Goal: Task Accomplishment & Management: Use online tool/utility

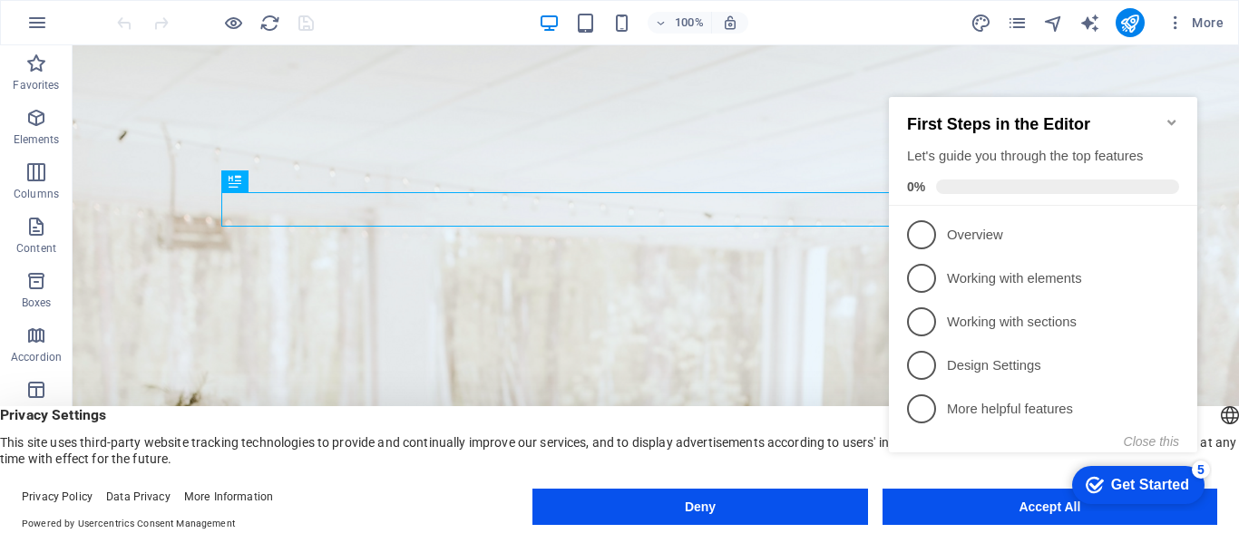
click at [921, 233] on span "1" at bounding box center [921, 234] width 29 height 29
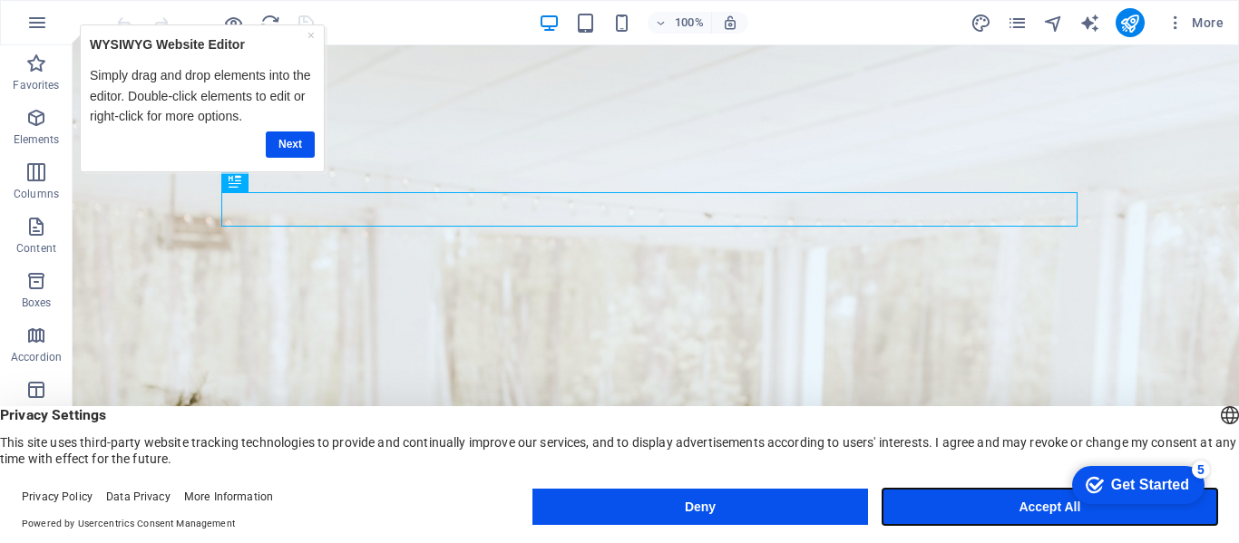
drag, startPoint x: 1010, startPoint y: 511, endPoint x: 935, endPoint y: 464, distance: 88.8
click at [1010, 511] on button "Accept All" at bounding box center [1049, 507] width 335 height 36
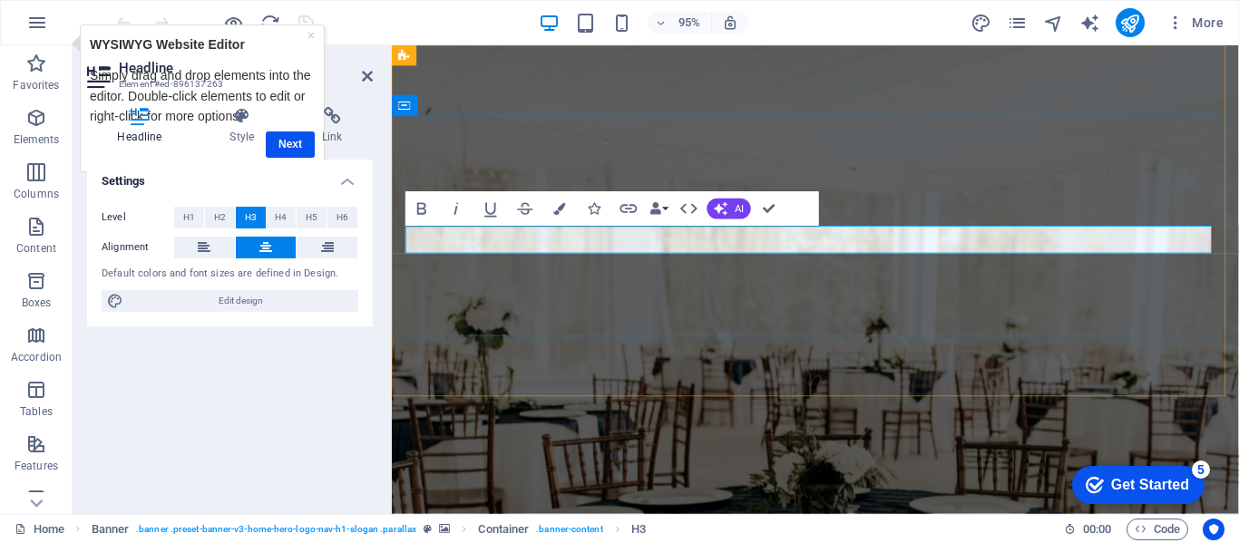
drag, startPoint x: 986, startPoint y: 249, endPoint x: 899, endPoint y: 253, distance: 88.0
click at [895, 370] on figure at bounding box center [837, 291] width 891 height 493
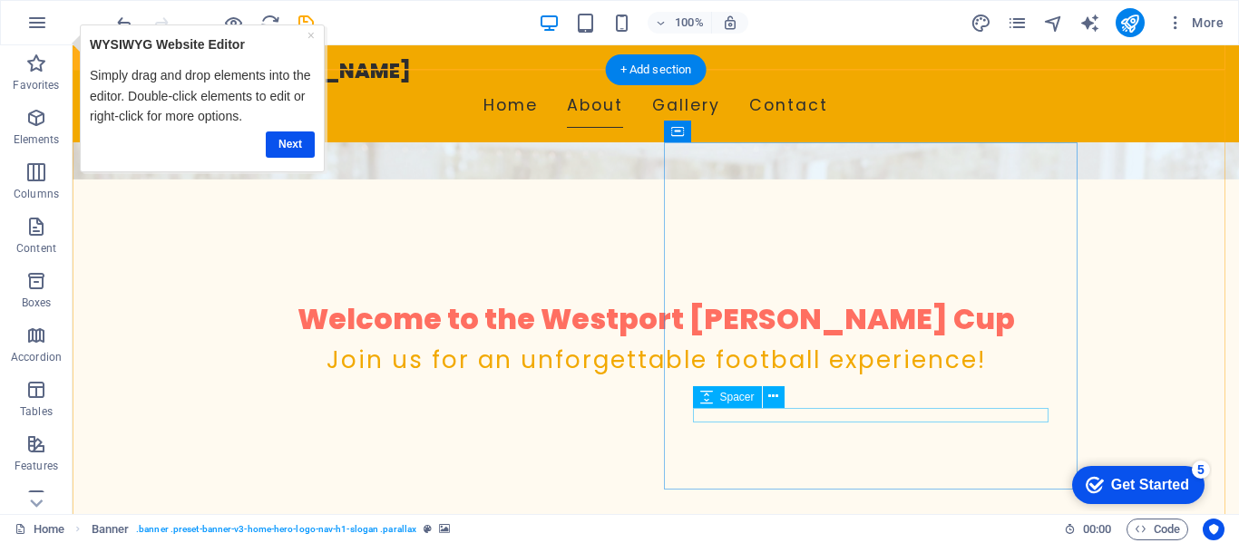
scroll to position [363, 0]
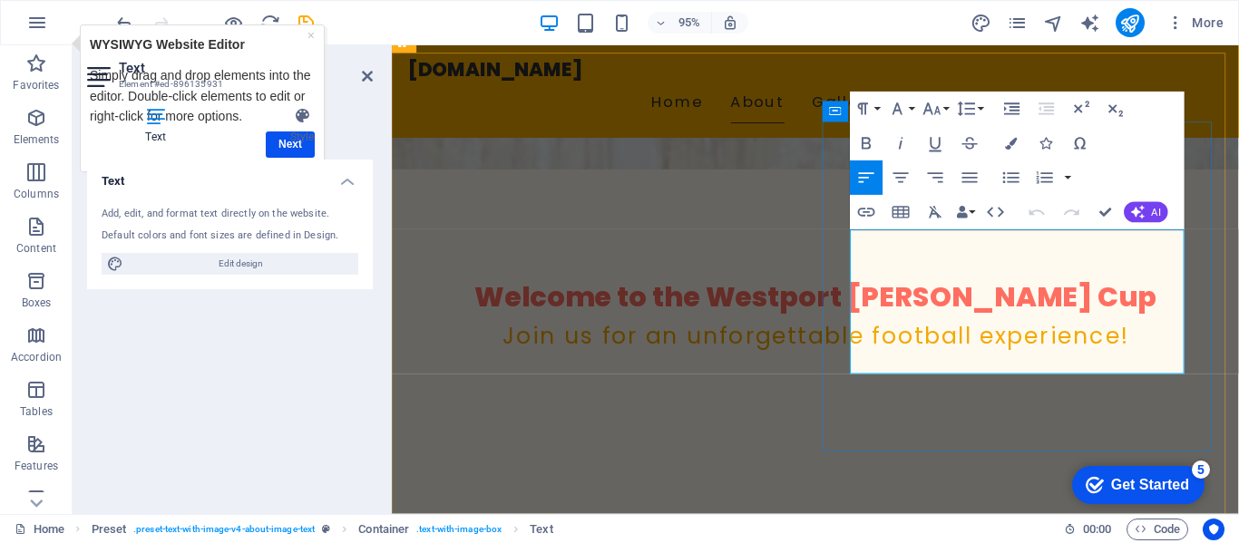
drag, startPoint x: 1067, startPoint y: 313, endPoint x: 1014, endPoint y: 313, distance: 53.5
drag, startPoint x: 1064, startPoint y: 320, endPoint x: 931, endPoint y: 305, distance: 133.3
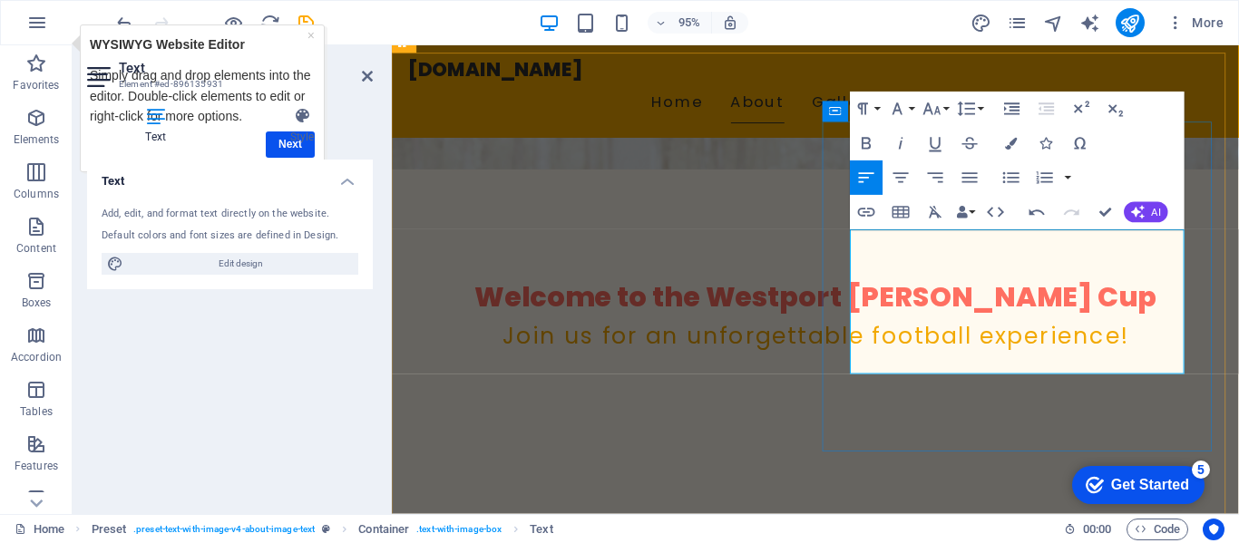
drag, startPoint x: 1060, startPoint y: 316, endPoint x: 1025, endPoint y: 313, distance: 35.5
drag, startPoint x: 1064, startPoint y: 306, endPoint x: 937, endPoint y: 312, distance: 128.0
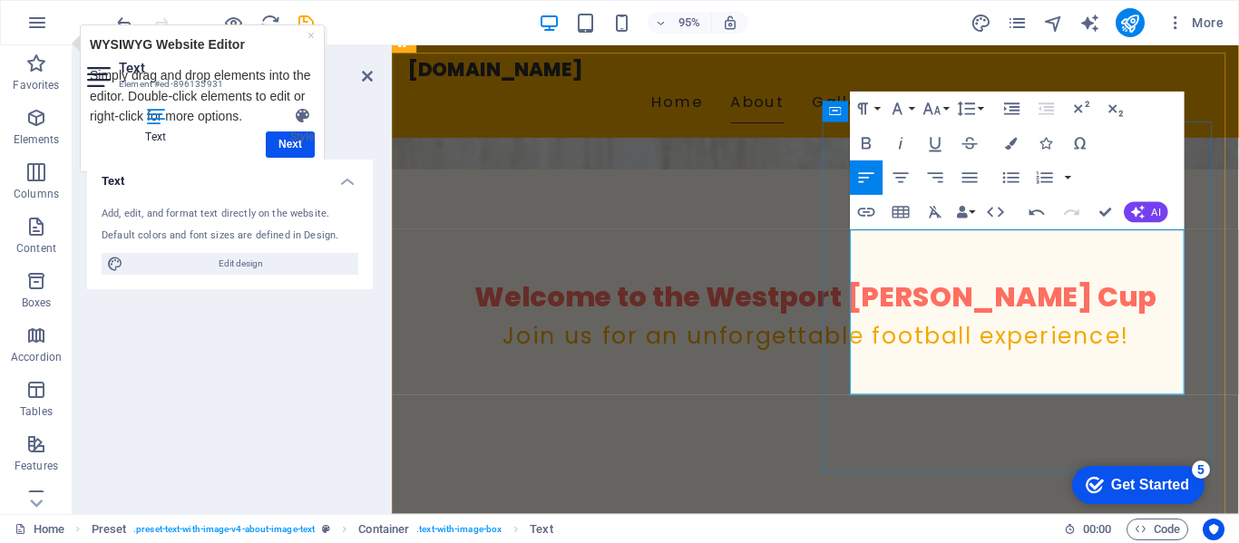
drag, startPoint x: 1079, startPoint y: 381, endPoint x: 1036, endPoint y: 380, distance: 42.6
drag, startPoint x: 977, startPoint y: 403, endPoint x: 1098, endPoint y: 377, distance: 123.2
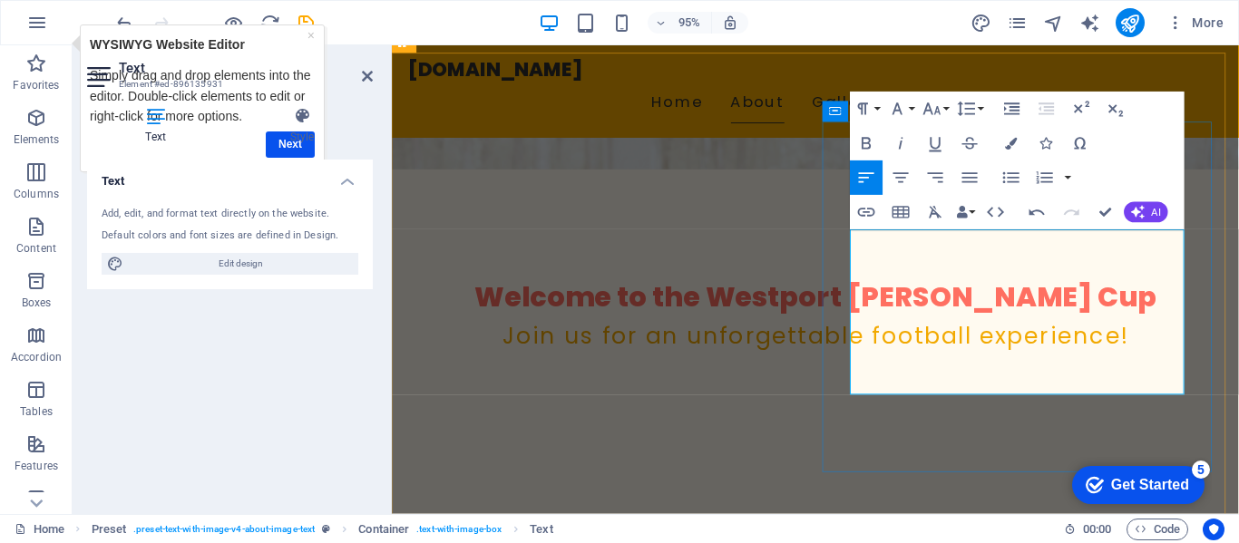
drag, startPoint x: 969, startPoint y: 403, endPoint x: 1094, endPoint y: 382, distance: 126.8
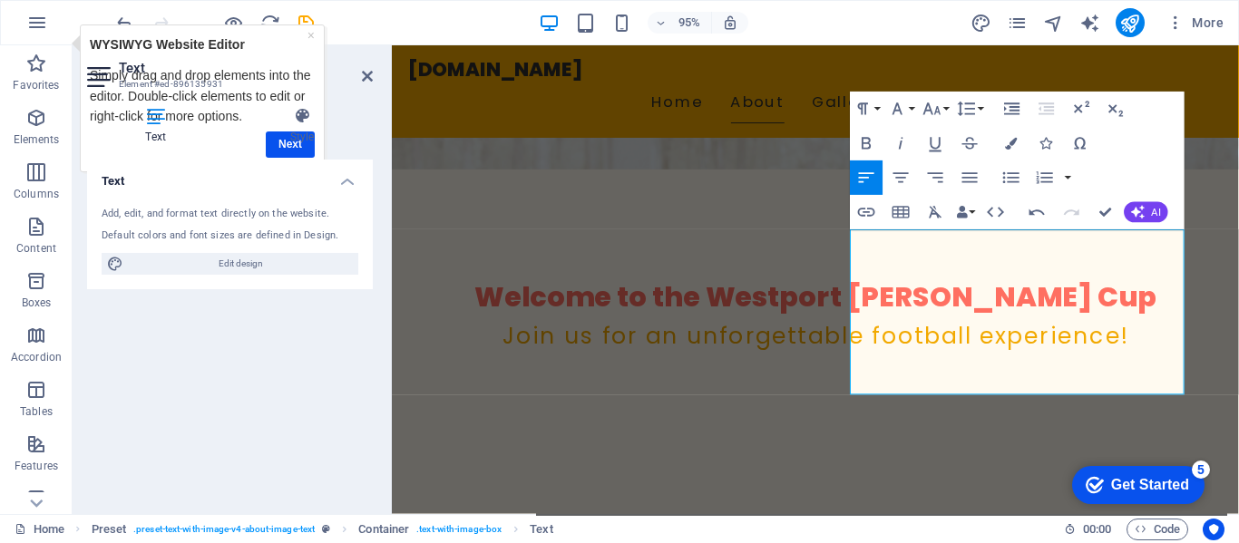
click at [343, 348] on div "Text Add, edit, and format text directly on the website. Default colors and fon…" at bounding box center [230, 330] width 286 height 340
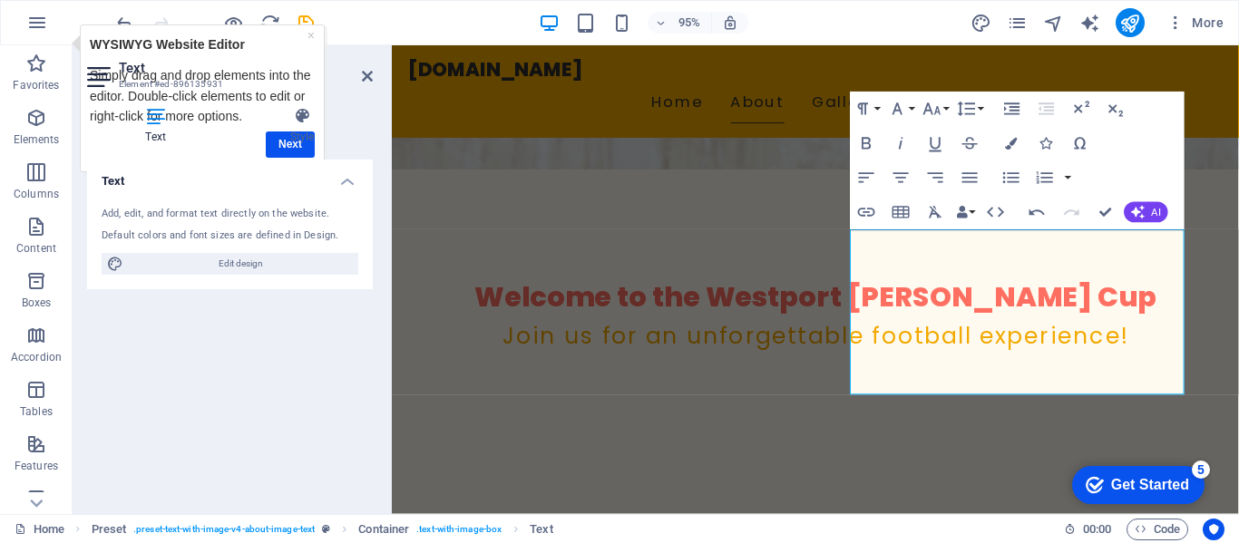
click at [220, 87] on h3 "Element #ed-896135931" at bounding box center [228, 84] width 218 height 16
click at [227, 213] on div "Add, edit, and format text directly on the website." at bounding box center [230, 214] width 257 height 15
click at [288, 137] on h4 "Style" at bounding box center [301, 126] width 141 height 38
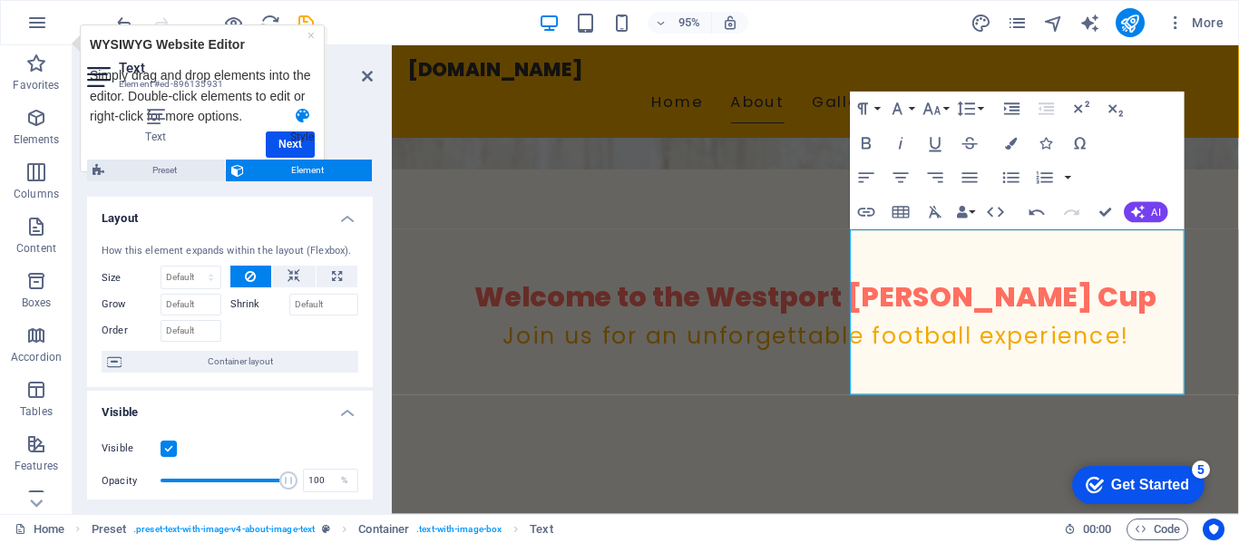
click at [351, 99] on div "Text Style Text Add, edit, and format text directly on the website. Default col…" at bounding box center [230, 303] width 315 height 422
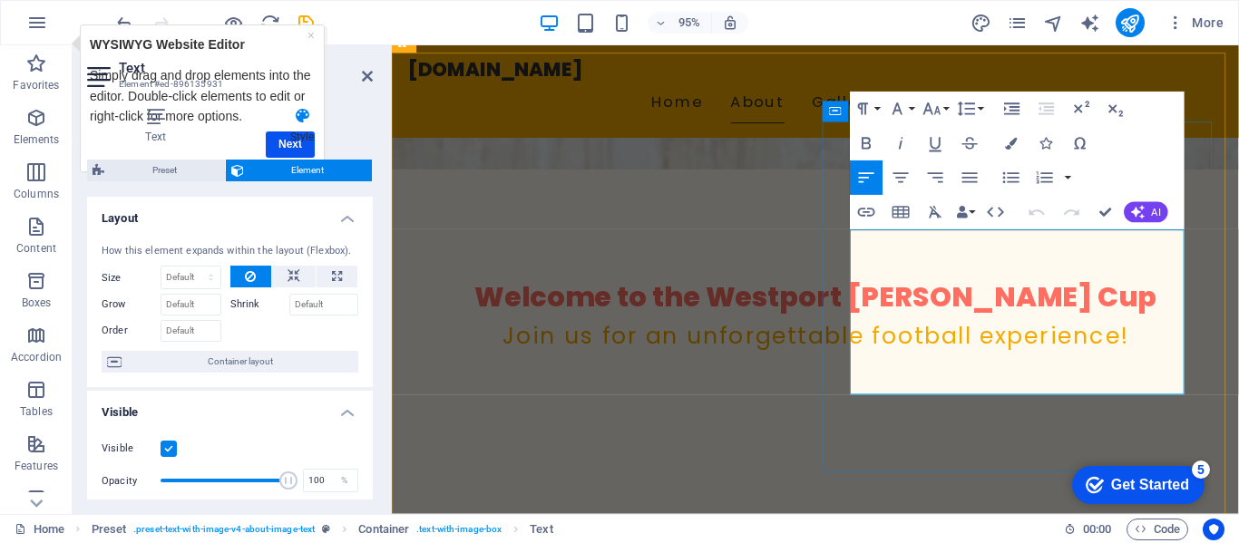
drag, startPoint x: 980, startPoint y: 402, endPoint x: 947, endPoint y: 400, distance: 32.7
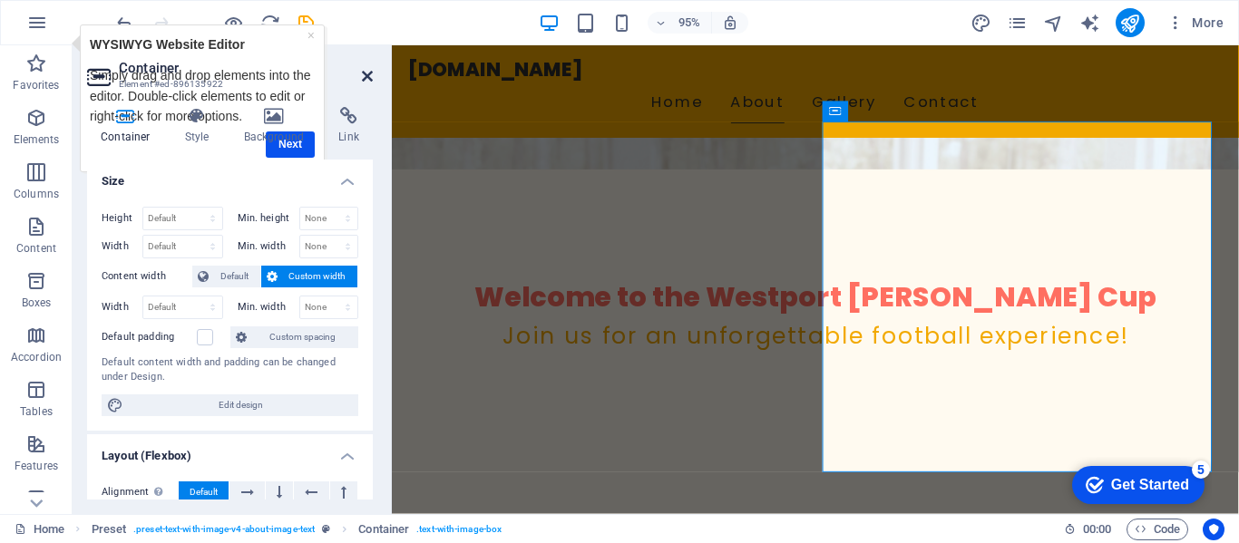
drag, startPoint x: 296, startPoint y: 31, endPoint x: 369, endPoint y: 76, distance: 85.5
click at [369, 76] on icon at bounding box center [367, 76] width 11 height 15
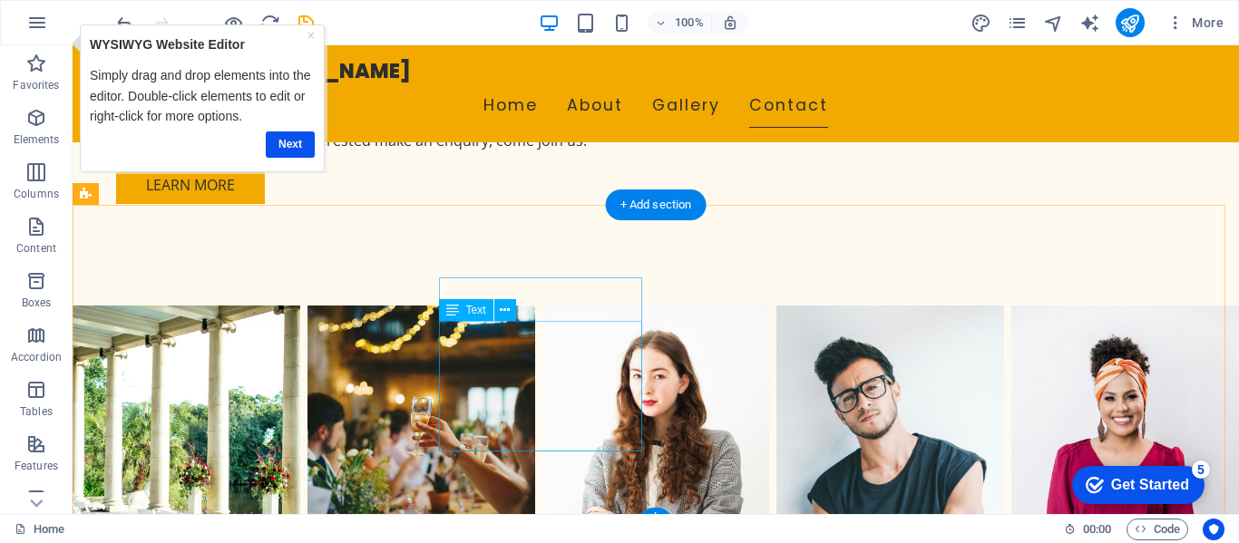
scroll to position [1461, 0]
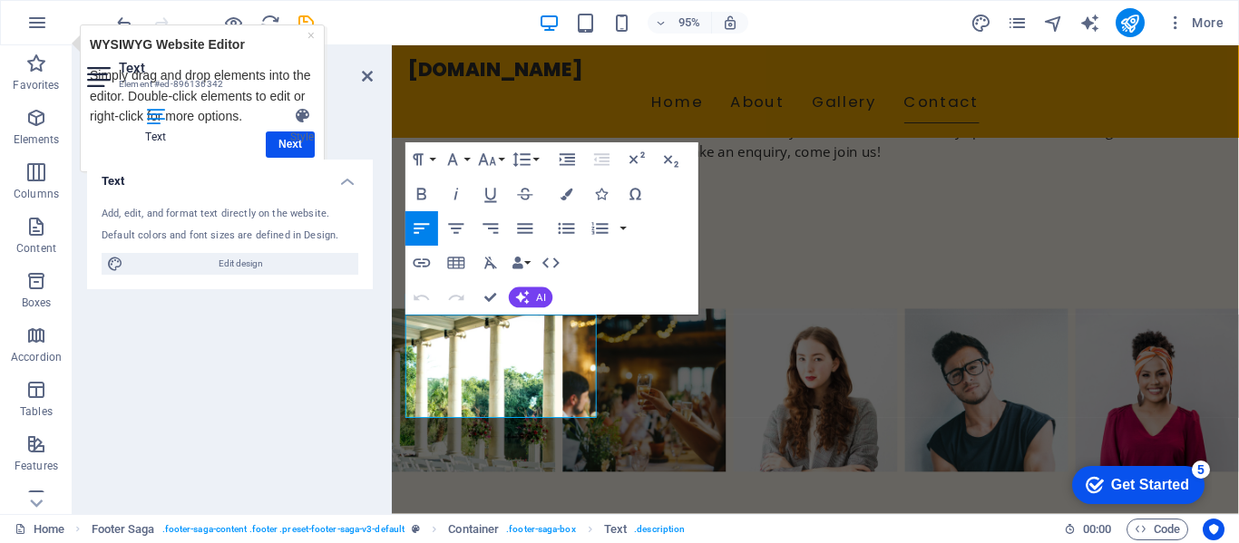
scroll to position [1382, 0]
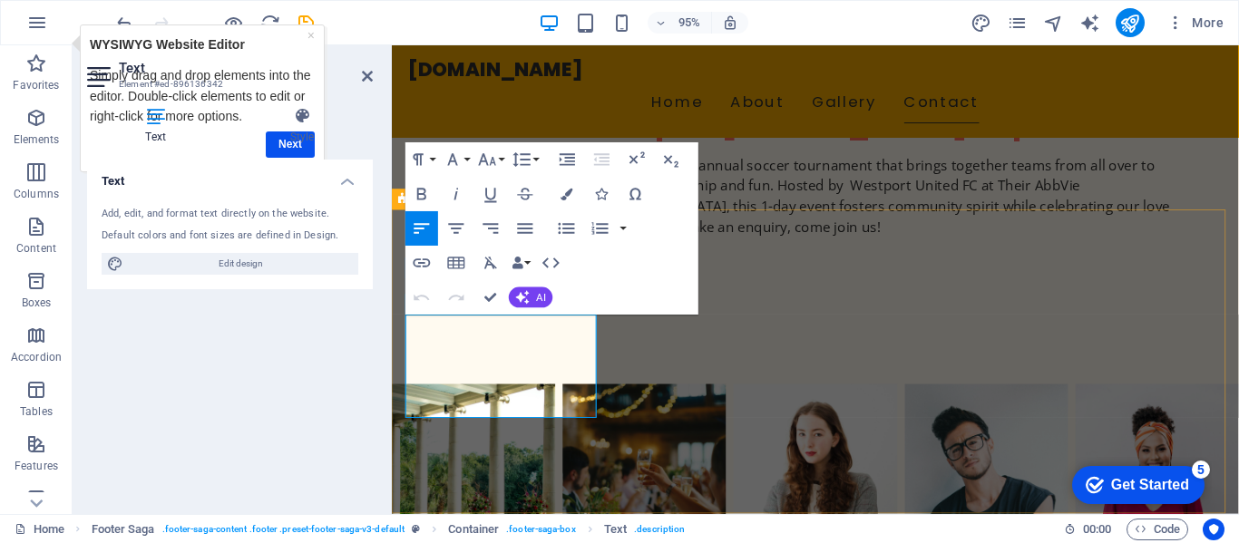
drag, startPoint x: 529, startPoint y: 406, endPoint x: 491, endPoint y: 410, distance: 39.2
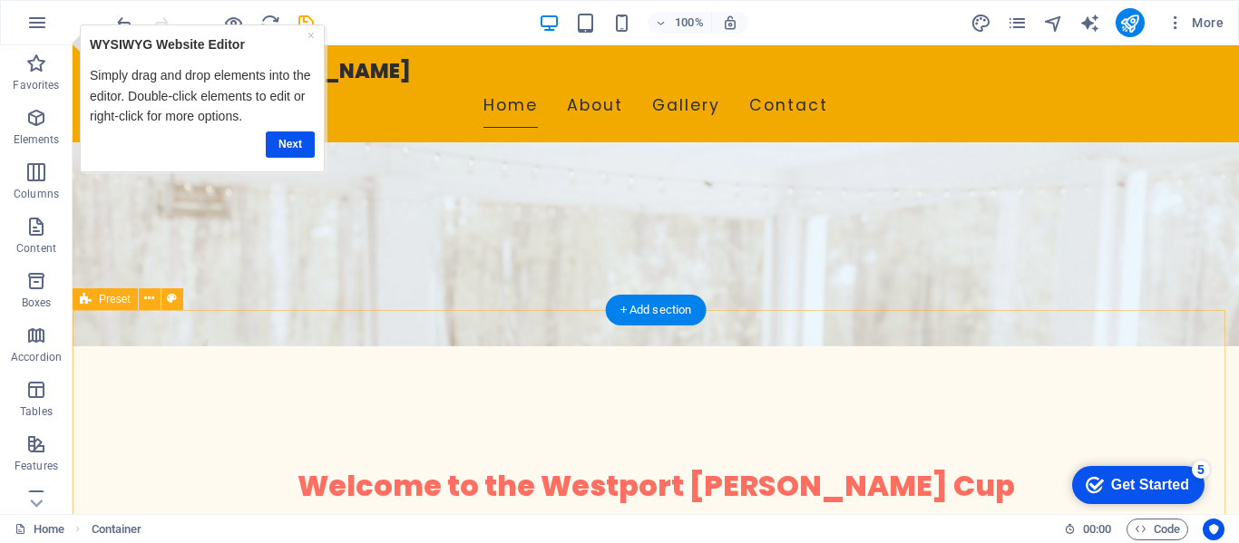
scroll to position [0, 0]
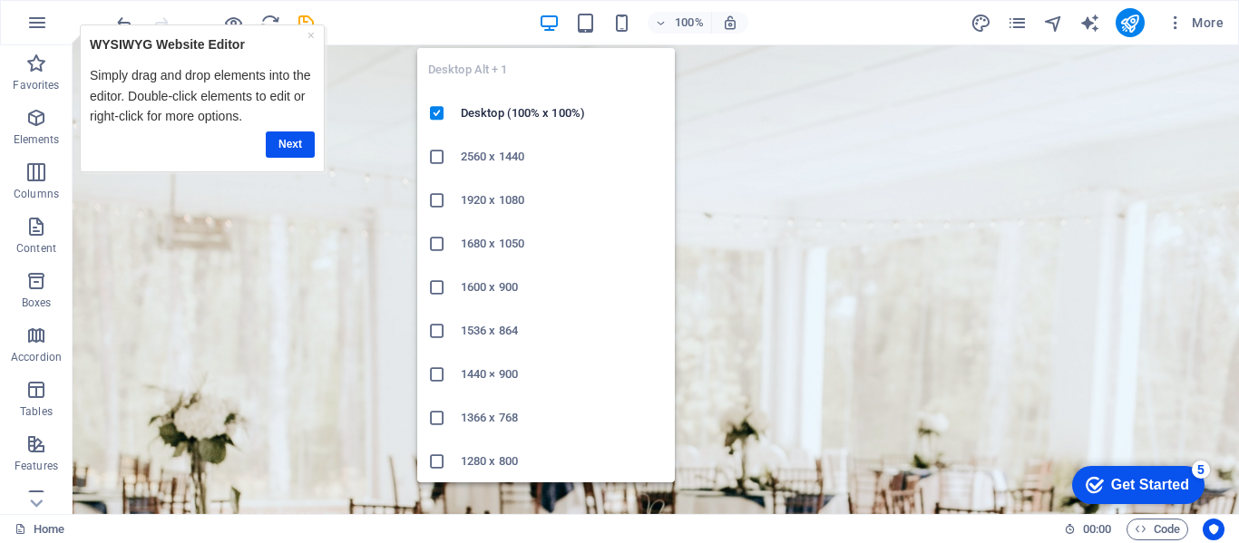
click at [548, 22] on icon "button" at bounding box center [549, 23] width 21 height 21
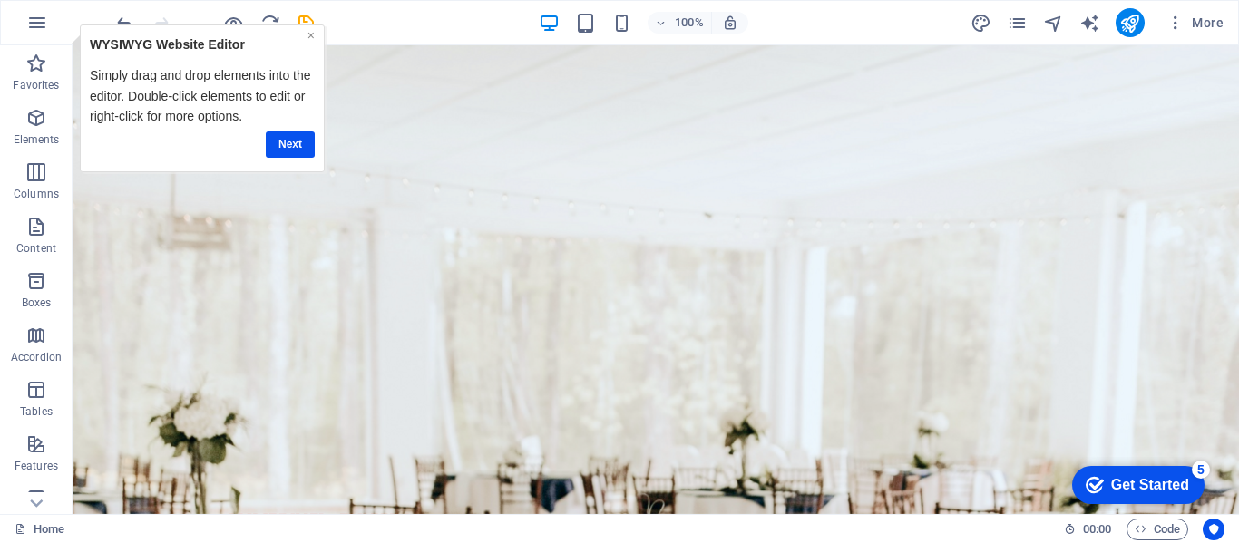
click at [310, 34] on link "×" at bounding box center [309, 35] width 7 height 15
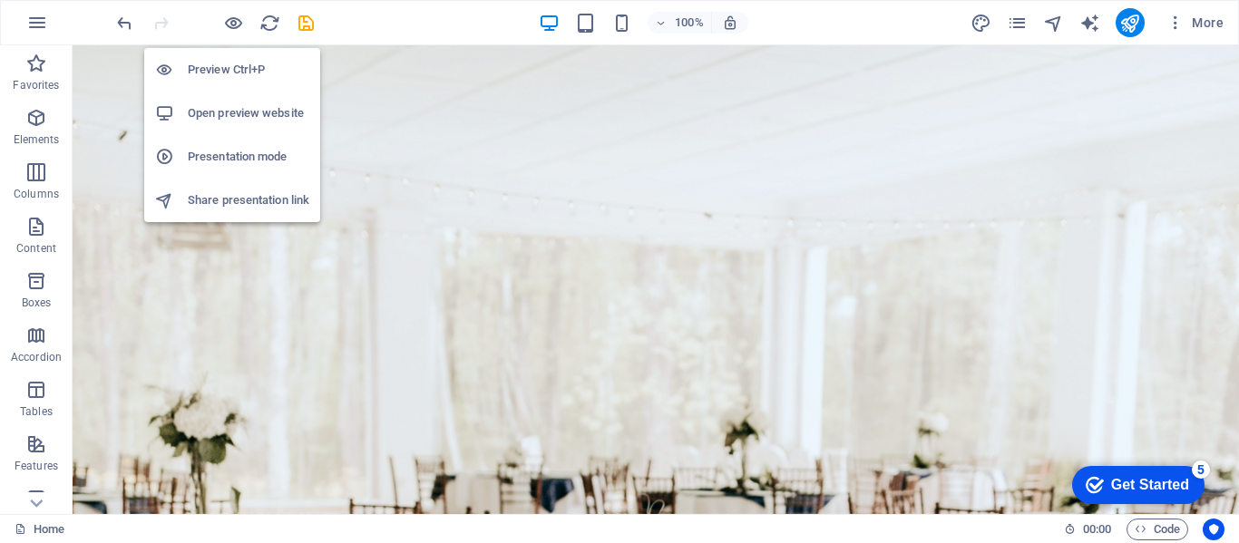
click at [245, 113] on h6 "Open preview website" at bounding box center [248, 113] width 121 height 22
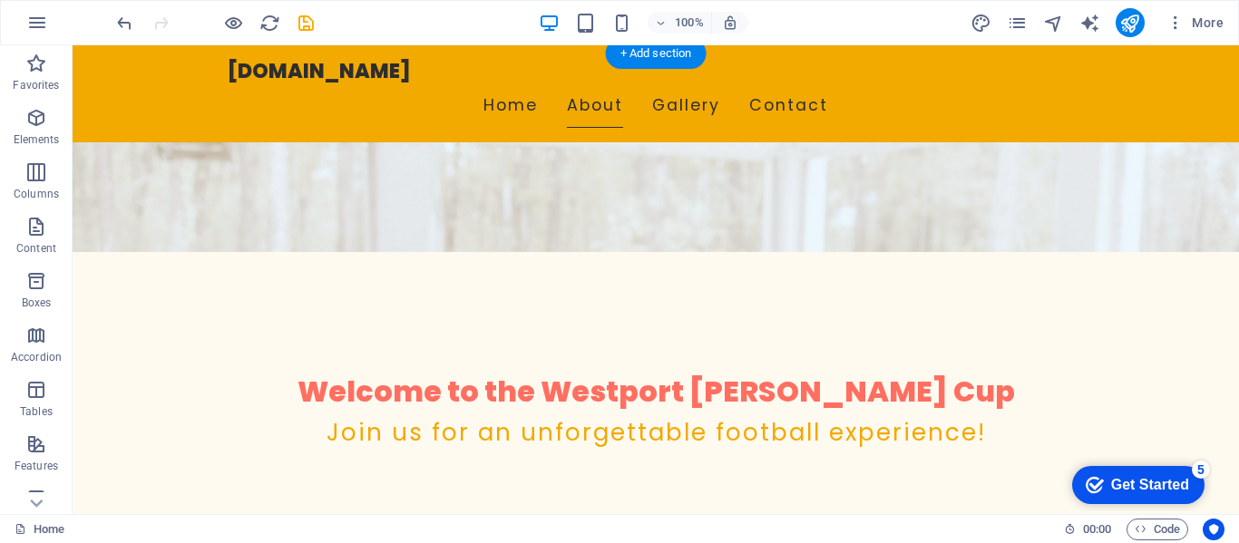
scroll to position [363, 0]
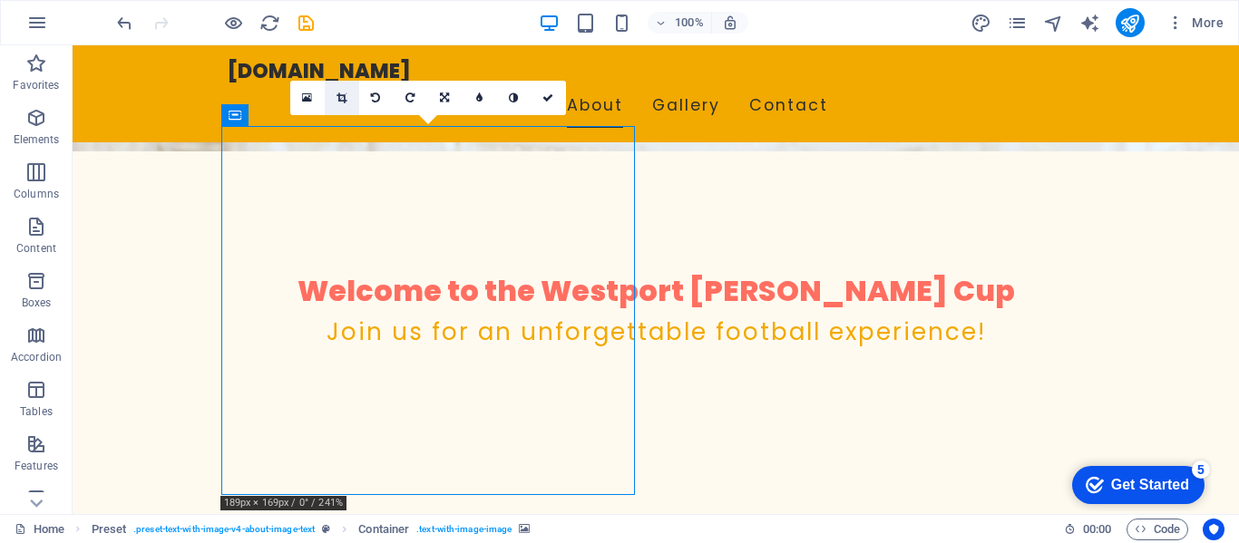
click at [340, 93] on icon at bounding box center [341, 97] width 10 height 11
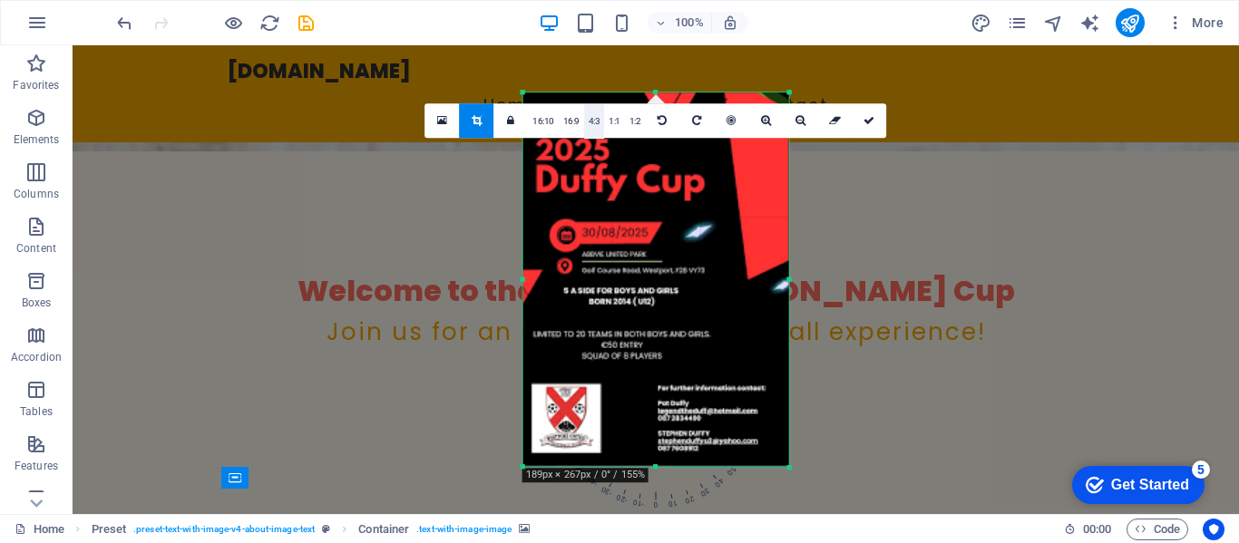
click at [591, 120] on link "4:3" at bounding box center [594, 121] width 21 height 34
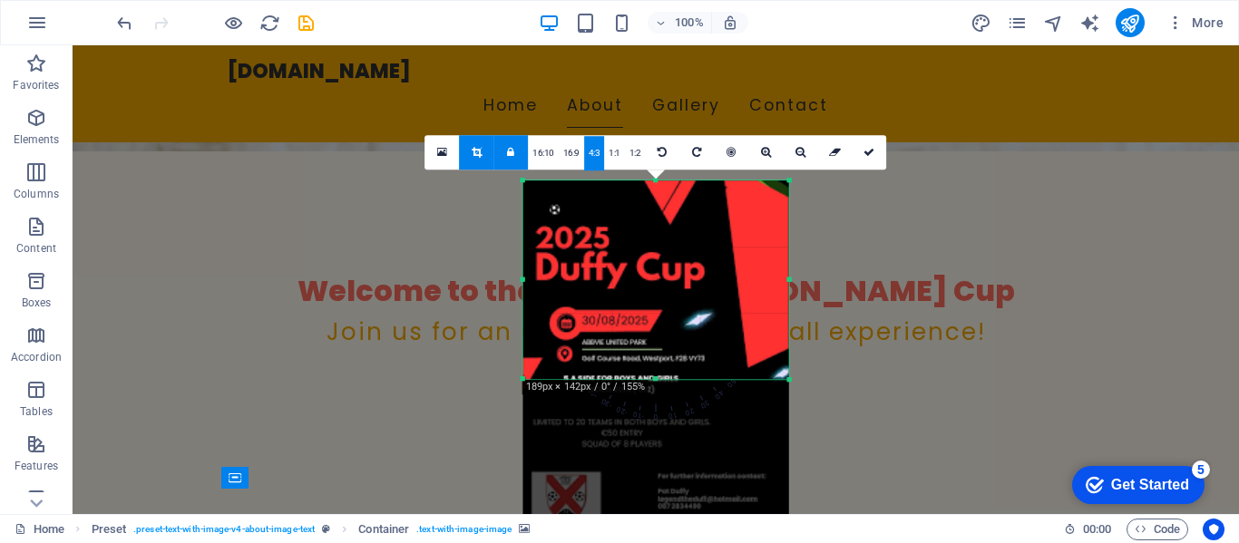
click at [478, 149] on icon at bounding box center [476, 152] width 10 height 11
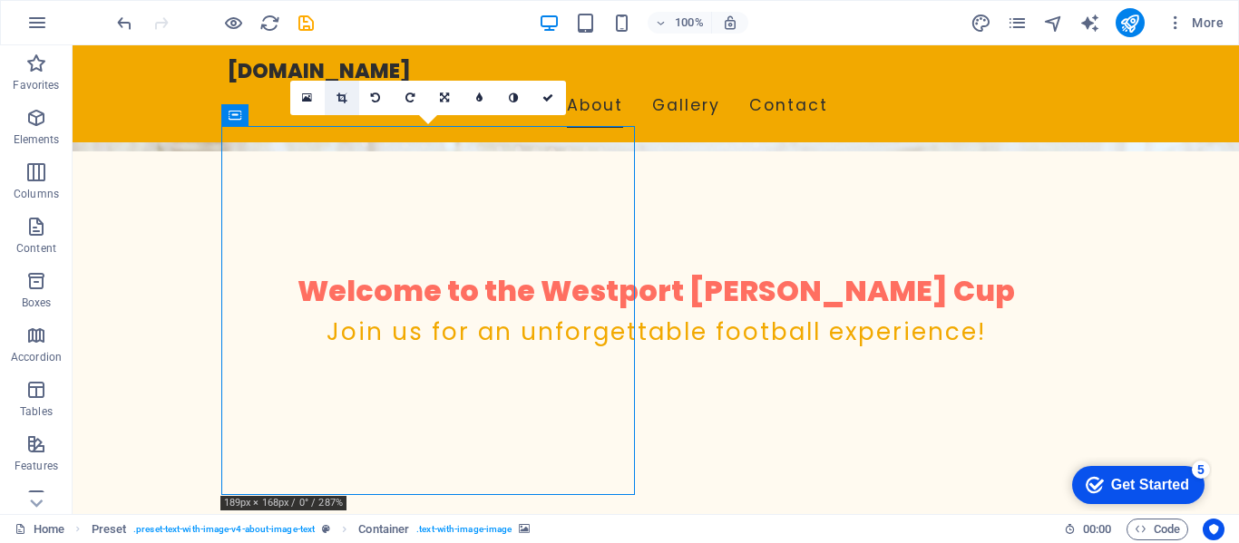
click at [340, 96] on icon at bounding box center [341, 97] width 10 height 11
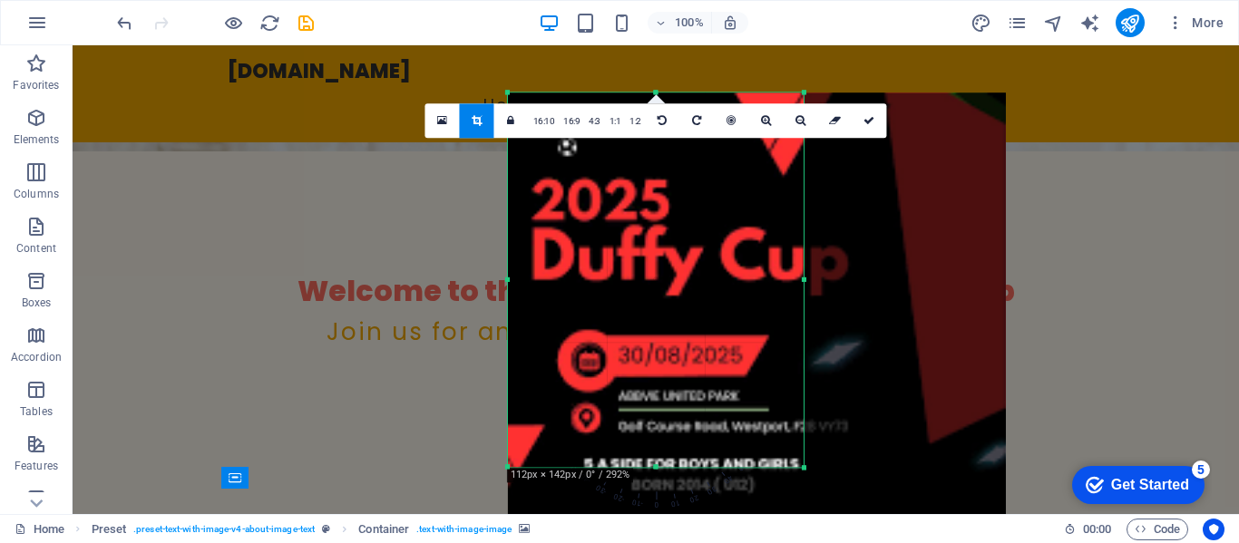
drag, startPoint x: 905, startPoint y: 92, endPoint x: 701, endPoint y: 277, distance: 274.8
click at [701, 277] on div "180 170 160 150 140 130 120 110 100 90 80 70 60 50 40 30 20 10 0 -10 -20 -30 -4…" at bounding box center [656, 279] width 296 height 374
click at [648, 116] on link at bounding box center [663, 120] width 34 height 34
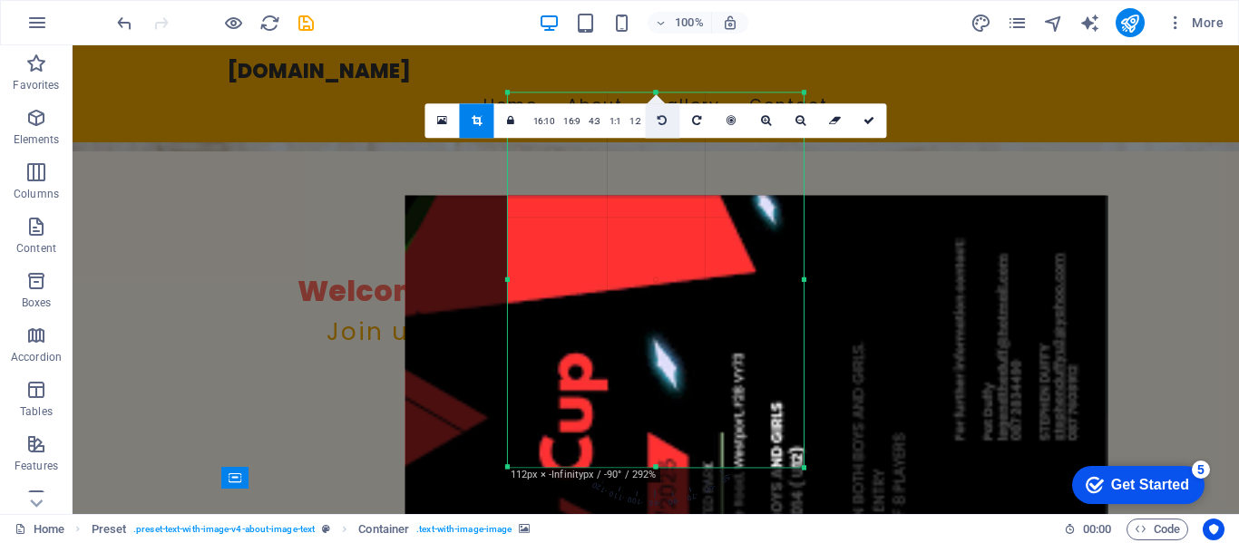
click at [655, 118] on link at bounding box center [663, 120] width 34 height 34
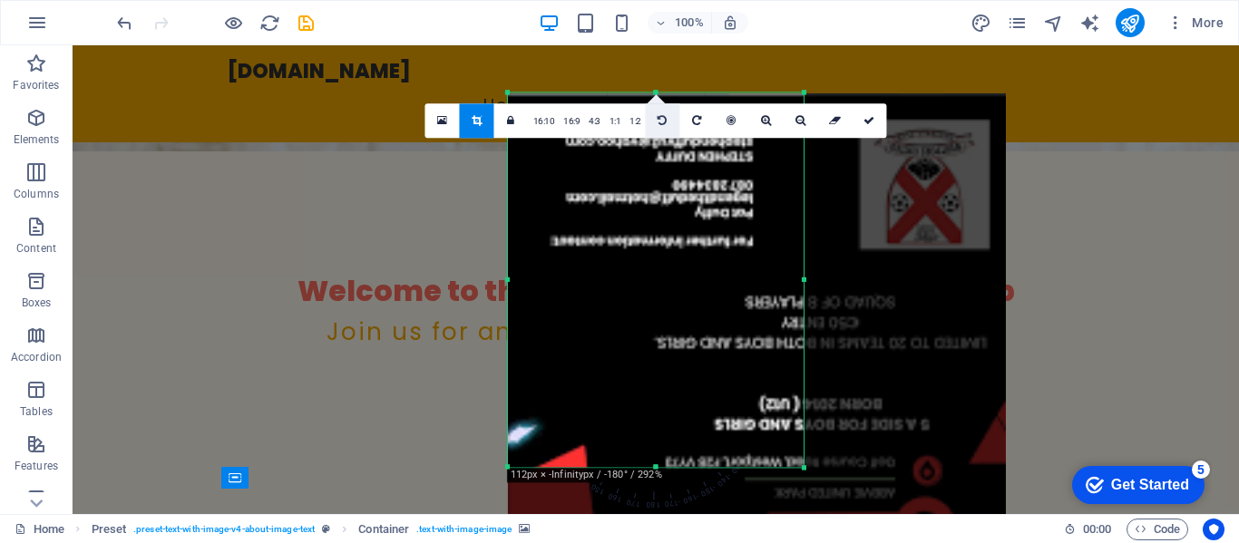
click at [655, 118] on link at bounding box center [663, 120] width 34 height 34
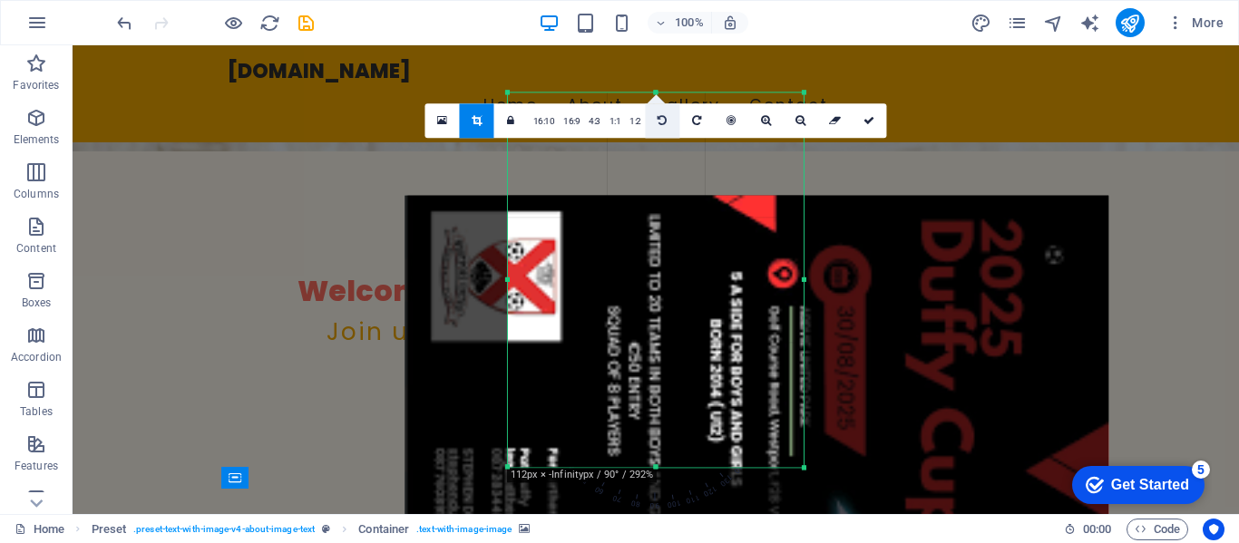
click at [663, 121] on icon at bounding box center [661, 120] width 9 height 11
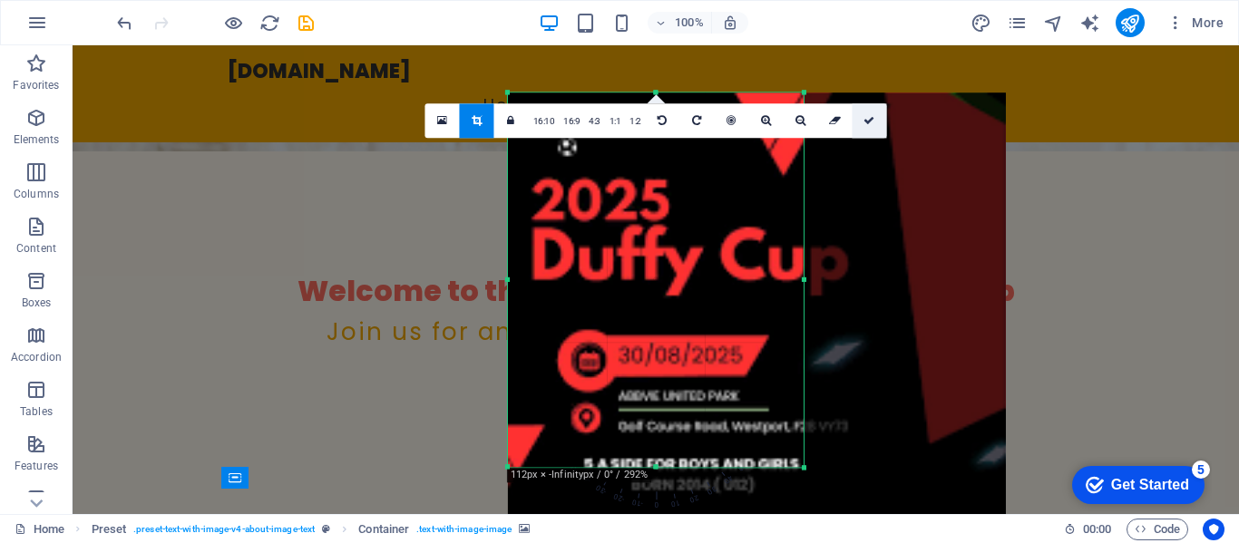
click at [867, 121] on icon at bounding box center [868, 120] width 11 height 11
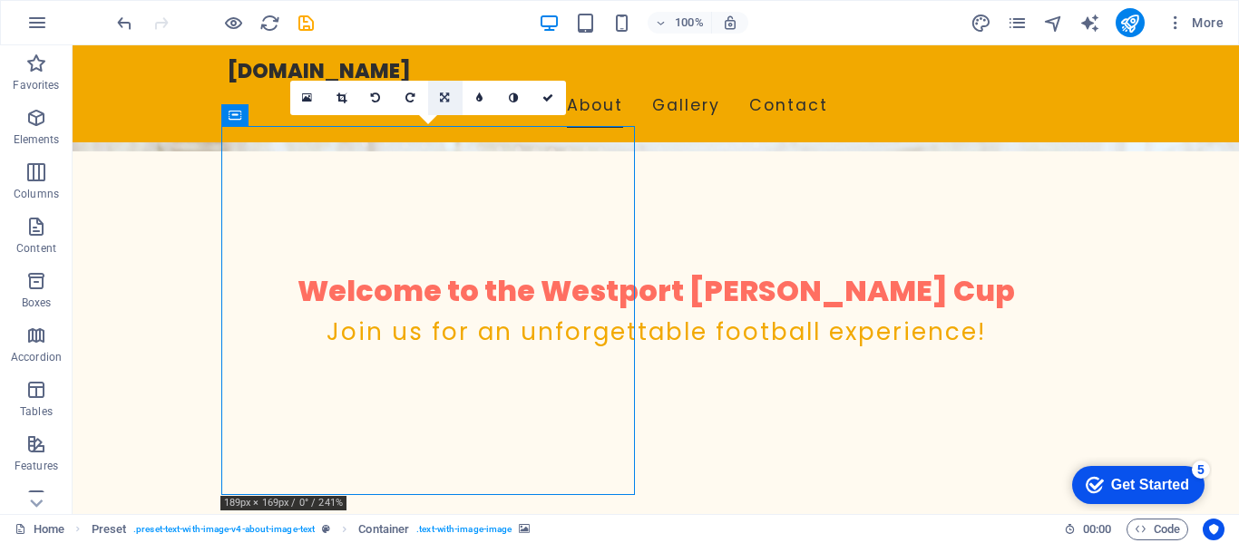
click at [442, 102] on icon at bounding box center [444, 97] width 9 height 11
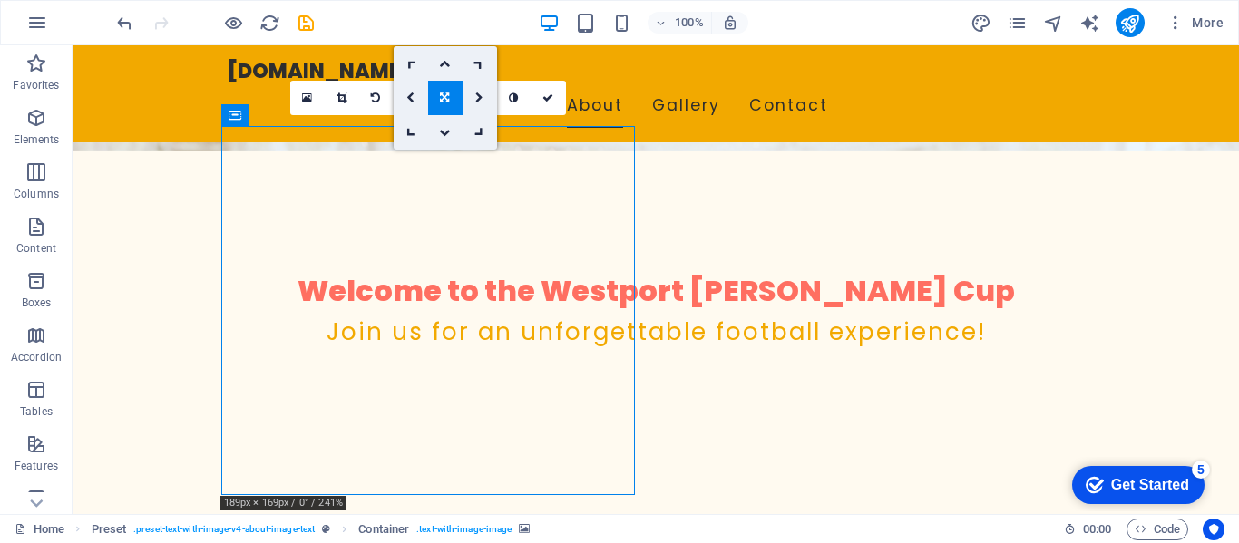
click at [438, 100] on link at bounding box center [445, 98] width 34 height 34
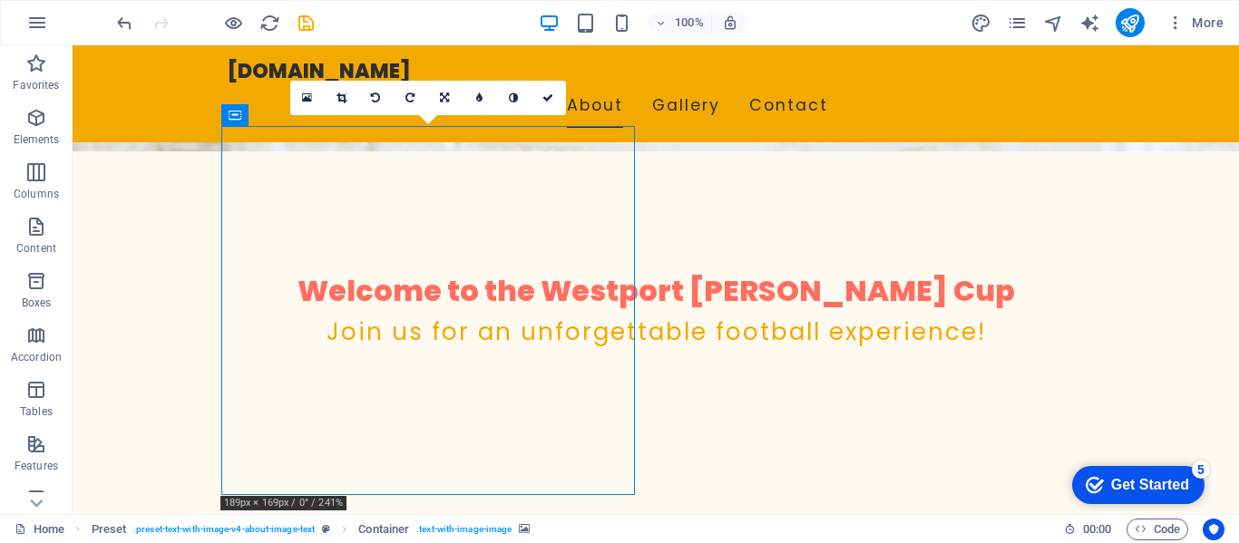
click at [438, 100] on link at bounding box center [445, 98] width 34 height 34
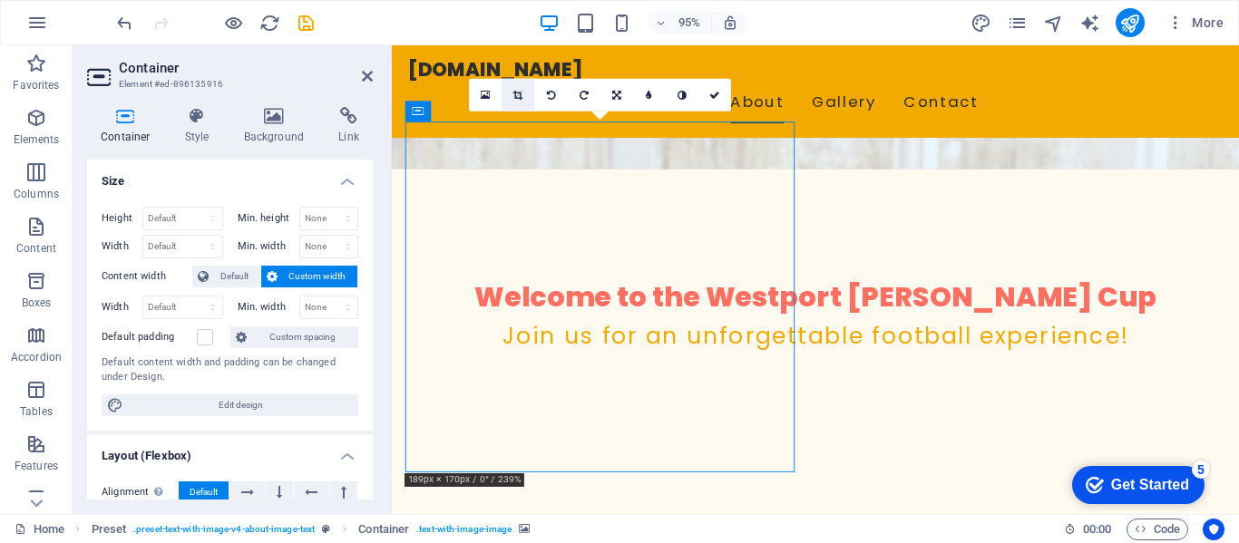
click at [510, 98] on link at bounding box center [518, 95] width 33 height 33
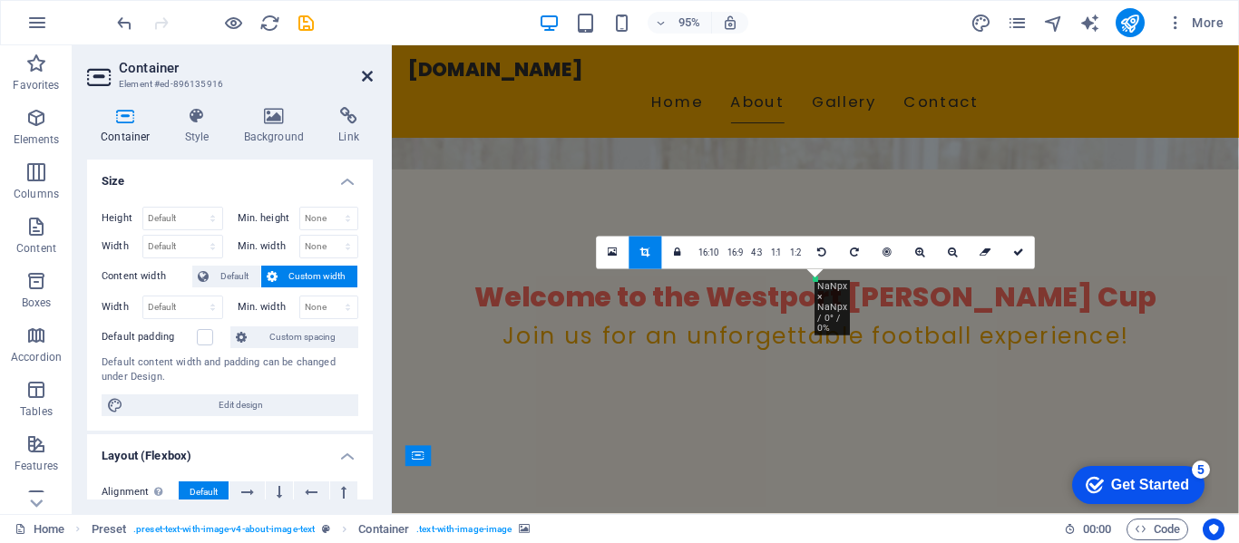
click at [364, 70] on icon at bounding box center [367, 76] width 11 height 15
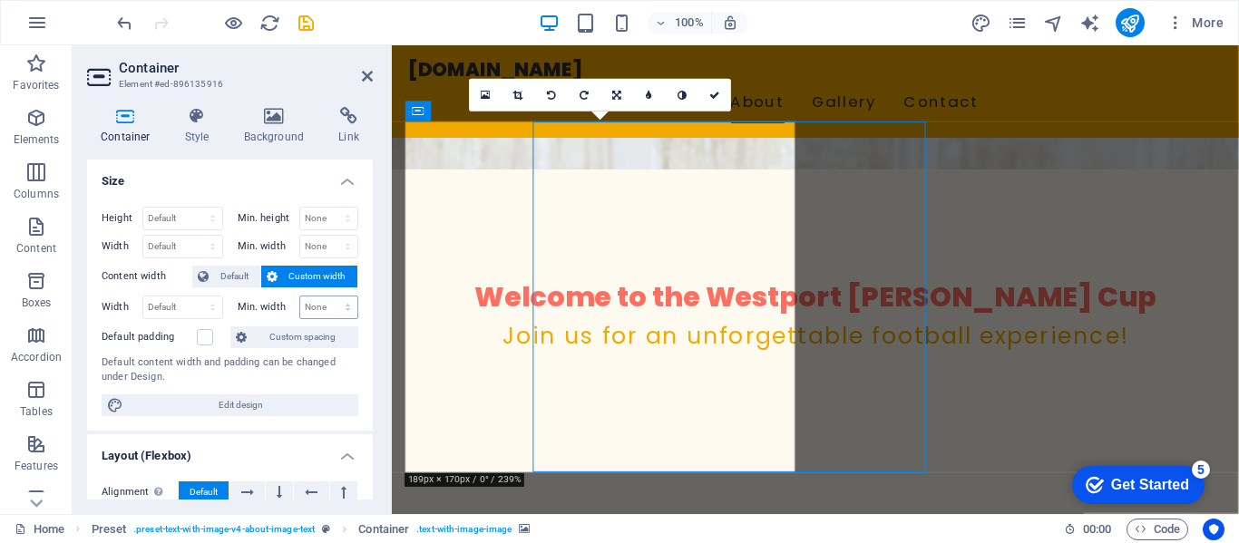
click at [351, 317] on select "None px rem % vh vw" at bounding box center [329, 307] width 58 height 22
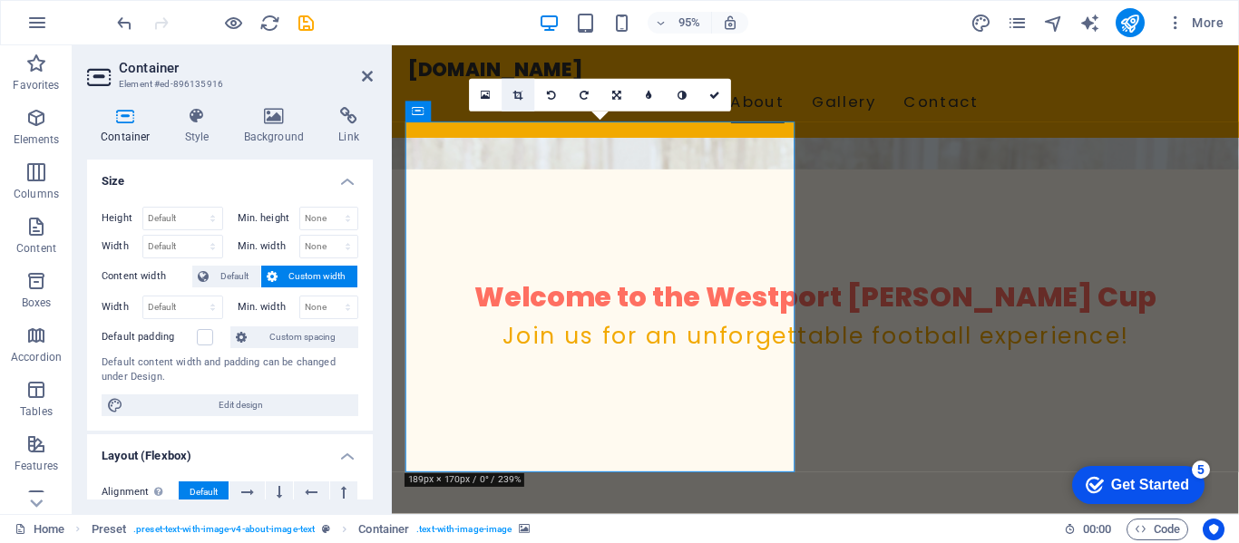
click at [513, 95] on icon at bounding box center [518, 95] width 10 height 10
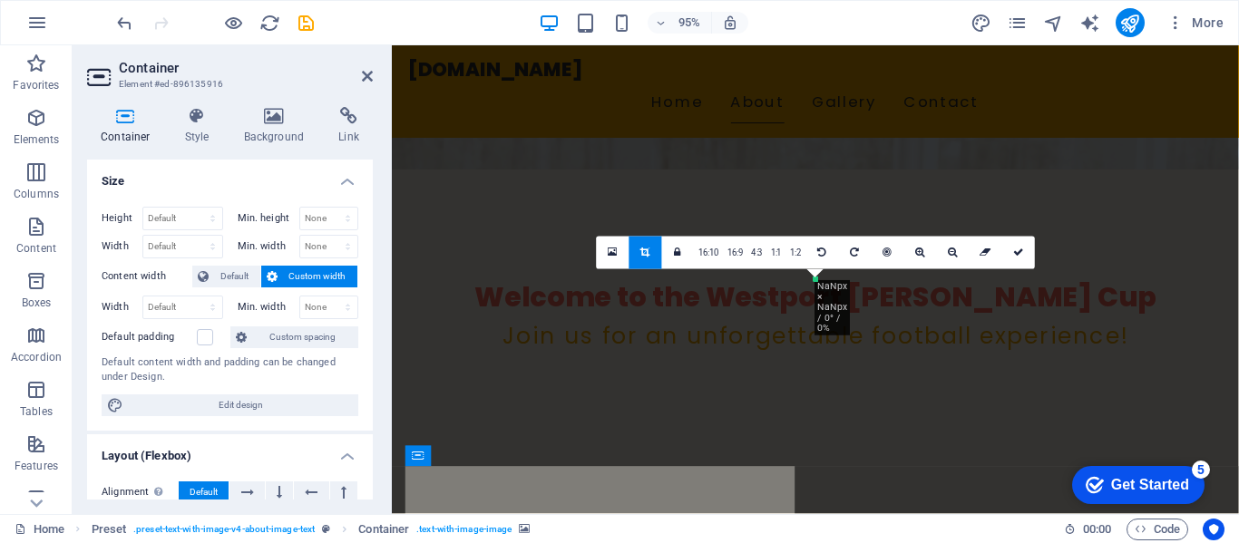
click at [648, 249] on icon at bounding box center [645, 253] width 10 height 10
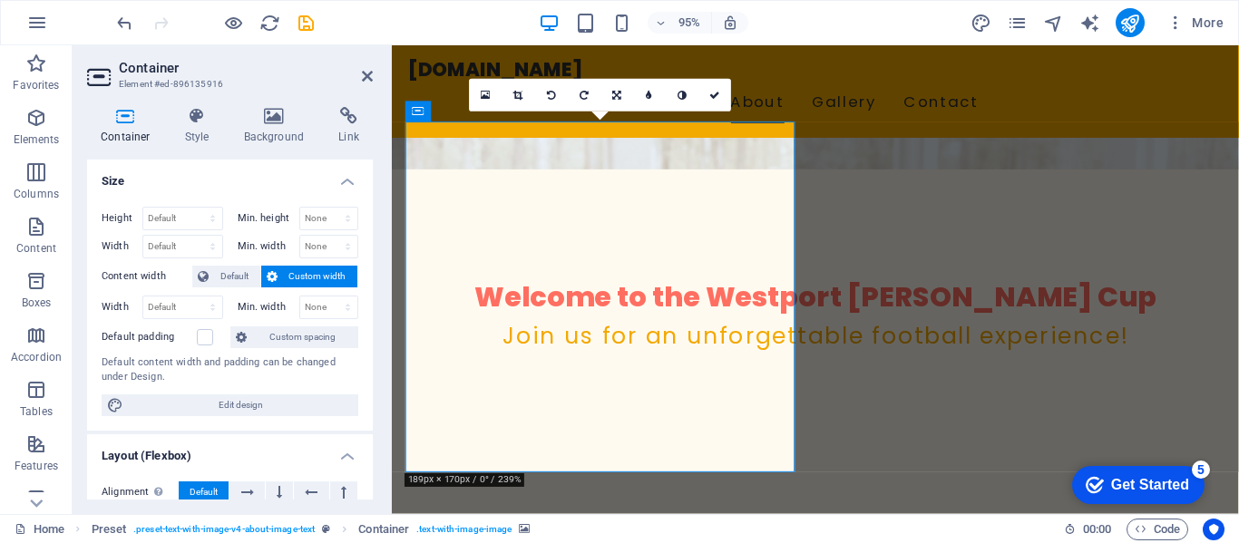
click at [714, 95] on icon at bounding box center [714, 95] width 11 height 10
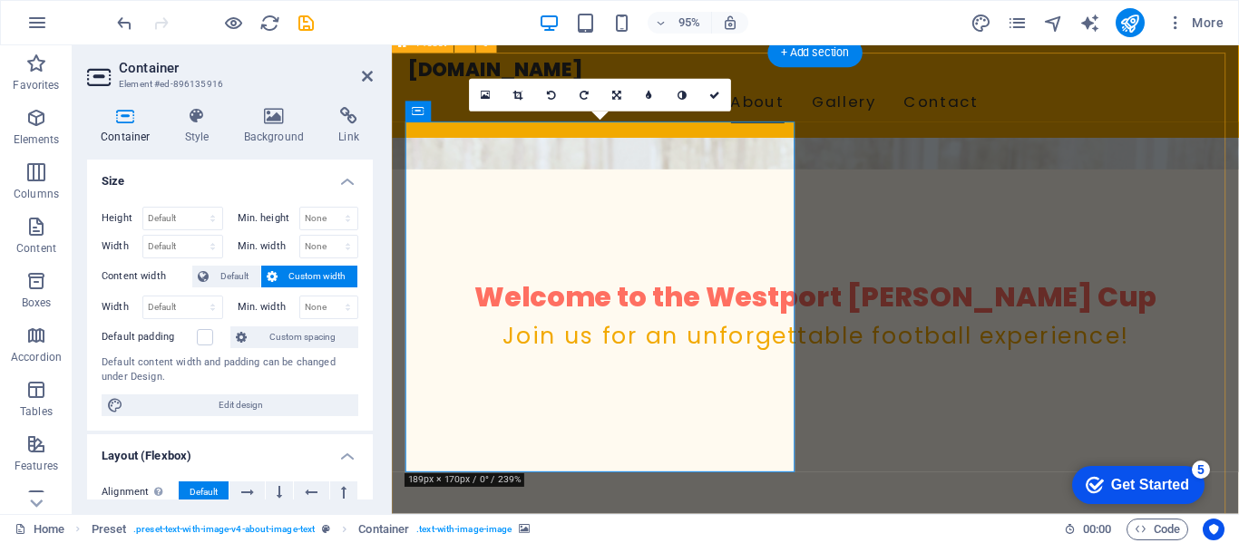
click at [376, 67] on aside "Container Element #ed-896135916 Container Style Background Link Size Height Def…" at bounding box center [232, 279] width 319 height 469
click at [369, 72] on icon at bounding box center [367, 76] width 11 height 15
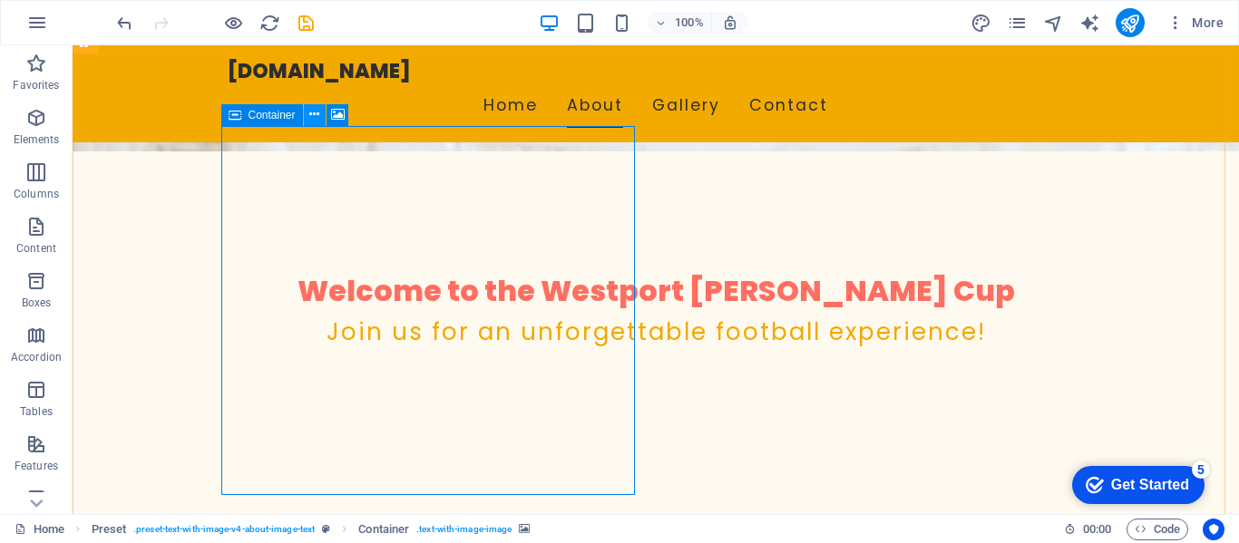
click at [314, 117] on icon at bounding box center [314, 114] width 10 height 19
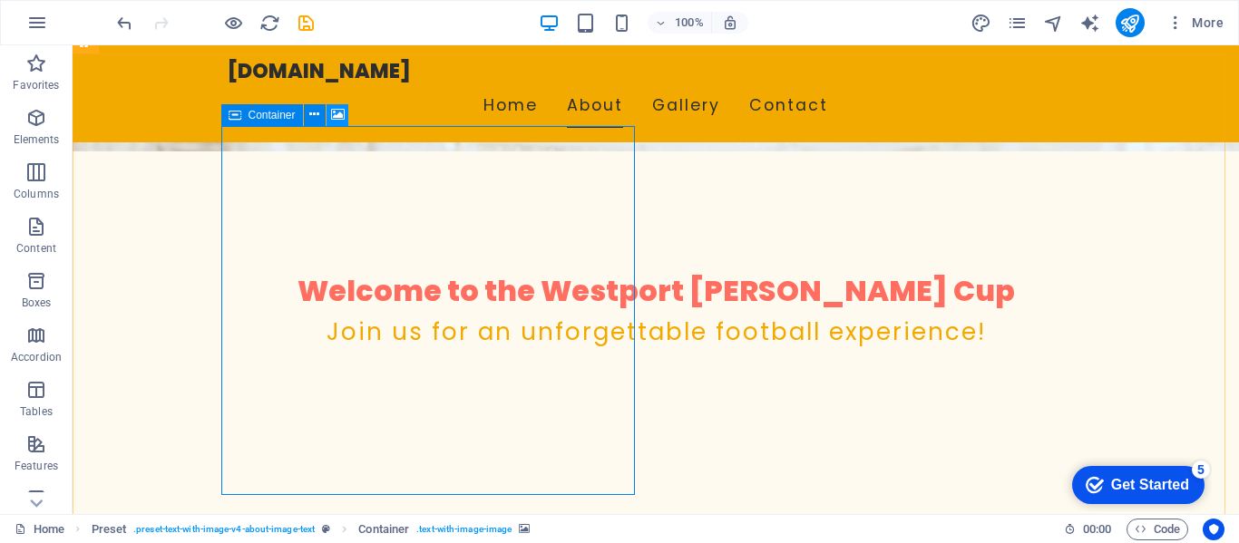
click at [340, 109] on icon at bounding box center [338, 114] width 14 height 19
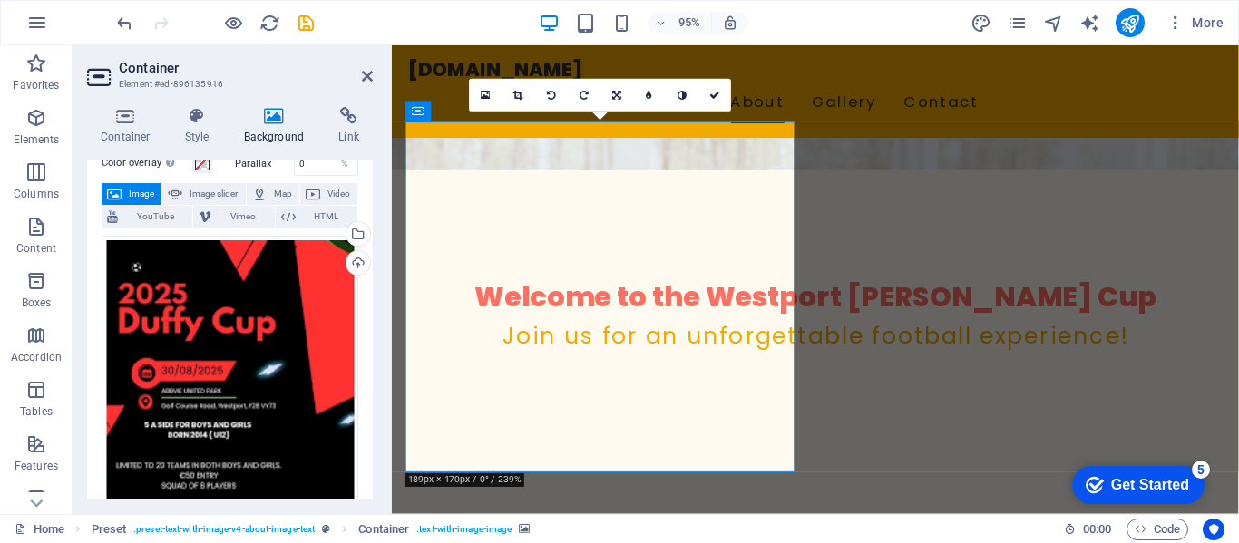
scroll to position [0, 0]
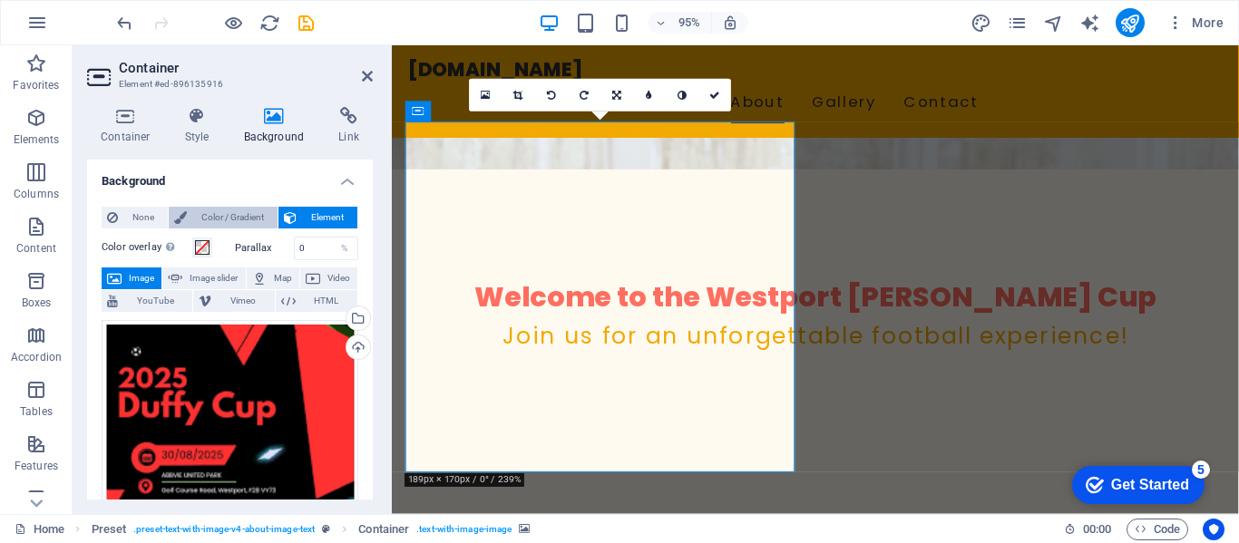
click at [215, 219] on span "Color / Gradient" at bounding box center [232, 218] width 80 height 22
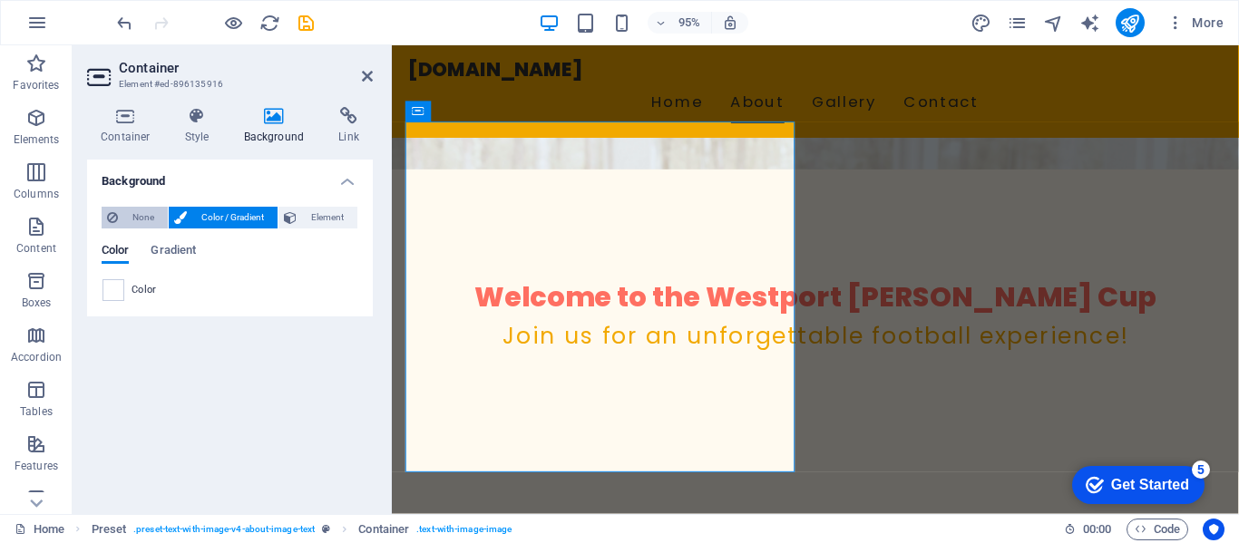
click at [148, 208] on span "None" at bounding box center [142, 218] width 39 height 22
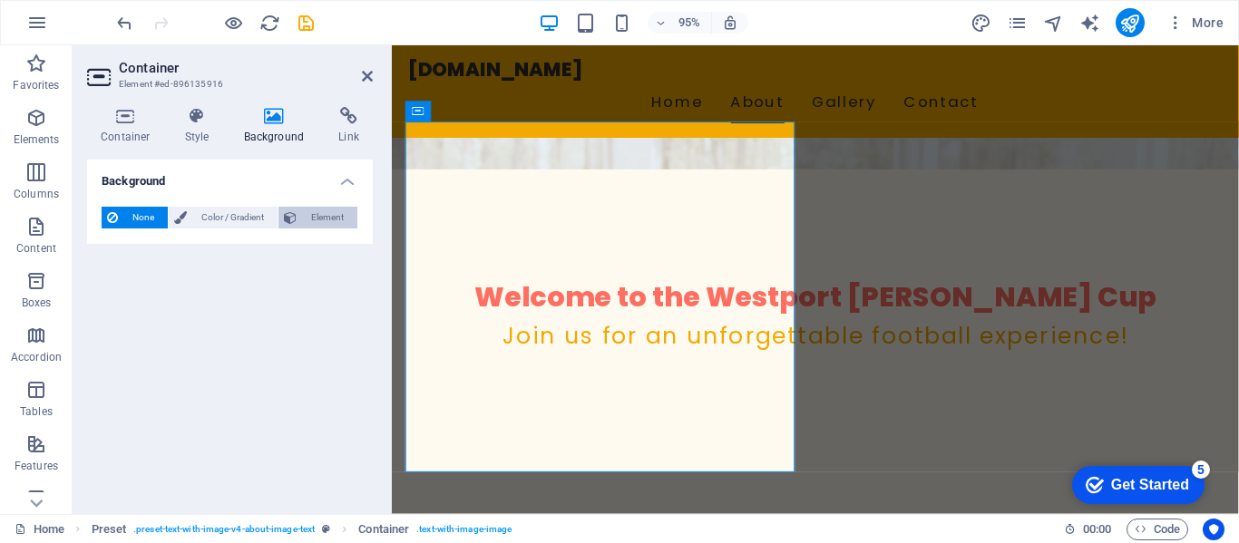
click at [332, 208] on span "Element" at bounding box center [327, 218] width 50 height 22
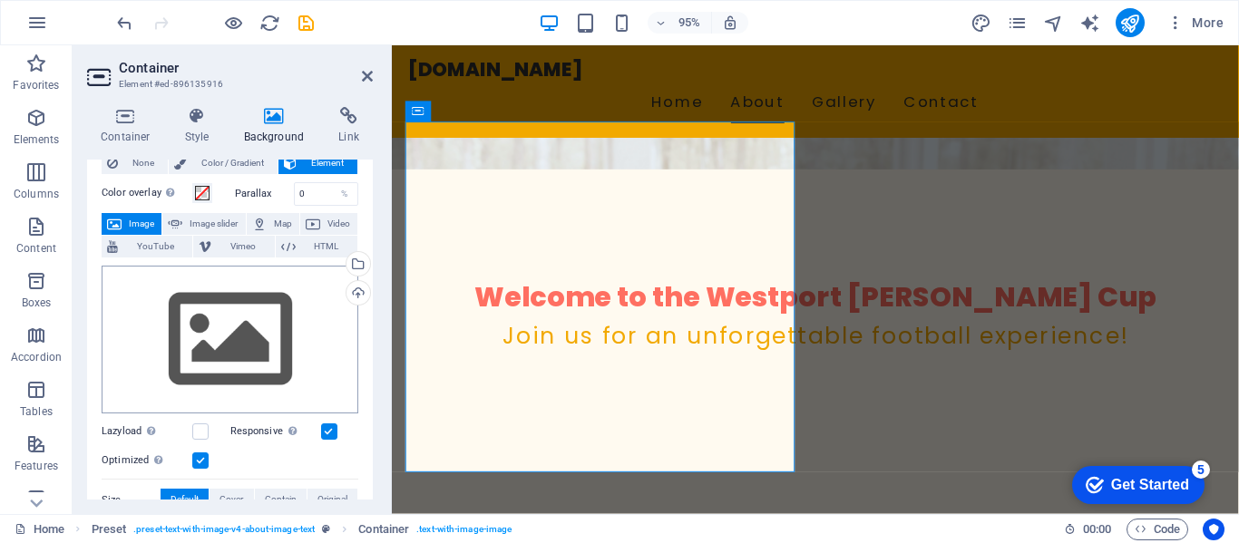
scroll to position [91, 0]
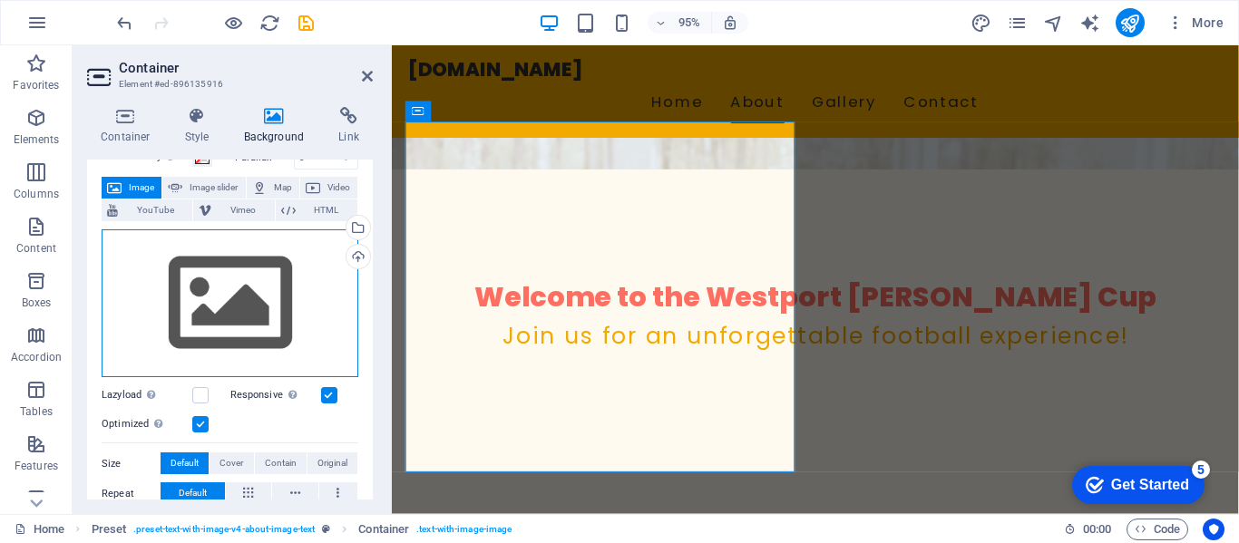
click at [274, 283] on div "Drag files here, click to choose files or select files from Files or our free s…" at bounding box center [230, 303] width 257 height 149
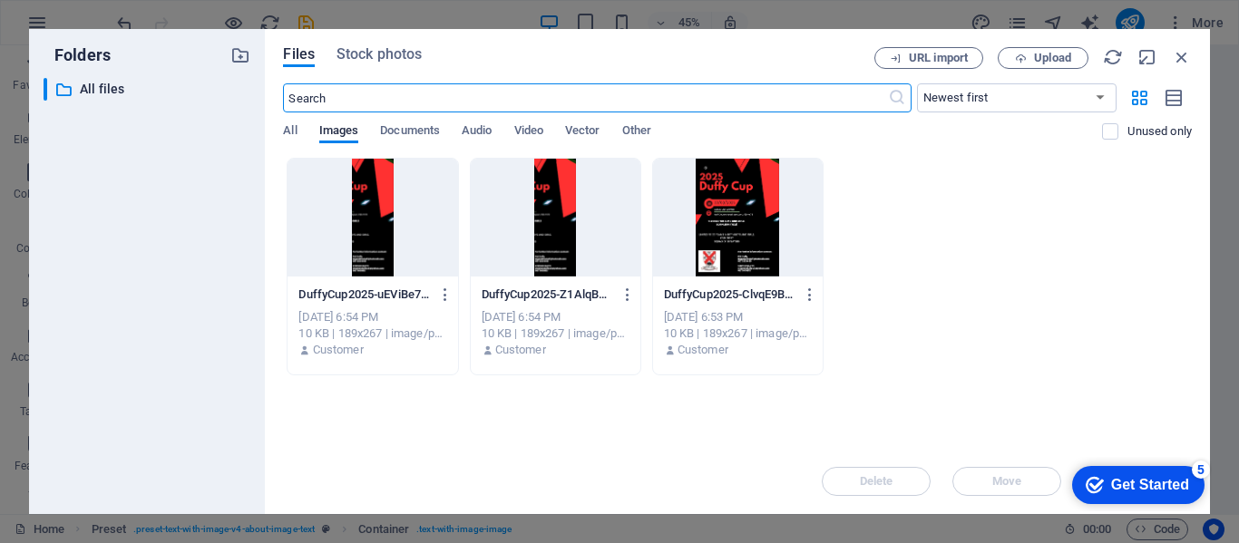
click at [745, 215] on div at bounding box center [738, 218] width 170 height 118
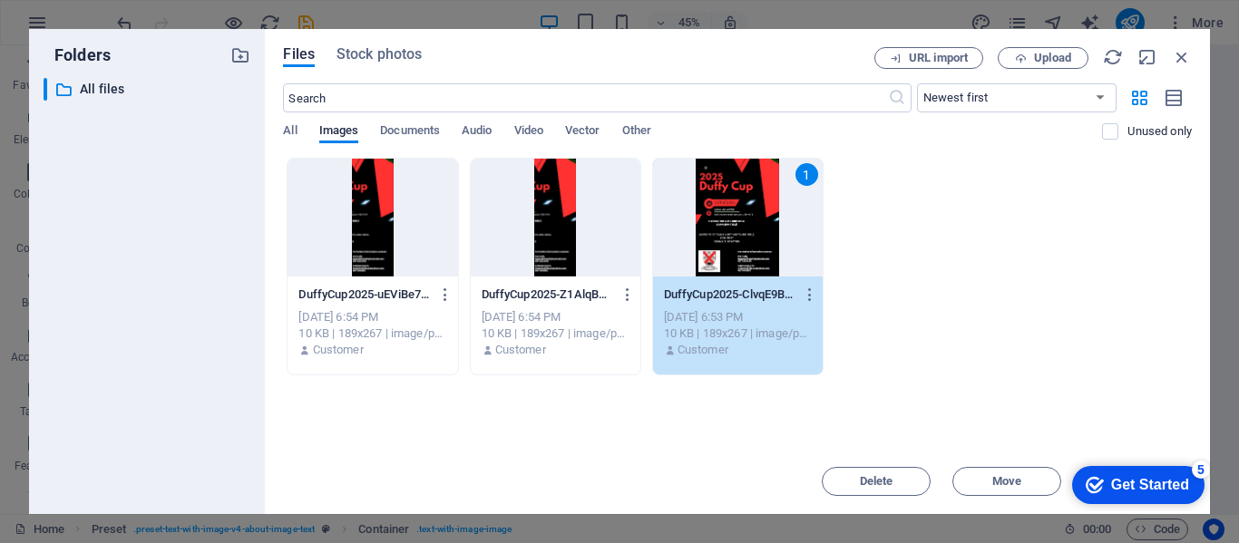
click at [1136, 484] on div "Get Started" at bounding box center [1150, 485] width 78 height 16
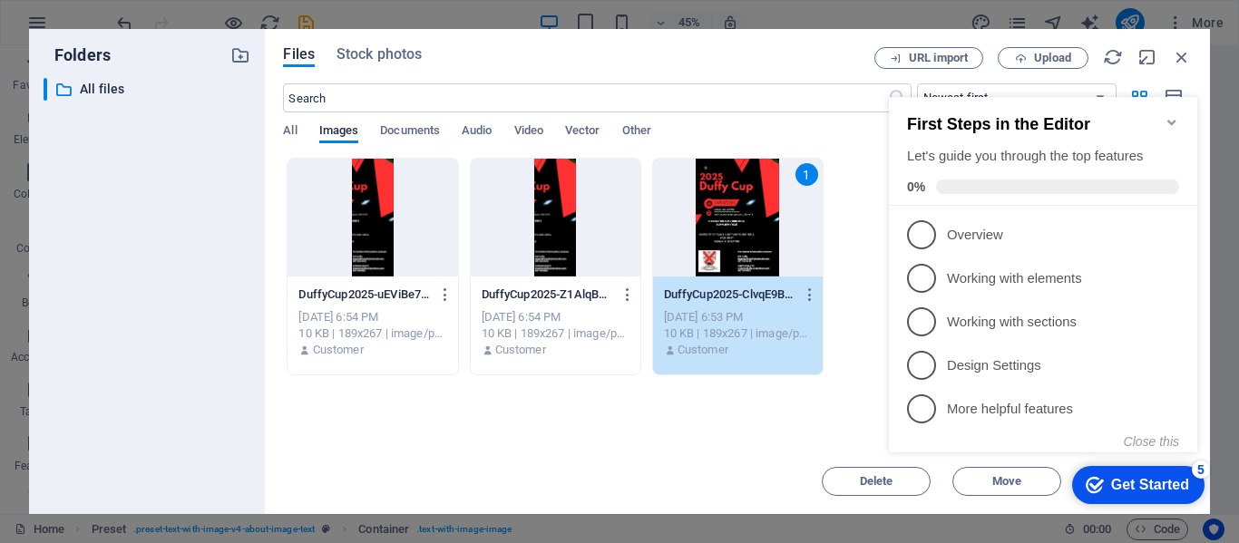
click at [1124, 482] on div "Get Started" at bounding box center [1150, 485] width 78 height 16
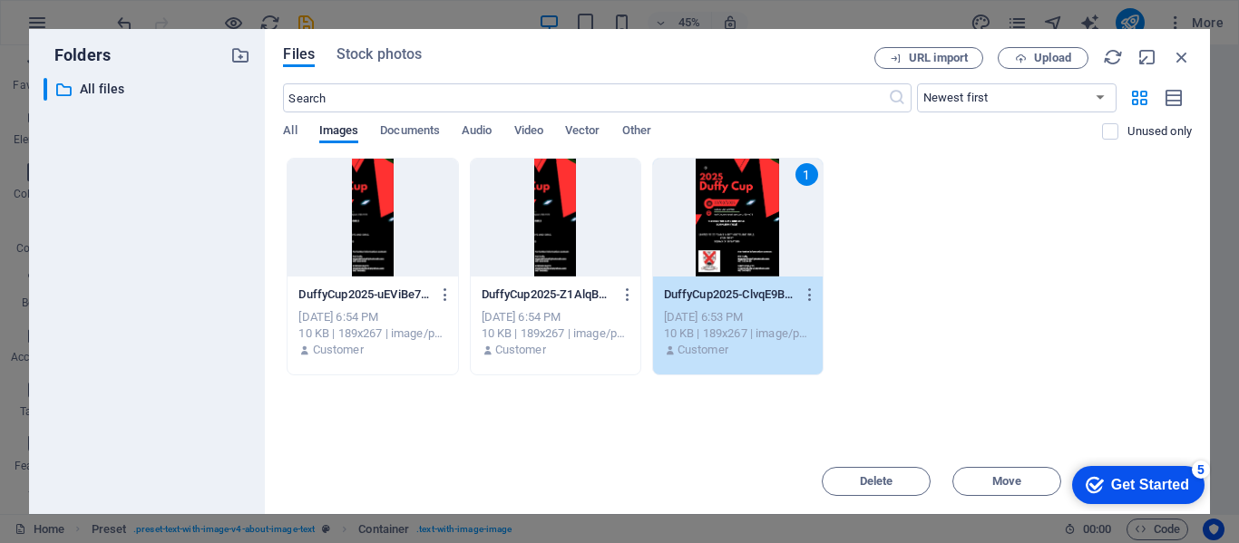
click at [1128, 471] on div "checkmark Get Started 5" at bounding box center [1138, 485] width 132 height 38
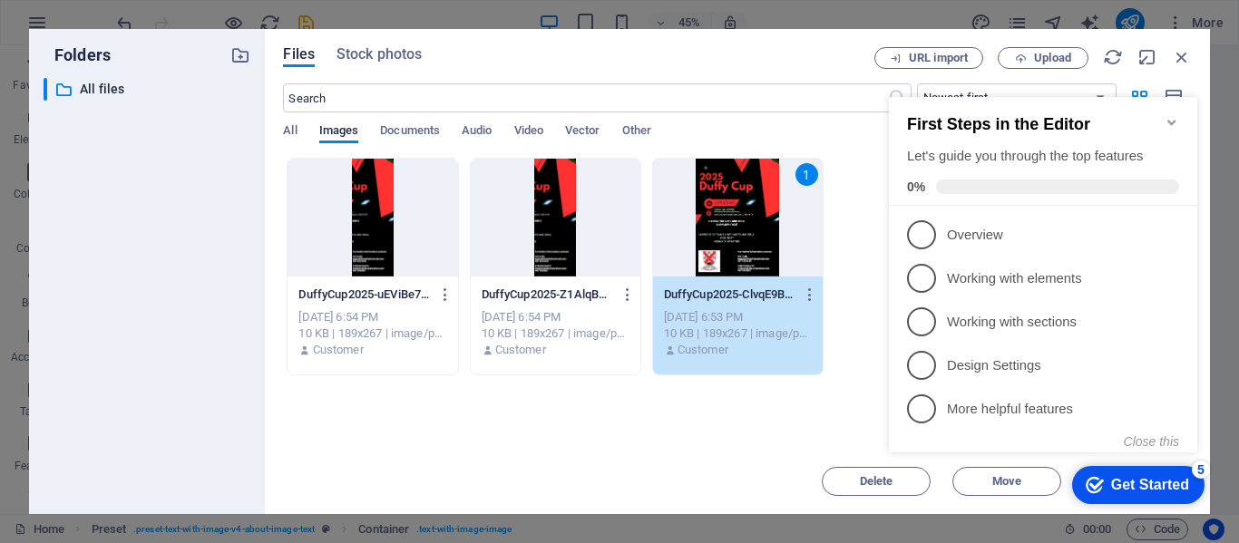
click at [1169, 115] on icon "Minimize checklist" at bounding box center [1171, 122] width 15 height 15
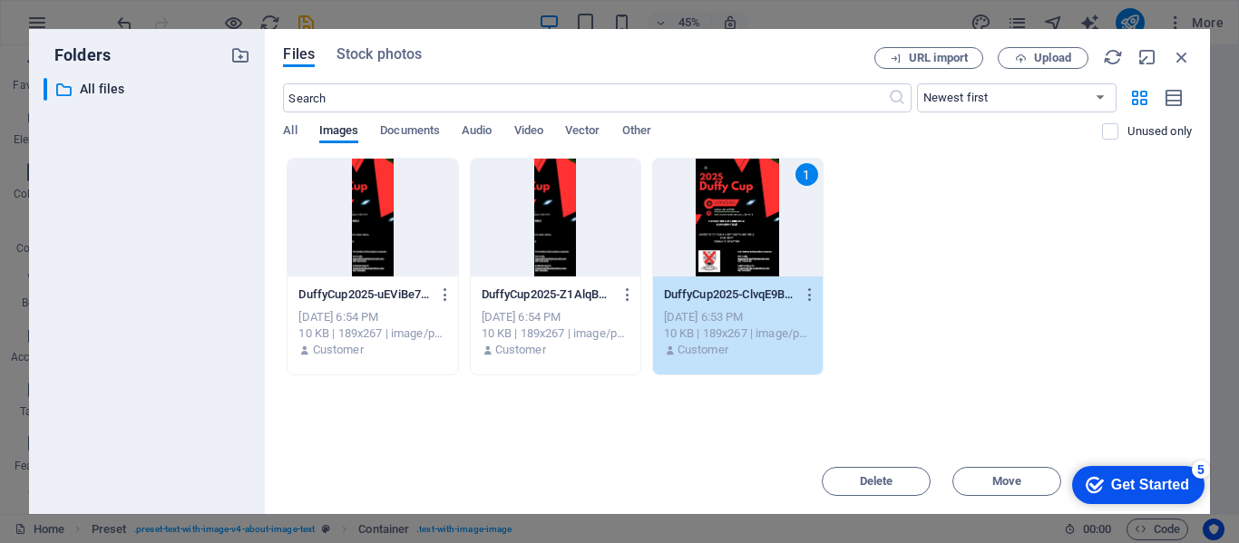
click at [733, 230] on div "1" at bounding box center [738, 218] width 170 height 118
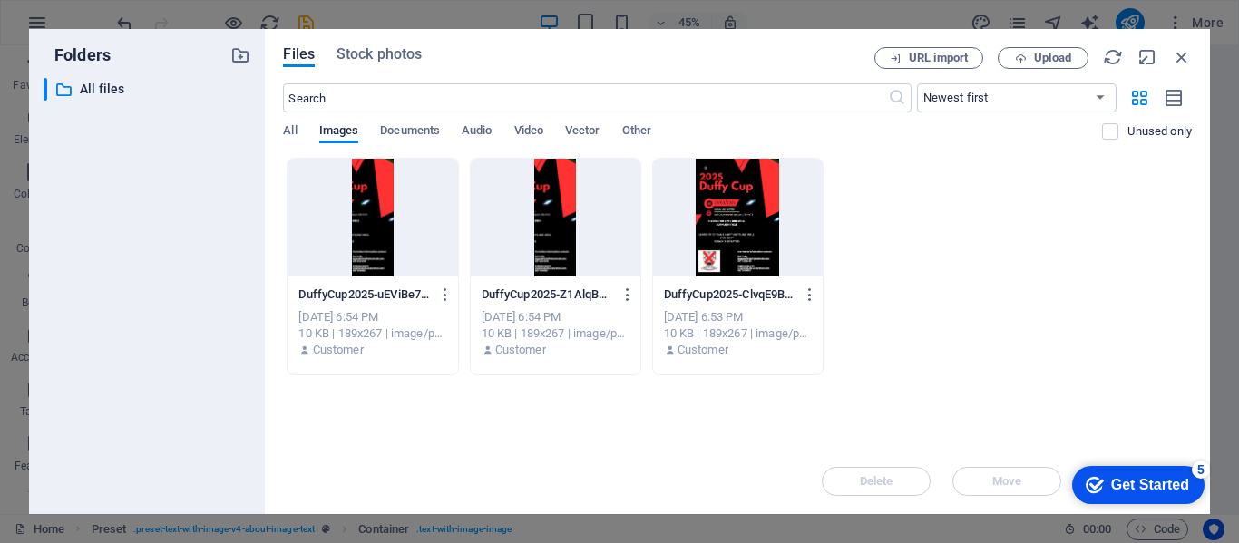
click at [733, 230] on div at bounding box center [738, 218] width 170 height 118
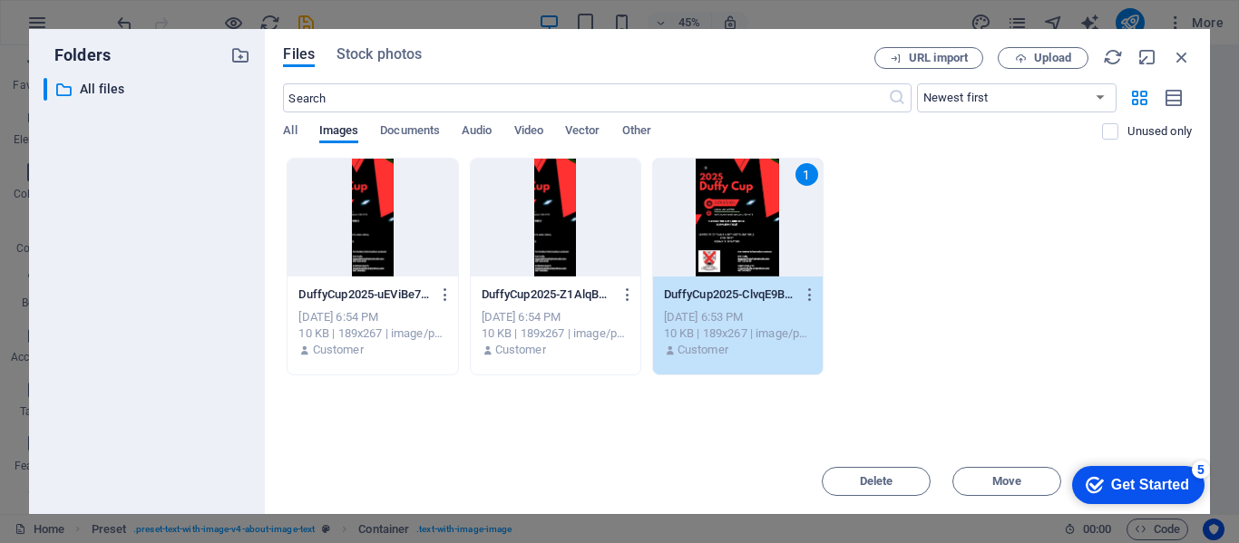
click at [1155, 481] on div "Get Started" at bounding box center [1150, 485] width 78 height 16
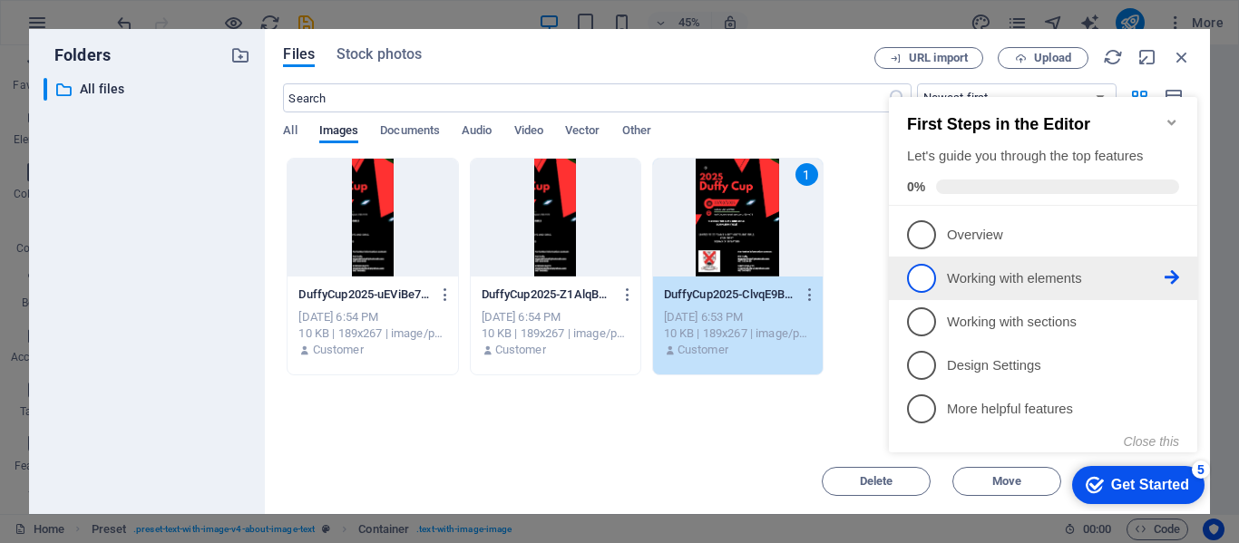
click at [969, 274] on p "Working with elements - incomplete" at bounding box center [1056, 278] width 218 height 19
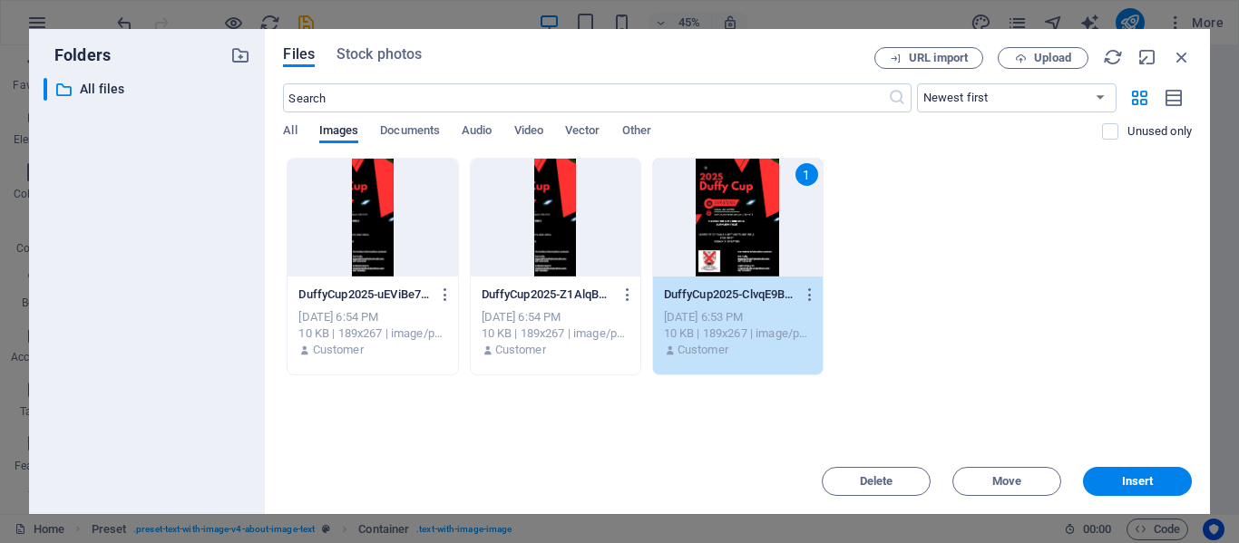
scroll to position [0, 0]
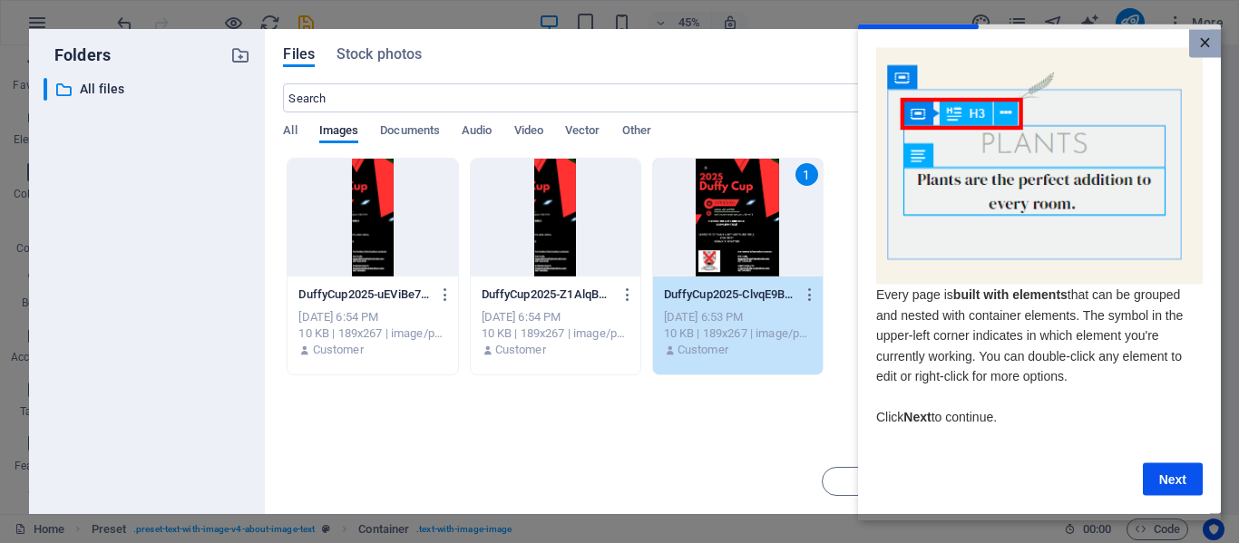
click at [1209, 38] on link "×" at bounding box center [1205, 43] width 32 height 28
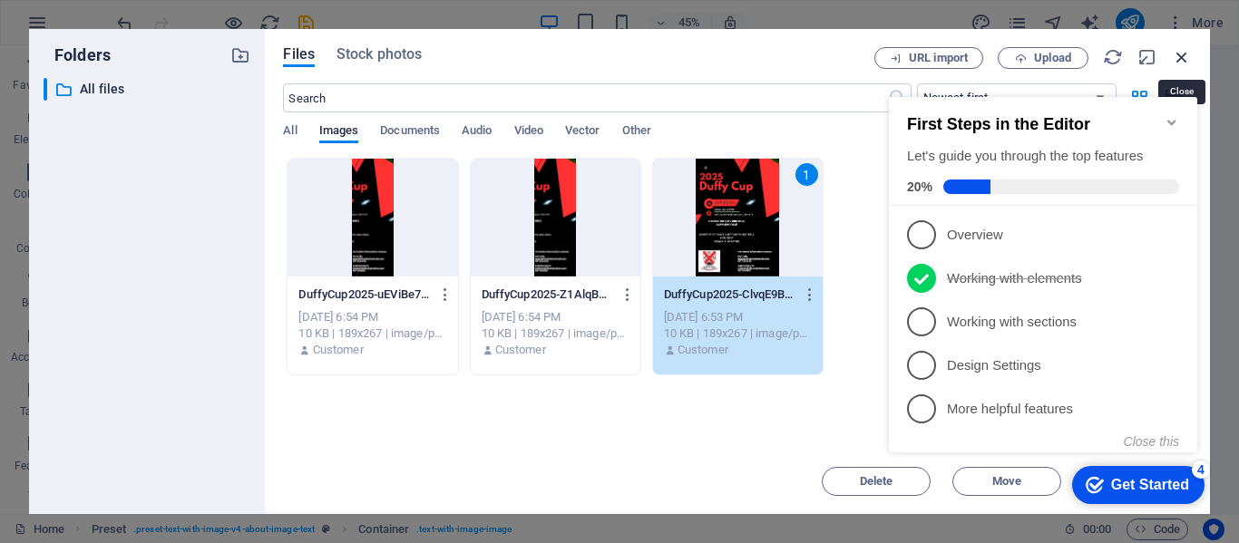
drag, startPoint x: 1189, startPoint y: 49, endPoint x: 837, endPoint y: 5, distance: 354.6
click at [1189, 49] on icon "button" at bounding box center [1181, 57] width 20 height 20
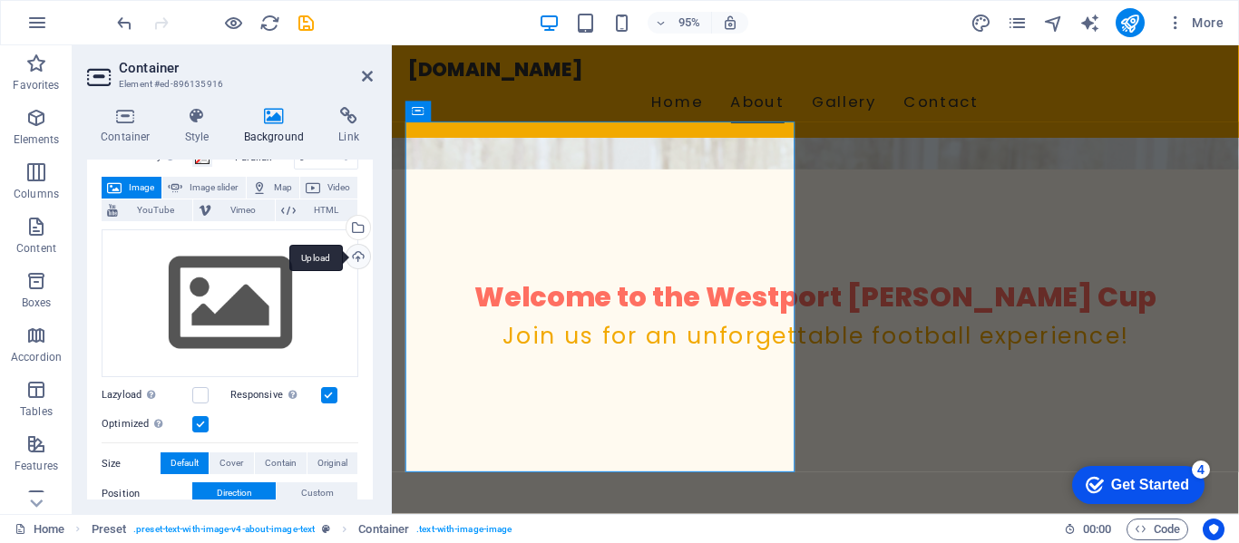
click at [355, 258] on div "Upload" at bounding box center [356, 258] width 27 height 27
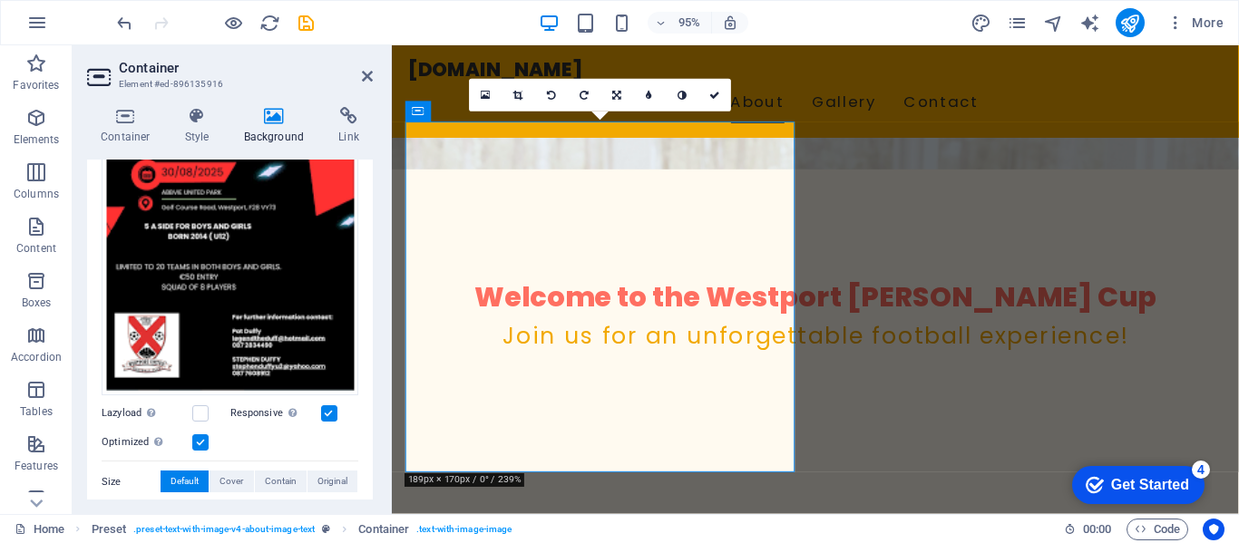
scroll to position [181, 0]
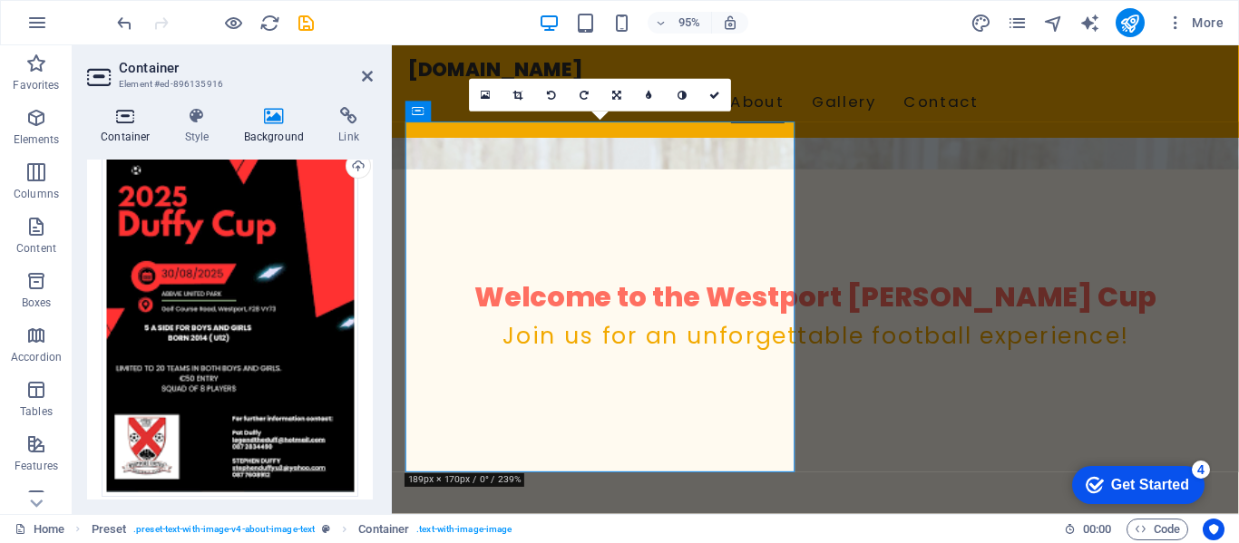
click at [131, 112] on icon at bounding box center [125, 116] width 77 height 18
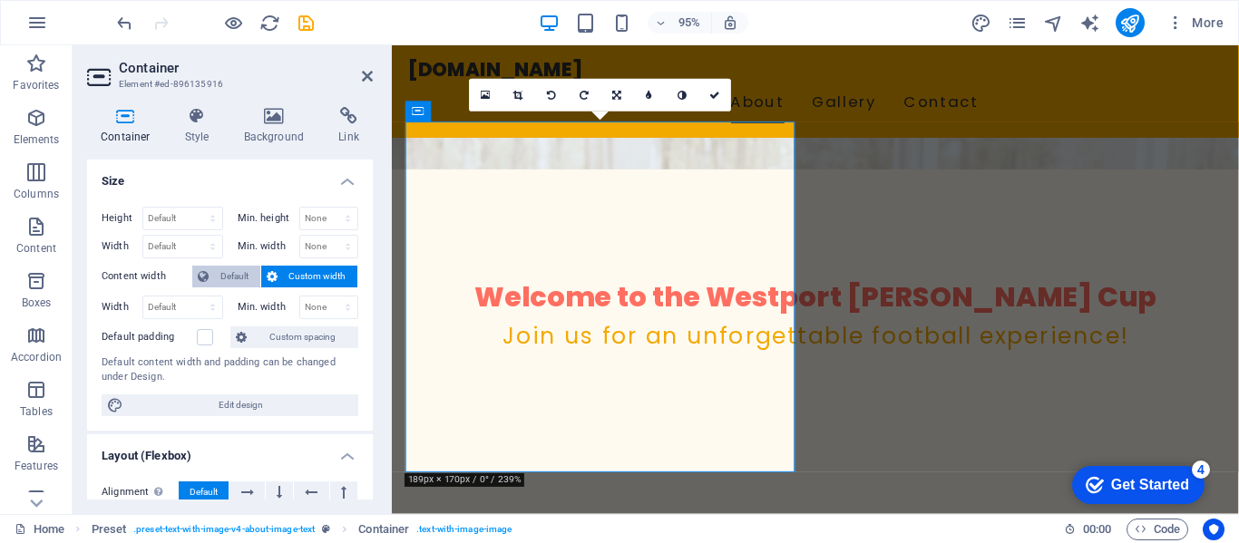
click at [229, 277] on span "Default" at bounding box center [234, 277] width 41 height 22
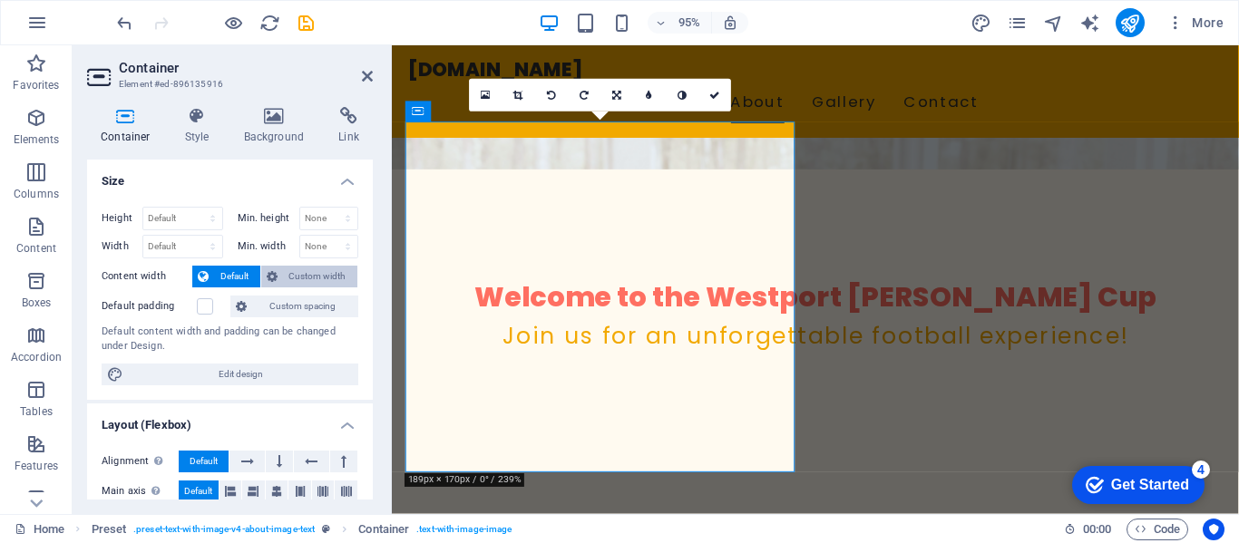
click at [315, 280] on span "Custom width" at bounding box center [318, 277] width 70 height 22
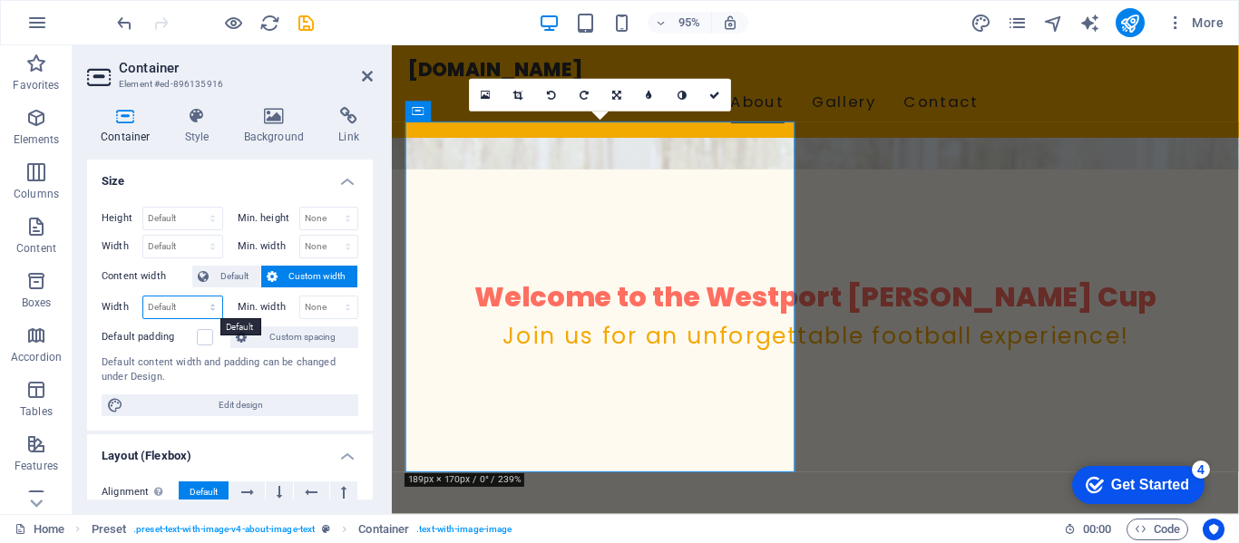
click at [209, 307] on select "Default px rem % em vh vw" at bounding box center [182, 307] width 79 height 22
click at [330, 384] on div "Default content width and padding can be changed under Design." at bounding box center [230, 370] width 257 height 30
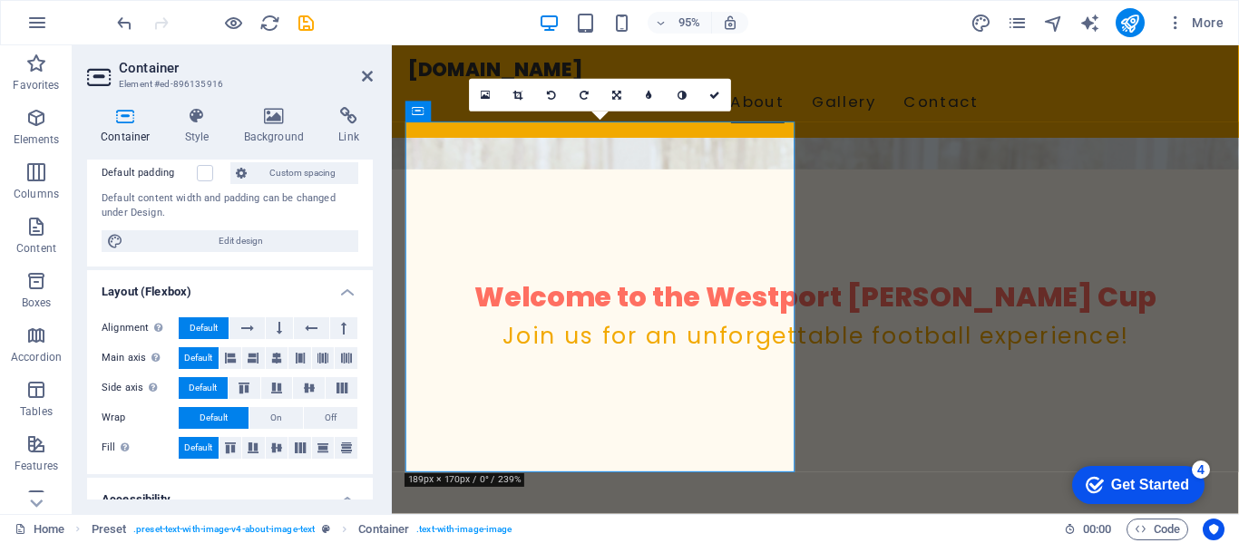
scroll to position [0, 0]
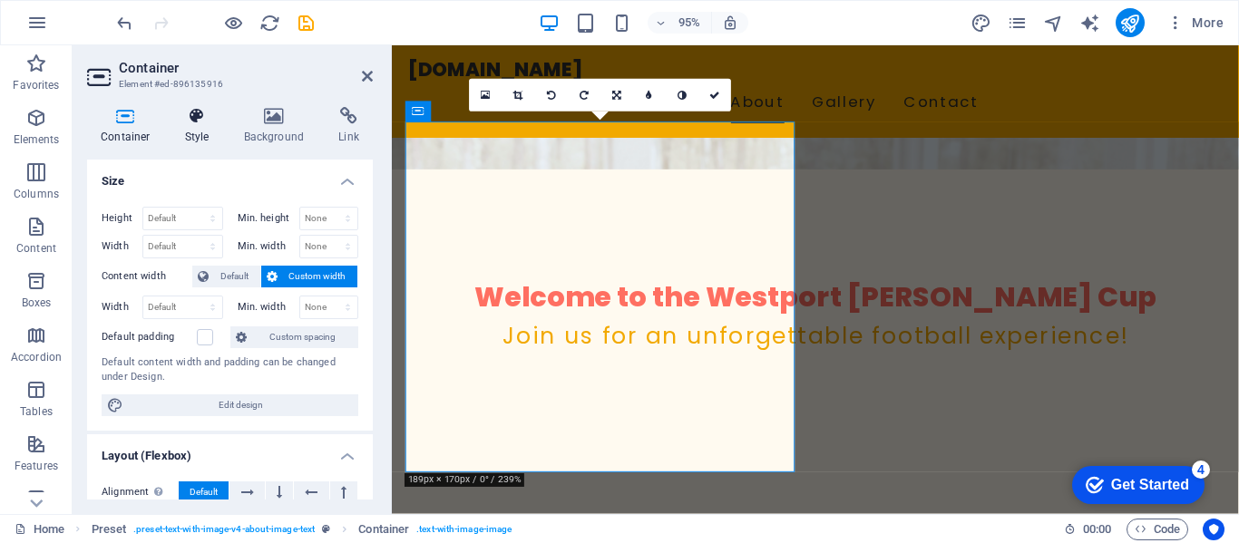
click at [204, 119] on icon at bounding box center [197, 116] width 52 height 18
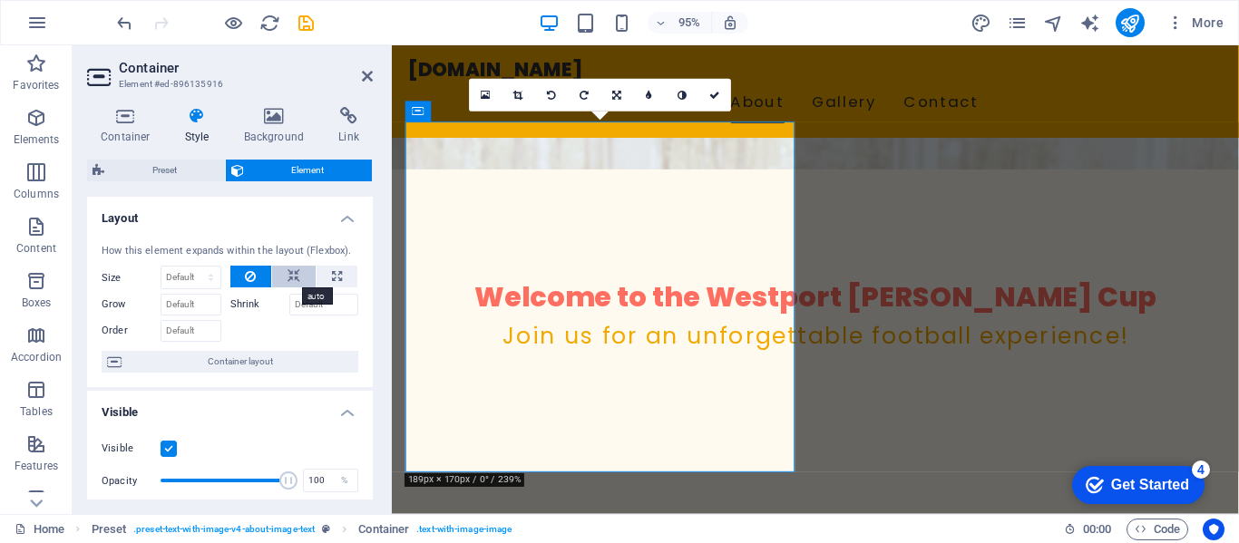
click at [291, 275] on icon at bounding box center [293, 277] width 13 height 22
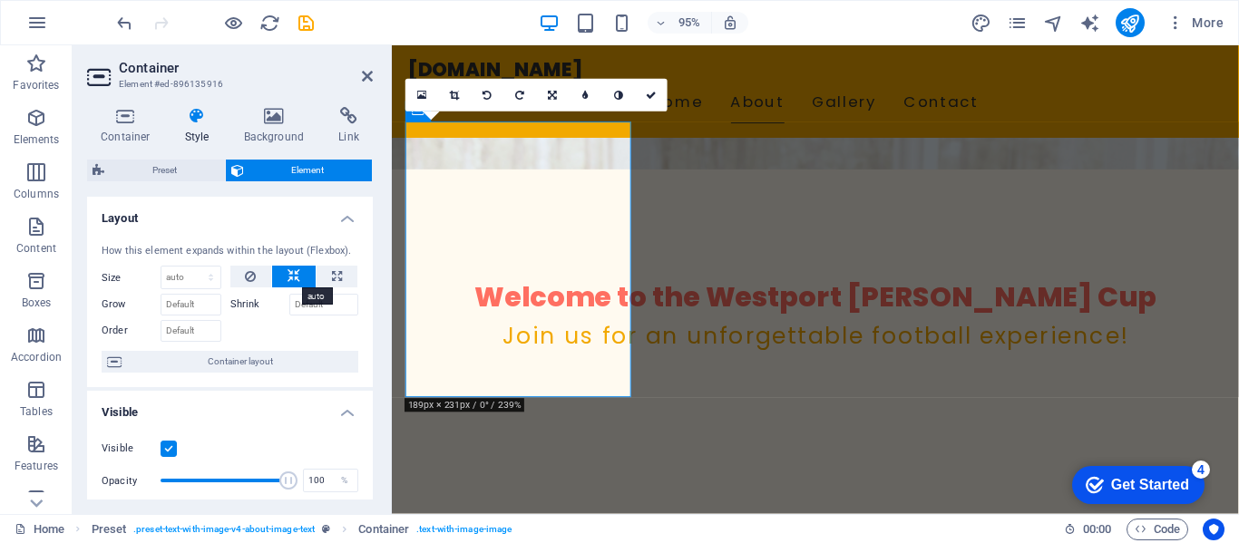
click at [289, 277] on icon at bounding box center [293, 277] width 13 height 22
click at [335, 279] on icon at bounding box center [337, 277] width 10 height 22
type input "100"
select select "%"
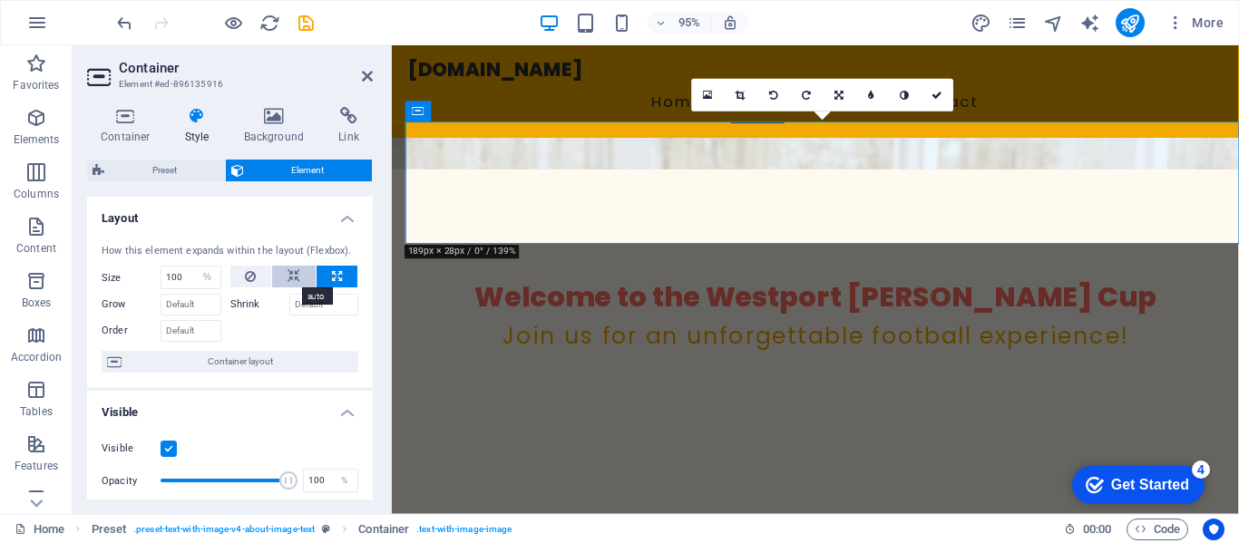
click at [290, 277] on icon at bounding box center [293, 277] width 13 height 22
select select "DISABLED_OPTION_VALUE"
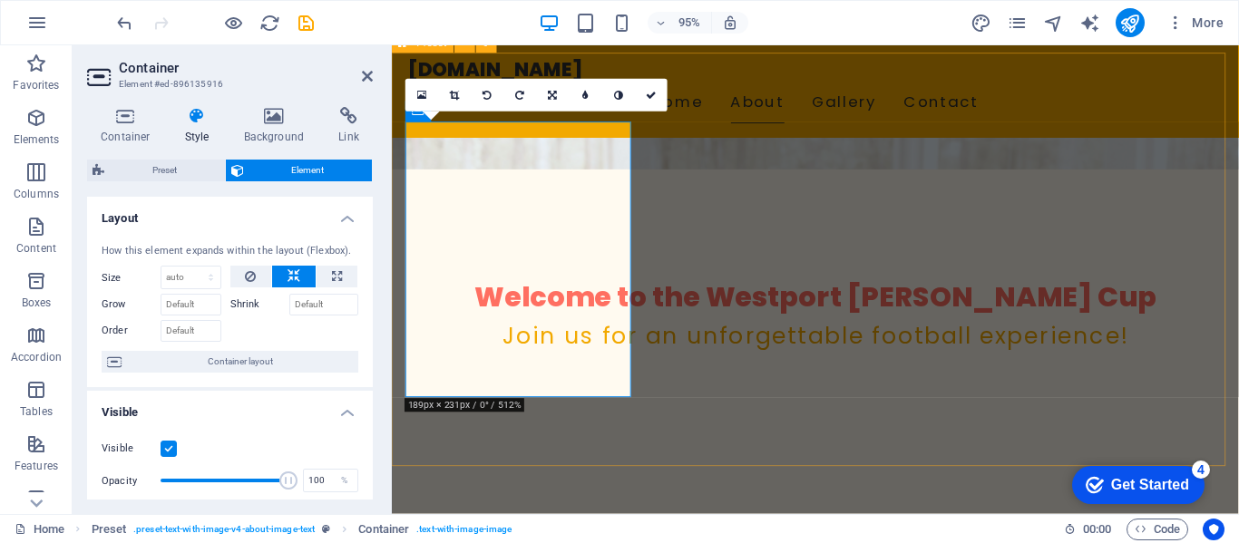
click at [359, 72] on h2 "Container" at bounding box center [246, 68] width 254 height 16
click at [366, 79] on icon at bounding box center [367, 76] width 11 height 15
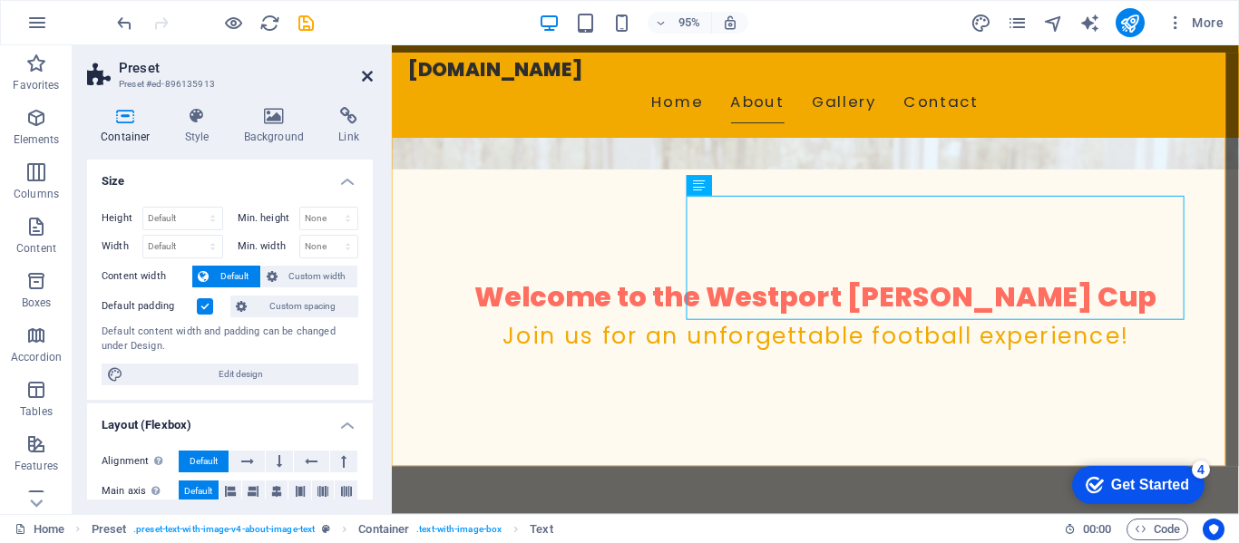
click at [368, 76] on icon at bounding box center [367, 76] width 11 height 15
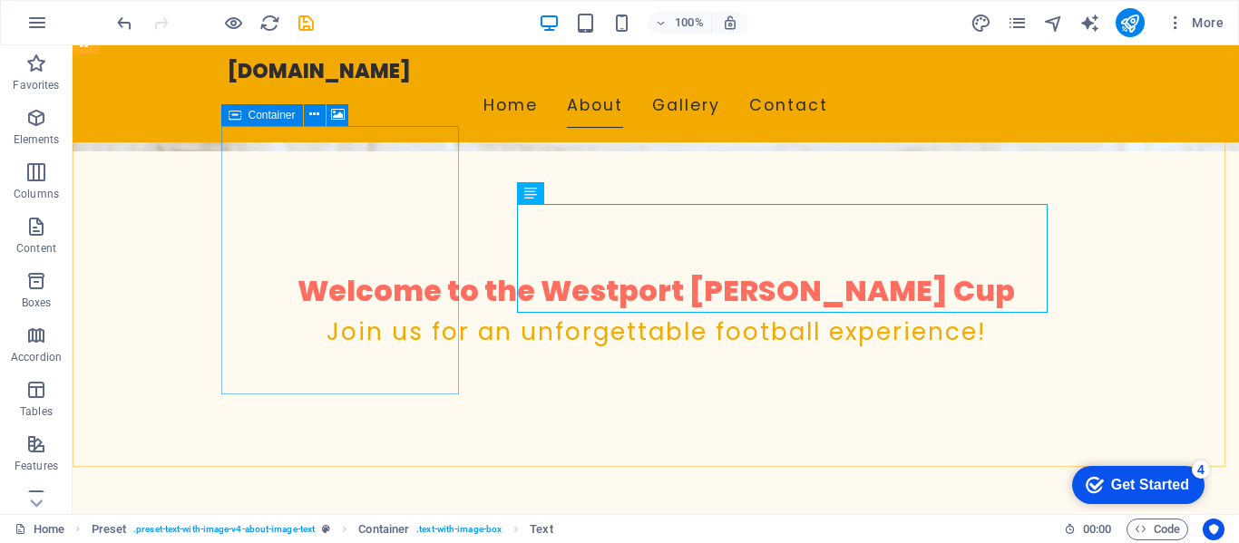
click at [234, 116] on icon at bounding box center [234, 115] width 13 height 22
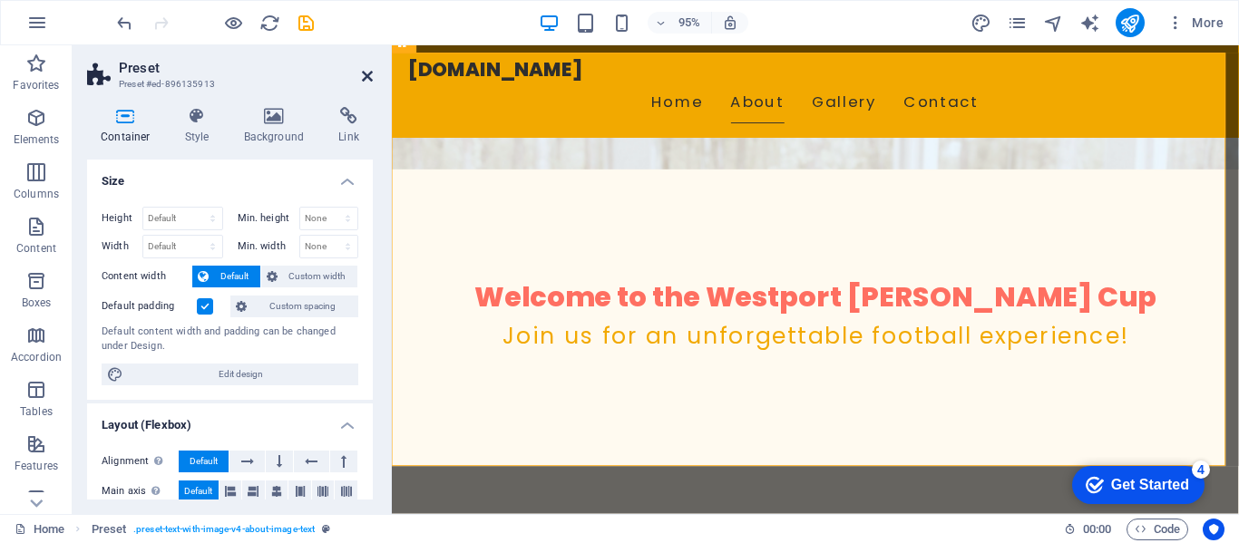
click at [363, 75] on icon at bounding box center [367, 76] width 11 height 15
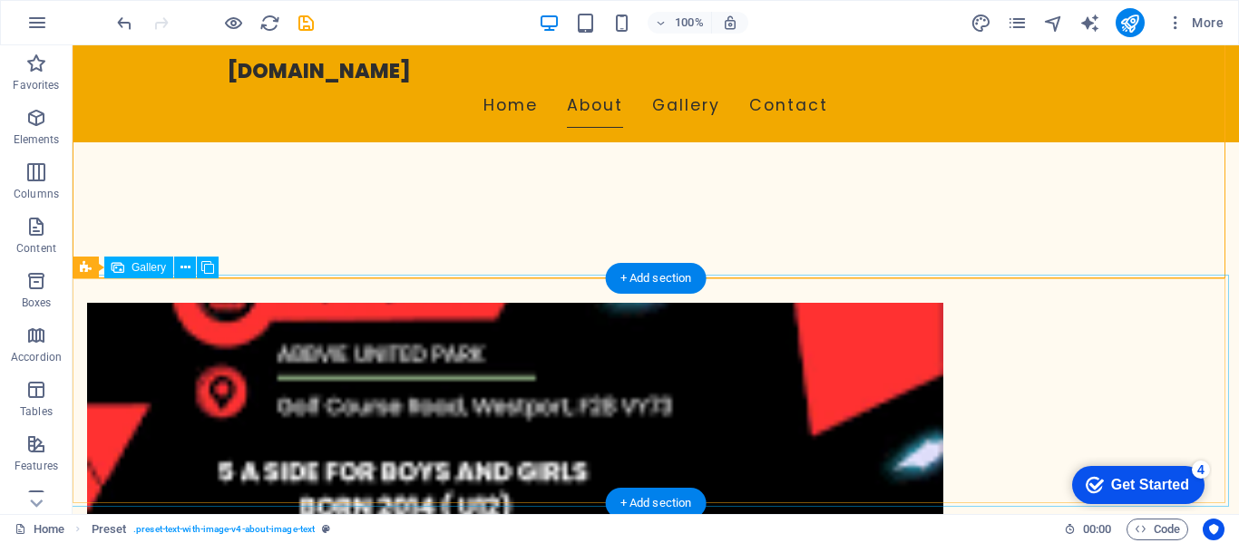
scroll to position [635, 0]
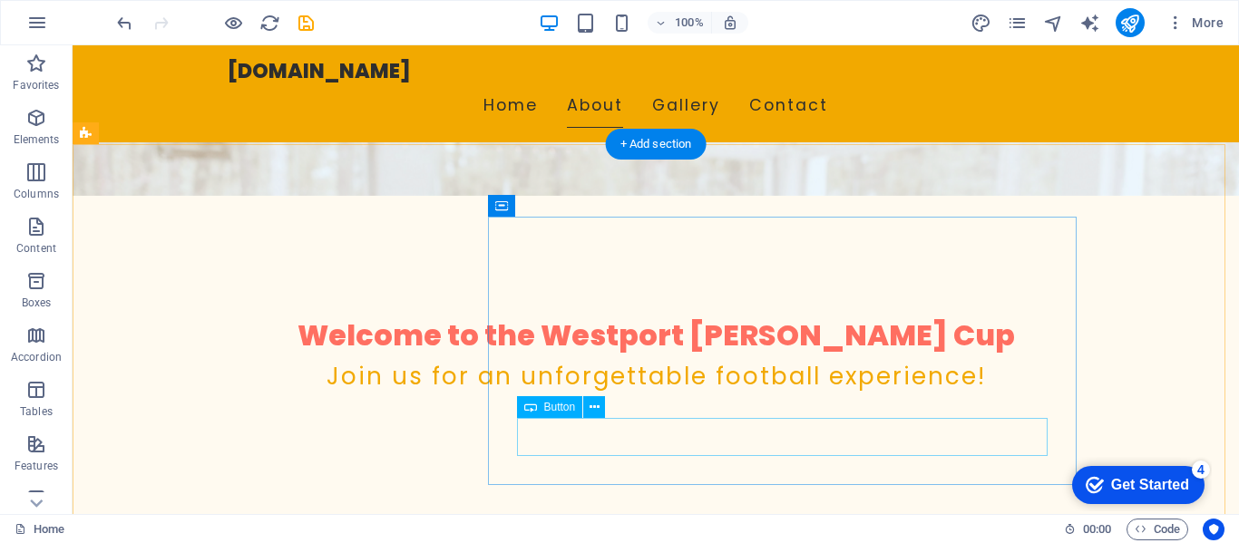
scroll to position [363, 0]
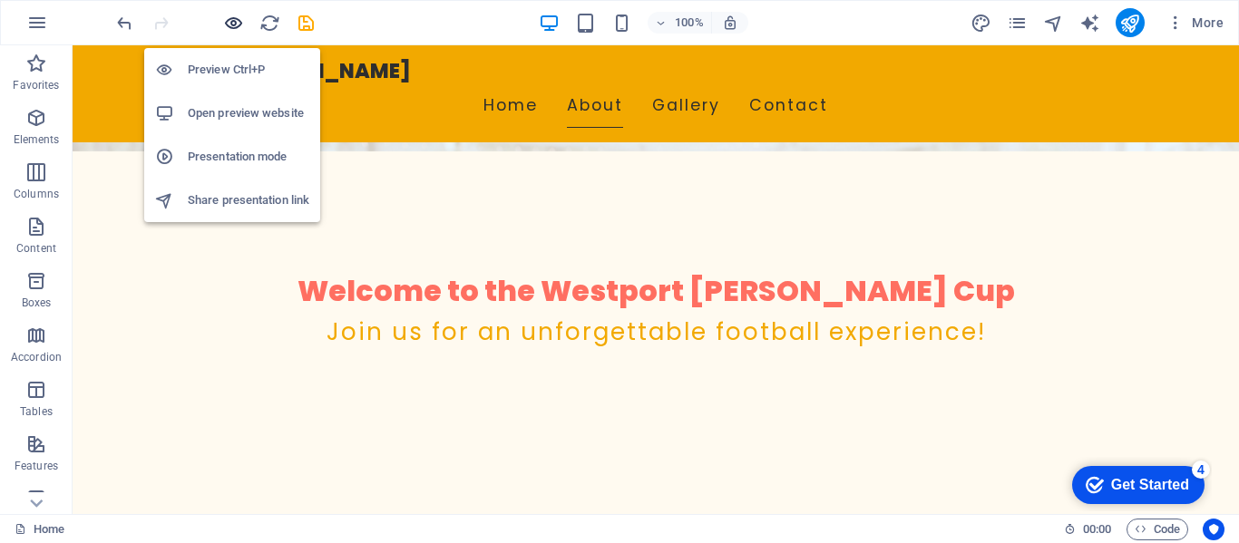
click at [238, 21] on icon "button" at bounding box center [233, 23] width 21 height 21
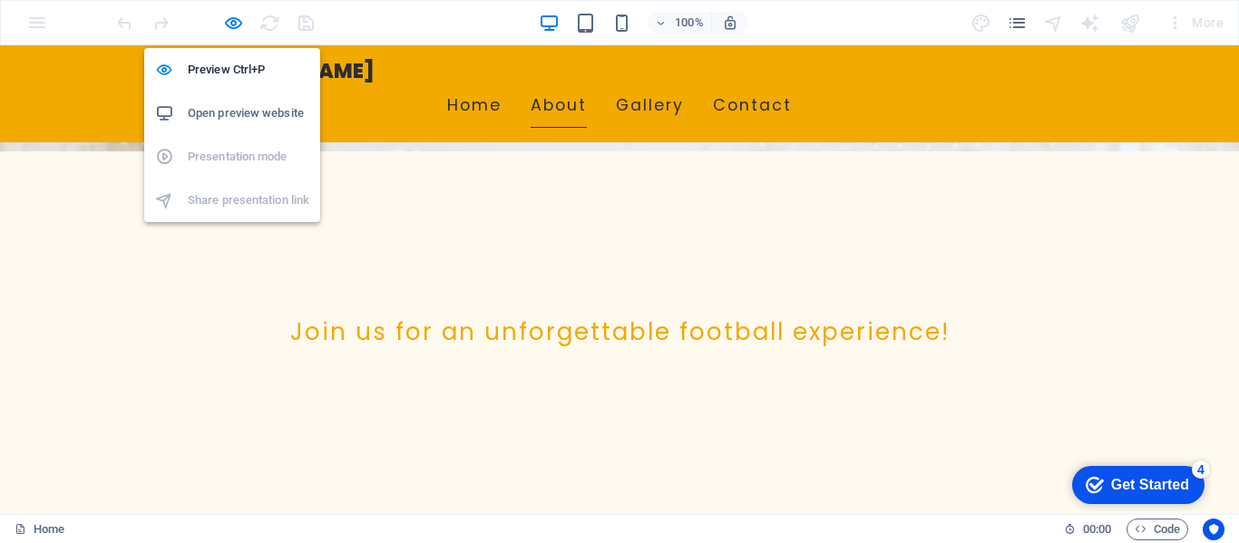
click at [225, 113] on h6 "Open preview website" at bounding box center [248, 113] width 121 height 22
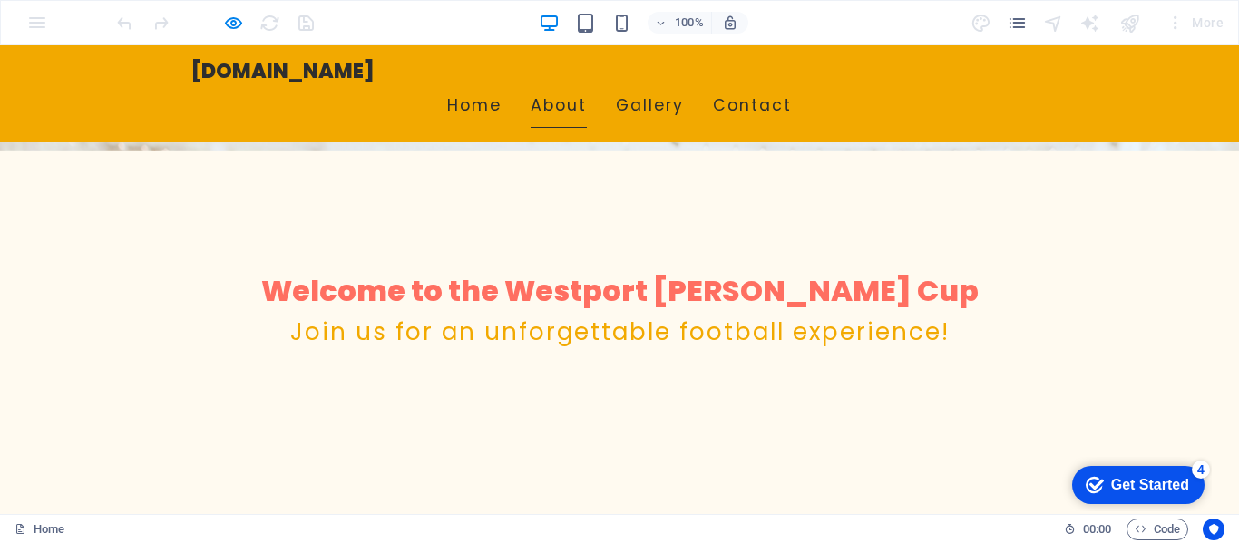
scroll to position [0, 0]
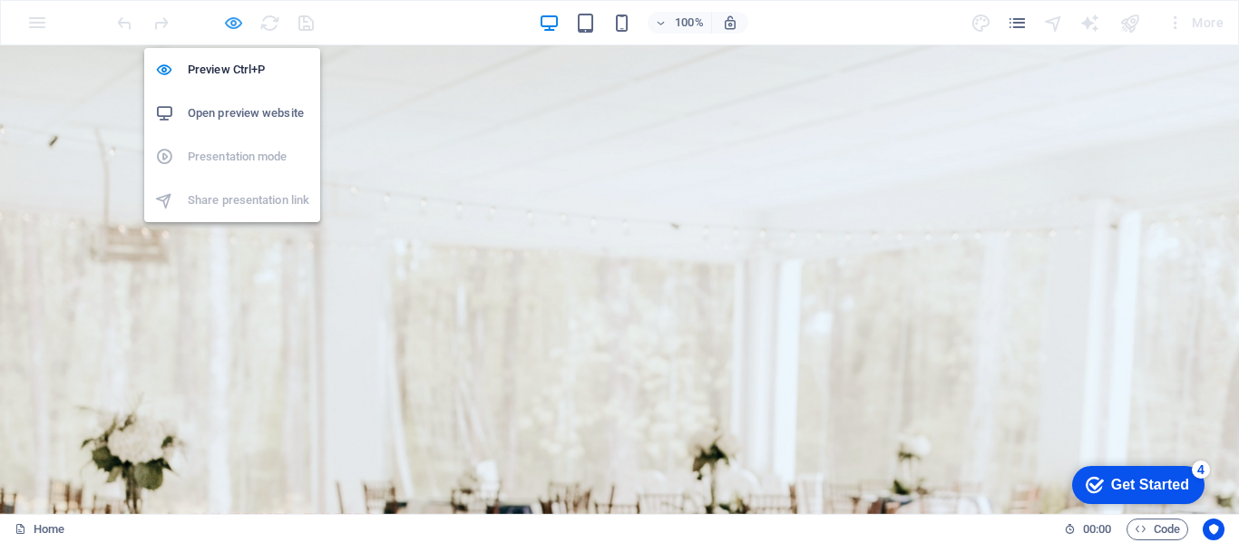
click at [237, 20] on icon "button" at bounding box center [233, 23] width 21 height 21
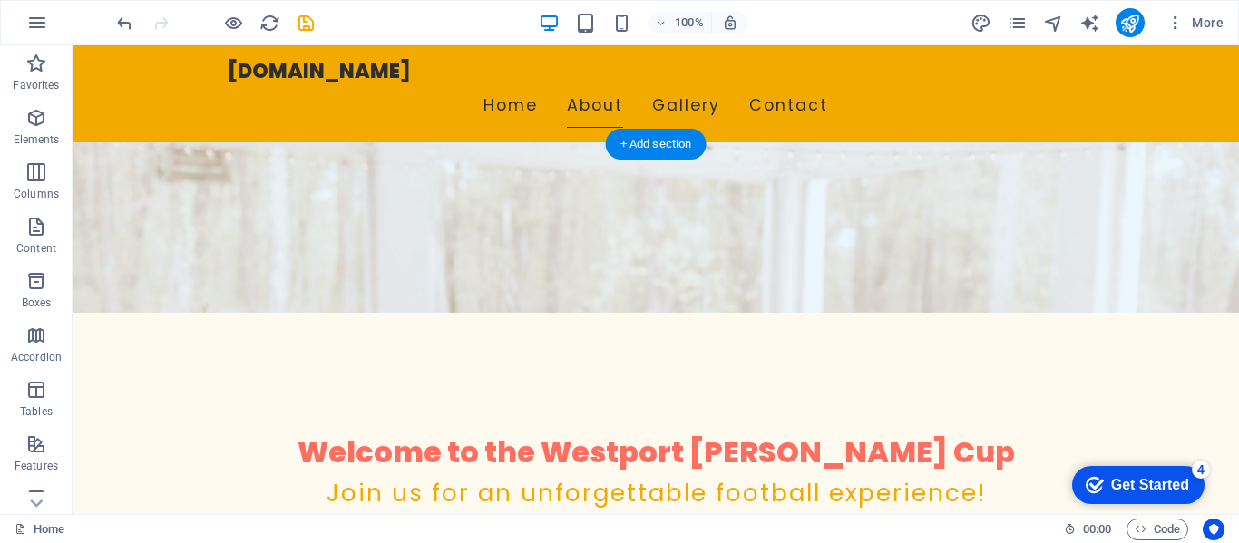
scroll to position [272, 0]
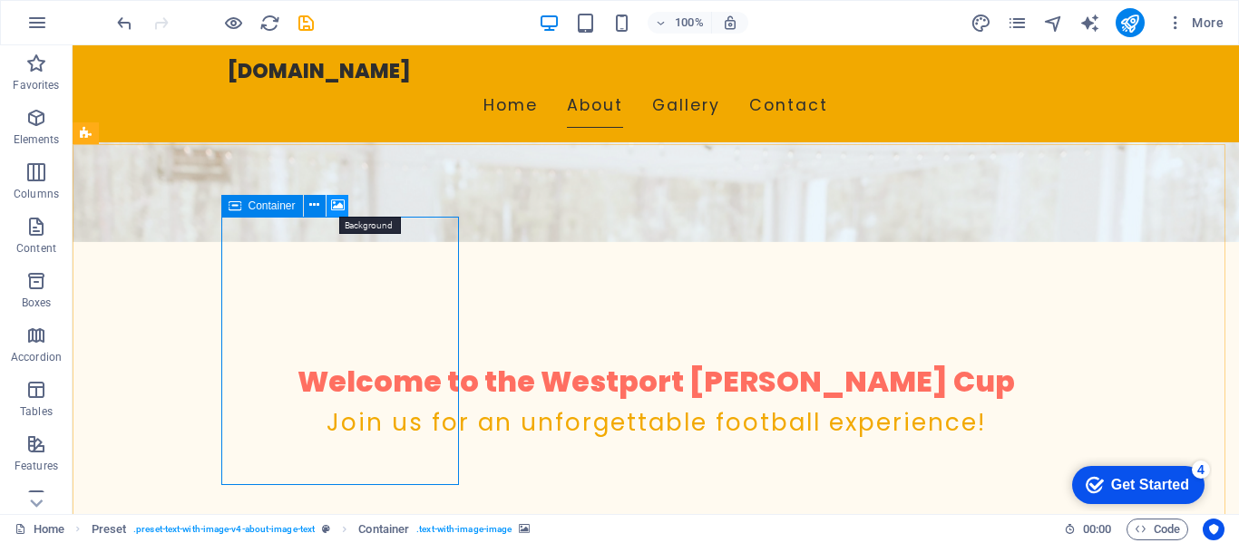
click at [336, 205] on icon at bounding box center [338, 205] width 14 height 19
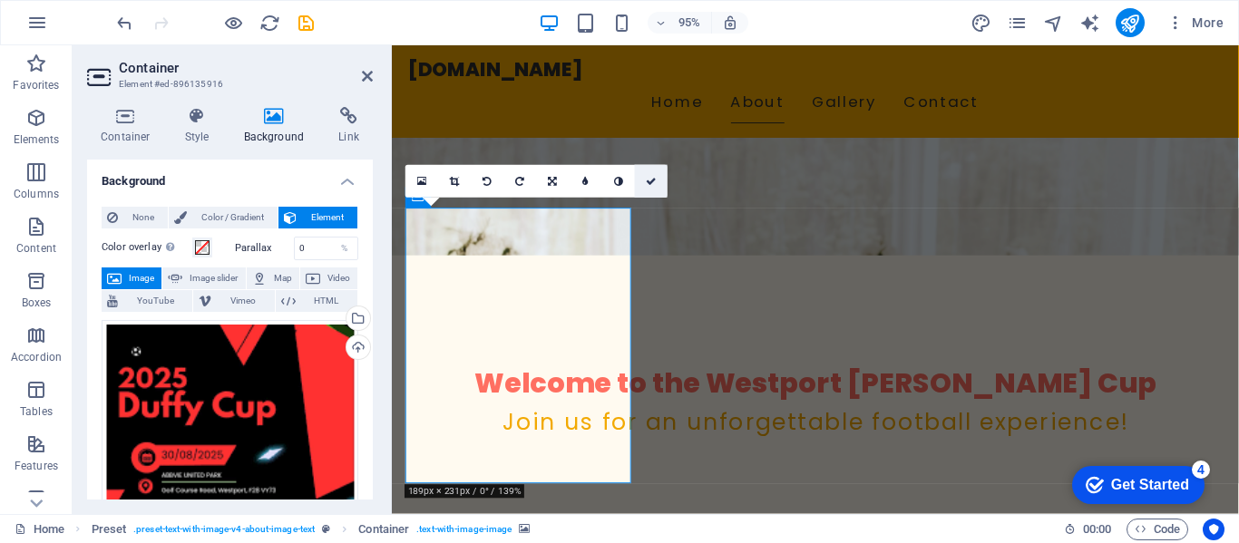
click at [651, 185] on icon at bounding box center [651, 181] width 11 height 10
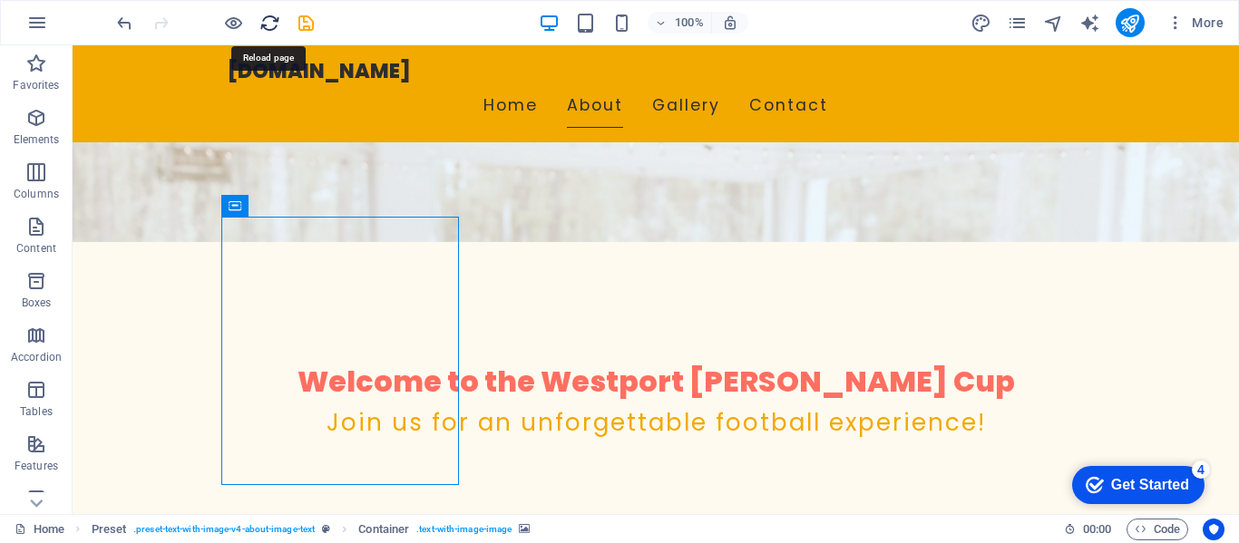
click at [270, 19] on icon "reload" at bounding box center [269, 23] width 21 height 21
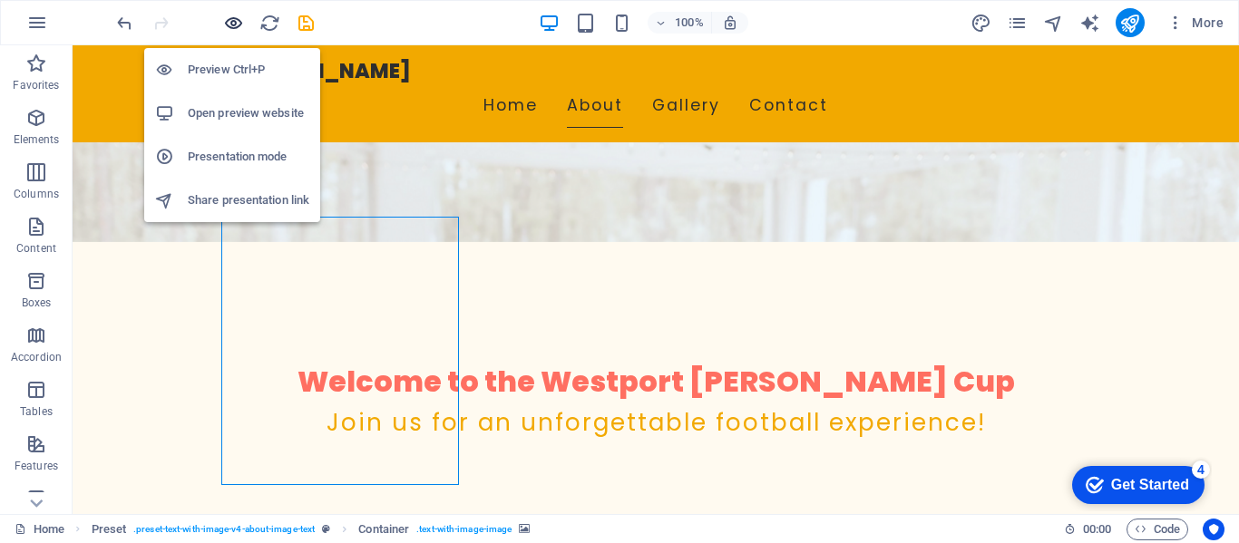
click at [223, 28] on icon "button" at bounding box center [233, 23] width 21 height 21
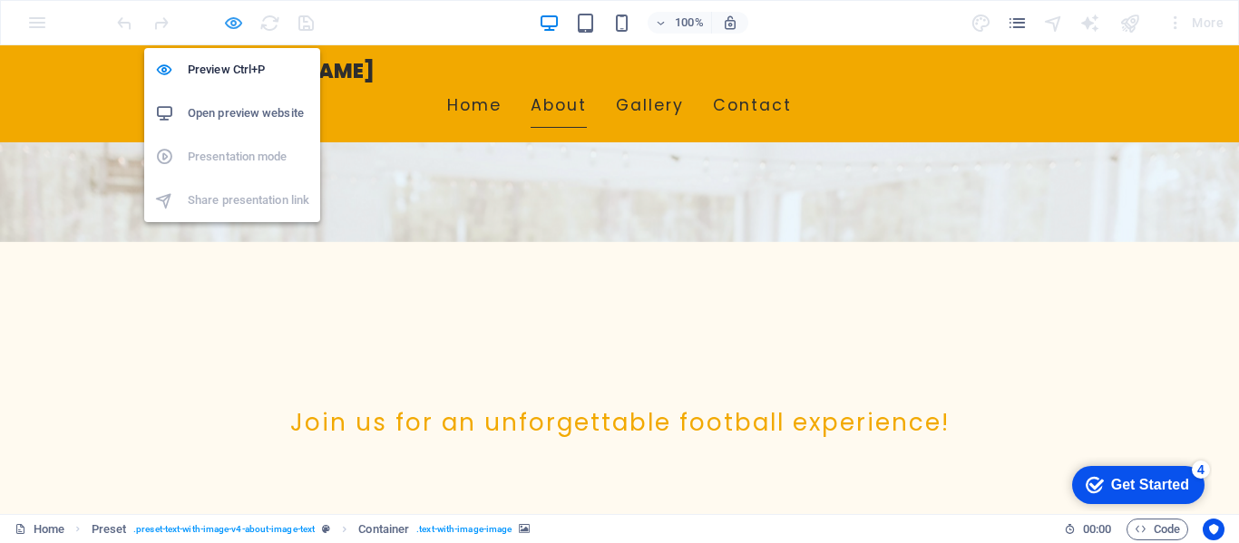
click at [235, 15] on icon "button" at bounding box center [233, 23] width 21 height 21
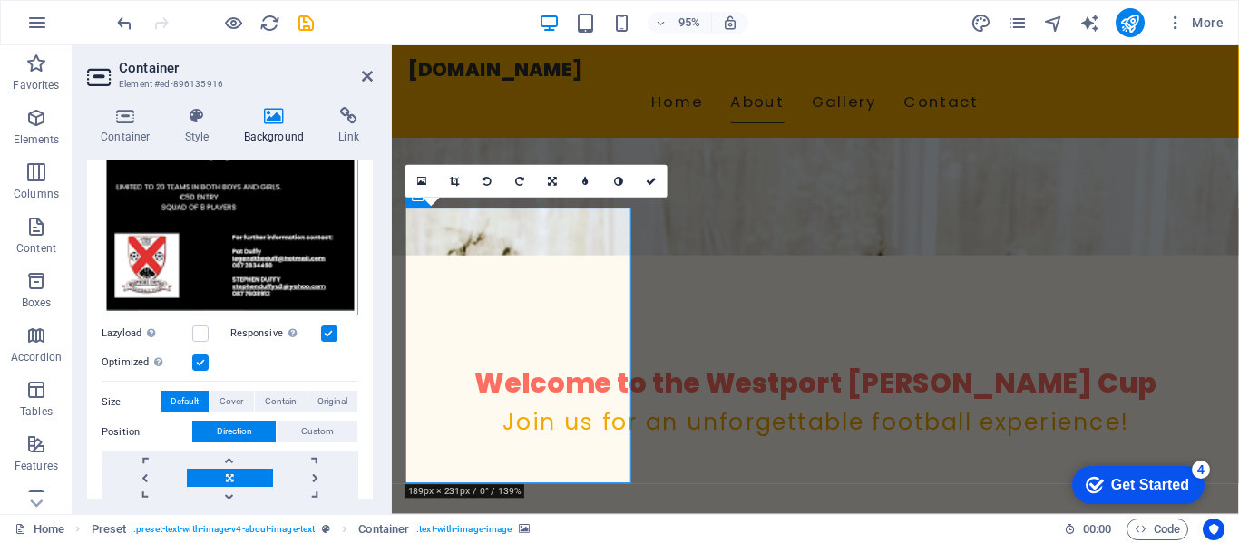
scroll to position [453, 0]
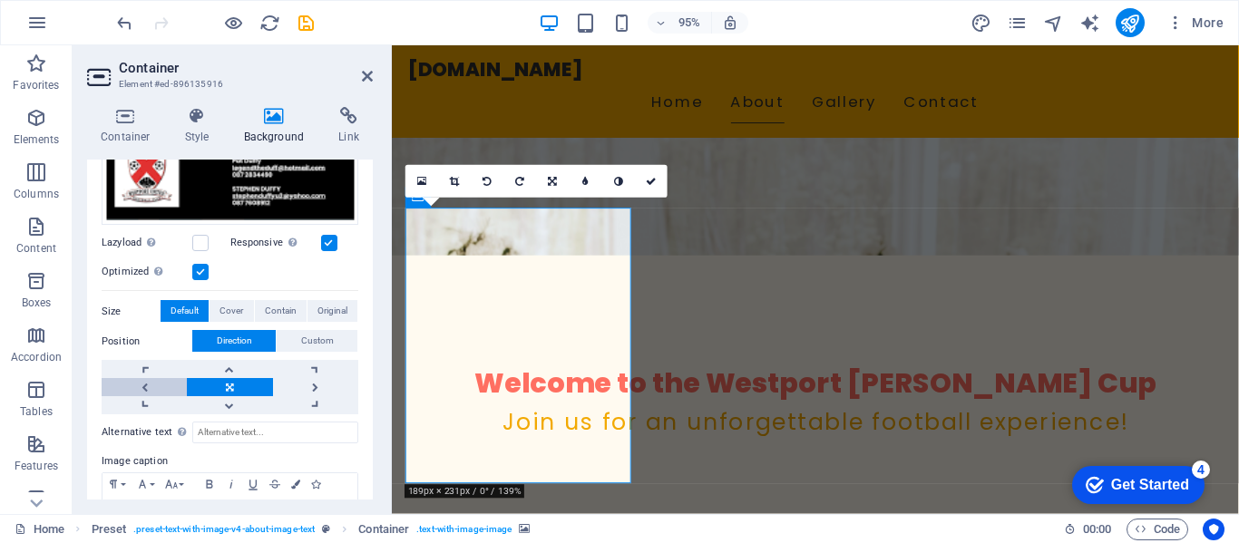
click at [143, 382] on link at bounding box center [144, 387] width 85 height 18
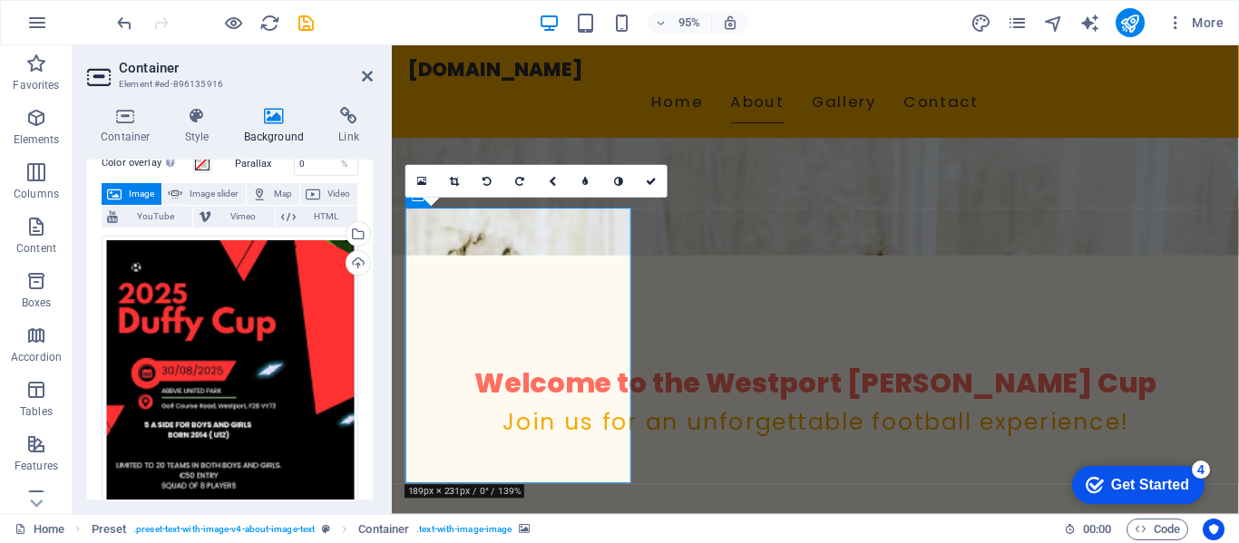
scroll to position [0, 0]
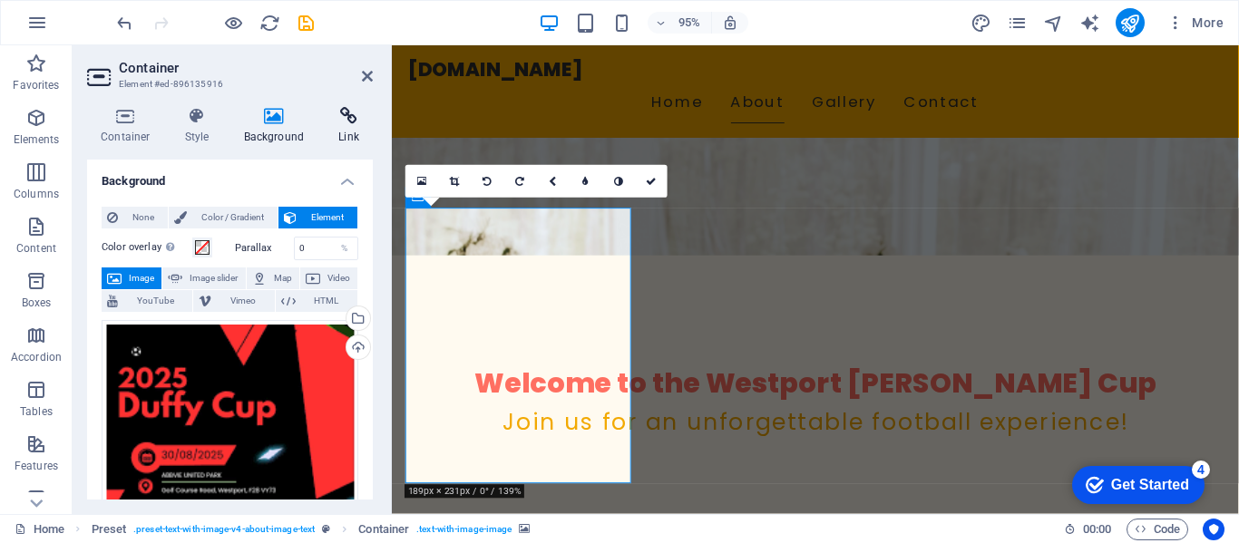
click at [345, 110] on icon at bounding box center [349, 116] width 48 height 18
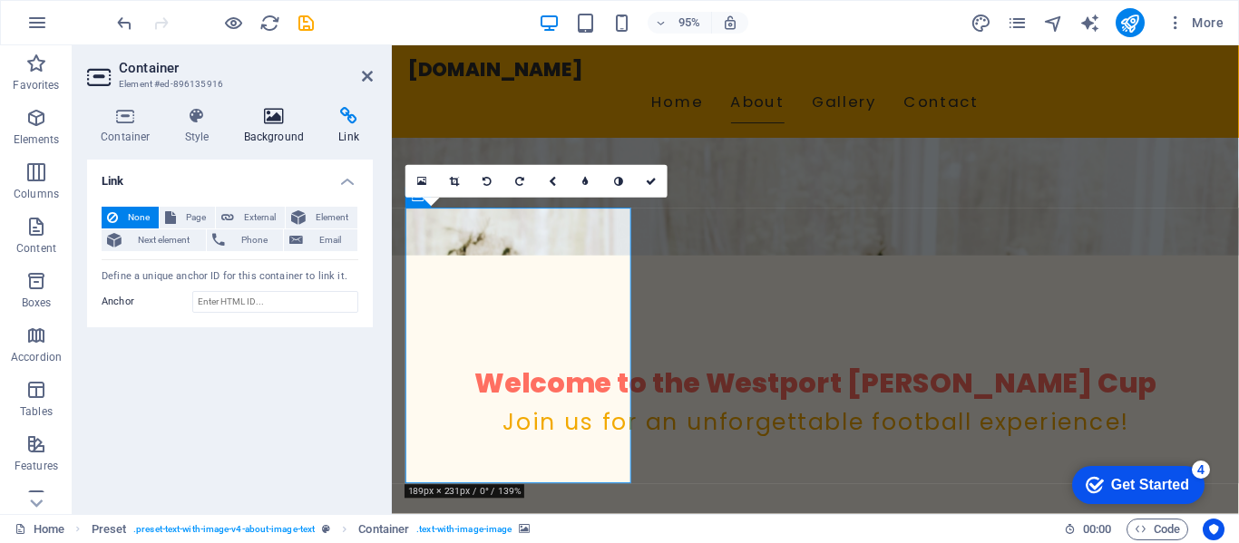
click at [277, 120] on icon at bounding box center [274, 116] width 88 height 18
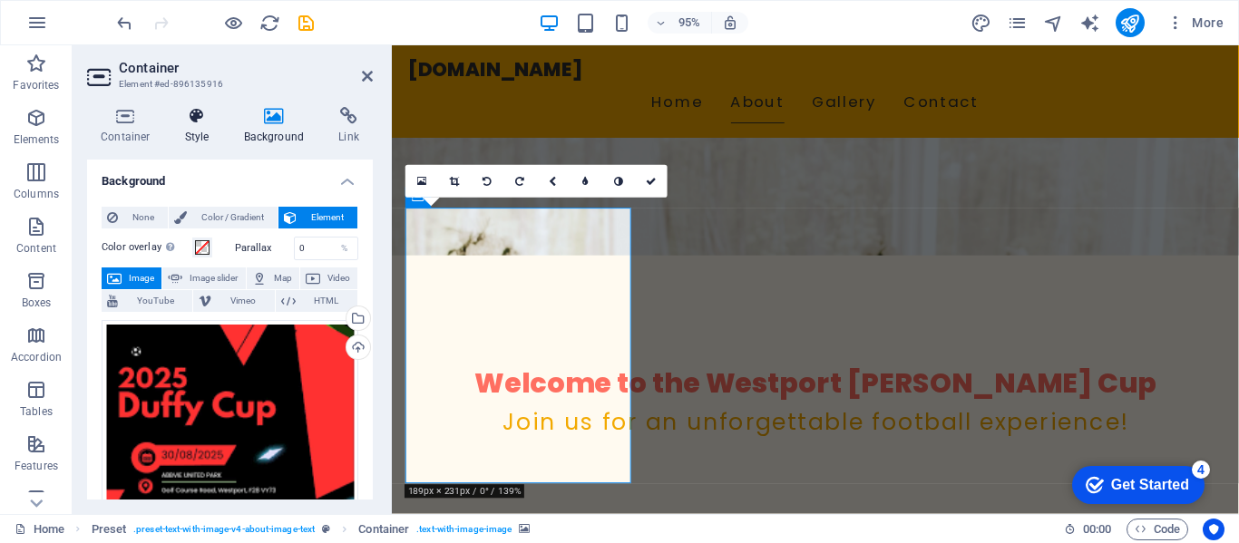
click at [205, 125] on h4 "Style" at bounding box center [200, 126] width 59 height 38
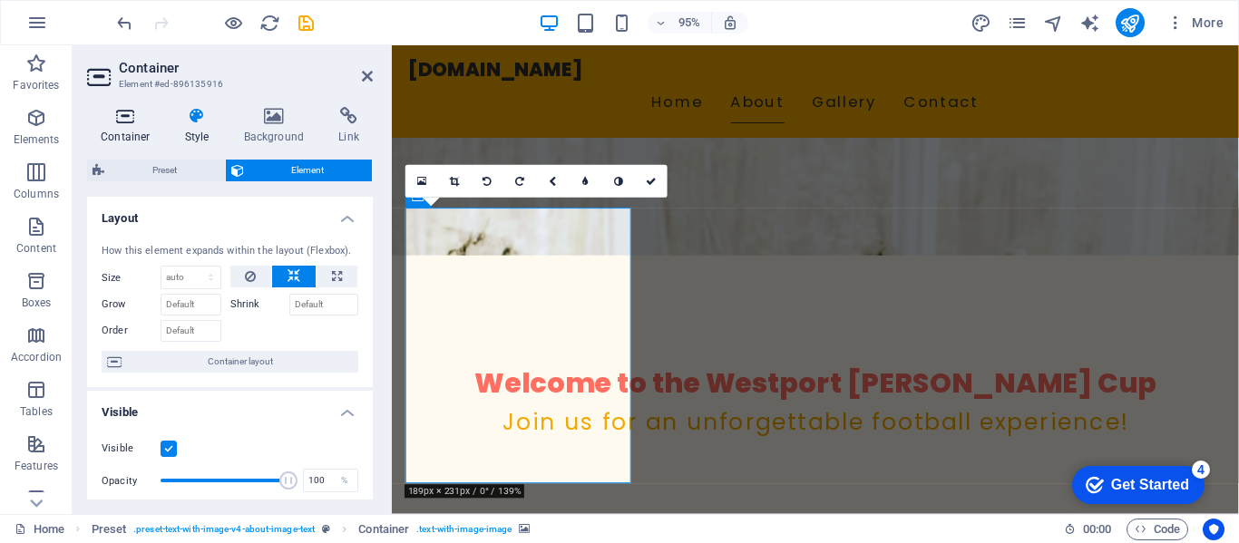
click at [129, 121] on icon at bounding box center [125, 116] width 77 height 18
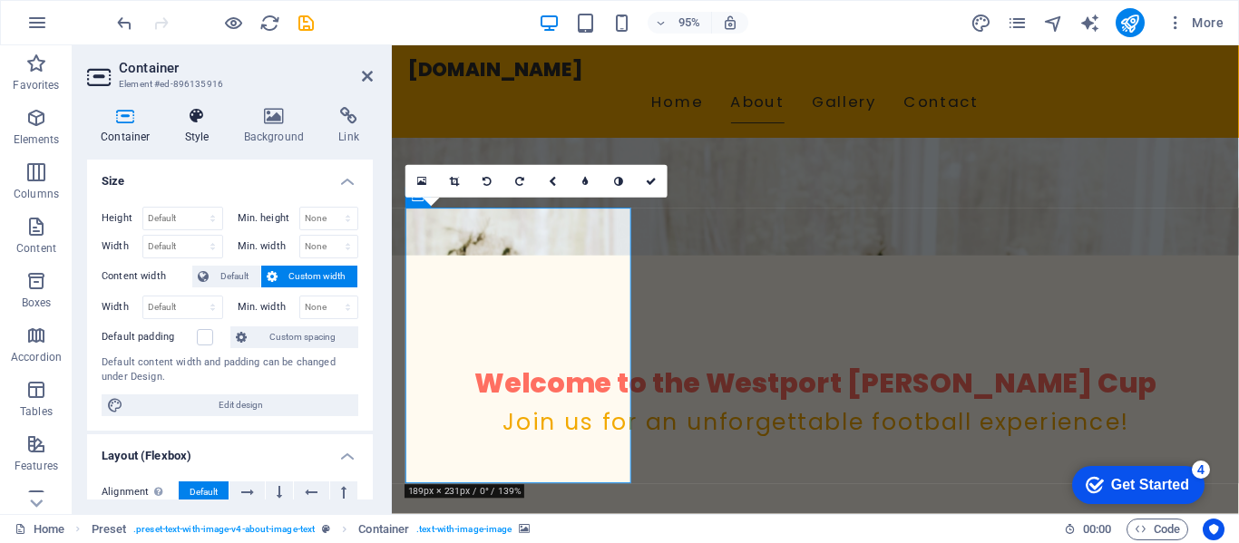
click at [199, 117] on icon at bounding box center [197, 116] width 52 height 18
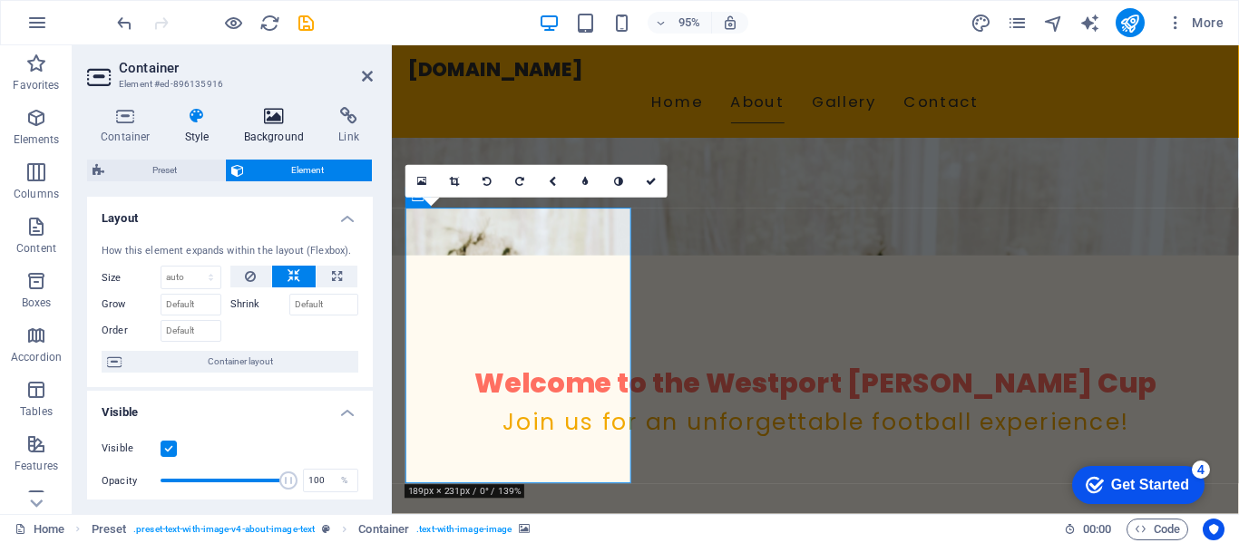
click at [277, 127] on h4 "Background" at bounding box center [277, 126] width 95 height 38
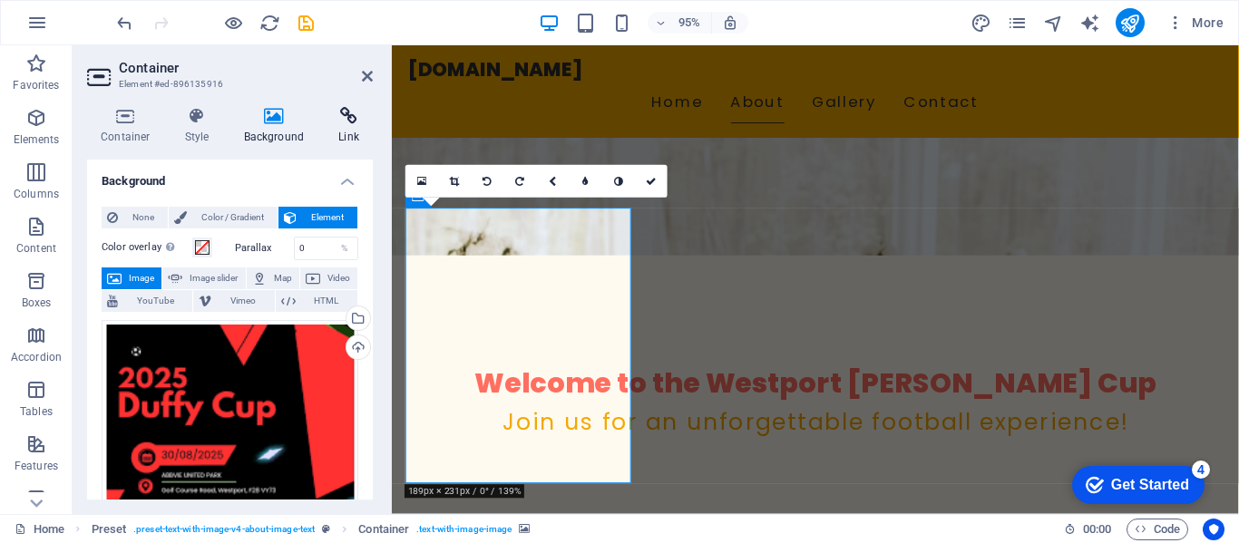
click at [345, 122] on icon at bounding box center [349, 116] width 48 height 18
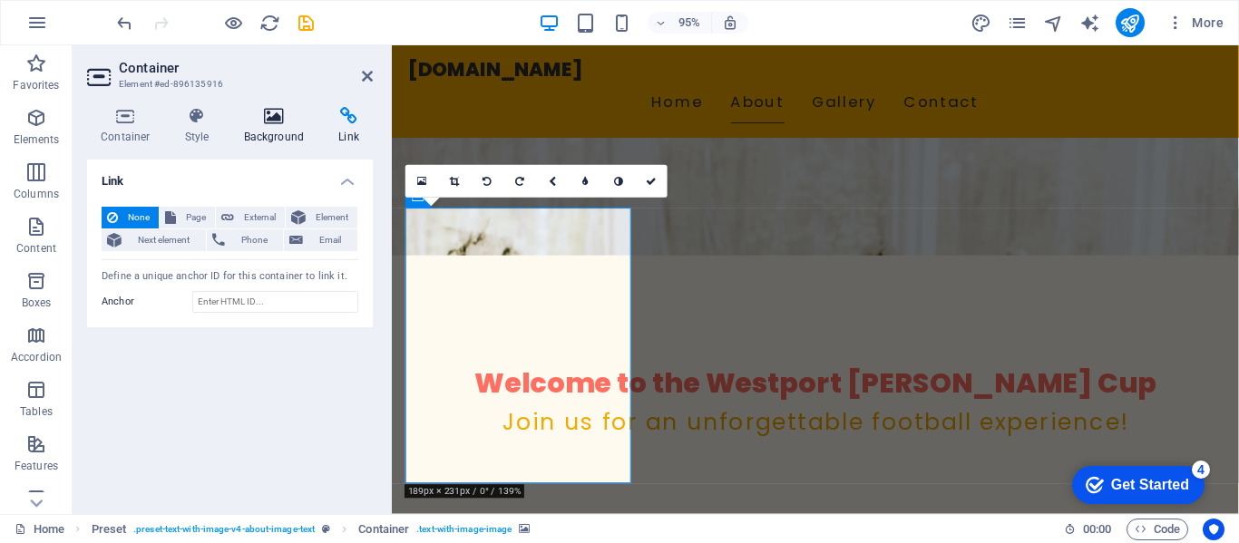
click at [302, 116] on icon at bounding box center [274, 116] width 88 height 18
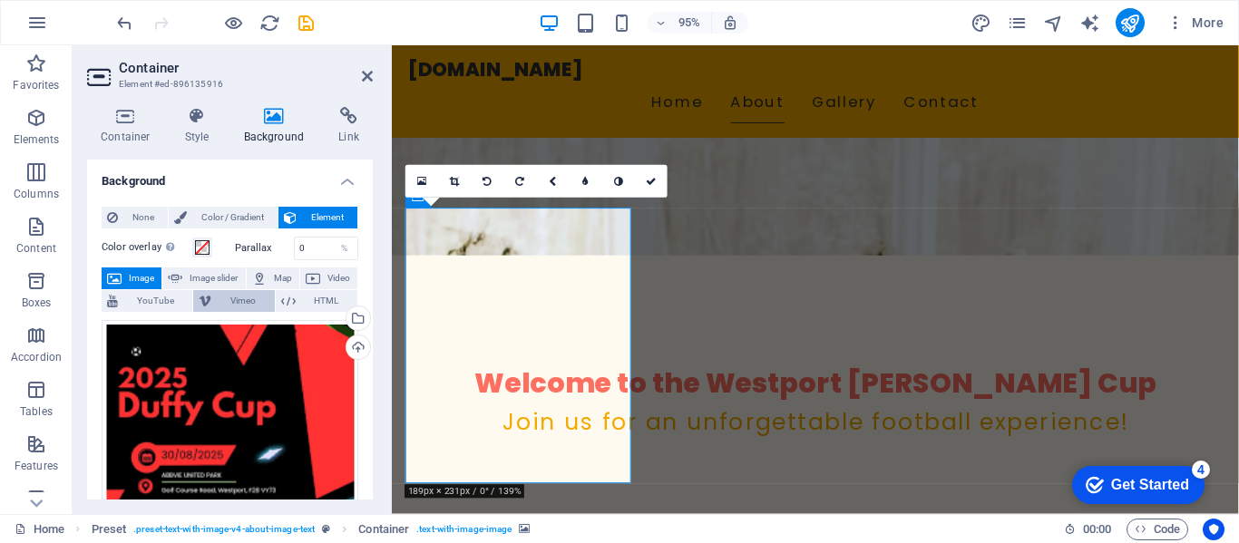
scroll to position [91, 0]
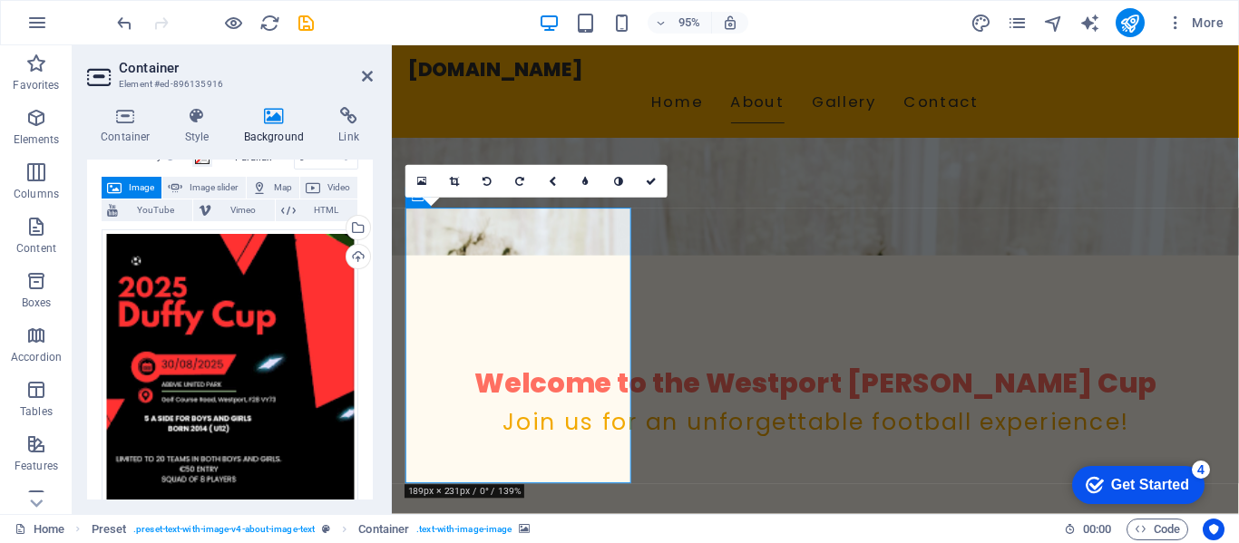
click at [148, 184] on span "Image" at bounding box center [141, 188] width 29 height 22
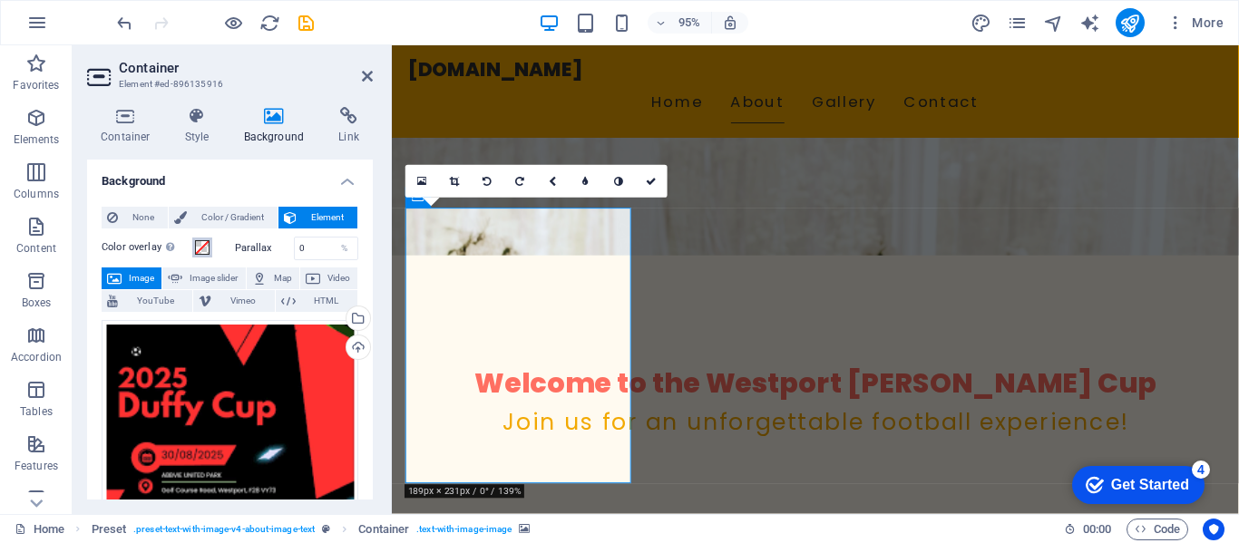
click at [204, 246] on span at bounding box center [202, 247] width 15 height 15
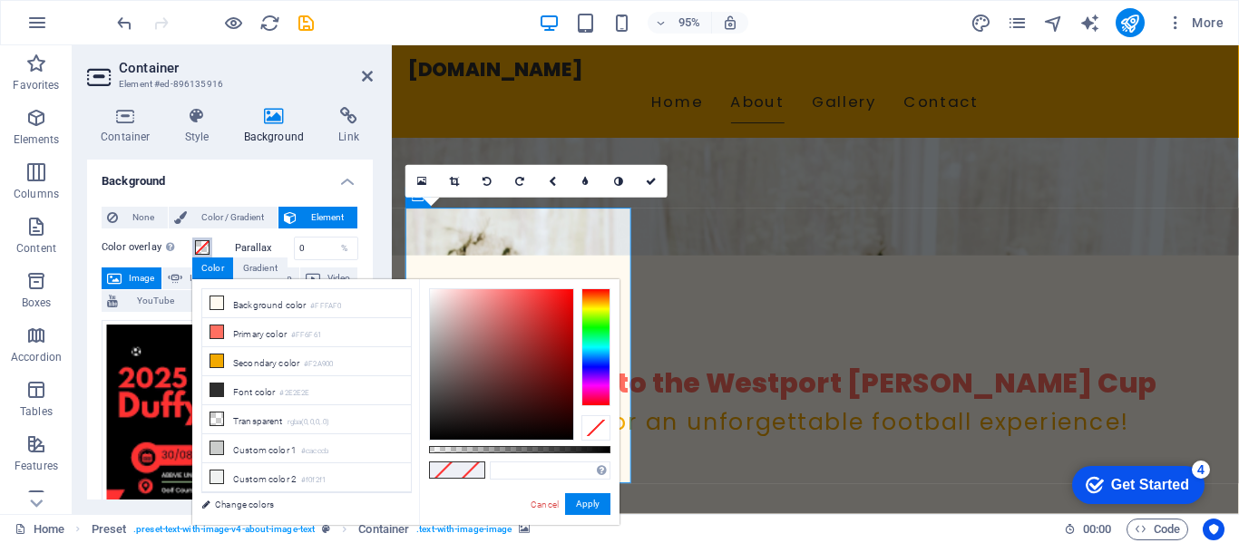
click at [204, 246] on span at bounding box center [202, 247] width 15 height 15
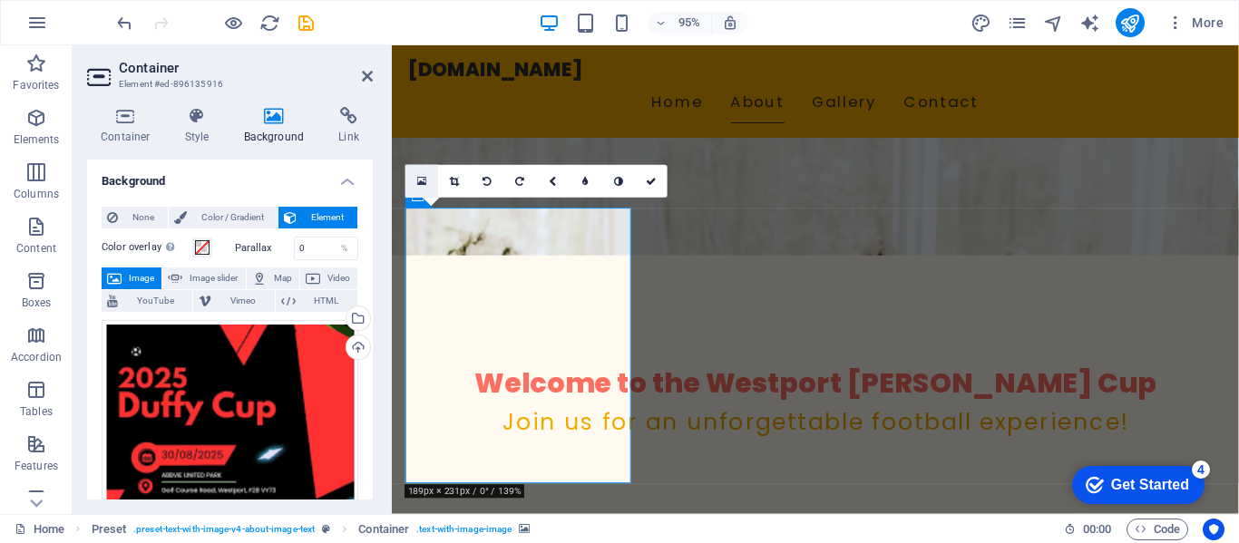
click at [422, 185] on icon at bounding box center [422, 181] width 10 height 12
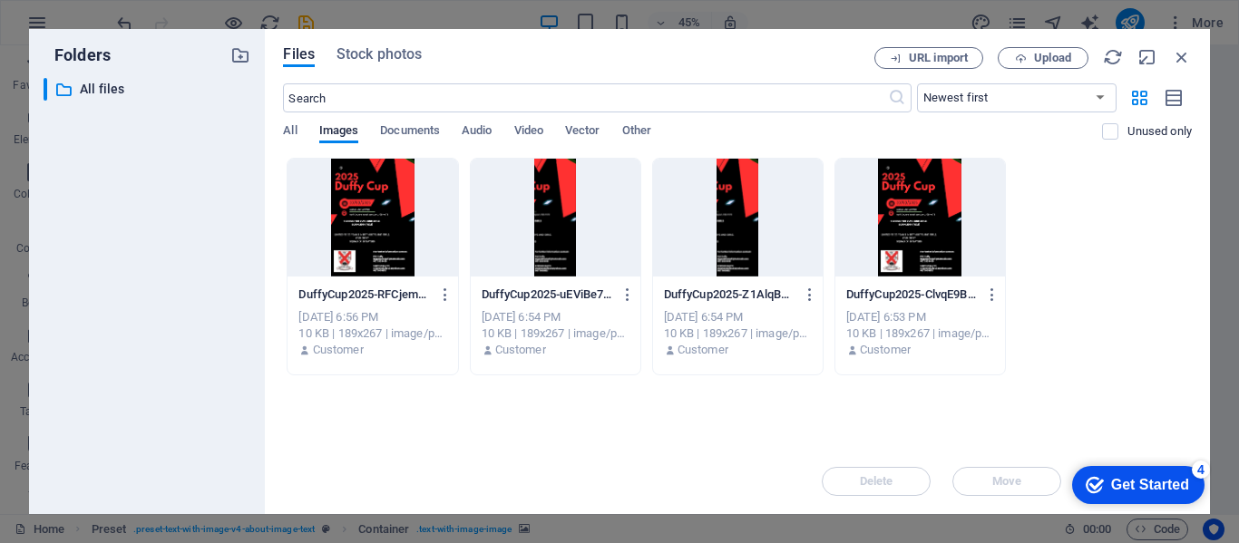
click at [365, 233] on div at bounding box center [372, 218] width 170 height 118
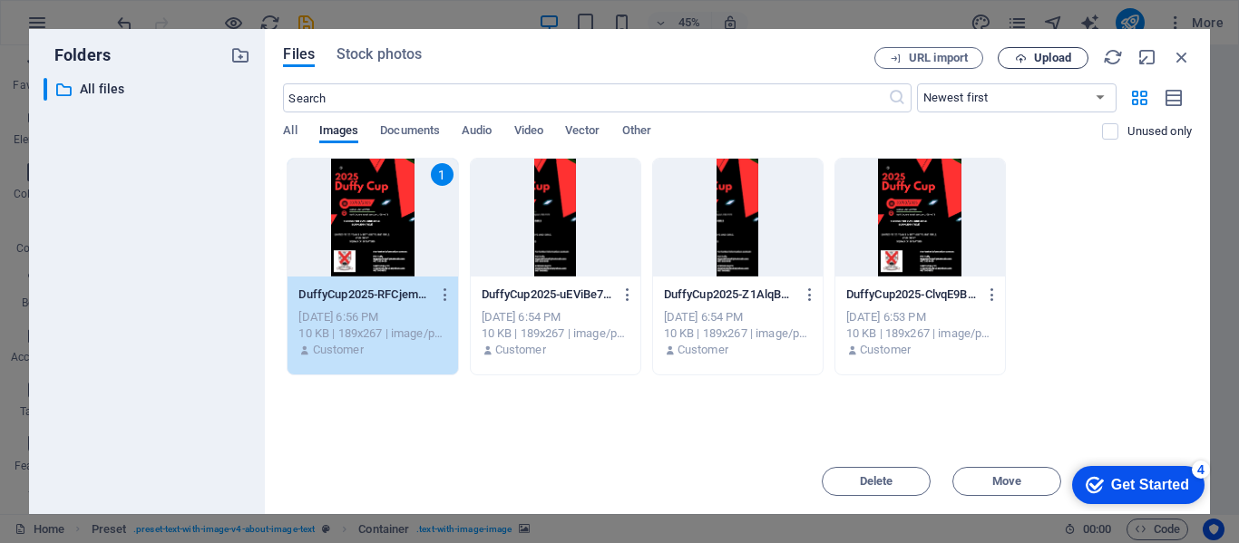
click at [1045, 53] on span "Upload" at bounding box center [1052, 58] width 37 height 11
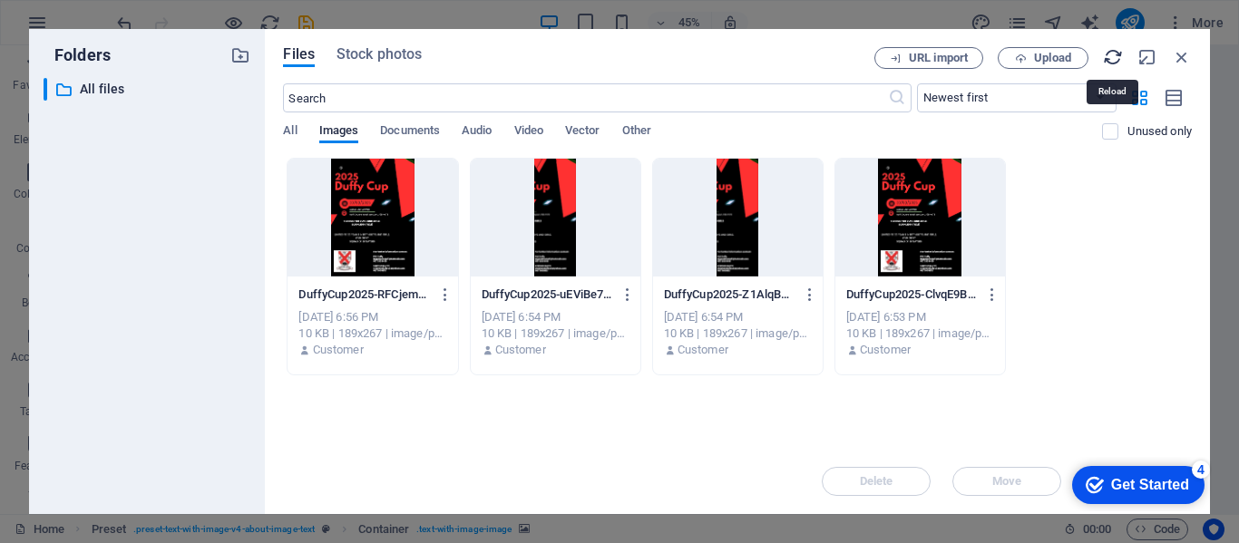
click at [1109, 58] on icon "button" at bounding box center [1113, 57] width 20 height 20
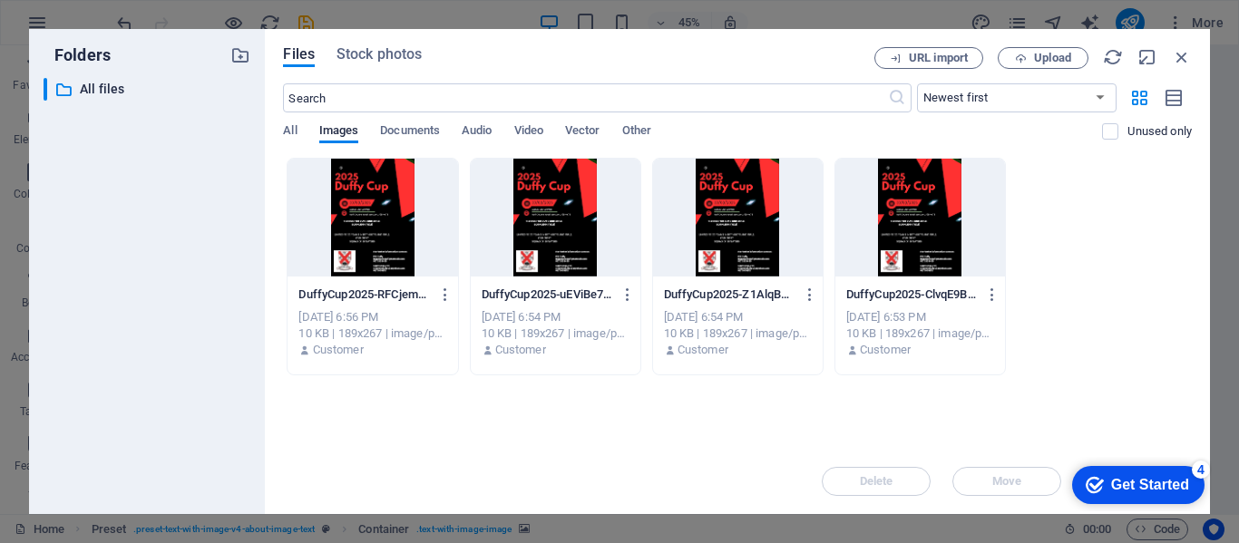
click at [557, 220] on div at bounding box center [556, 218] width 170 height 118
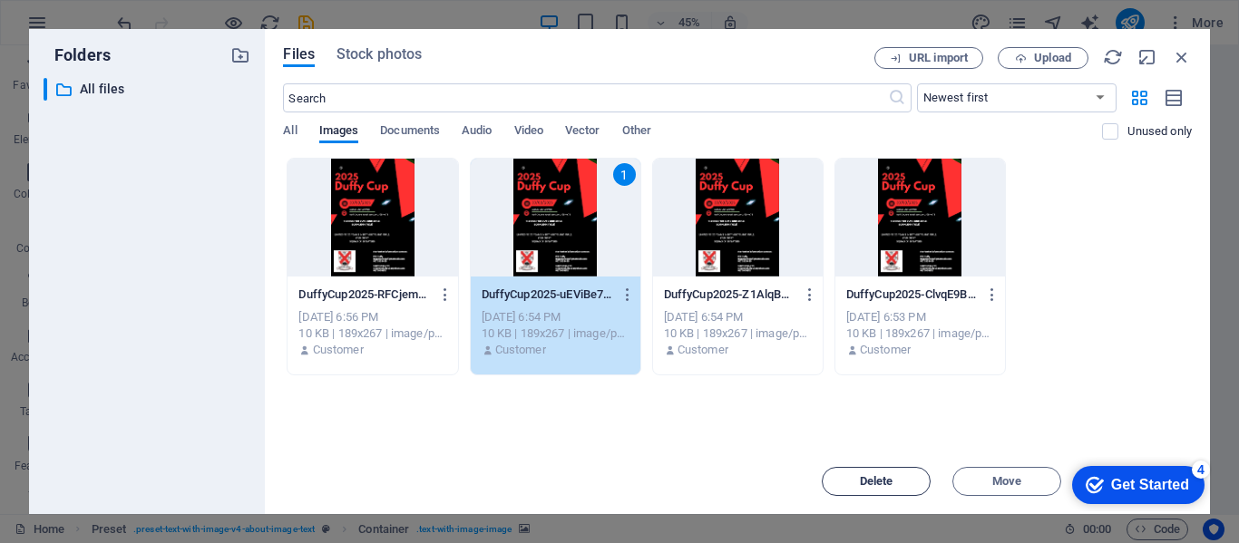
click at [869, 481] on span "Delete" at bounding box center [877, 481] width 34 height 11
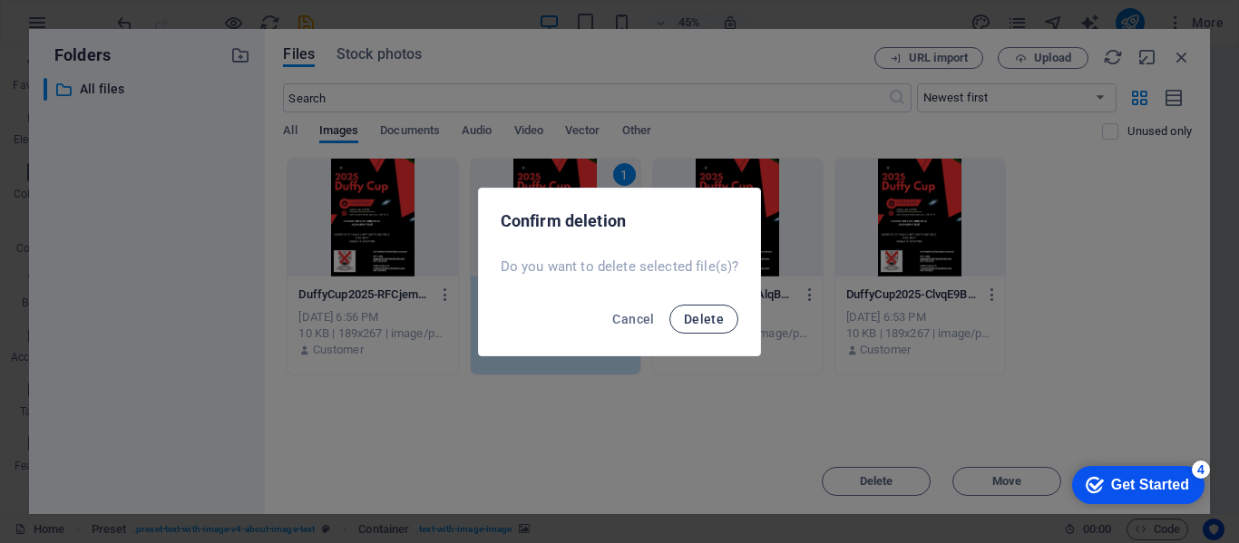
click at [679, 318] on button "Delete" at bounding box center [703, 319] width 69 height 29
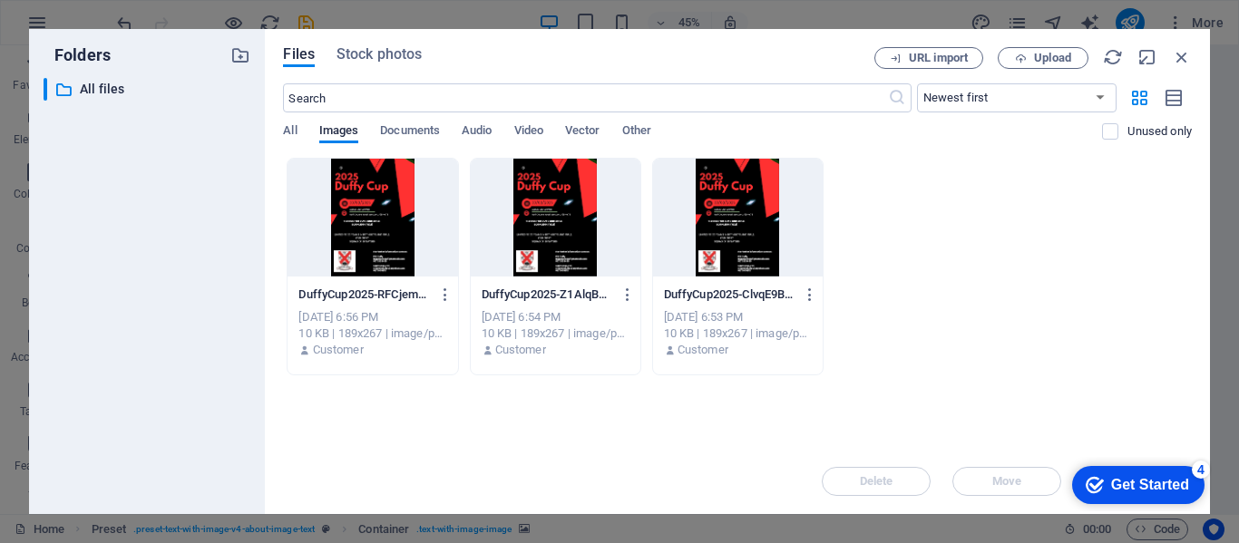
click at [701, 250] on div at bounding box center [738, 218] width 170 height 118
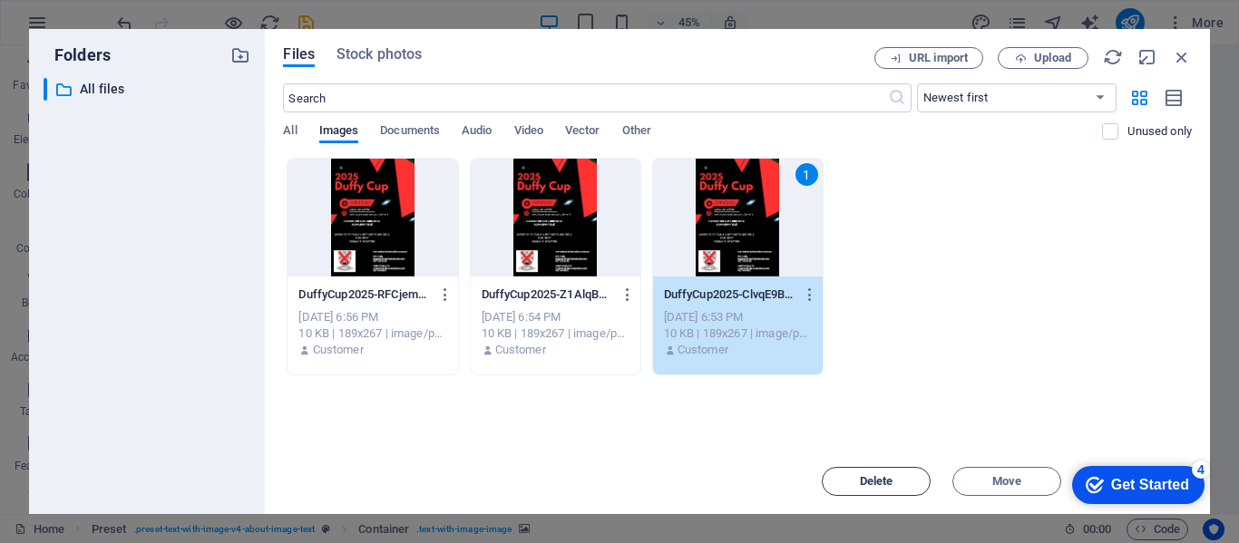
click at [890, 472] on button "Delete" at bounding box center [875, 481] width 109 height 29
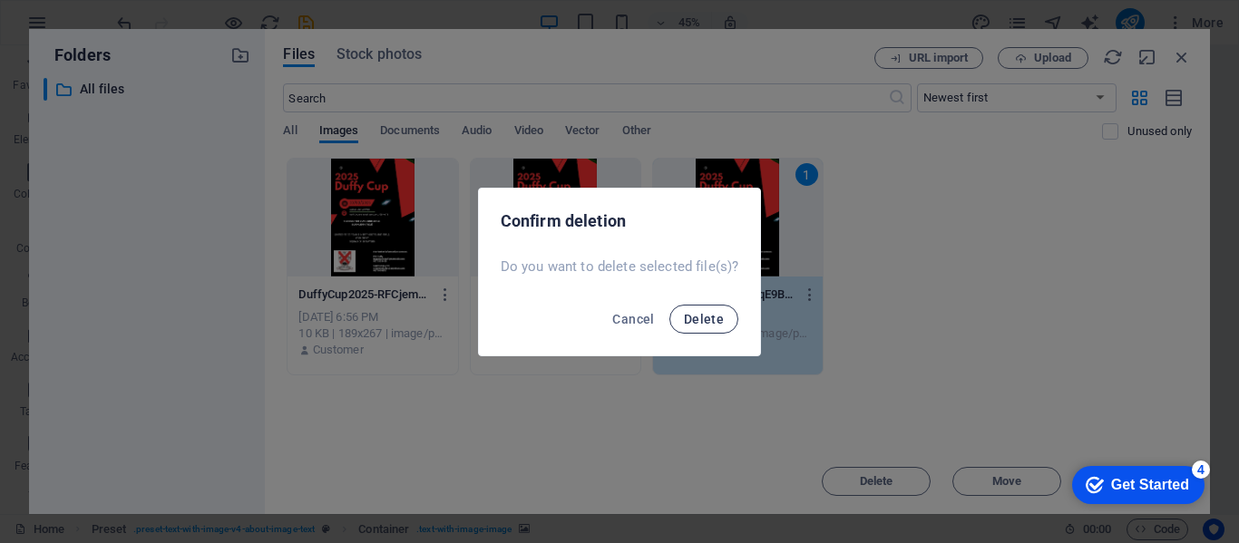
click at [695, 320] on span "Delete" at bounding box center [704, 319] width 40 height 15
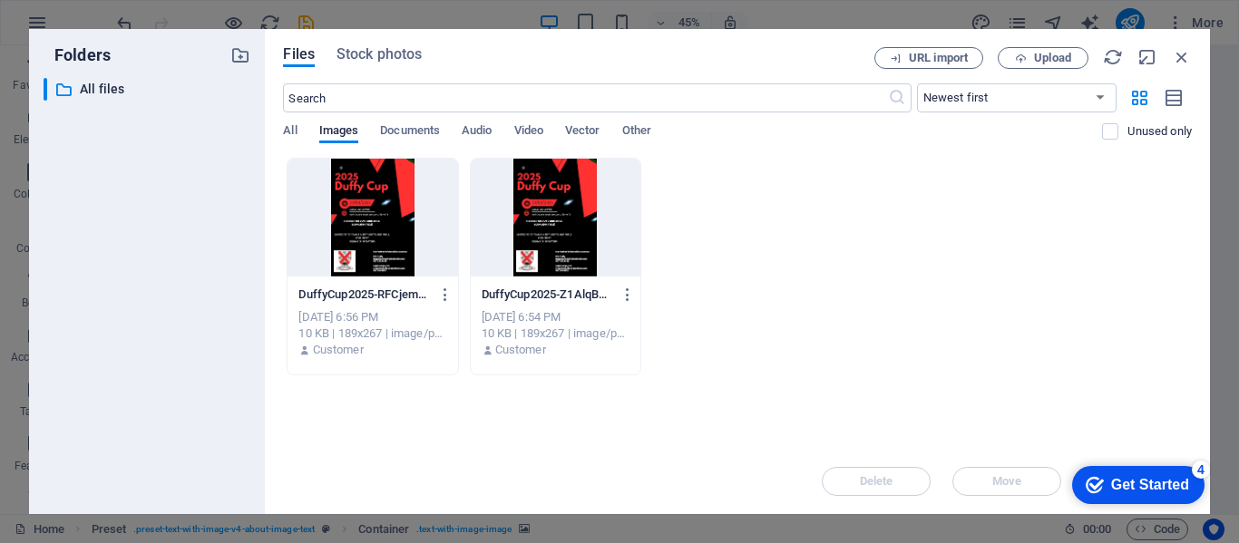
click at [568, 248] on div at bounding box center [556, 218] width 170 height 118
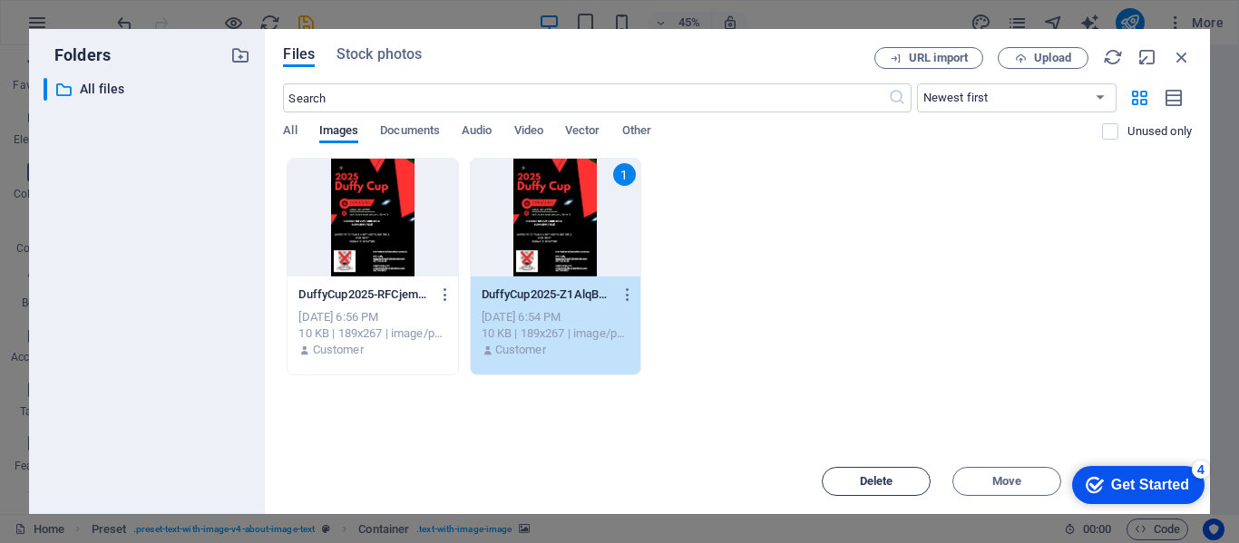
click at [876, 481] on span "Delete" at bounding box center [877, 481] width 34 height 11
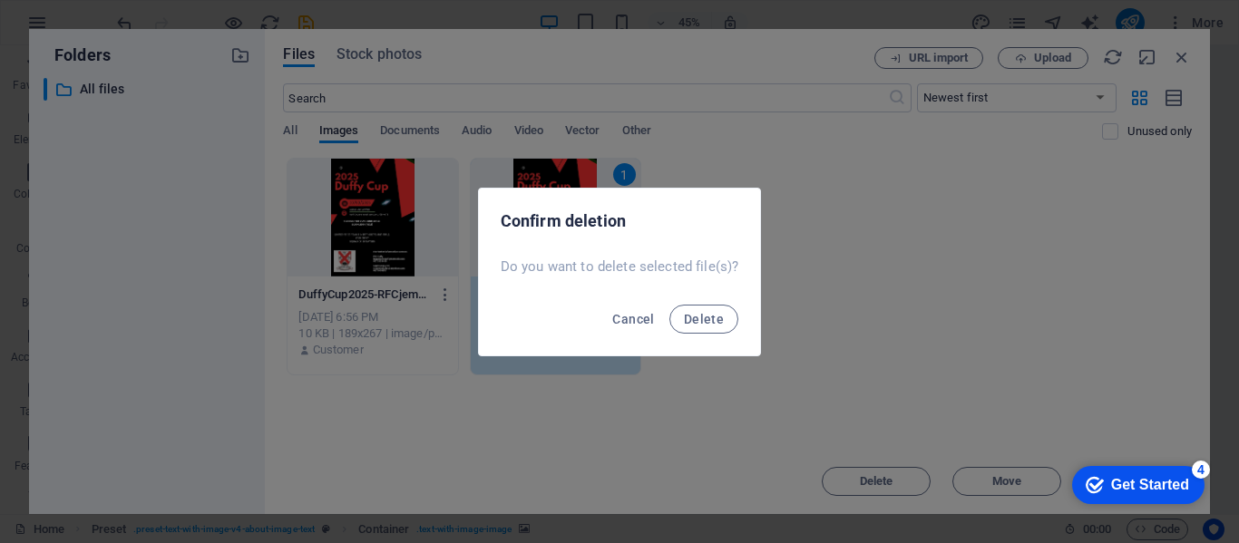
click at [691, 302] on div "Cancel Delete" at bounding box center [620, 325] width 282 height 62
click at [688, 316] on span "Delete" at bounding box center [704, 319] width 40 height 15
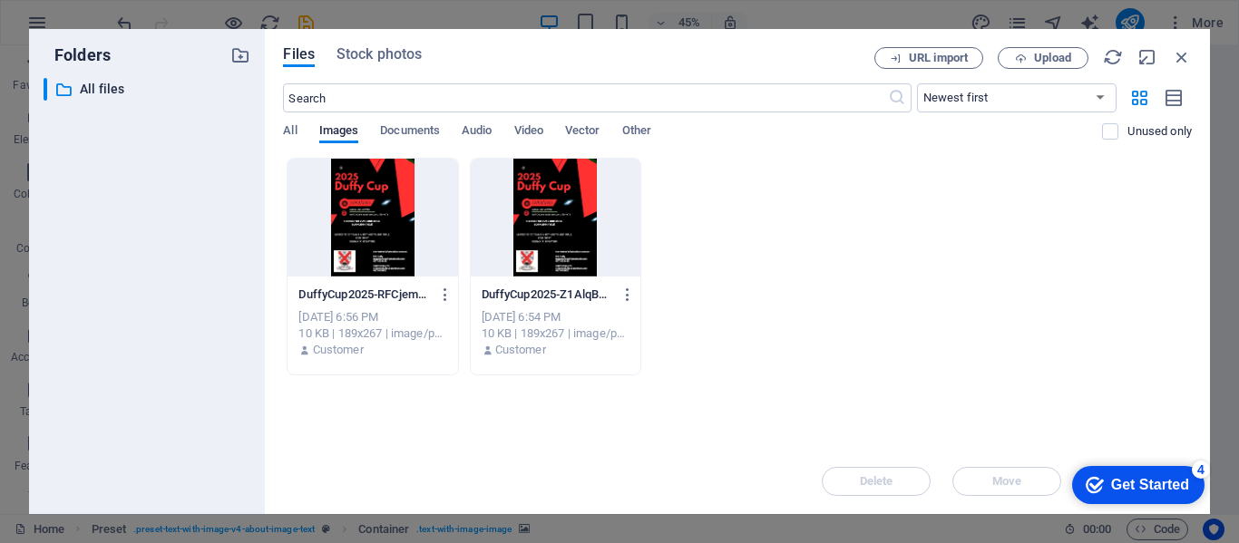
click at [584, 241] on div at bounding box center [556, 218] width 170 height 118
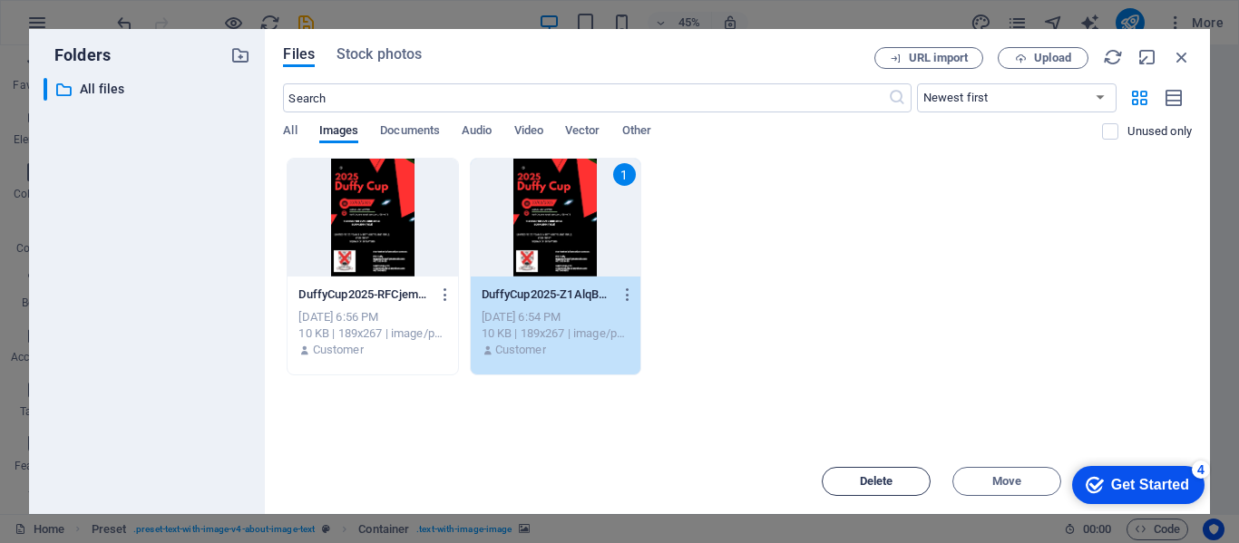
click at [881, 476] on span "Delete" at bounding box center [877, 481] width 34 height 11
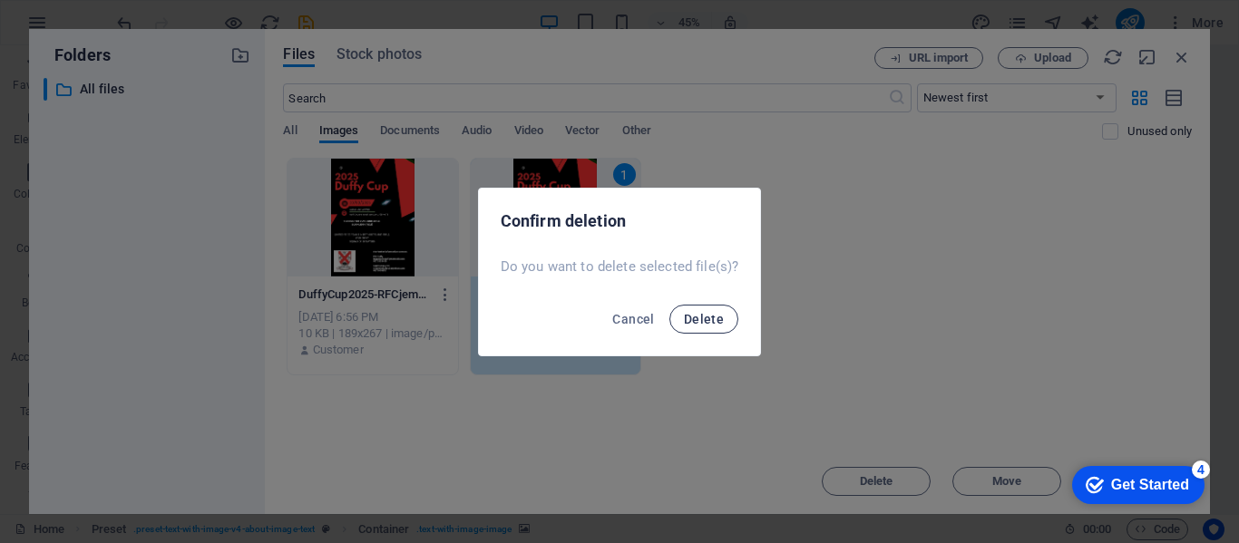
click at [721, 324] on span "Delete" at bounding box center [704, 319] width 40 height 15
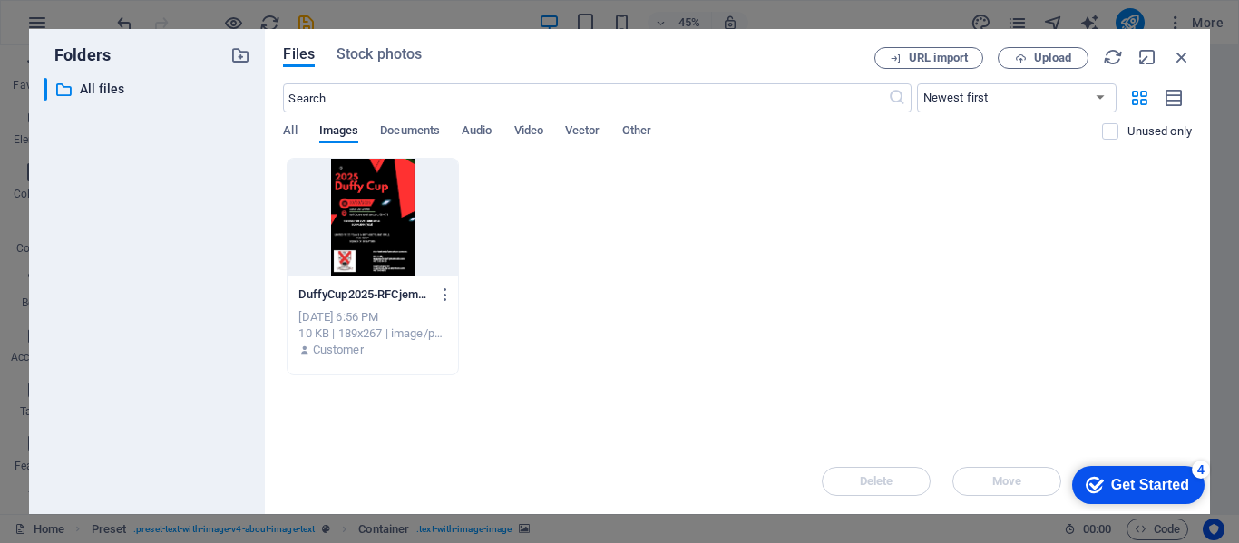
click at [393, 235] on div at bounding box center [372, 218] width 170 height 118
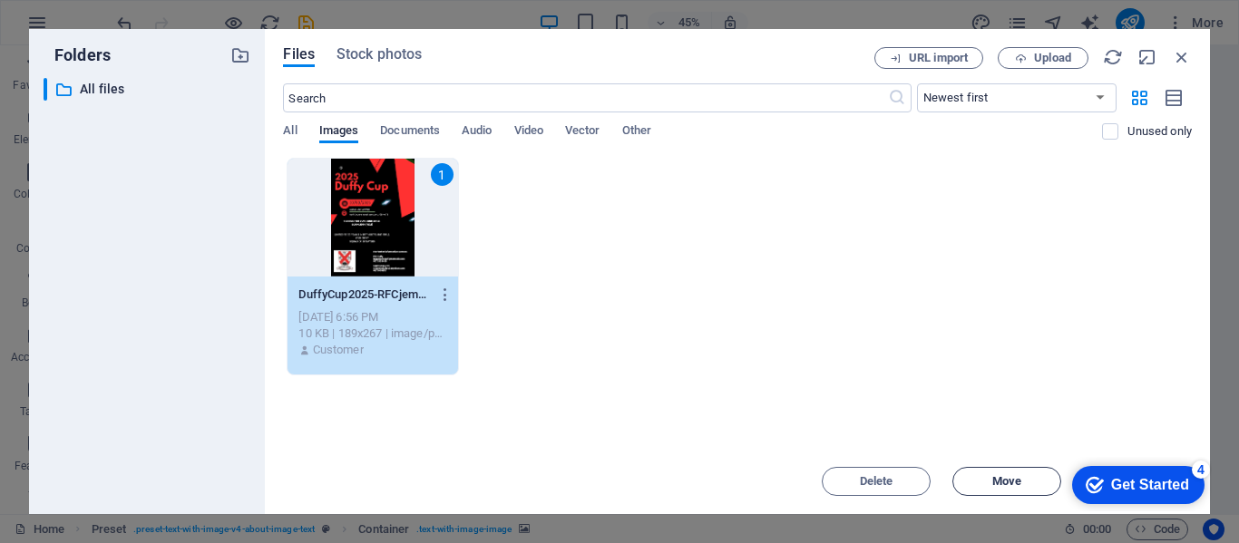
click at [1006, 484] on span "Move" at bounding box center [1006, 481] width 29 height 11
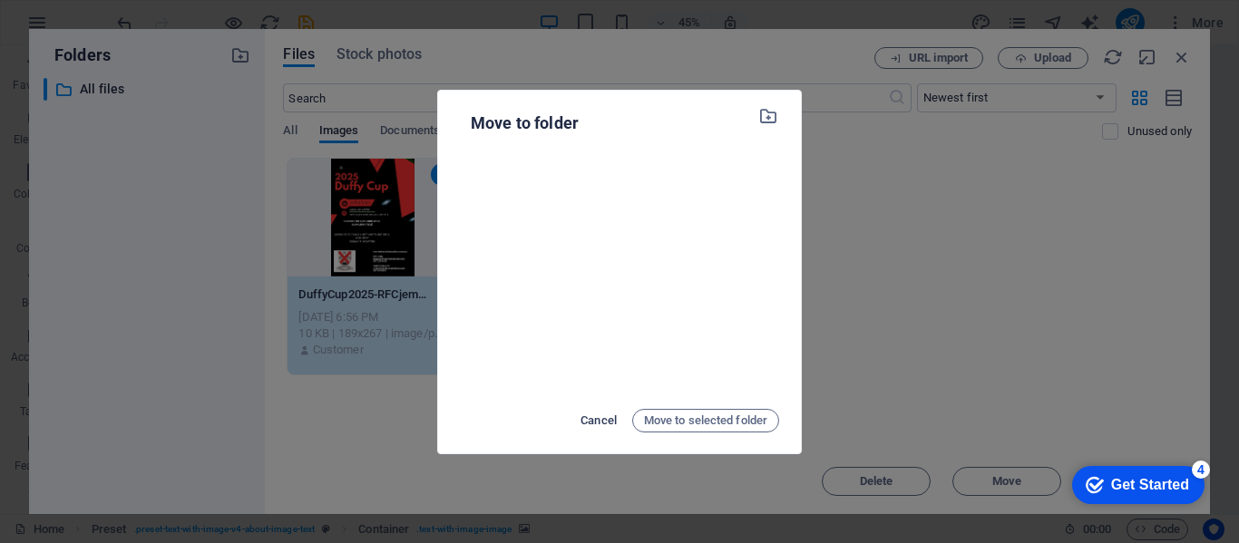
click at [600, 418] on span "Cancel" at bounding box center [598, 421] width 36 height 22
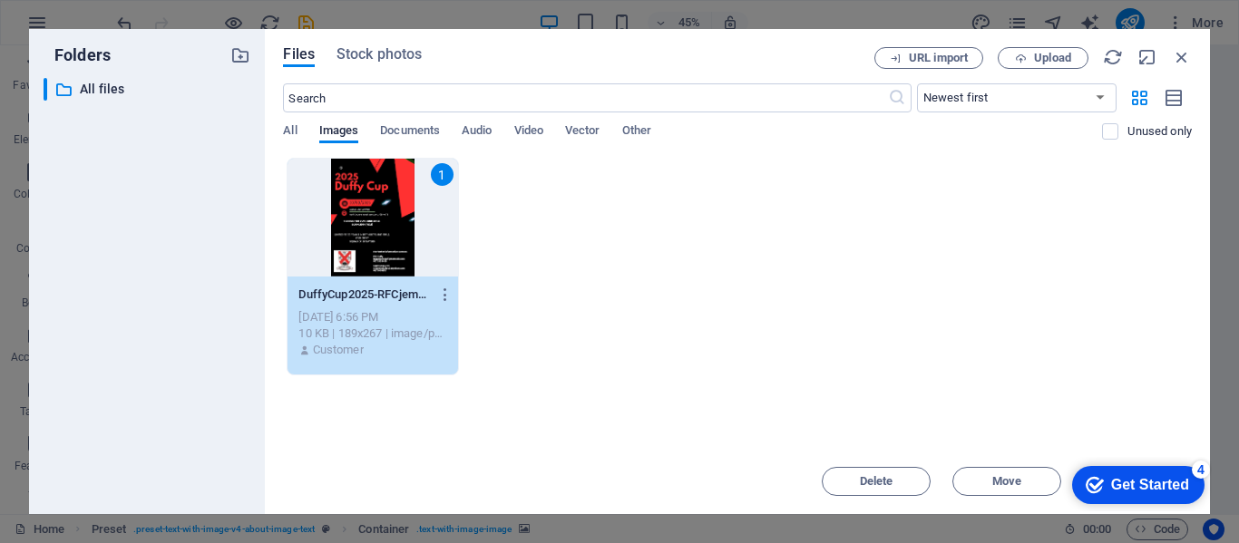
click at [1161, 488] on div "Get Started" at bounding box center [1150, 485] width 78 height 16
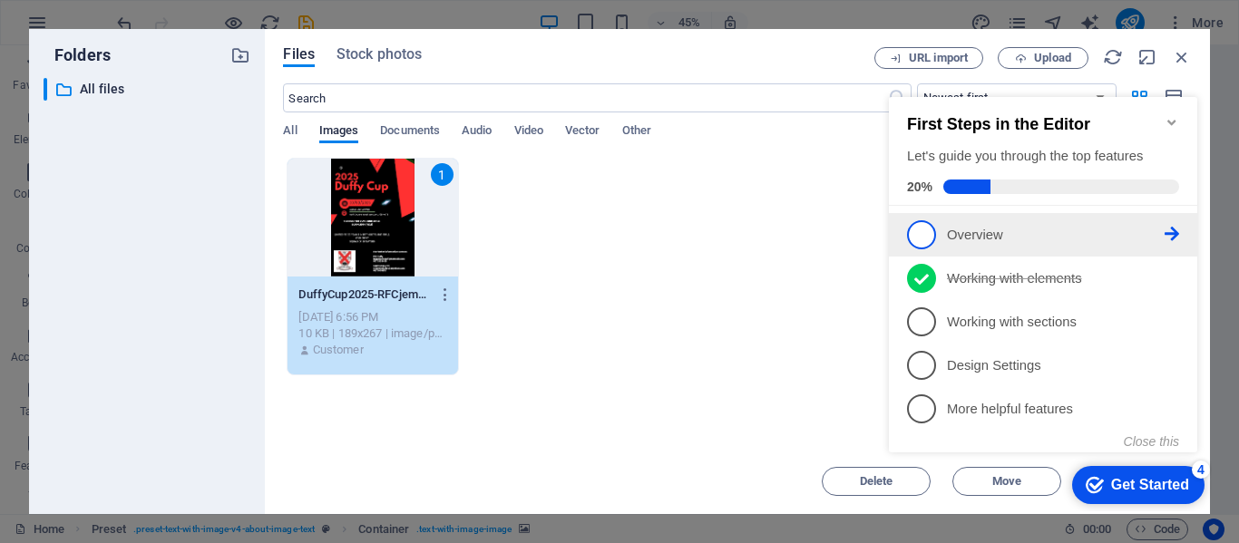
click at [918, 236] on span "1" at bounding box center [921, 234] width 29 height 29
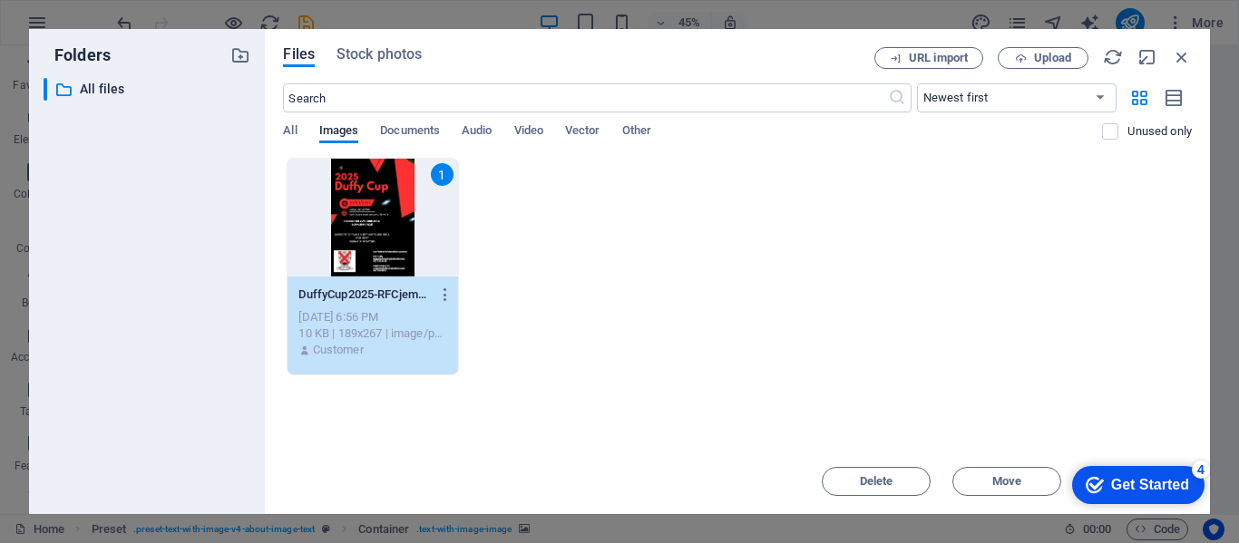
click at [1134, 490] on div "Get Started" at bounding box center [1150, 485] width 78 height 16
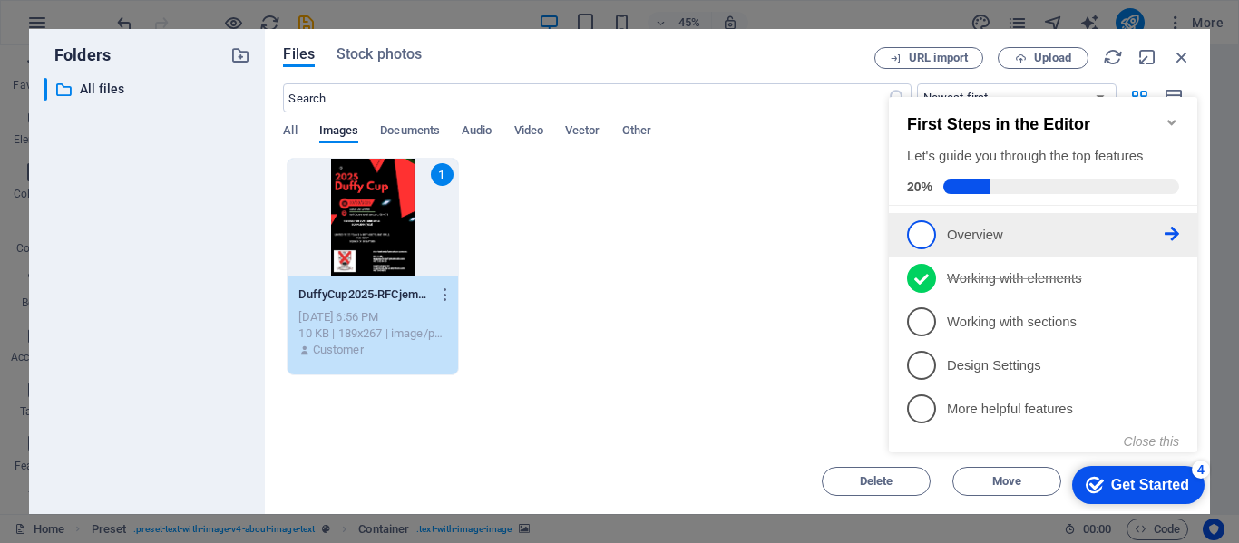
click at [1160, 238] on p "Overview - incomplete" at bounding box center [1056, 235] width 218 height 19
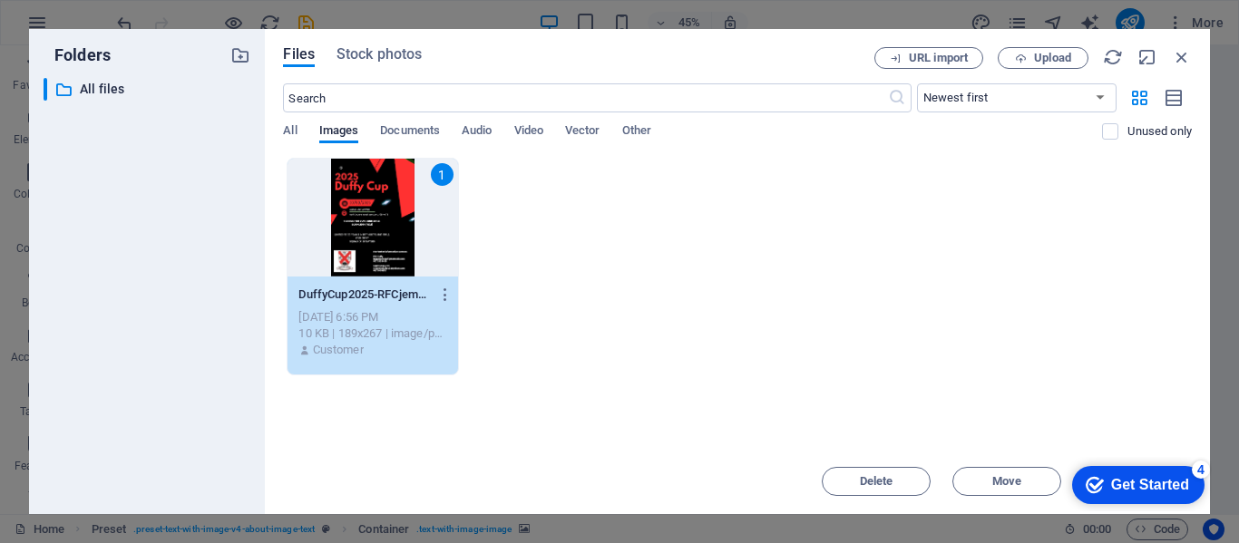
click at [1134, 479] on div "Get Started" at bounding box center [1150, 485] width 78 height 16
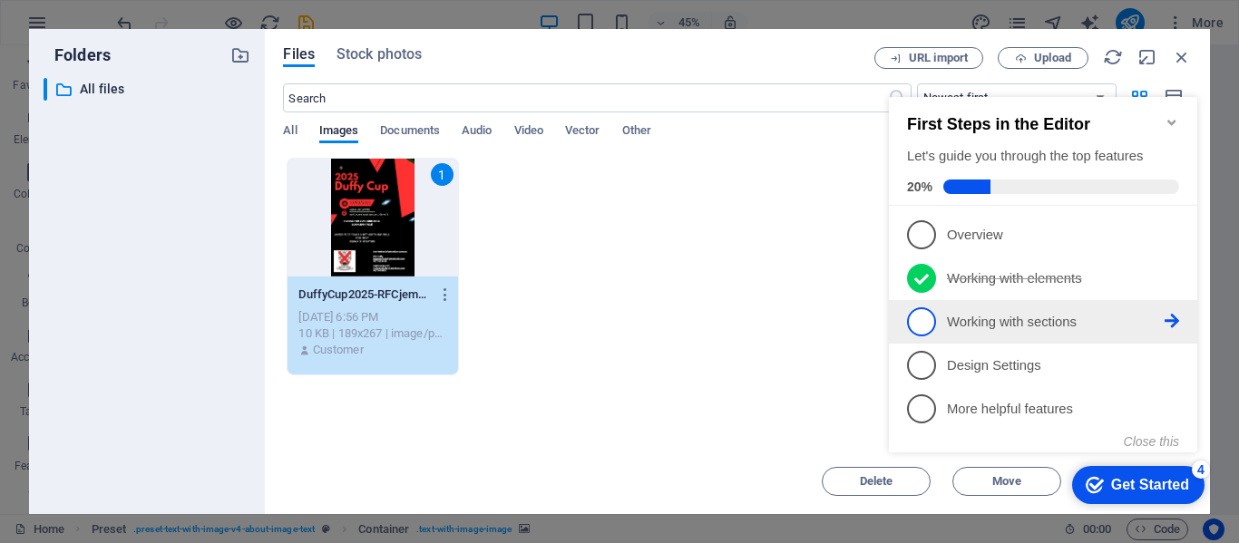
click at [1058, 325] on p "Working with sections - incomplete" at bounding box center [1056, 322] width 218 height 19
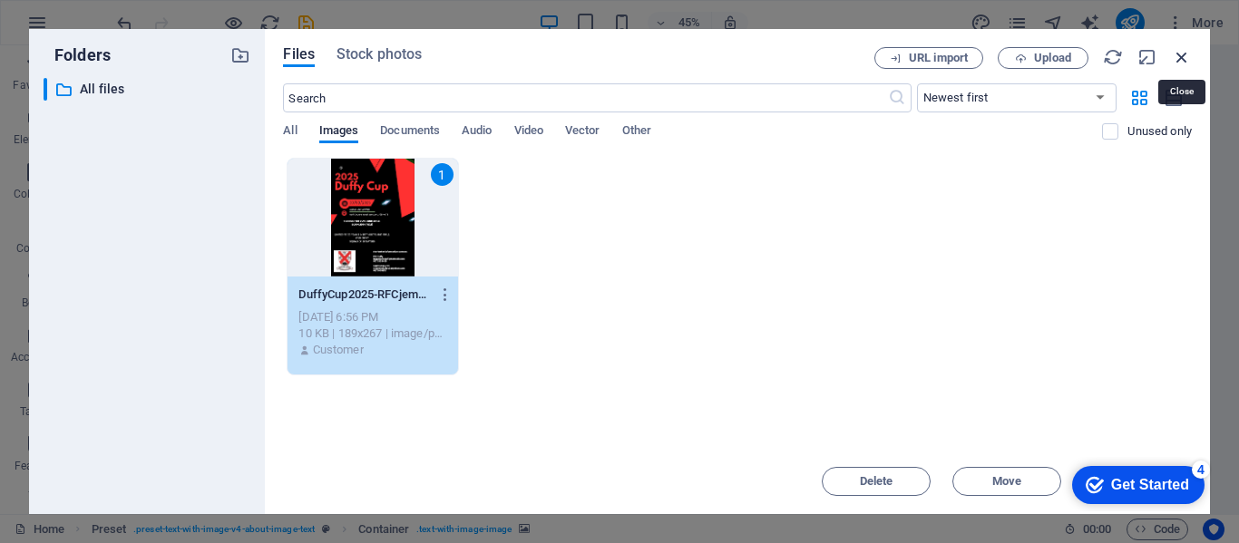
click at [1180, 60] on icon "button" at bounding box center [1181, 57] width 20 height 20
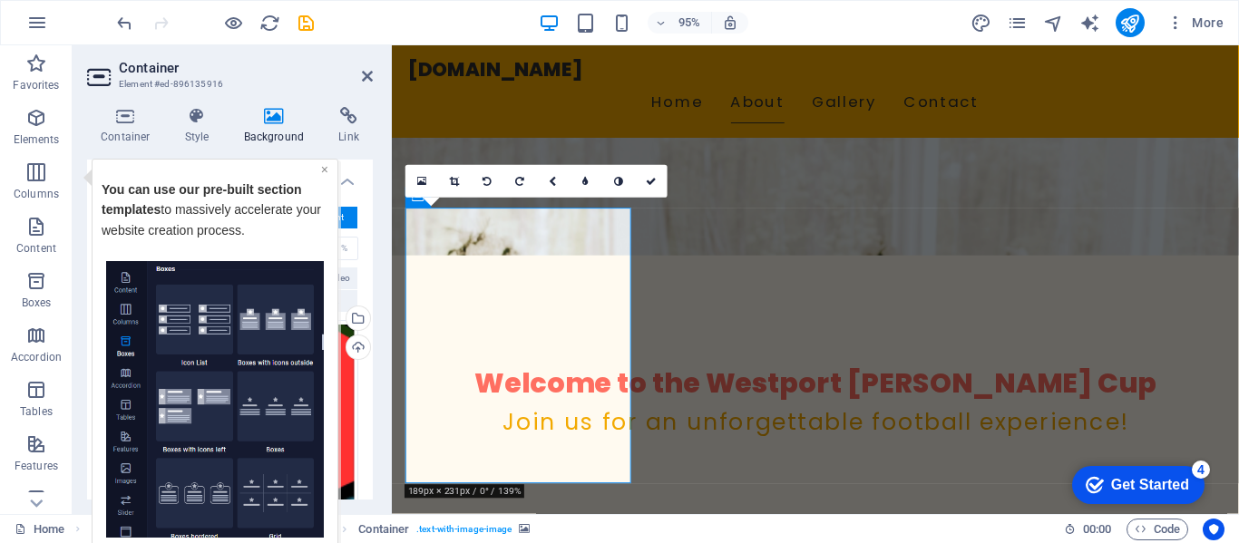
click at [326, 168] on link "×" at bounding box center [324, 168] width 7 height 15
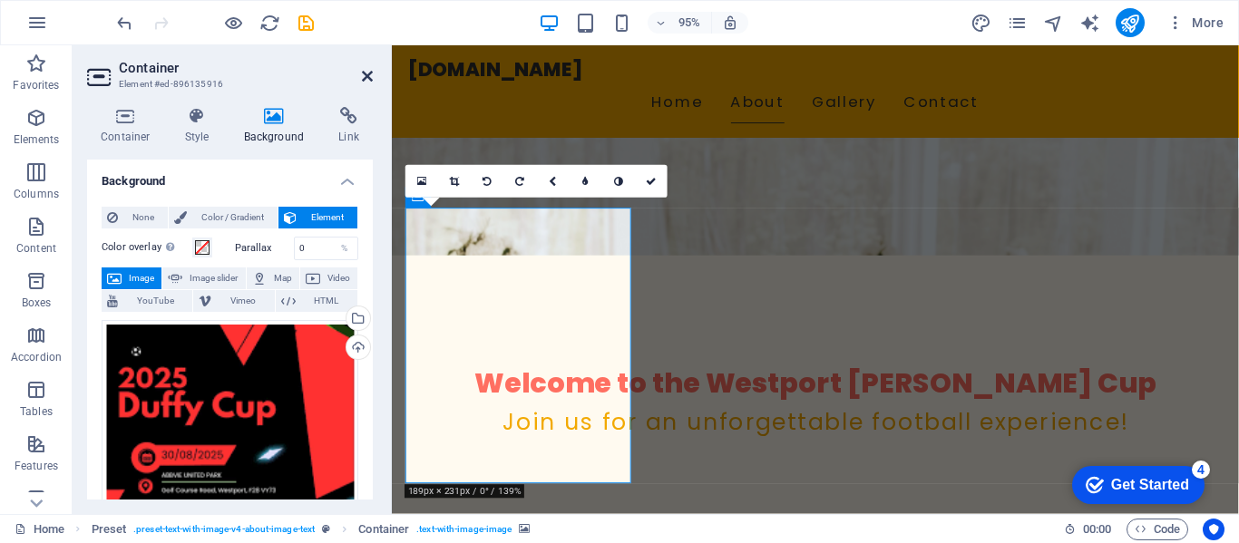
click at [368, 75] on icon at bounding box center [367, 76] width 11 height 15
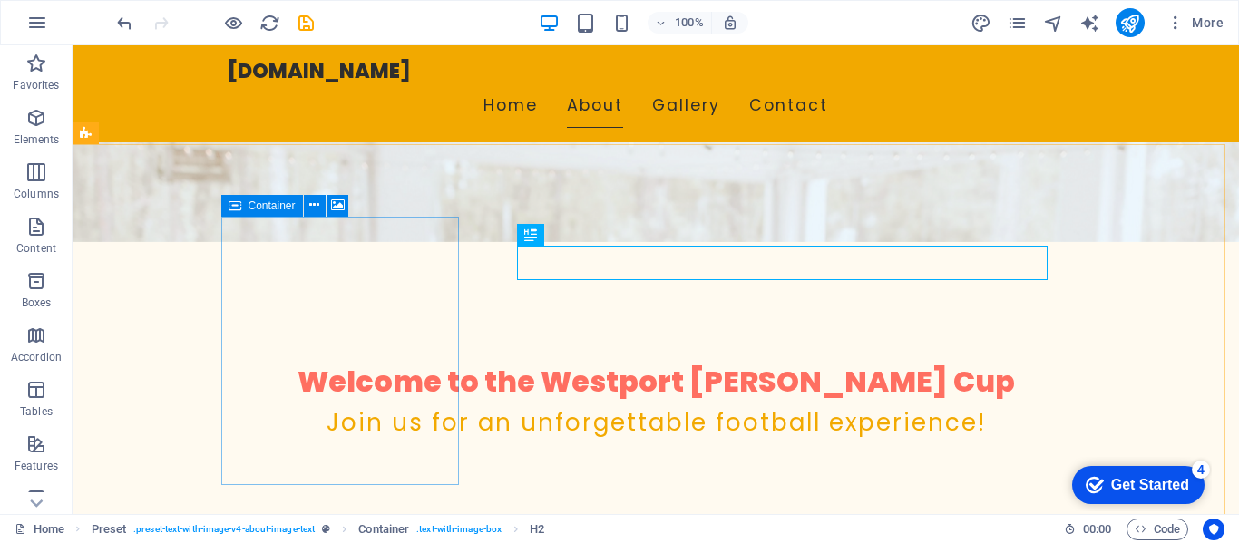
click at [257, 207] on span "Container" at bounding box center [271, 205] width 47 height 11
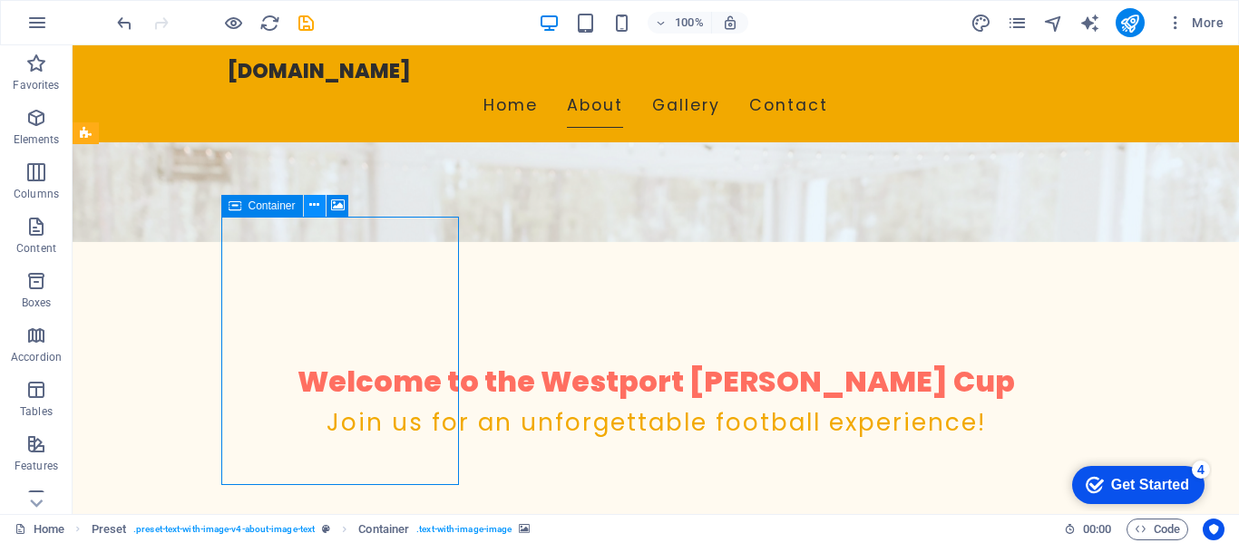
click at [314, 206] on icon at bounding box center [314, 205] width 10 height 19
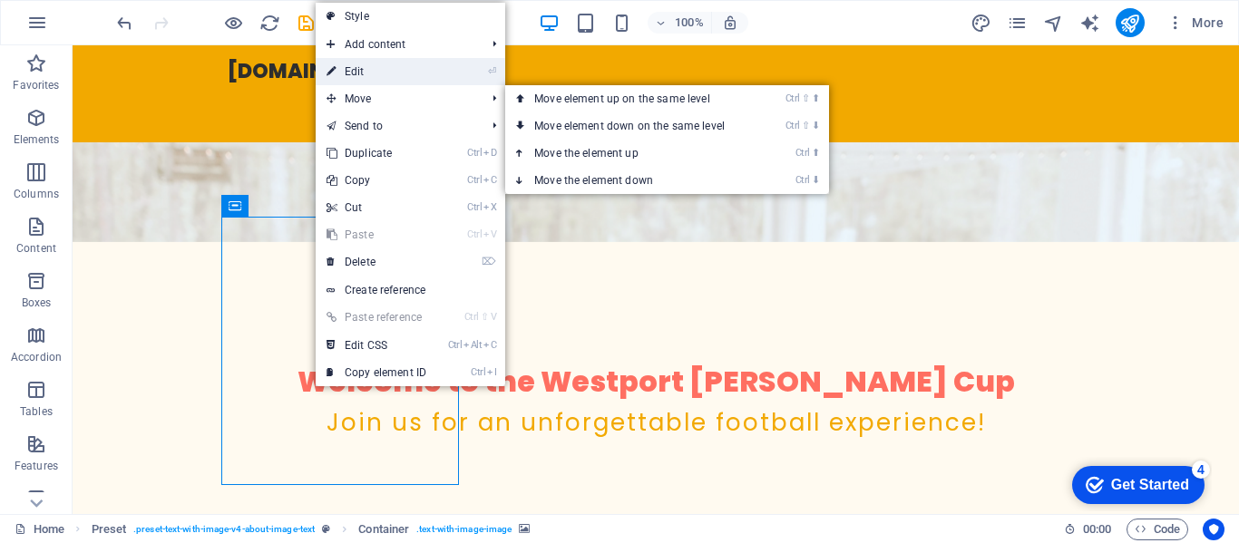
click at [357, 76] on link "⏎ Edit" at bounding box center [376, 71] width 121 height 27
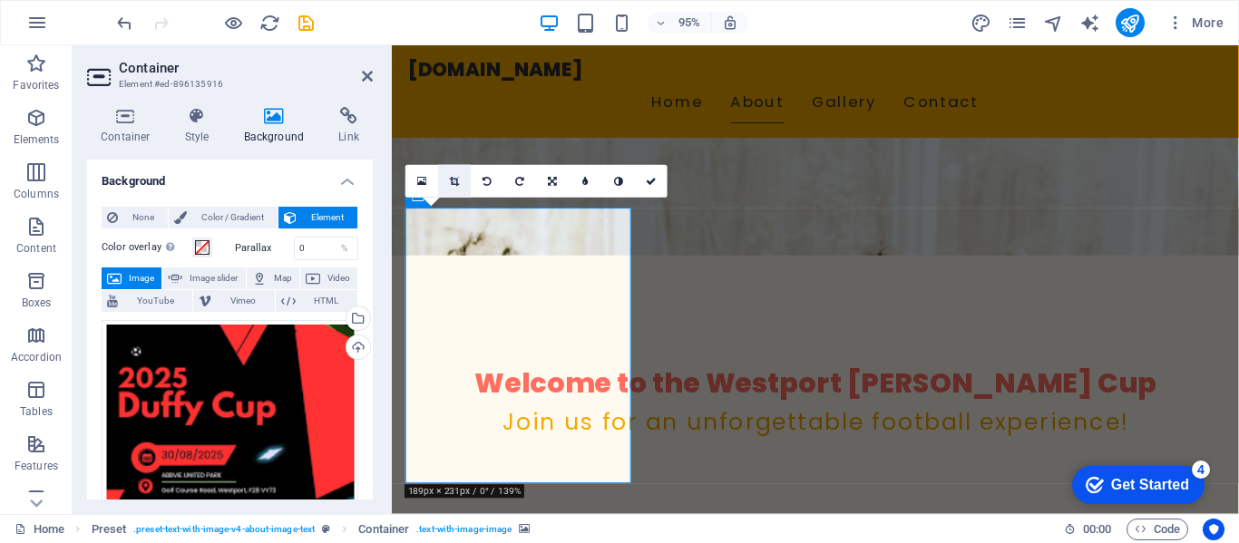
click at [452, 179] on icon at bounding box center [455, 181] width 10 height 10
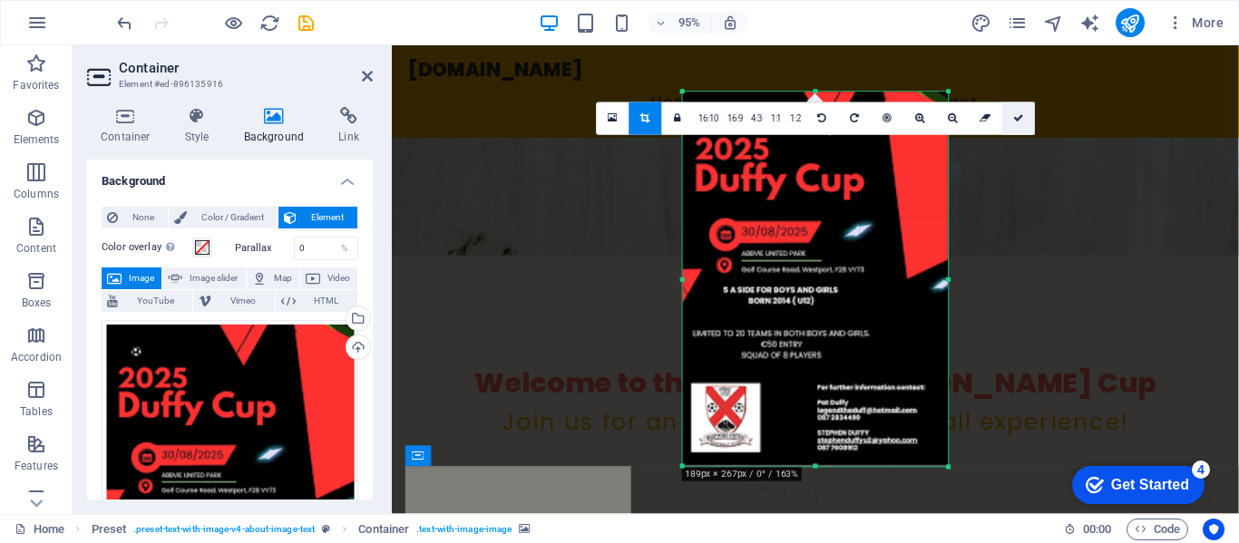
click at [1016, 119] on icon at bounding box center [1018, 118] width 11 height 10
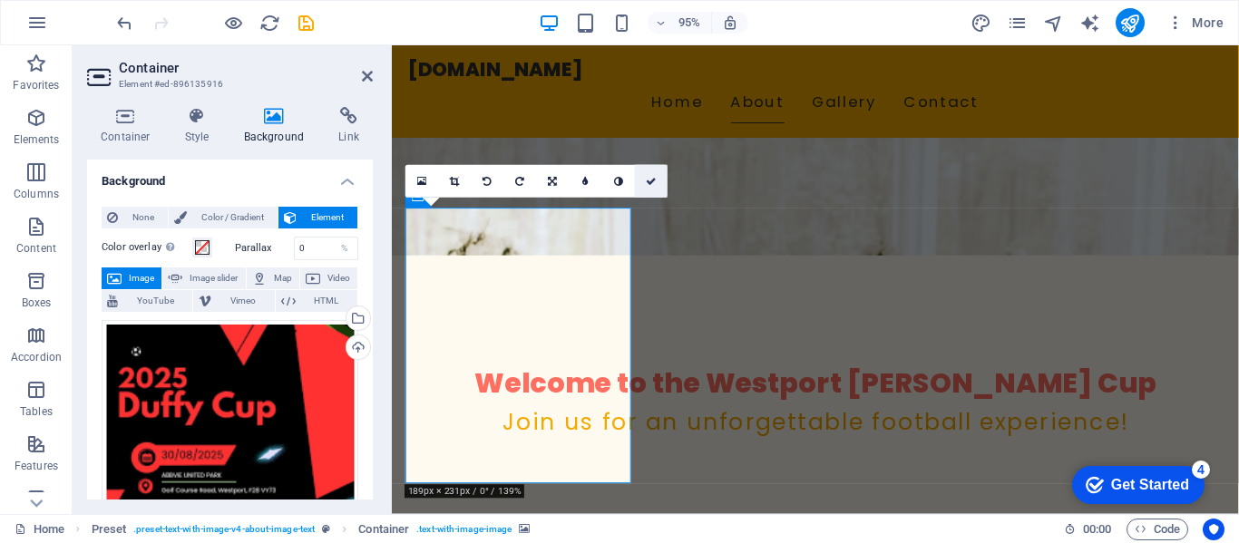
click at [650, 176] on icon at bounding box center [651, 181] width 11 height 10
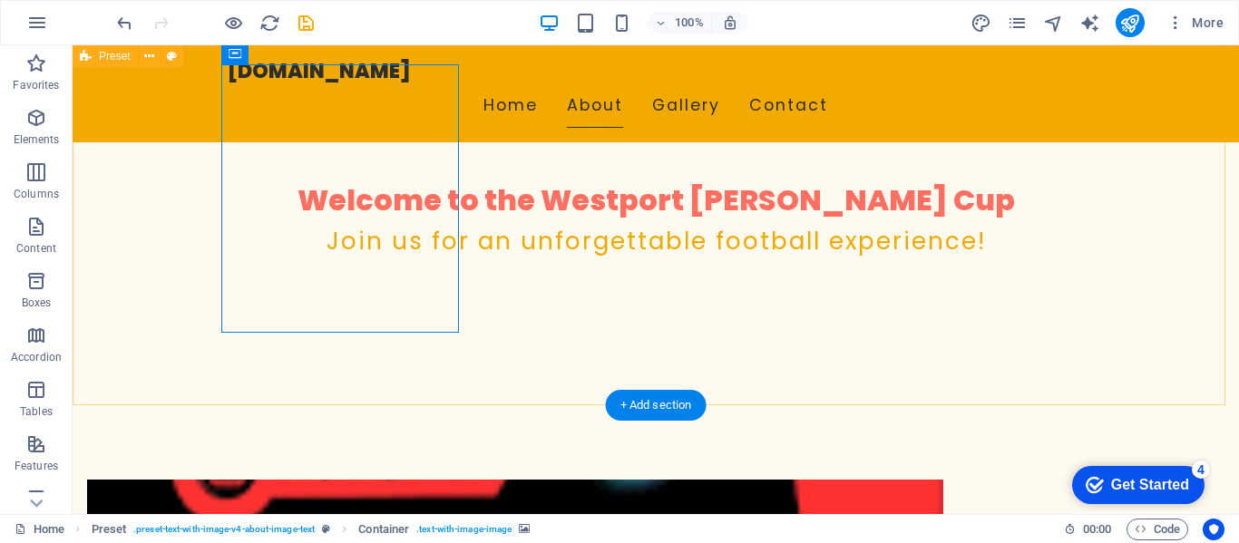
scroll to position [363, 0]
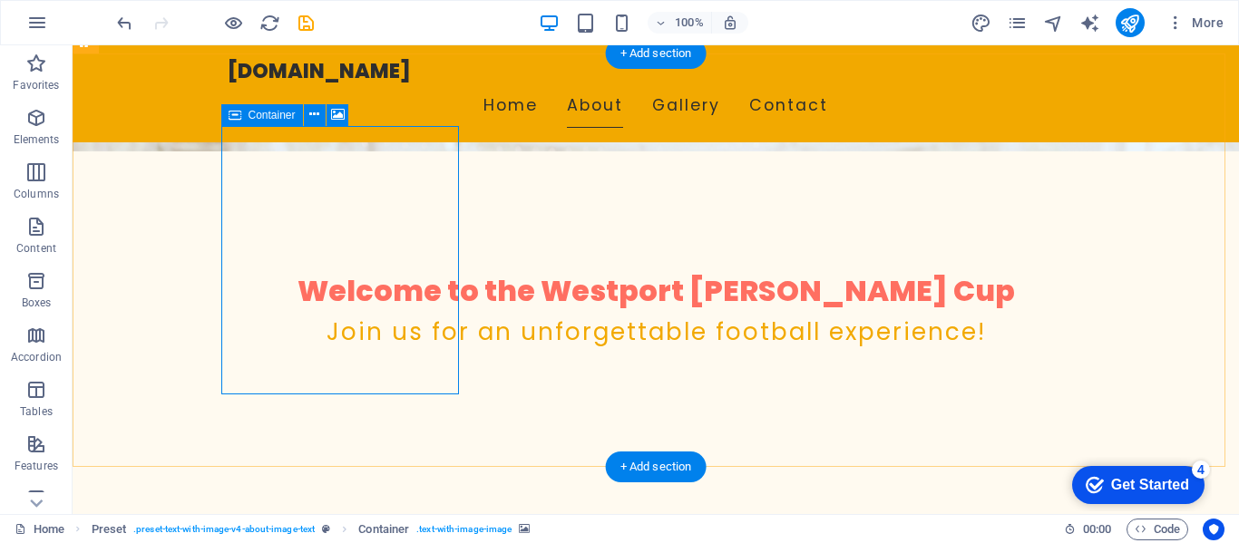
drag, startPoint x: 325, startPoint y: 196, endPoint x: 329, endPoint y: 221, distance: 25.6
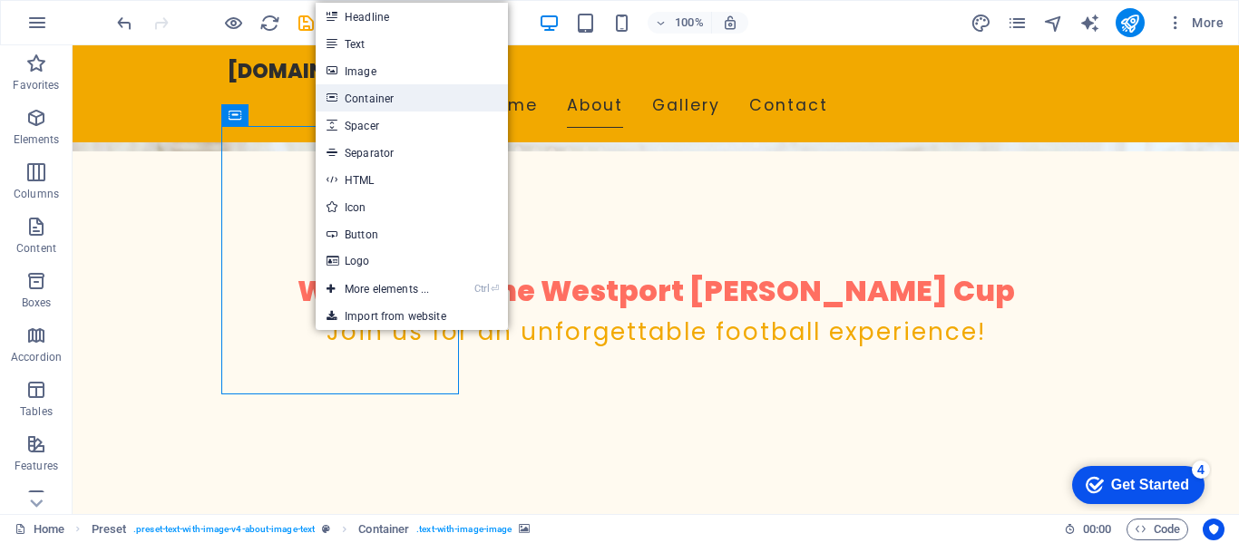
click at [372, 96] on link "Container" at bounding box center [412, 97] width 192 height 27
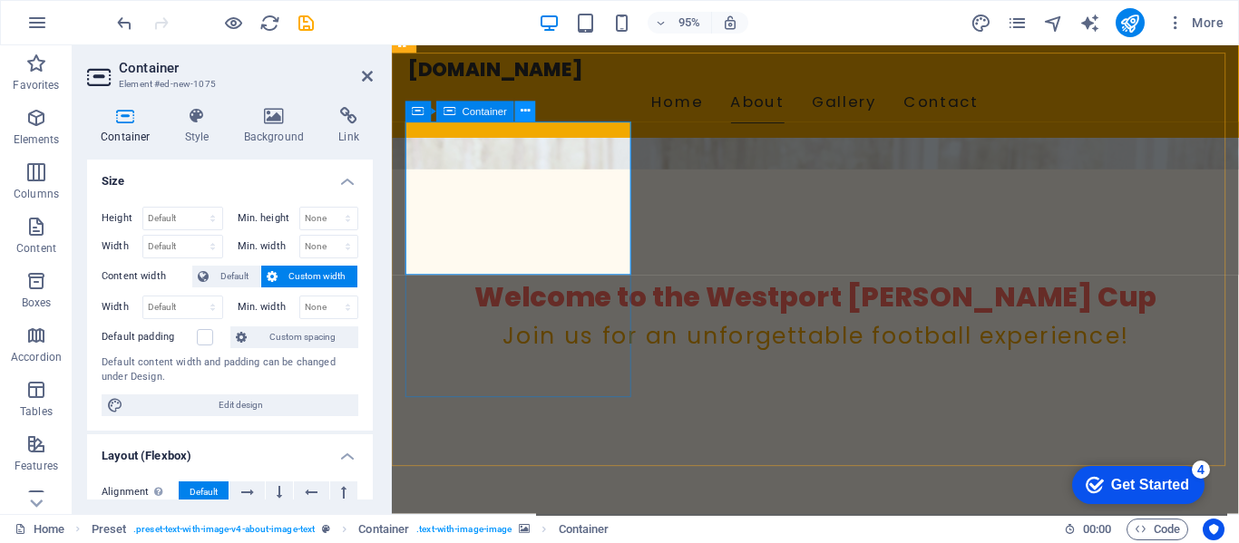
click at [523, 110] on icon at bounding box center [524, 111] width 9 height 18
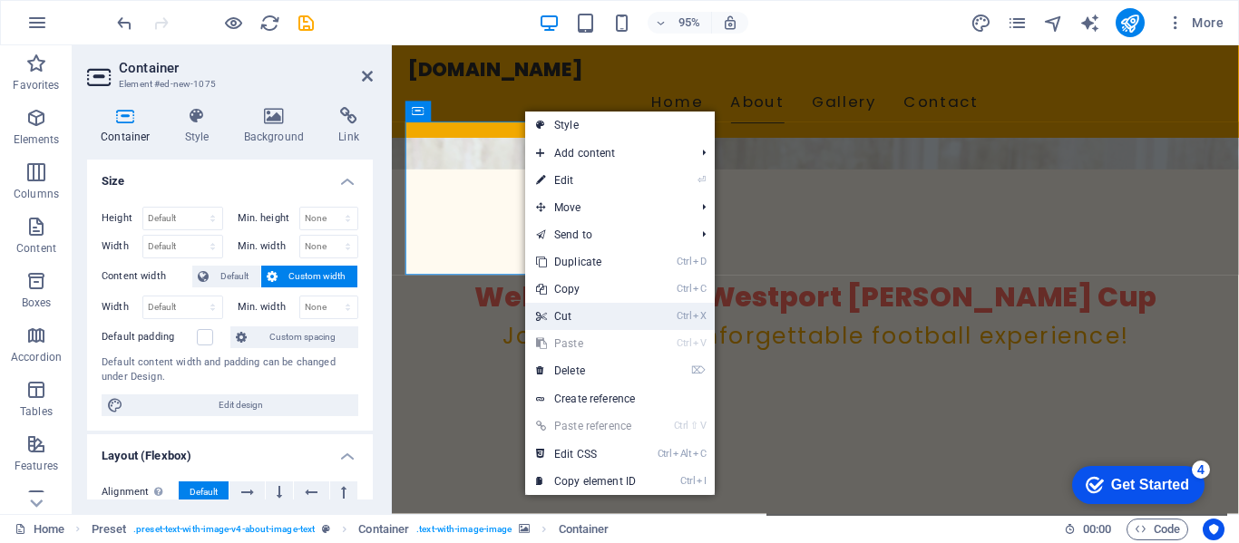
click at [568, 316] on link "Ctrl X Cut" at bounding box center [585, 316] width 121 height 27
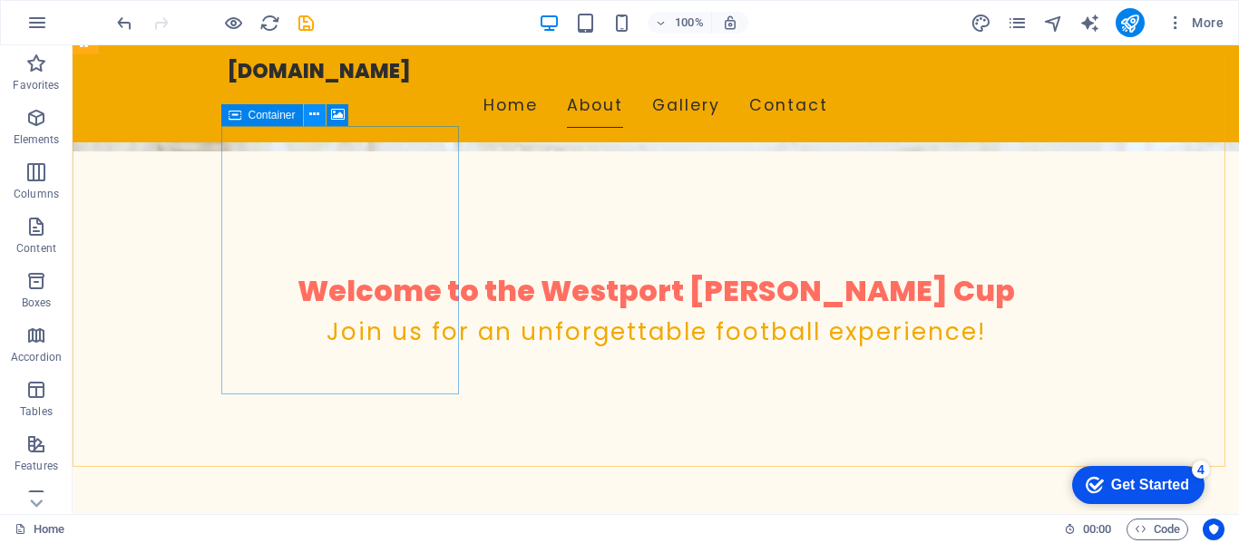
click at [315, 110] on icon at bounding box center [314, 114] width 10 height 19
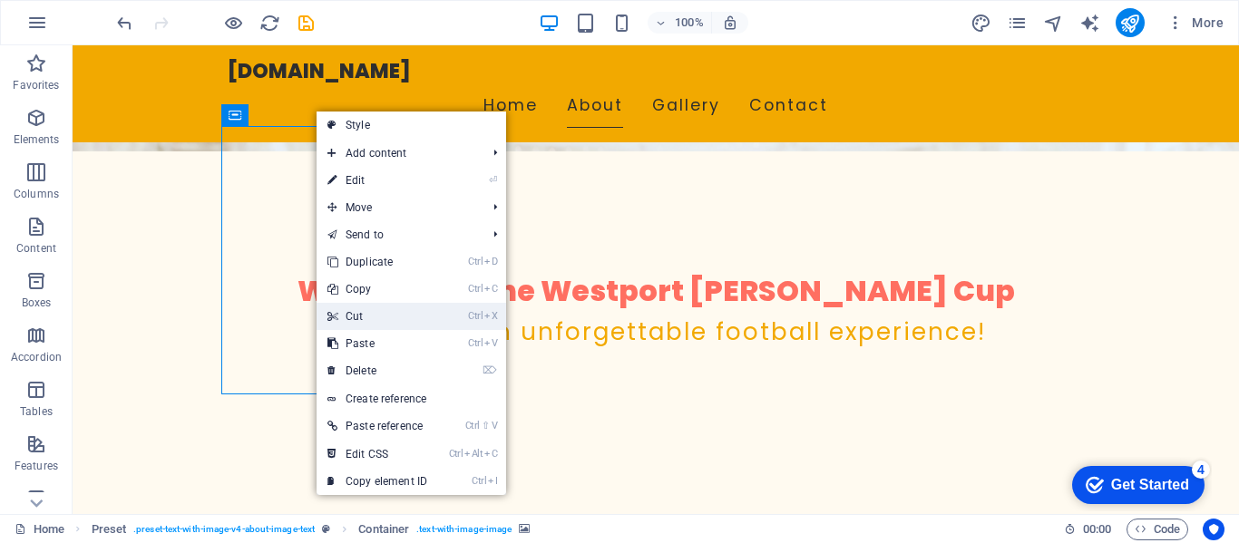
click at [367, 313] on link "Ctrl X Cut" at bounding box center [376, 316] width 121 height 27
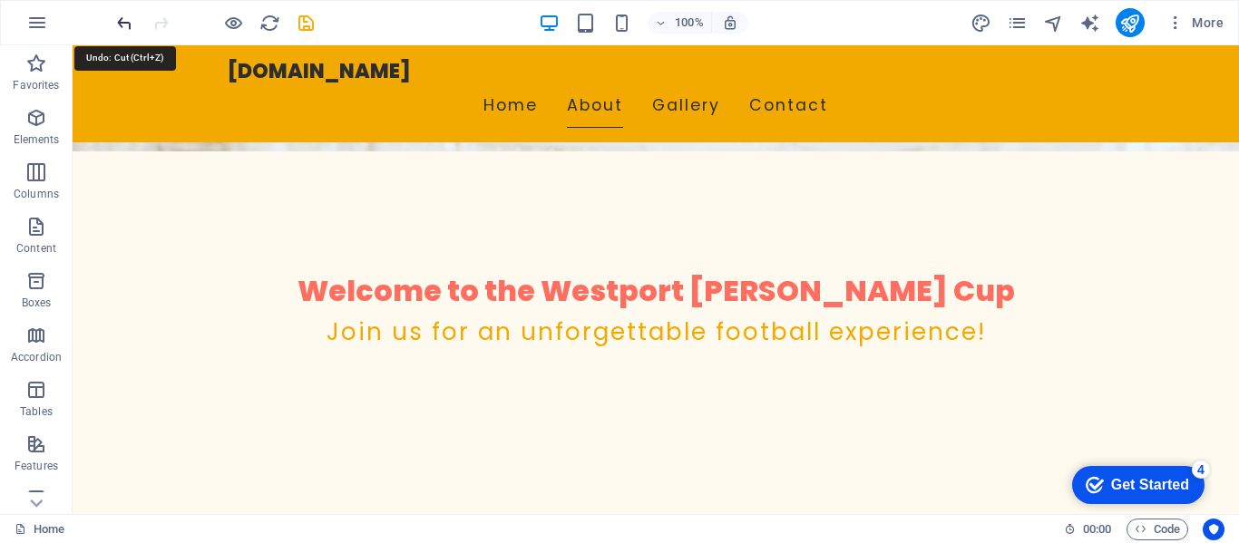
click at [125, 24] on icon "undo" at bounding box center [124, 23] width 21 height 21
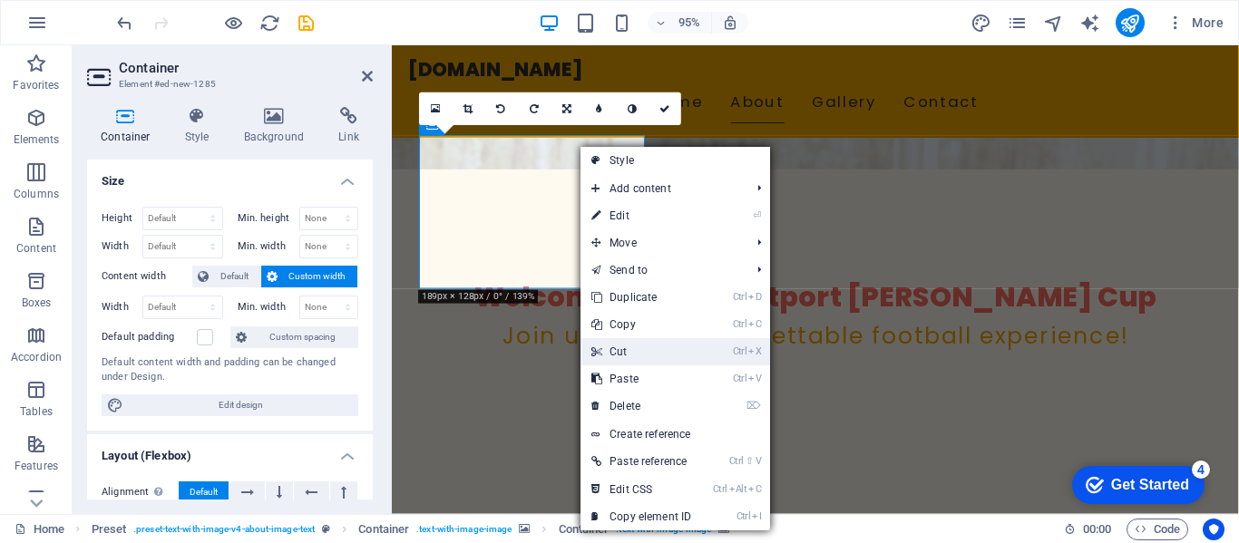
click at [619, 347] on link "Ctrl X Cut" at bounding box center [640, 351] width 121 height 27
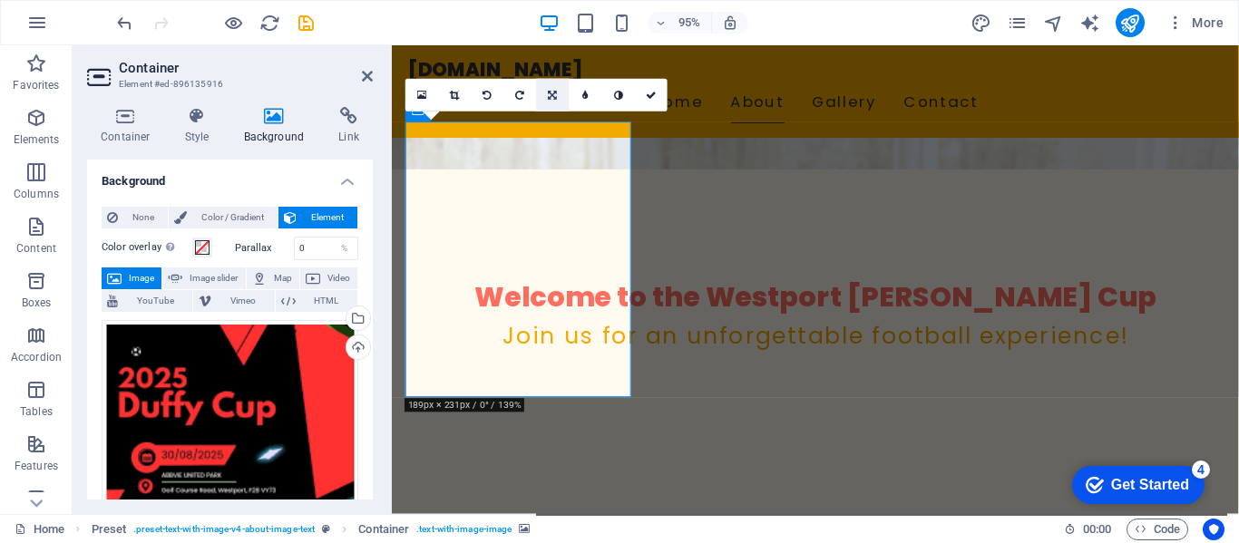
click at [547, 91] on link at bounding box center [553, 95] width 33 height 33
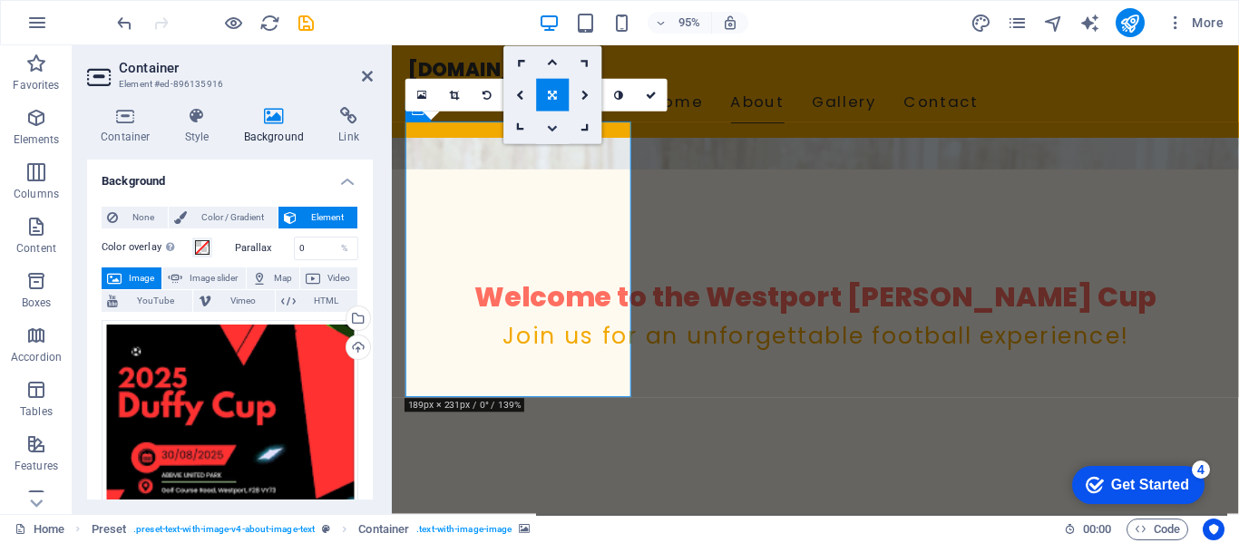
click at [543, 131] on link at bounding box center [553, 128] width 33 height 33
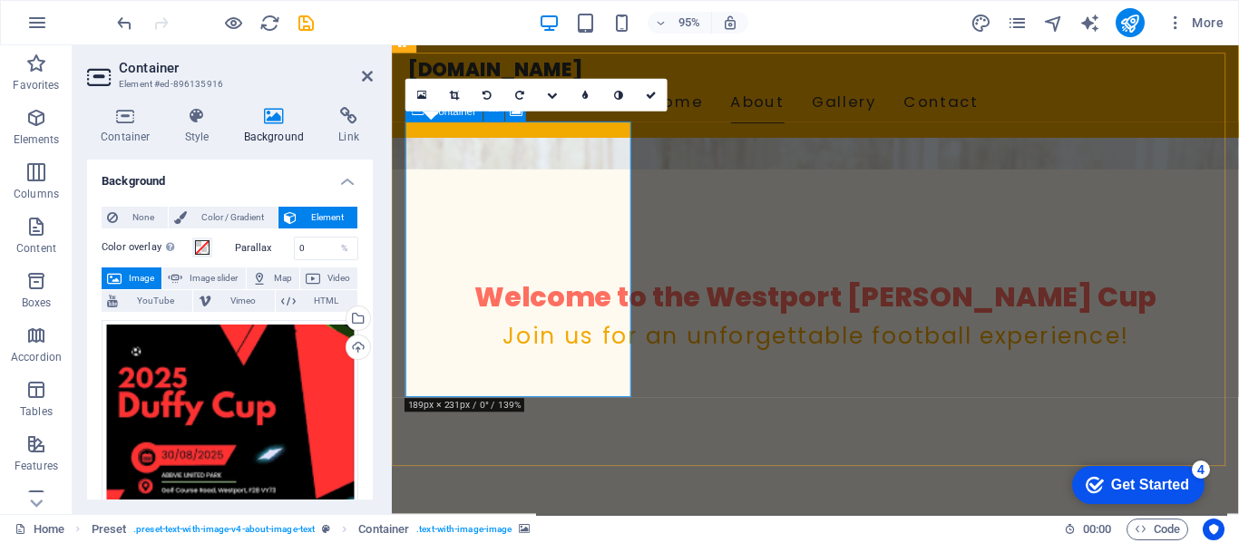
drag, startPoint x: 935, startPoint y: 176, endPoint x: 550, endPoint y: 134, distance: 386.7
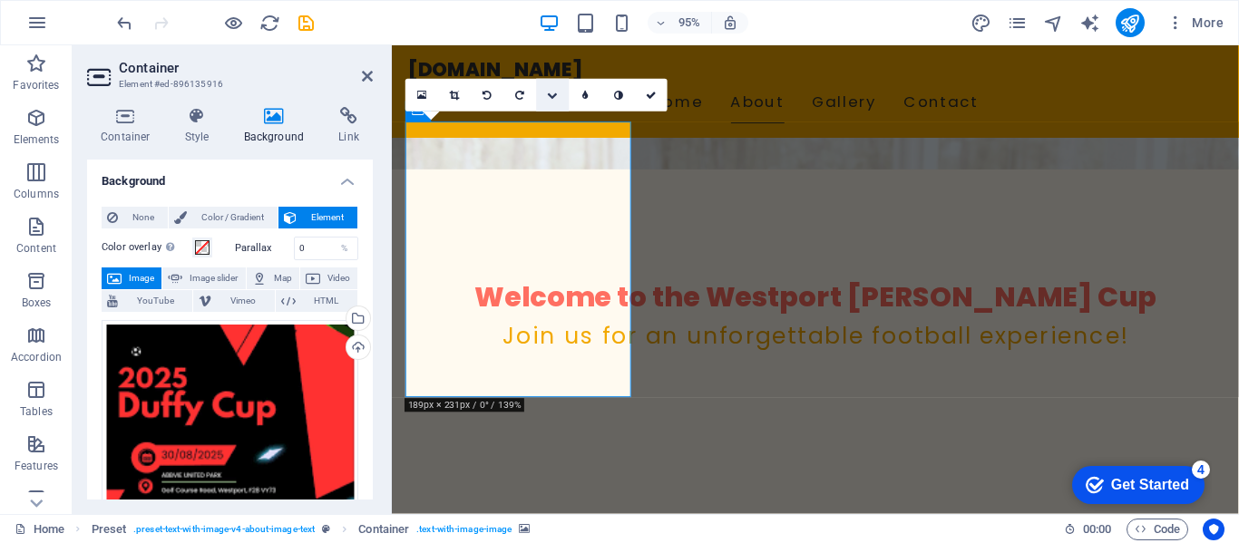
click at [553, 94] on icon at bounding box center [553, 95] width 11 height 10
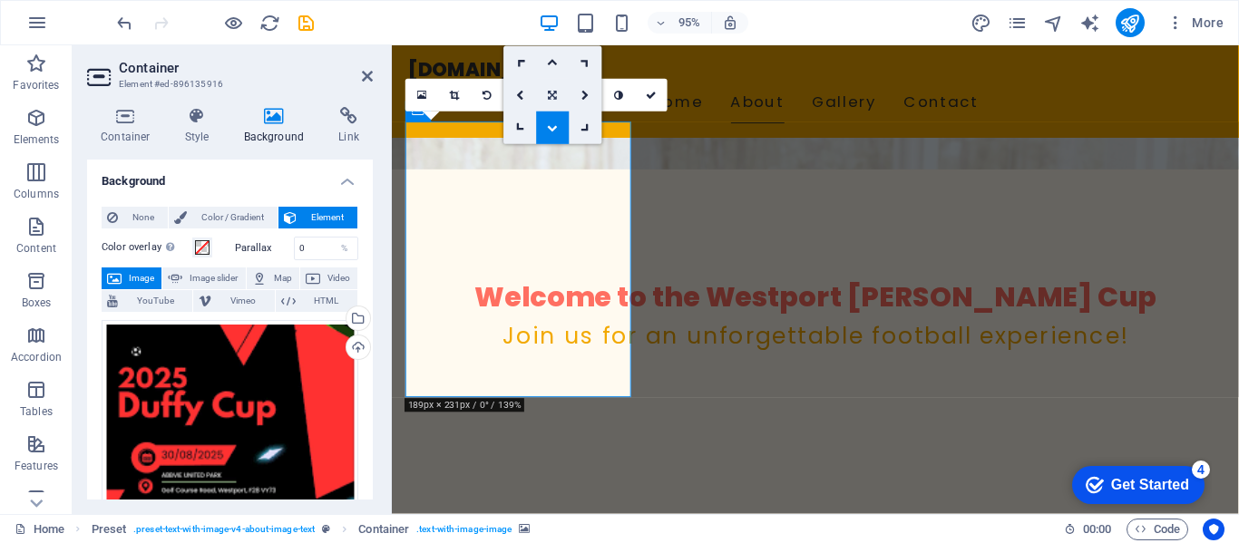
click at [549, 84] on link at bounding box center [553, 95] width 33 height 33
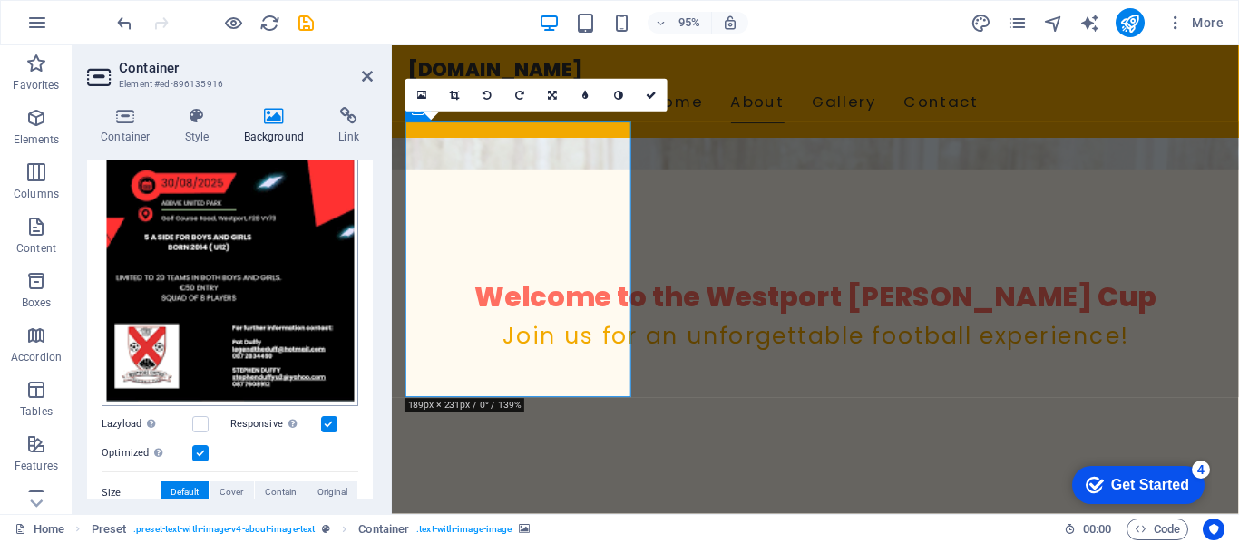
scroll to position [453, 0]
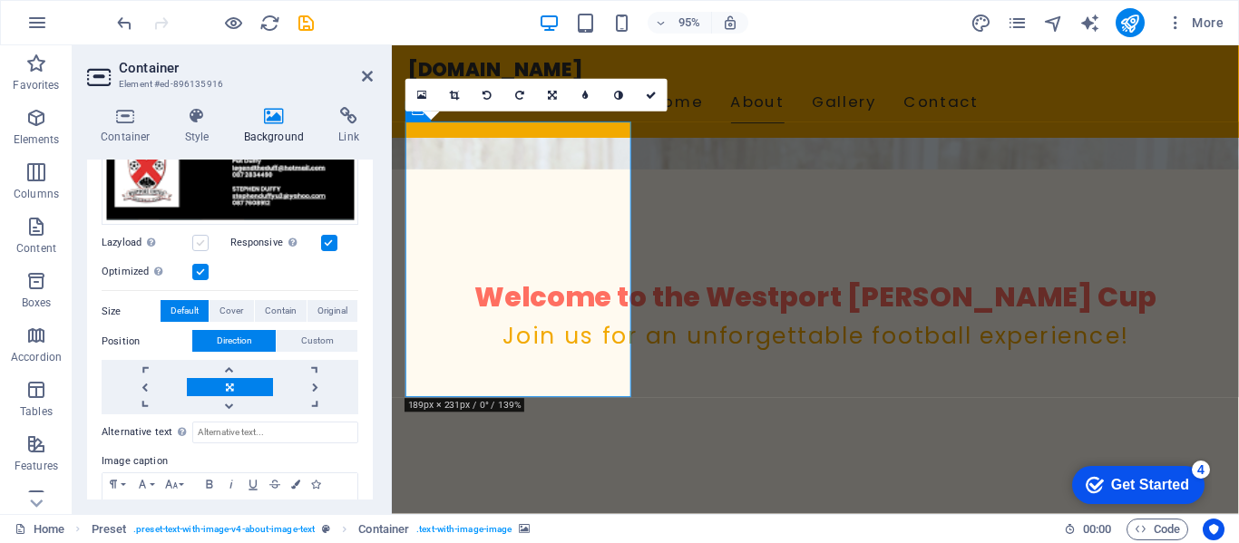
click at [203, 238] on label at bounding box center [200, 243] width 16 height 16
click at [0, 0] on input "Lazyload Loading images after the page loads improves page speed." at bounding box center [0, 0] width 0 height 0
click at [204, 239] on label at bounding box center [200, 243] width 16 height 16
click at [0, 0] on input "Lazyload Loading images after the page loads improves page speed." at bounding box center [0, 0] width 0 height 0
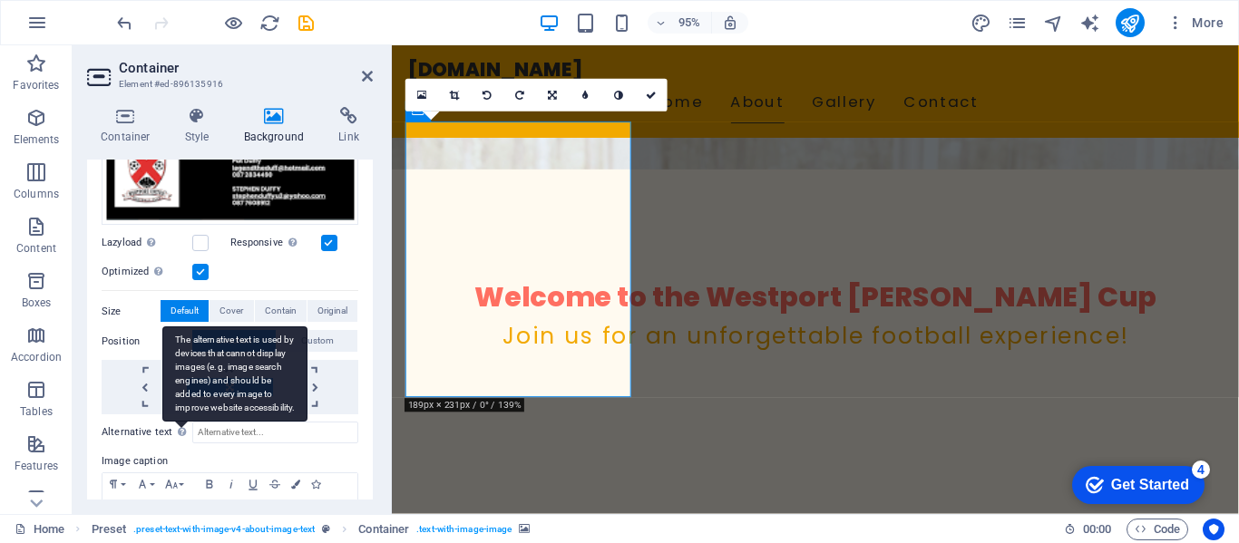
scroll to position [538, 0]
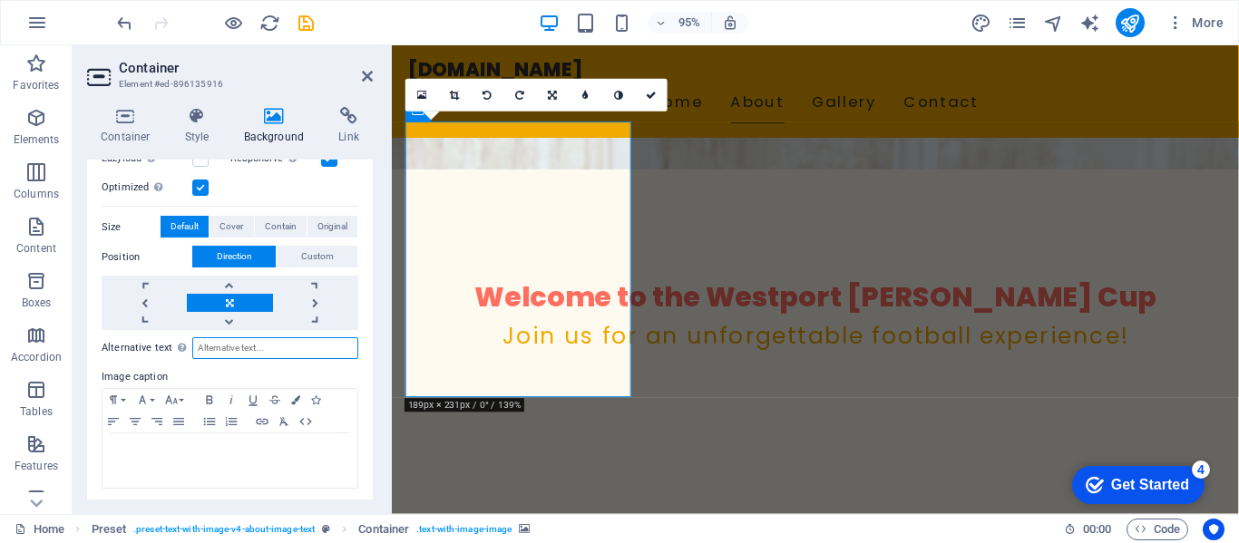
click at [231, 337] on input "Alternative text The alternative text is used by devices that cannot display im…" at bounding box center [275, 348] width 166 height 22
type input "Duffy Cup 2025"
click at [365, 289] on div "None Color / Gradient Element Stretch background to full-width Color overlay Pl…" at bounding box center [230, 80] width 286 height 850
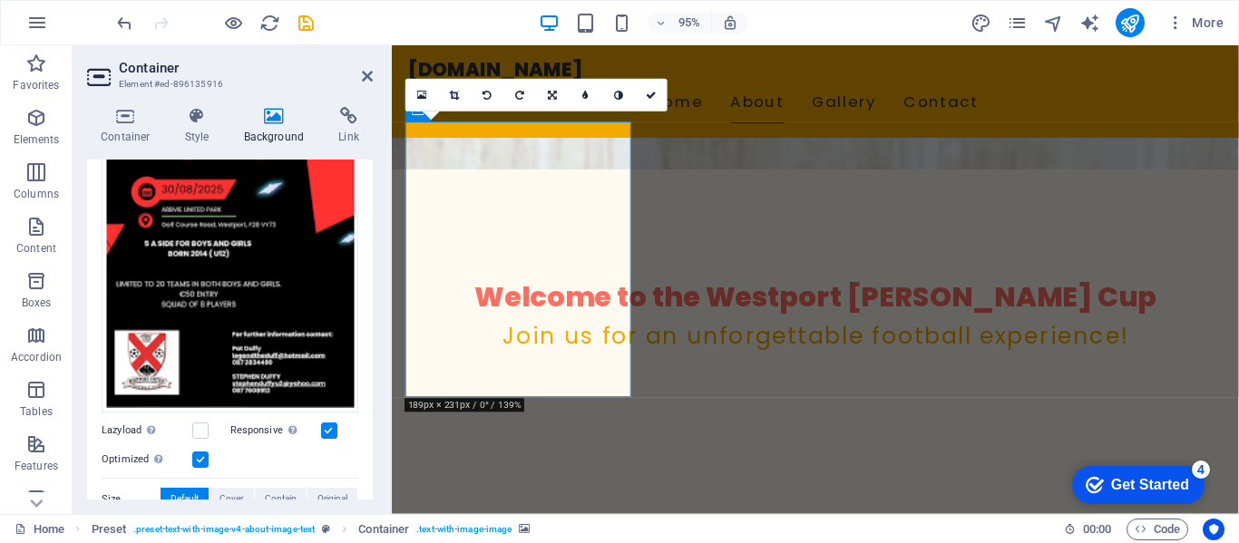
scroll to position [0, 0]
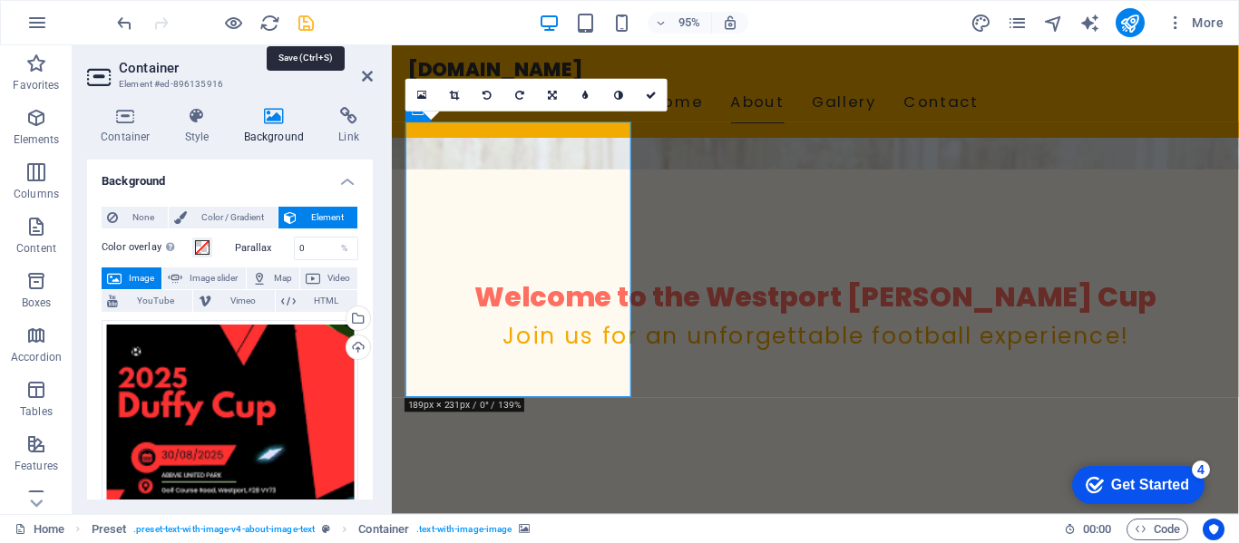
click at [307, 22] on icon "save" at bounding box center [306, 23] width 21 height 21
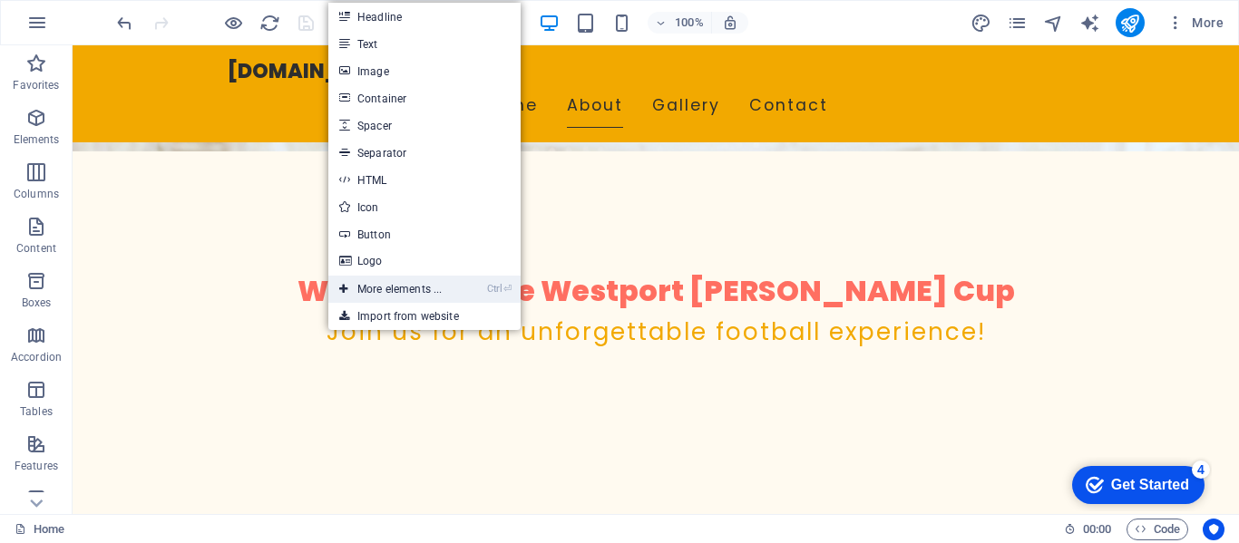
click at [384, 286] on link "Ctrl ⏎ More elements ..." at bounding box center [390, 289] width 124 height 27
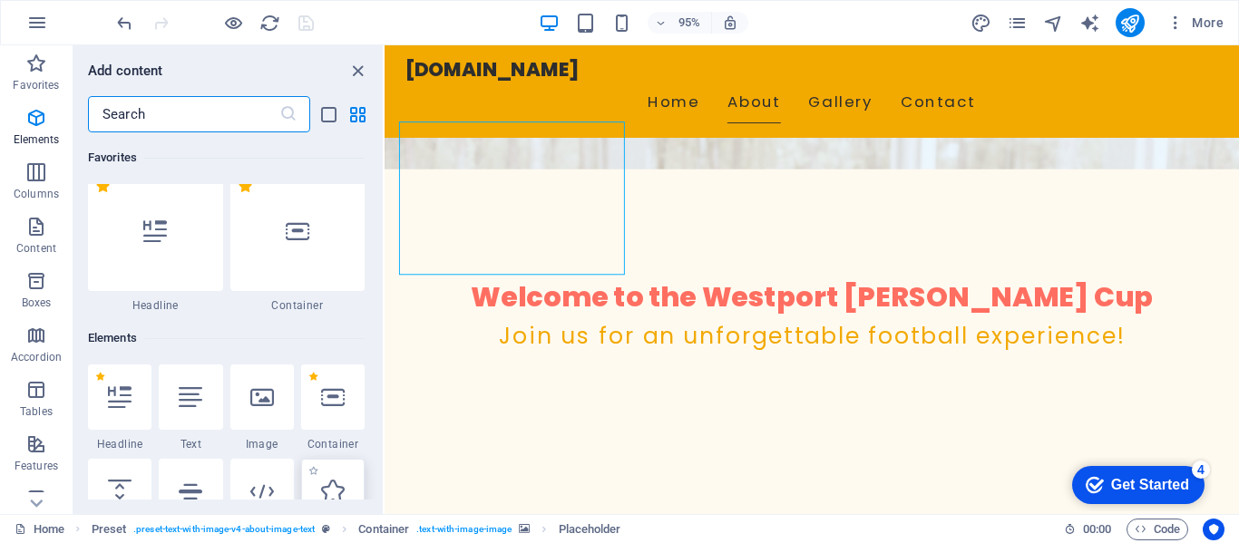
scroll to position [193, 0]
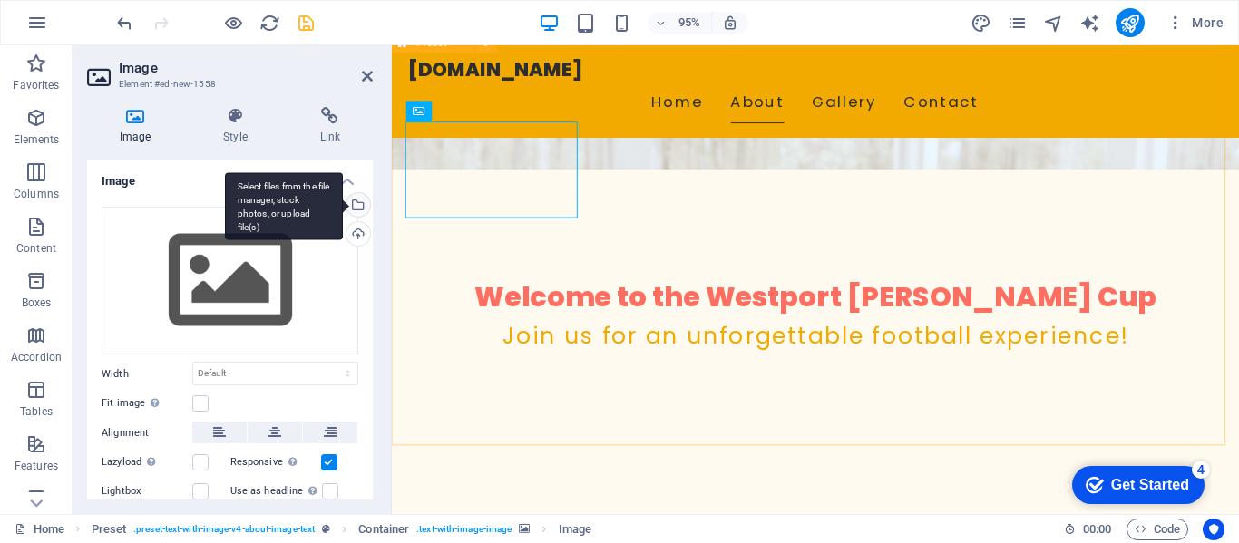
click at [359, 206] on div "Select files from the file manager, stock photos, or upload file(s)" at bounding box center [356, 206] width 27 height 27
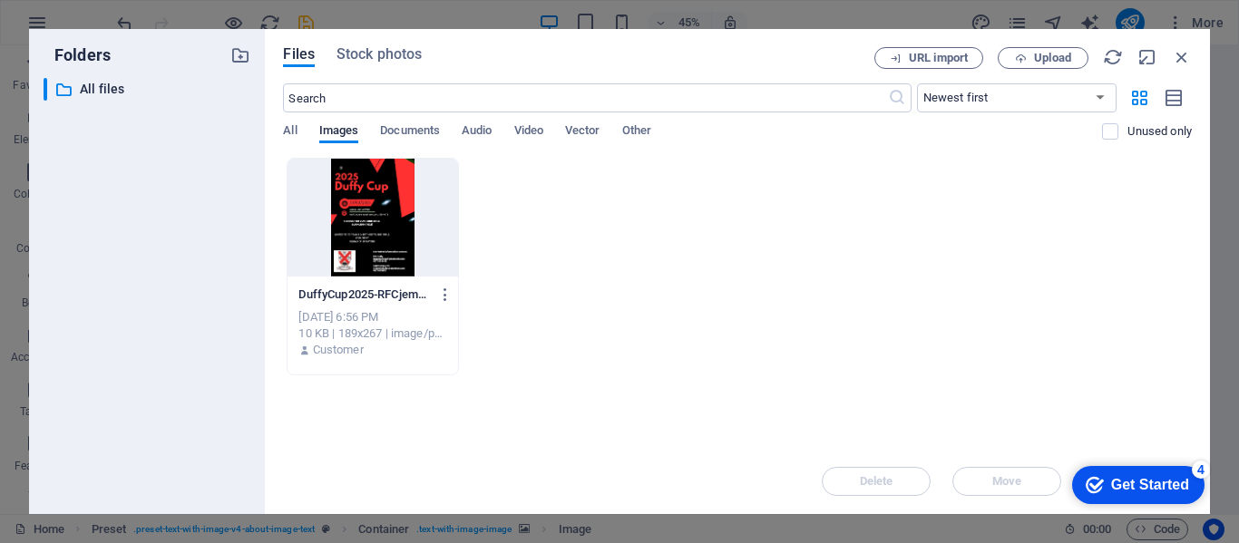
click at [386, 202] on div at bounding box center [372, 218] width 170 height 118
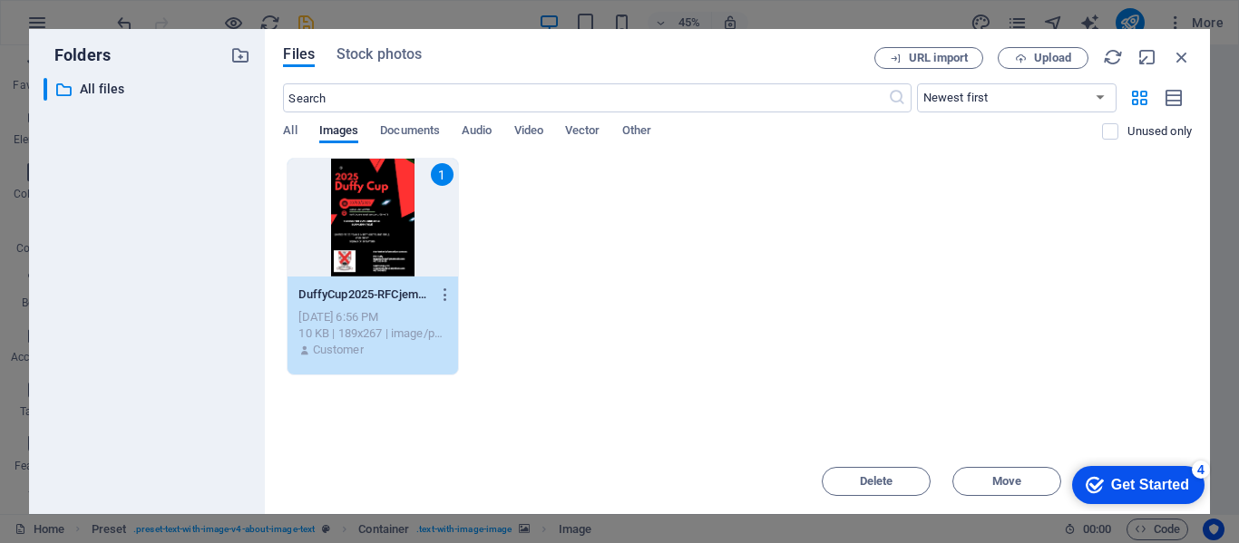
click at [1100, 480] on div "checkmark Get Started 4" at bounding box center [1136, 485] width 103 height 18
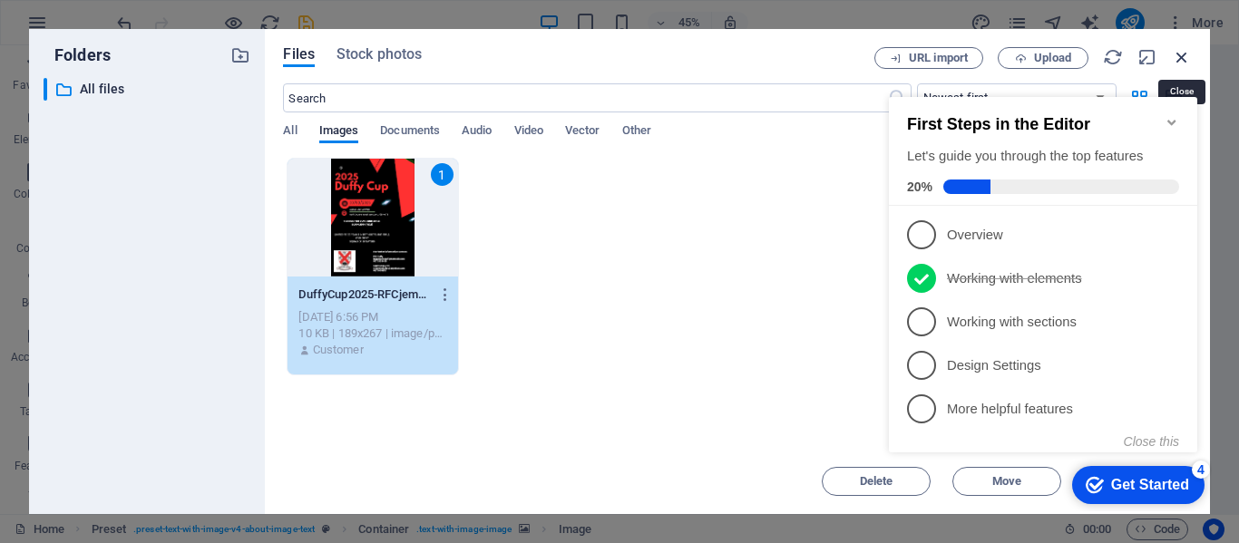
drag, startPoint x: 1188, startPoint y: 59, endPoint x: 423, endPoint y: 140, distance: 768.6
click at [1188, 59] on icon "button" at bounding box center [1181, 57] width 20 height 20
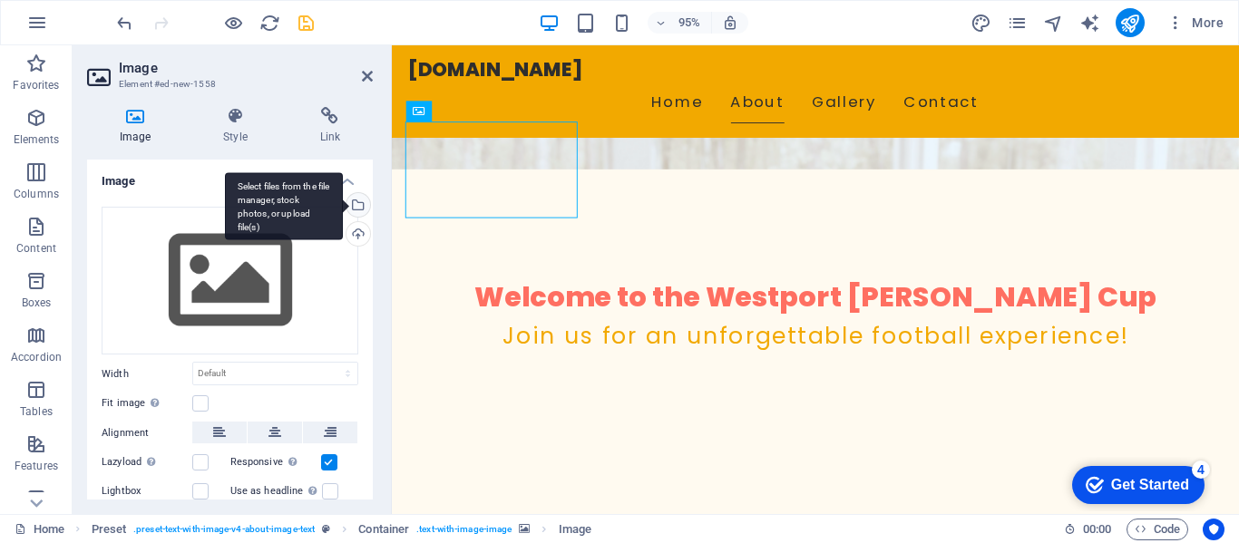
click at [355, 209] on div "Select files from the file manager, stock photos, or upload file(s)" at bounding box center [356, 206] width 27 height 27
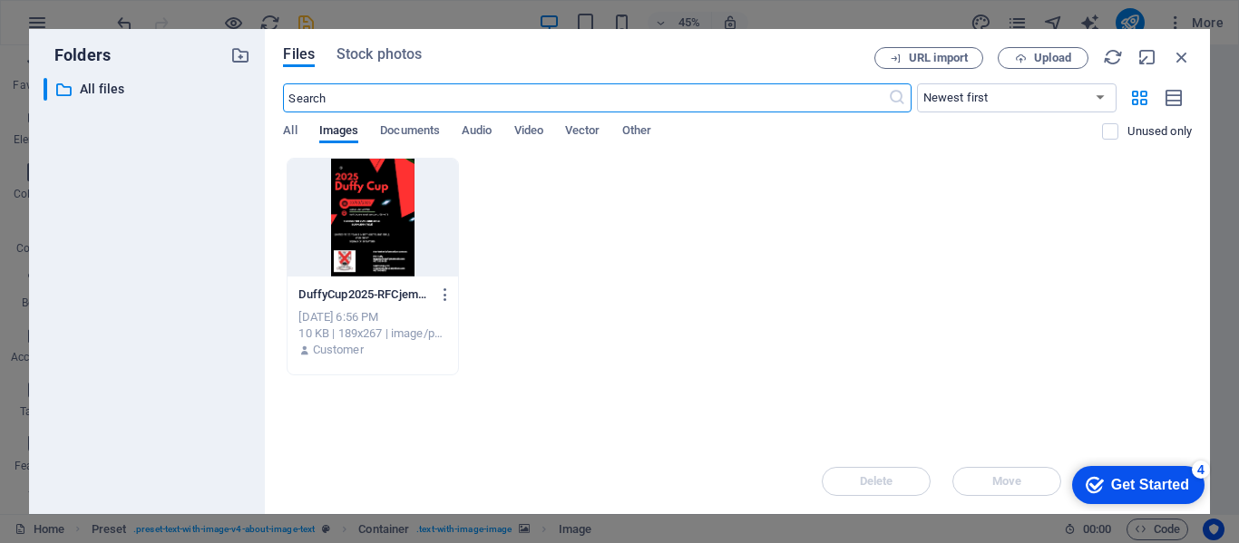
click at [405, 226] on div at bounding box center [372, 218] width 170 height 118
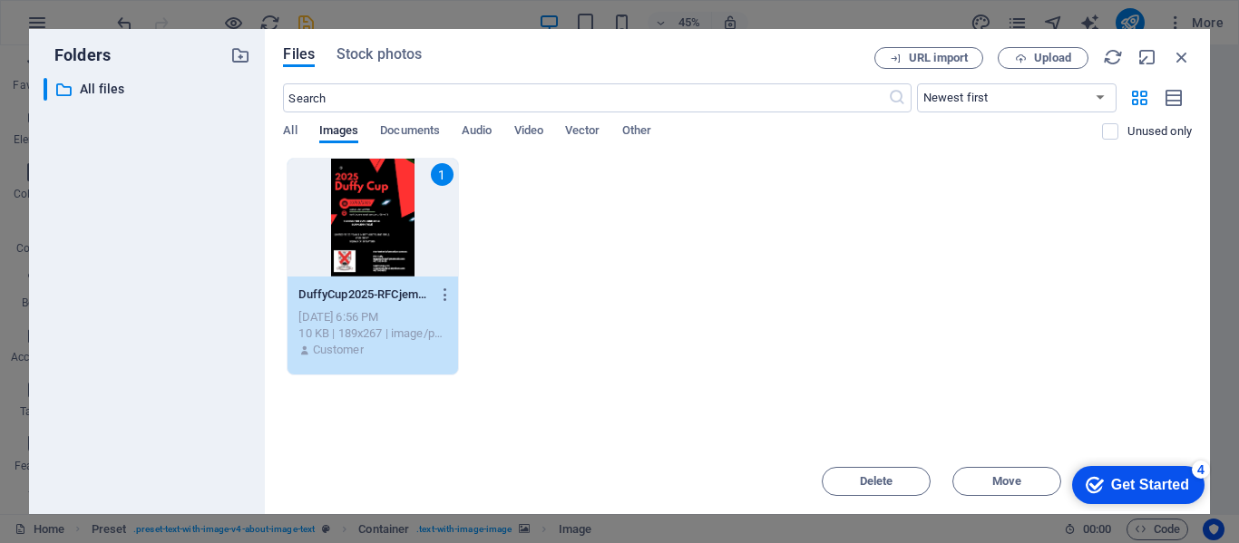
click at [405, 226] on div "1" at bounding box center [372, 218] width 170 height 118
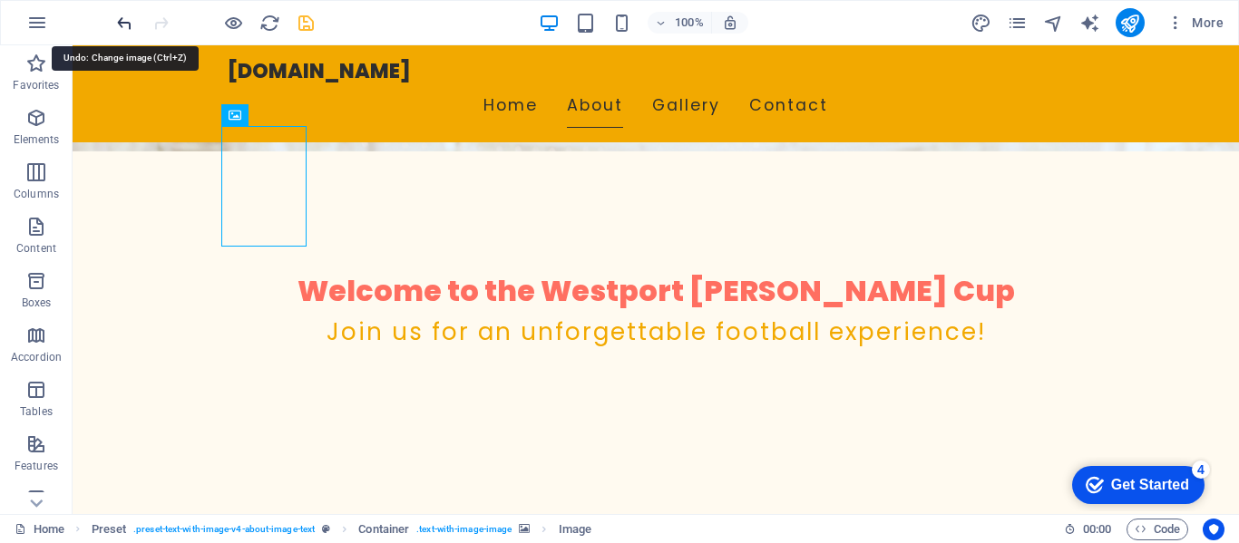
click at [122, 24] on icon "undo" at bounding box center [124, 23] width 21 height 21
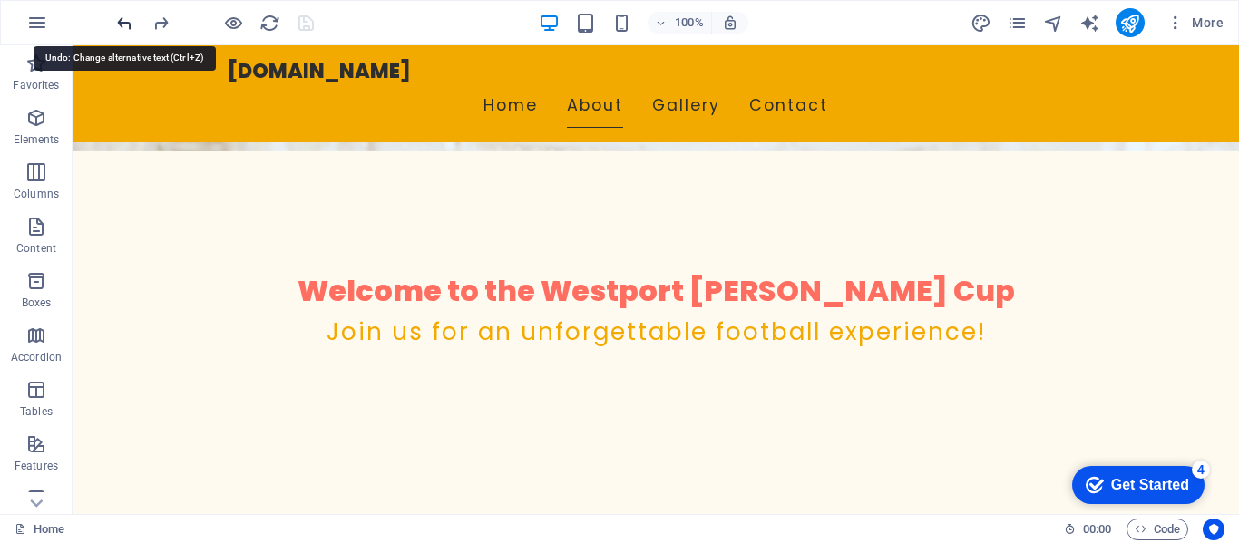
click at [122, 24] on icon "undo" at bounding box center [124, 23] width 21 height 21
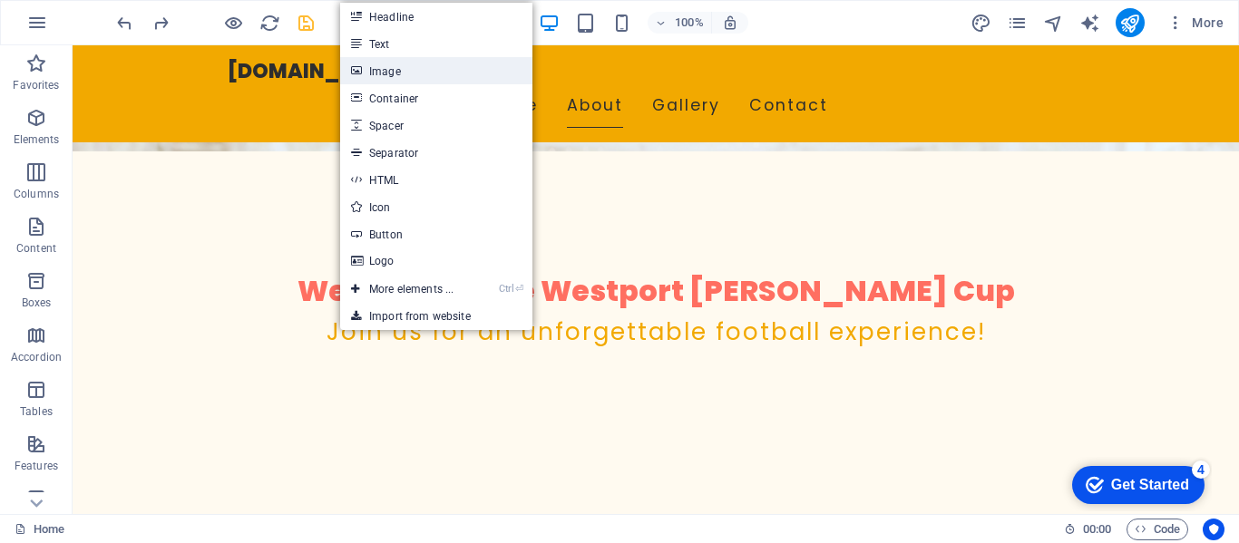
click at [376, 69] on link "Image" at bounding box center [436, 70] width 192 height 27
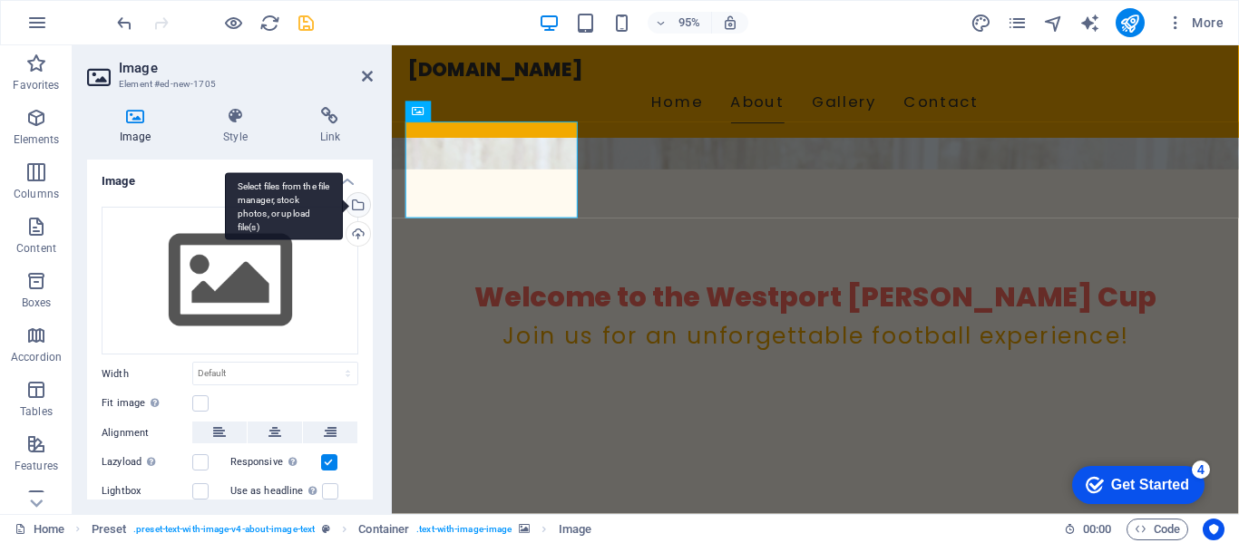
click at [356, 203] on div "Select files from the file manager, stock photos, or upload file(s)" at bounding box center [356, 206] width 27 height 27
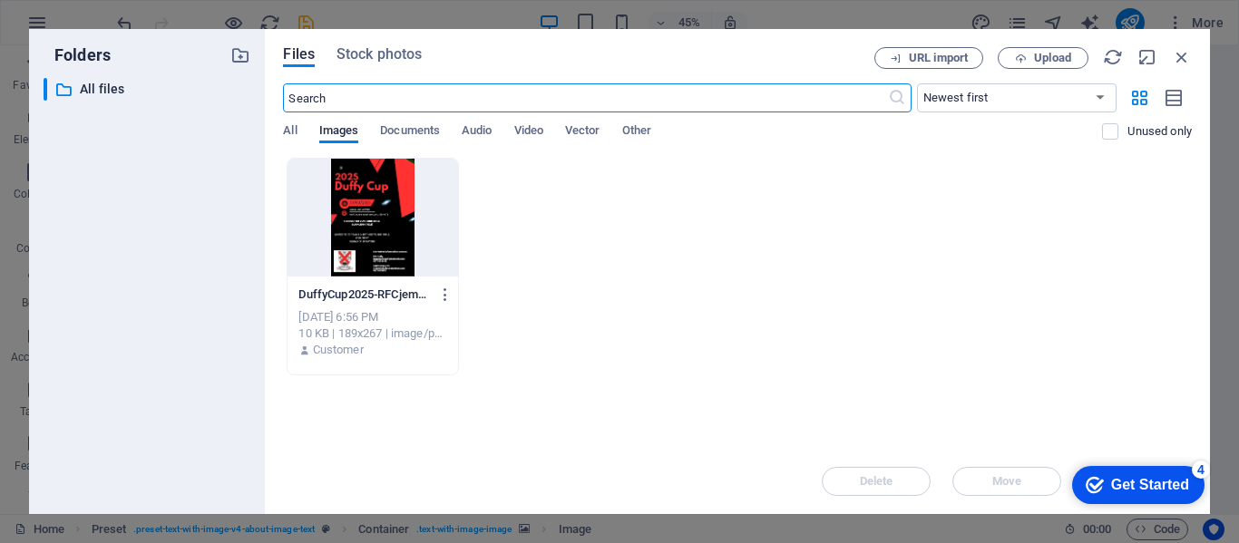
click at [416, 200] on div at bounding box center [372, 218] width 170 height 118
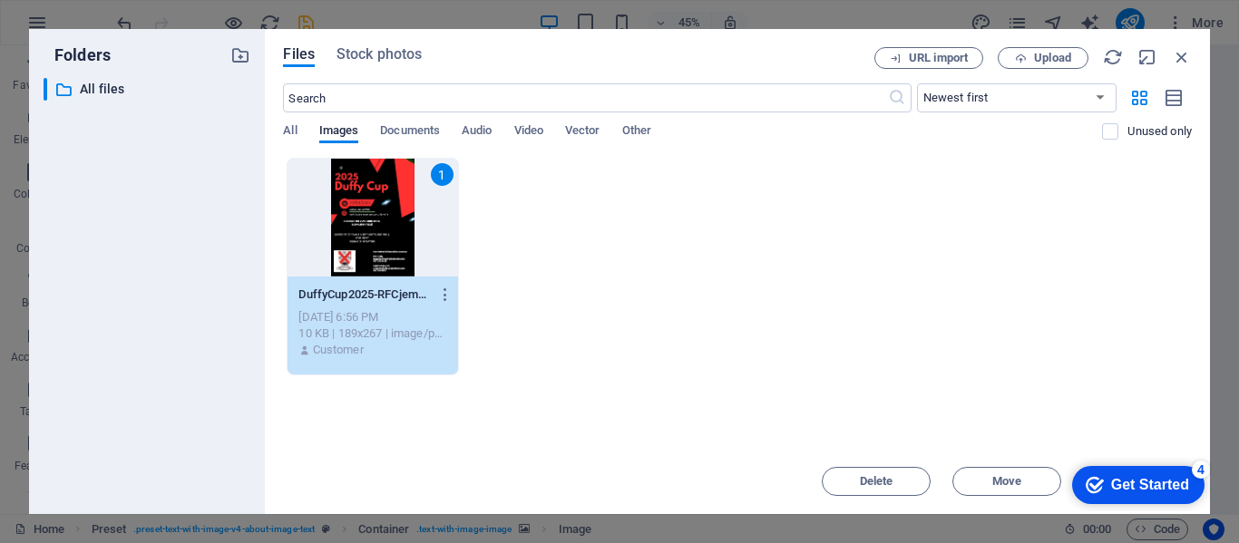
click at [416, 200] on div "1" at bounding box center [372, 218] width 170 height 118
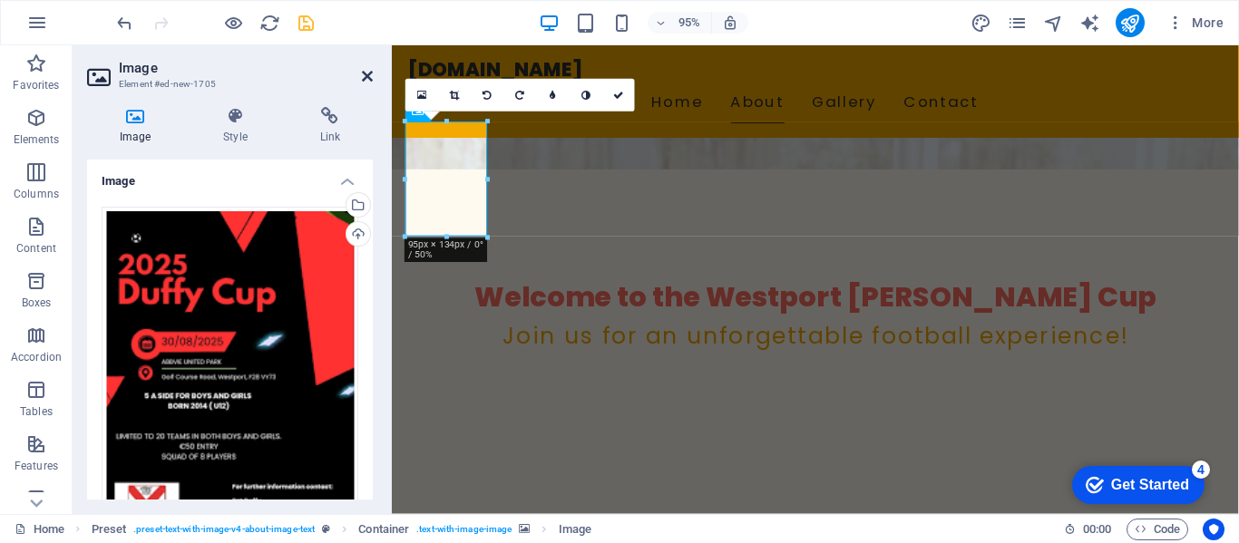
click at [364, 73] on icon at bounding box center [367, 76] width 11 height 15
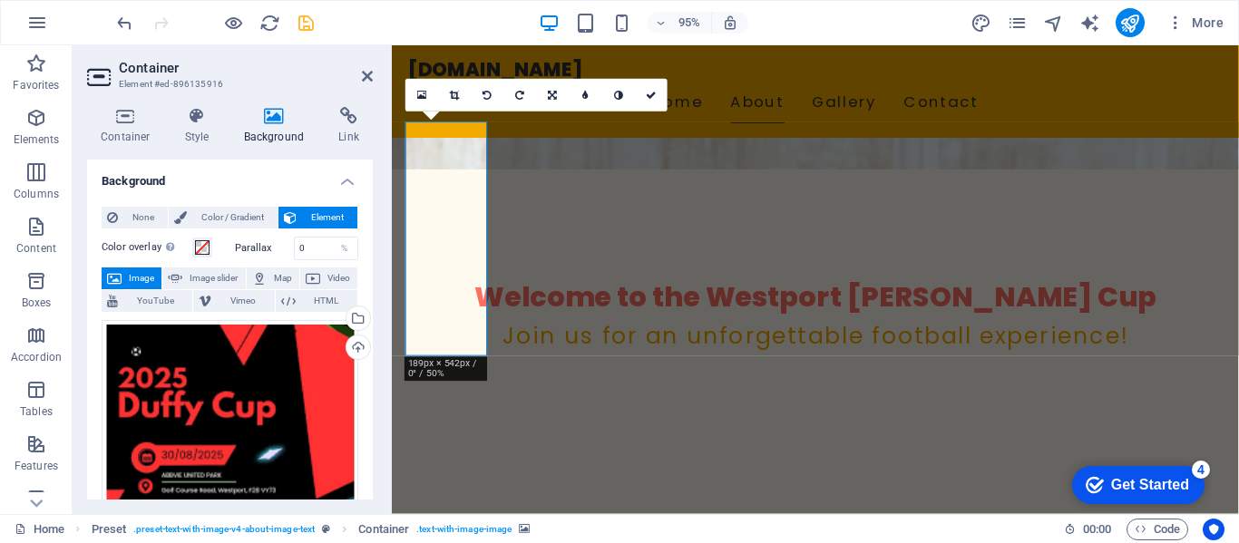
click at [263, 287] on icon at bounding box center [259, 278] width 15 height 22
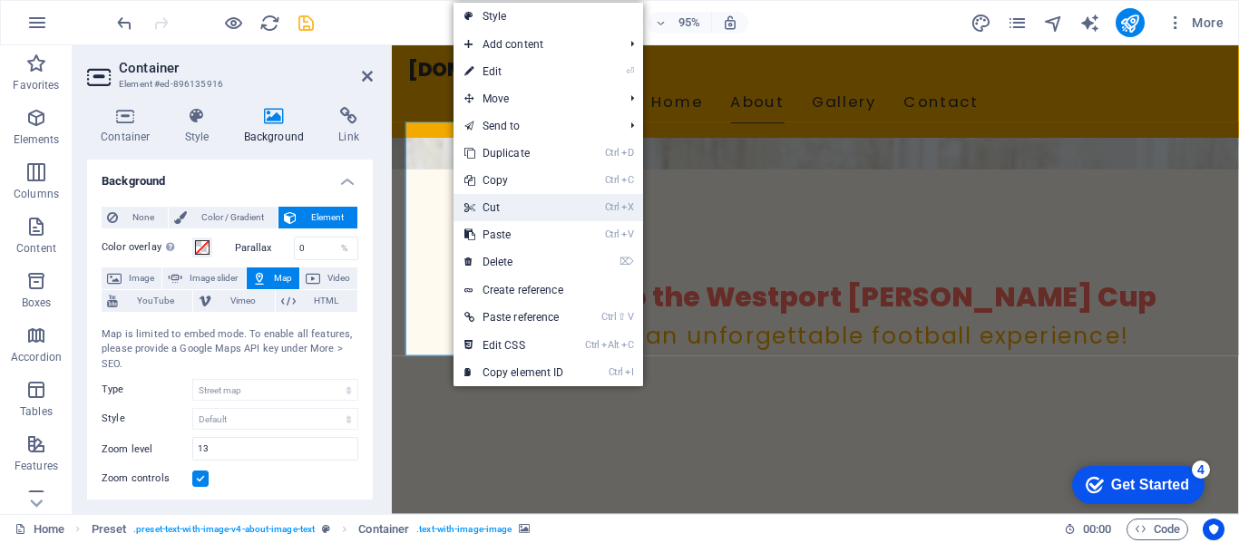
click at [496, 209] on link "Ctrl X Cut" at bounding box center [513, 207] width 121 height 27
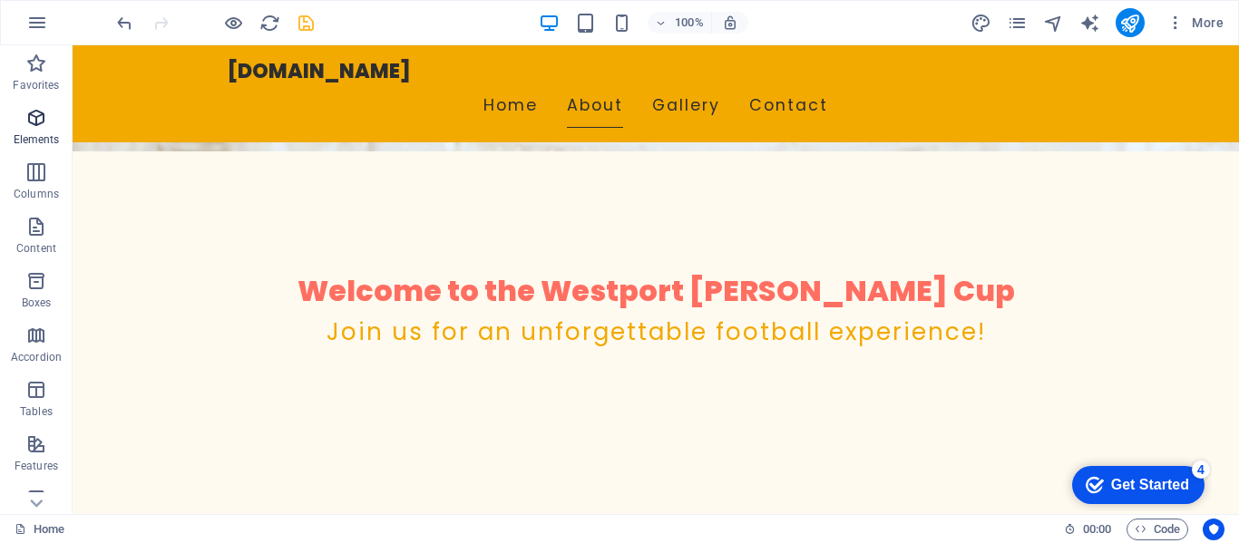
click at [33, 117] on icon "button" at bounding box center [36, 118] width 22 height 22
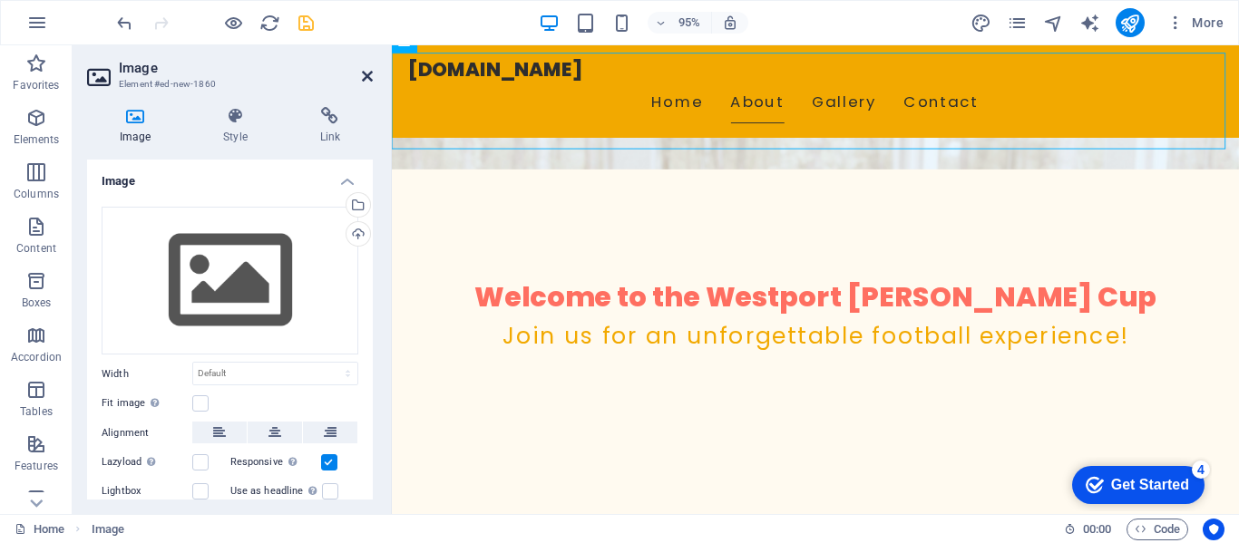
click at [371, 75] on icon at bounding box center [367, 76] width 11 height 15
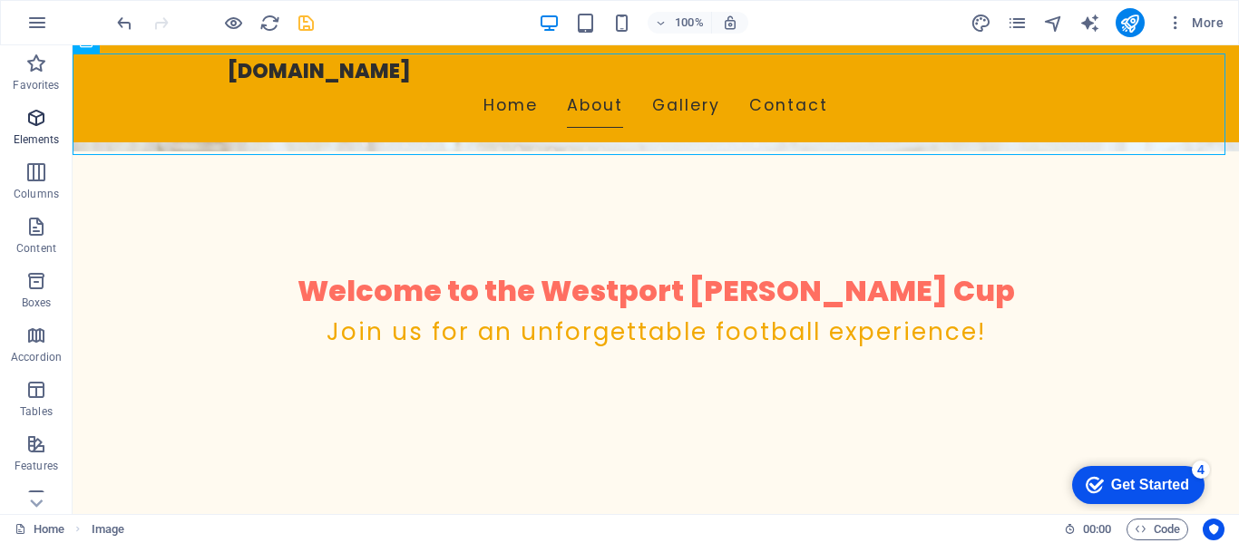
click at [32, 115] on icon "button" at bounding box center [36, 118] width 22 height 22
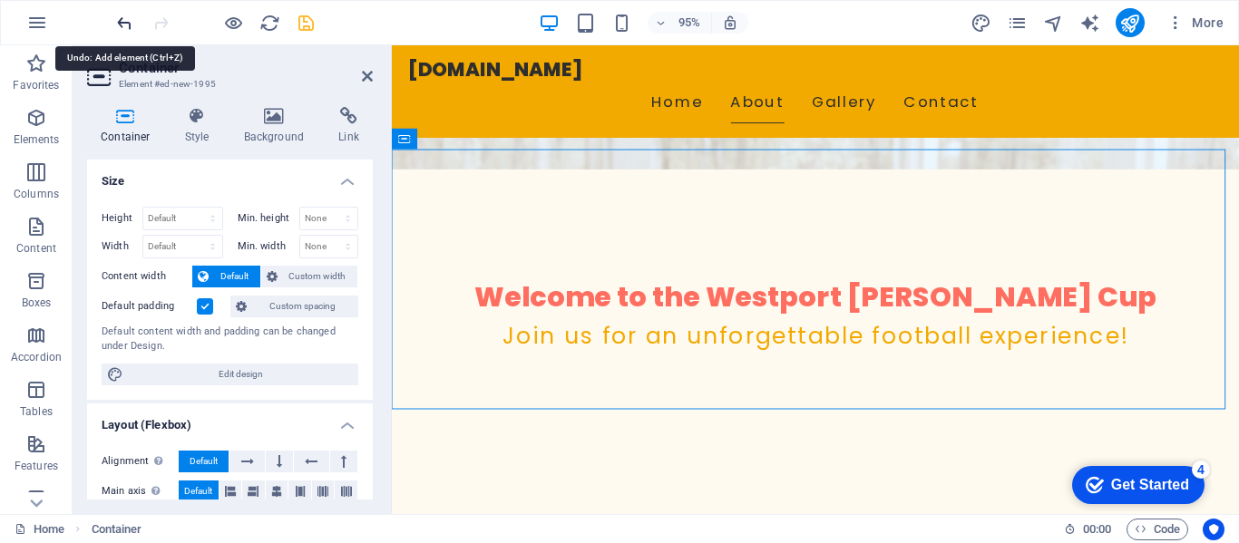
click at [122, 21] on icon "undo" at bounding box center [124, 23] width 21 height 21
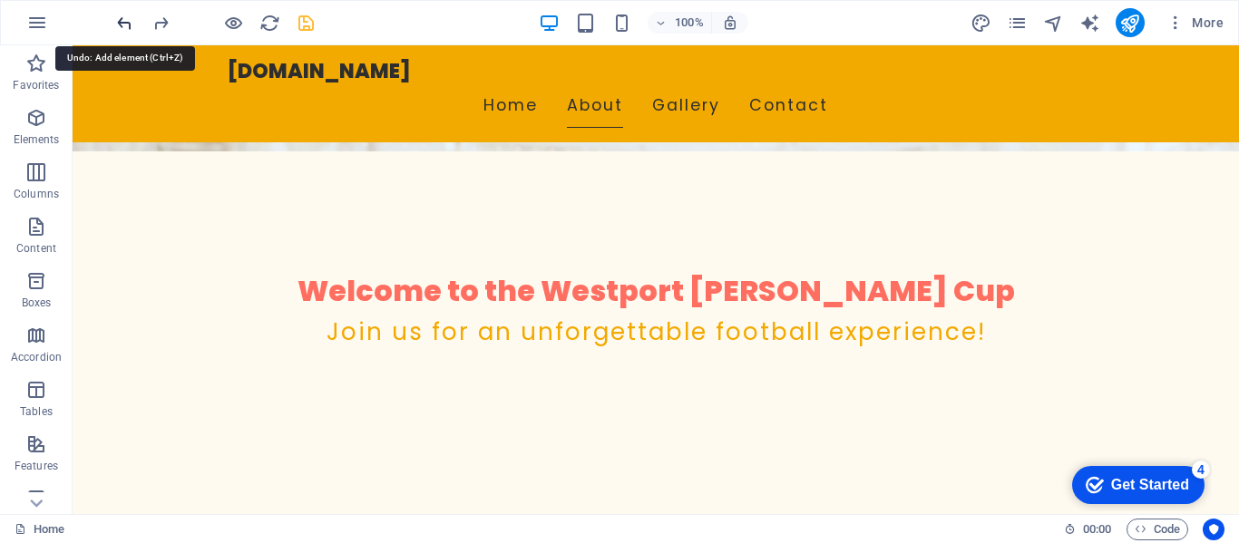
click at [122, 21] on icon "undo" at bounding box center [124, 23] width 21 height 21
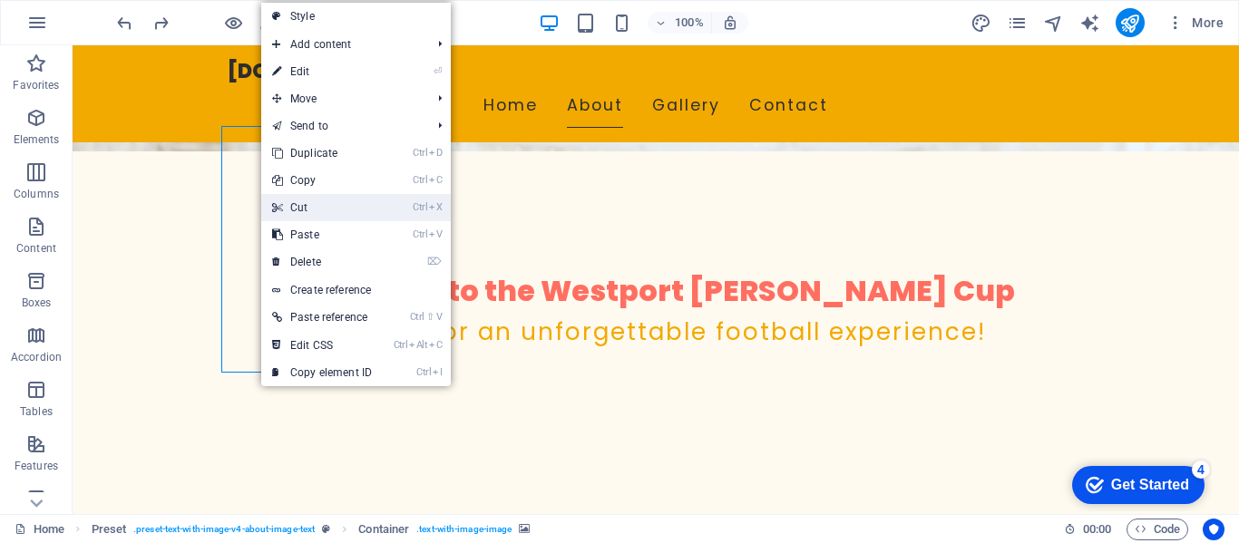
click at [313, 202] on link "Ctrl X Cut" at bounding box center [321, 207] width 121 height 27
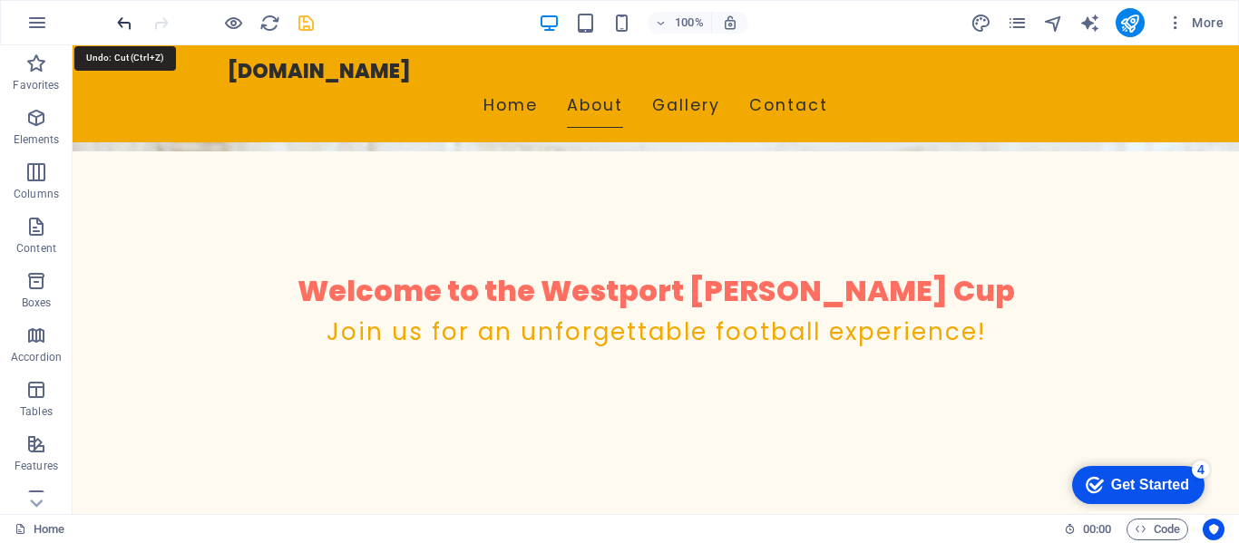
click at [127, 15] on icon "undo" at bounding box center [124, 23] width 21 height 21
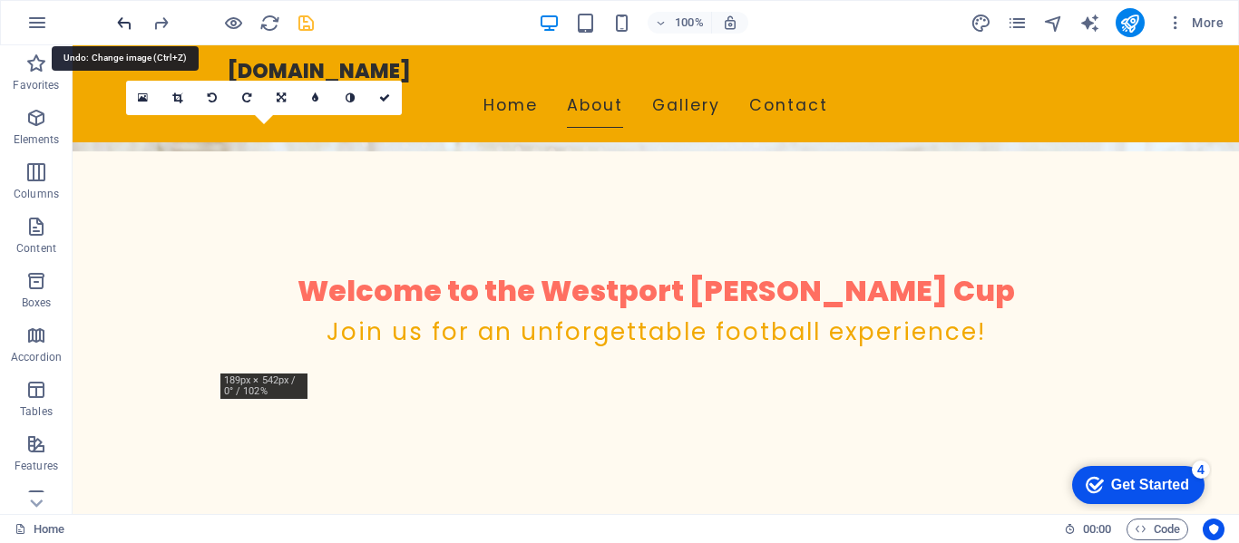
click at [127, 15] on icon "undo" at bounding box center [124, 23] width 21 height 21
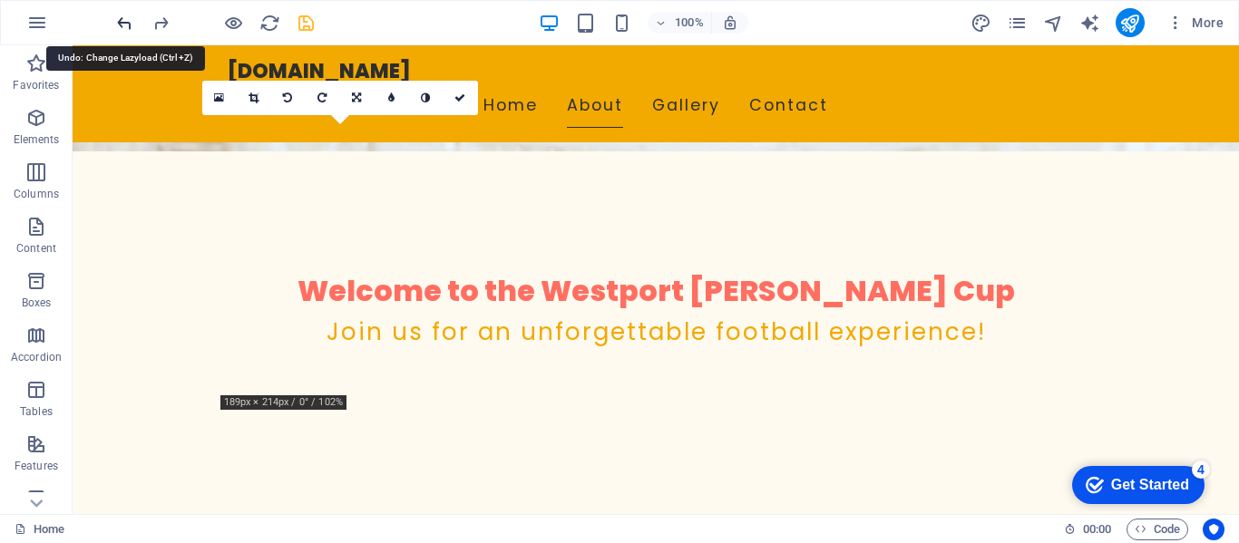
click at [126, 23] on icon "undo" at bounding box center [124, 23] width 21 height 21
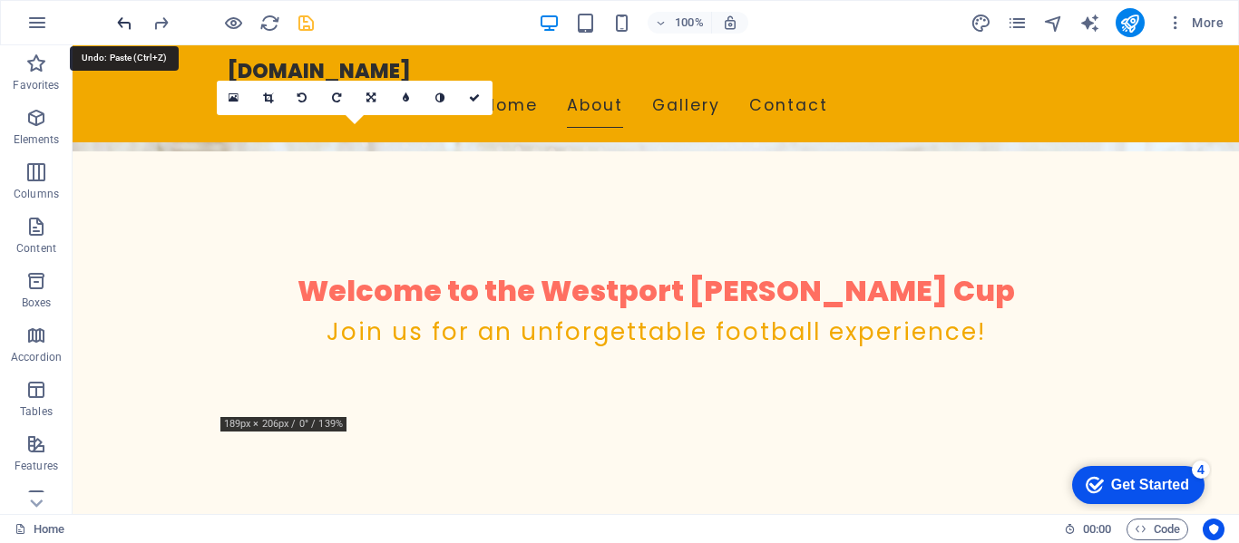
click at [126, 23] on icon "undo" at bounding box center [124, 23] width 21 height 21
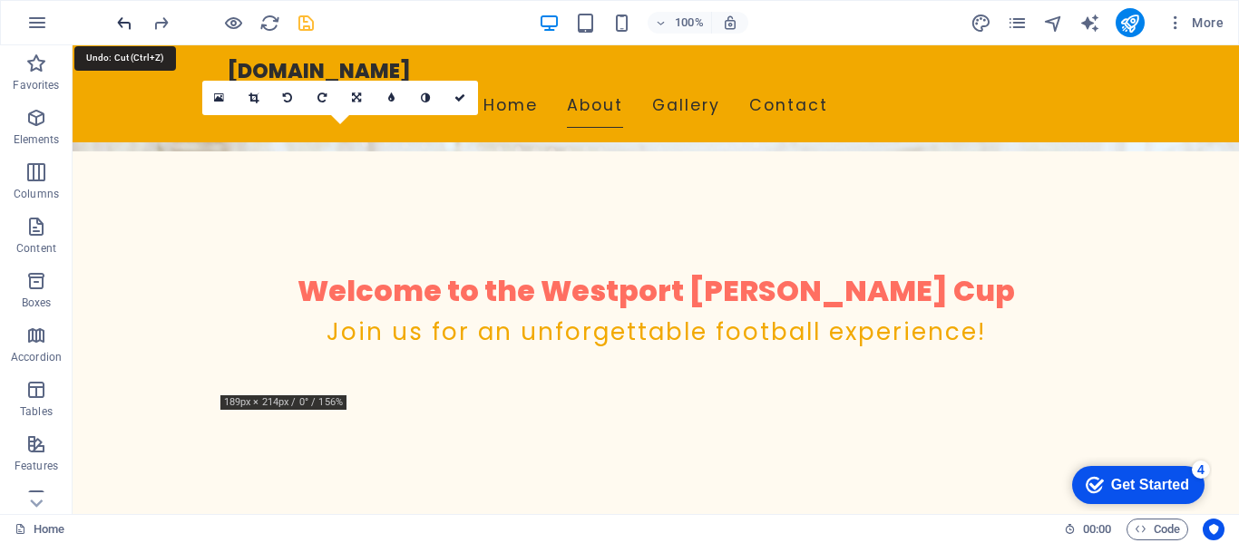
click at [126, 23] on icon "undo" at bounding box center [124, 23] width 21 height 21
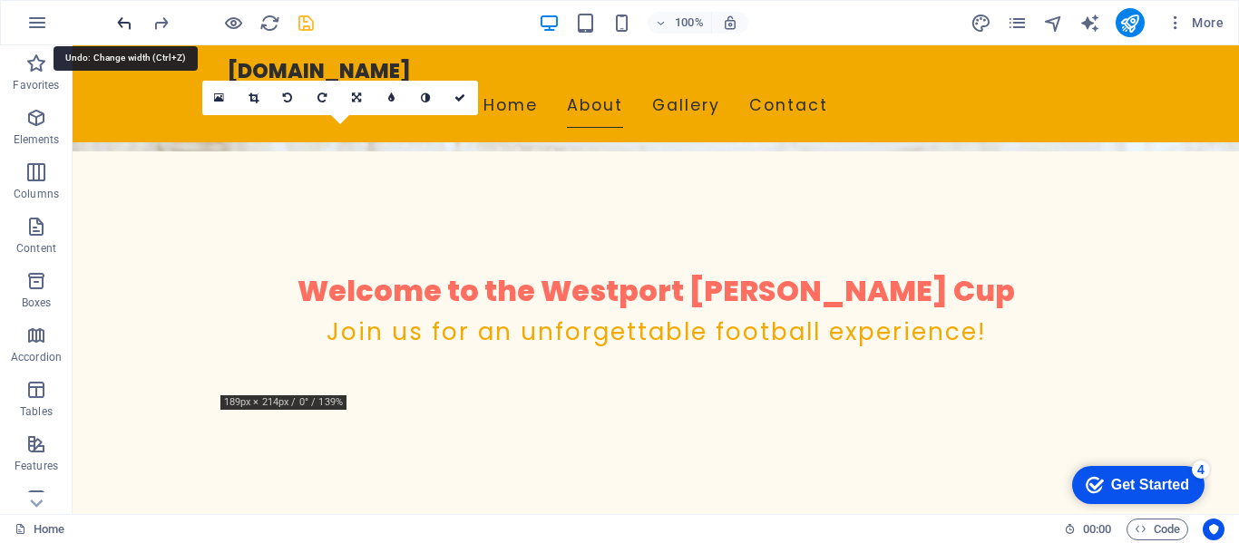
click at [126, 23] on icon "undo" at bounding box center [124, 23] width 21 height 21
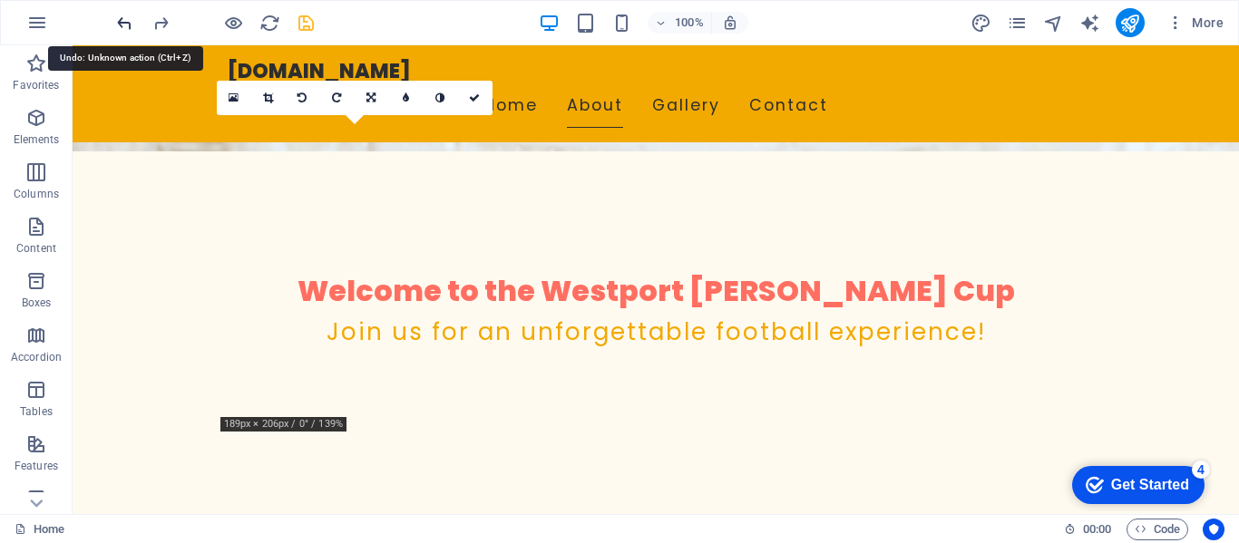
click at [126, 23] on icon "undo" at bounding box center [124, 23] width 21 height 21
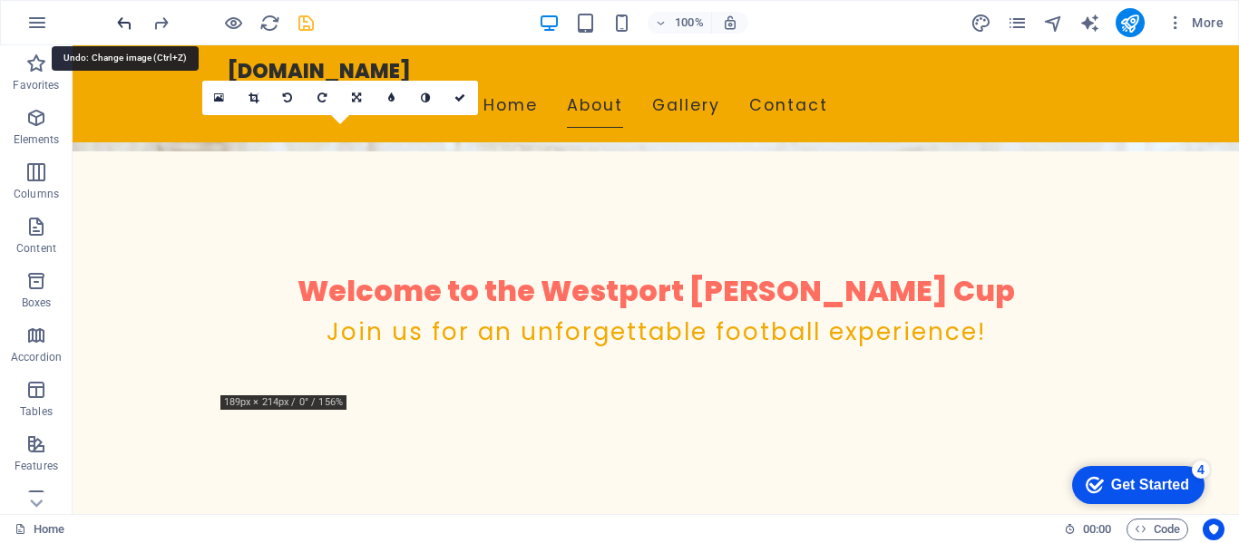
click at [126, 23] on icon "undo" at bounding box center [124, 23] width 21 height 21
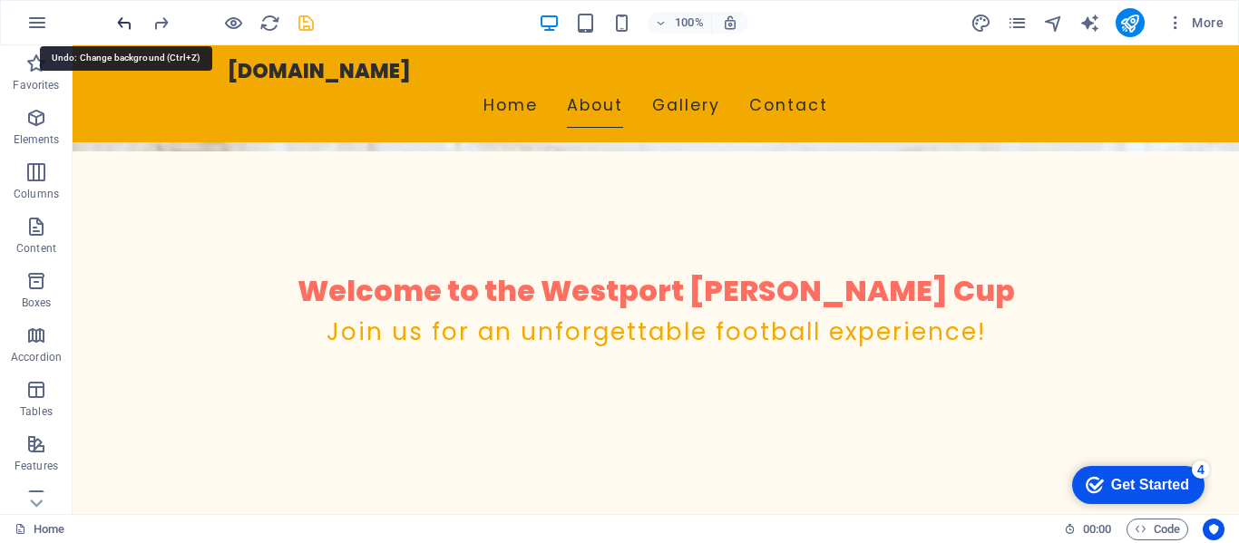
click at [126, 23] on icon "undo" at bounding box center [124, 23] width 21 height 21
click at [38, 124] on icon "button" at bounding box center [36, 118] width 22 height 22
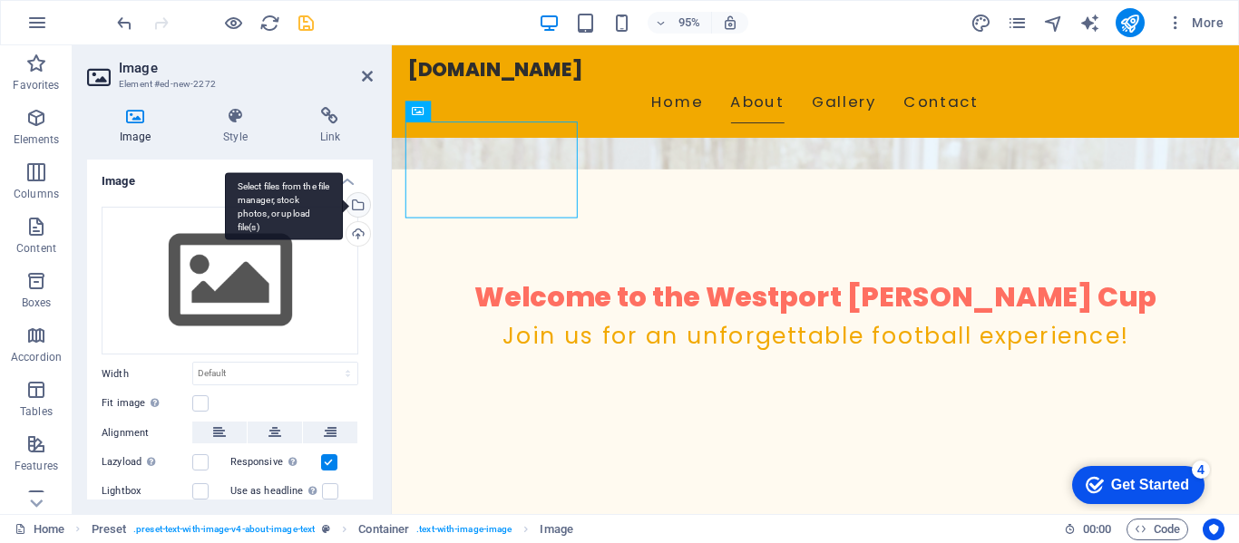
click at [355, 208] on div "Select files from the file manager, stock photos, or upload file(s)" at bounding box center [356, 206] width 27 height 27
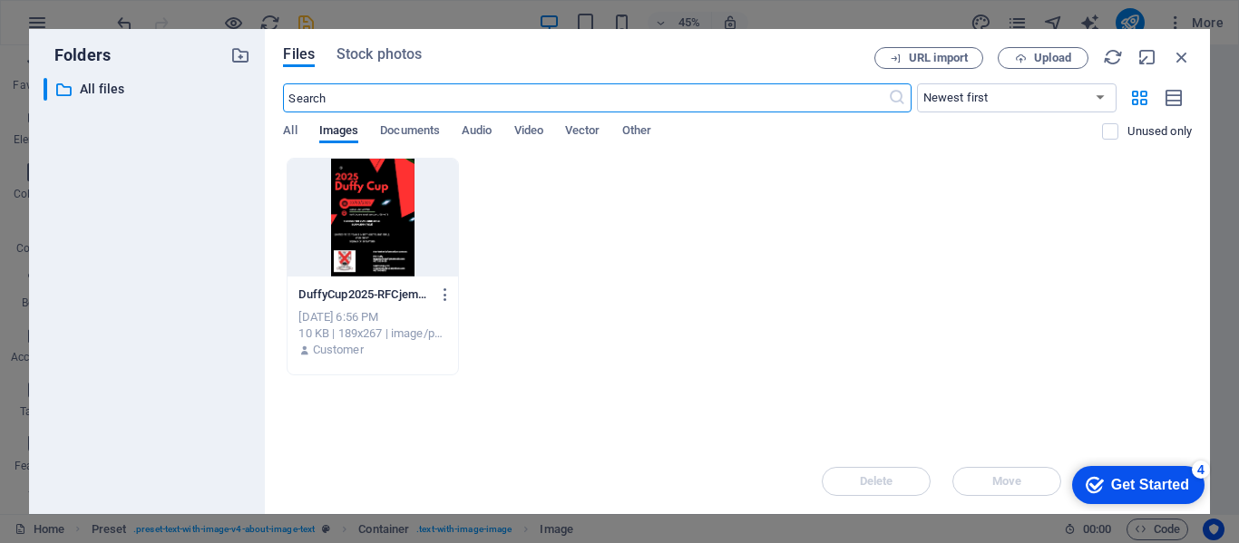
click at [352, 215] on div at bounding box center [372, 218] width 170 height 118
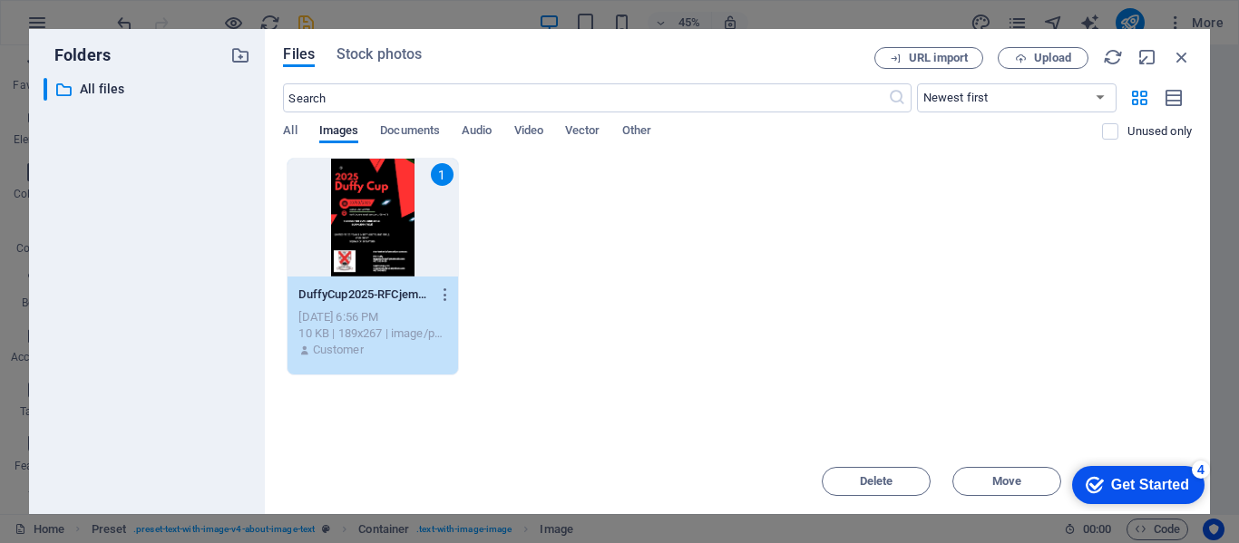
click at [352, 215] on div "1" at bounding box center [372, 218] width 170 height 118
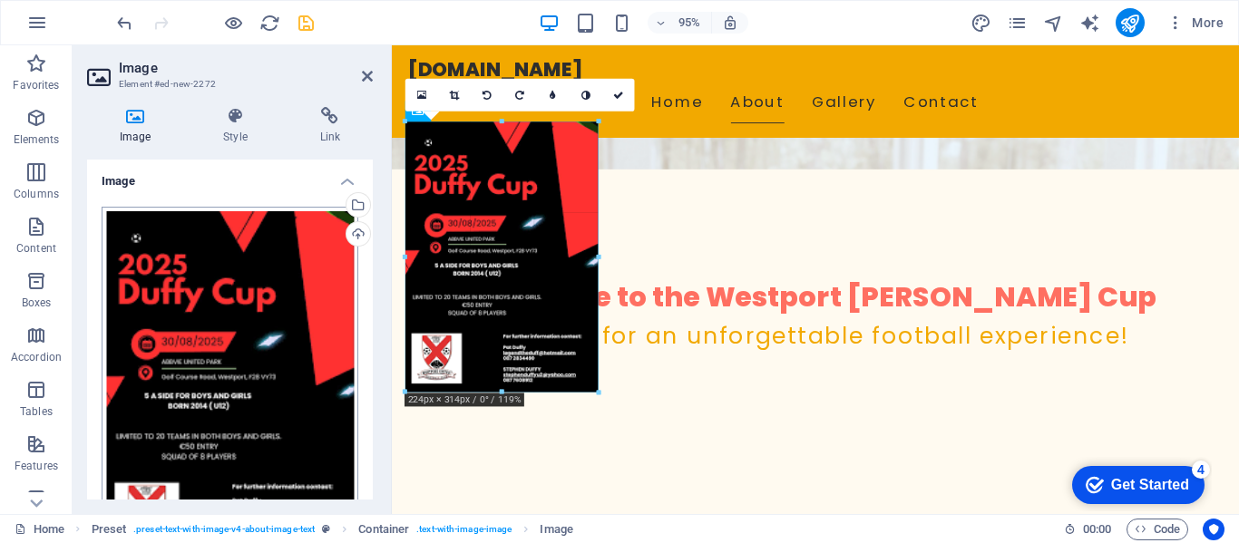
drag, startPoint x: 406, startPoint y: 238, endPoint x: 340, endPoint y: 401, distance: 176.1
type input "225"
select select "px"
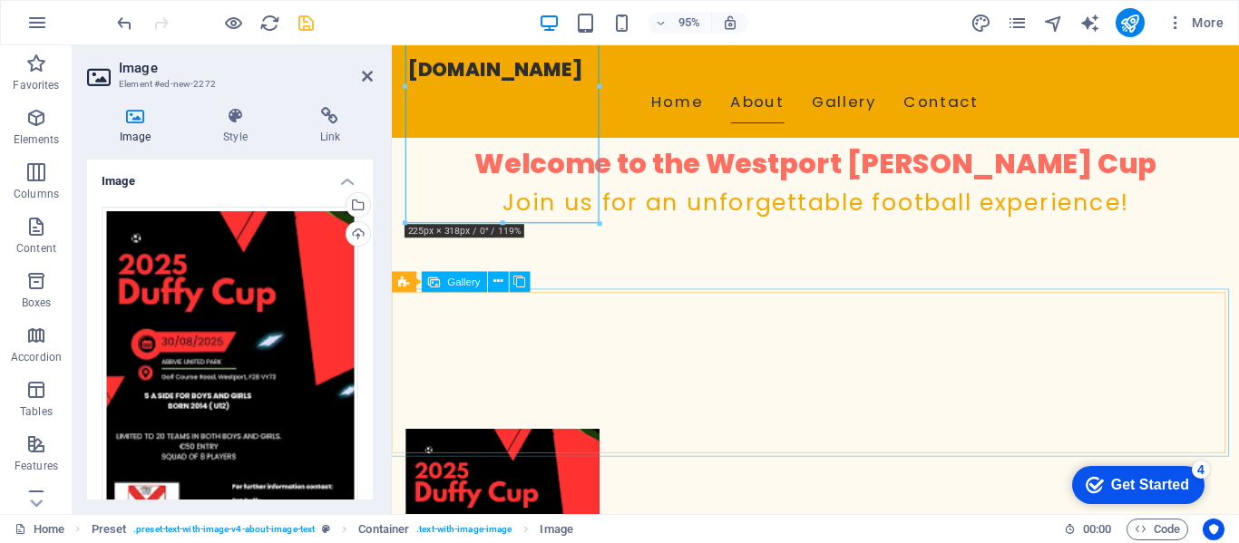
scroll to position [544, 0]
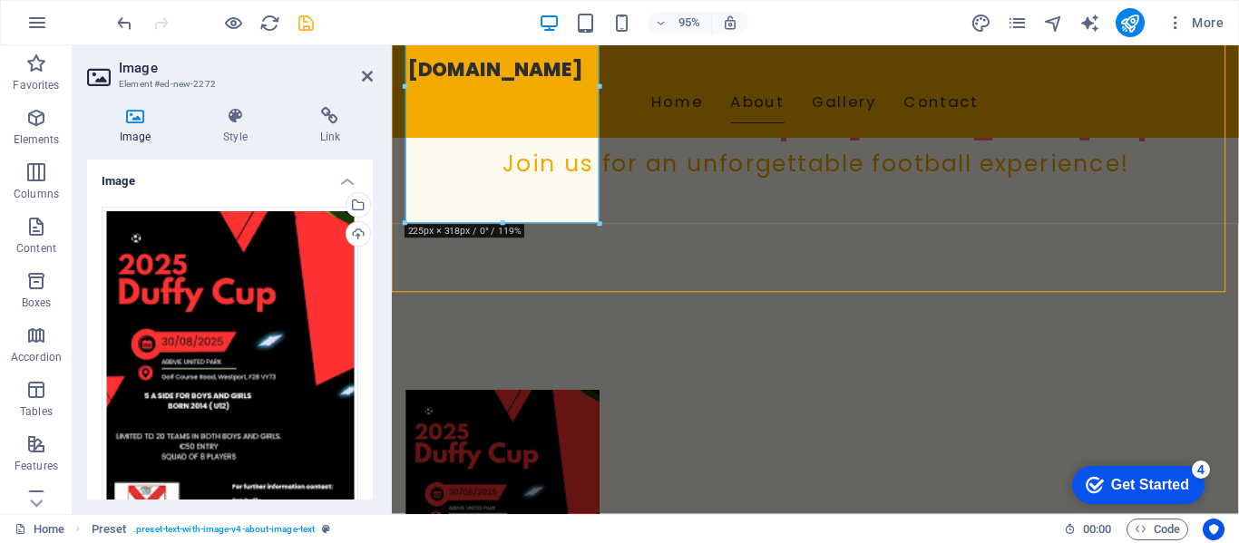
click at [375, 75] on aside "Image Element #ed-new-2272 Image Style Link Image Drag files here, click to cho…" at bounding box center [232, 279] width 319 height 469
click at [369, 79] on icon at bounding box center [367, 76] width 11 height 15
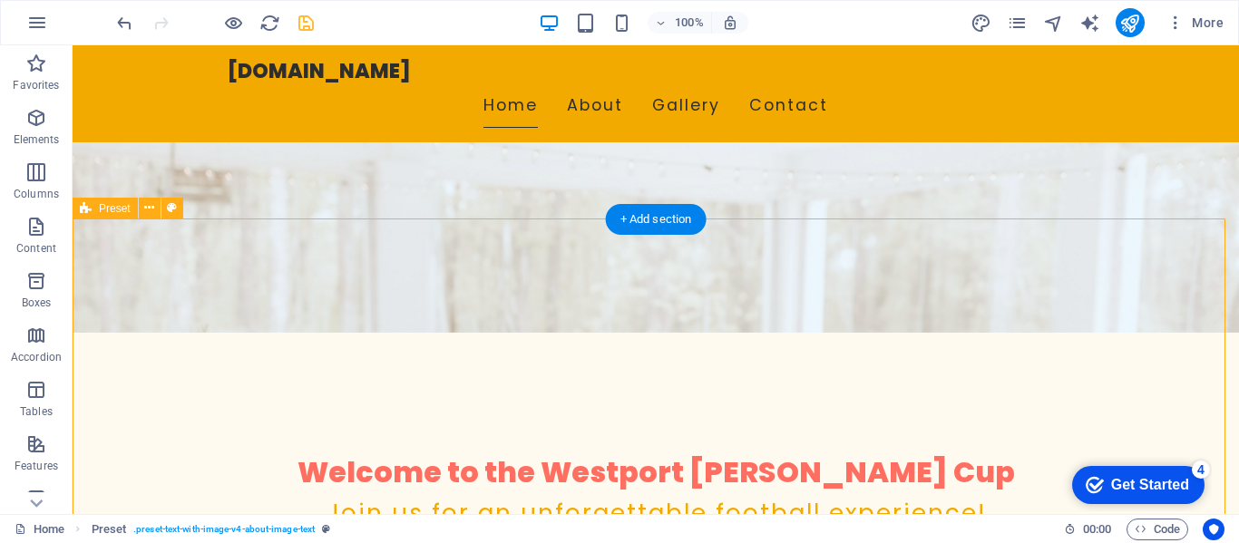
scroll to position [272, 0]
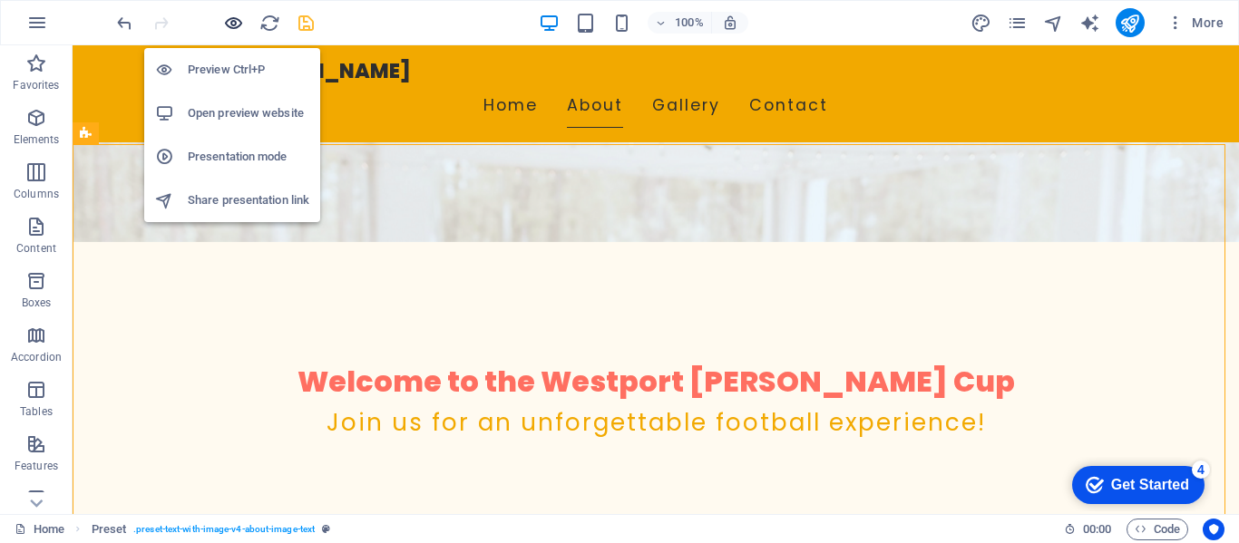
click at [232, 24] on icon "button" at bounding box center [233, 23] width 21 height 21
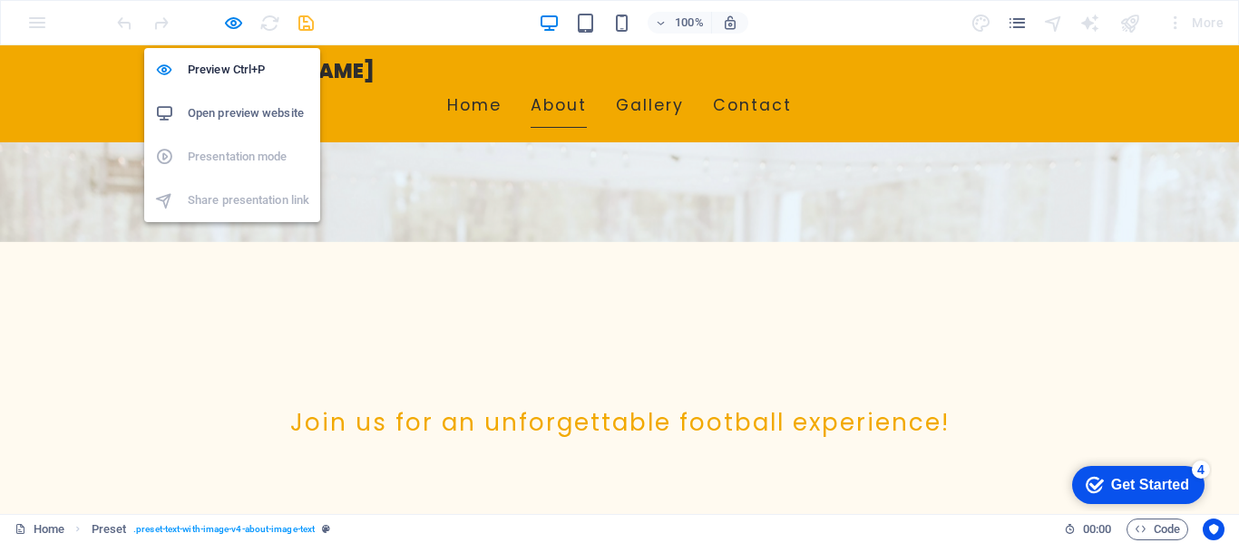
click at [238, 118] on h6 "Open preview website" at bounding box center [248, 113] width 121 height 22
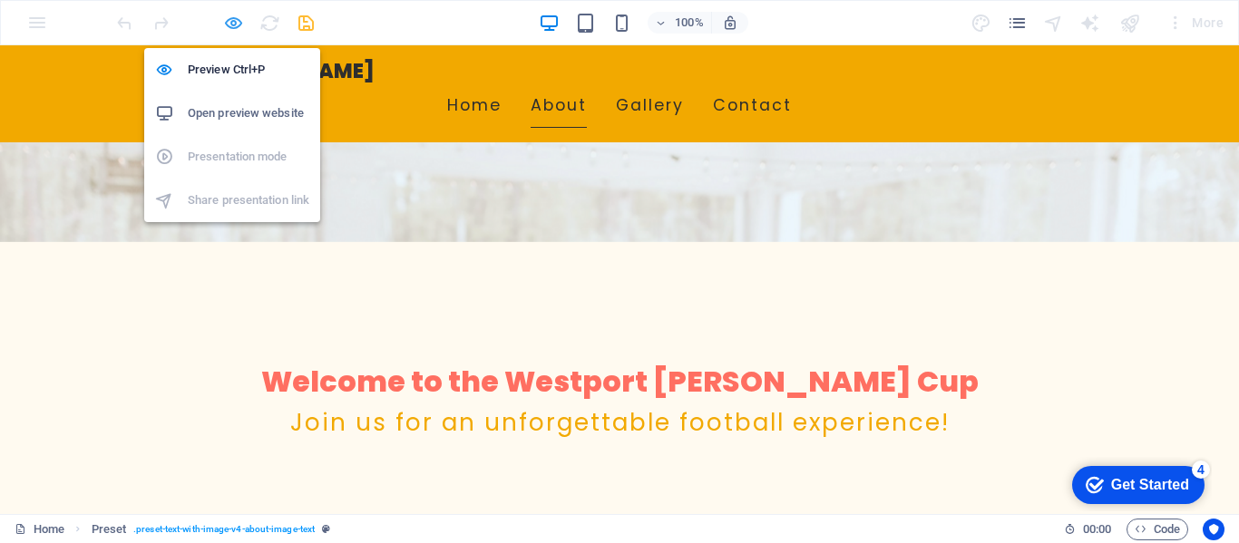
click at [225, 22] on icon "button" at bounding box center [233, 23] width 21 height 21
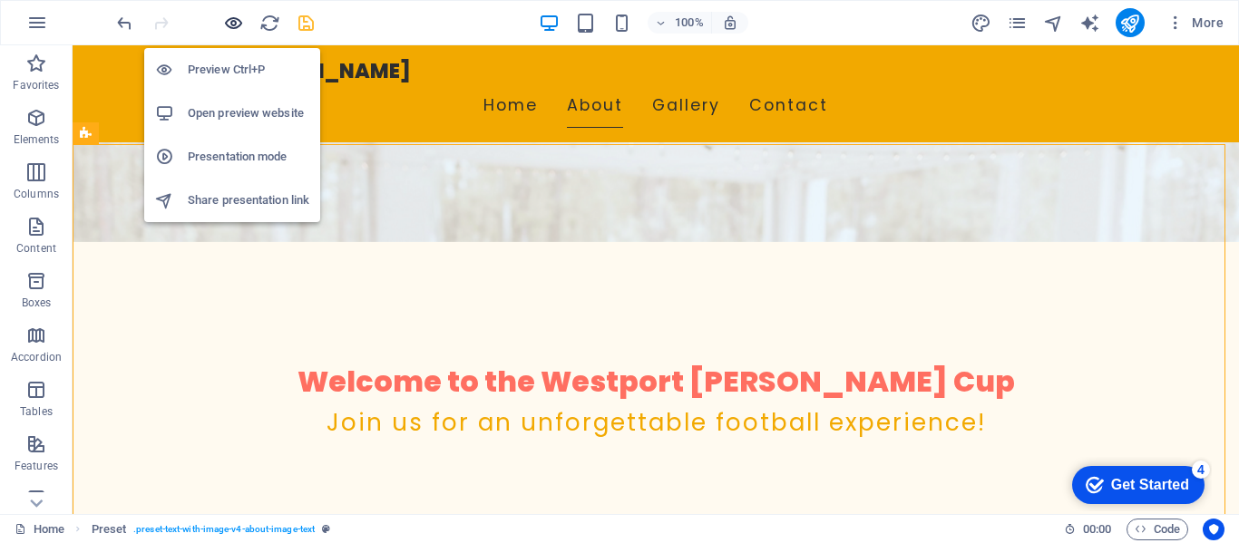
click at [232, 21] on icon "button" at bounding box center [233, 23] width 21 height 21
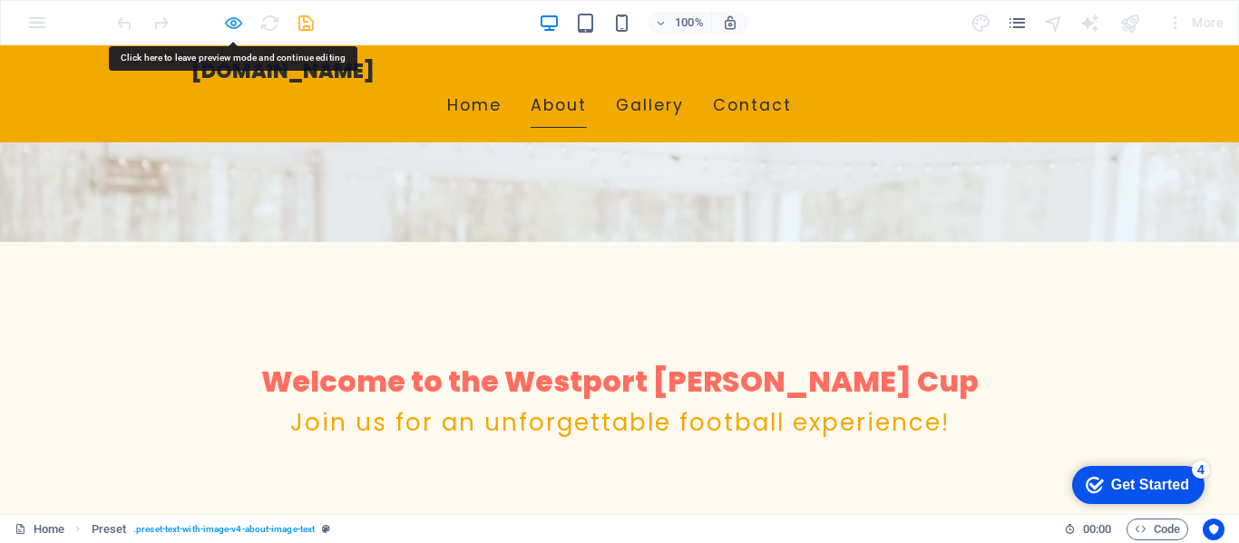
drag, startPoint x: 526, startPoint y: 385, endPoint x: 225, endPoint y: 21, distance: 472.7
click at [225, 21] on icon "button" at bounding box center [233, 23] width 21 height 21
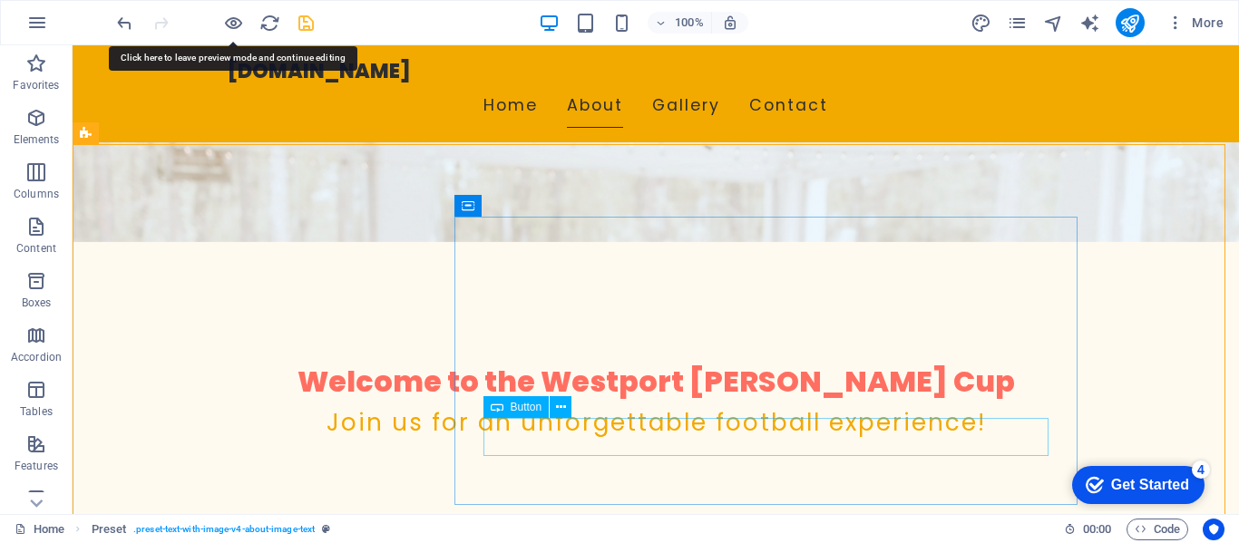
click at [524, 416] on div "Button" at bounding box center [516, 407] width 66 height 22
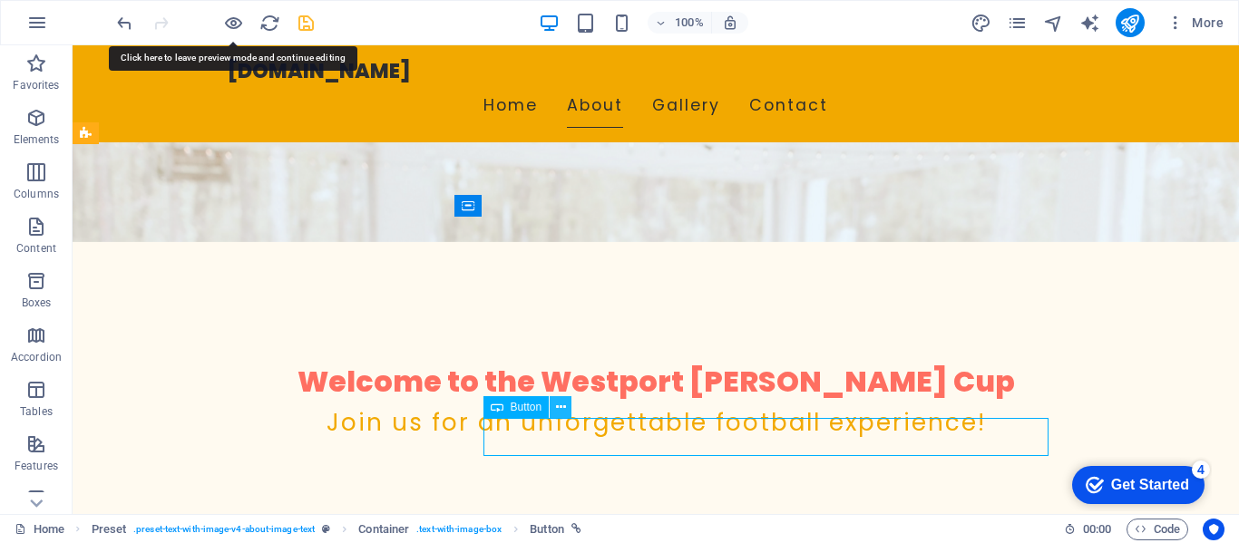
click at [561, 410] on icon at bounding box center [561, 407] width 10 height 19
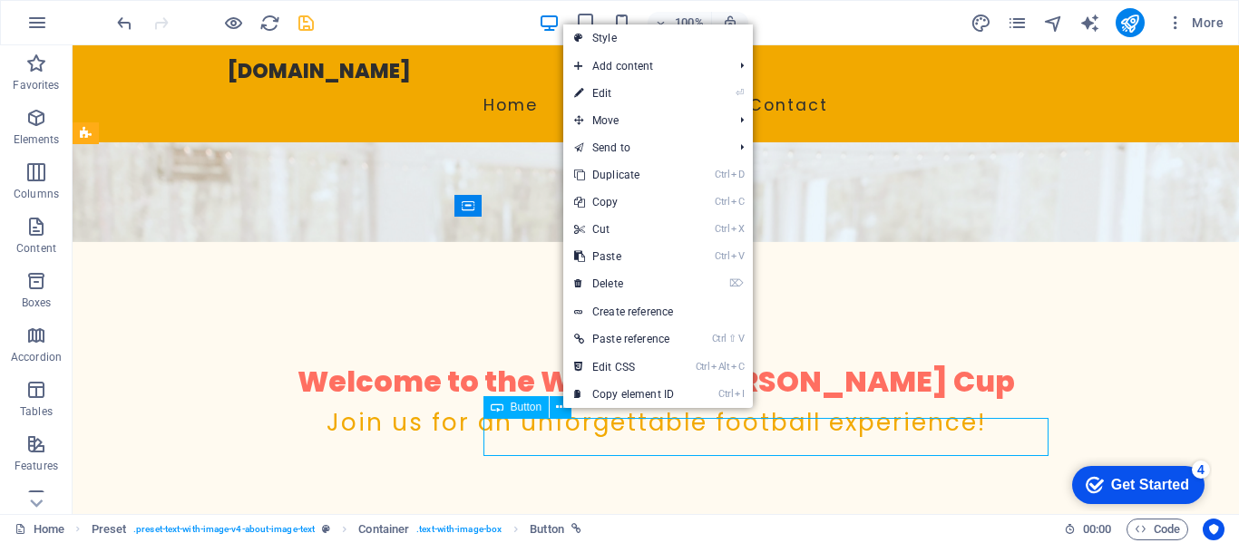
click at [525, 410] on span "Button" at bounding box center [526, 407] width 32 height 11
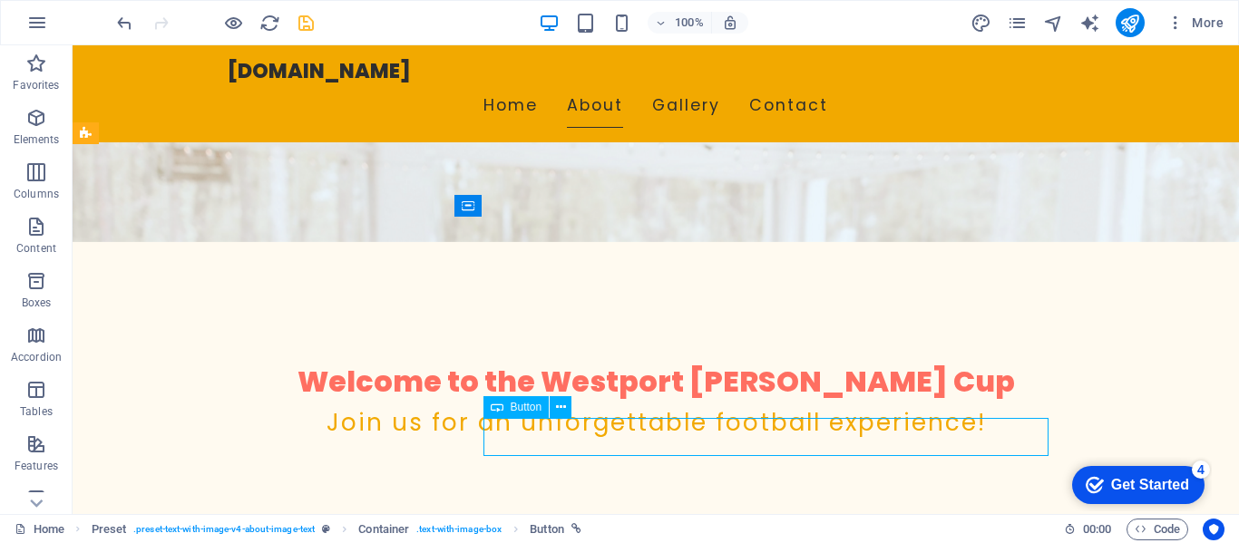
click at [525, 410] on span "Button" at bounding box center [526, 407] width 32 height 11
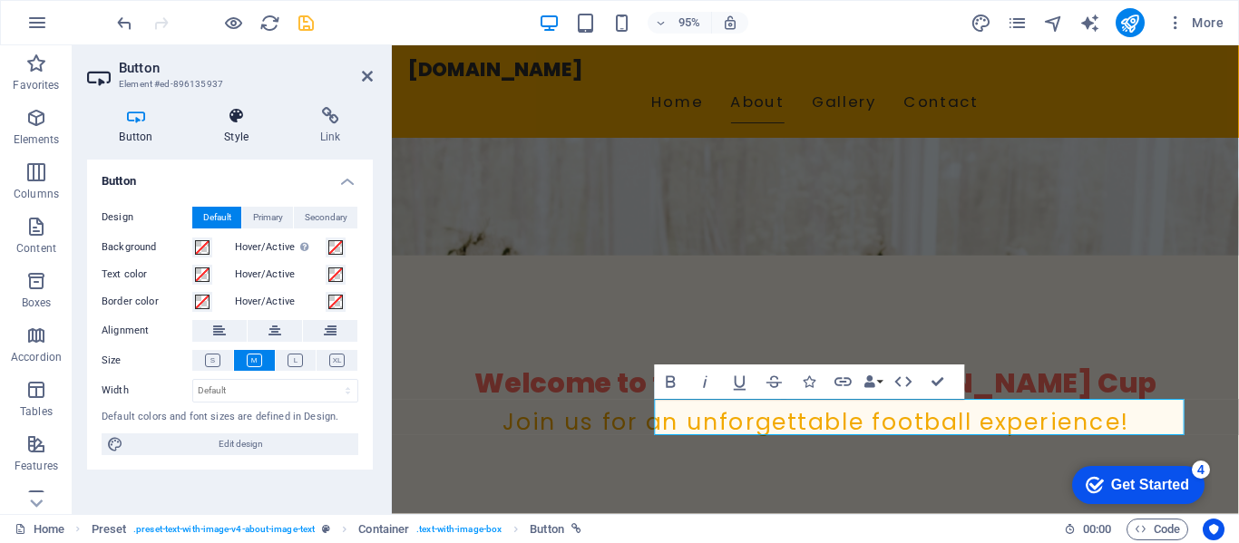
click at [243, 123] on icon at bounding box center [236, 116] width 89 height 18
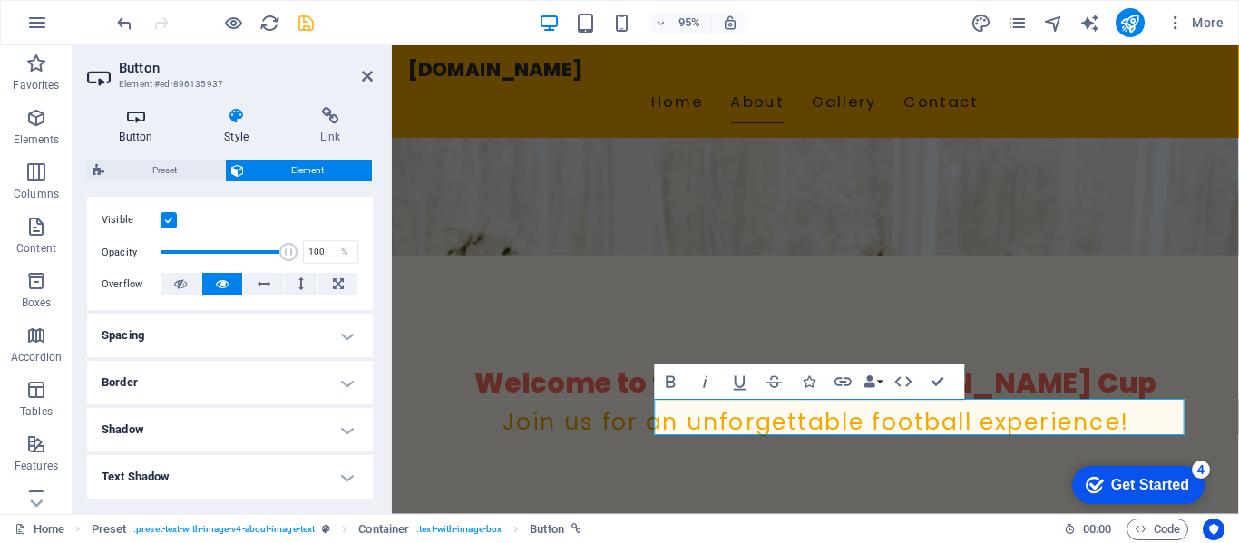
scroll to position [181, 0]
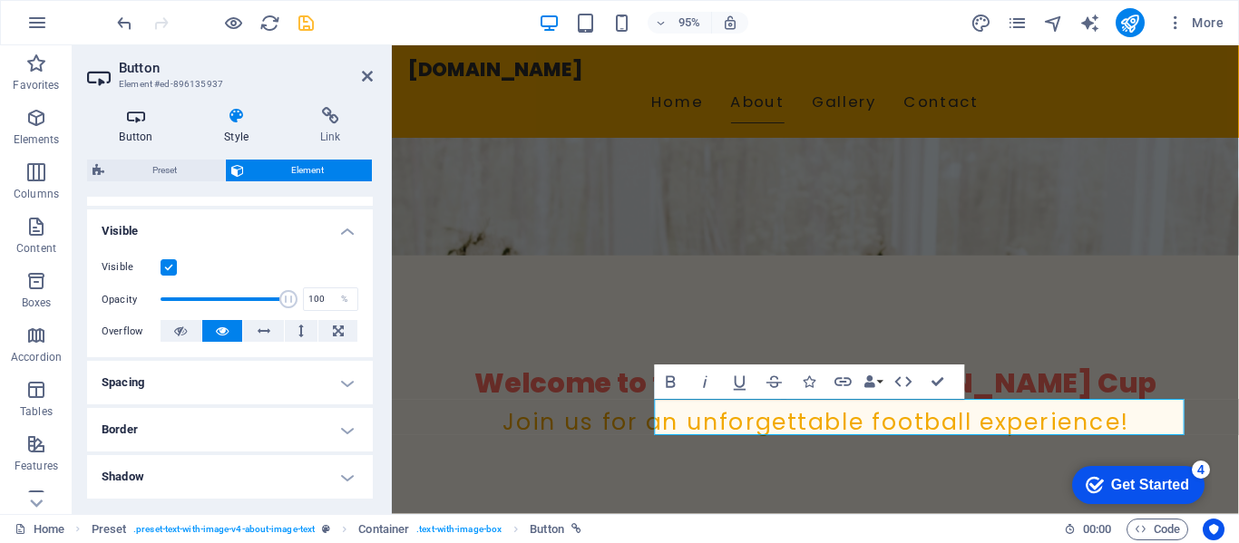
click at [150, 119] on icon at bounding box center [136, 116] width 98 height 18
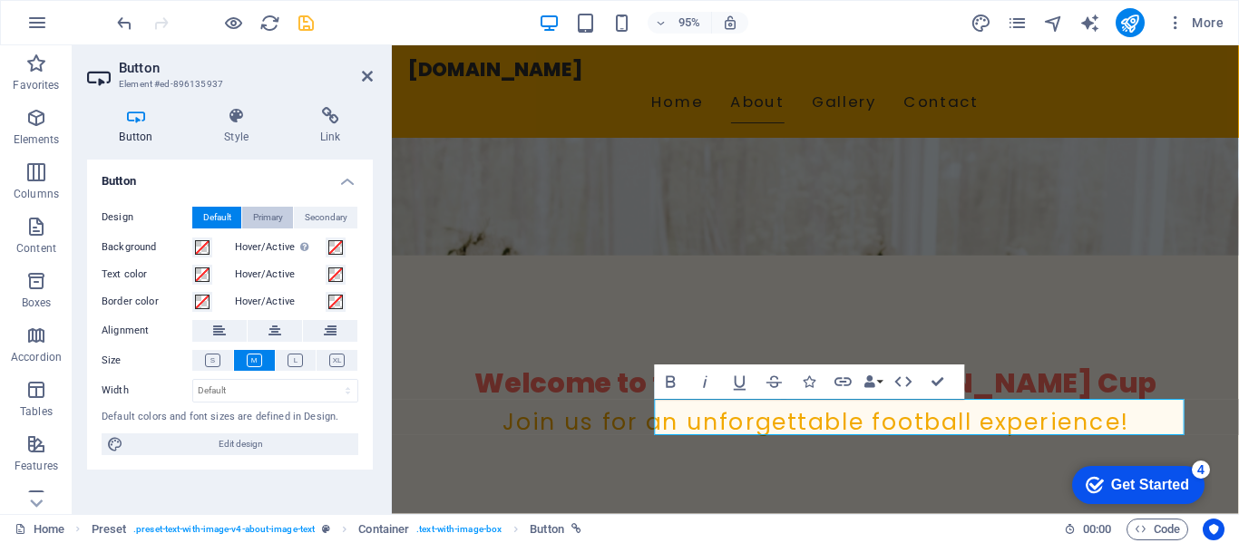
click at [276, 216] on span "Primary" at bounding box center [268, 218] width 30 height 22
click at [328, 215] on span "Secondary" at bounding box center [326, 218] width 43 height 22
click at [238, 216] on button "Default" at bounding box center [216, 218] width 49 height 22
click at [237, 128] on h4 "Style" at bounding box center [240, 126] width 96 height 38
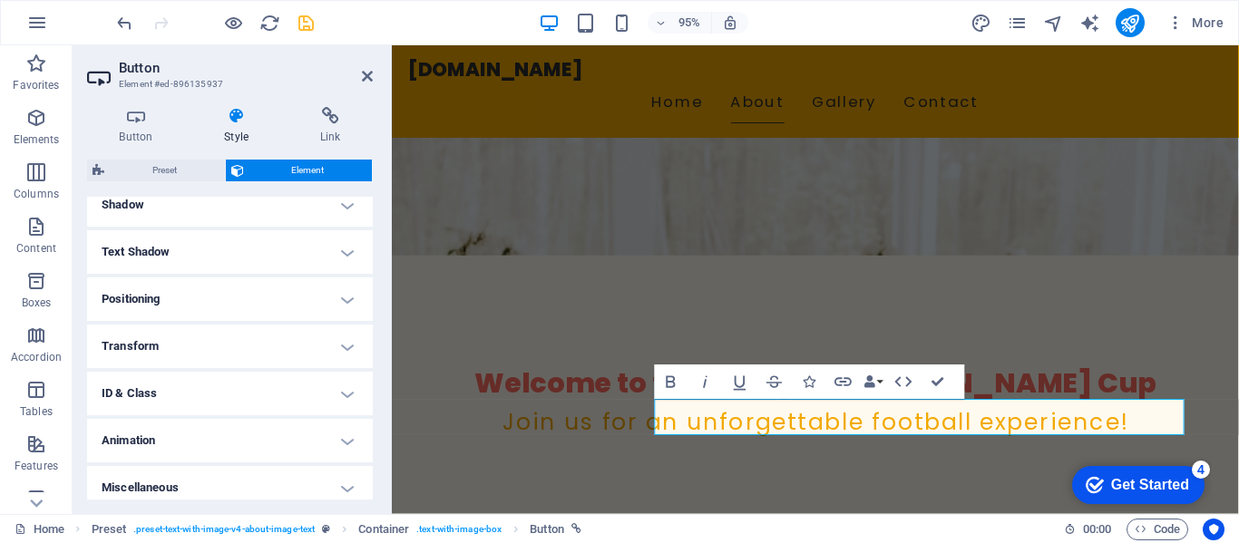
scroll to position [363, 0]
click at [318, 299] on h4 "Shadow" at bounding box center [230, 296] width 286 height 44
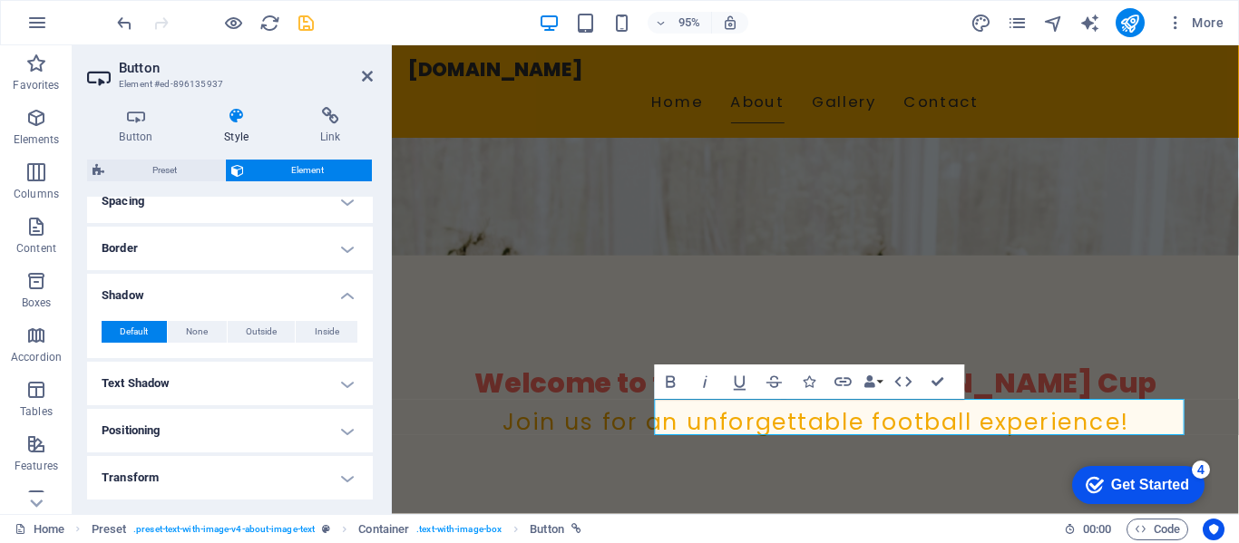
click at [324, 299] on h4 "Shadow" at bounding box center [230, 290] width 286 height 33
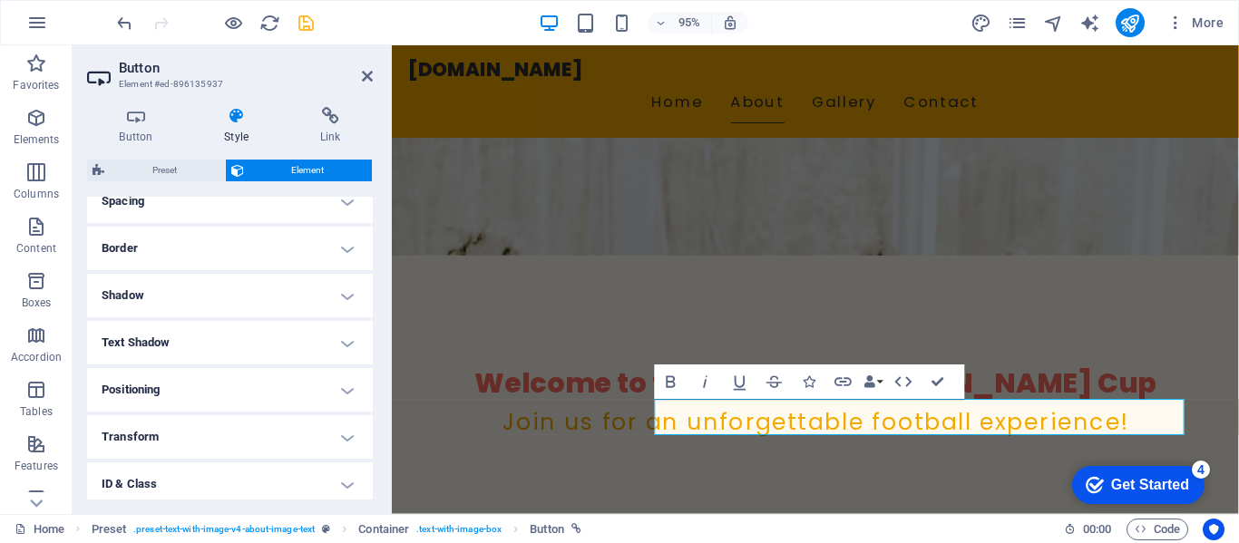
click at [319, 338] on h4 "Text Shadow" at bounding box center [230, 343] width 286 height 44
click at [319, 338] on h4 "Text Shadow" at bounding box center [230, 337] width 286 height 33
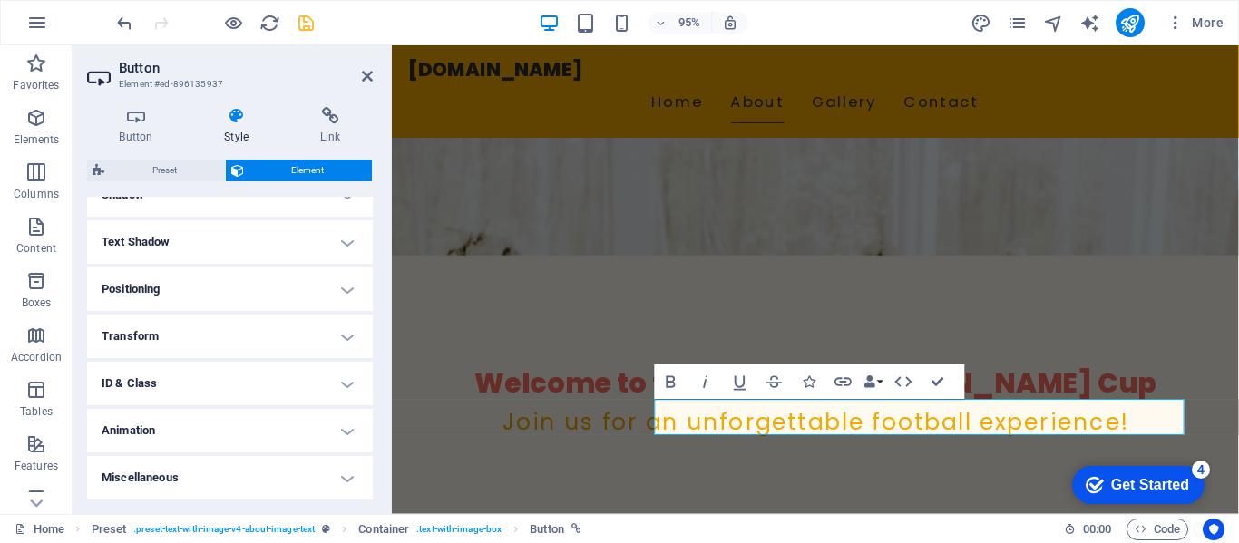
scroll to position [282, 0]
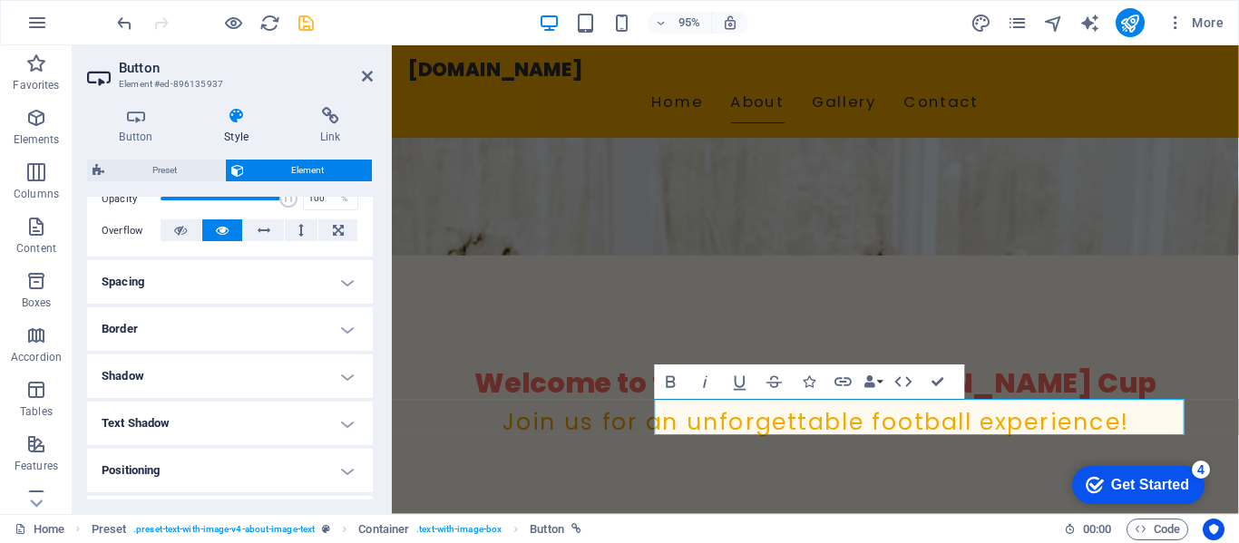
click at [342, 378] on h4 "Shadow" at bounding box center [230, 377] width 286 height 44
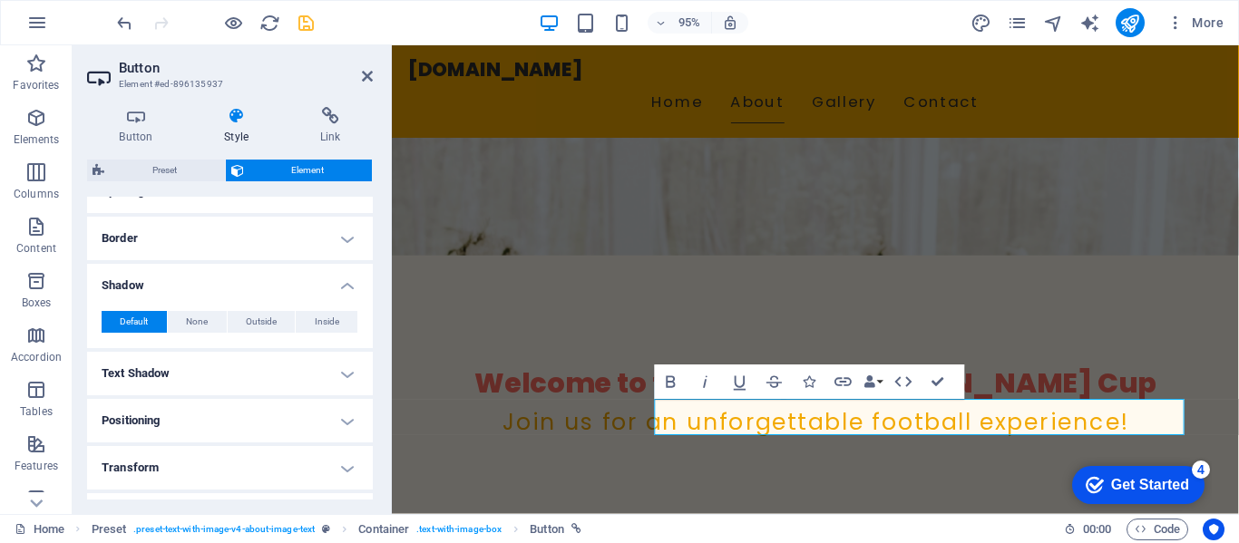
click at [285, 383] on h4 "Text Shadow" at bounding box center [230, 374] width 286 height 44
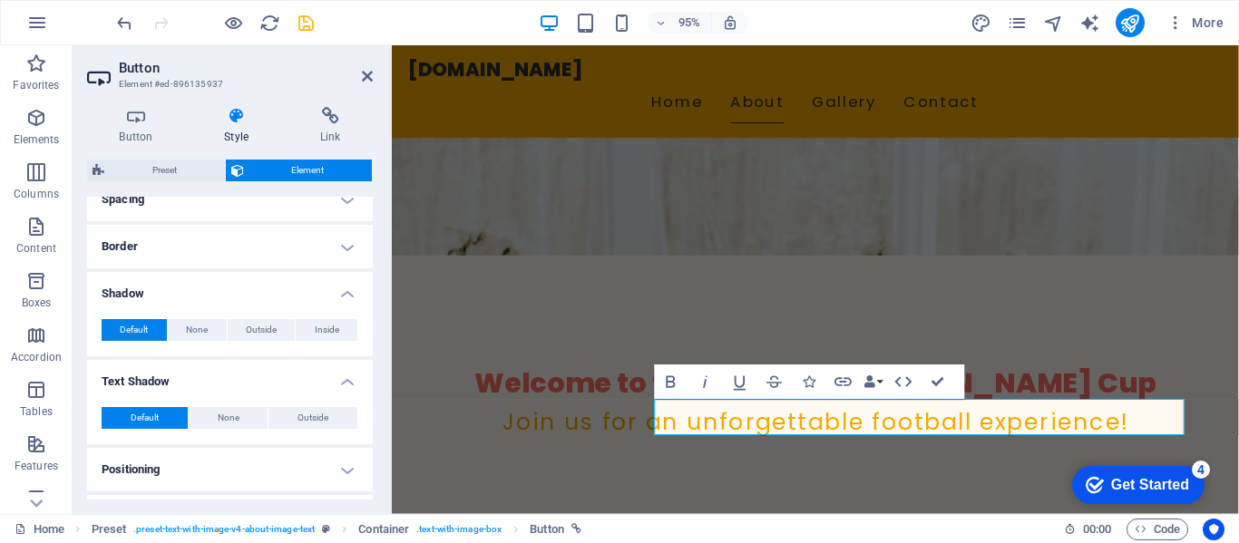
scroll to position [364, 0]
click at [199, 333] on span "None" at bounding box center [197, 331] width 22 height 22
click at [254, 328] on span "Outside" at bounding box center [261, 331] width 31 height 22
type input "2"
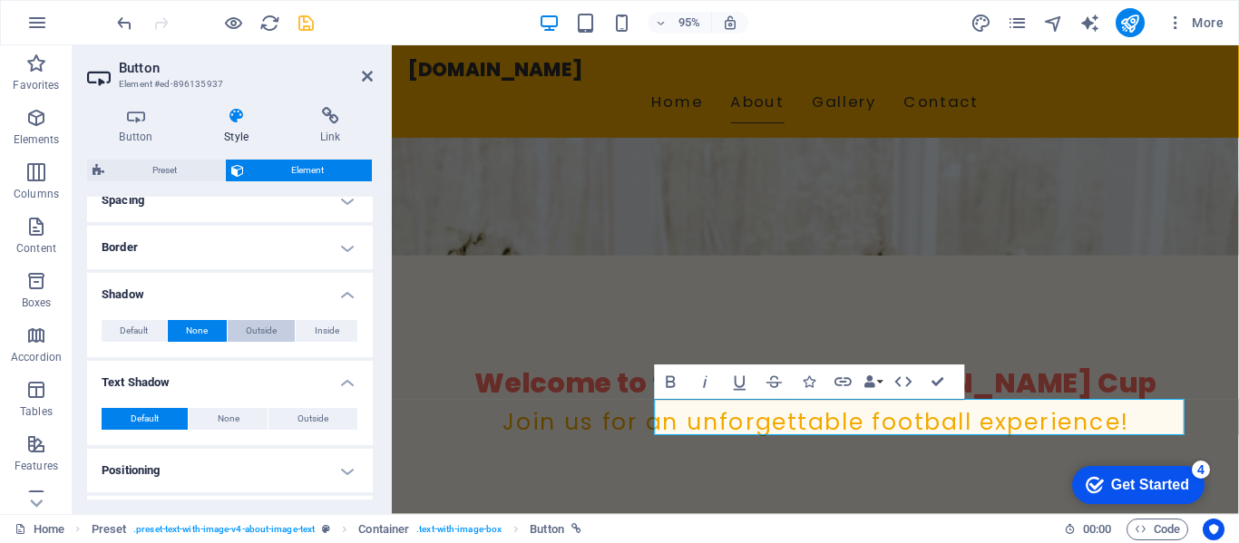
type input "4"
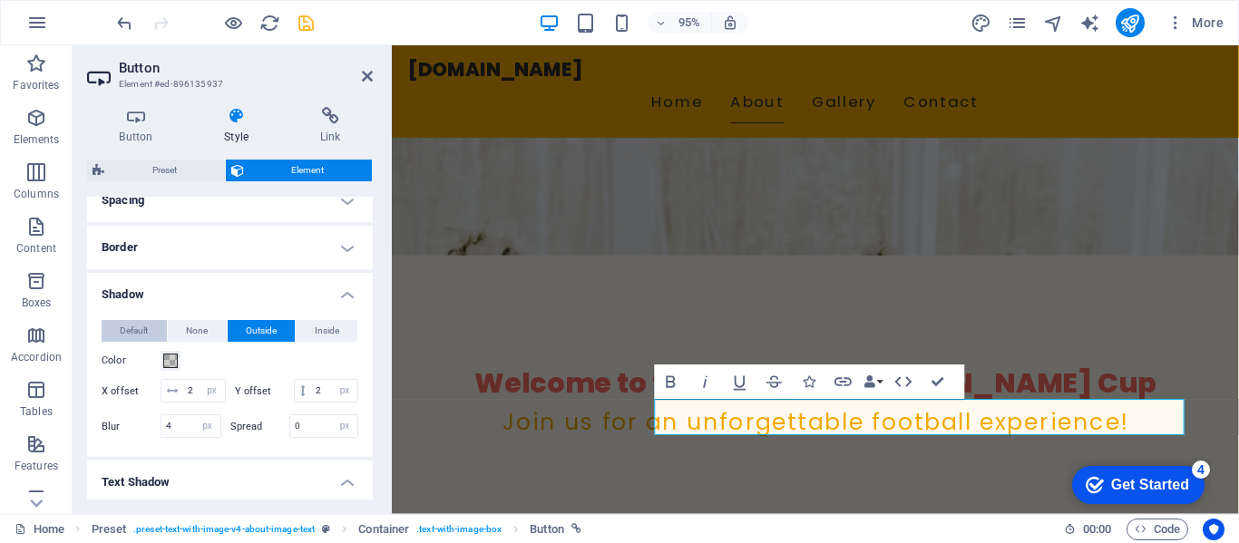
click at [143, 330] on span "Default" at bounding box center [134, 331] width 28 height 22
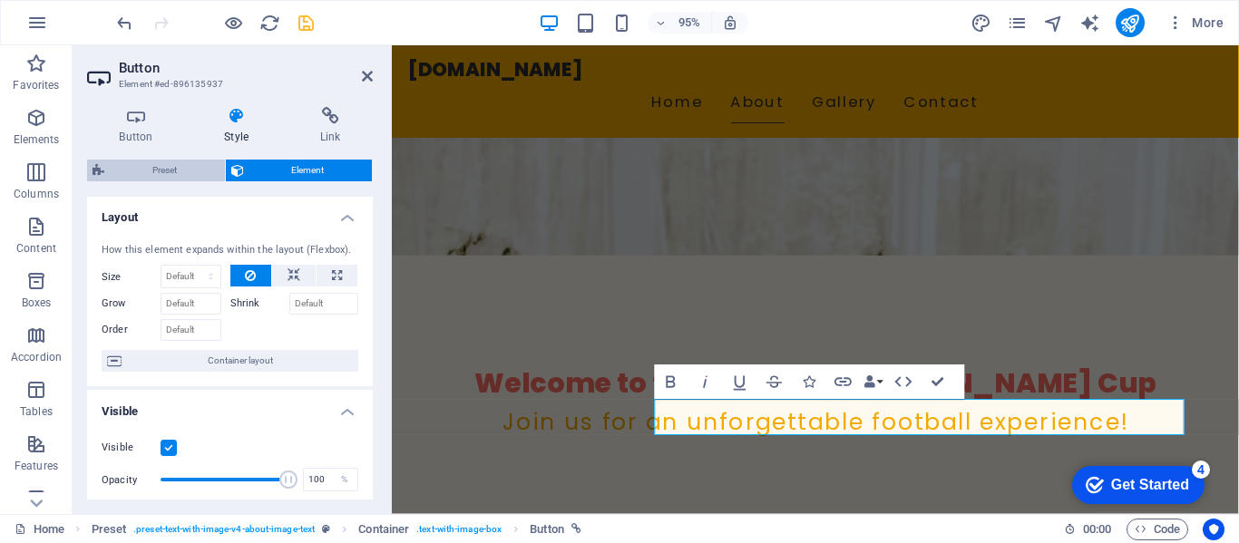
scroll to position [0, 0]
click at [144, 133] on h4 "Button" at bounding box center [139, 126] width 105 height 38
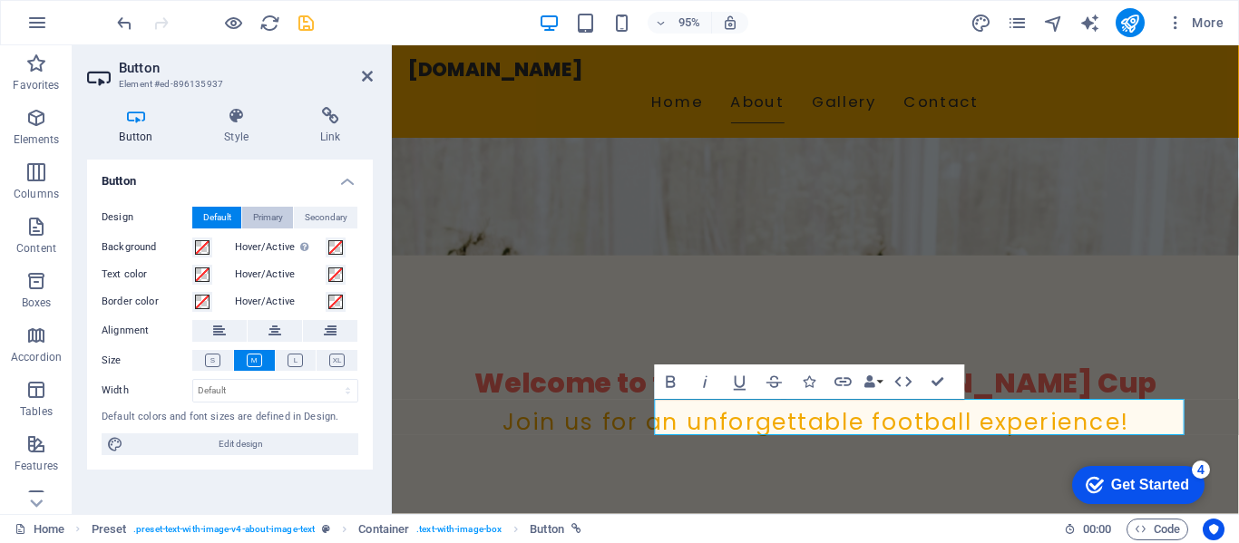
click at [273, 218] on span "Primary" at bounding box center [268, 218] width 30 height 22
click at [334, 214] on span "Secondary" at bounding box center [326, 218] width 43 height 22
click at [208, 219] on span "Default" at bounding box center [217, 218] width 28 height 22
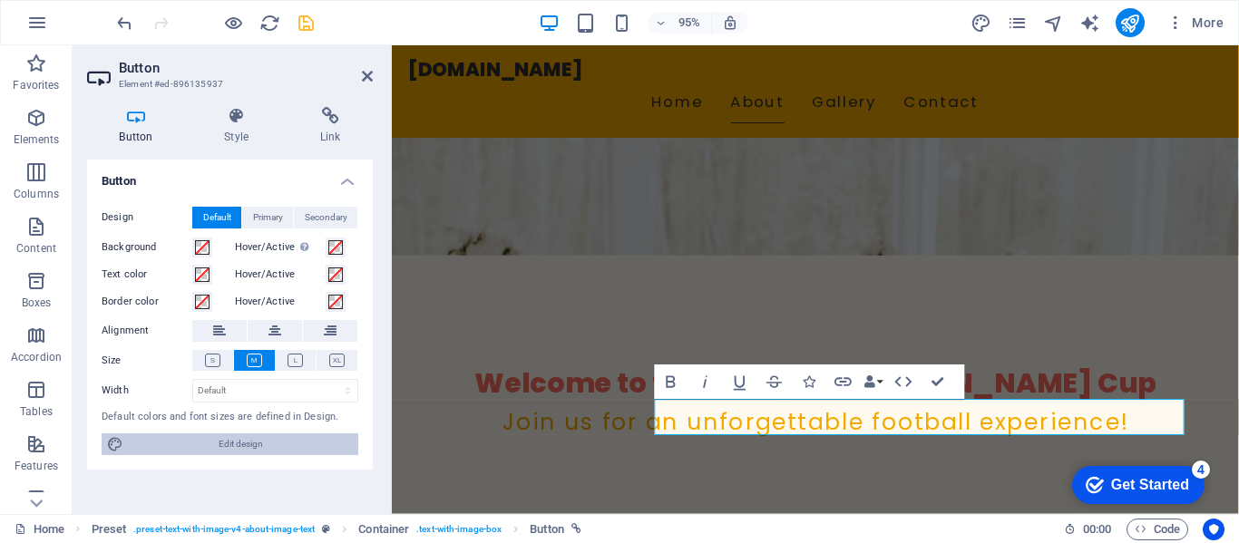
click at [120, 444] on icon at bounding box center [115, 444] width 16 height 22
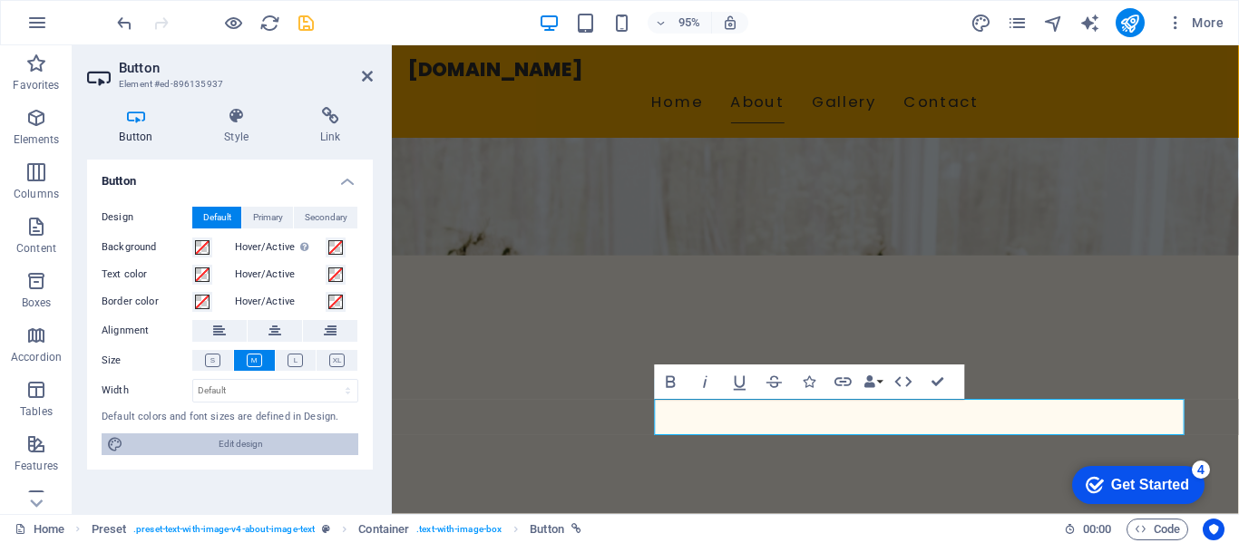
select select "px"
select select "200"
select select "px"
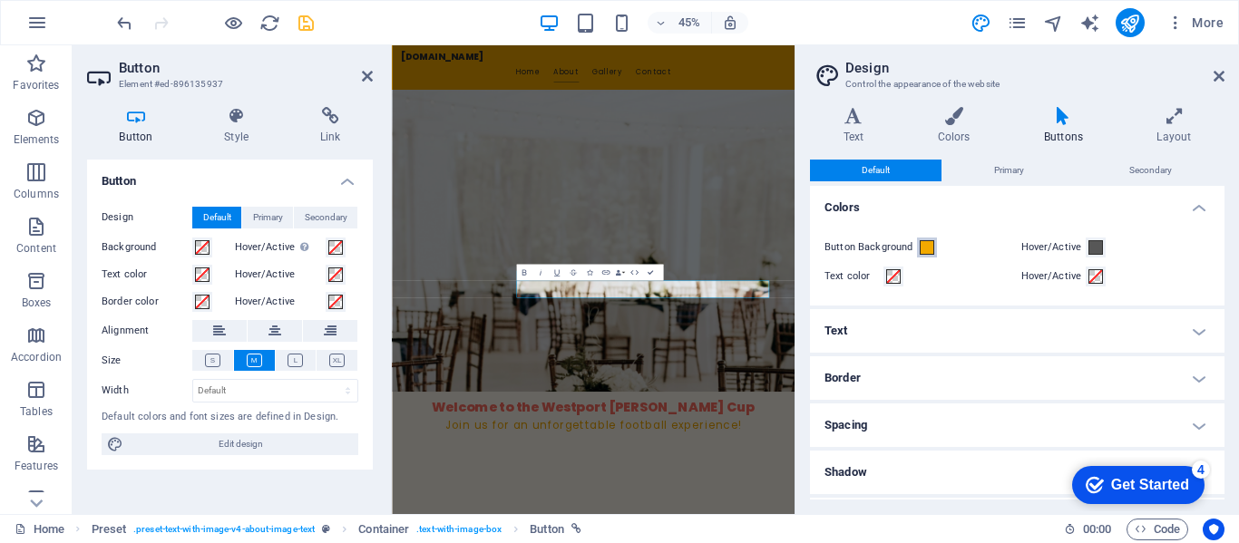
click at [932, 246] on span at bounding box center [926, 247] width 15 height 15
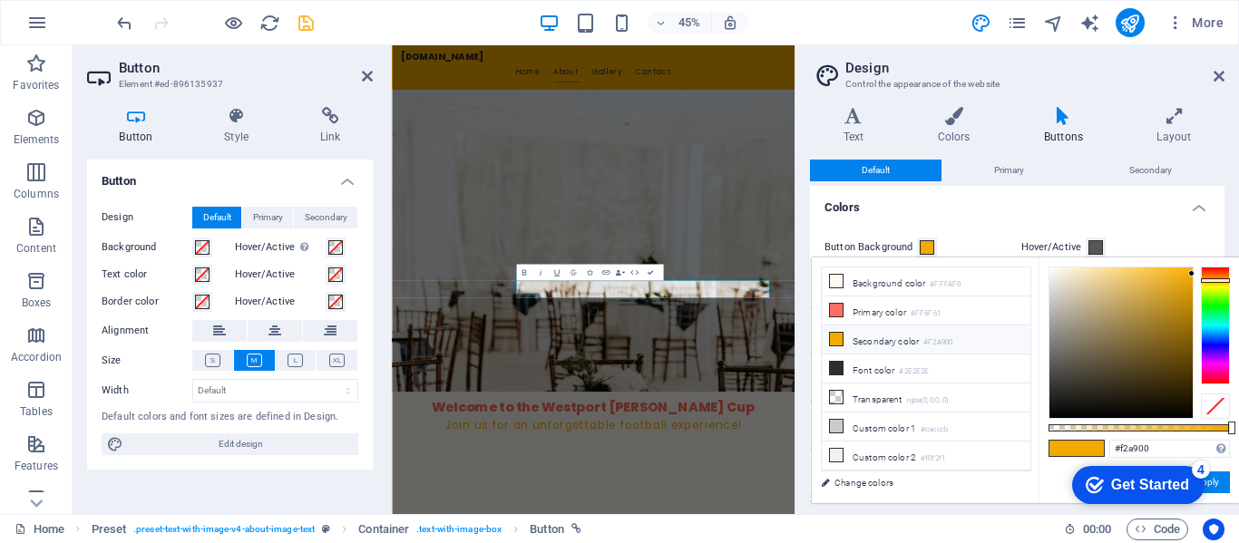
type input "#f20000"
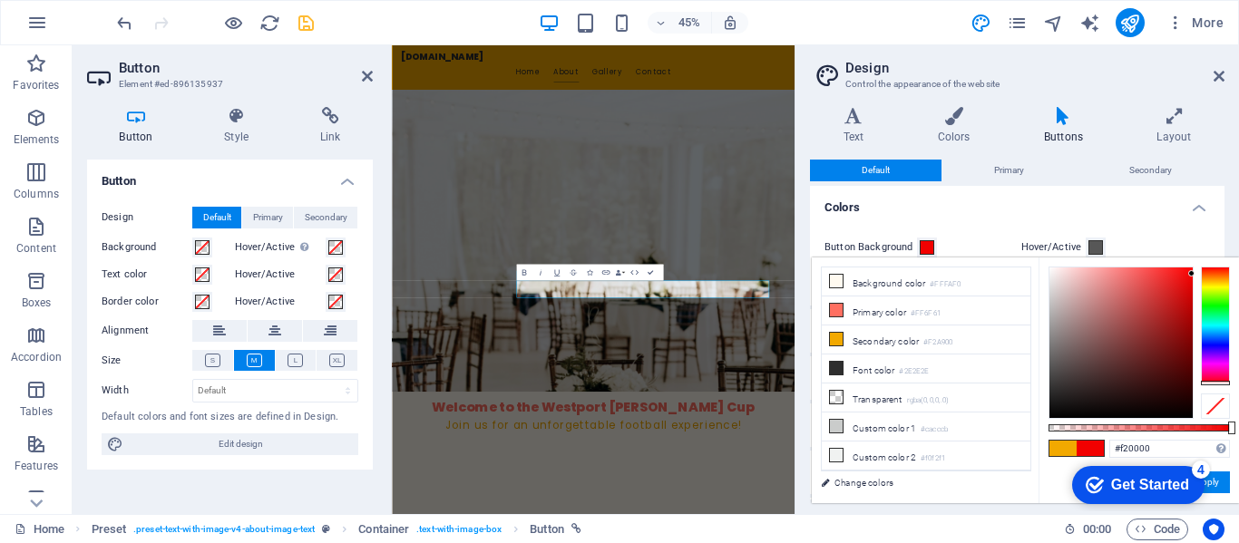
click at [1214, 383] on div at bounding box center [1214, 326] width 29 height 118
click at [1099, 452] on span at bounding box center [1089, 448] width 27 height 15
click at [1094, 451] on span at bounding box center [1089, 448] width 27 height 15
click at [1095, 247] on span at bounding box center [1095, 247] width 15 height 15
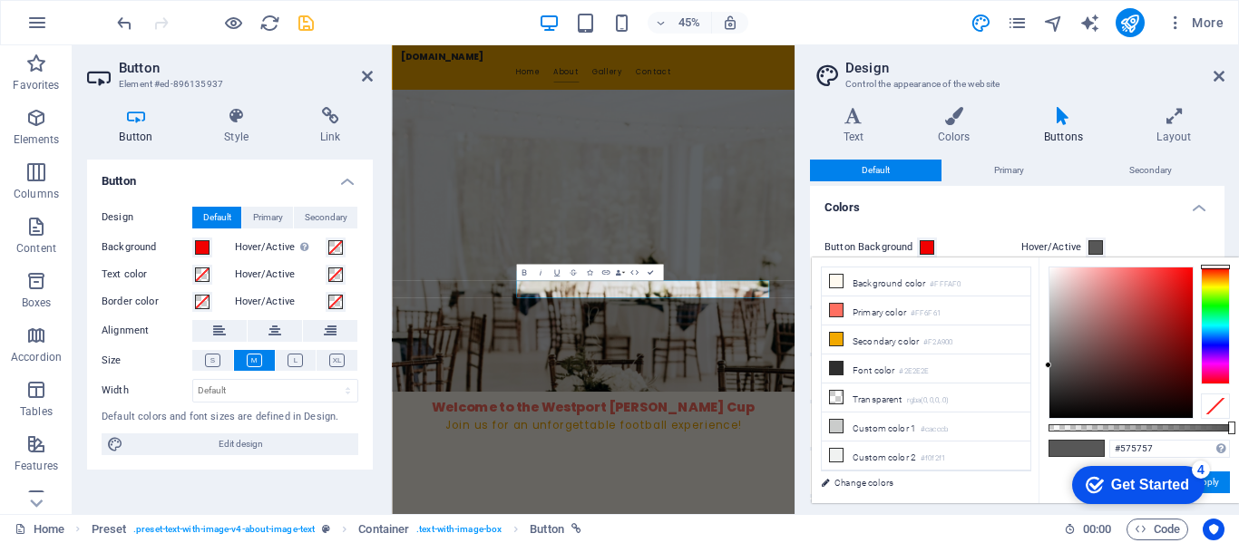
type input "#040404"
click at [1054, 414] on div at bounding box center [1120, 342] width 143 height 151
click at [1094, 448] on span at bounding box center [1089, 448] width 27 height 15
click at [1095, 448] on span at bounding box center [1089, 448] width 27 height 15
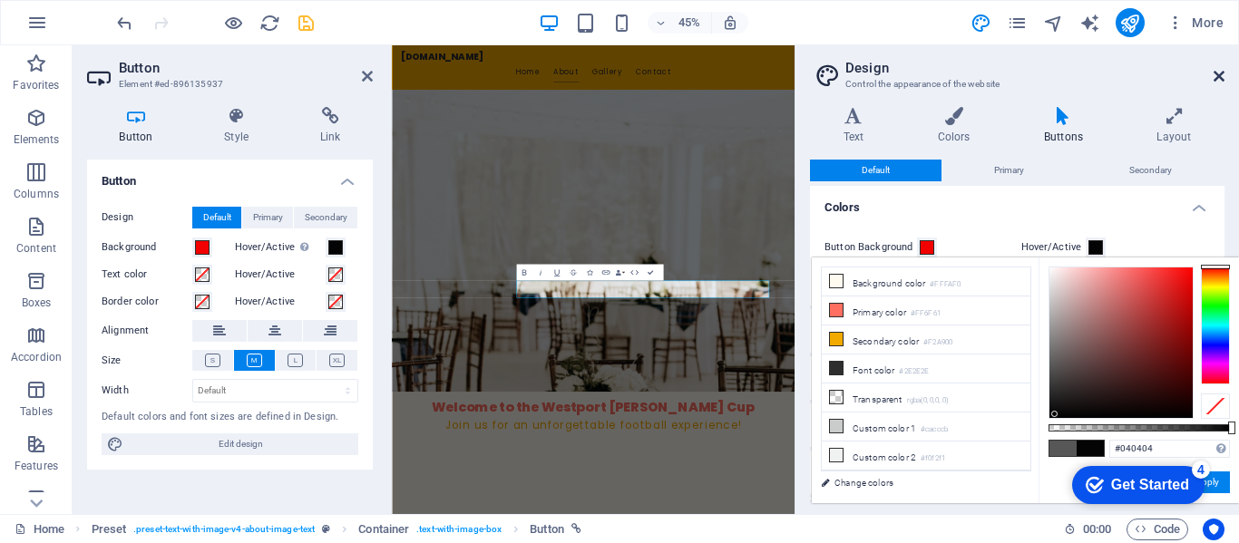
click at [1214, 72] on icon at bounding box center [1218, 76] width 11 height 15
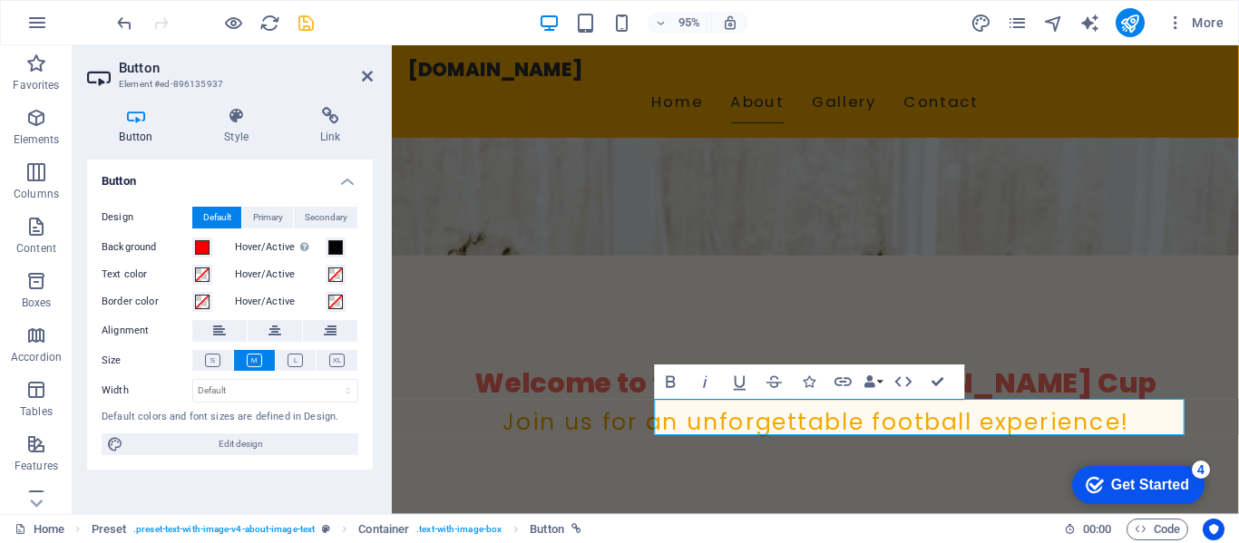
click at [221, 21] on div at bounding box center [214, 22] width 203 height 29
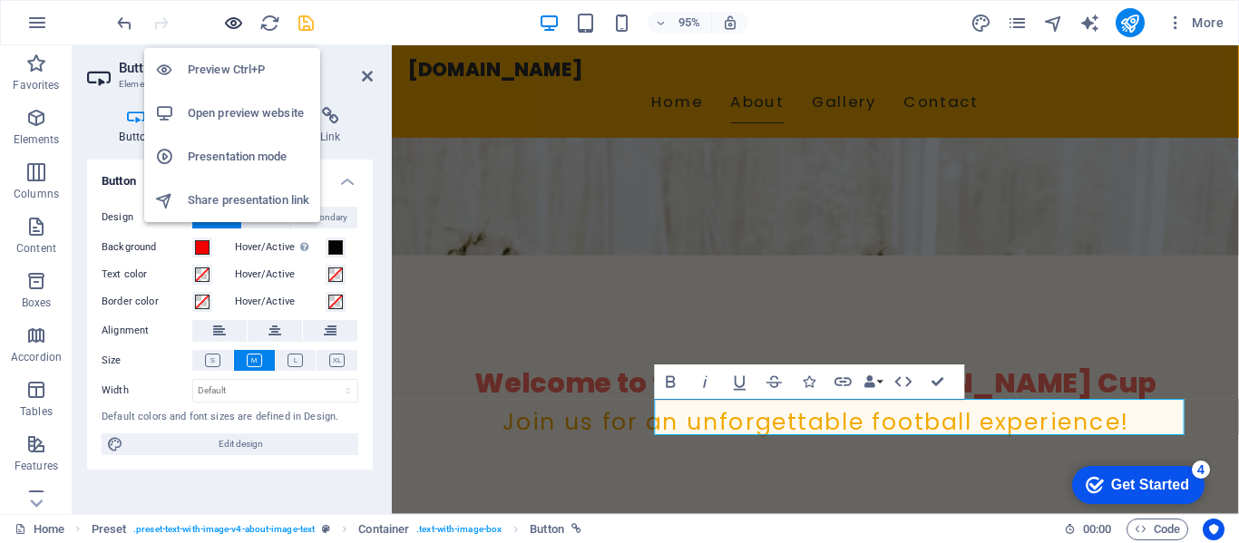
click at [230, 21] on icon "button" at bounding box center [233, 23] width 21 height 21
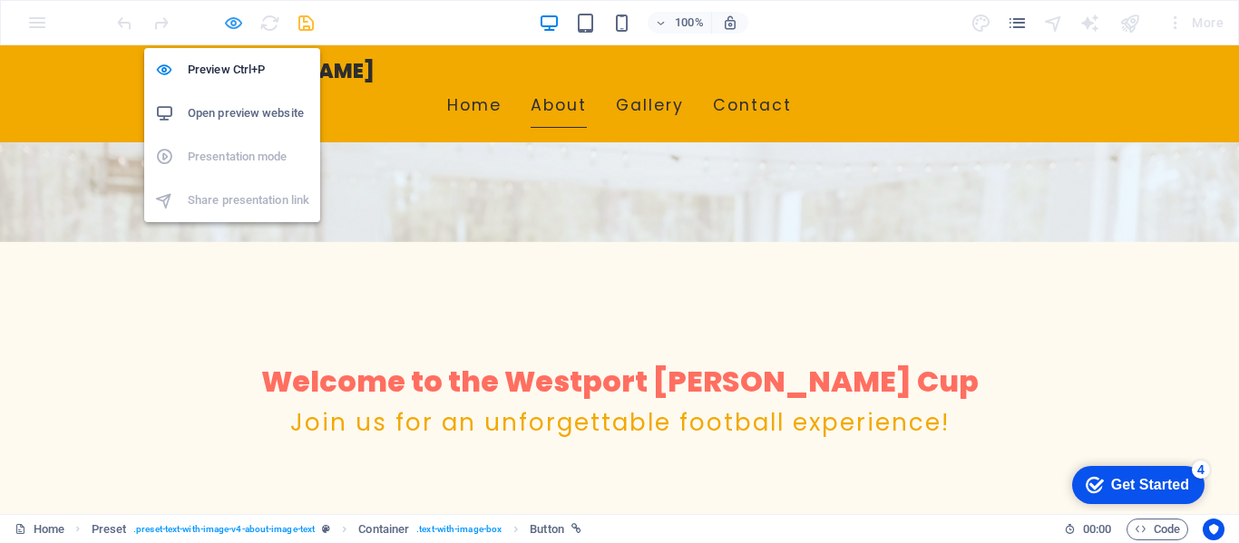
click at [233, 16] on icon "button" at bounding box center [233, 23] width 21 height 21
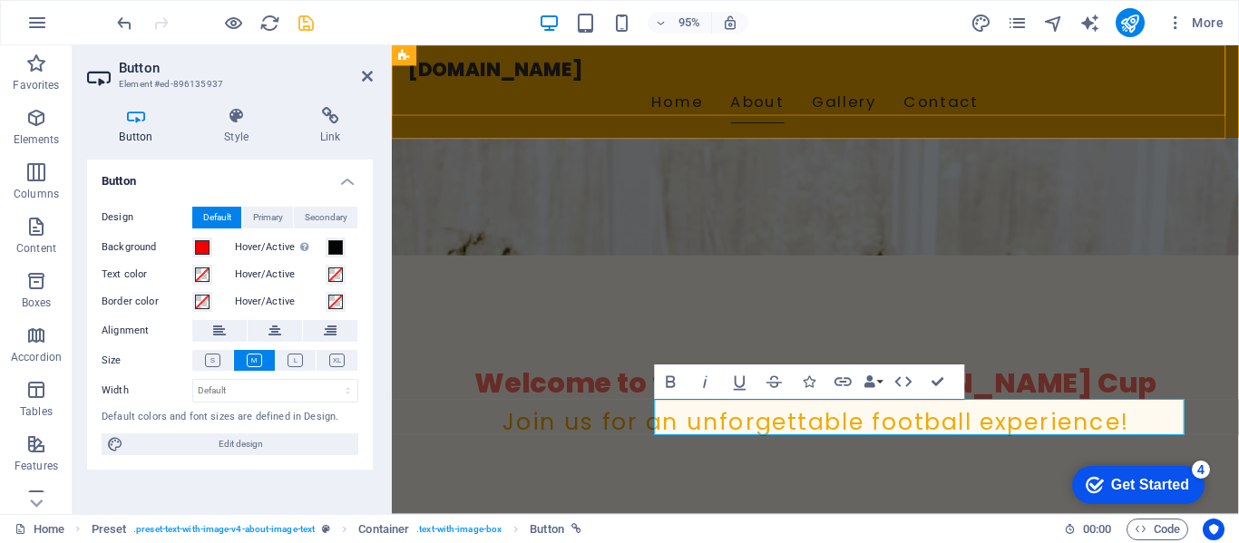
click at [1172, 112] on div "westportduffycup.ie Home About Gallery Contact" at bounding box center [837, 93] width 891 height 97
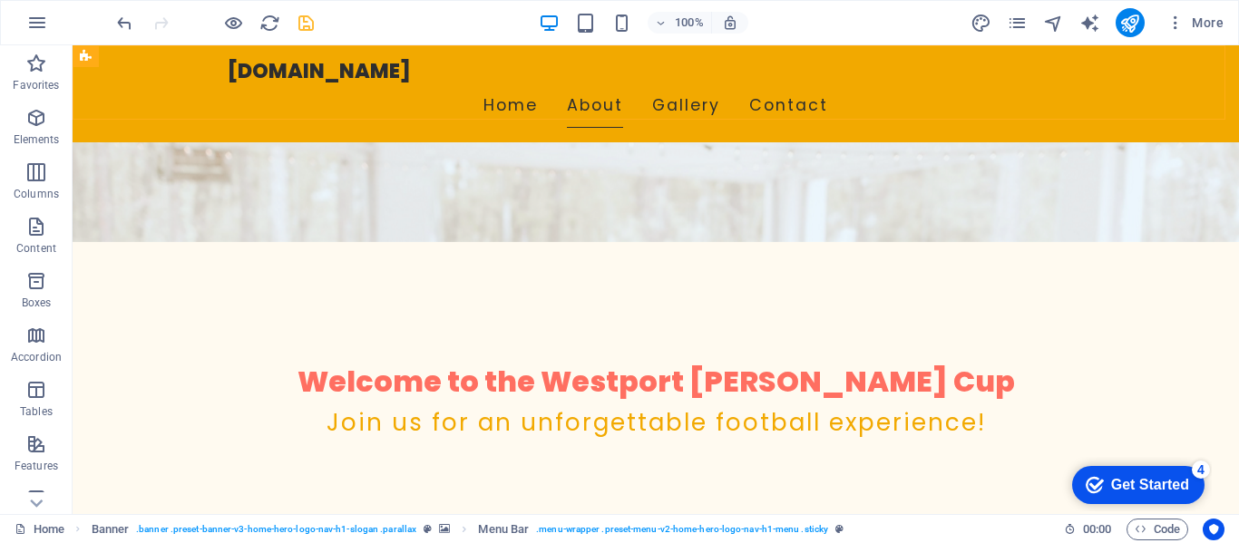
click at [1133, 110] on div "westportduffycup.ie Home About Gallery Contact" at bounding box center [656, 93] width 1166 height 97
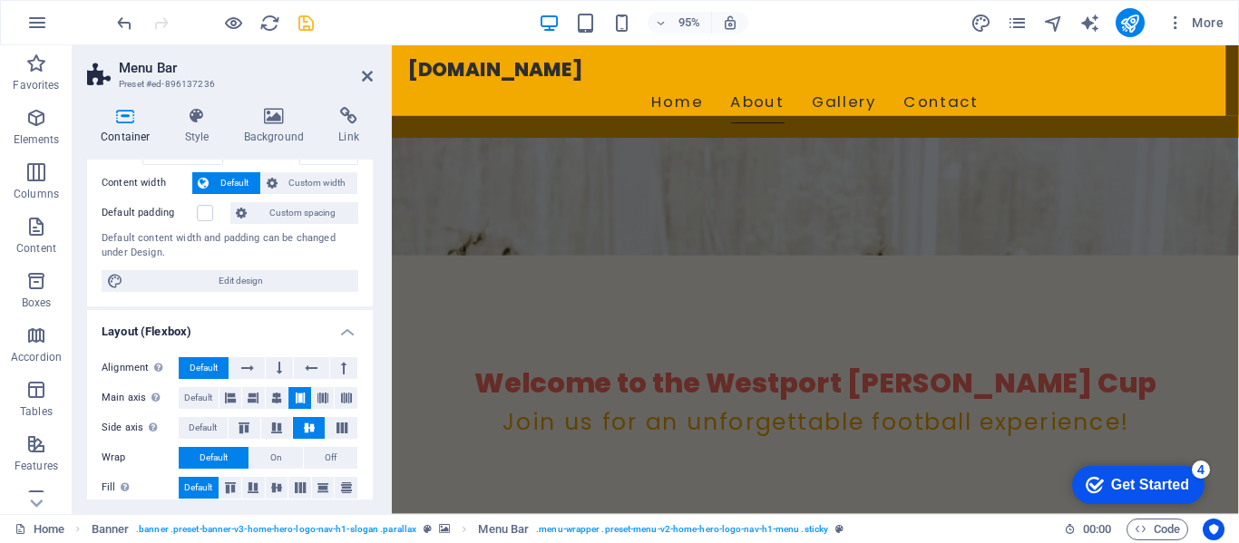
scroll to position [91, 0]
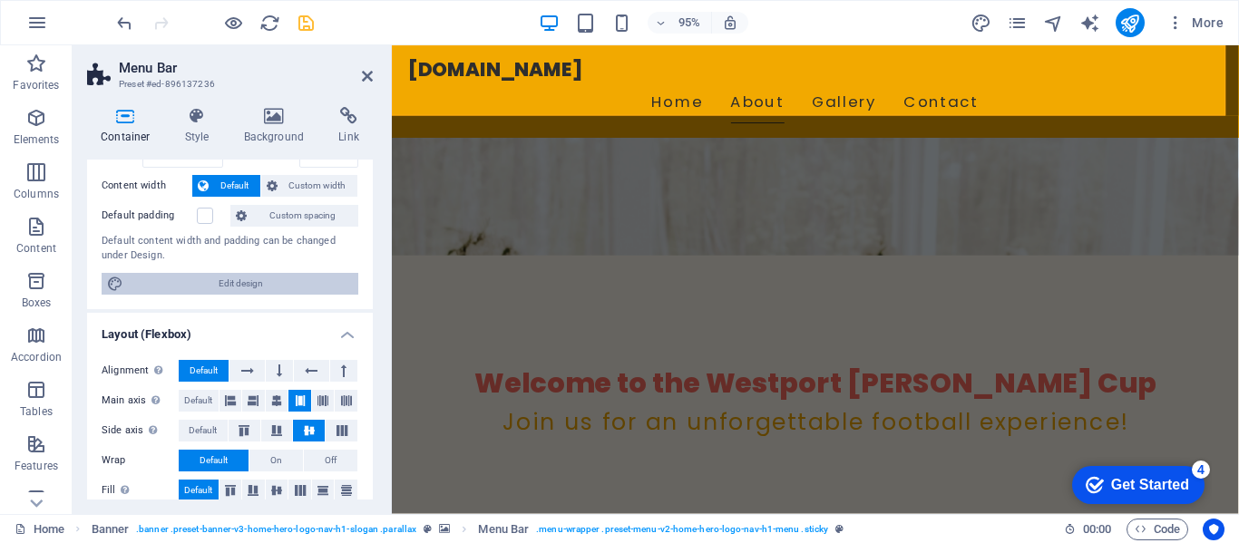
click at [196, 279] on span "Edit design" at bounding box center [241, 284] width 224 height 22
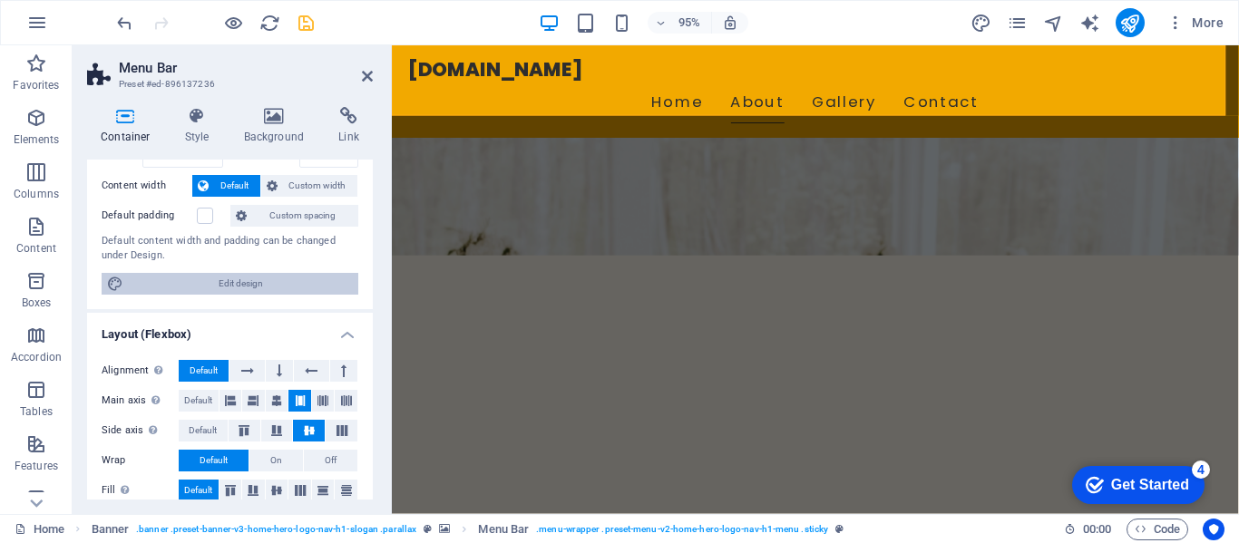
select select "rem"
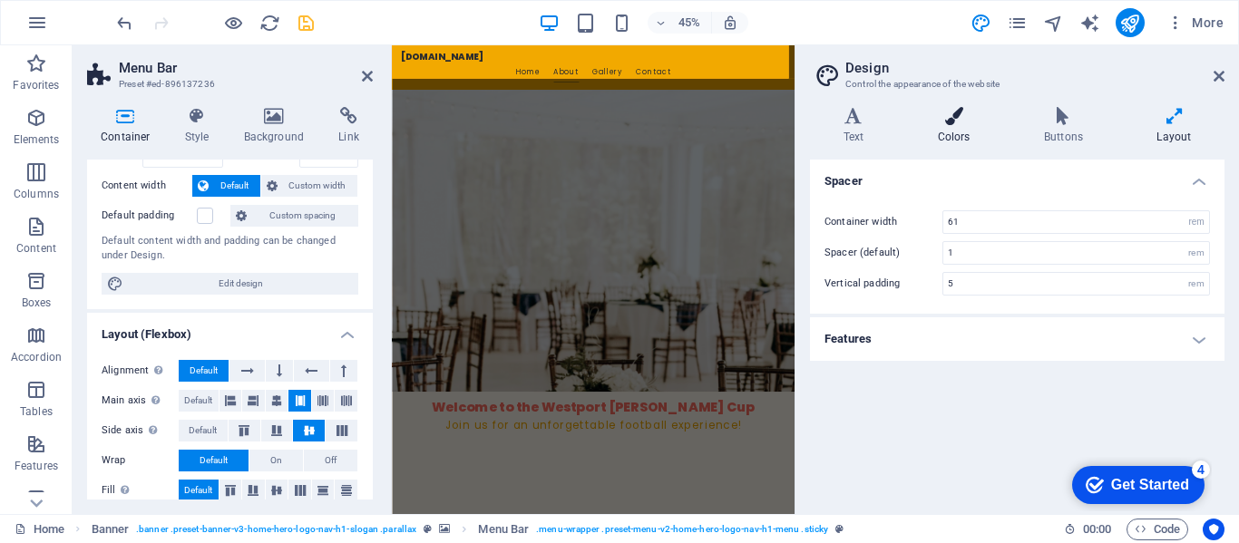
click at [956, 129] on h4 "Colors" at bounding box center [957, 126] width 106 height 38
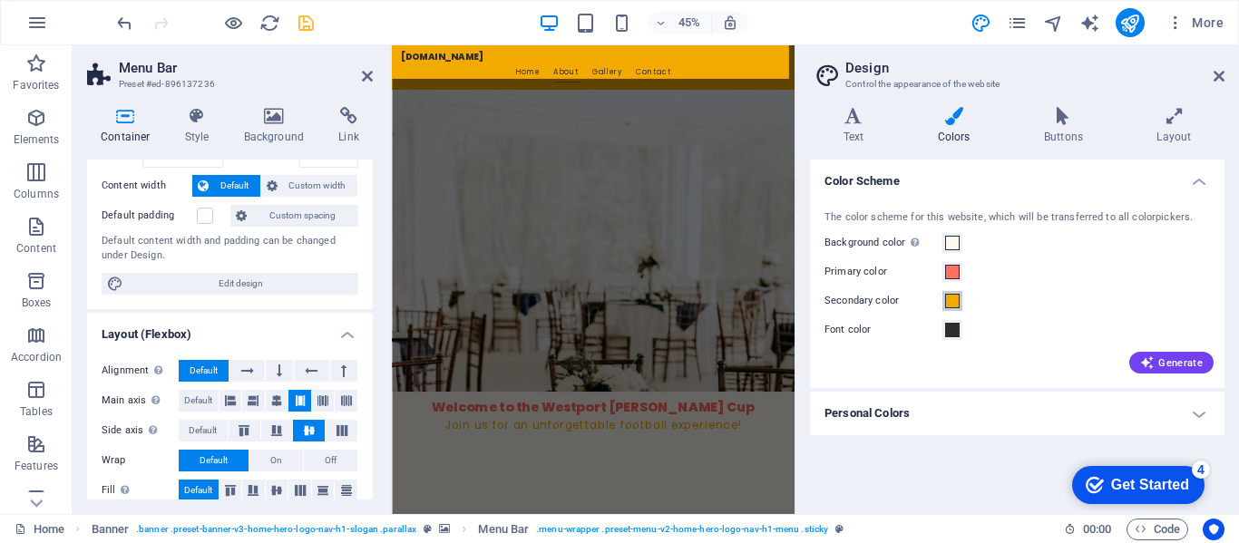
click at [949, 301] on span at bounding box center [952, 301] width 15 height 15
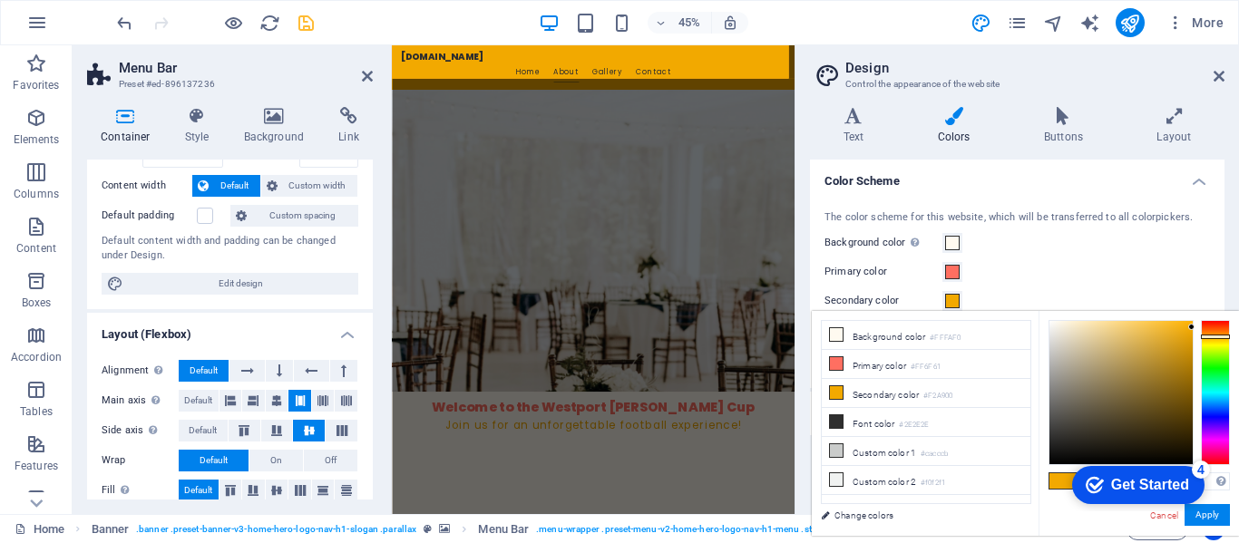
click at [1219, 459] on div at bounding box center [1214, 392] width 29 height 145
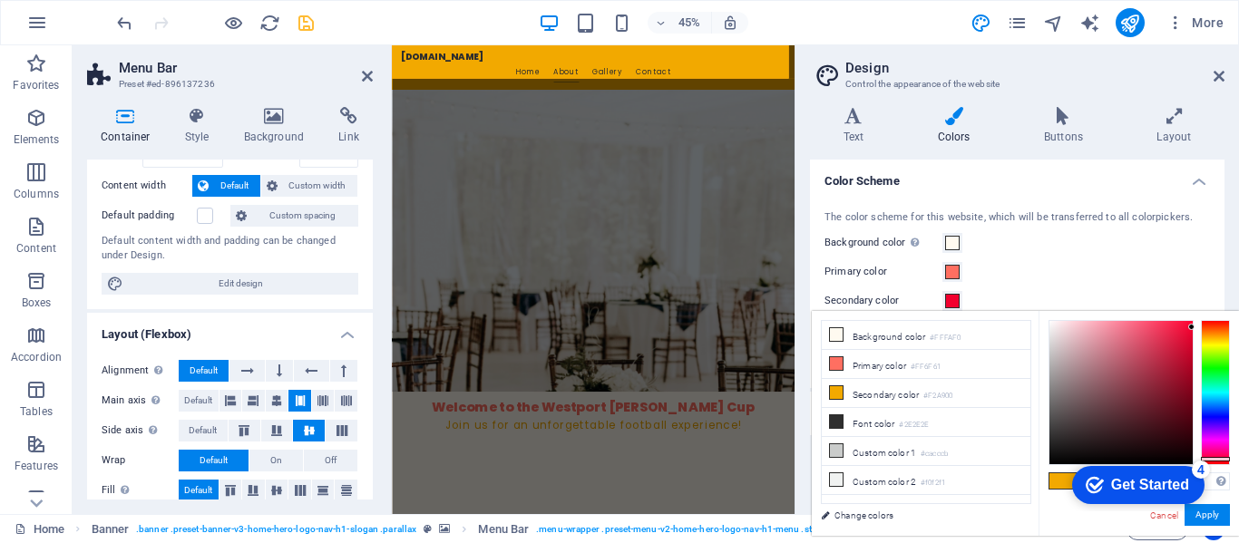
click at [1219, 459] on div at bounding box center [1214, 459] width 29 height 5
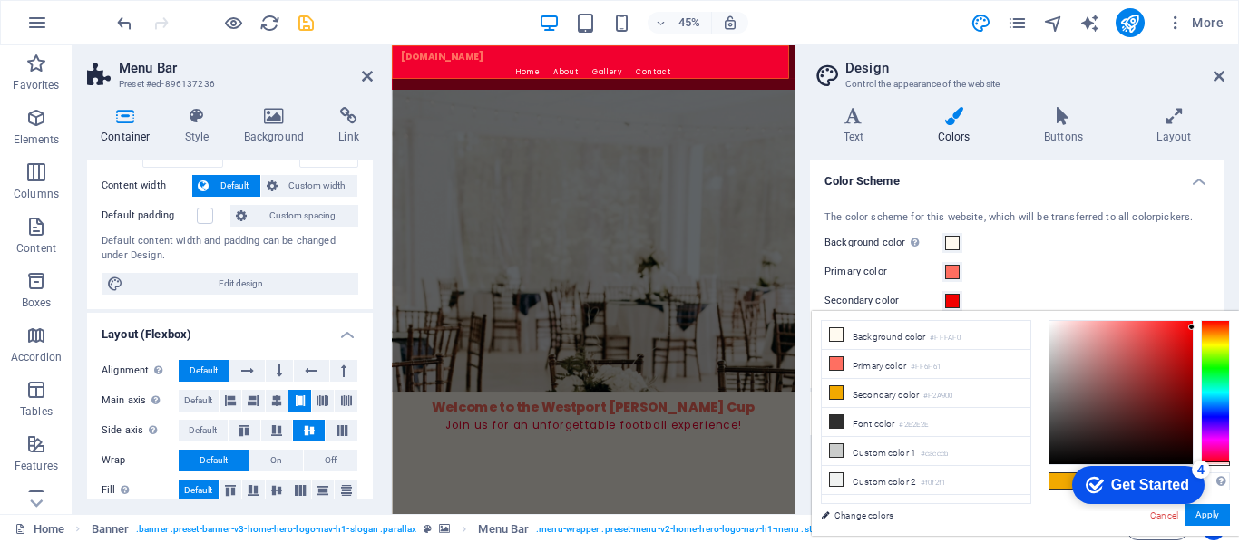
click at [1223, 463] on div at bounding box center [1214, 463] width 29 height 5
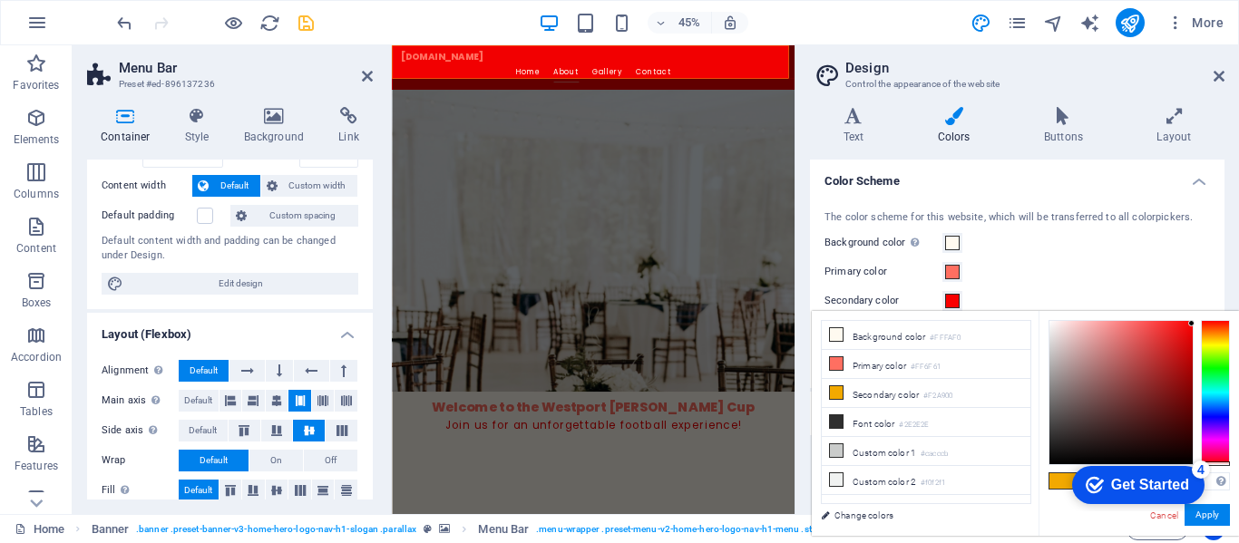
click at [1191, 324] on div at bounding box center [1191, 323] width 6 height 6
click div "checkmark Get Started 4 First Steps in the Editor Let's guide you through the t…"
click at [843, 393] on li "Secondary color #F2A900" at bounding box center [925, 393] width 209 height 29
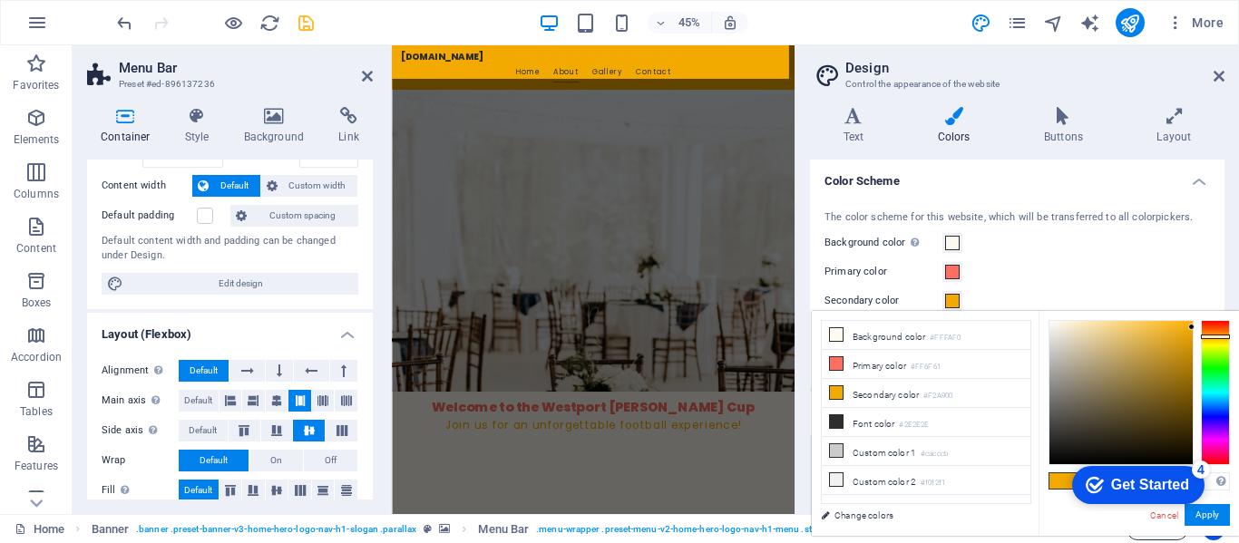
click at [1161, 516] on body "westportduffycup.ie Home Favorites Elements Columns Content Boxes Accordion Tab…" at bounding box center [619, 271] width 1239 height 543
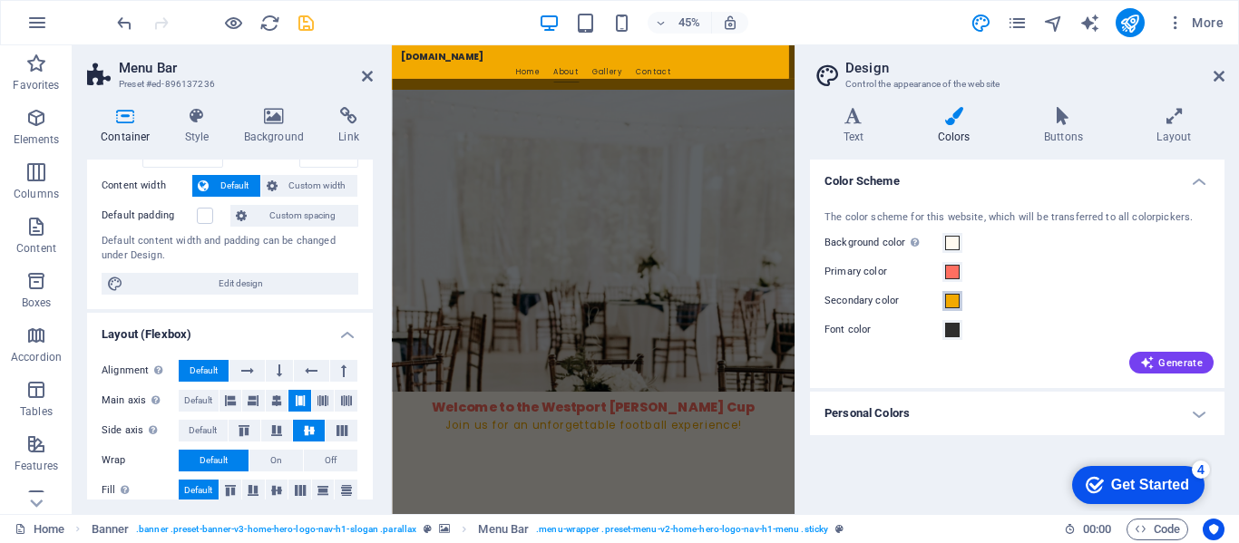
click at [954, 299] on span at bounding box center [952, 301] width 15 height 15
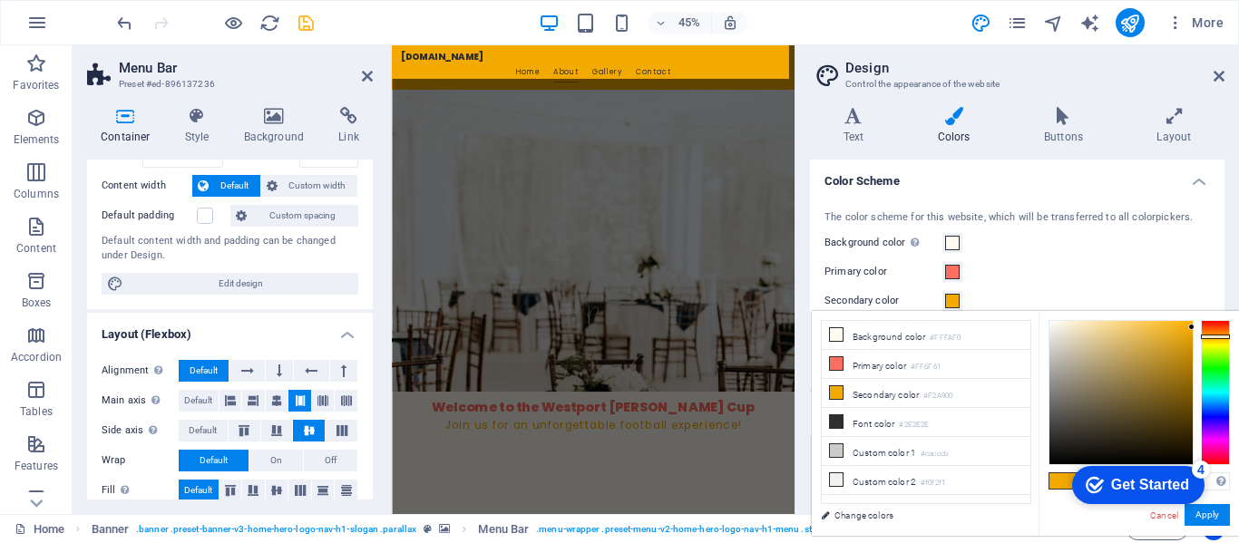
type input "#f2000a"
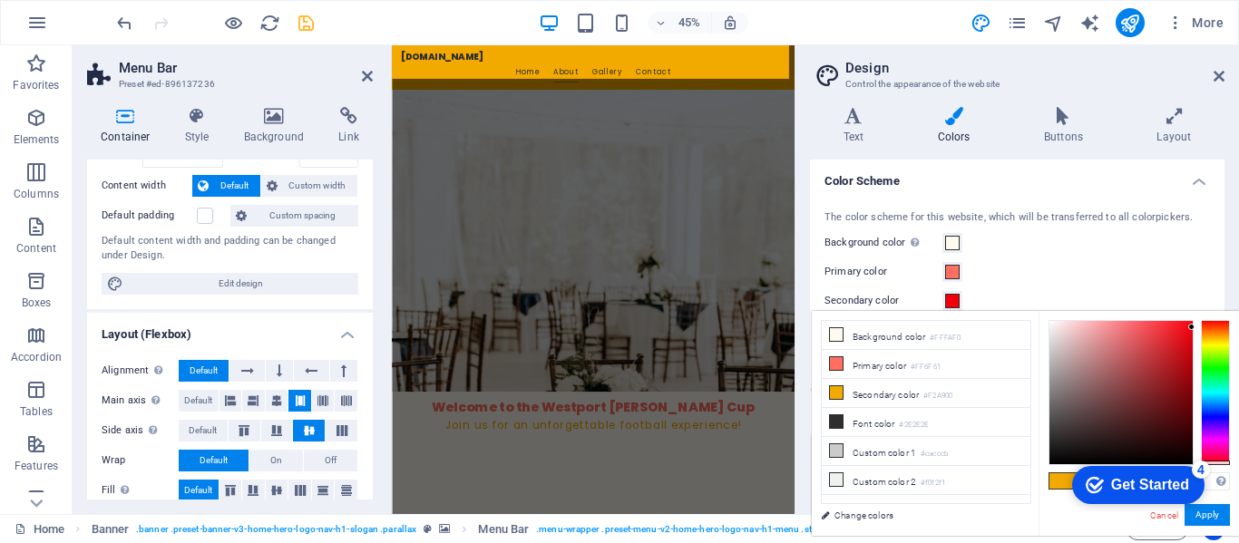
click at [1221, 462] on div at bounding box center [1214, 392] width 29 height 145
click at [1218, 513] on button "Apply" at bounding box center [1206, 515] width 45 height 22
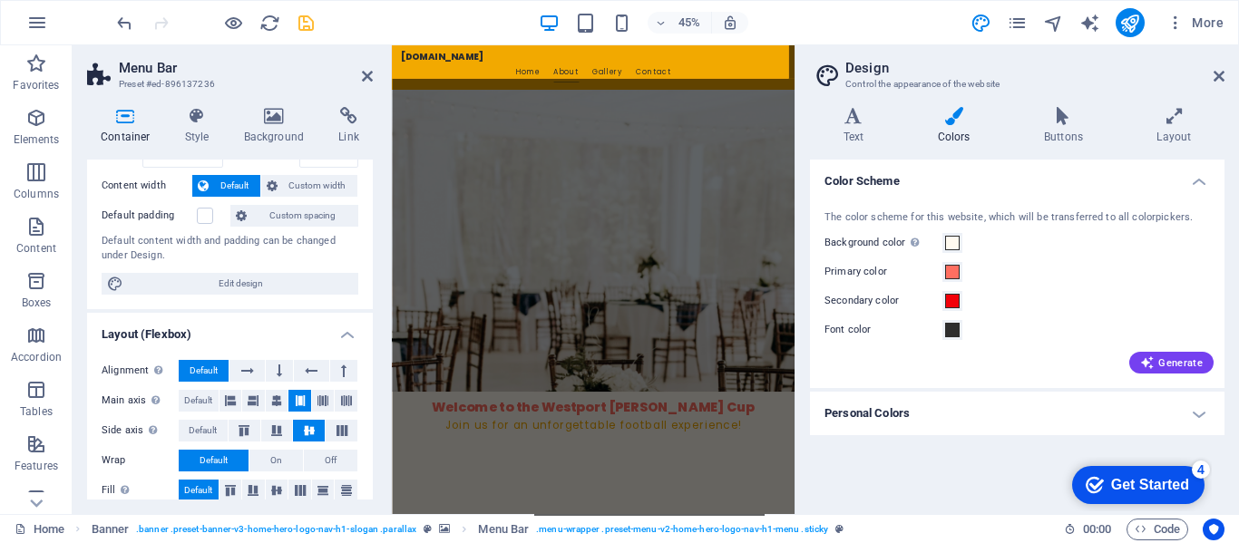
click at [1218, 513] on div "Variants Text Colors Buttons Layout Text Standard Bold Links Font color Font Op…" at bounding box center [1016, 303] width 443 height 422
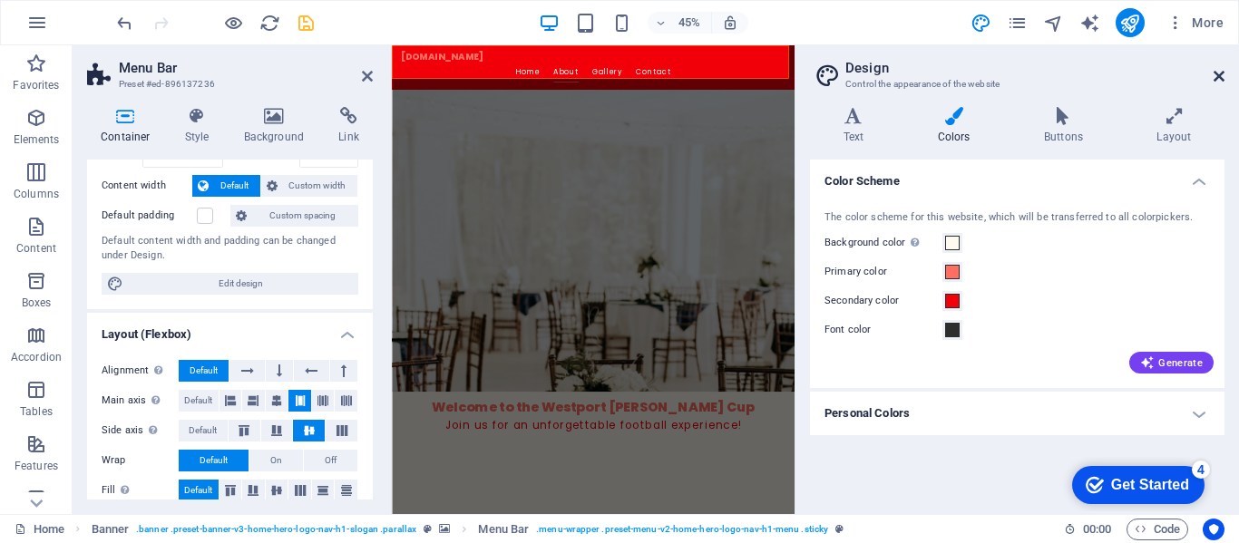
drag, startPoint x: 1215, startPoint y: 74, endPoint x: 858, endPoint y: 30, distance: 360.0
click at [1215, 74] on icon at bounding box center [1218, 76] width 11 height 15
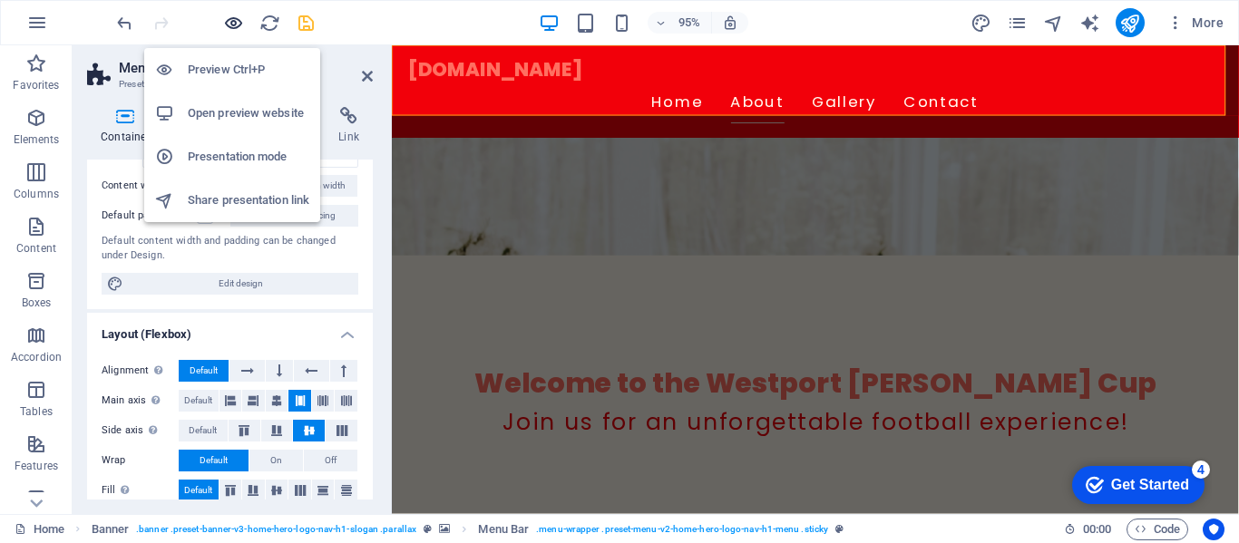
click at [226, 23] on icon "button" at bounding box center [233, 23] width 21 height 21
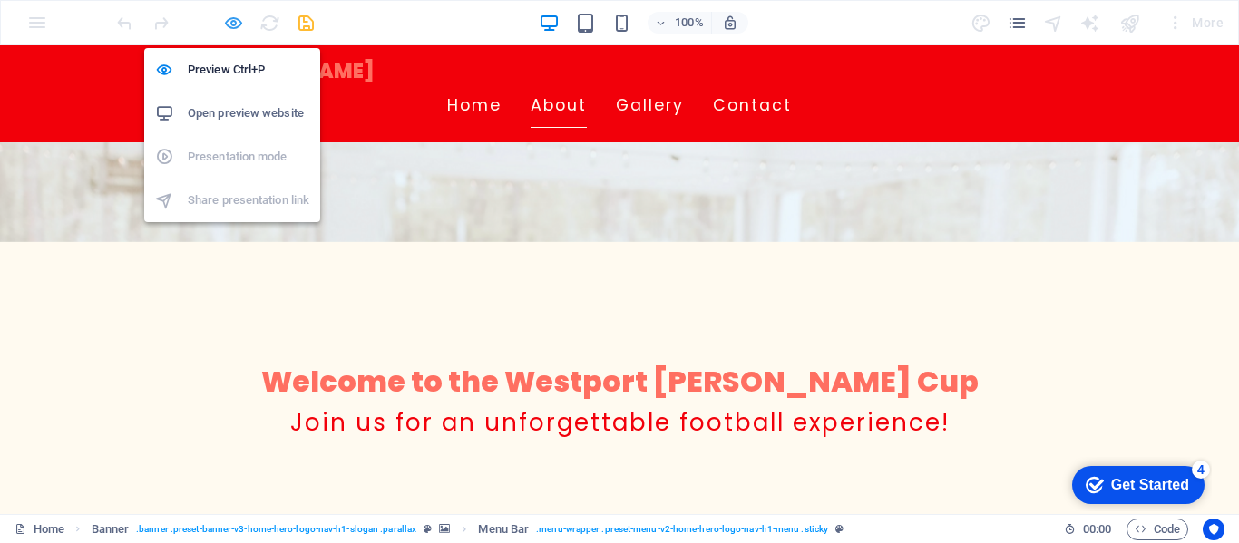
drag, startPoint x: 235, startPoint y: 19, endPoint x: 404, endPoint y: 182, distance: 235.3
click at [235, 19] on icon "button" at bounding box center [233, 23] width 21 height 21
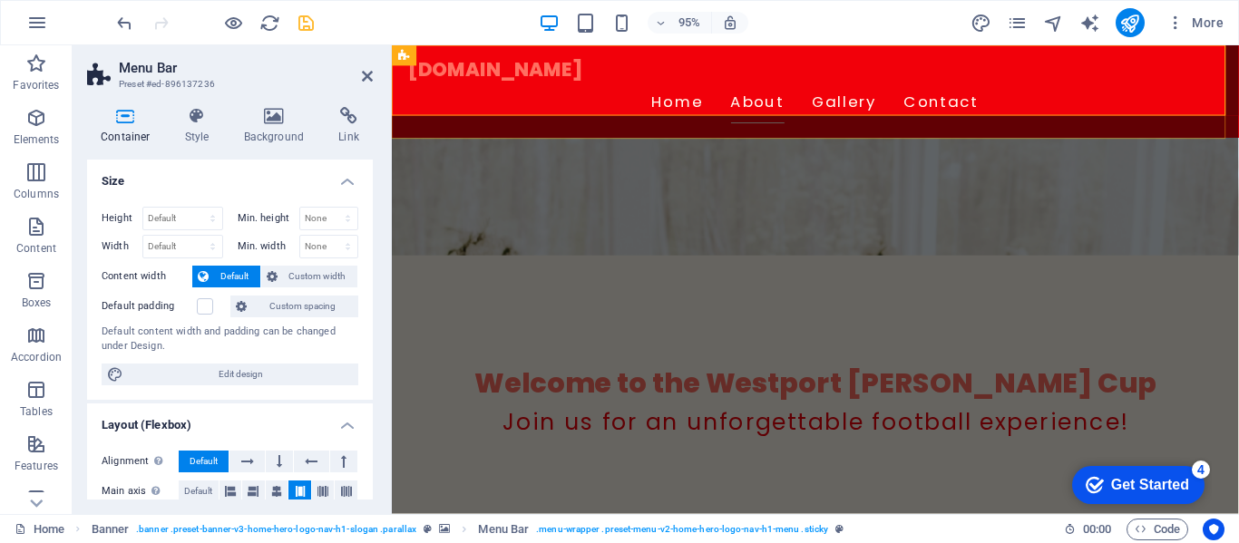
click at [1200, 110] on div "westportduffycup.ie Home About Gallery Contact" at bounding box center [837, 93] width 891 height 97
click at [223, 369] on span "Edit design" at bounding box center [241, 375] width 224 height 22
select select "rem"
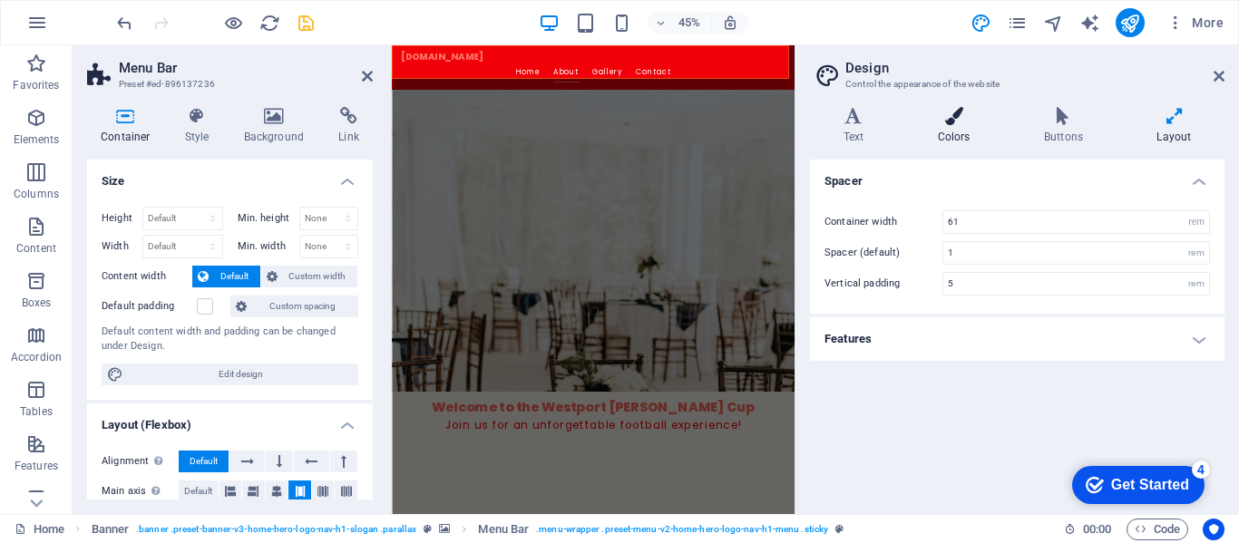
click at [955, 136] on h4 "Colors" at bounding box center [957, 126] width 106 height 38
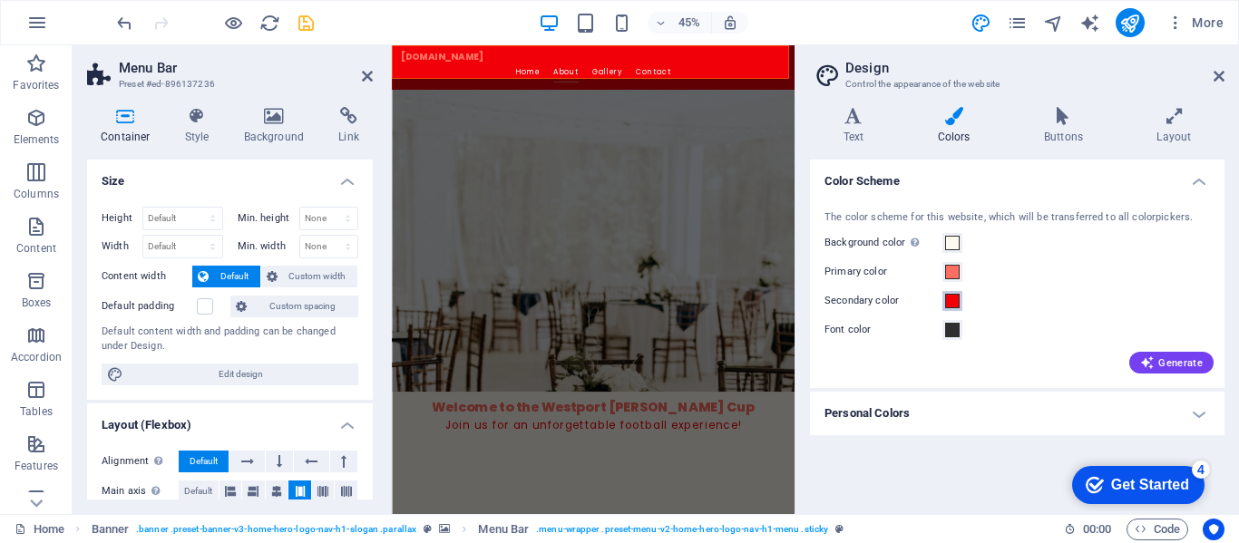
click at [950, 300] on span at bounding box center [952, 301] width 15 height 15
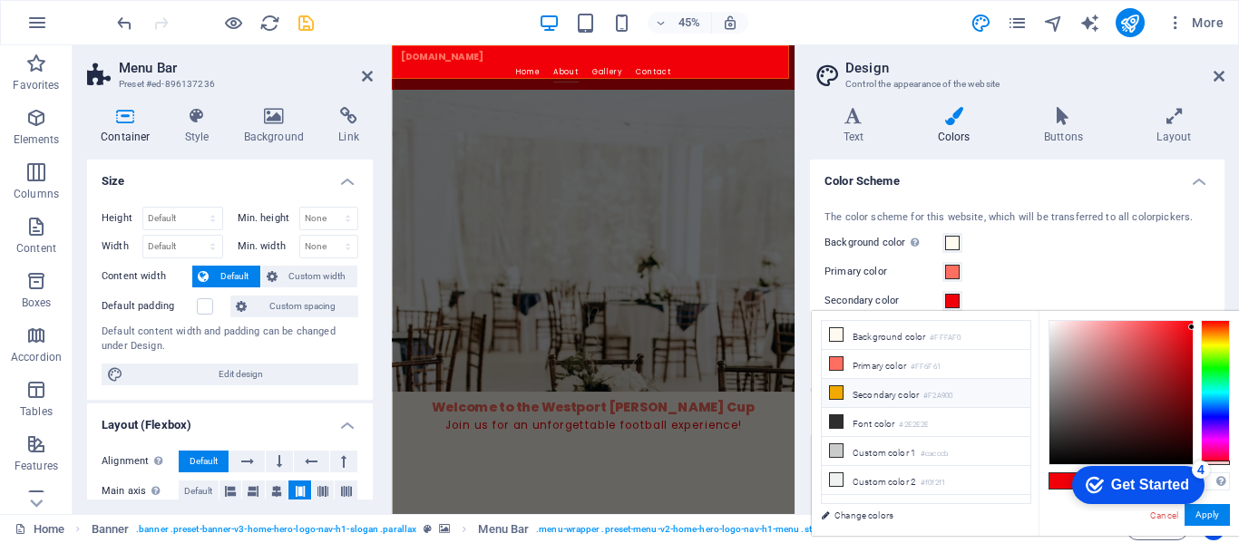
click at [836, 394] on icon at bounding box center [836, 392] width 13 height 13
drag, startPoint x: 1217, startPoint y: 333, endPoint x: 1216, endPoint y: 463, distance: 130.6
click at [1216, 463] on div at bounding box center [1214, 392] width 29 height 145
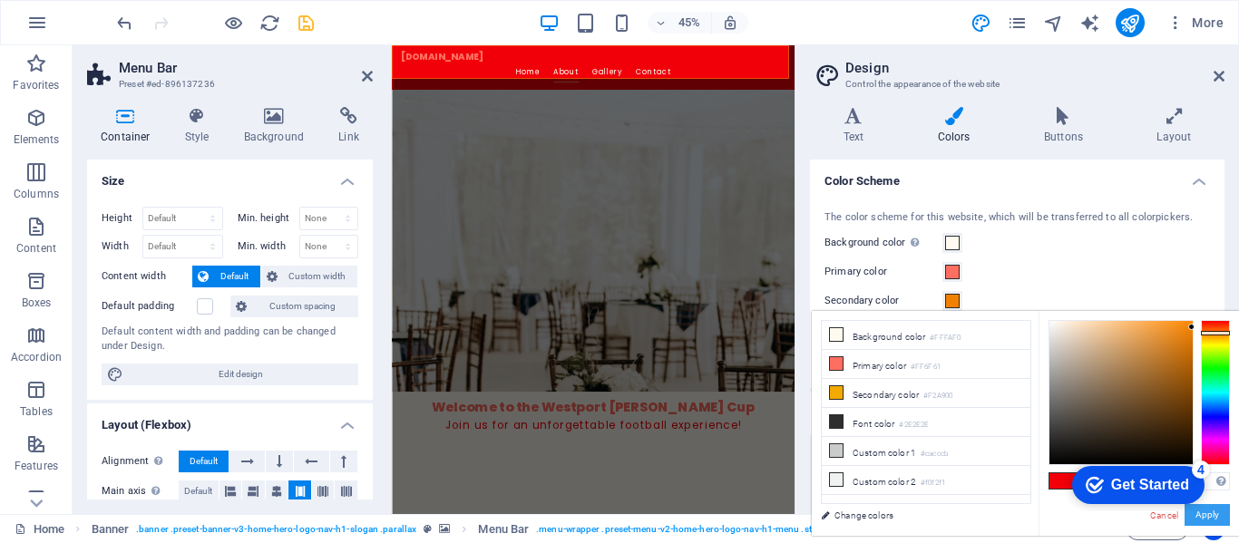
type input "#f20001"
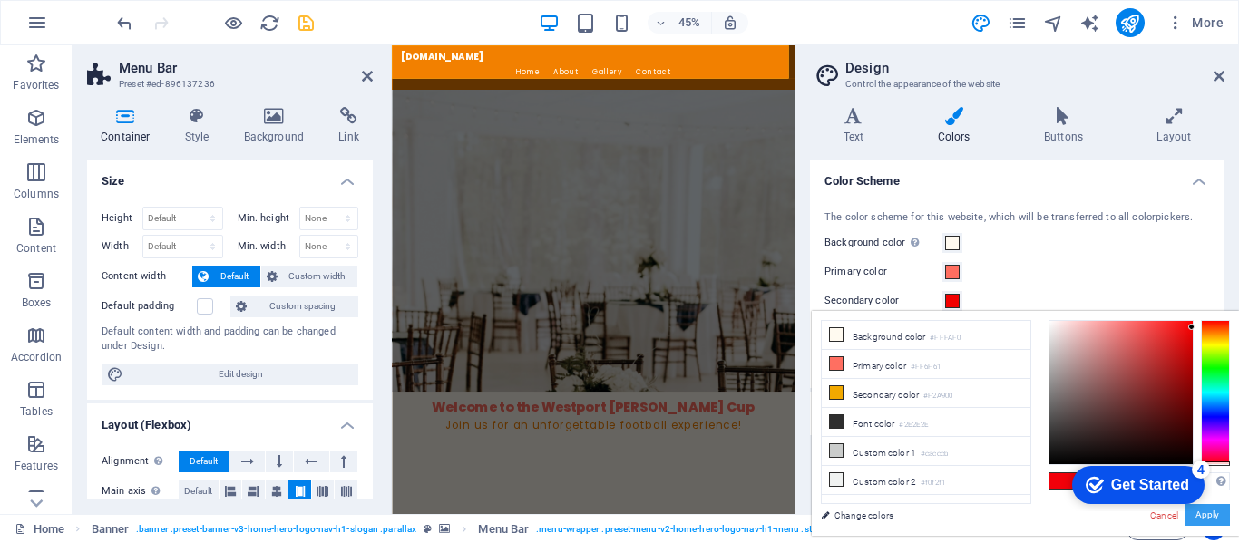
click at [1213, 517] on button "Apply" at bounding box center [1206, 515] width 45 height 22
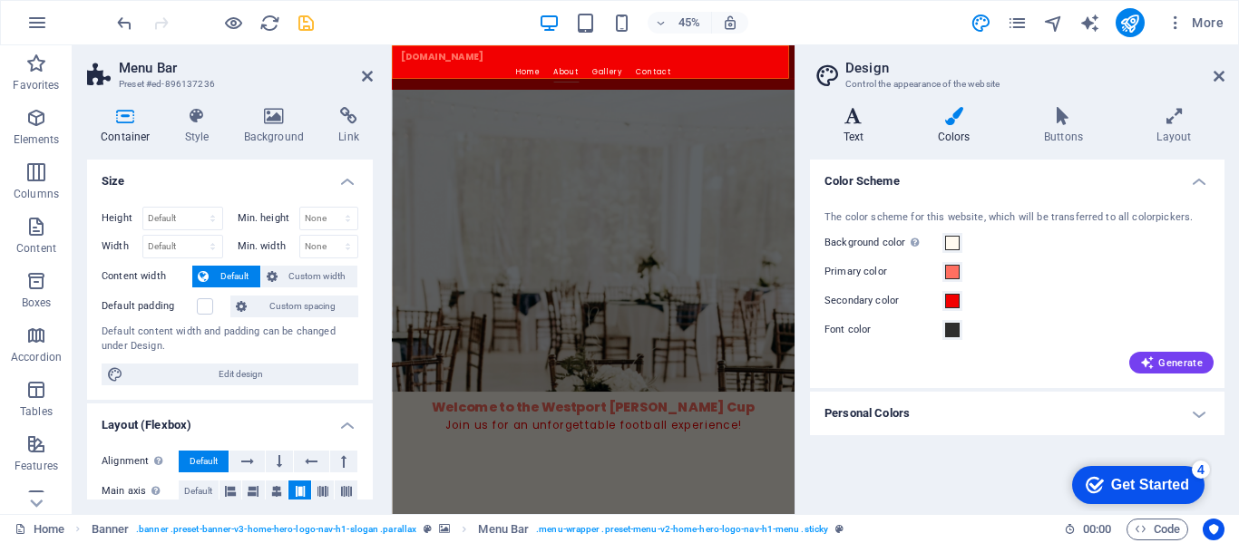
click at [847, 130] on h4 "Text" at bounding box center [857, 126] width 94 height 38
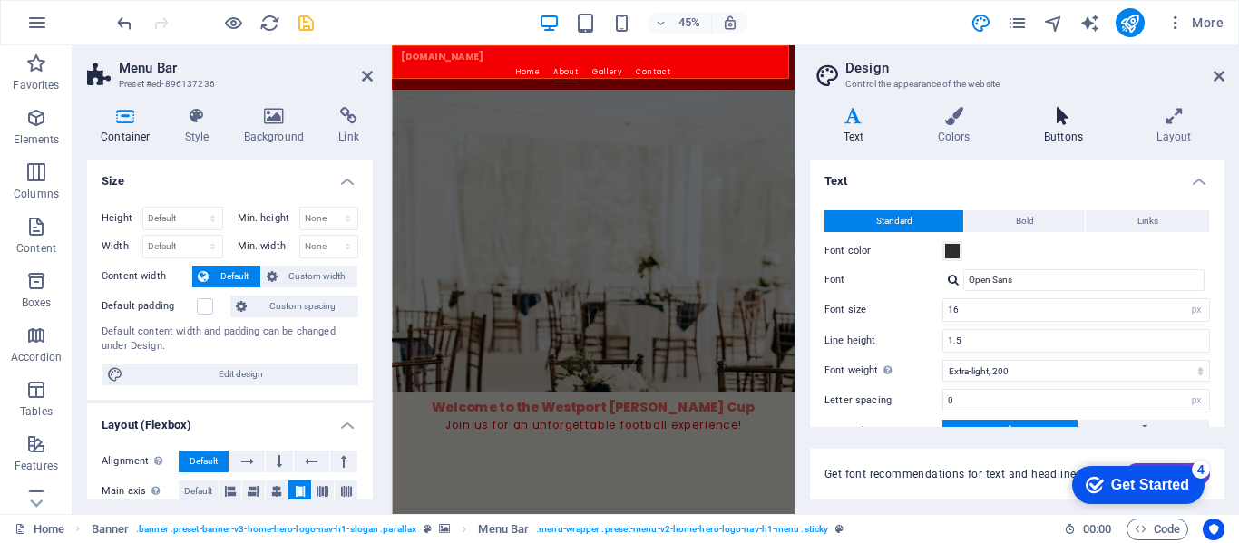
click at [1070, 123] on icon at bounding box center [1062, 116] width 105 height 18
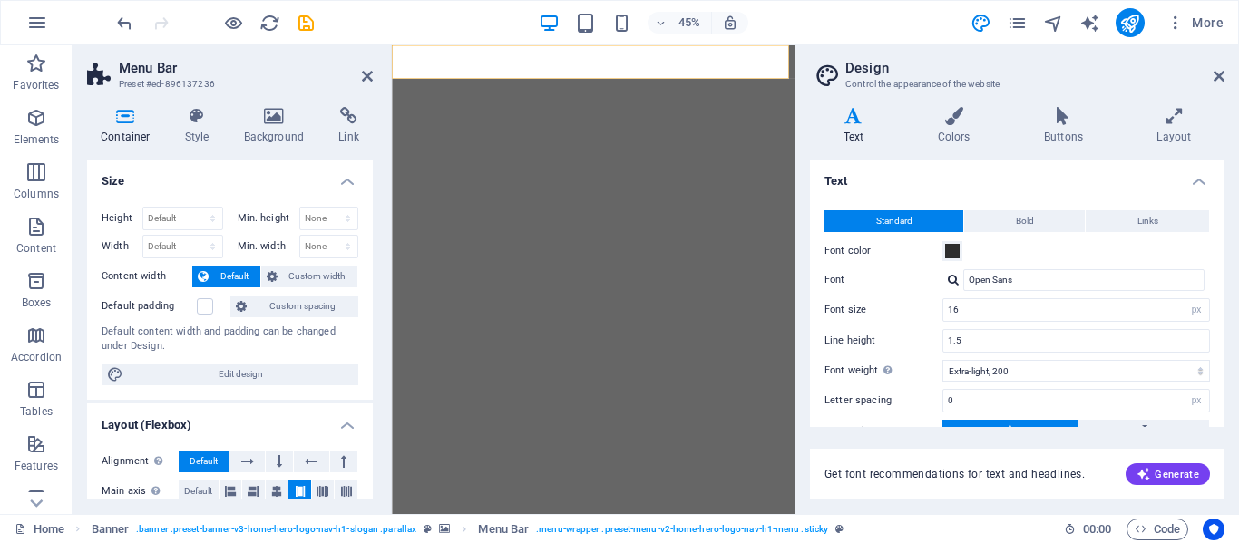
select select "px"
select select "200"
select select "px"
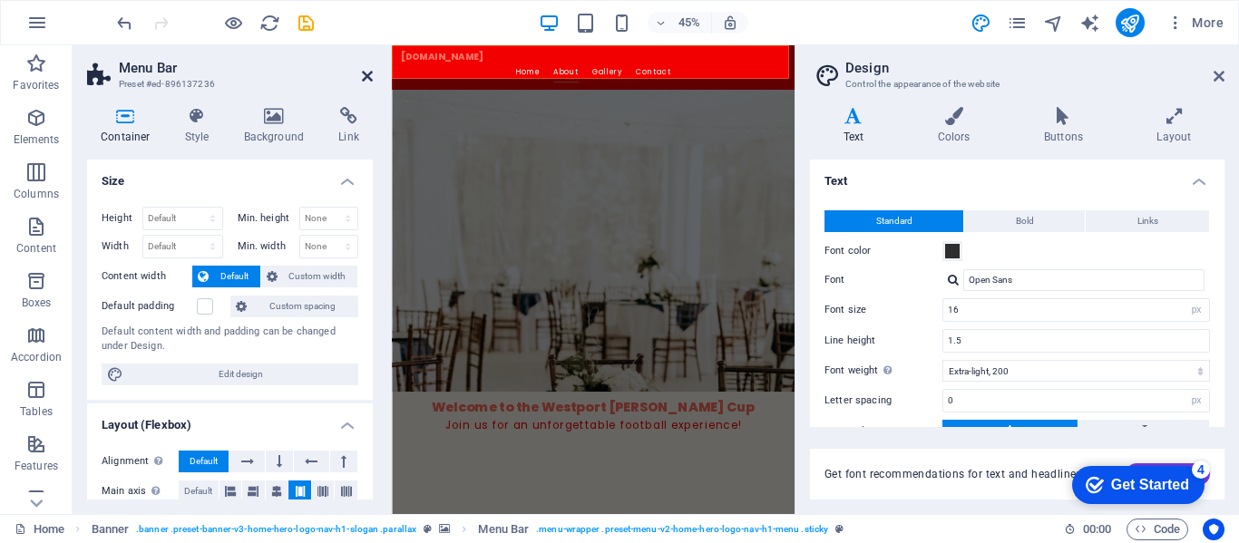
click at [362, 82] on icon at bounding box center [367, 76] width 11 height 15
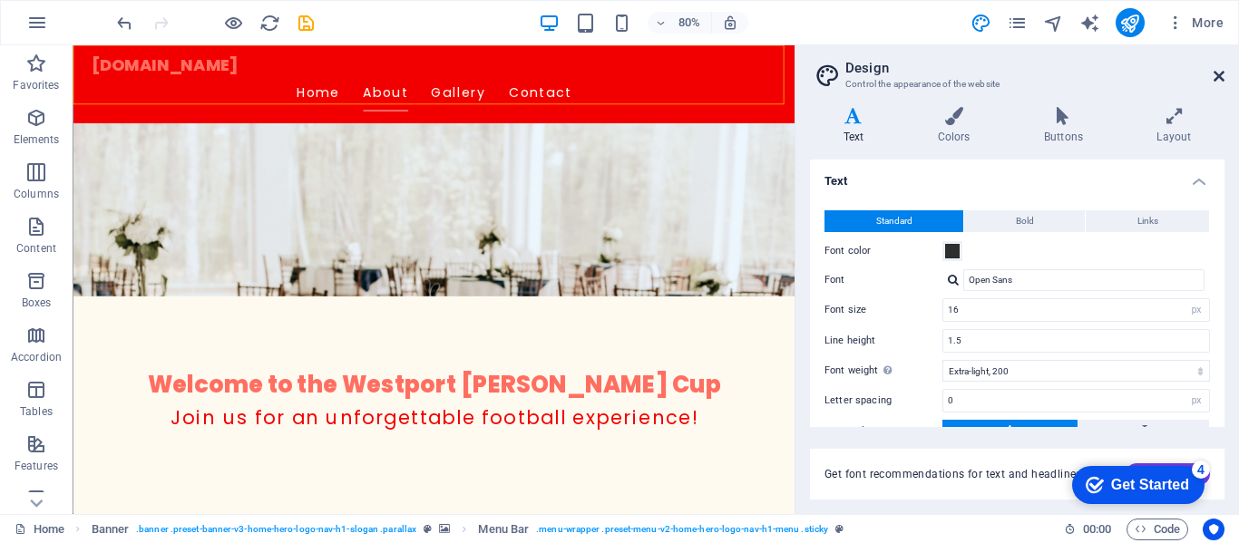
click at [1213, 70] on icon at bounding box center [1218, 76] width 11 height 15
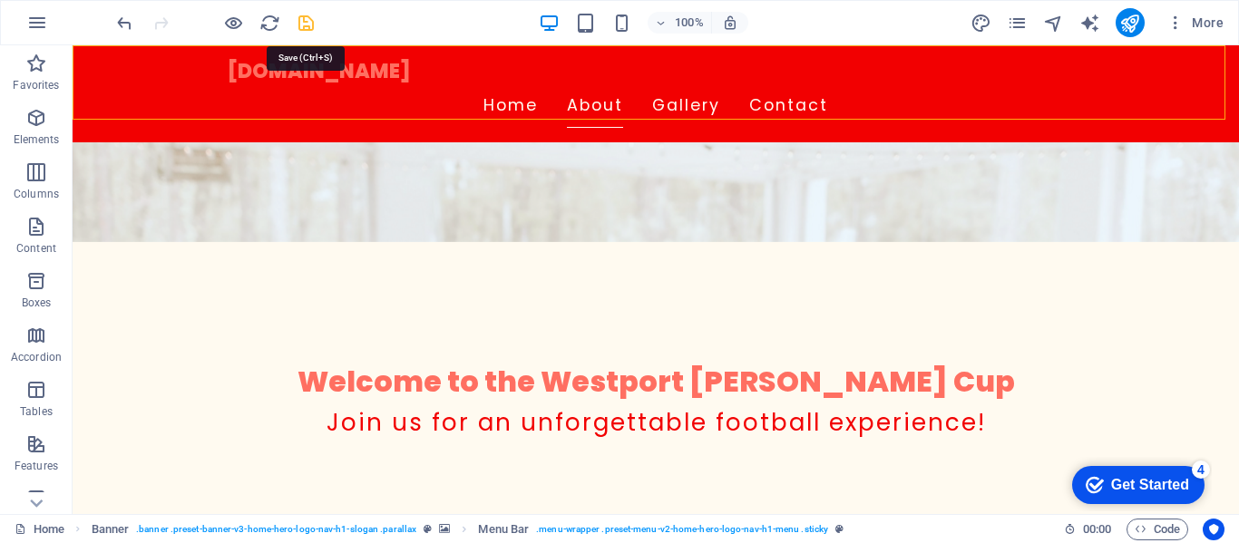
click at [308, 24] on icon "save" at bounding box center [306, 23] width 21 height 21
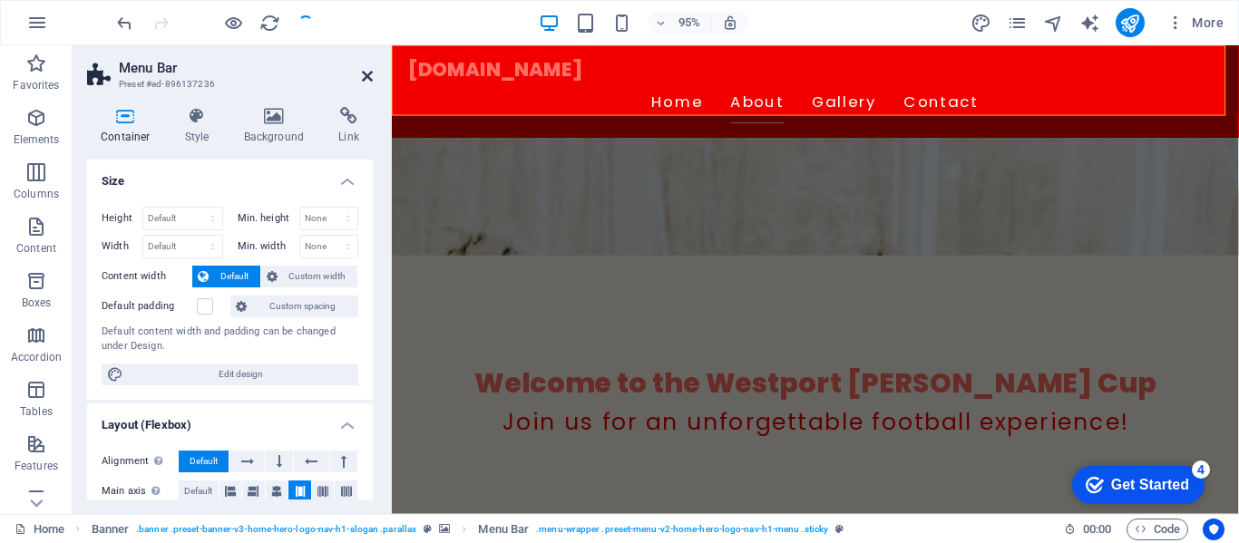
click at [364, 74] on icon at bounding box center [367, 76] width 11 height 15
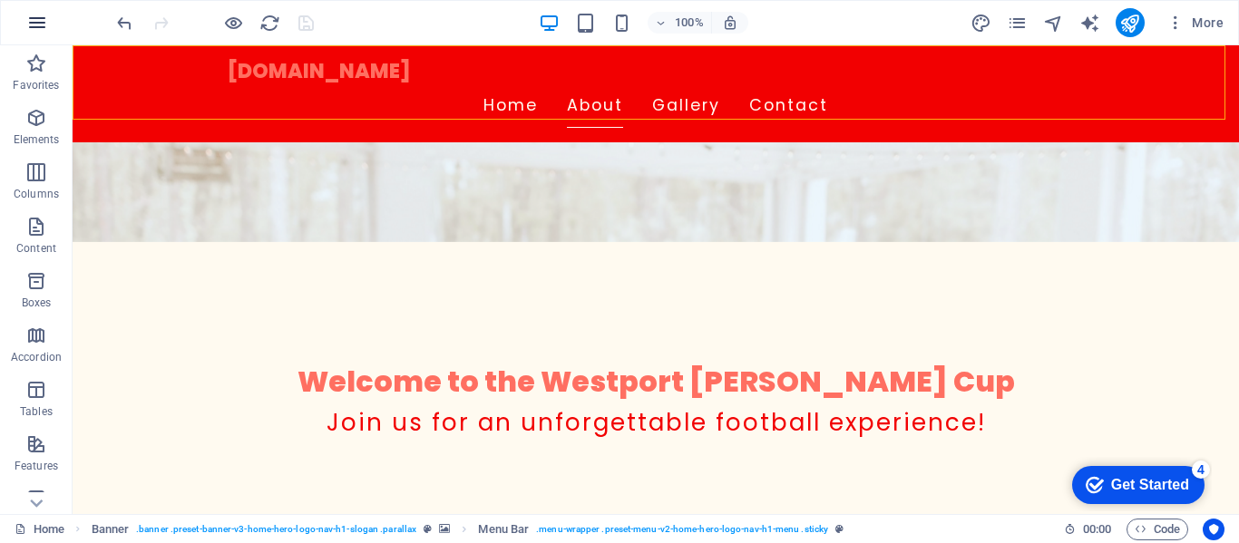
click at [46, 15] on icon "button" at bounding box center [37, 23] width 22 height 22
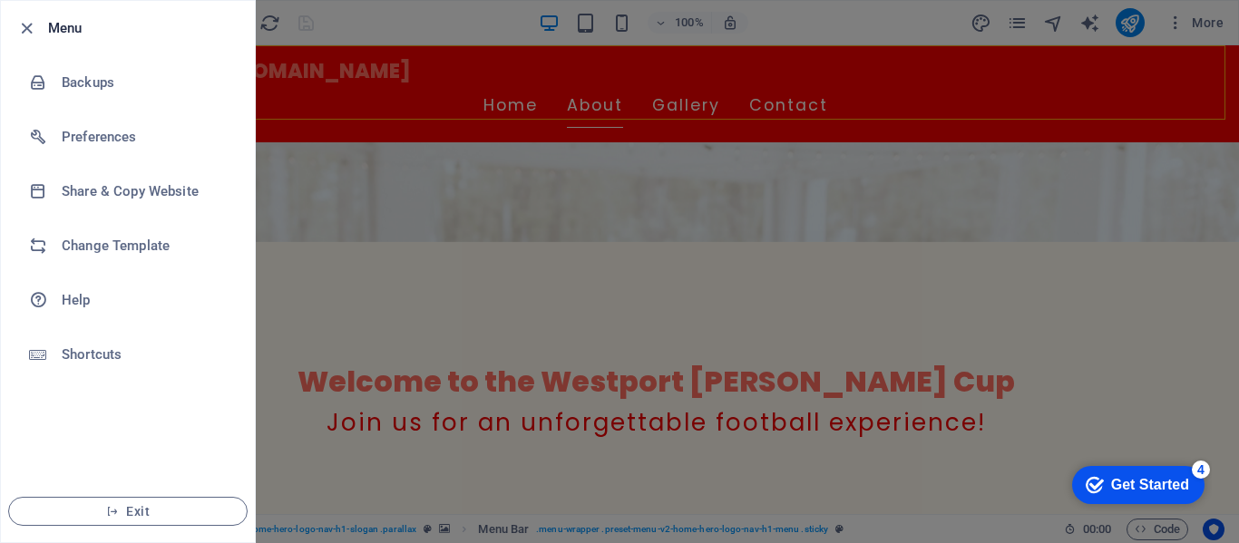
click at [819, 28] on div at bounding box center [619, 271] width 1239 height 543
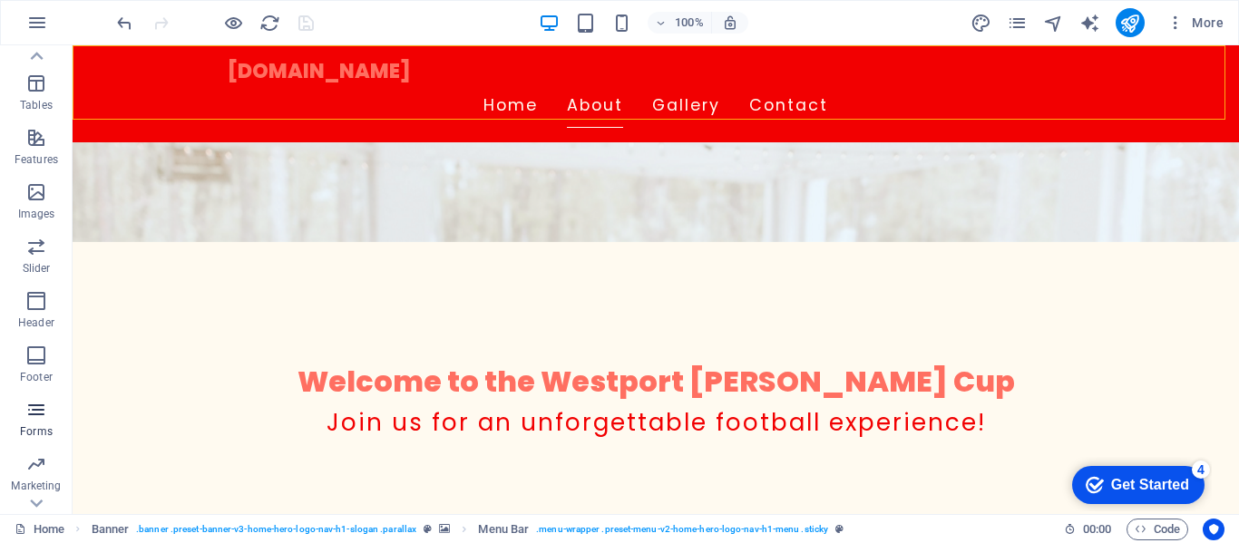
scroll to position [347, 0]
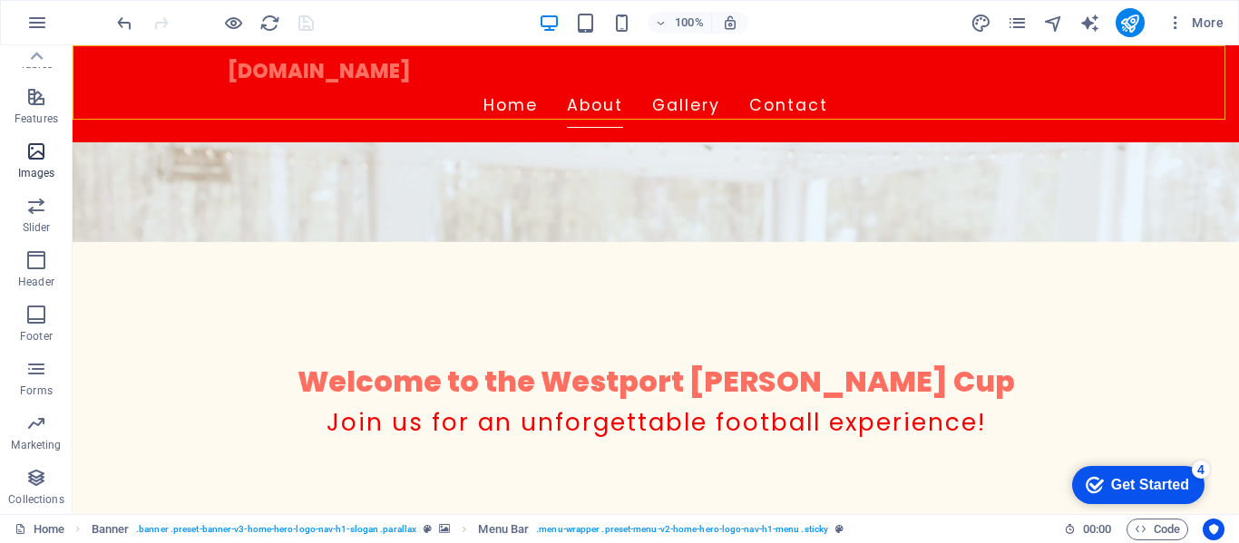
click at [27, 160] on icon "button" at bounding box center [36, 152] width 22 height 22
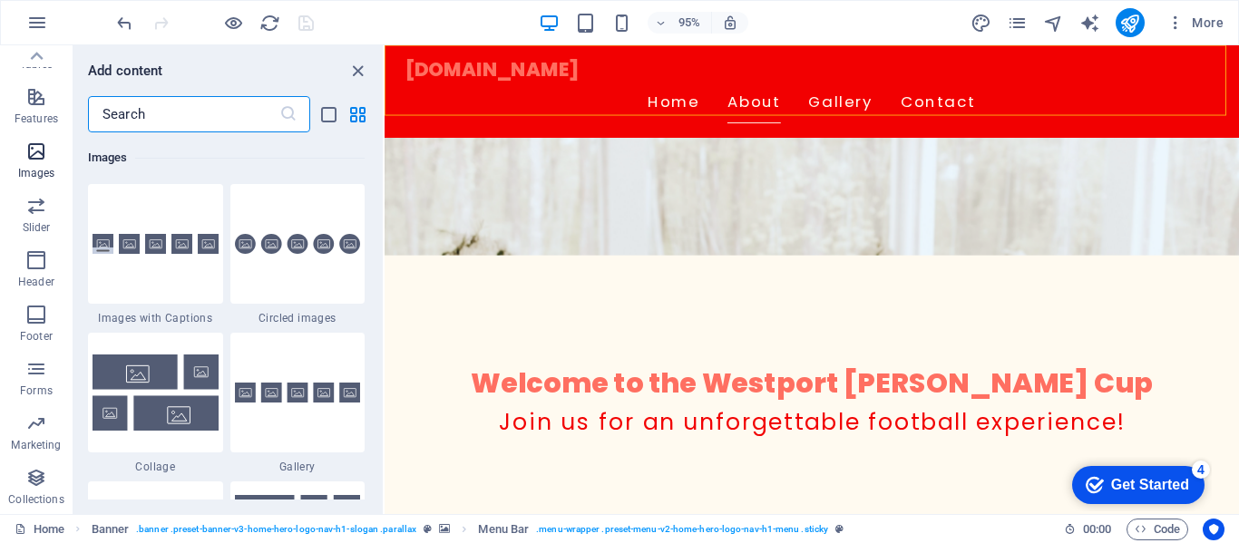
scroll to position [9194, 0]
click at [33, 266] on icon "button" at bounding box center [36, 260] width 22 height 22
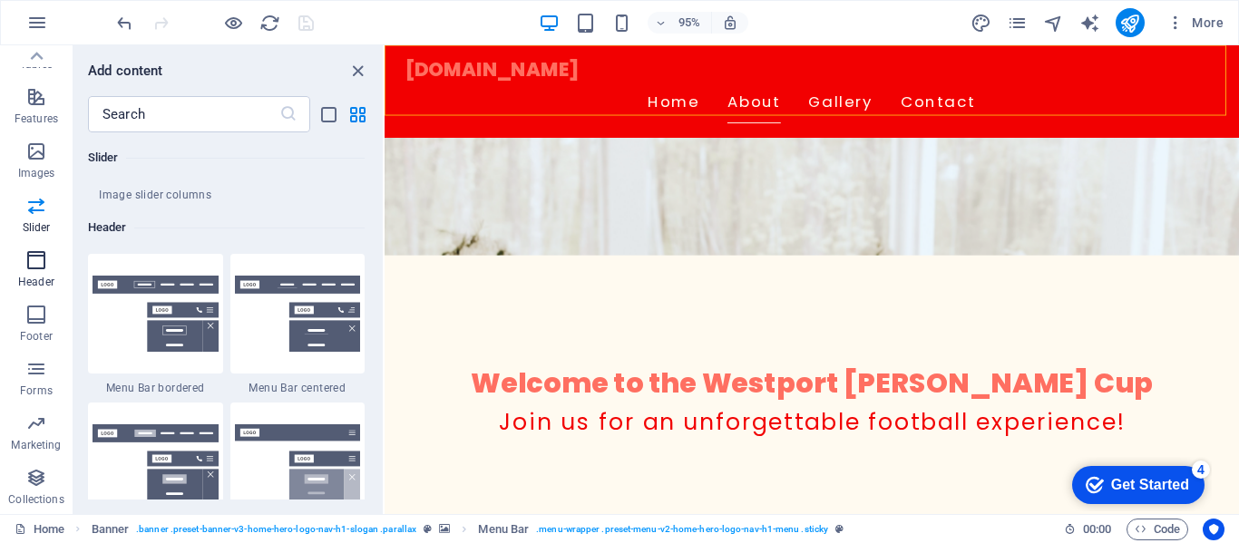
scroll to position [10918, 0]
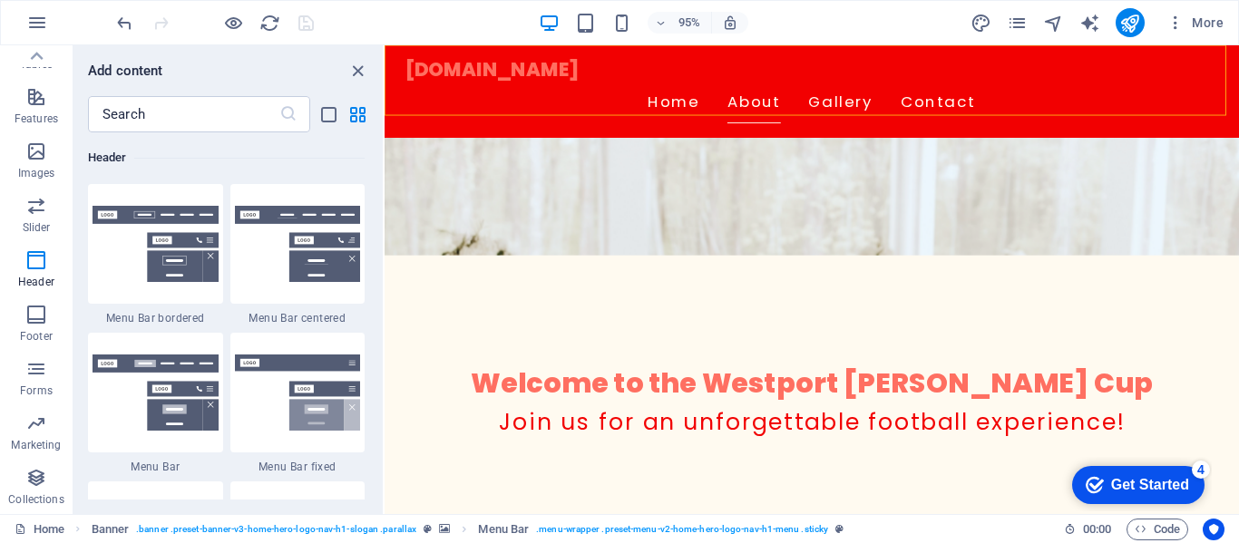
click at [340, 70] on div "Add content" at bounding box center [227, 71] width 309 height 22
drag, startPoint x: 357, startPoint y: 71, endPoint x: 284, endPoint y: 26, distance: 85.8
click at [357, 71] on icon "close panel" at bounding box center [357, 71] width 21 height 21
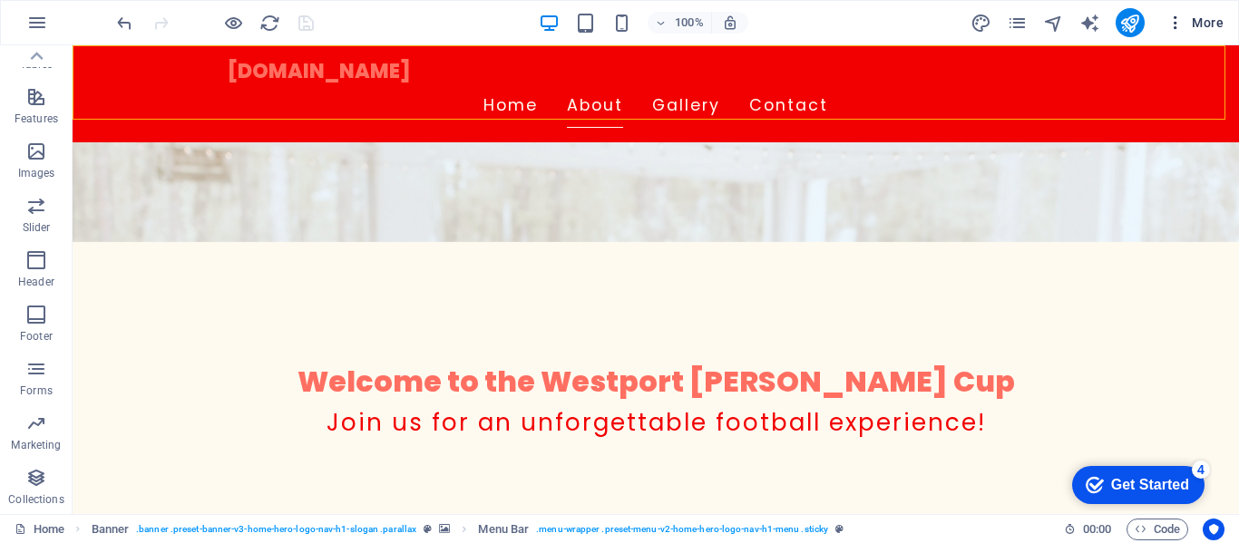
click at [1180, 14] on icon "button" at bounding box center [1175, 23] width 18 height 18
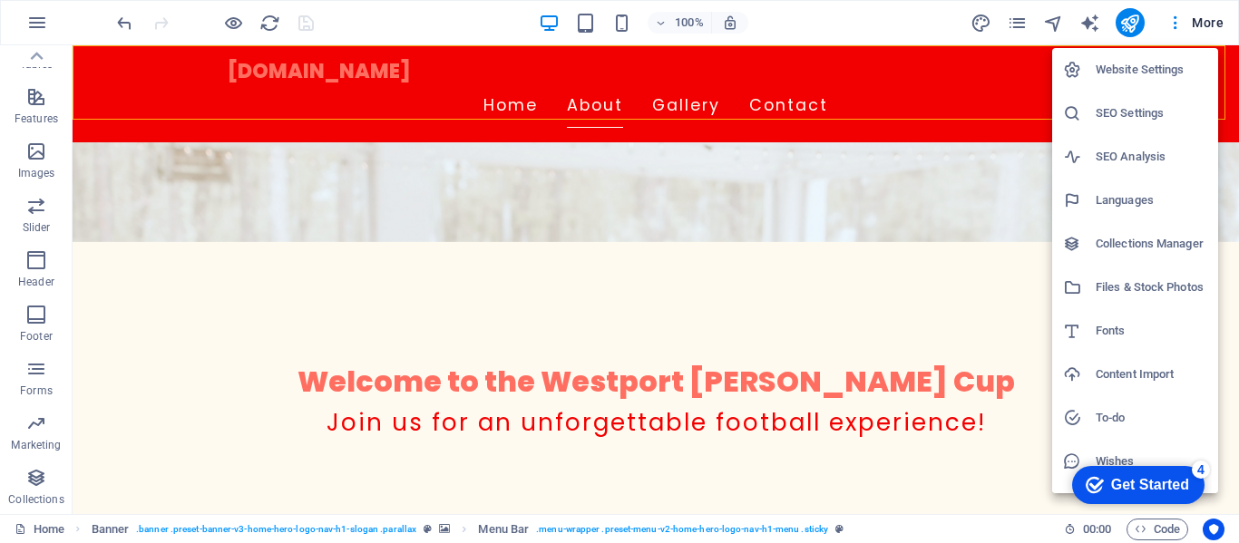
click at [1210, 23] on div at bounding box center [619, 271] width 1239 height 543
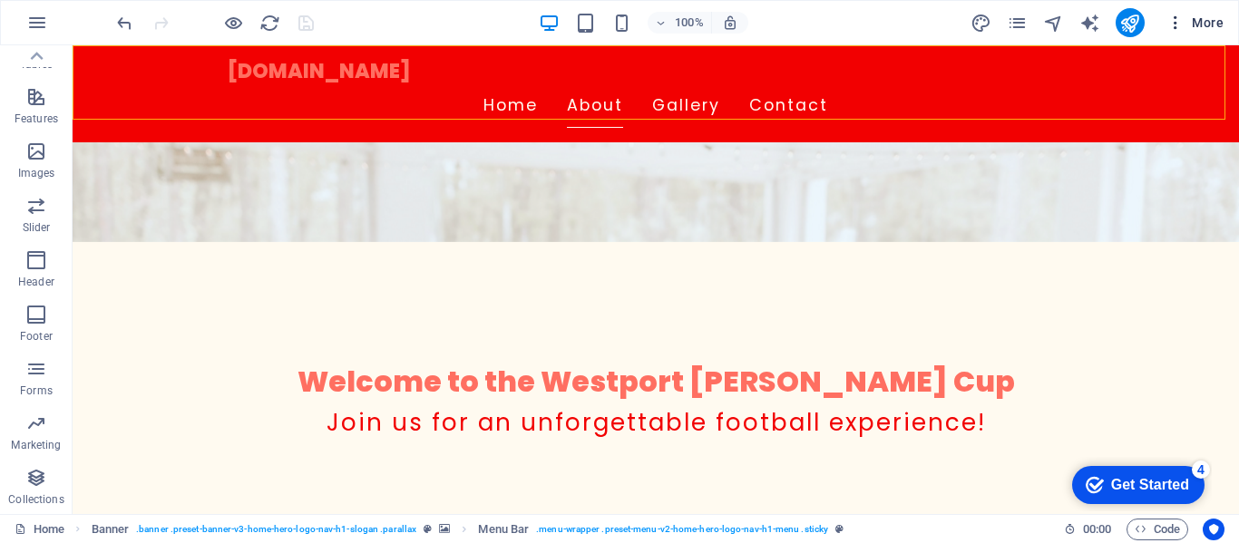
click at [1190, 23] on span "More" at bounding box center [1194, 23] width 57 height 18
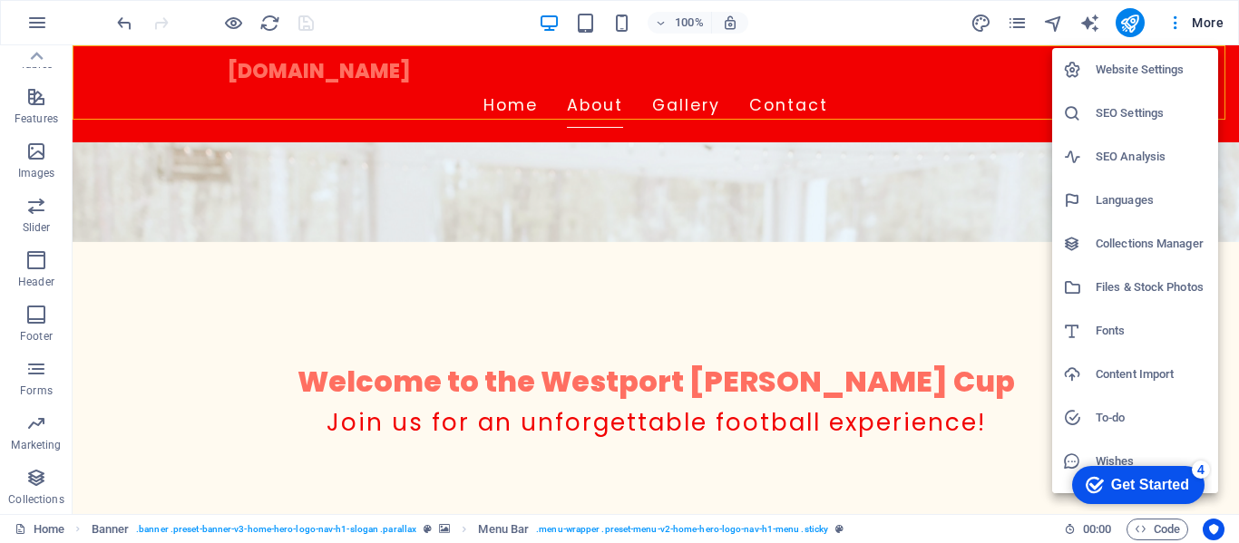
click at [1132, 70] on h6 "Website Settings" at bounding box center [1151, 70] width 112 height 22
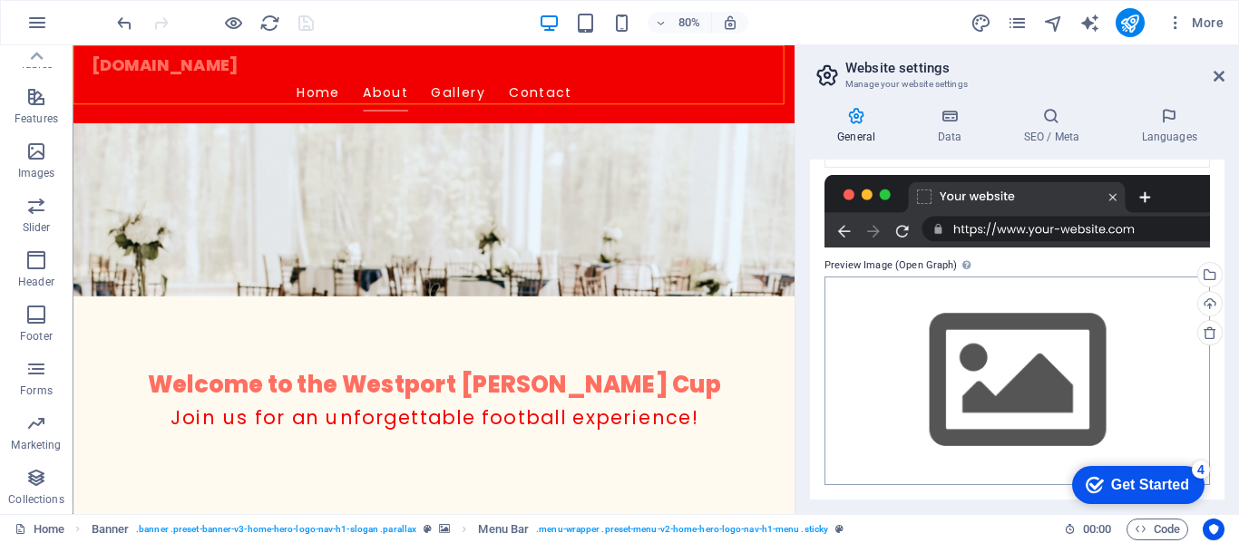
scroll to position [0, 0]
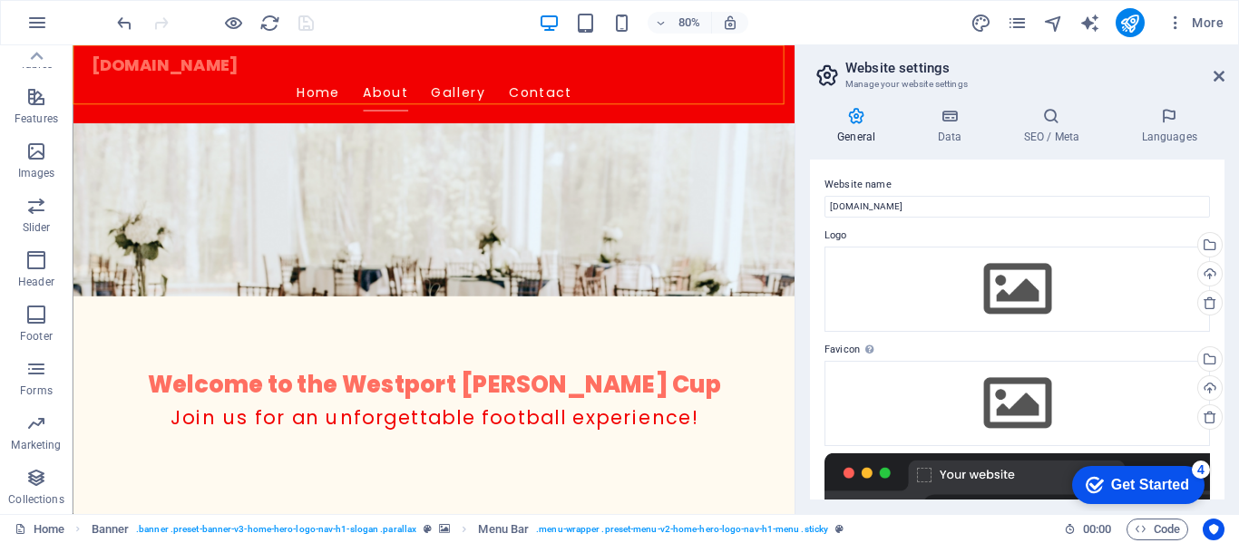
click at [867, 119] on icon at bounding box center [856, 116] width 92 height 18
click at [1217, 73] on icon at bounding box center [1218, 76] width 11 height 15
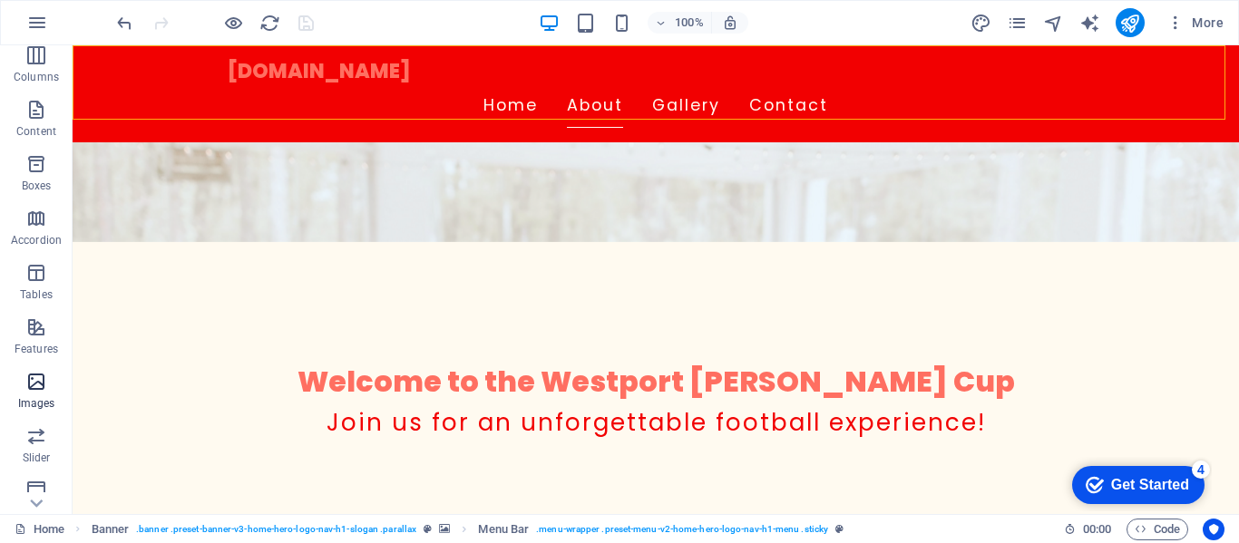
scroll to position [181, 0]
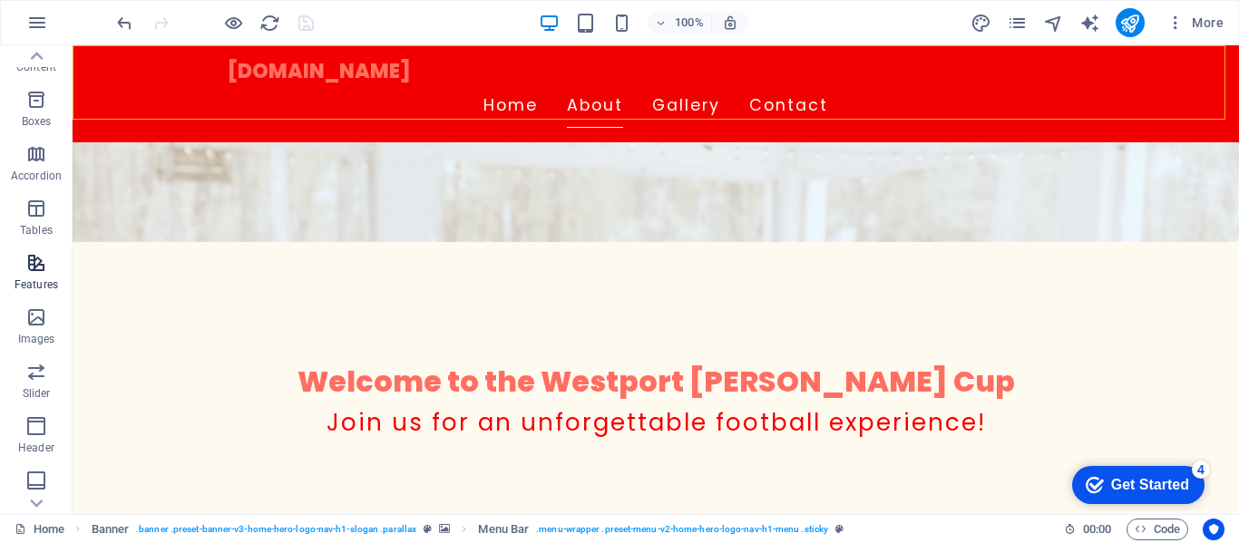
click at [35, 274] on span "Features" at bounding box center [36, 274] width 73 height 44
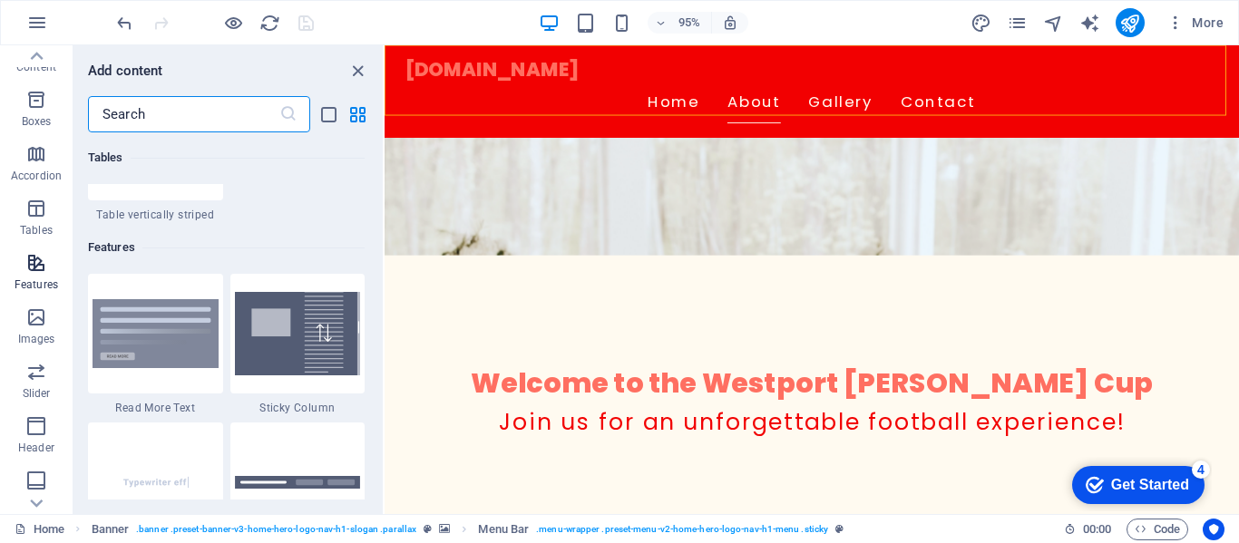
scroll to position [7068, 0]
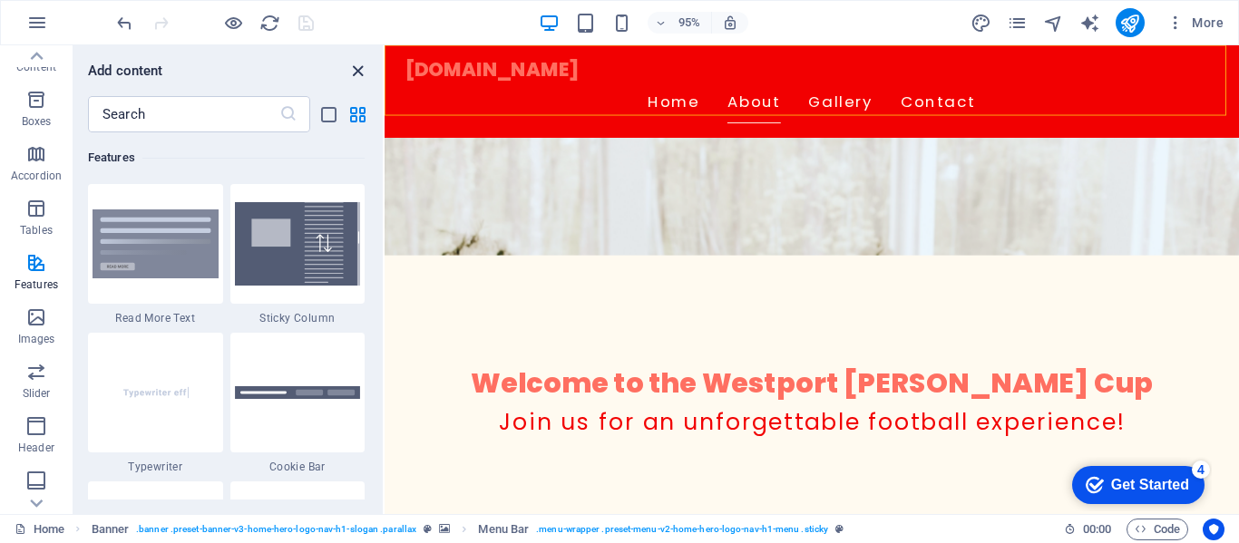
drag, startPoint x: 358, startPoint y: 66, endPoint x: 286, endPoint y: 20, distance: 86.0
click at [358, 66] on icon "close panel" at bounding box center [357, 71] width 21 height 21
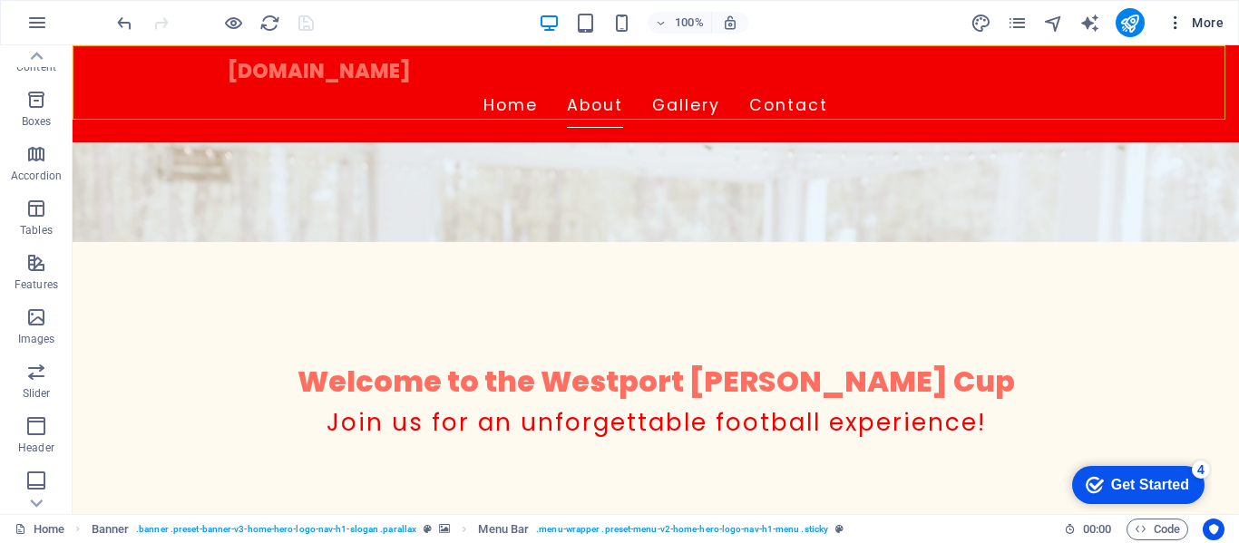
click at [1175, 23] on icon "button" at bounding box center [1175, 23] width 18 height 18
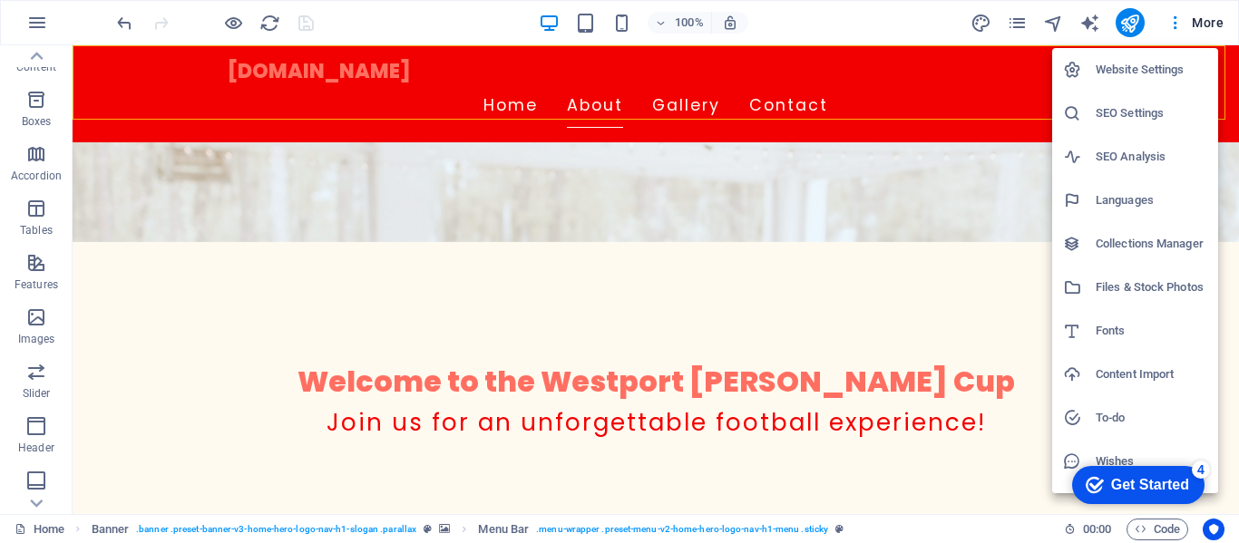
scroll to position [34, 0]
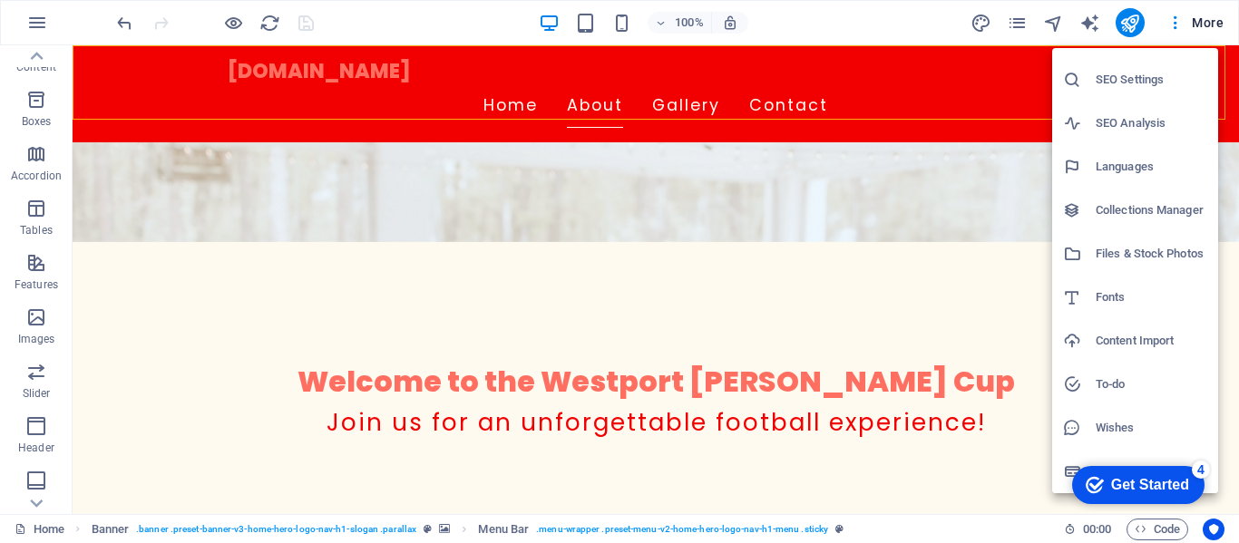
click at [985, 491] on div at bounding box center [619, 271] width 1239 height 543
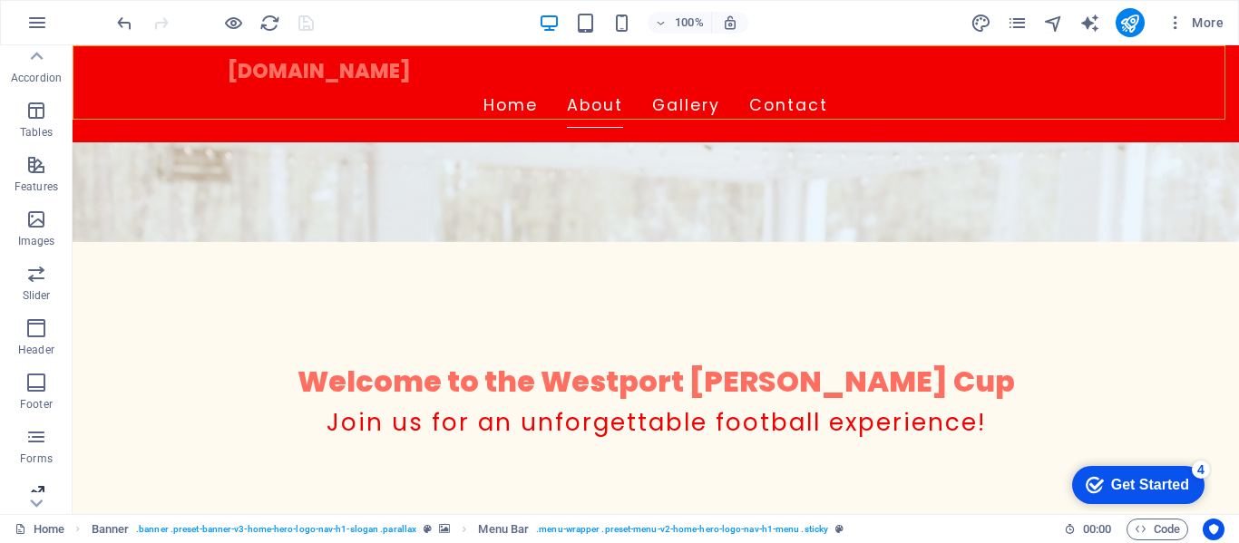
scroll to position [347, 0]
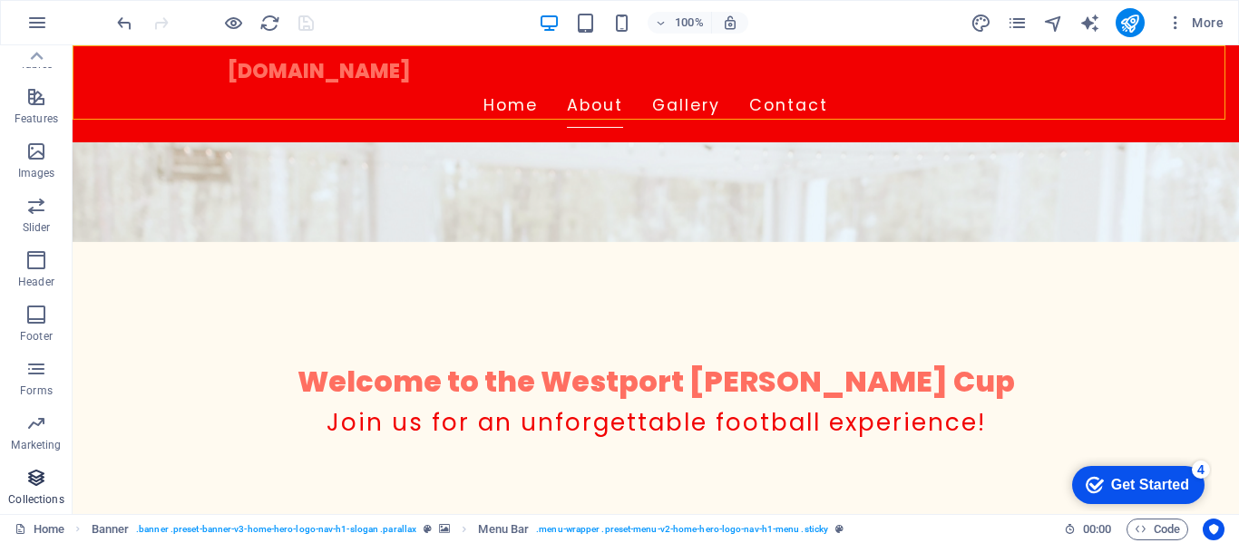
click at [39, 480] on icon "button" at bounding box center [36, 478] width 22 height 22
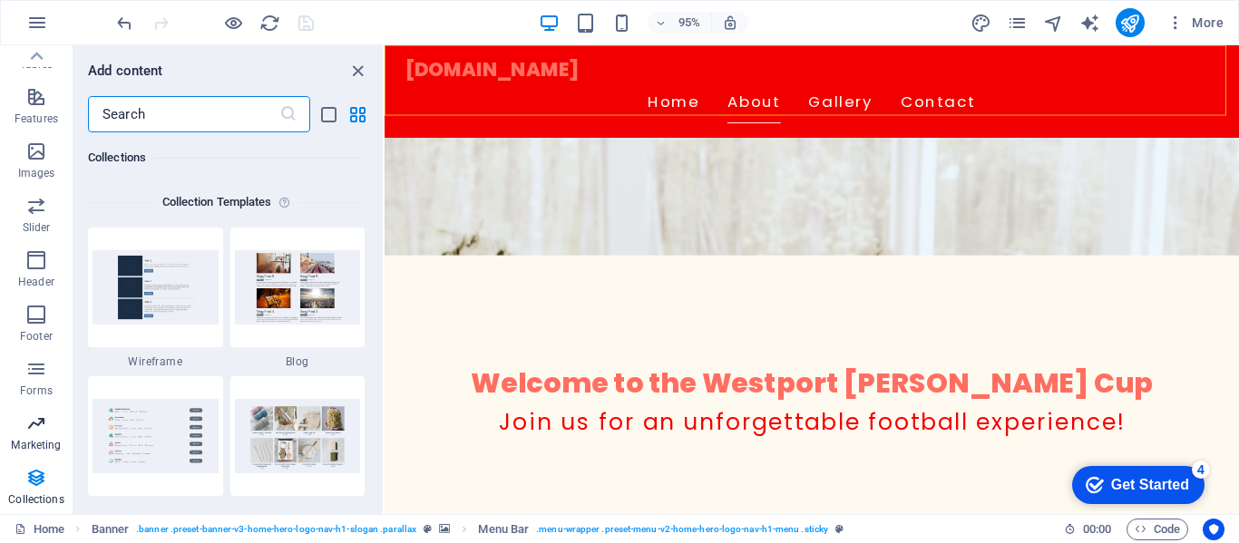
scroll to position [0, 0]
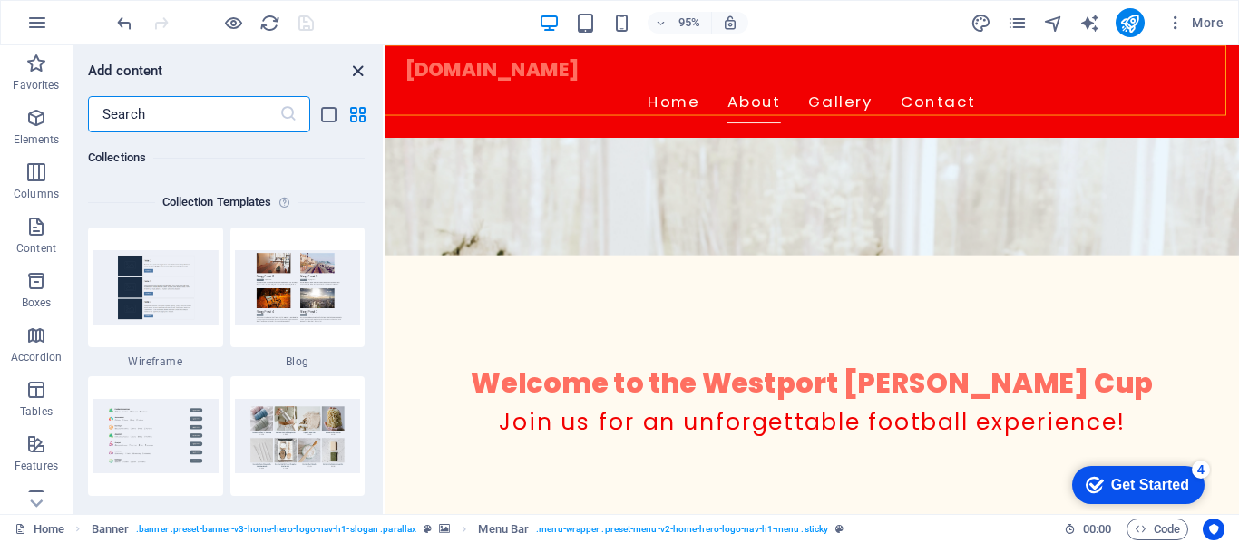
click at [360, 68] on icon "close panel" at bounding box center [357, 71] width 21 height 21
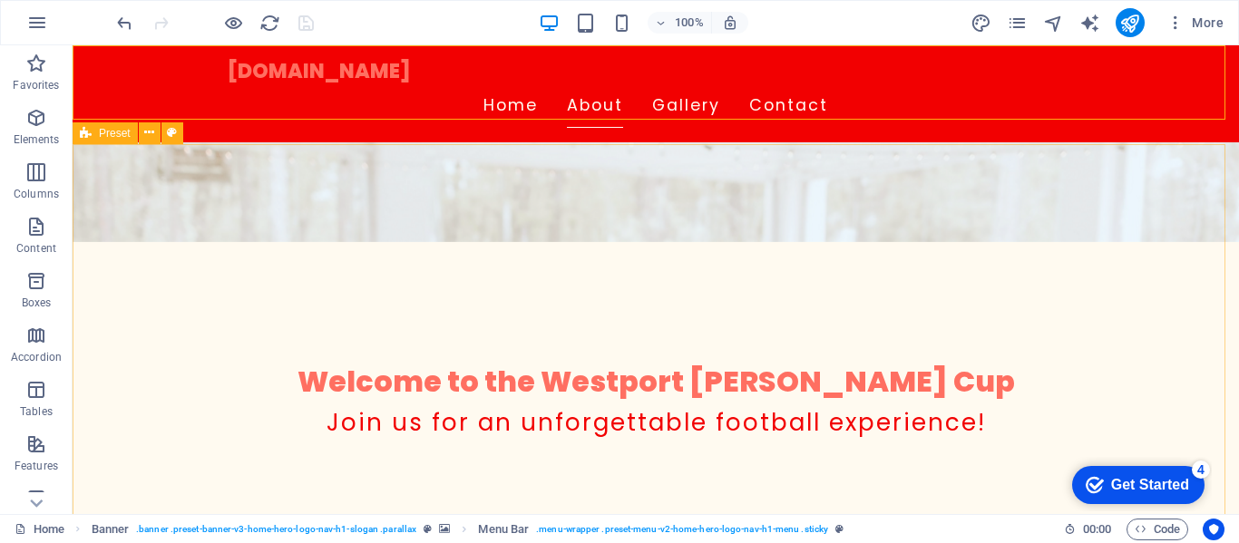
click at [115, 135] on span "Preset" at bounding box center [115, 133] width 32 height 11
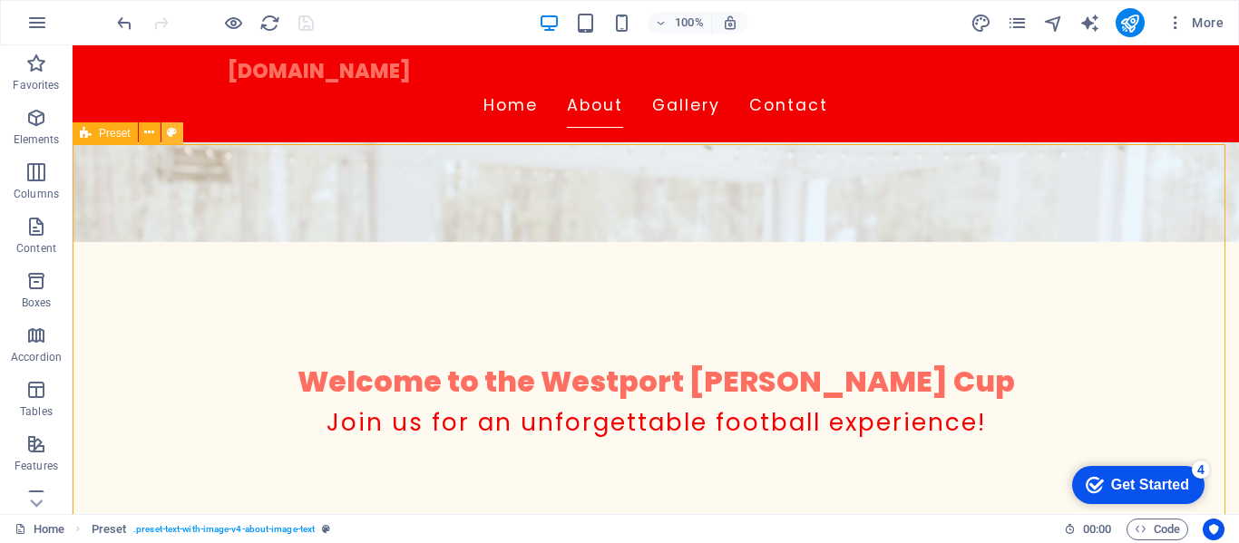
click at [169, 132] on icon at bounding box center [172, 132] width 10 height 19
select select "rem"
select select "px"
select select "preset-text-with-image-v4-about-image-text"
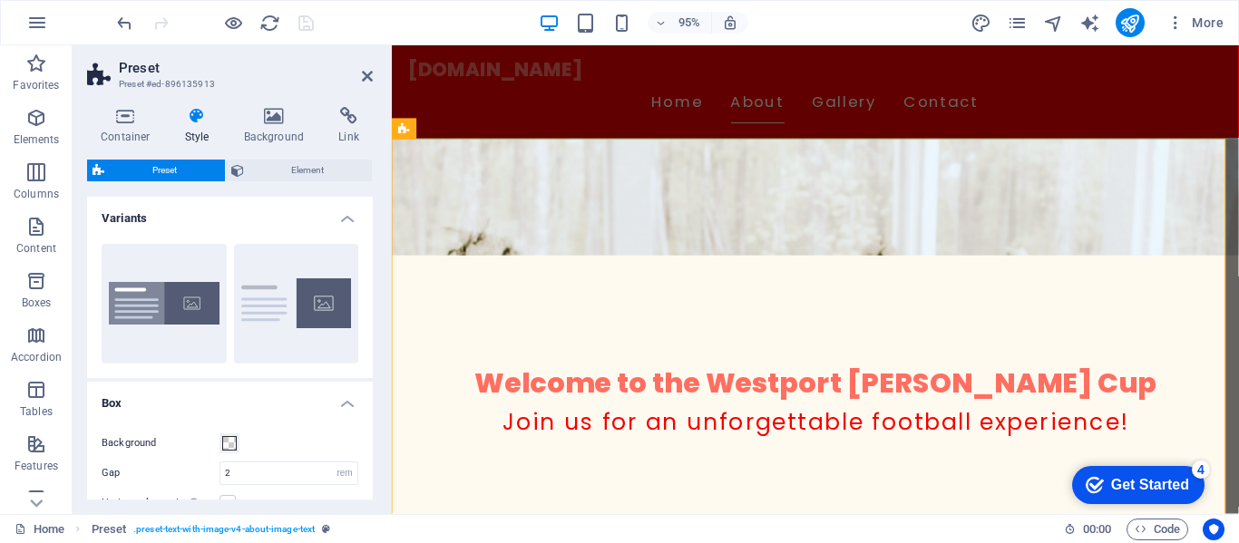
click at [355, 92] on header "Preset Preset #ed-896135913" at bounding box center [230, 68] width 286 height 47
click at [367, 73] on icon at bounding box center [367, 76] width 11 height 15
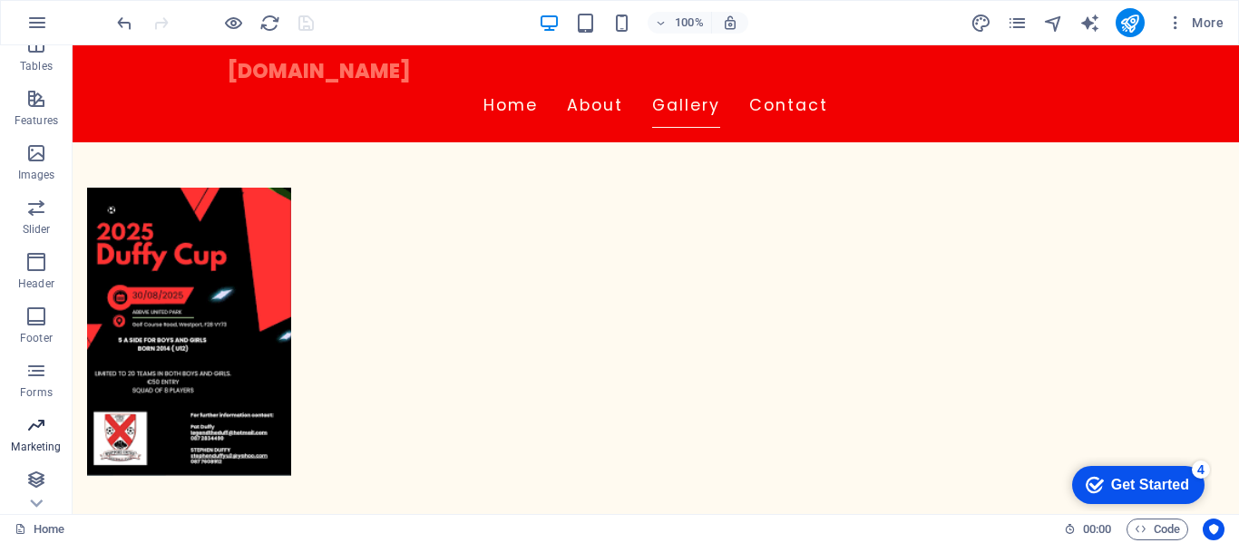
scroll to position [347, 0]
click at [43, 375] on icon "button" at bounding box center [36, 369] width 22 height 22
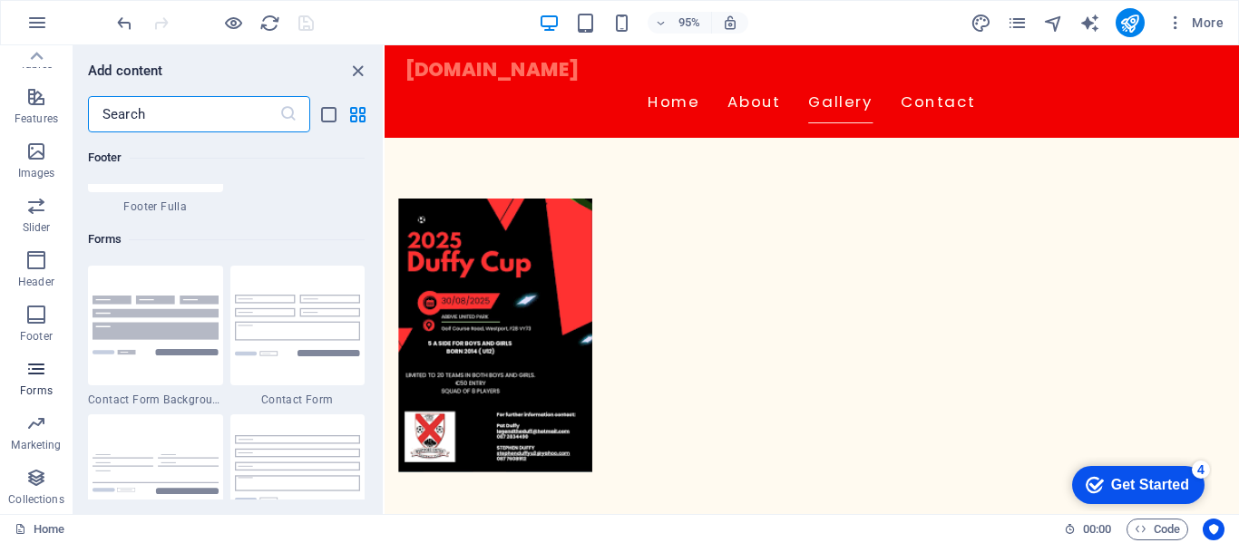
scroll to position [13237, 0]
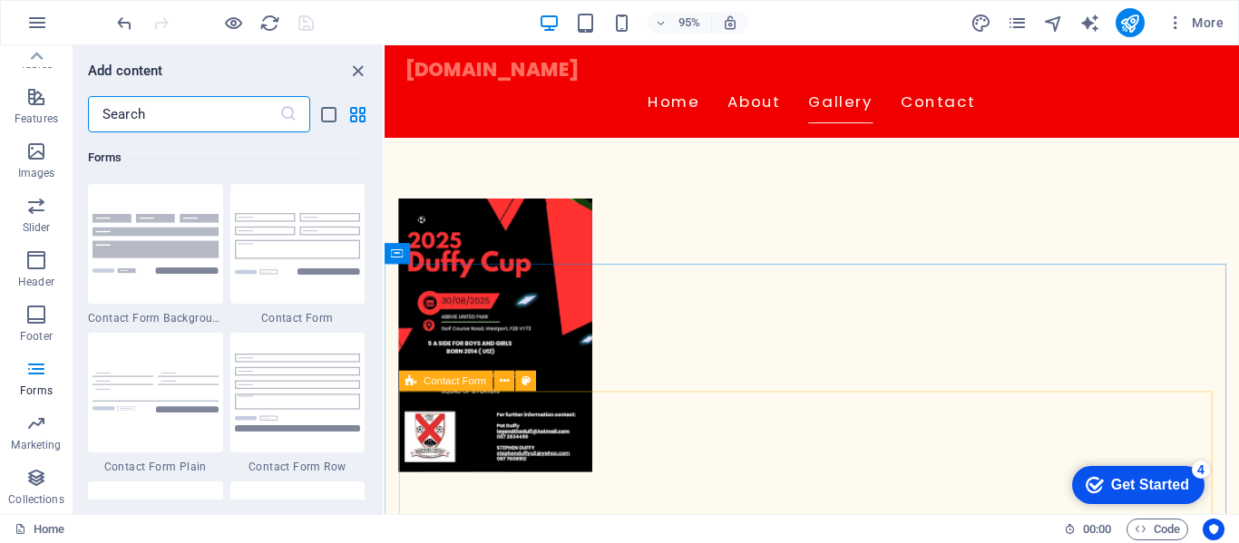
click at [438, 385] on span "Contact Form" at bounding box center [454, 381] width 63 height 10
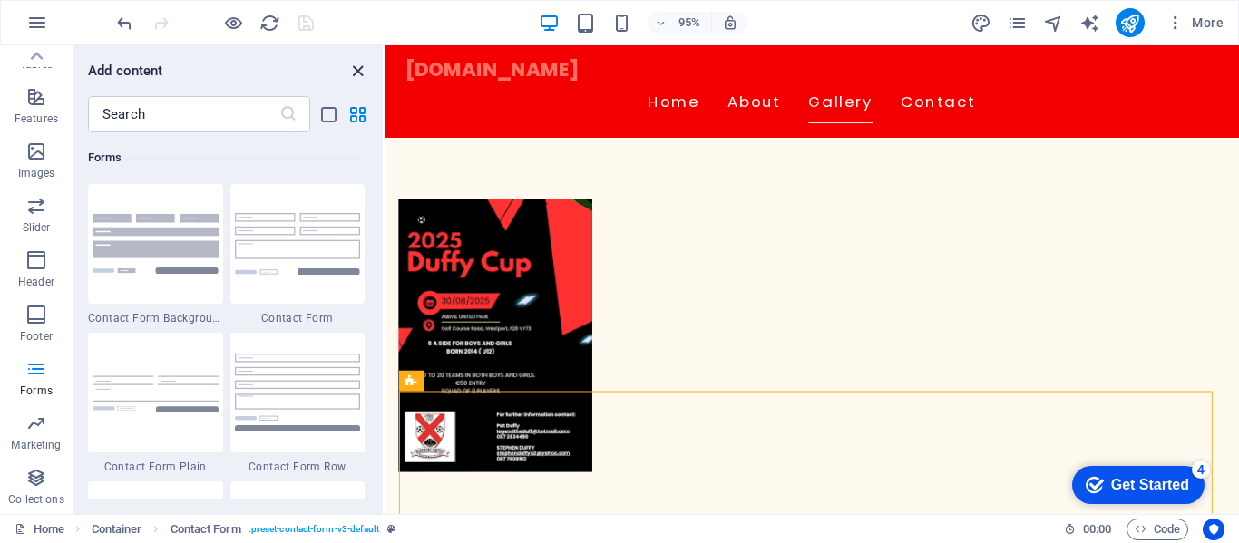
click at [347, 76] on icon "close panel" at bounding box center [357, 71] width 21 height 21
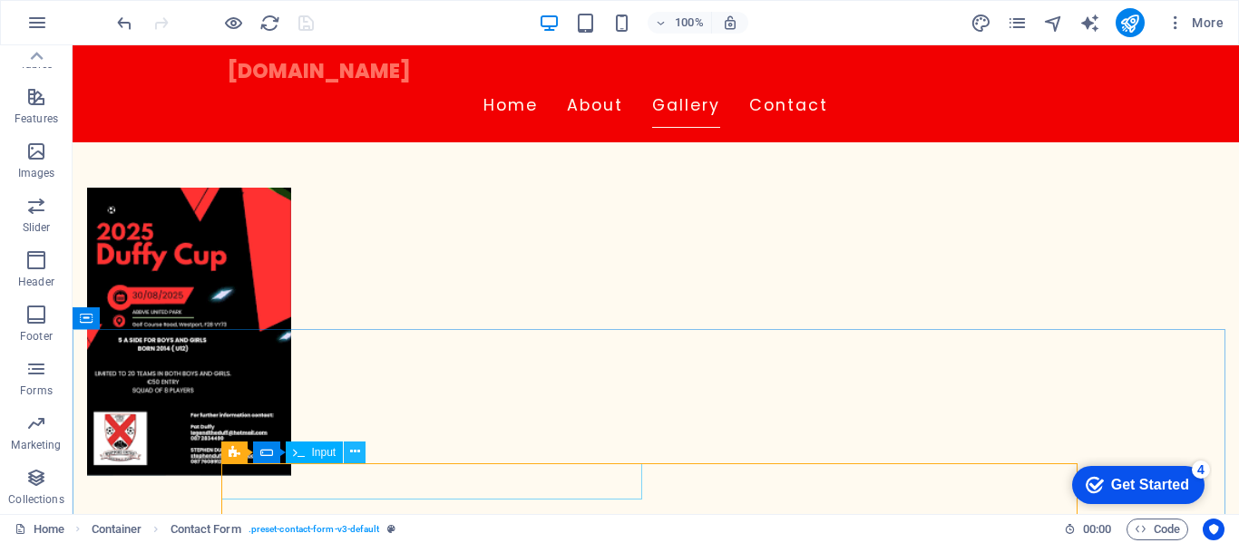
click at [354, 453] on icon at bounding box center [355, 451] width 10 height 19
click at [232, 455] on icon at bounding box center [234, 453] width 12 height 22
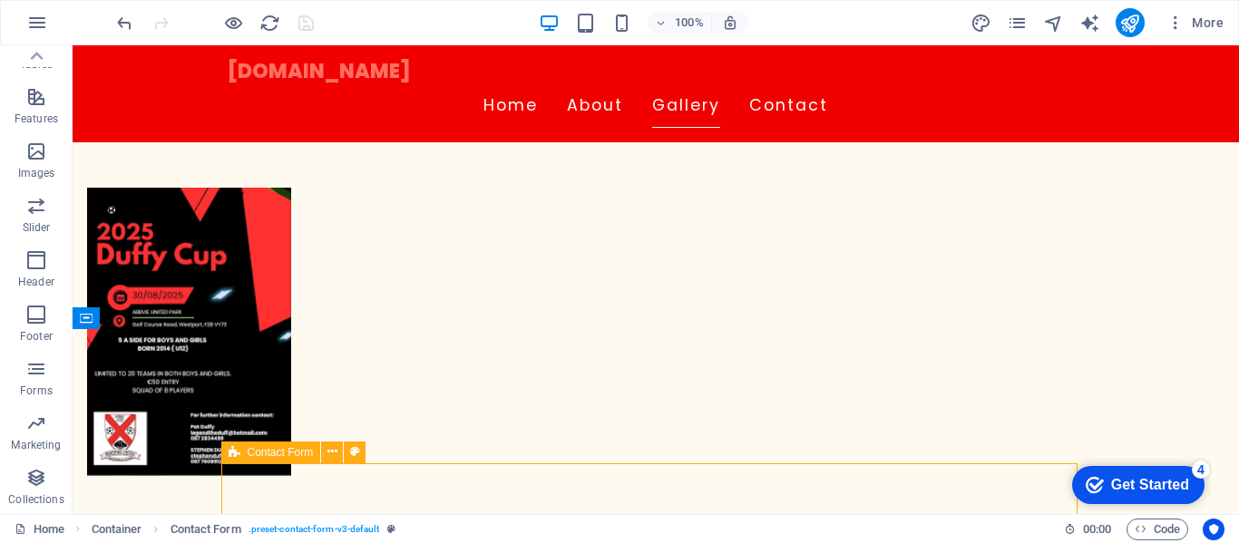
click at [262, 455] on span "Contact Form" at bounding box center [281, 452] width 66 height 11
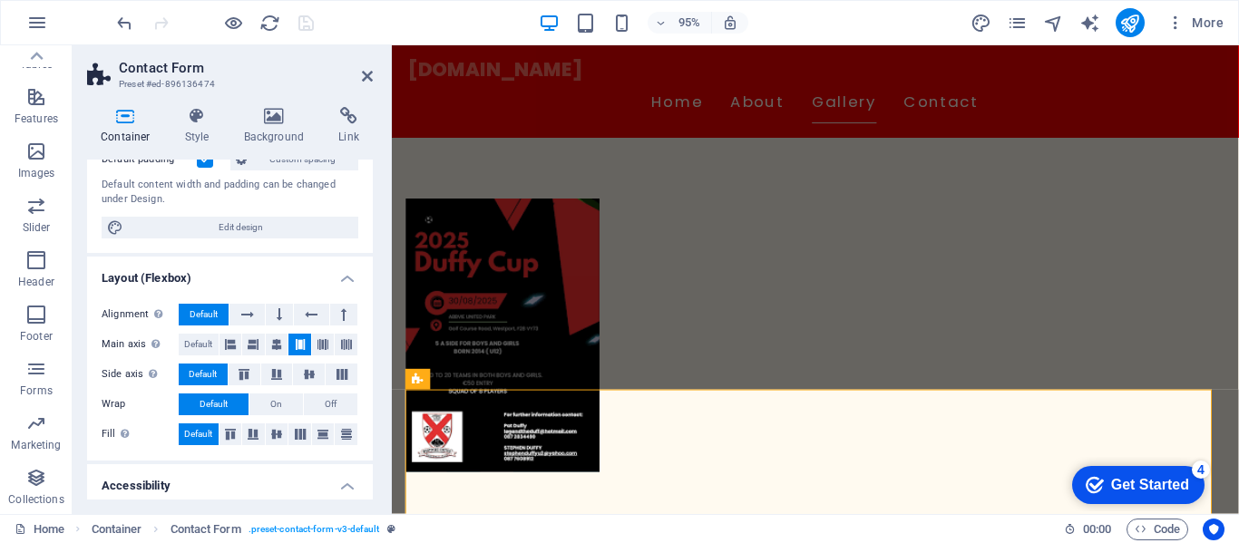
scroll to position [0, 0]
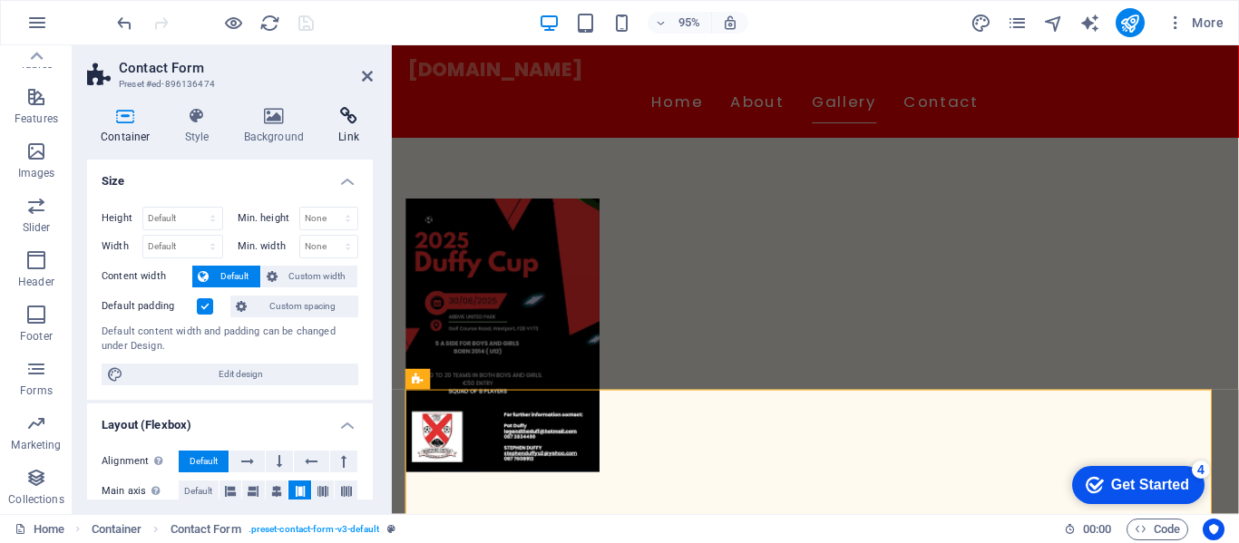
click at [335, 121] on icon at bounding box center [349, 116] width 48 height 18
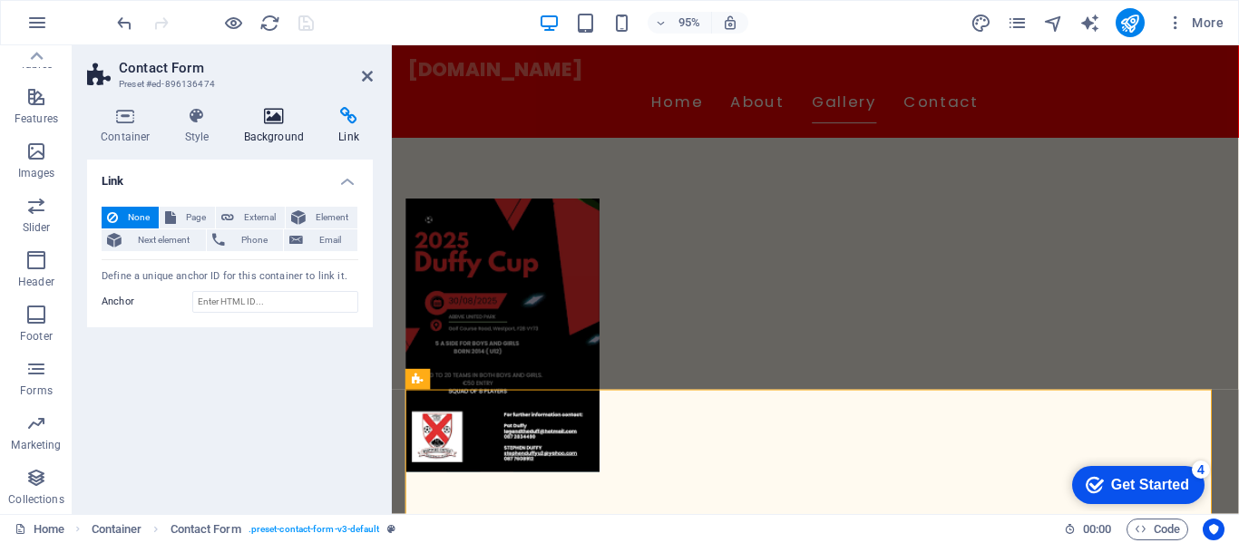
click at [269, 120] on icon at bounding box center [274, 116] width 88 height 18
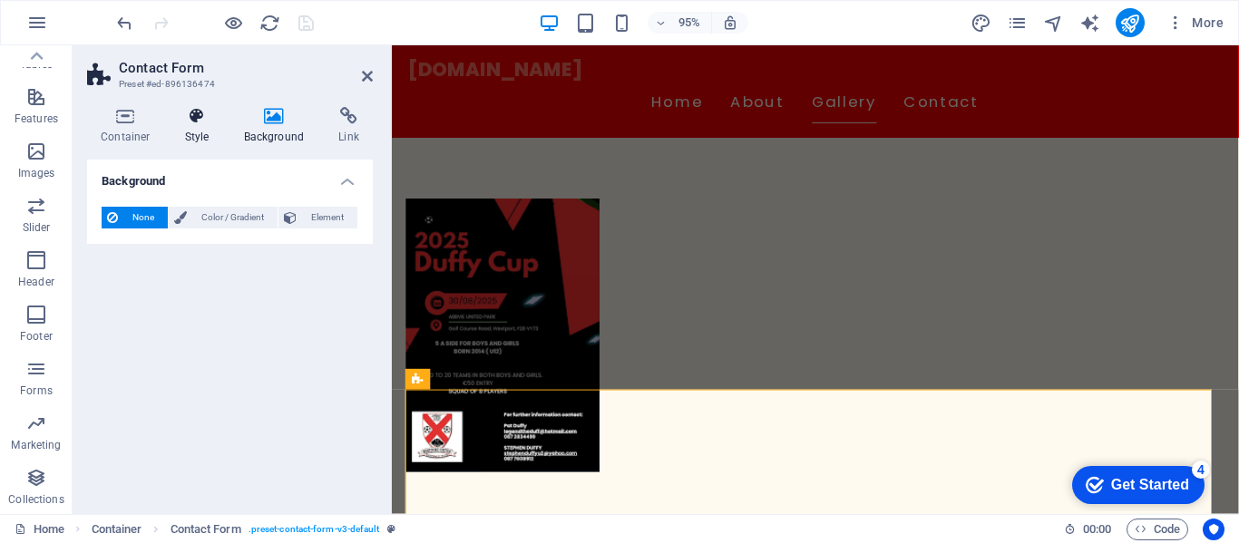
click at [206, 122] on icon at bounding box center [197, 116] width 52 height 18
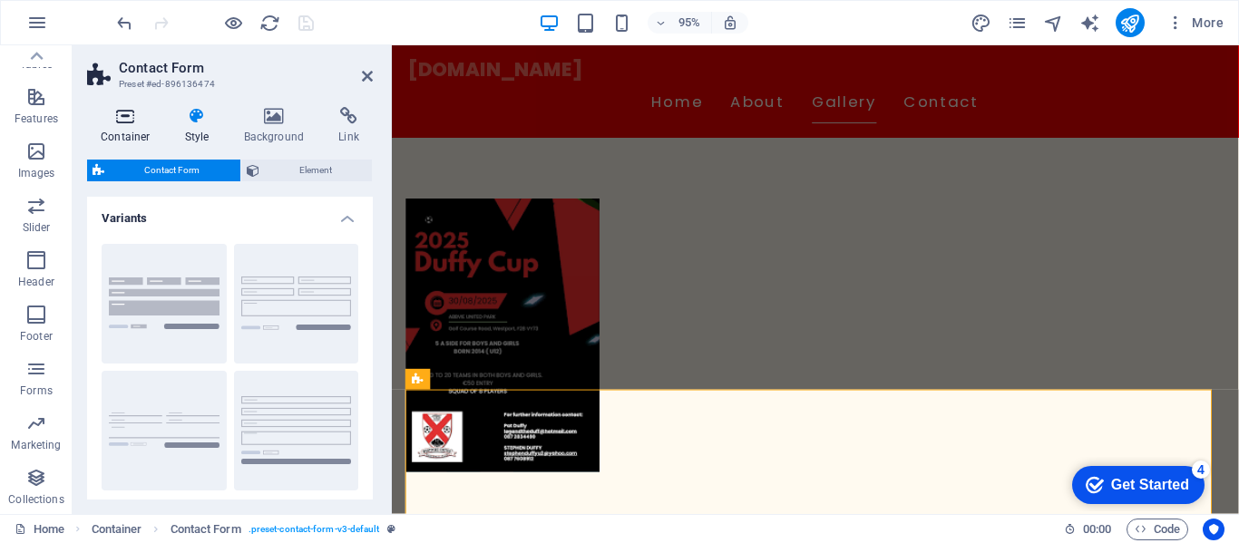
click at [129, 123] on icon at bounding box center [125, 116] width 77 height 18
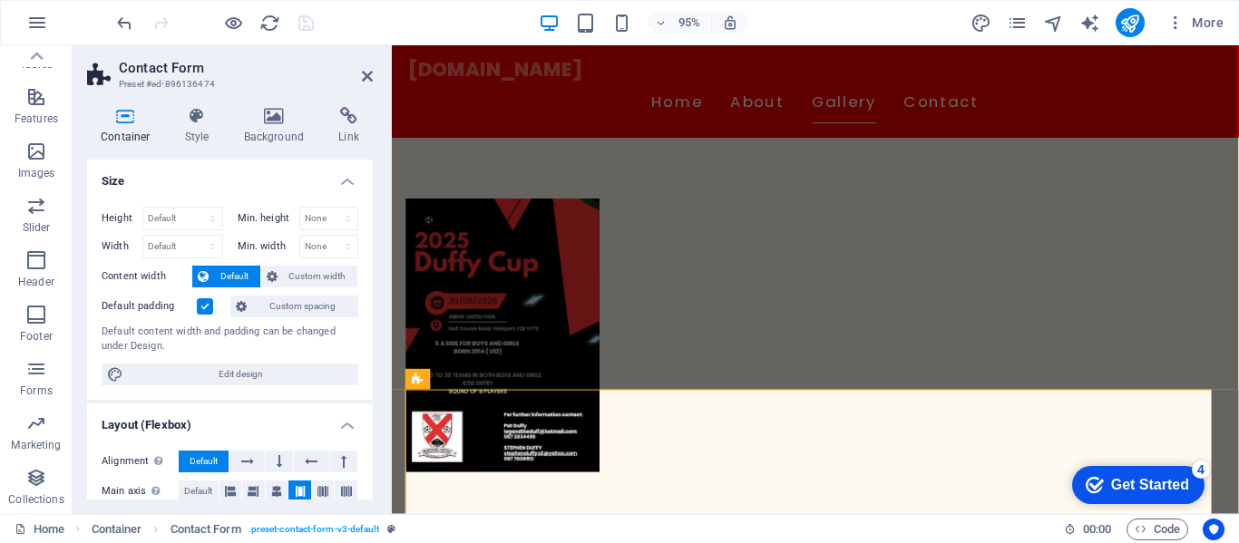
click at [355, 71] on h2 "Contact Form" at bounding box center [246, 68] width 254 height 16
click at [367, 73] on icon at bounding box center [367, 76] width 11 height 15
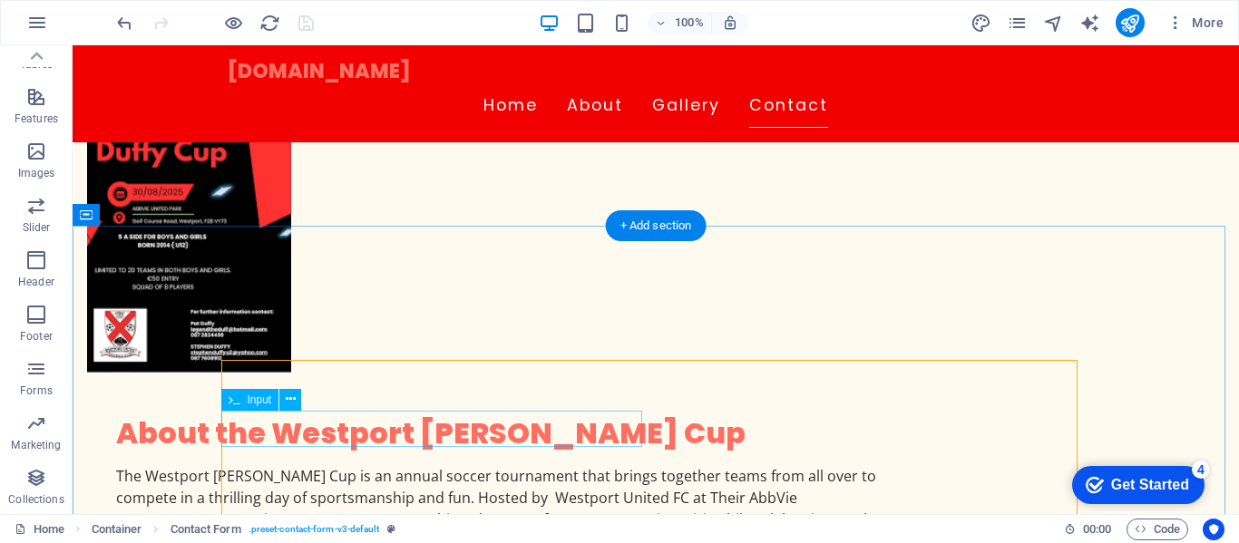
scroll to position [1017, 0]
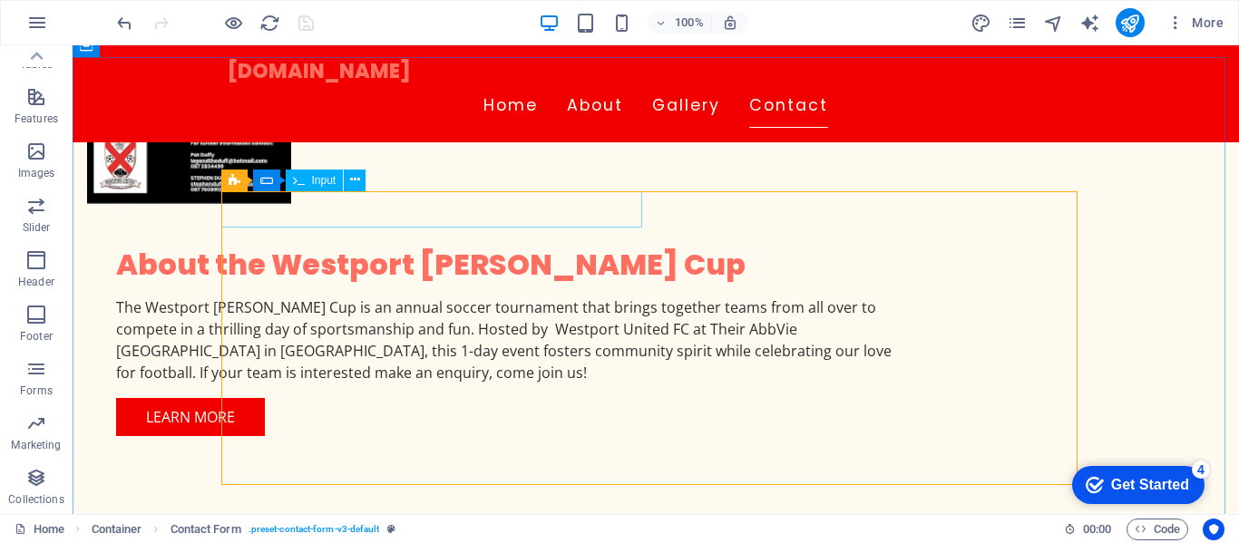
click at [315, 183] on span "Input" at bounding box center [324, 180] width 24 height 11
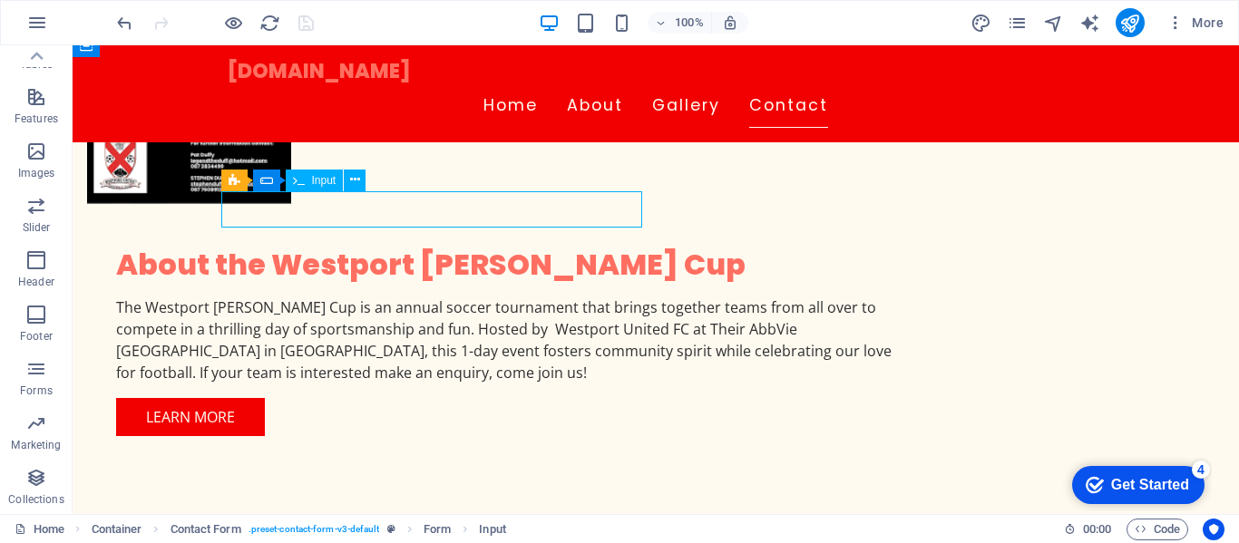
click at [324, 181] on span "Input" at bounding box center [324, 180] width 24 height 11
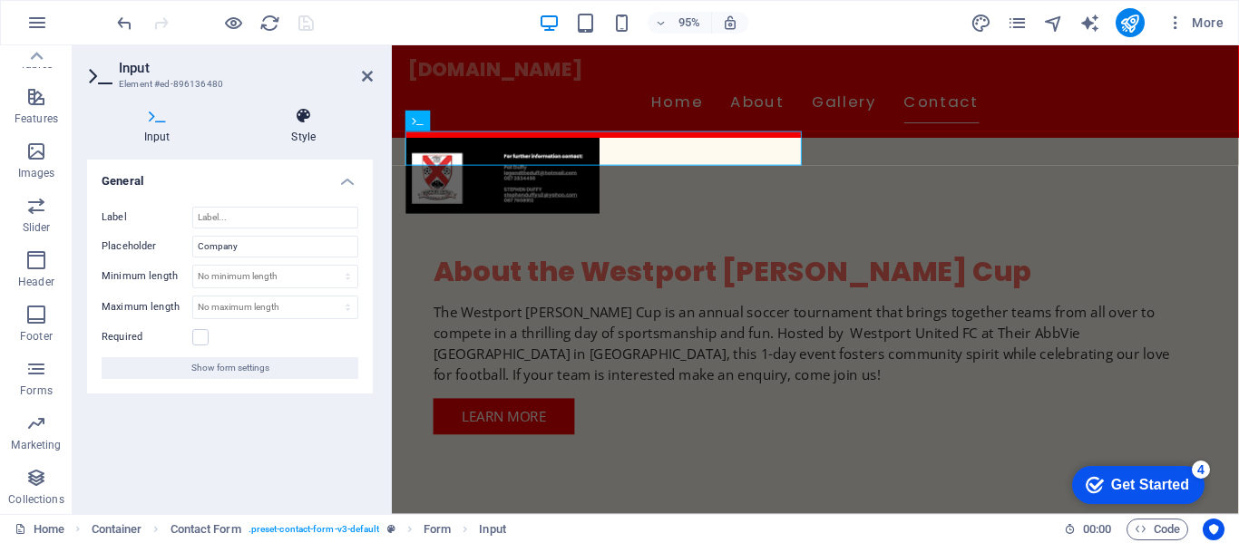
click at [306, 123] on icon at bounding box center [304, 116] width 139 height 18
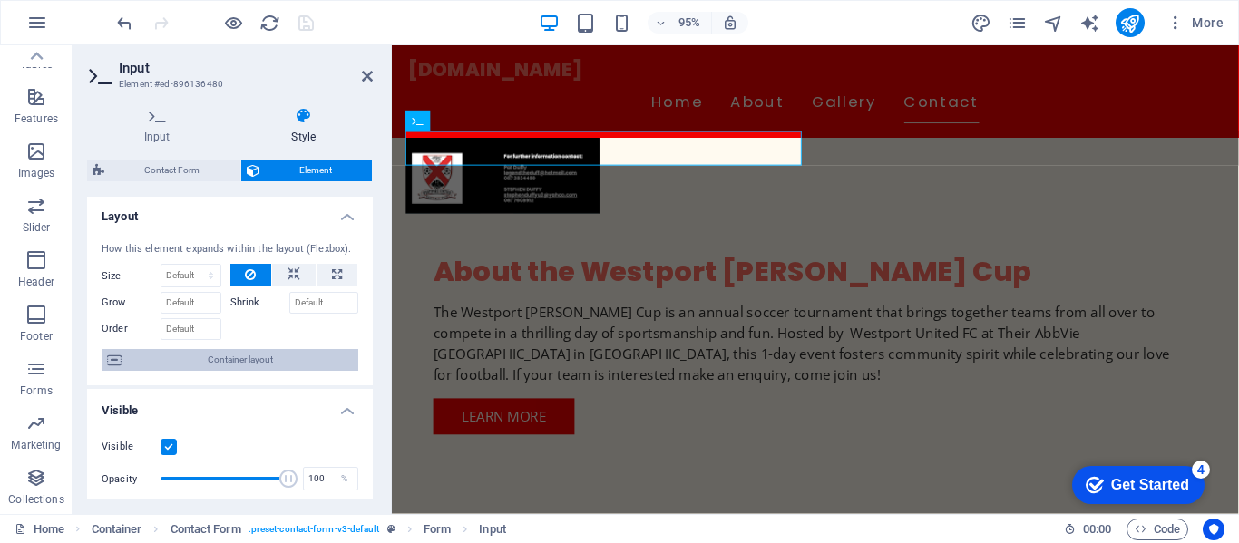
scroll to position [0, 0]
click at [364, 81] on icon at bounding box center [367, 76] width 11 height 15
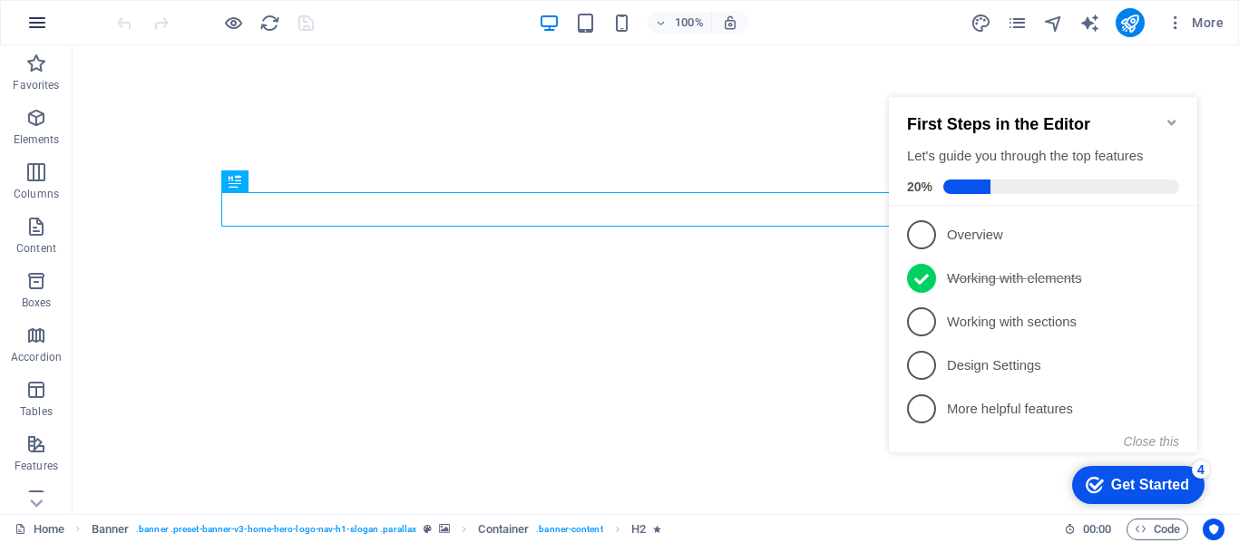
click at [37, 25] on icon "button" at bounding box center [37, 23] width 22 height 22
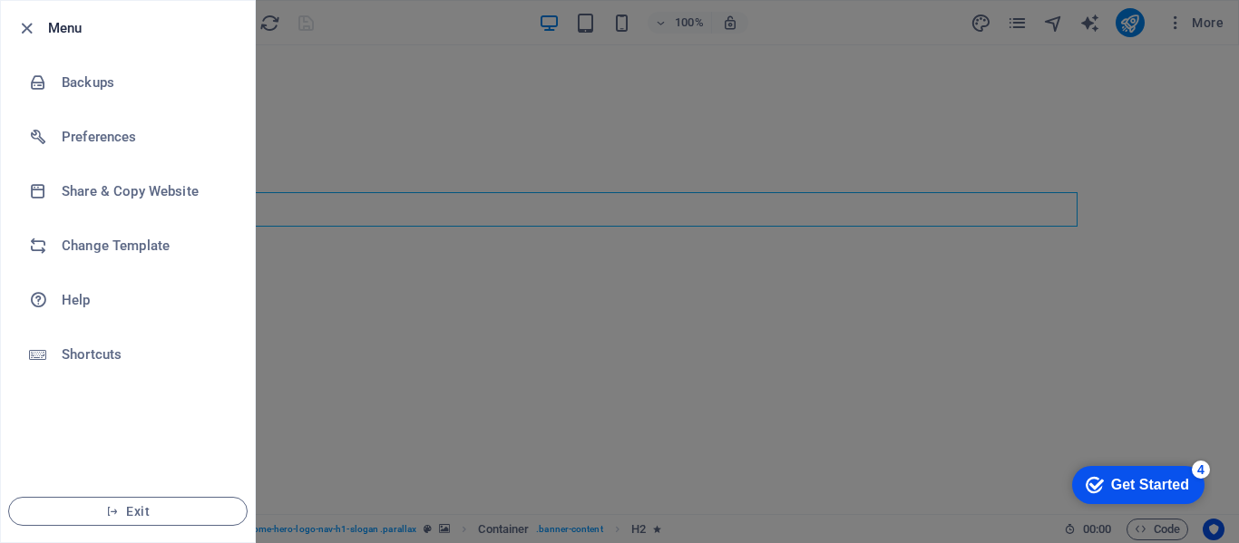
click at [24, 16] on li "Menu" at bounding box center [128, 28] width 254 height 54
click at [25, 23] on icon "button" at bounding box center [26, 28] width 21 height 21
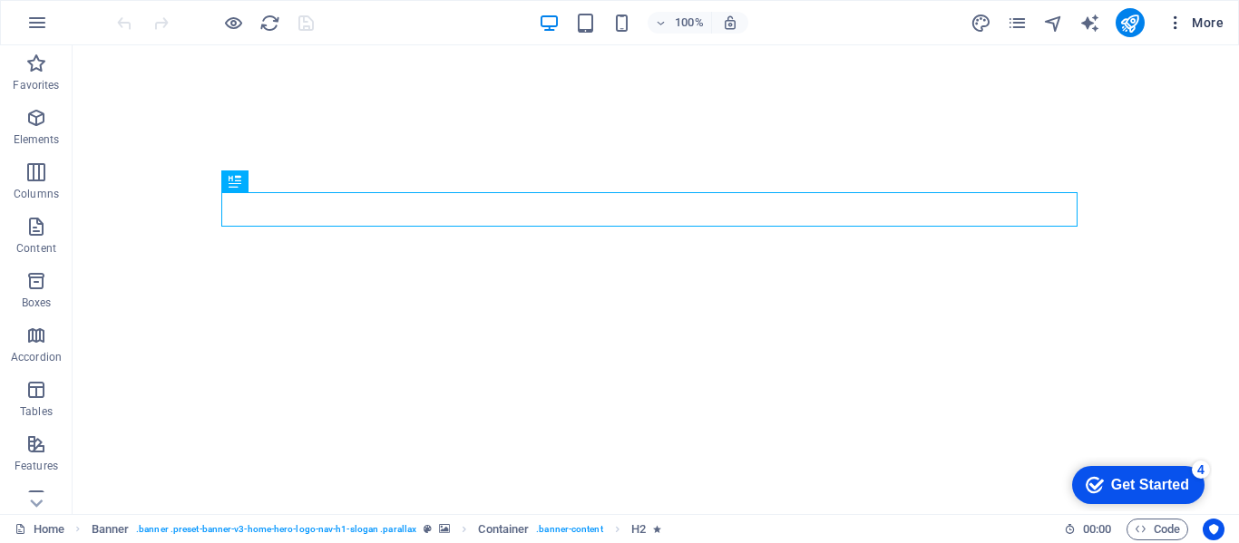
click at [1198, 23] on span "More" at bounding box center [1194, 23] width 57 height 18
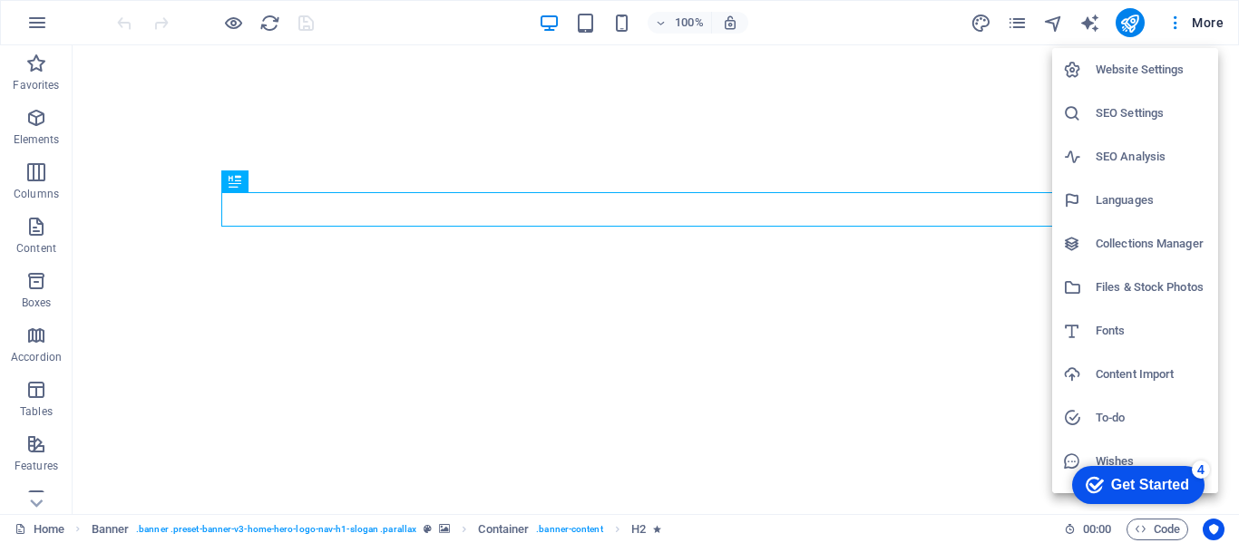
click at [1119, 111] on h6 "SEO Settings" at bounding box center [1151, 113] width 112 height 22
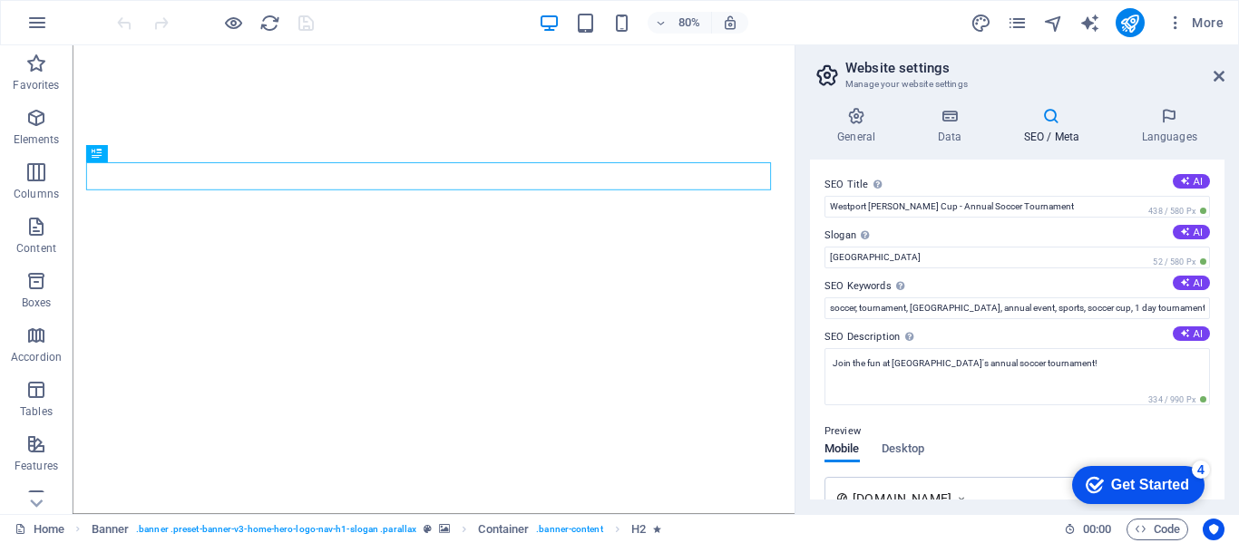
click at [1210, 76] on header "Website settings Manage your website settings" at bounding box center [1018, 68] width 411 height 47
click at [1217, 73] on icon at bounding box center [1218, 76] width 11 height 15
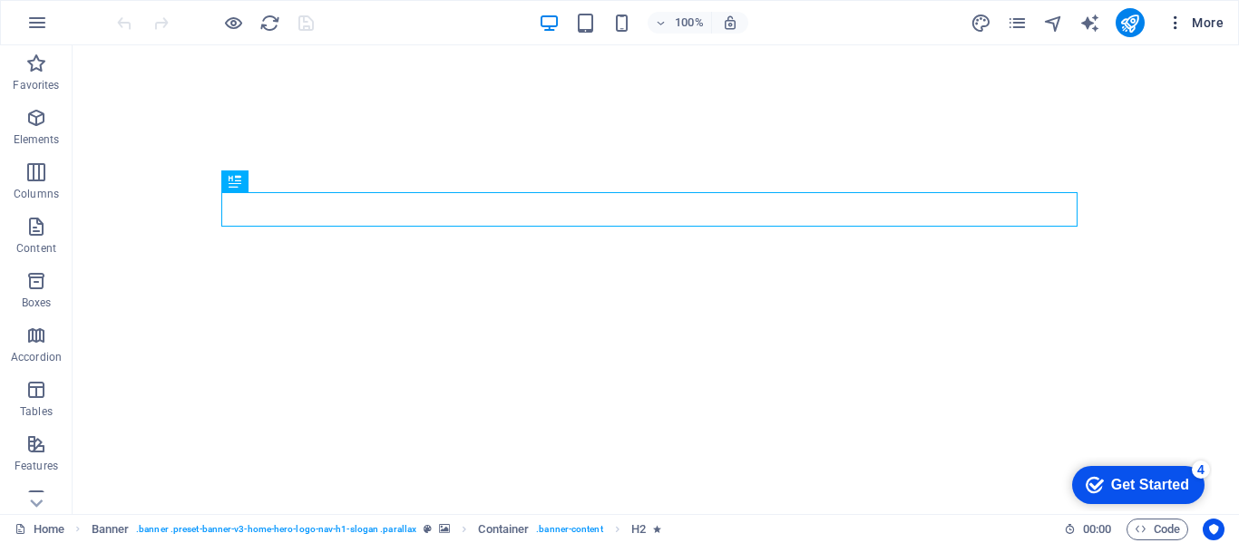
click at [1180, 12] on button "More" at bounding box center [1195, 22] width 72 height 29
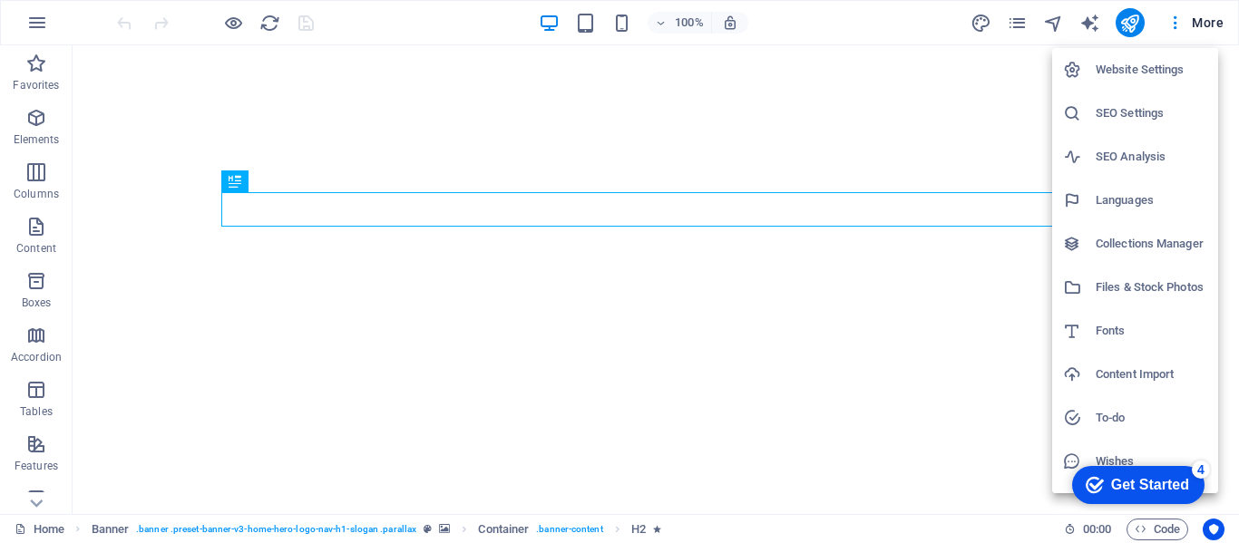
click at [1125, 74] on h6 "Website Settings" at bounding box center [1151, 70] width 112 height 22
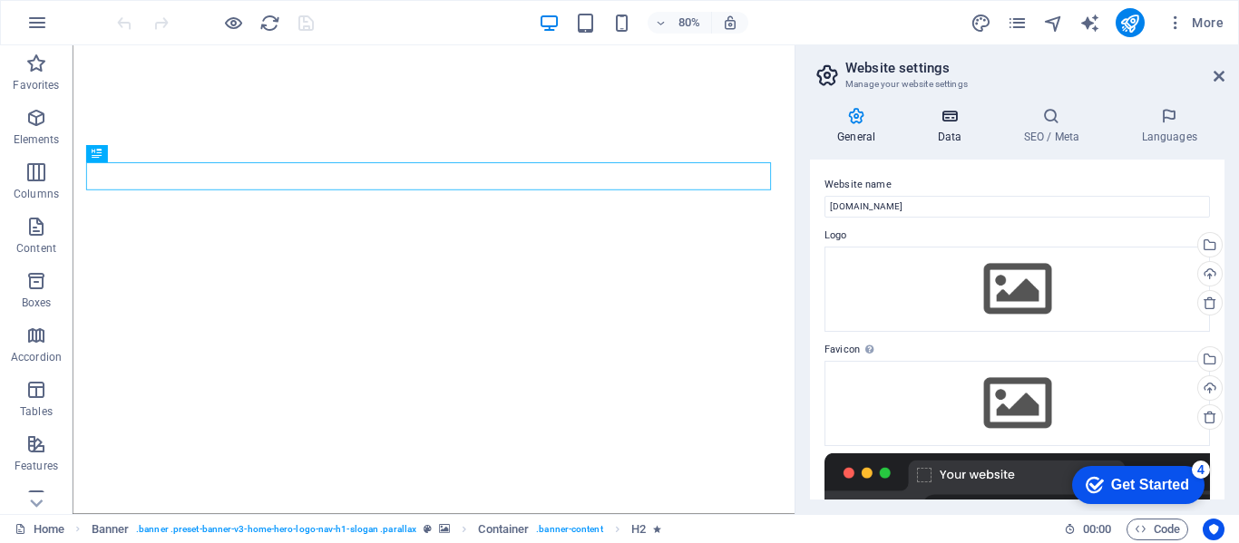
click at [953, 122] on icon at bounding box center [948, 116] width 79 height 18
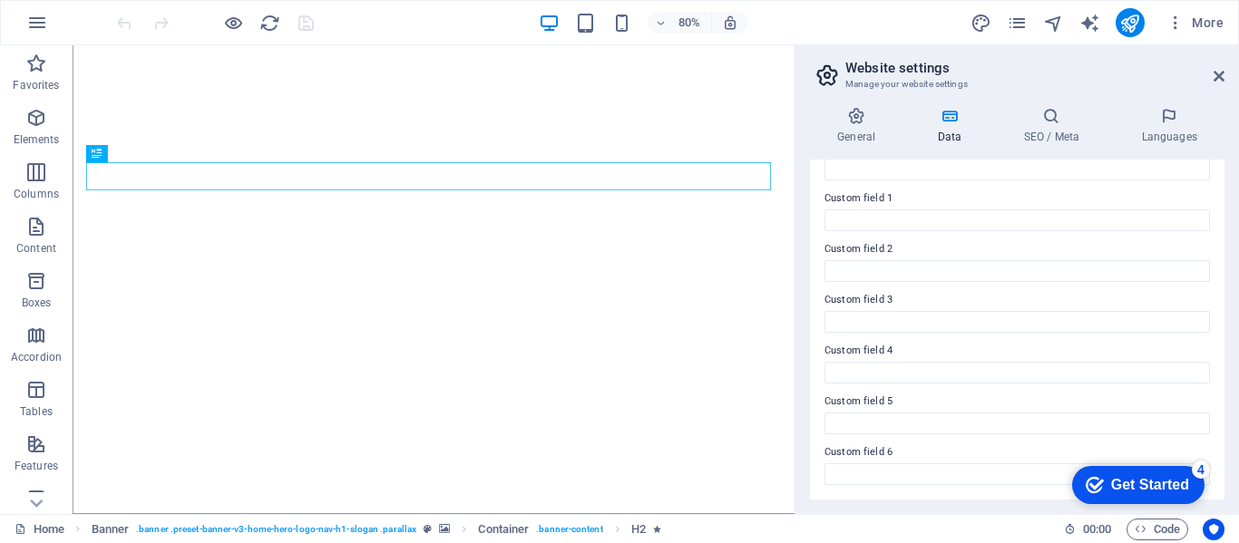
scroll to position [78, 0]
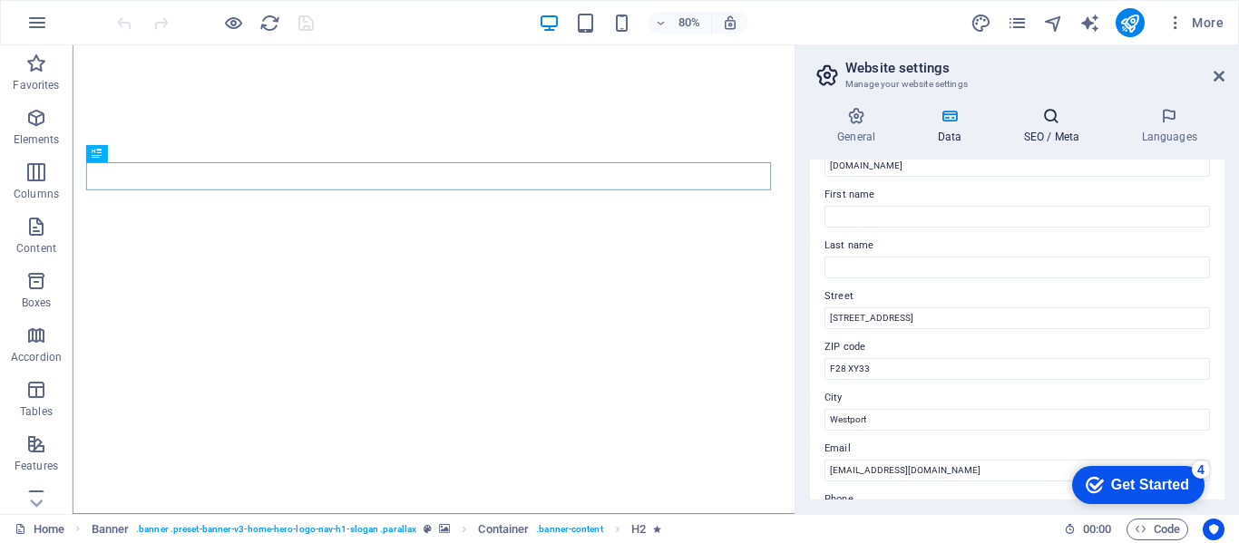
click at [1055, 126] on h4 "SEO / Meta" at bounding box center [1055, 126] width 118 height 38
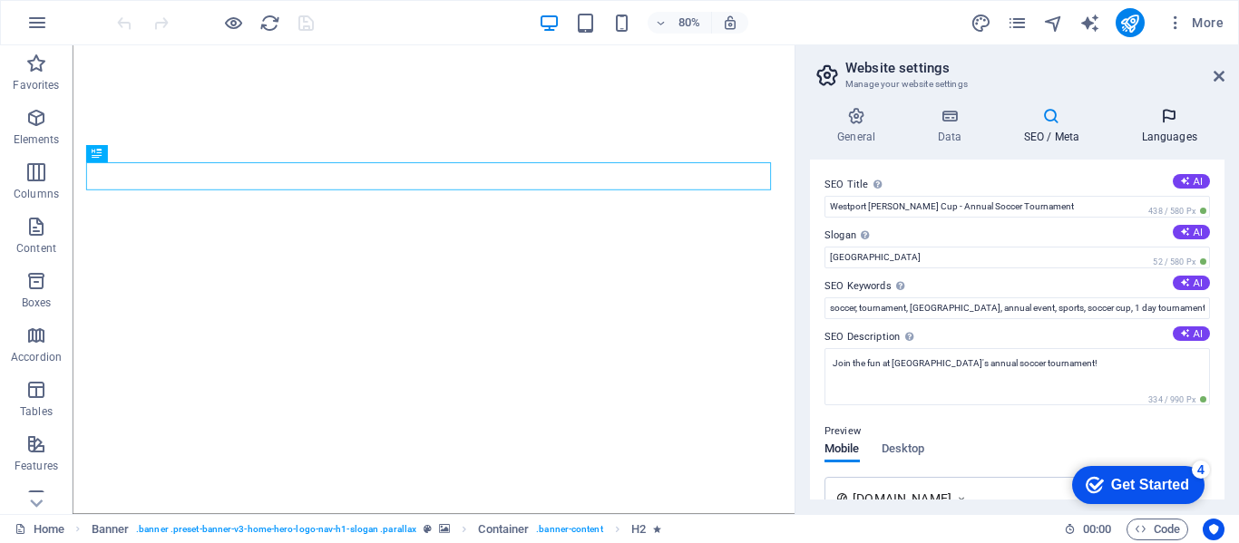
click at [1170, 122] on icon at bounding box center [1168, 116] width 111 height 18
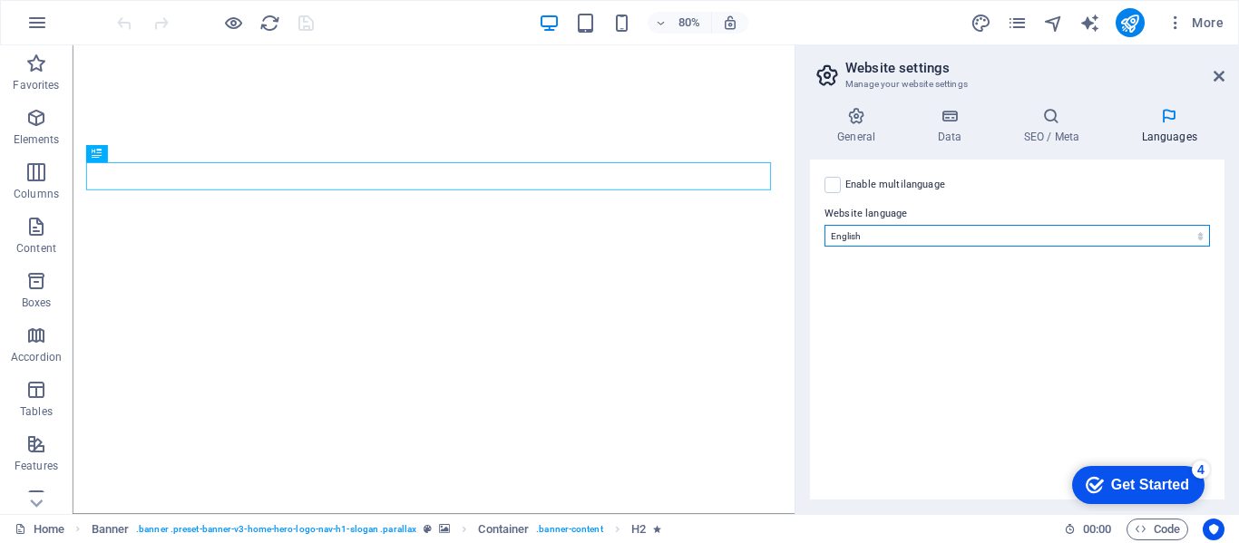
click at [986, 233] on select "Abkhazian Afar Afrikaans Akan Albanian Amharic Arabic Aragonese Armenian Assame…" at bounding box center [1016, 236] width 385 height 22
click at [824, 225] on select "Abkhazian Afar Afrikaans Akan Albanian Amharic Arabic Aragonese Armenian Assame…" at bounding box center [1016, 236] width 385 height 22
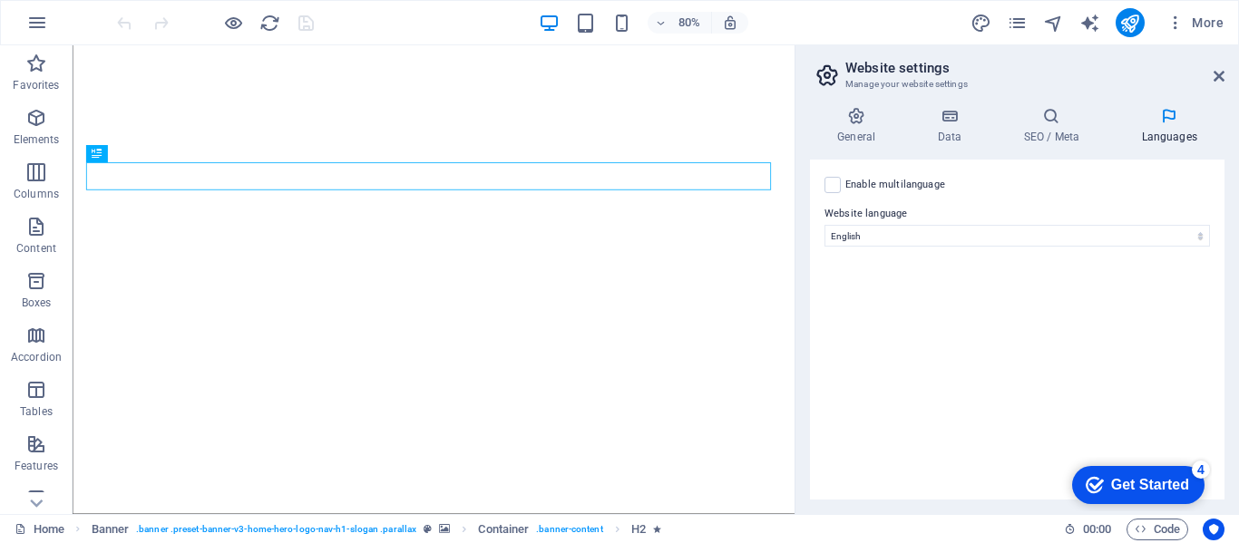
click at [930, 249] on div "Enable multilanguage To disable multilanguage delete all languages until only o…" at bounding box center [1017, 330] width 414 height 340
click at [1219, 73] on icon at bounding box center [1218, 76] width 11 height 15
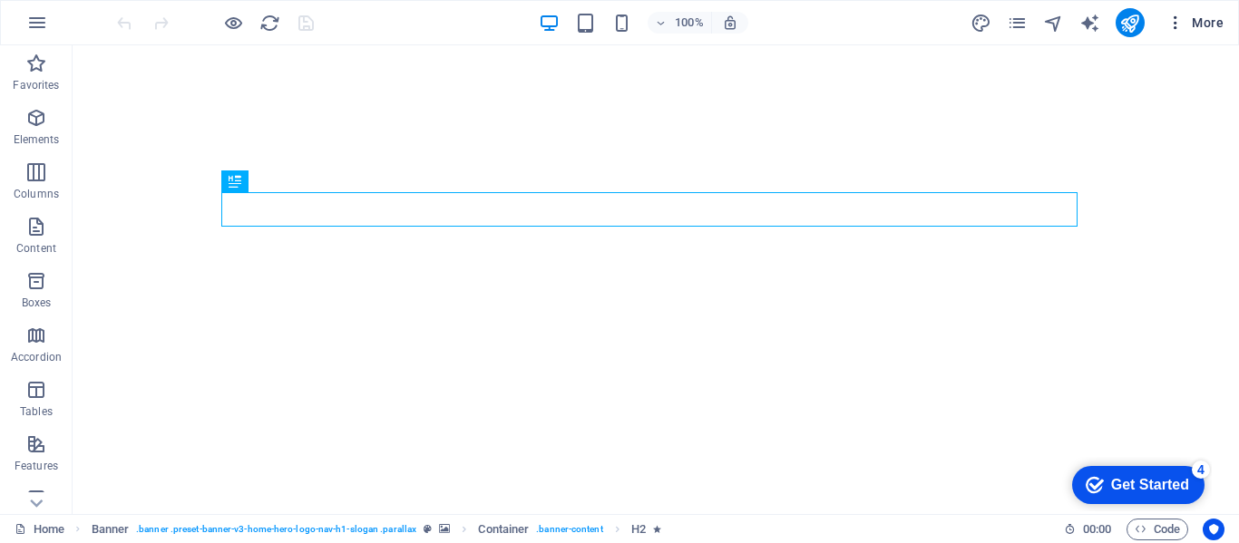
click at [1168, 24] on icon "button" at bounding box center [1175, 23] width 18 height 18
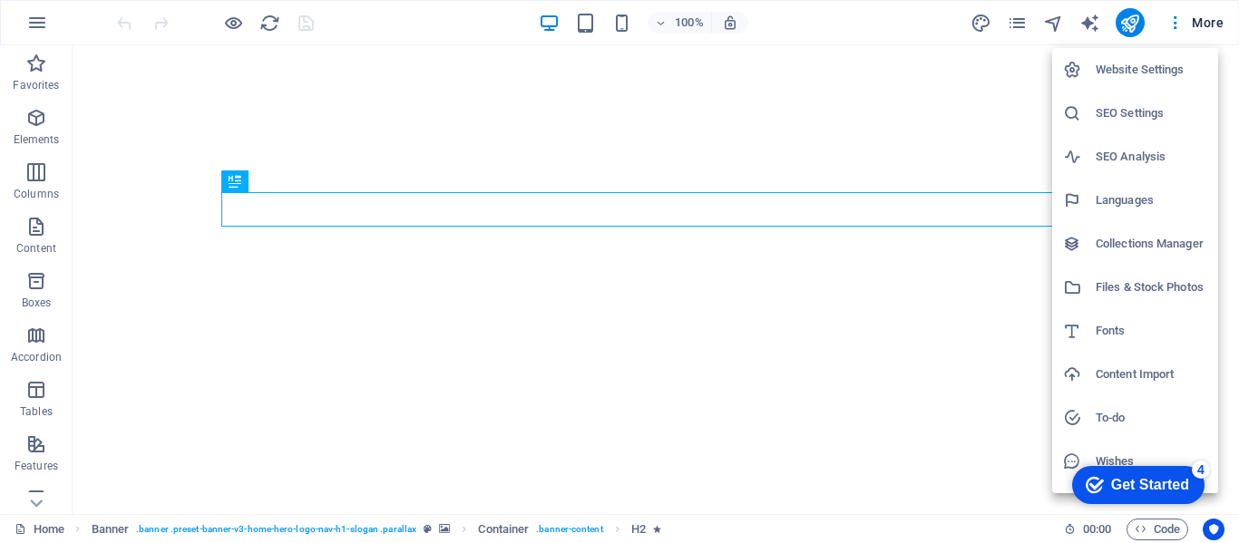
scroll to position [34, 0]
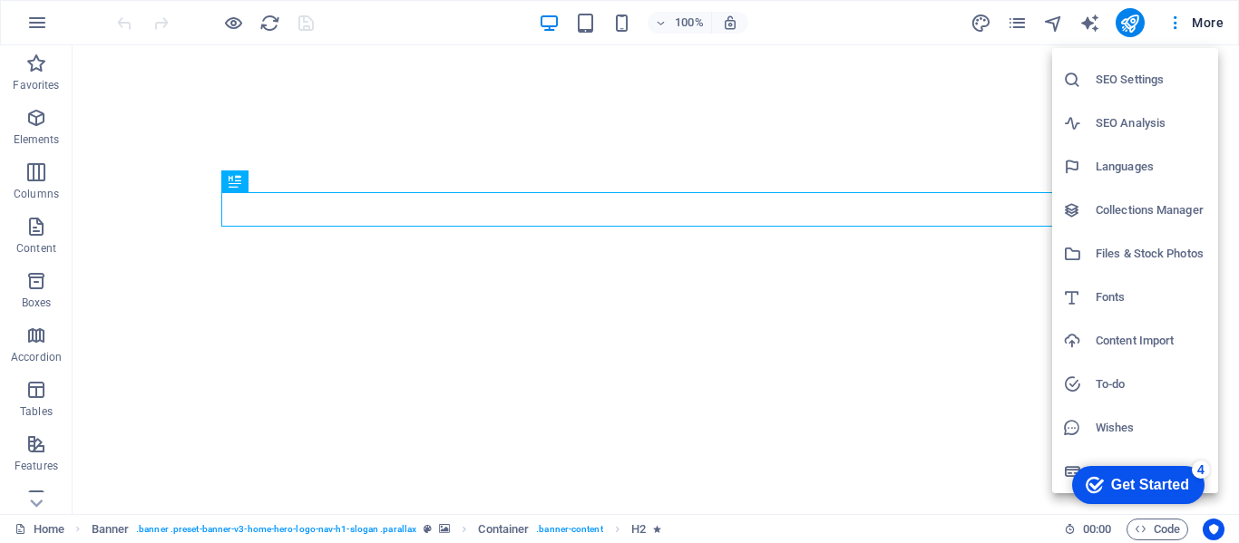
drag, startPoint x: 1232, startPoint y: 155, endPoint x: 1235, endPoint y: 236, distance: 80.7
click at [1235, 236] on div at bounding box center [619, 271] width 1239 height 543
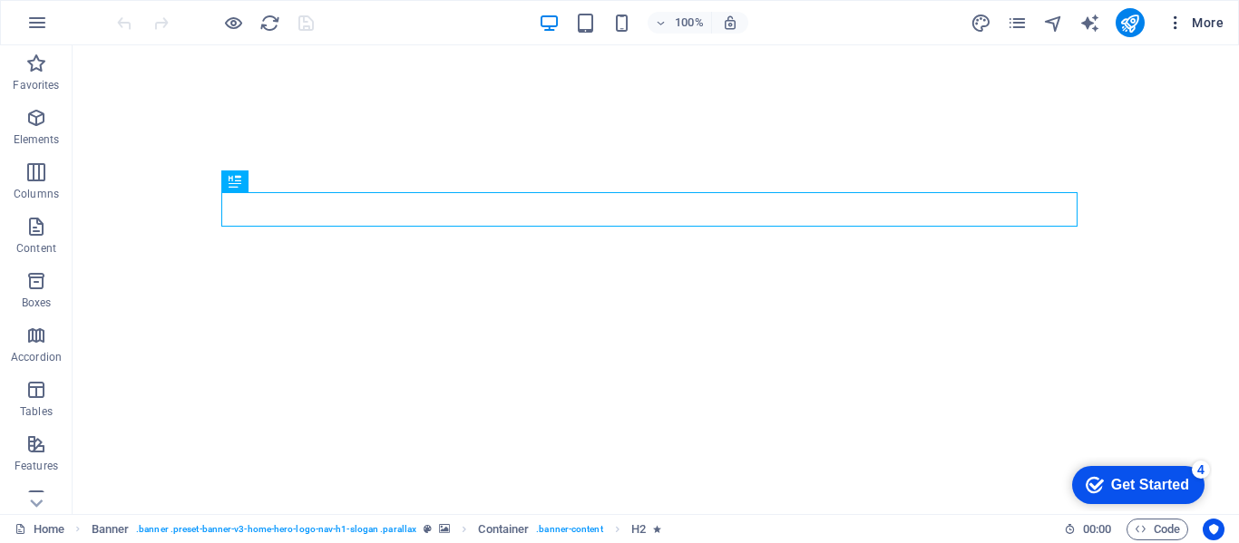
click at [1172, 22] on icon "button" at bounding box center [1175, 23] width 18 height 18
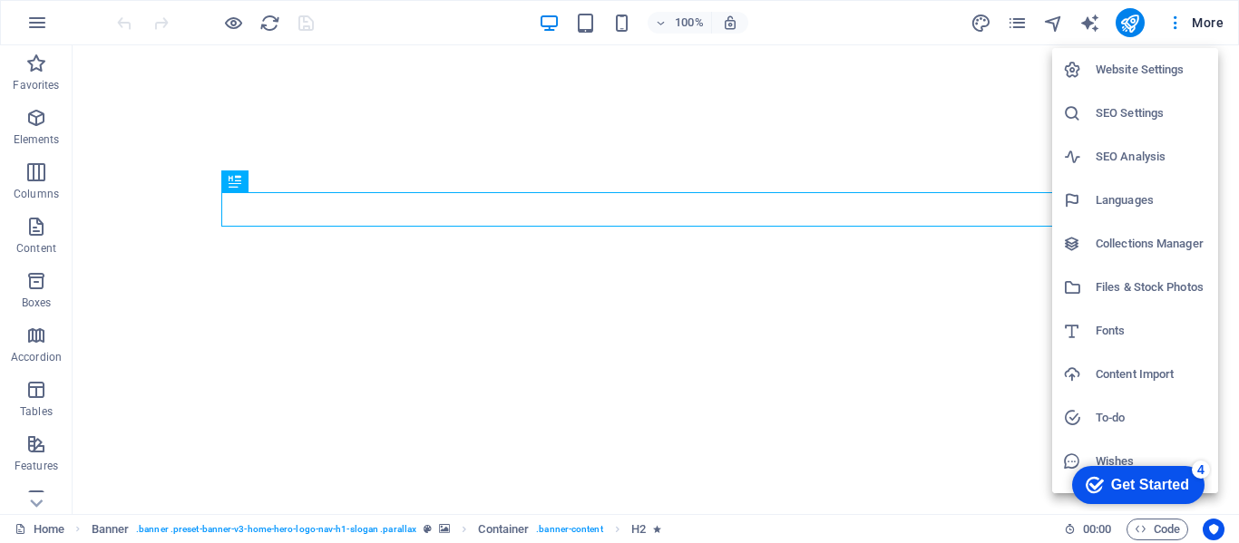
drag, startPoint x: 1093, startPoint y: 316, endPoint x: 1094, endPoint y: 209, distance: 107.9
click at [1094, 209] on ul "Website Settings SEO Settings SEO Analysis Languages Collections Manager Files …" at bounding box center [1137, 287] width 170 height 479
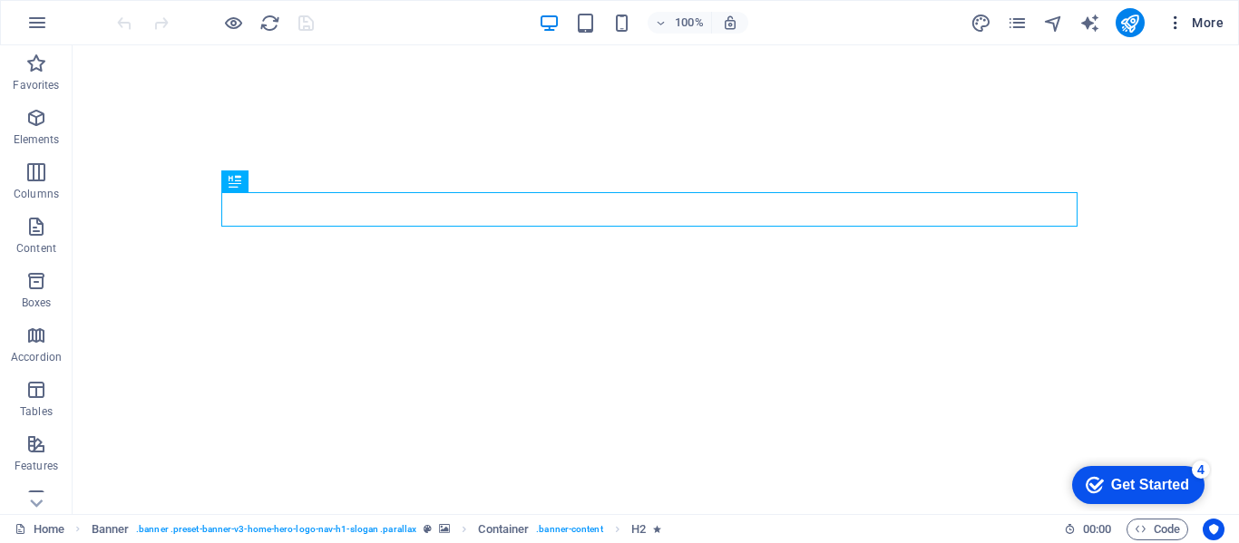
click at [1183, 17] on icon "button" at bounding box center [1175, 23] width 18 height 18
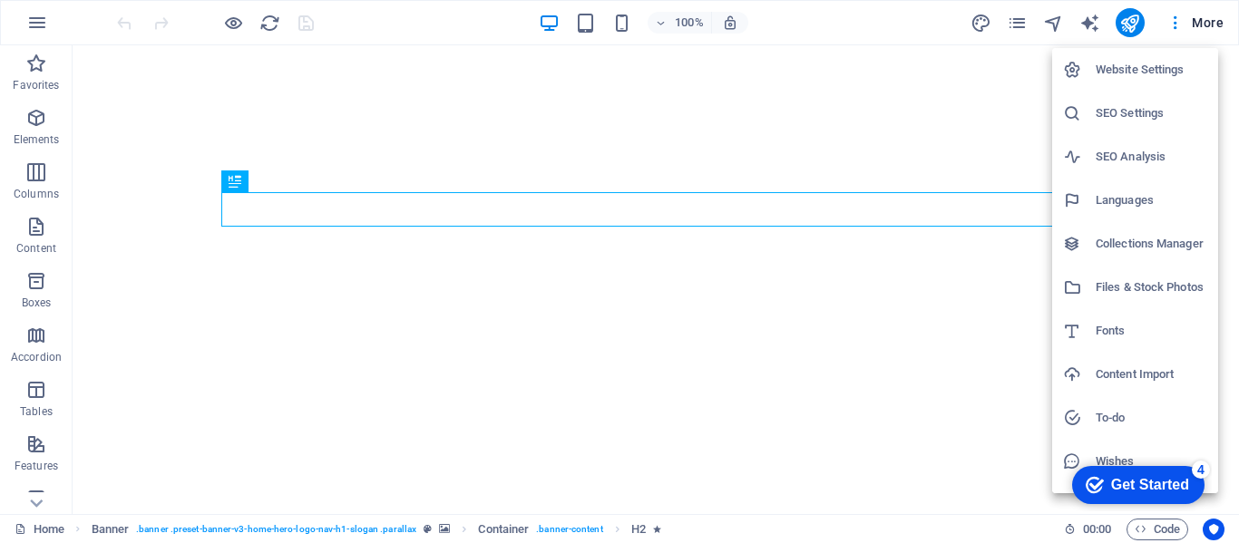
click at [1134, 246] on h6 "Collections Manager" at bounding box center [1151, 244] width 112 height 22
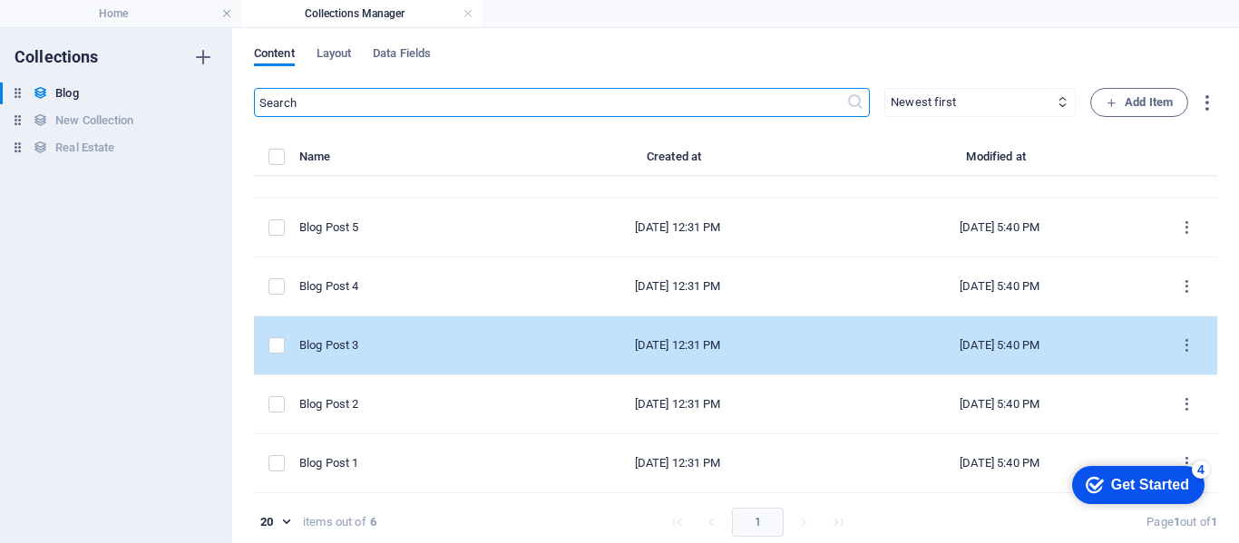
scroll to position [0, 0]
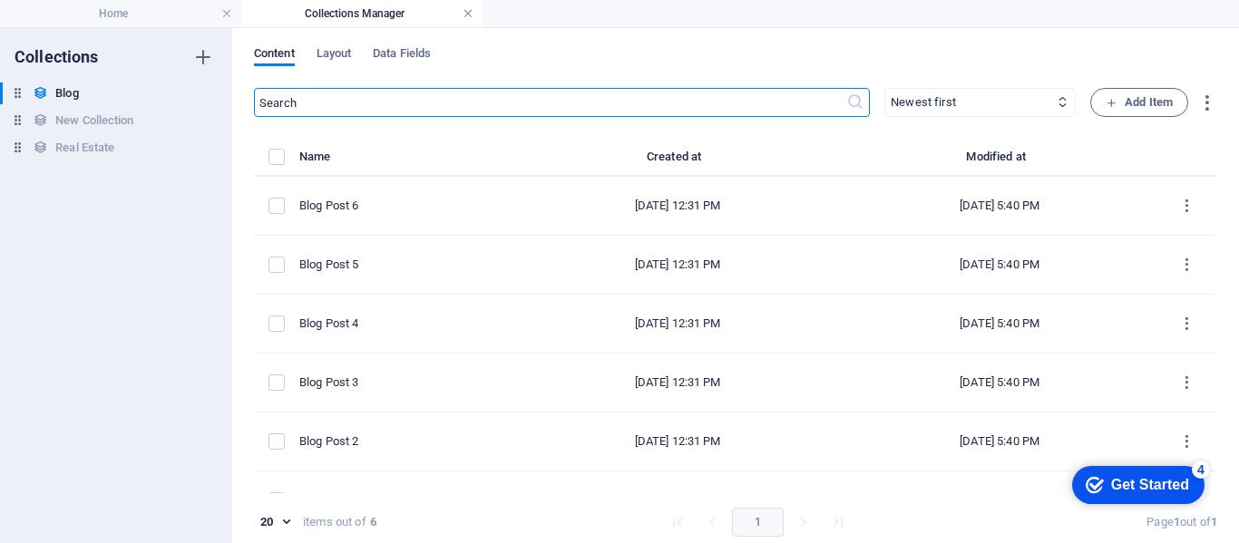
click at [468, 14] on link at bounding box center [467, 13] width 11 height 17
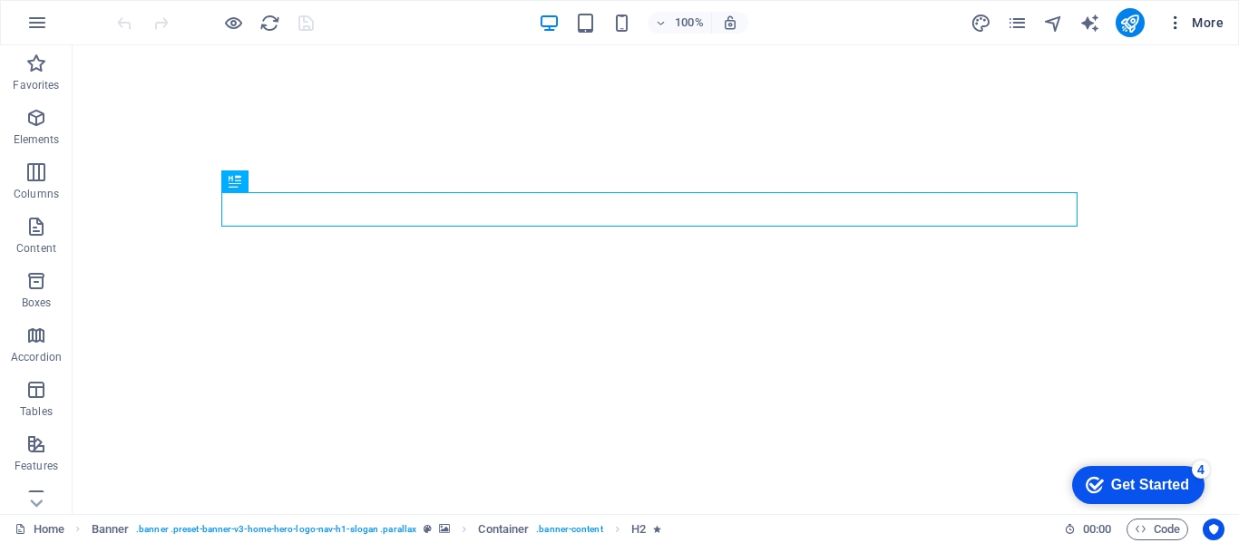
click at [1176, 25] on icon "button" at bounding box center [1175, 23] width 18 height 18
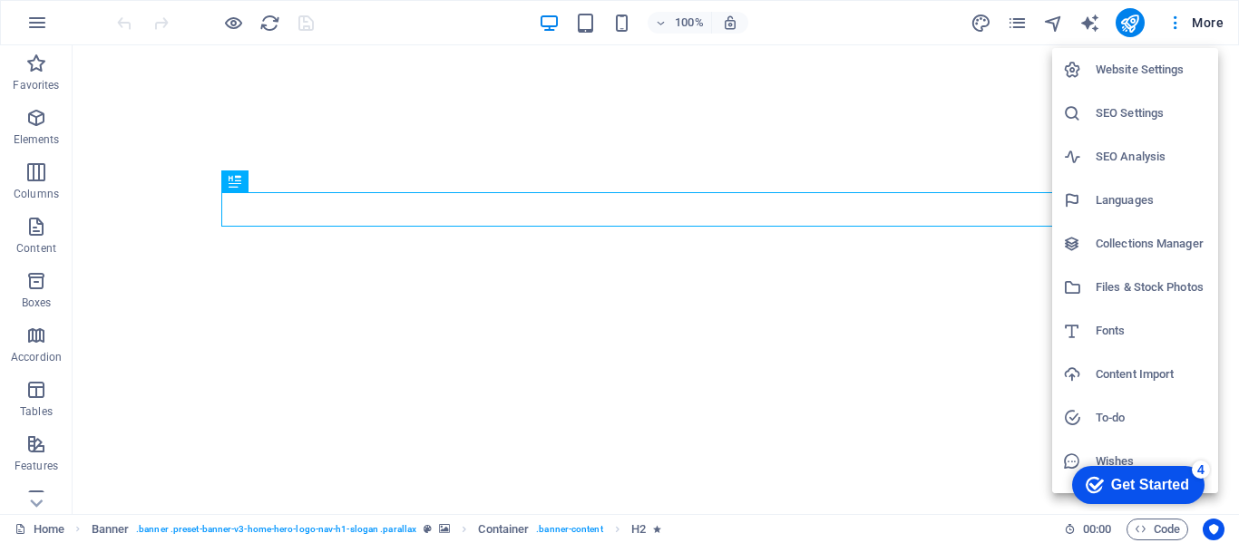
click at [34, 124] on div at bounding box center [619, 271] width 1239 height 543
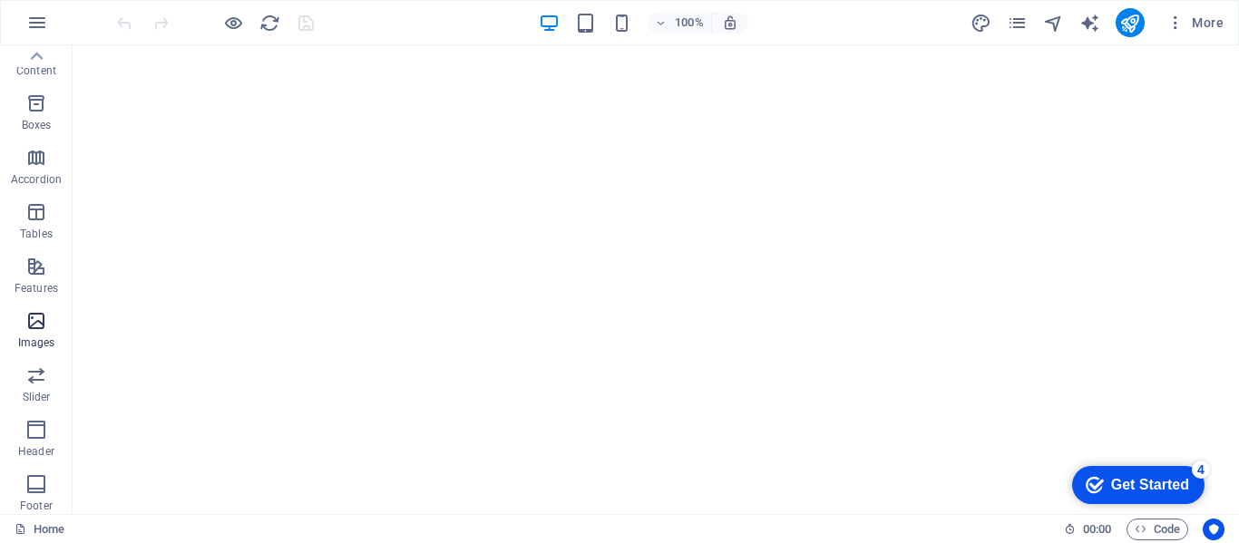
scroll to position [166, 0]
click at [27, 284] on icon "button" at bounding box center [36, 278] width 22 height 22
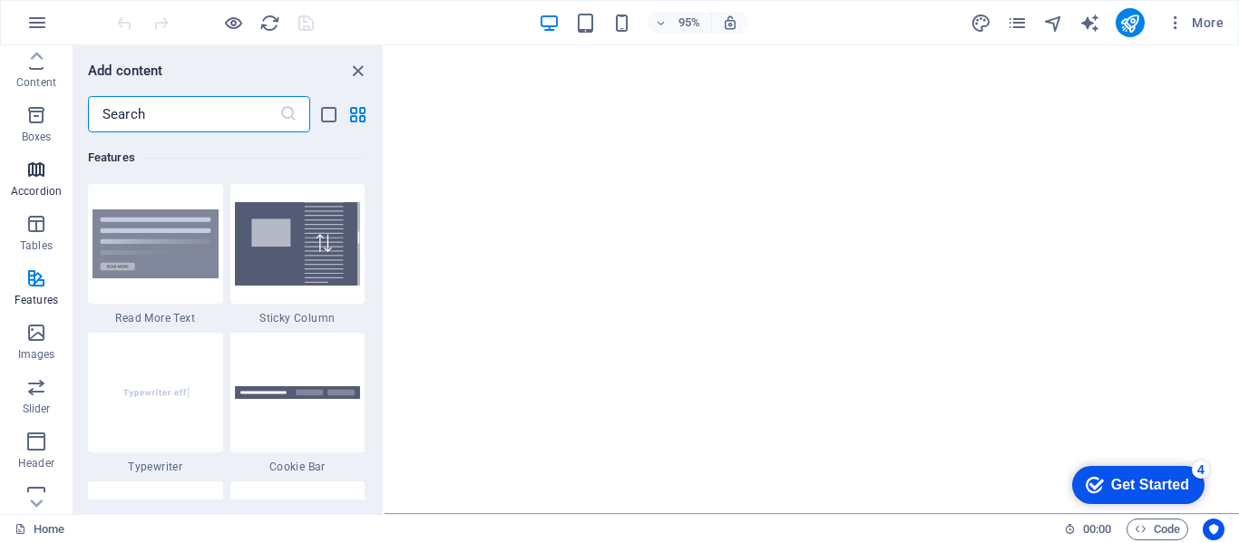
scroll to position [0, 0]
click at [360, 63] on icon "close panel" at bounding box center [357, 71] width 21 height 21
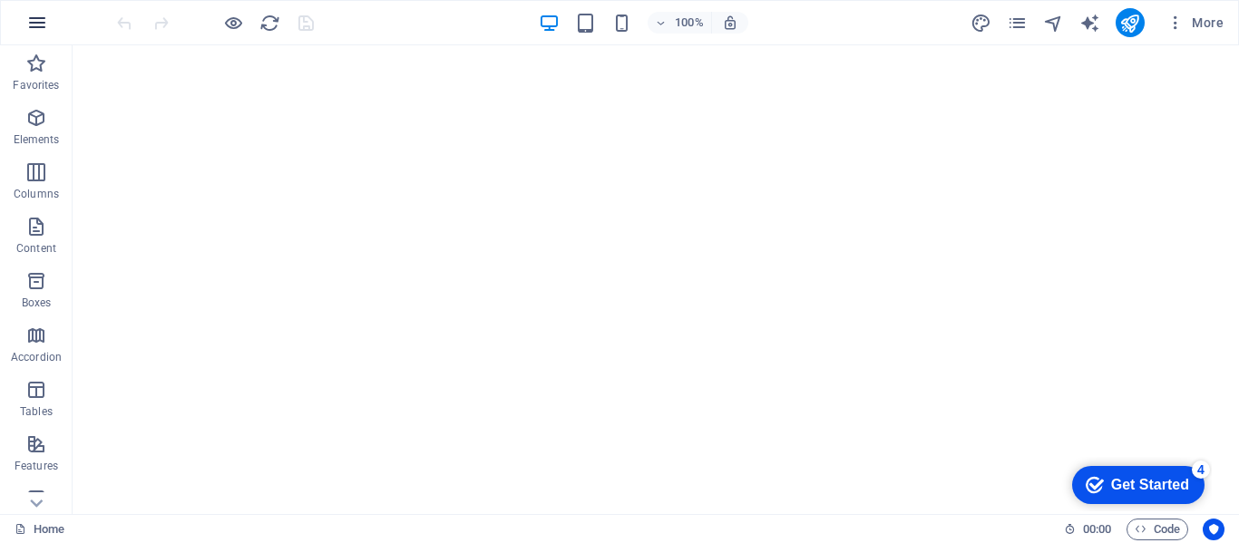
click at [31, 22] on icon "button" at bounding box center [37, 23] width 22 height 22
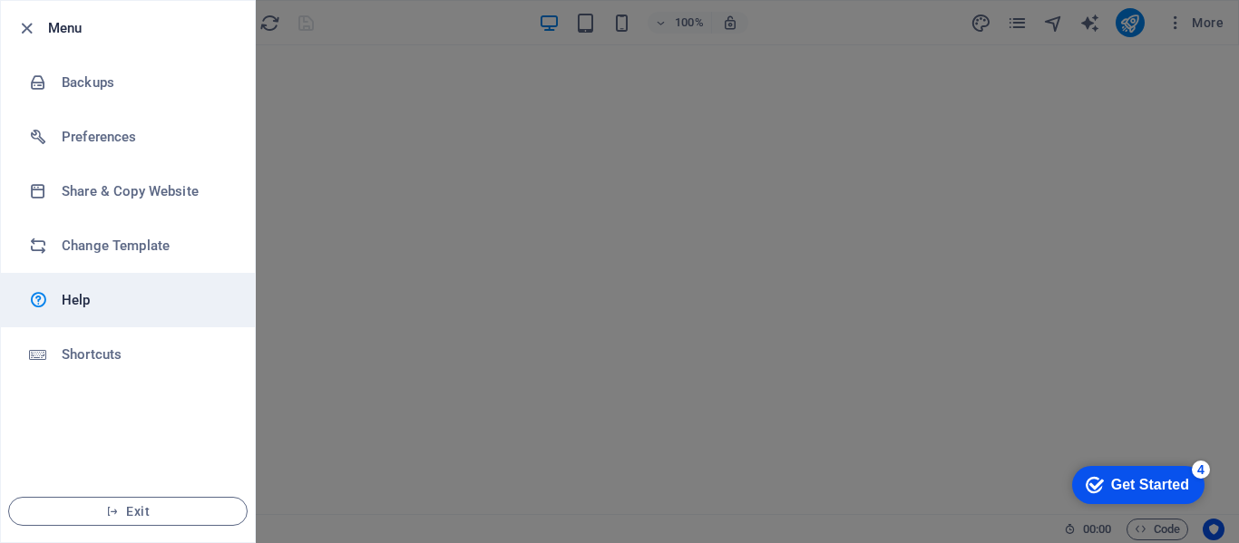
click at [83, 301] on h6 "Help" at bounding box center [146, 300] width 168 height 22
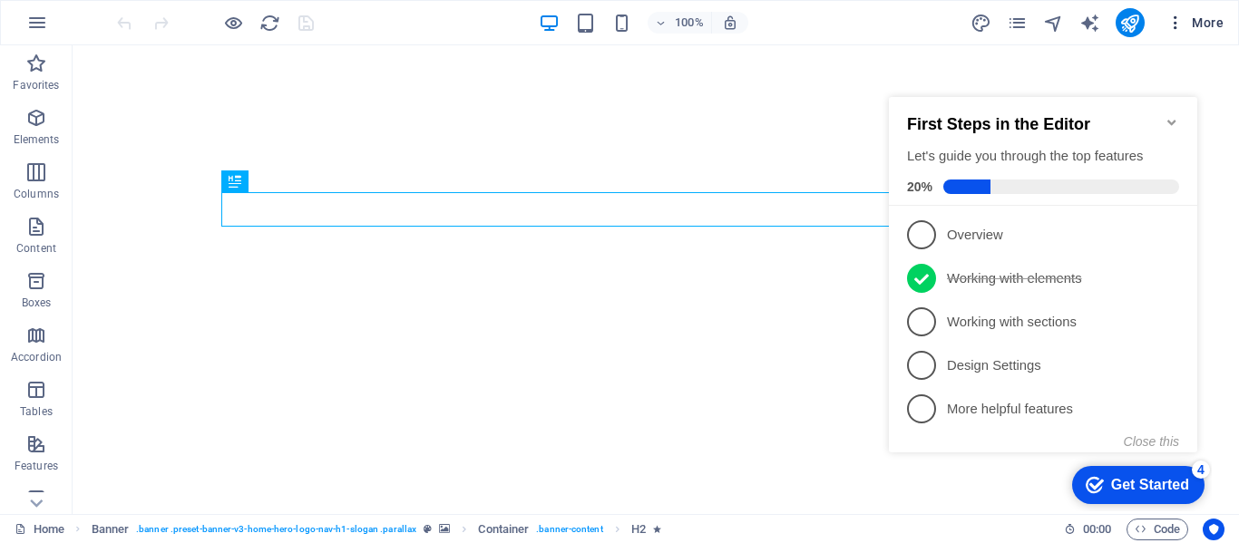
click at [1180, 18] on icon "button" at bounding box center [1175, 23] width 18 height 18
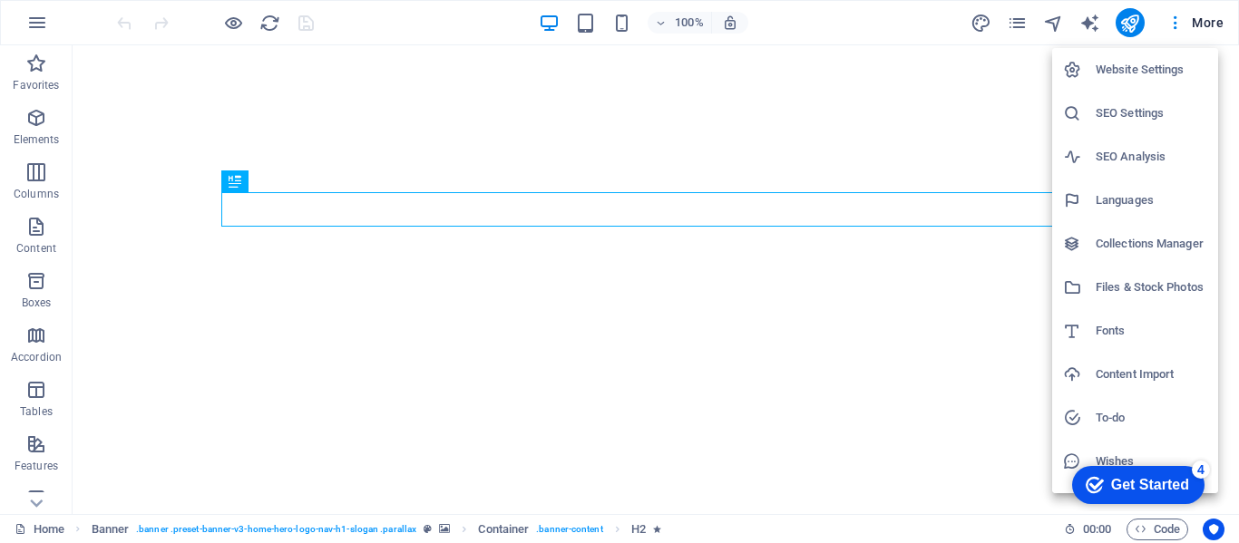
click at [36, 27] on div at bounding box center [619, 271] width 1239 height 543
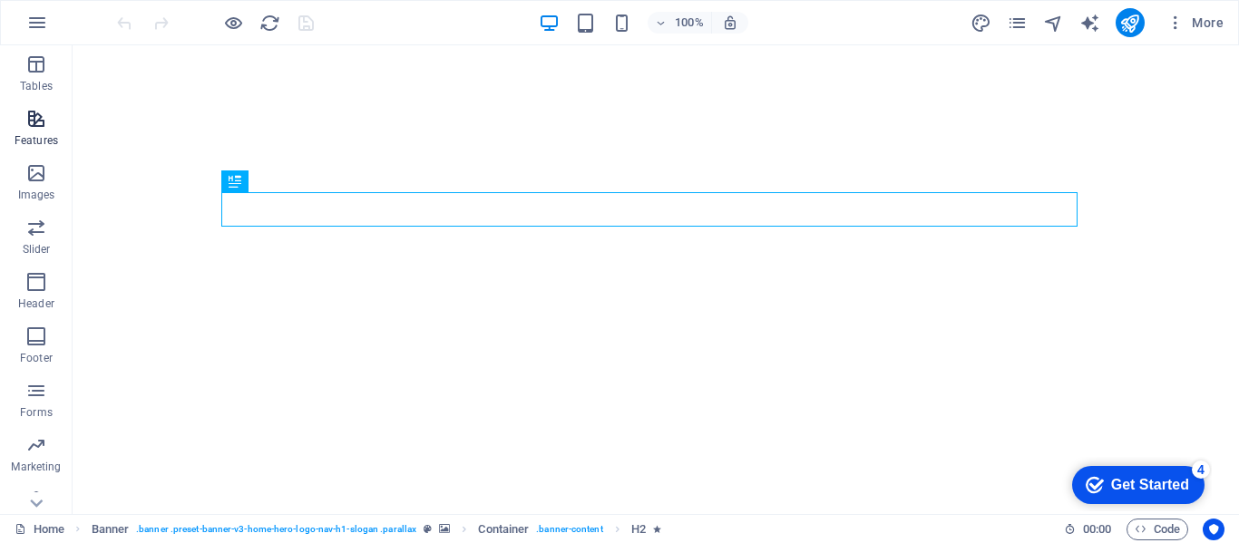
scroll to position [347, 0]
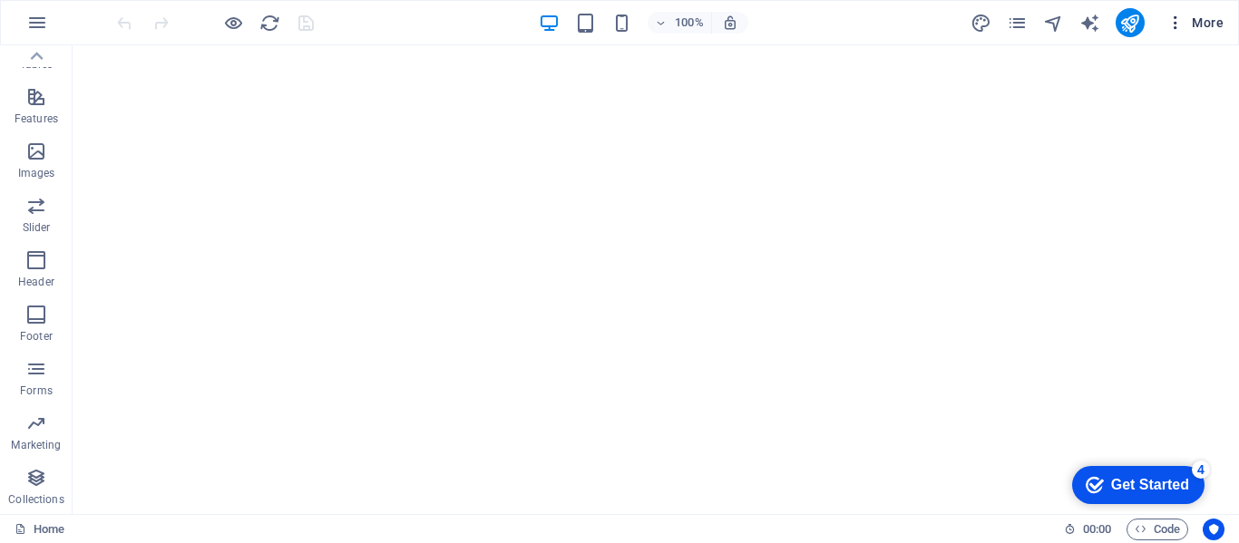
click at [1213, 20] on span "More" at bounding box center [1194, 23] width 57 height 18
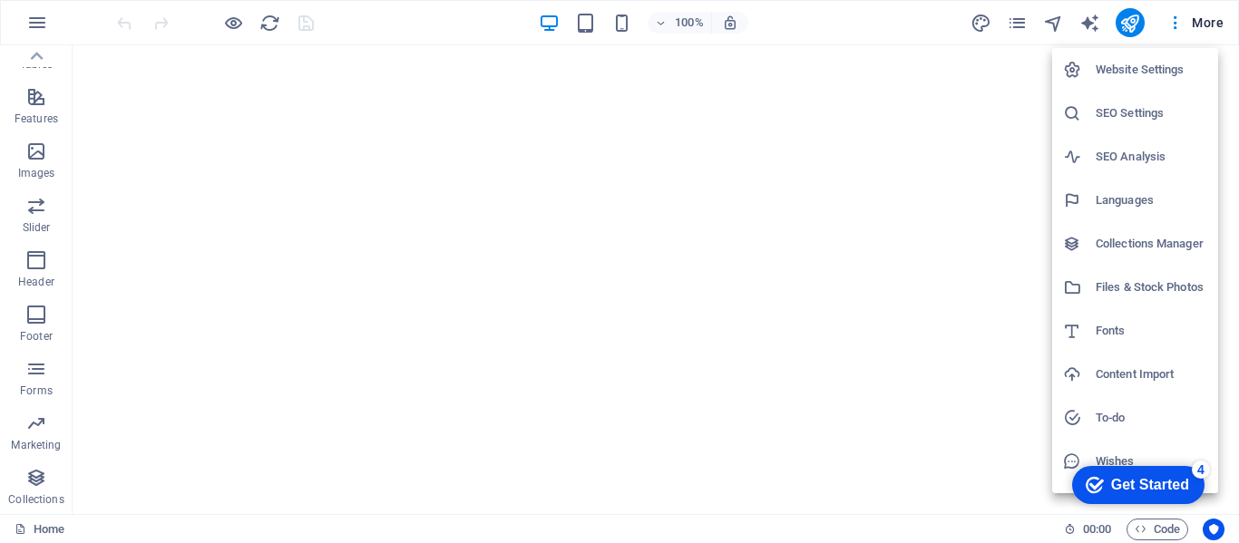
click at [1112, 70] on h6 "Website Settings" at bounding box center [1151, 70] width 112 height 22
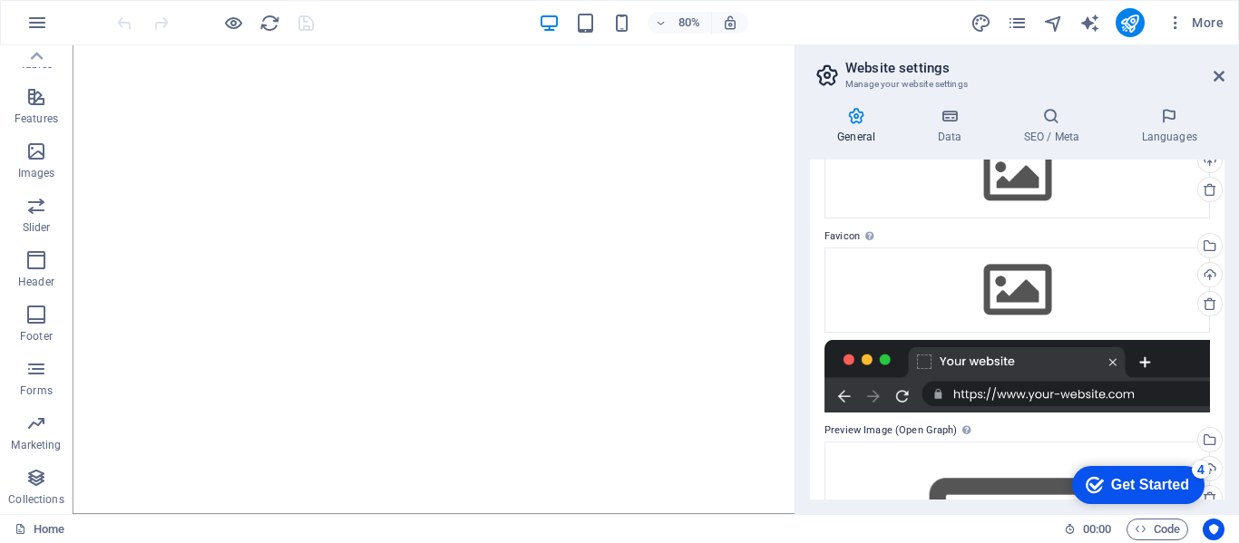
scroll to position [0, 0]
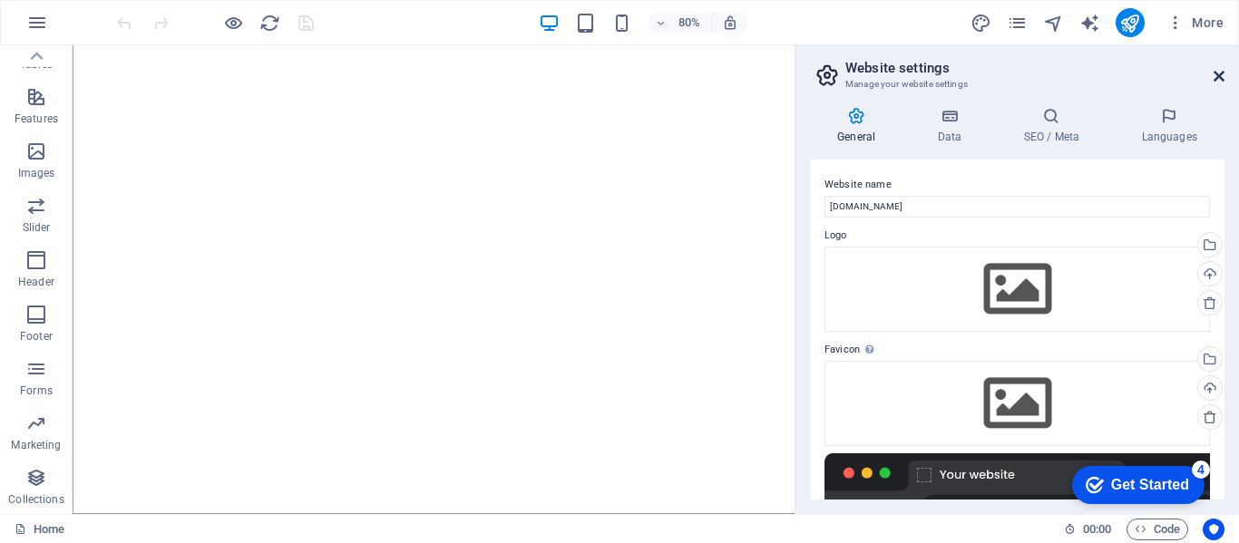
click at [1221, 74] on icon at bounding box center [1218, 76] width 11 height 15
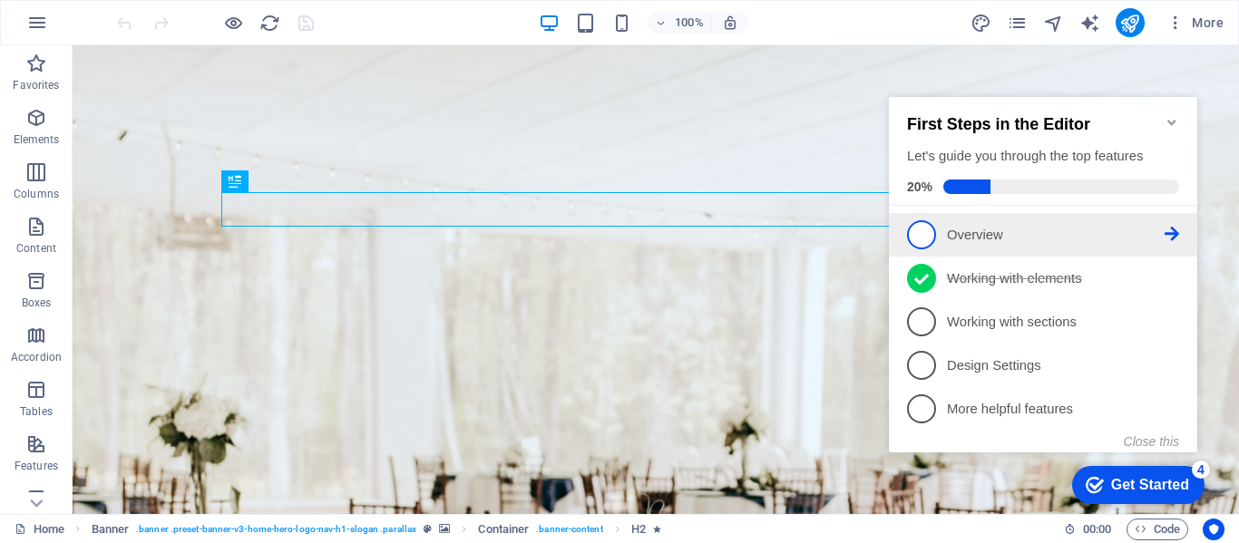
click at [1170, 228] on icon at bounding box center [1171, 234] width 15 height 15
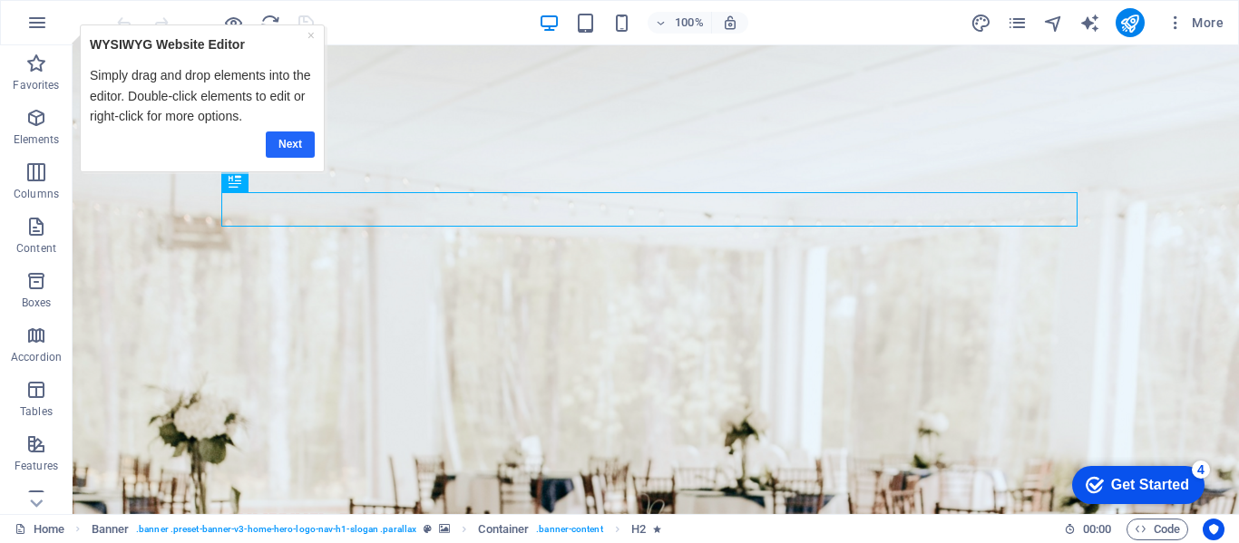
click at [287, 145] on link "Next" at bounding box center [289, 144] width 49 height 26
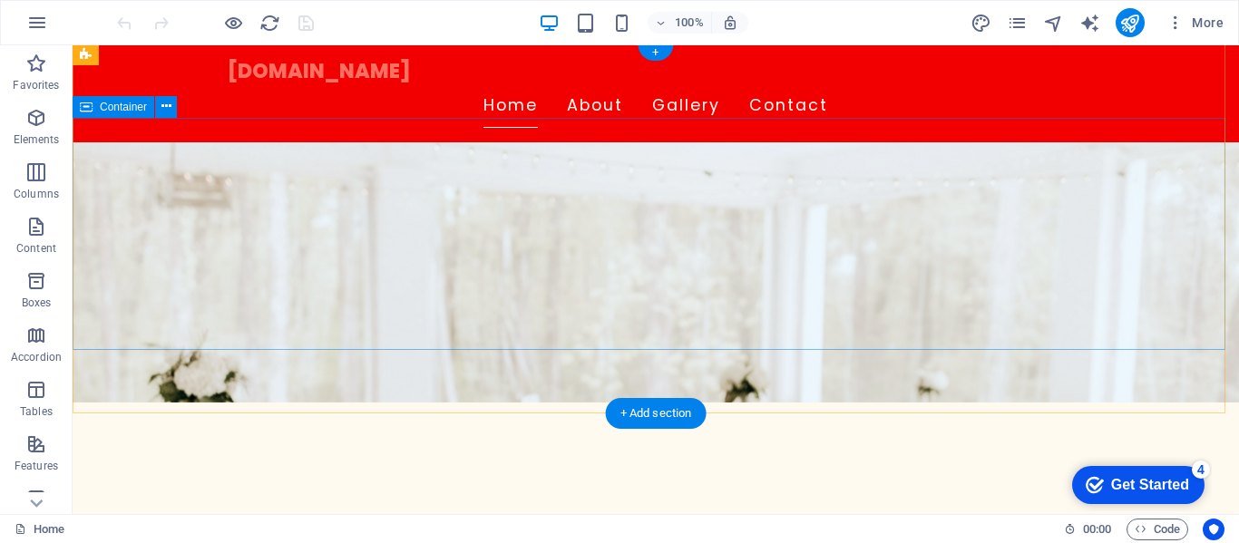
scroll to position [181, 0]
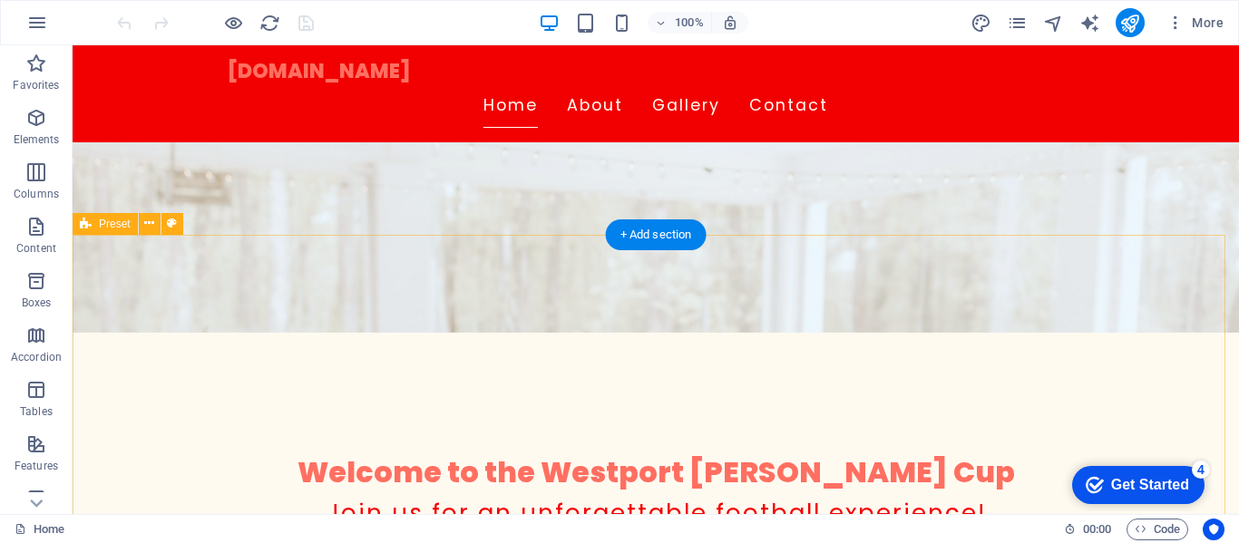
drag, startPoint x: 107, startPoint y: 382, endPoint x: 556, endPoint y: 269, distance: 462.7
click at [643, 239] on div "+ Add section" at bounding box center [656, 234] width 101 height 31
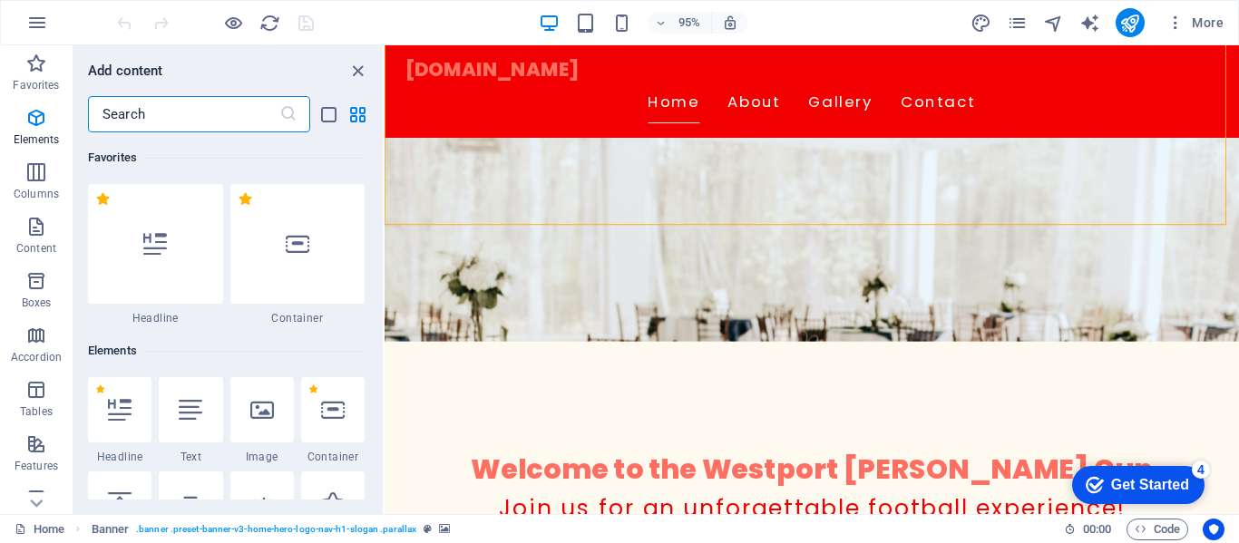
scroll to position [3172, 0]
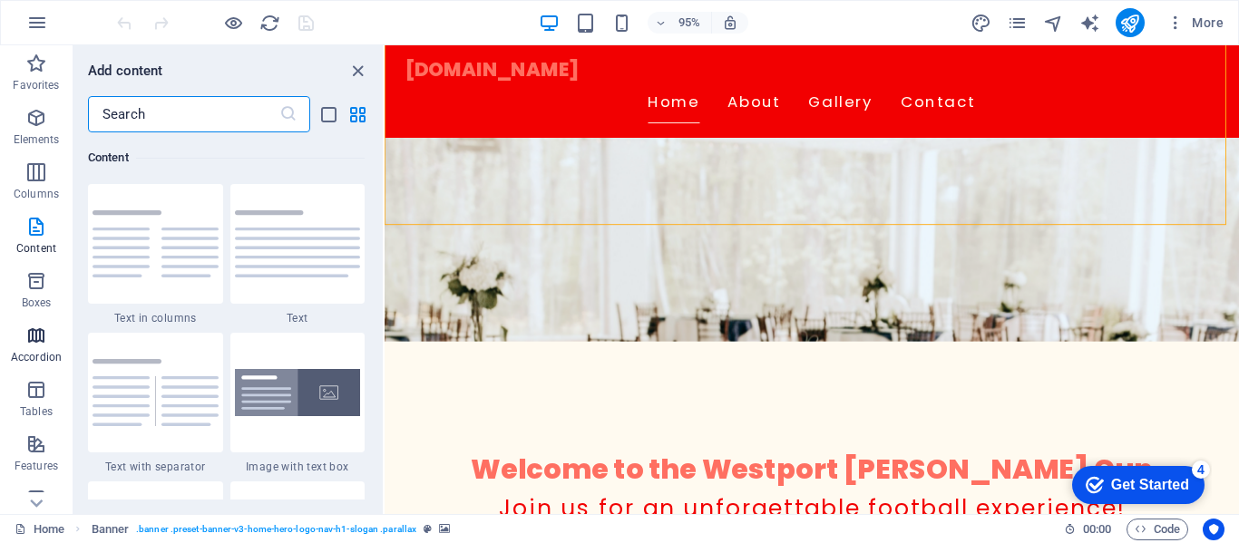
click at [36, 327] on icon "button" at bounding box center [36, 336] width 22 height 22
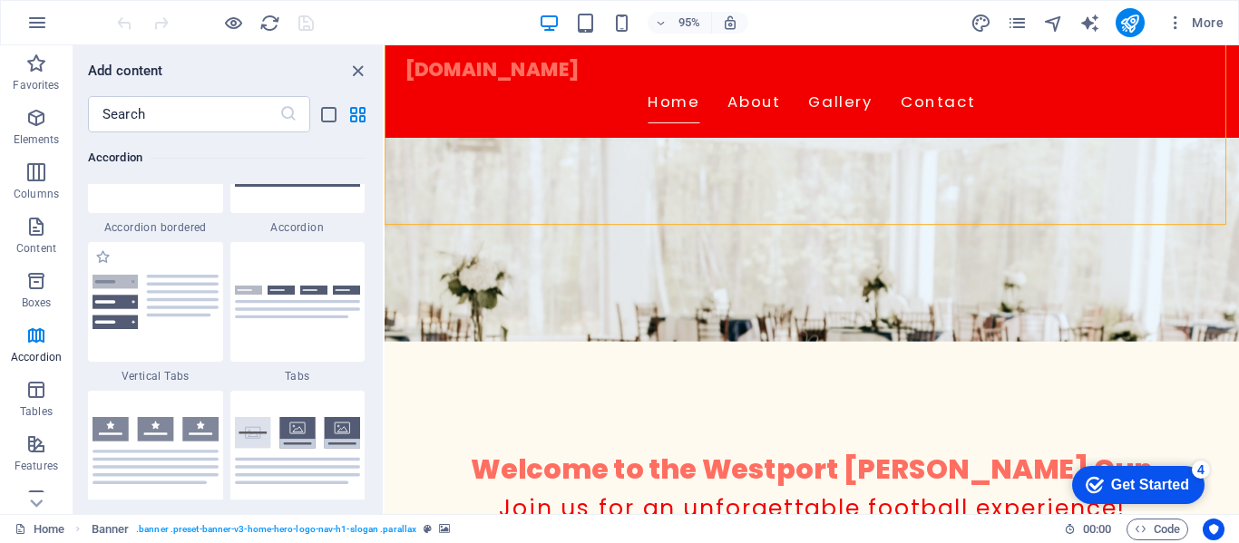
scroll to position [5970, 0]
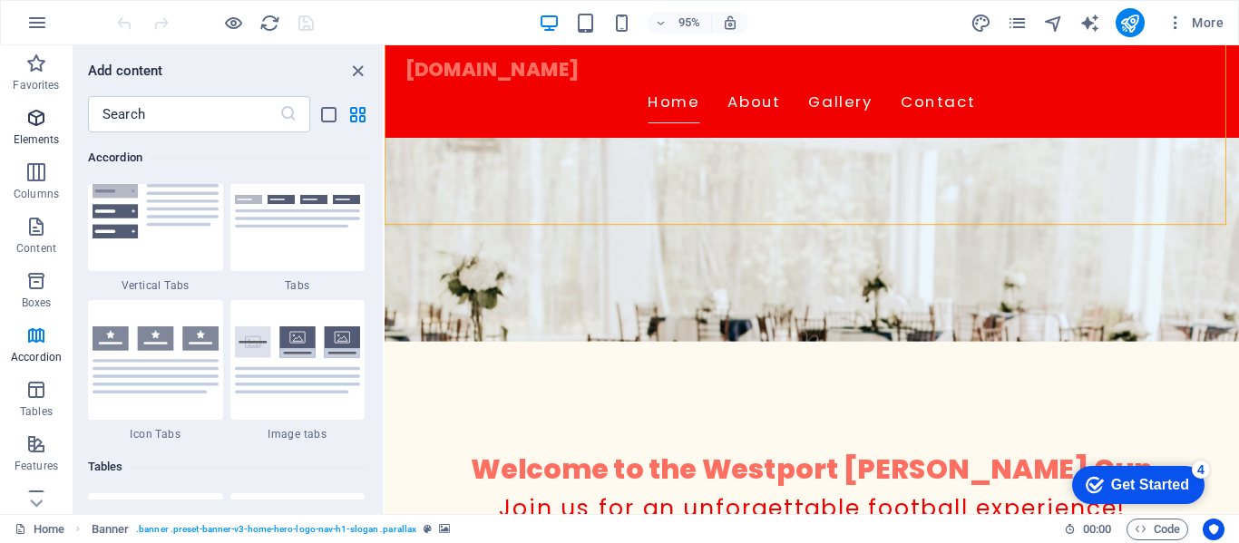
click at [26, 128] on icon "button" at bounding box center [36, 118] width 22 height 22
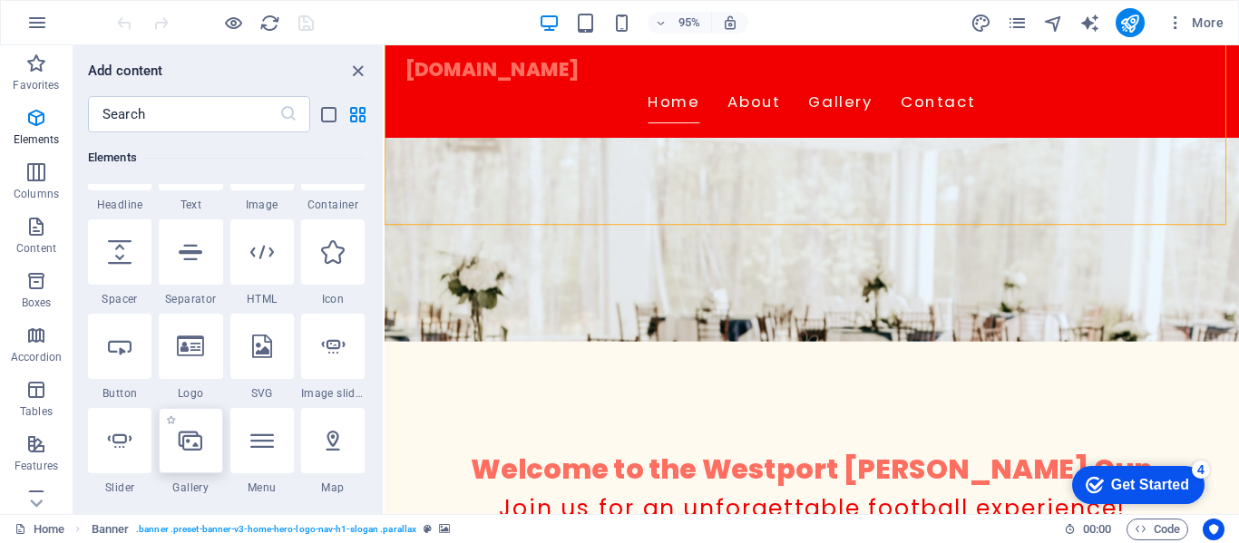
scroll to position [284, 0]
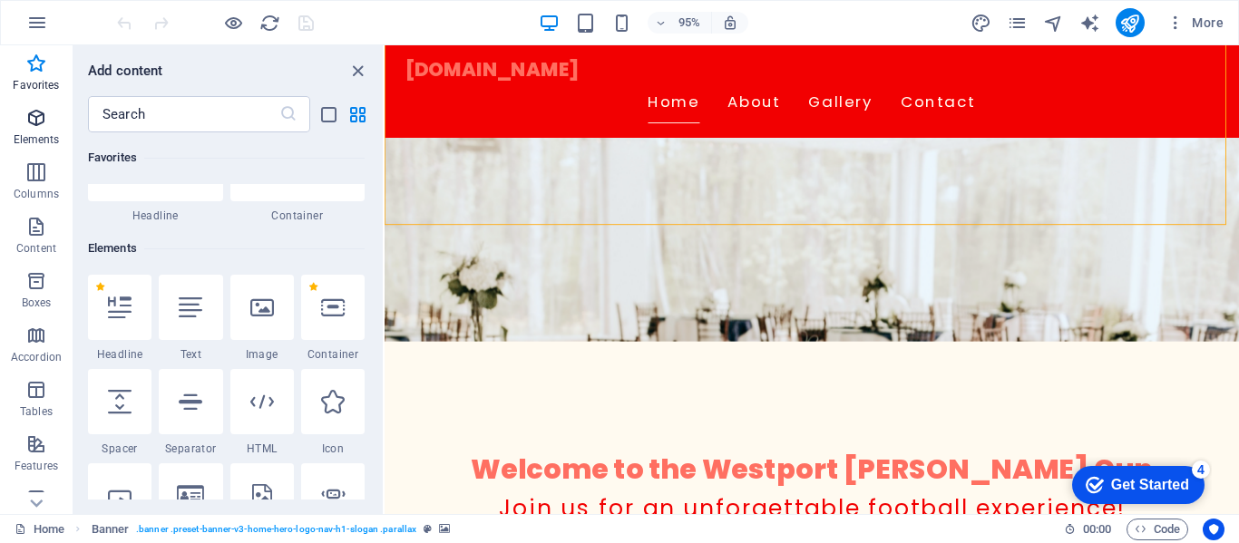
click at [28, 122] on icon "button" at bounding box center [36, 118] width 22 height 22
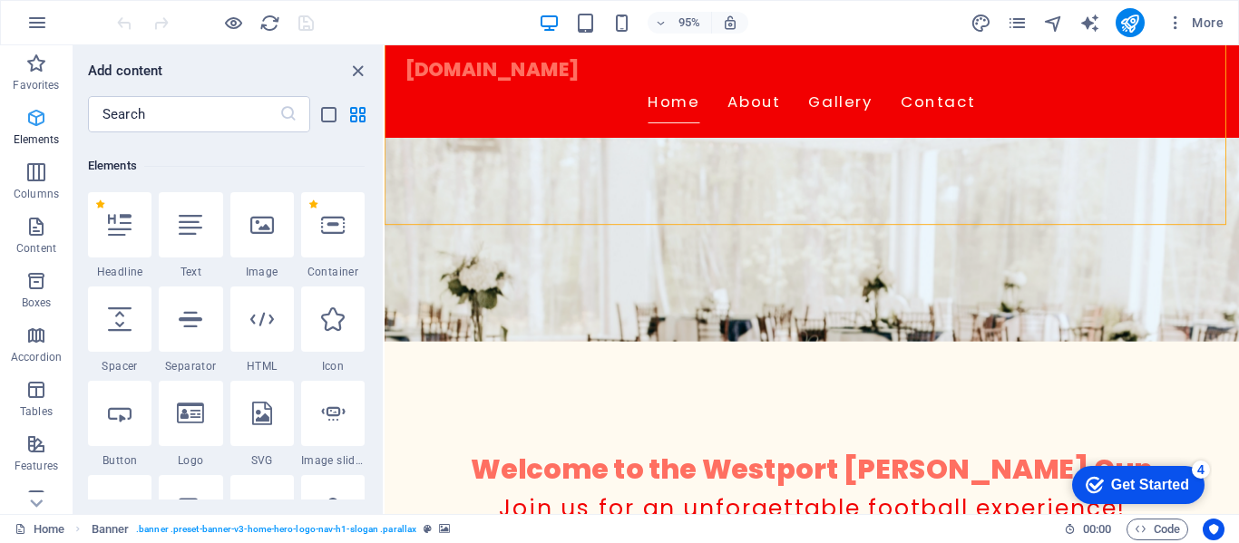
scroll to position [193, 0]
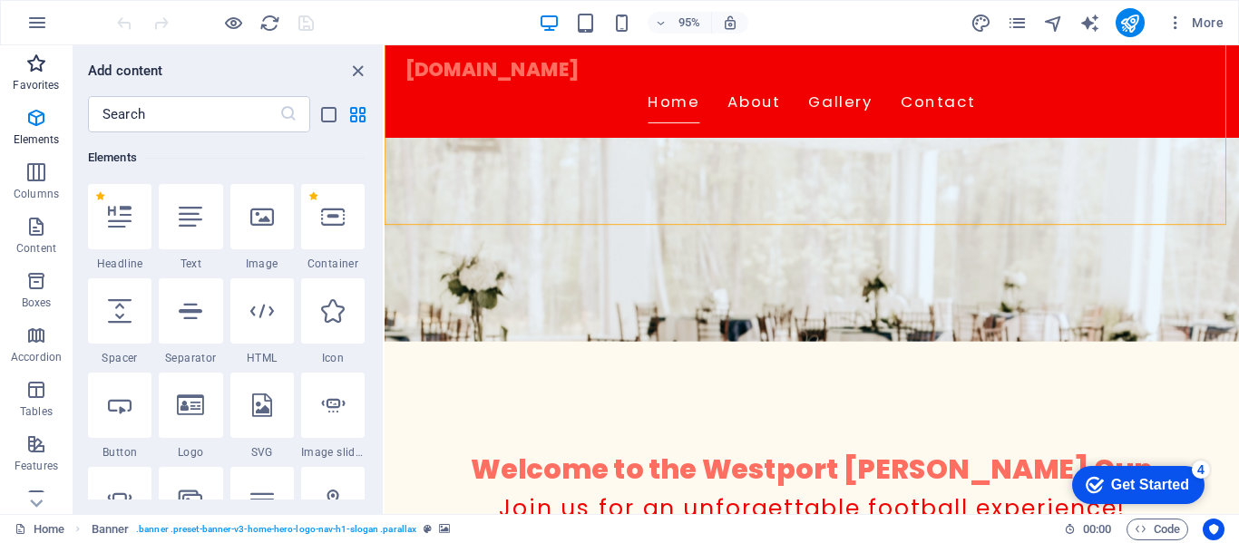
click at [32, 77] on span "Favorites" at bounding box center [36, 75] width 73 height 44
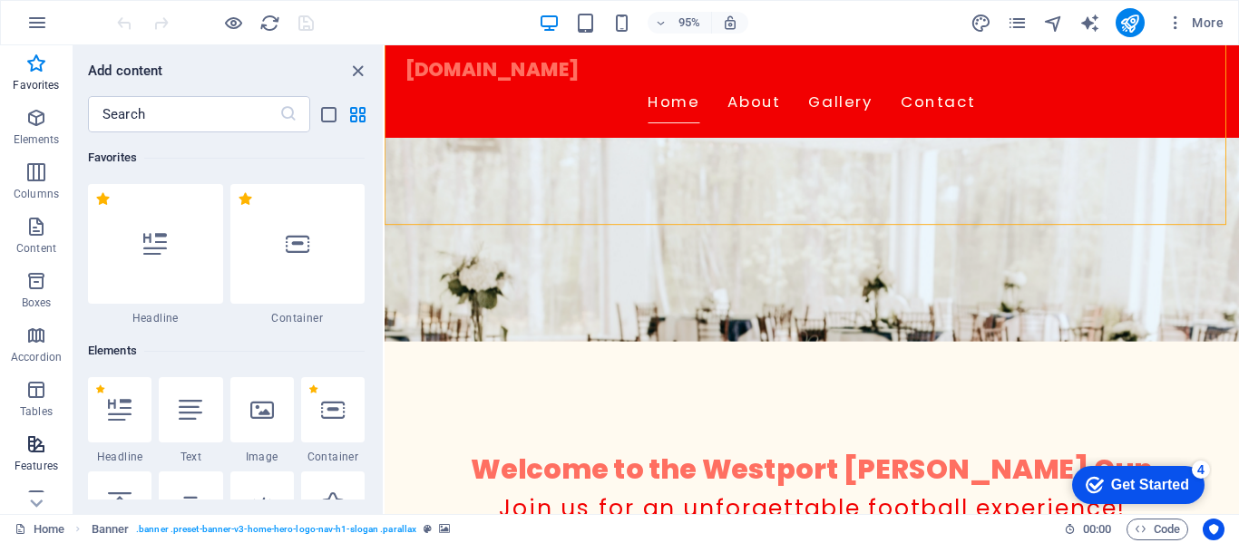
scroll to position [91, 0]
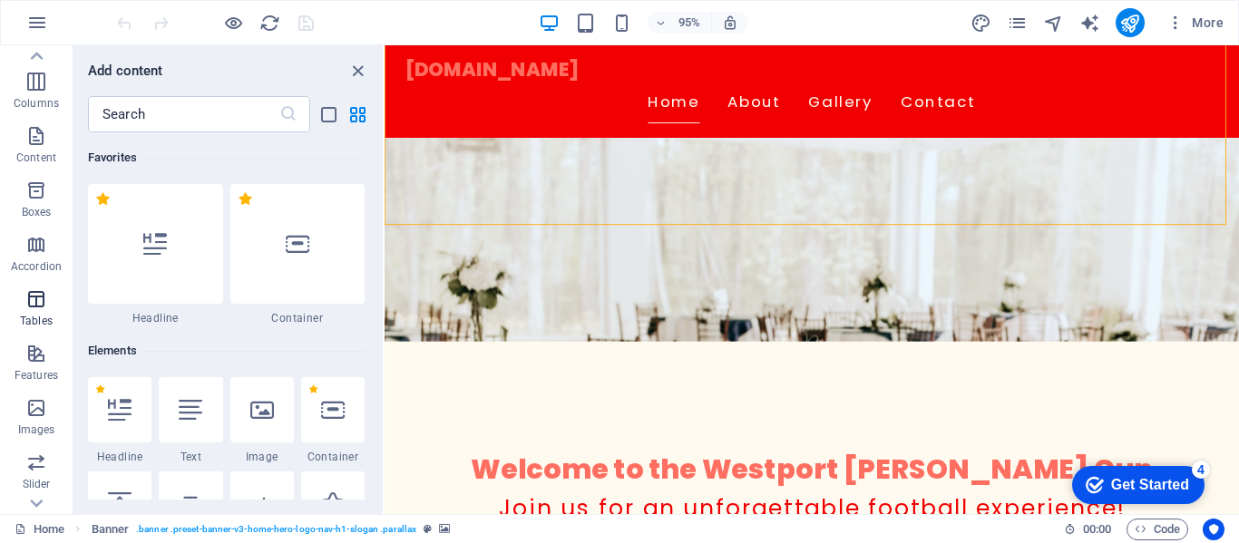
click at [38, 295] on icon "button" at bounding box center [36, 299] width 22 height 22
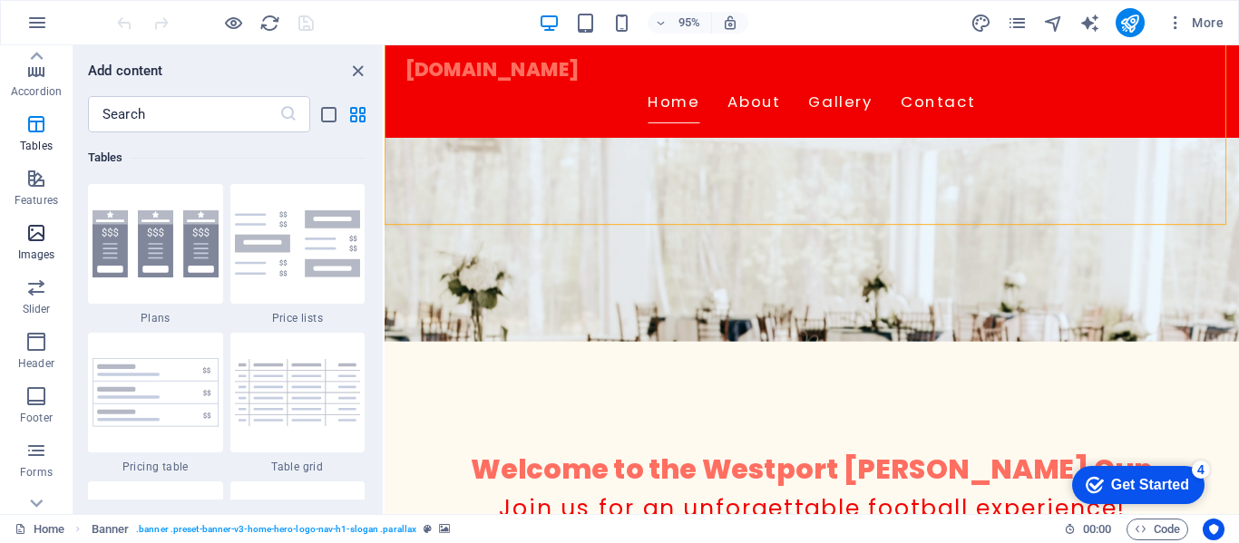
scroll to position [272, 0]
click at [1180, 482] on div "Get Started" at bounding box center [1150, 485] width 78 height 16
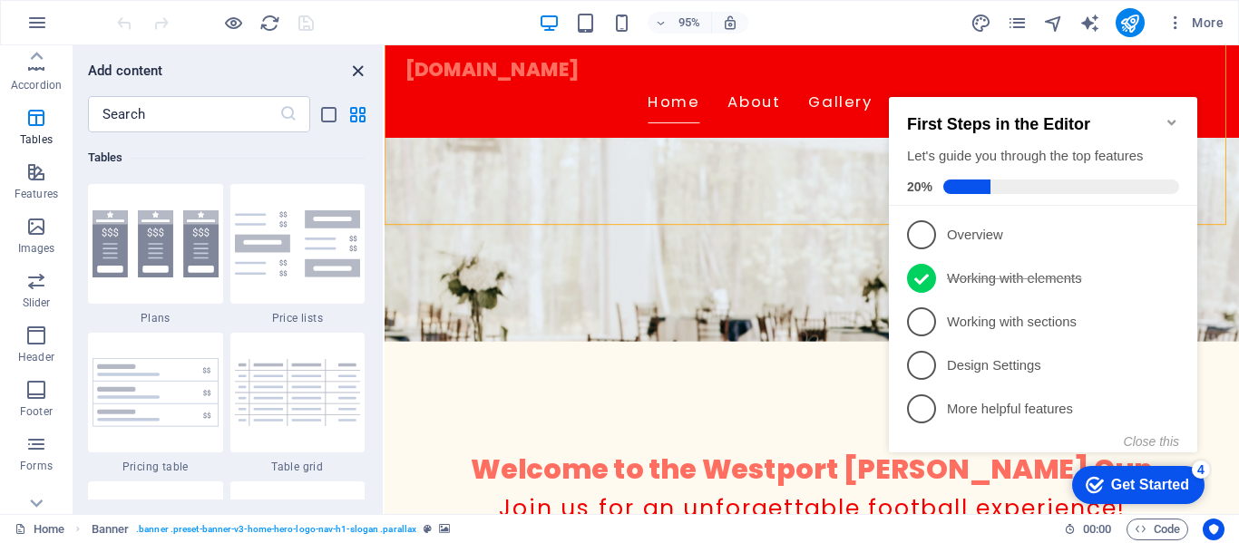
click at [355, 71] on icon "close panel" at bounding box center [357, 71] width 21 height 21
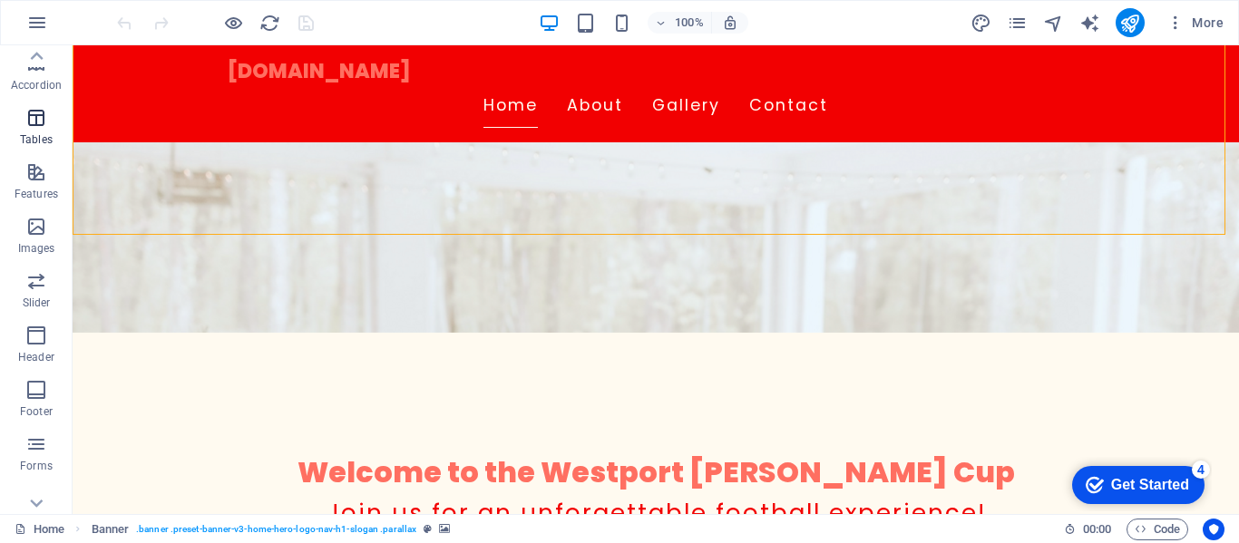
click at [34, 117] on icon "button" at bounding box center [36, 118] width 22 height 22
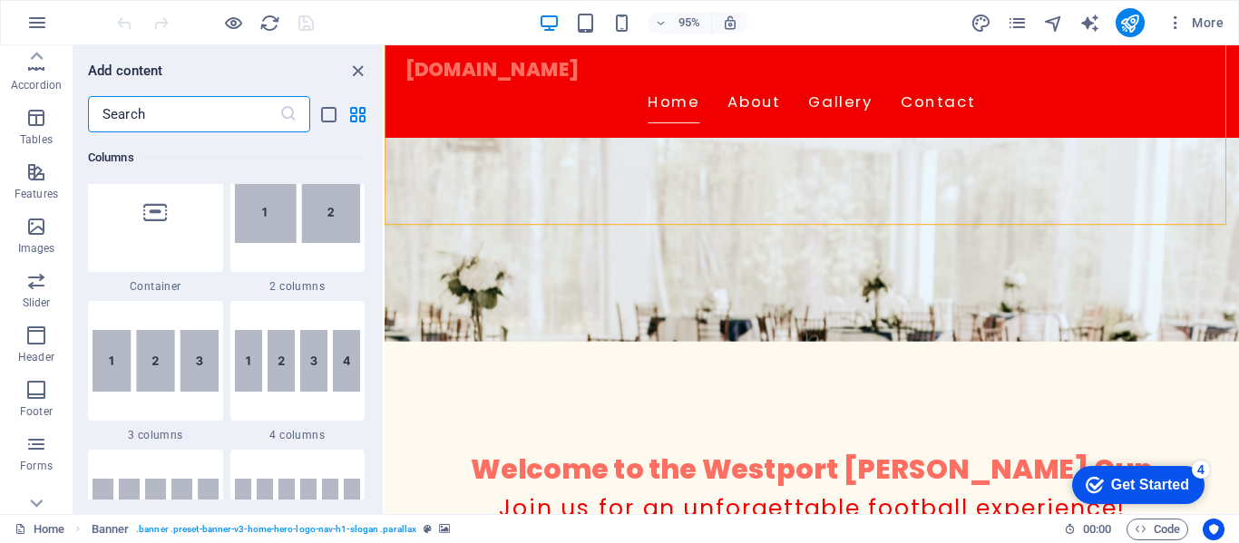
scroll to position [840, 0]
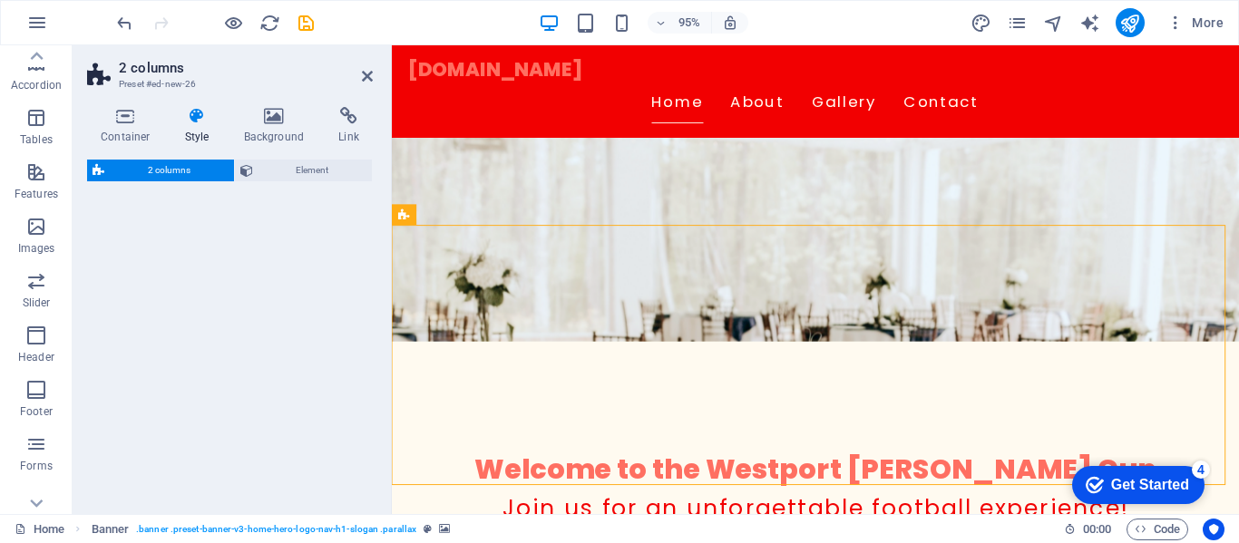
select select "rem"
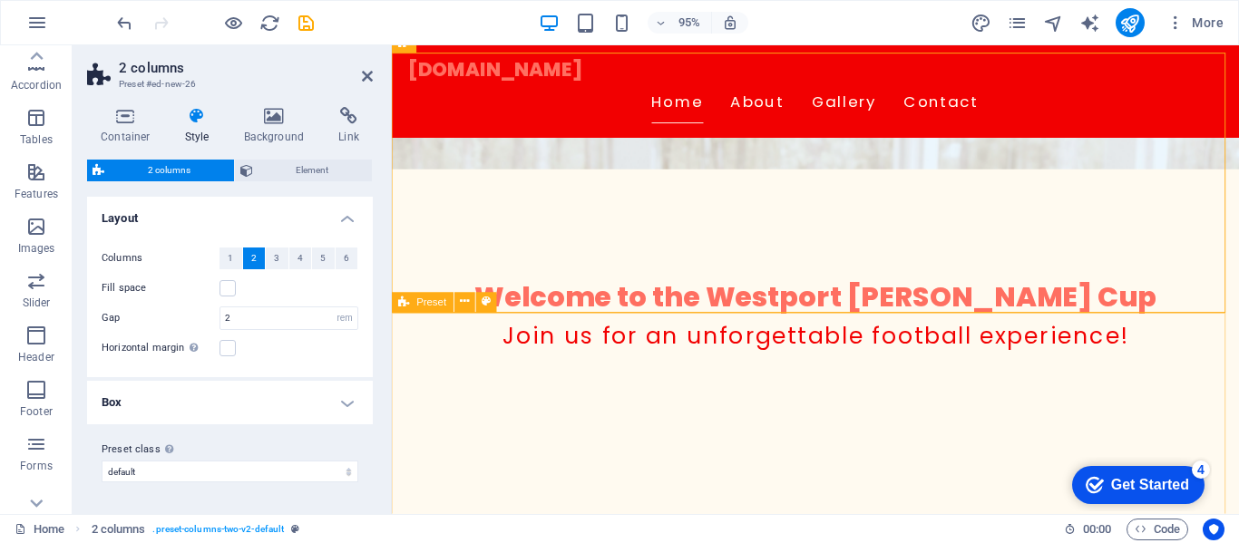
scroll to position [272, 0]
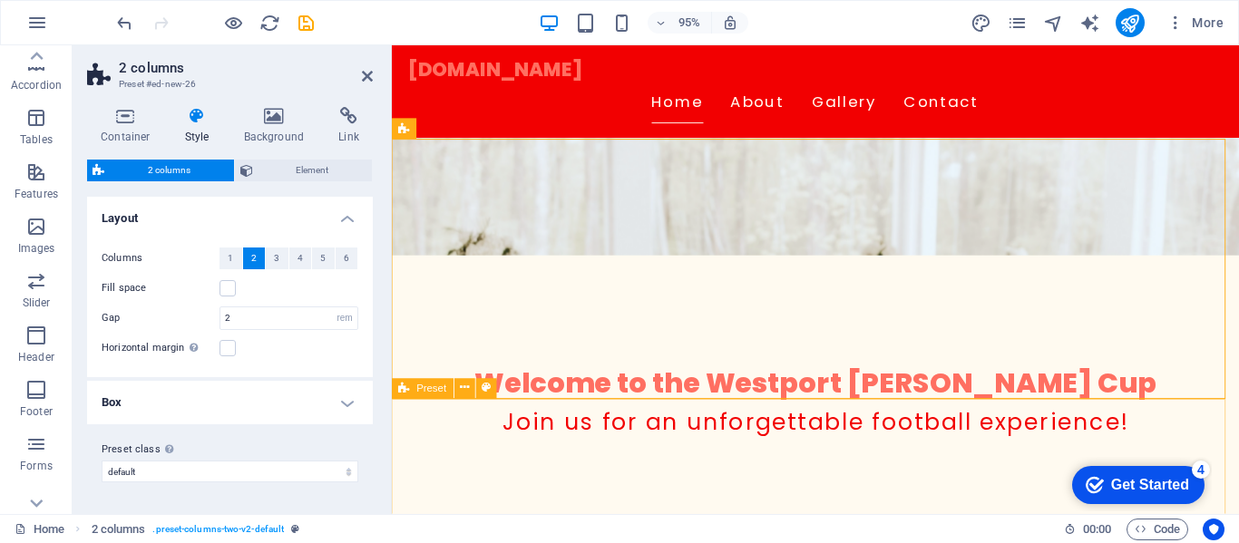
drag, startPoint x: 439, startPoint y: 170, endPoint x: 459, endPoint y: 460, distance: 290.8
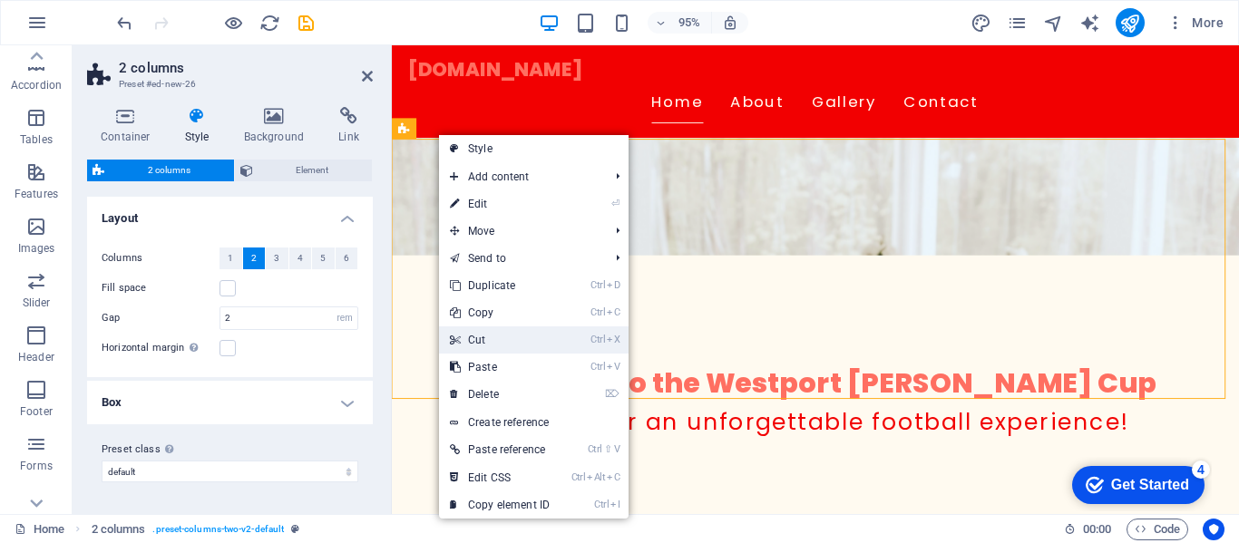
click at [489, 337] on link "Ctrl X Cut" at bounding box center [499, 339] width 121 height 27
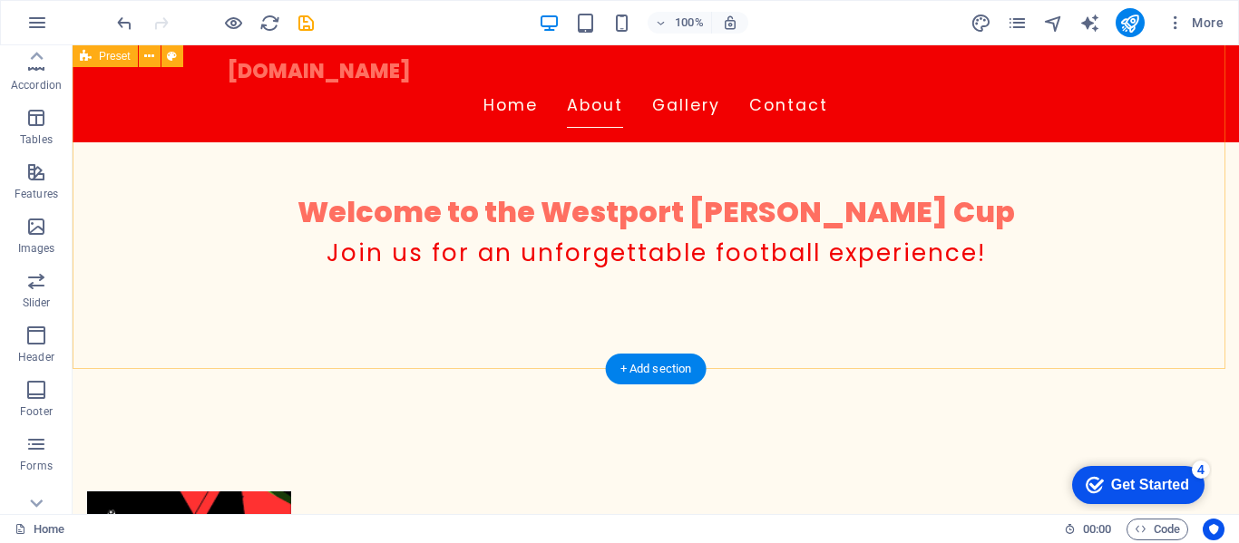
scroll to position [544, 0]
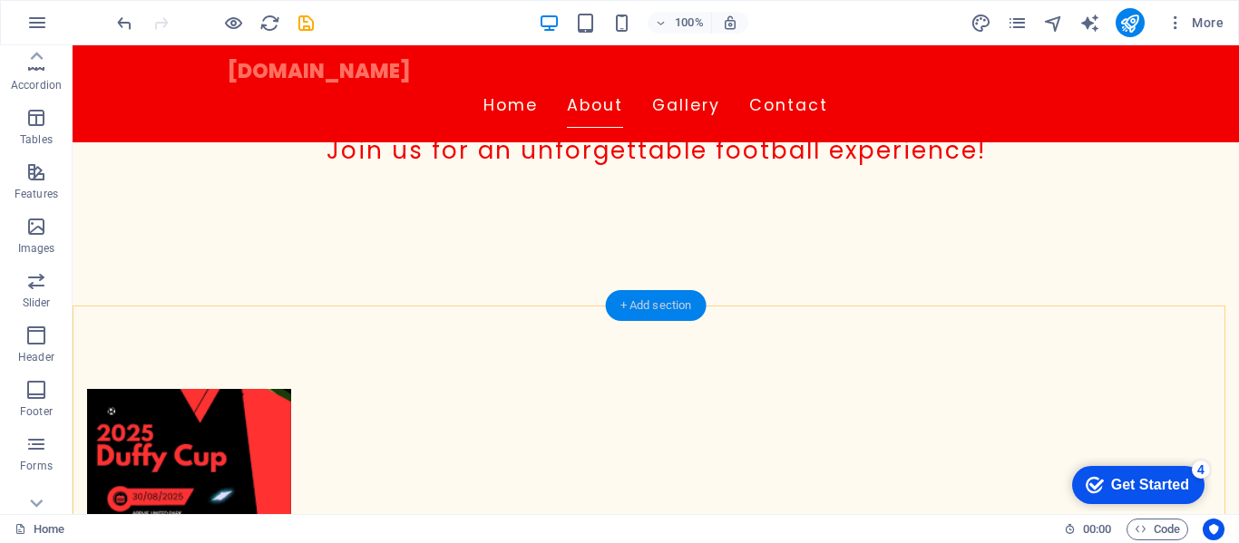
click at [652, 298] on div "+ Add section" at bounding box center [656, 305] width 101 height 31
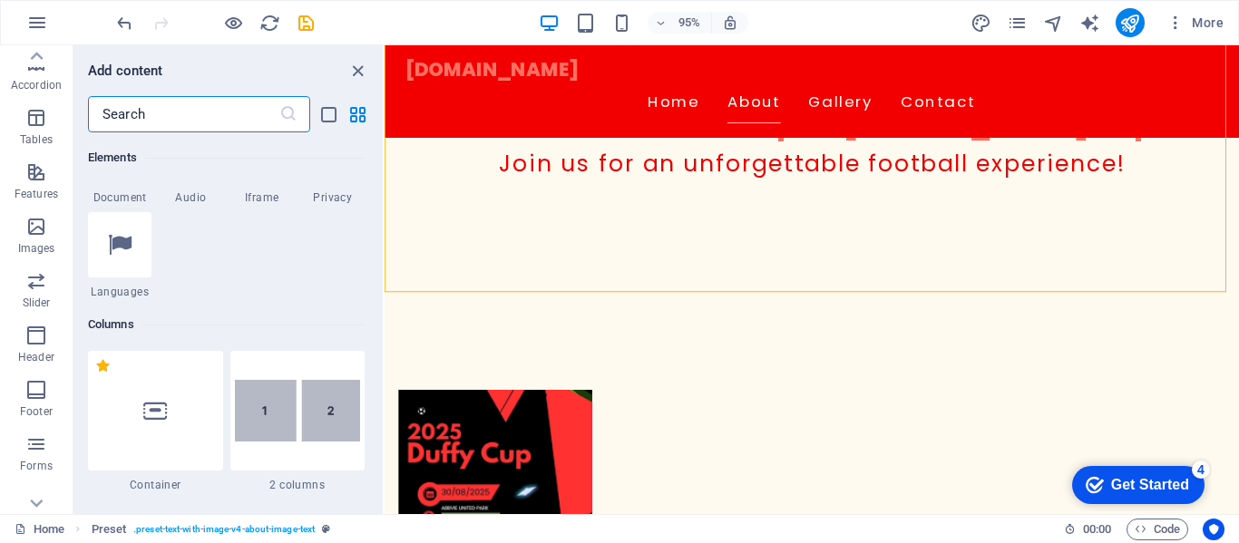
scroll to position [907, 0]
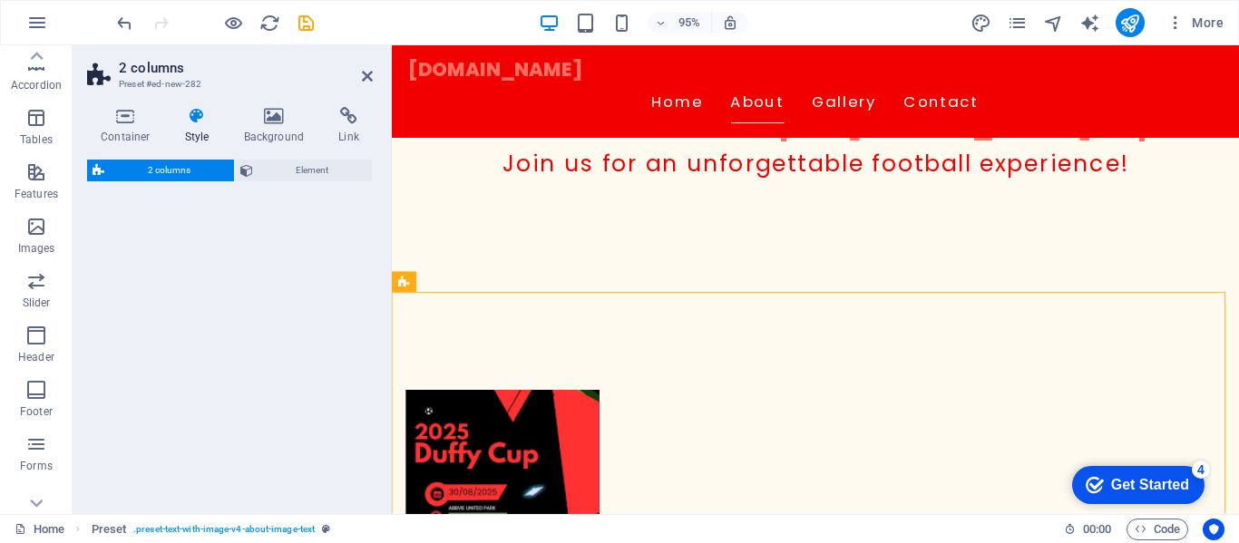
select select "rem"
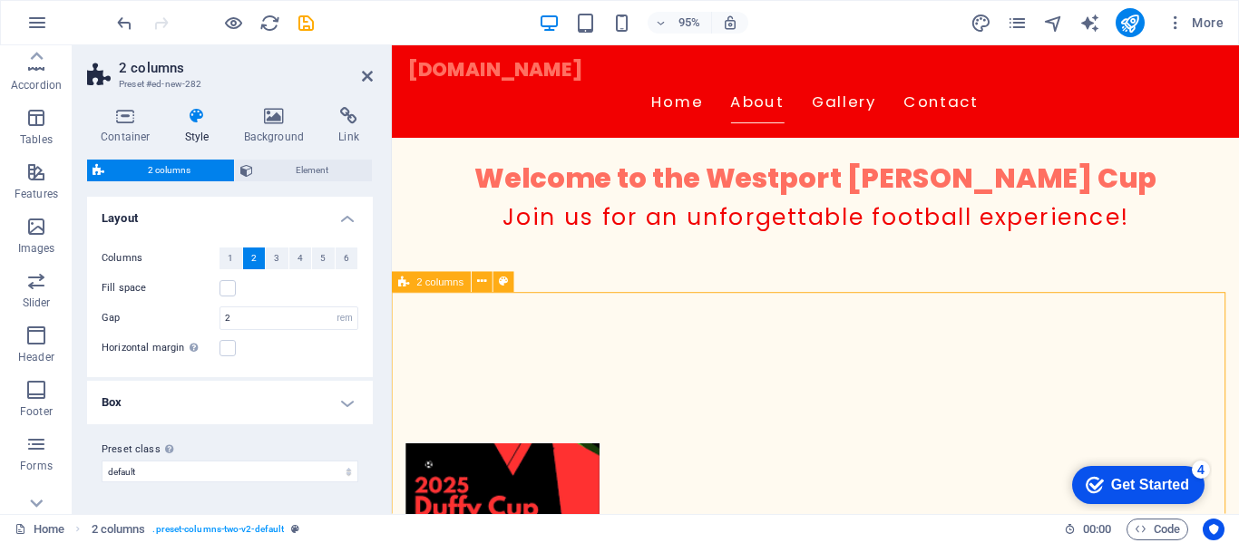
scroll to position [453, 0]
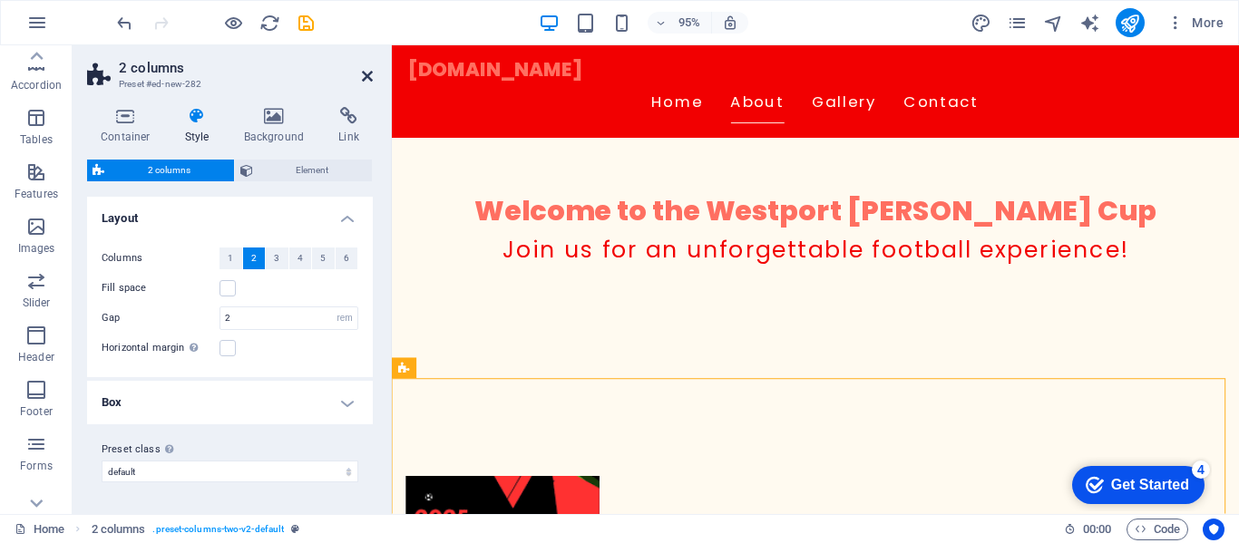
click at [364, 69] on icon at bounding box center [367, 76] width 11 height 15
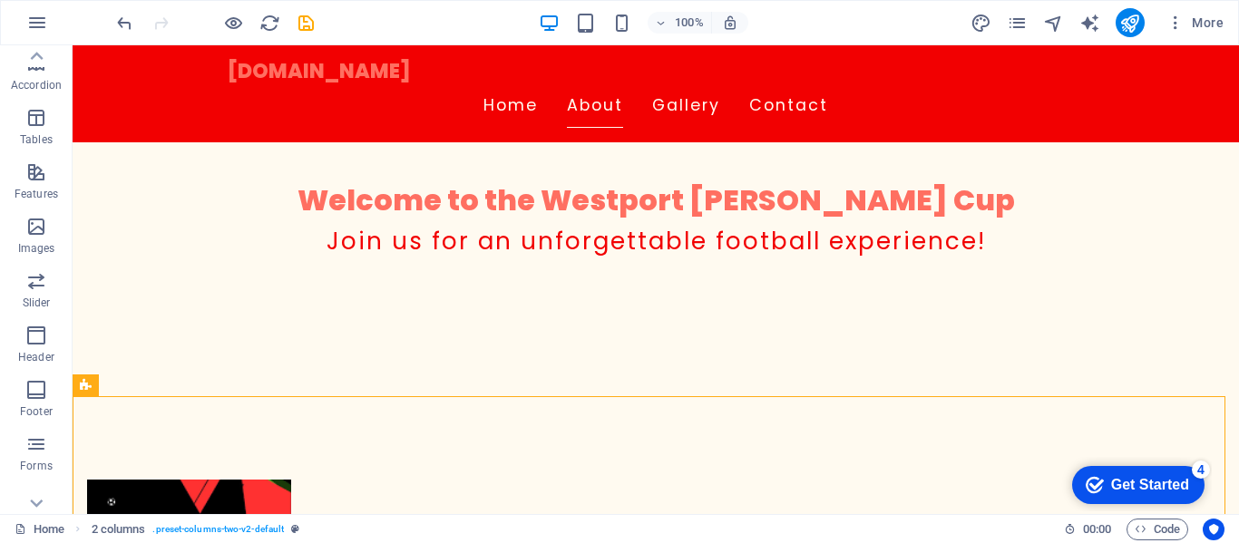
click at [1150, 471] on div "checkmark Get Started 4" at bounding box center [1138, 485] width 132 height 38
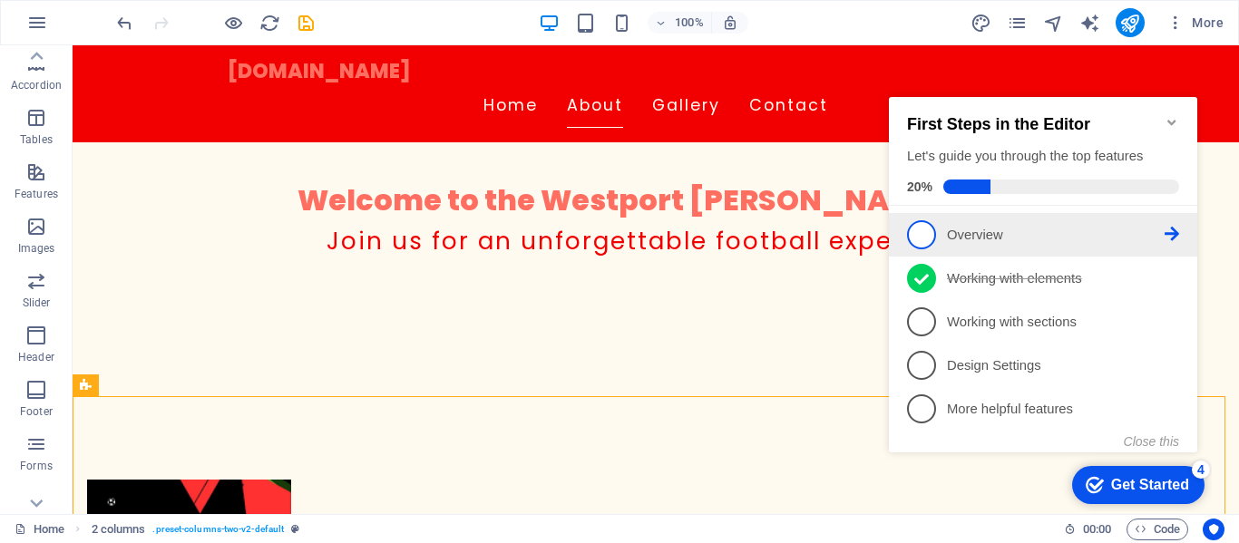
click at [923, 233] on span "1" at bounding box center [921, 234] width 29 height 29
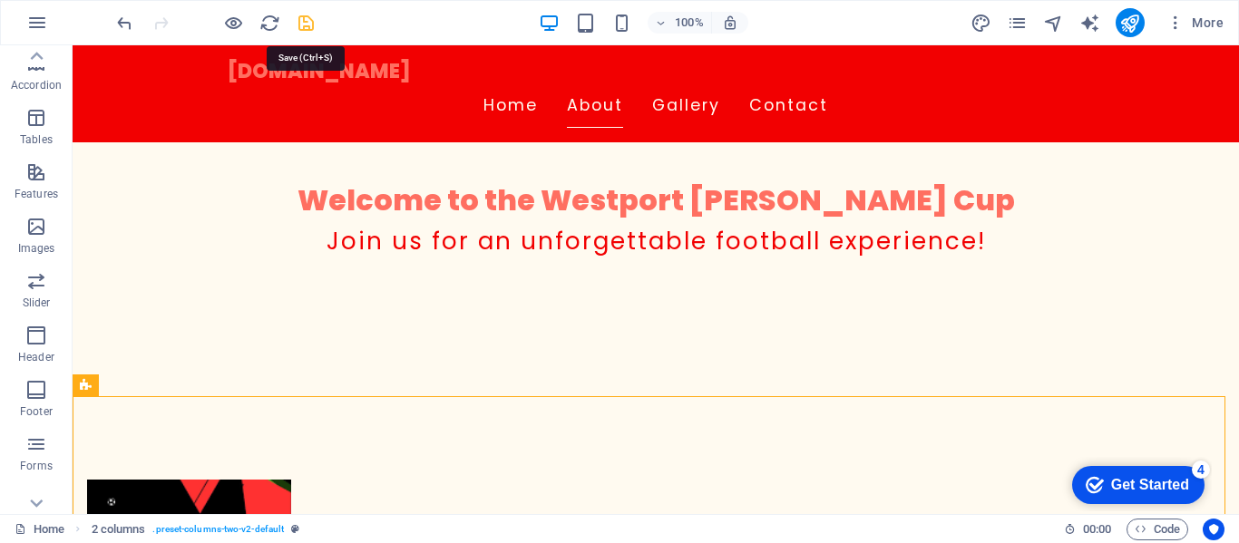
click at [308, 23] on icon "save" at bounding box center [306, 23] width 21 height 21
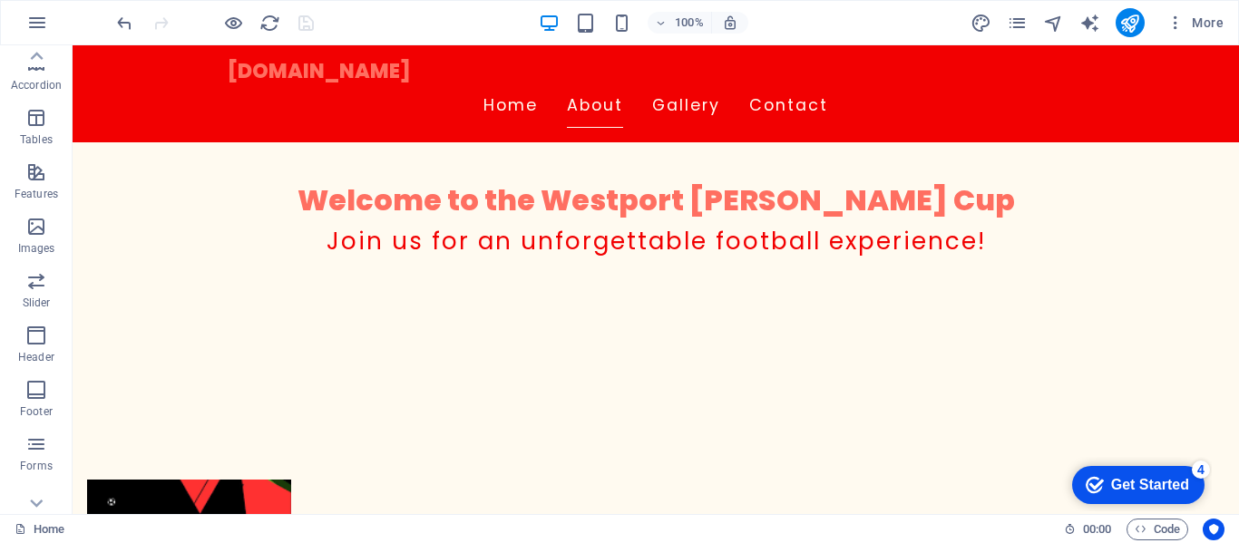
click at [1141, 485] on div "Get Started" at bounding box center [1150, 485] width 78 height 16
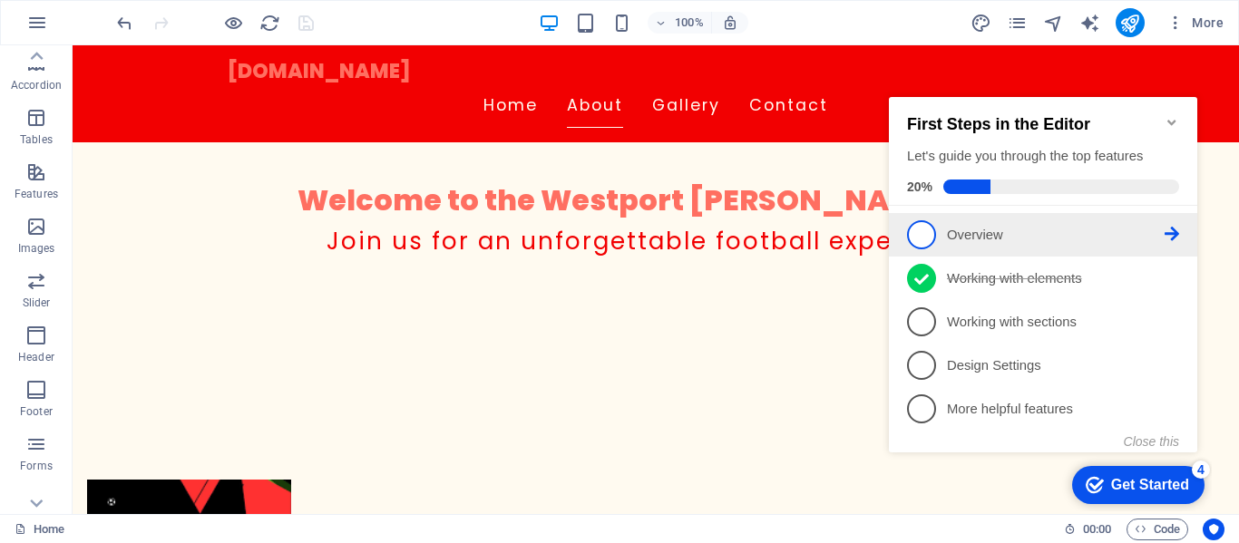
click at [1178, 230] on icon at bounding box center [1171, 234] width 15 height 15
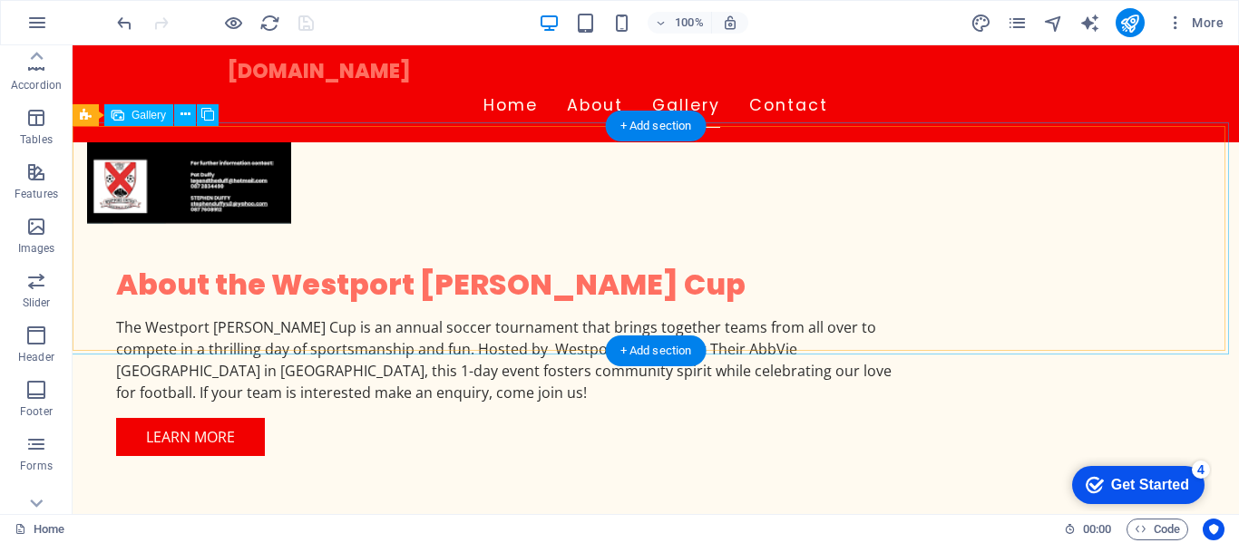
scroll to position [907, 0]
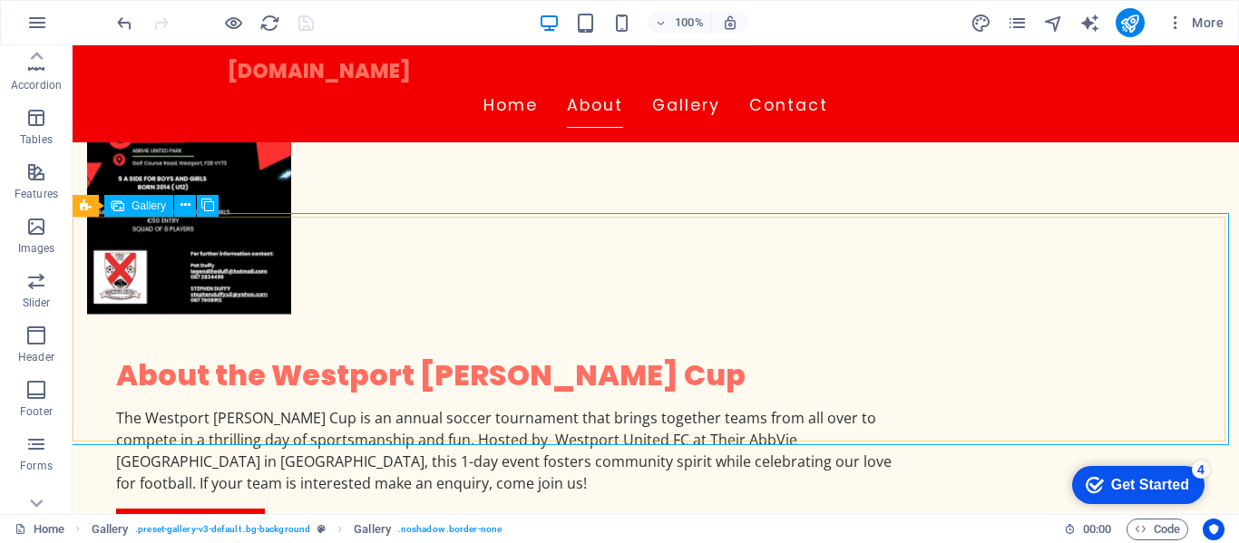
click at [142, 208] on span "Gallery" at bounding box center [148, 205] width 34 height 11
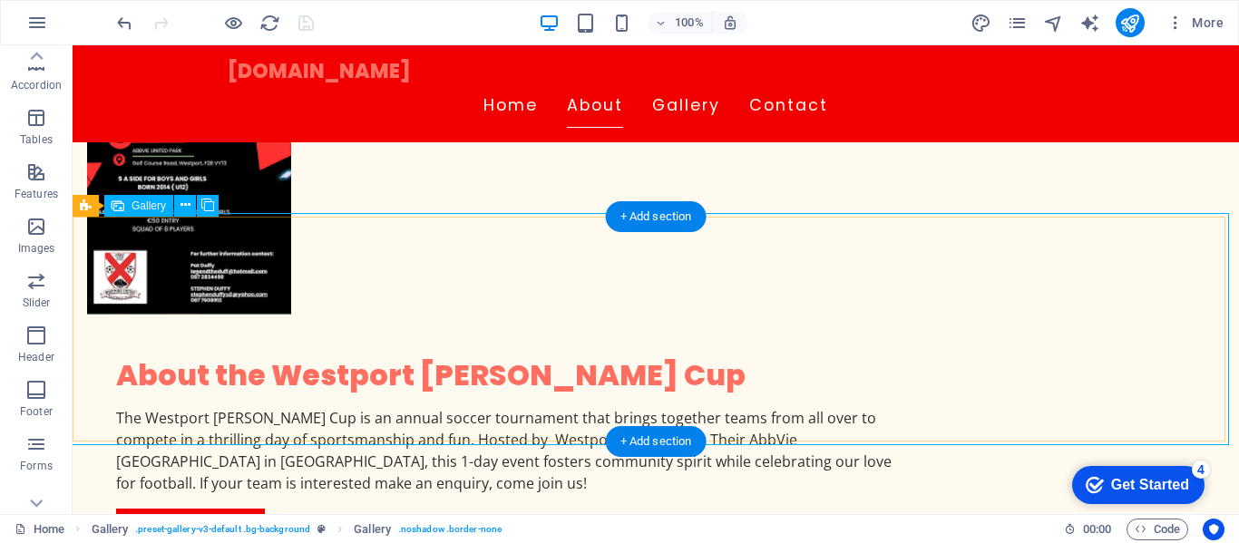
select select "px"
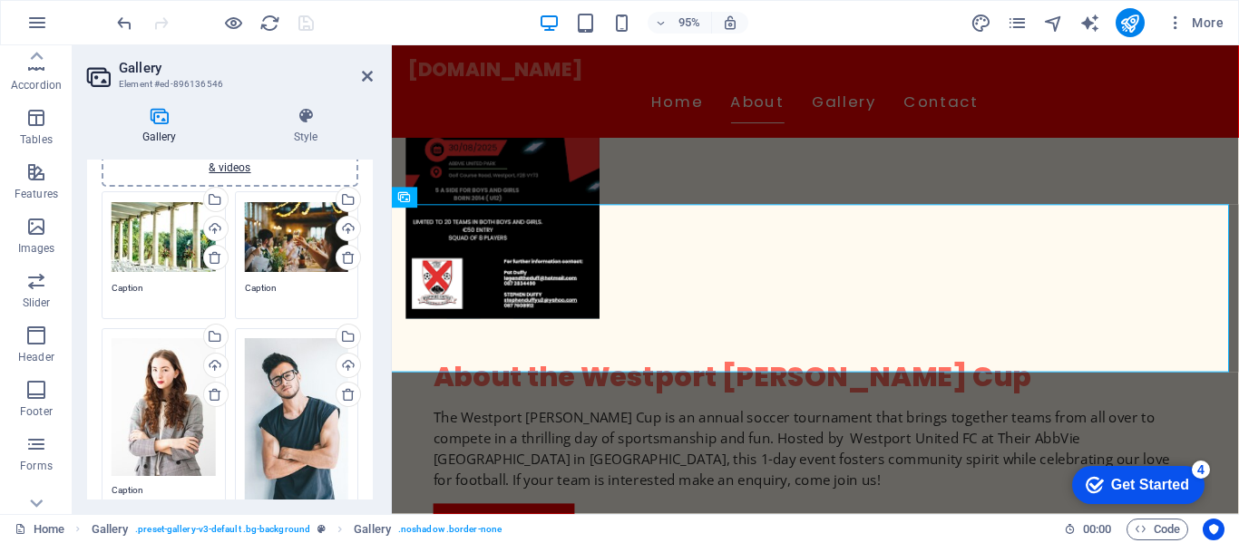
scroll to position [0, 0]
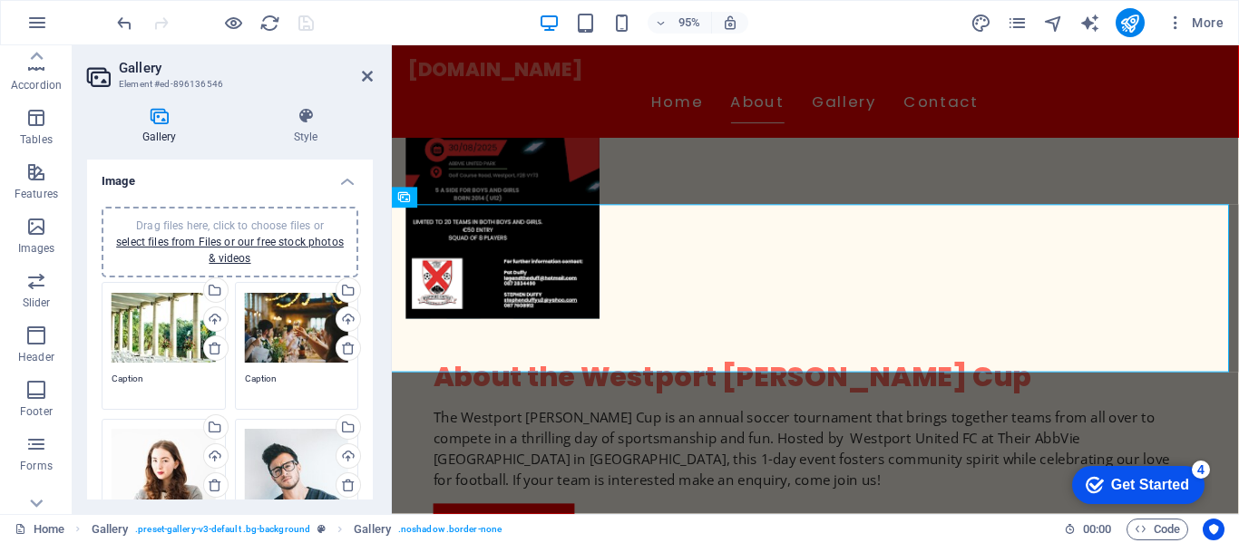
click at [160, 312] on div "Drag files here, click to choose files or select files from Files or our free s…" at bounding box center [164, 328] width 104 height 73
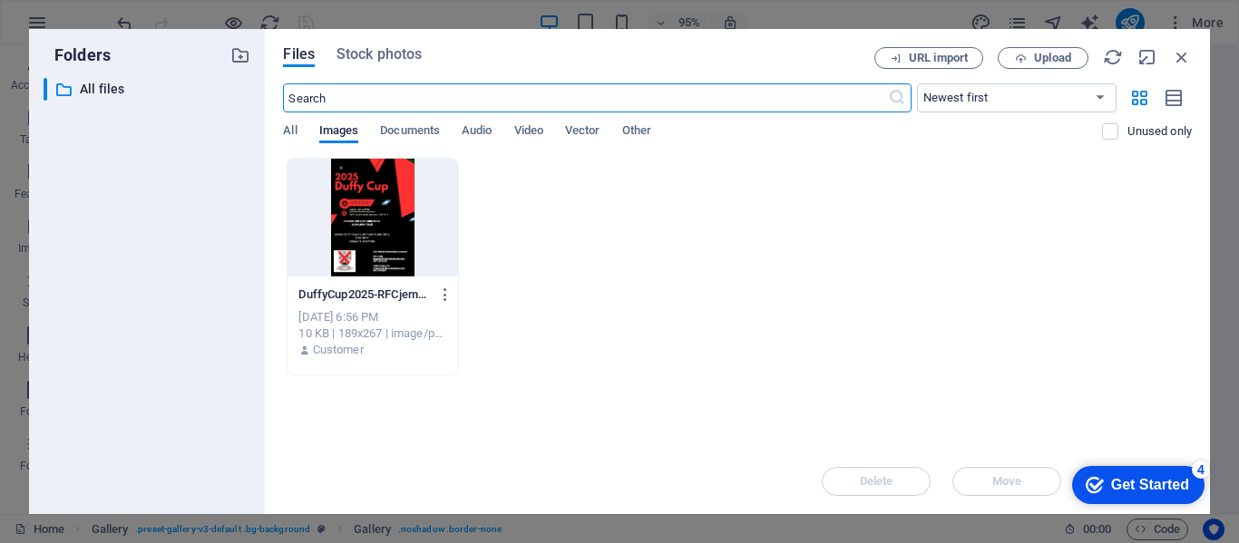
scroll to position [1056, 0]
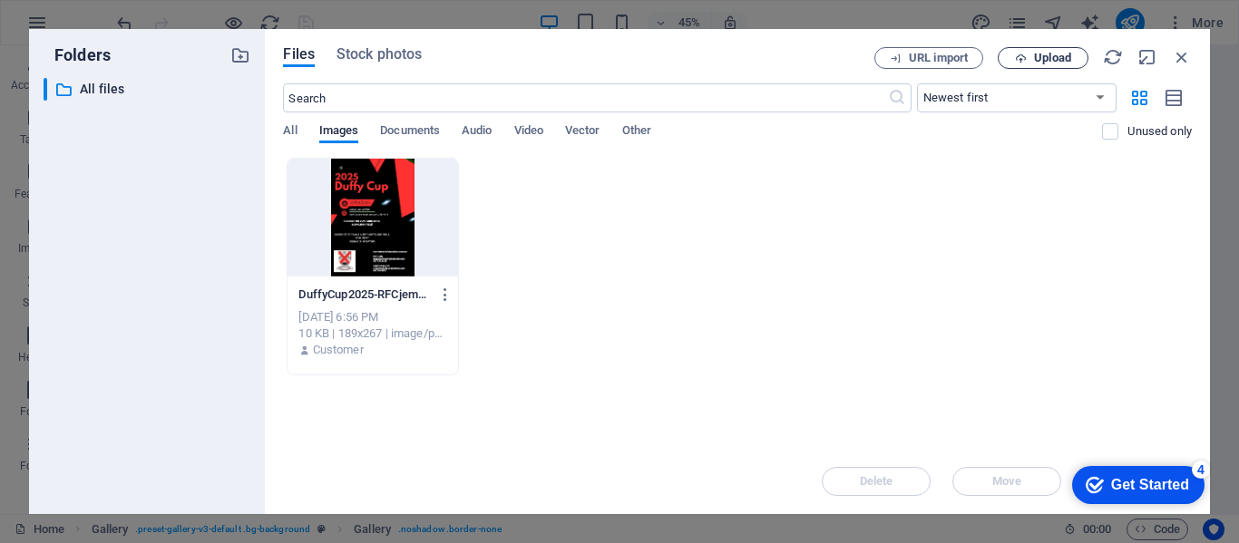
click at [1054, 63] on span "Upload" at bounding box center [1052, 58] width 37 height 11
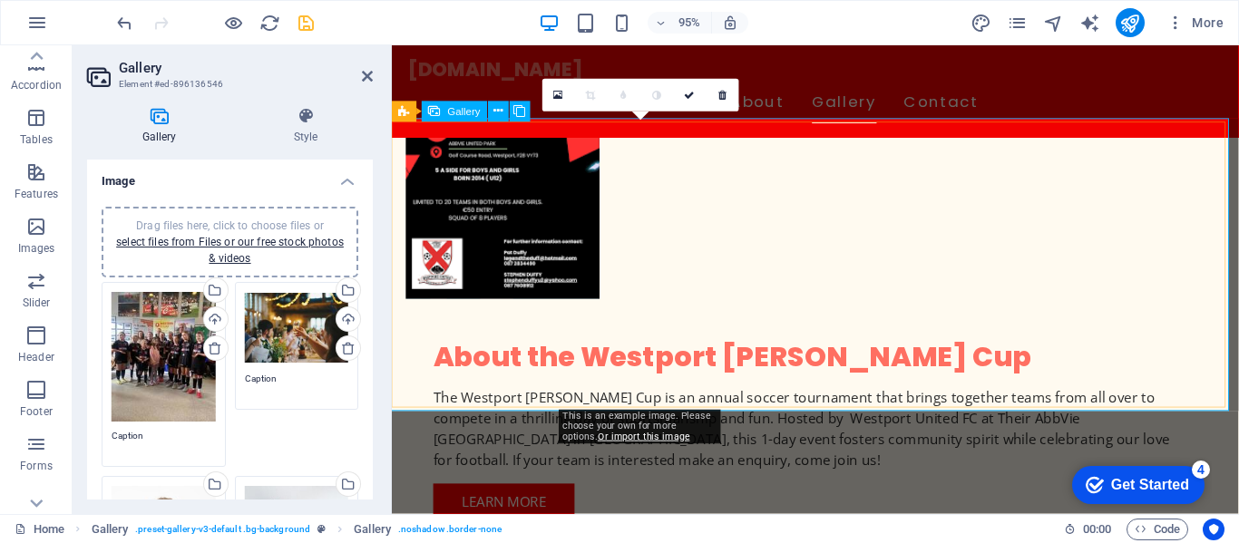
scroll to position [907, 0]
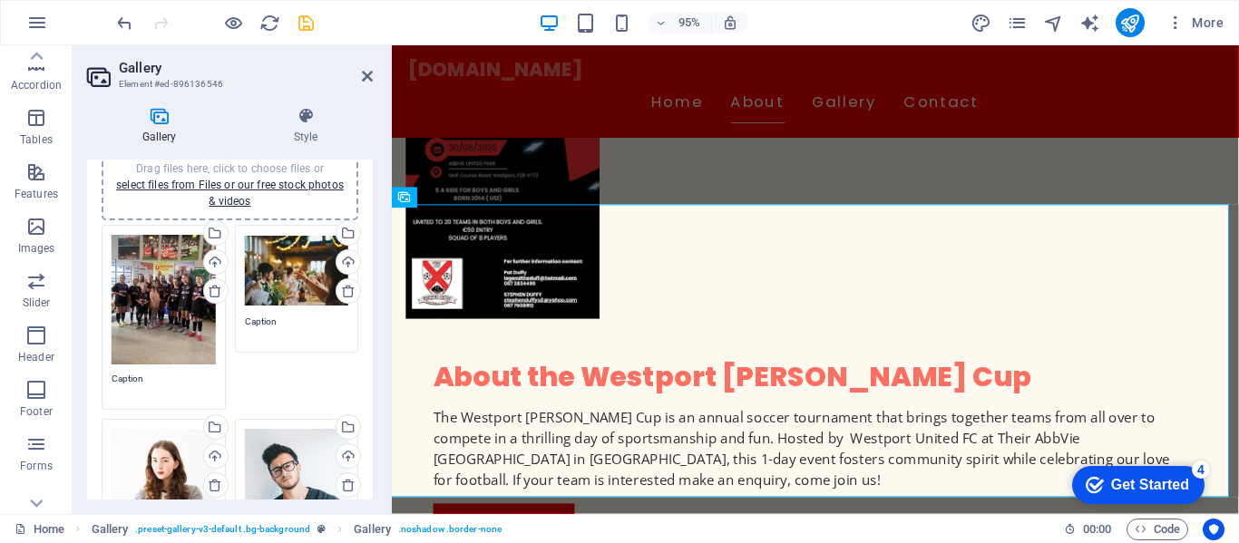
scroll to position [91, 0]
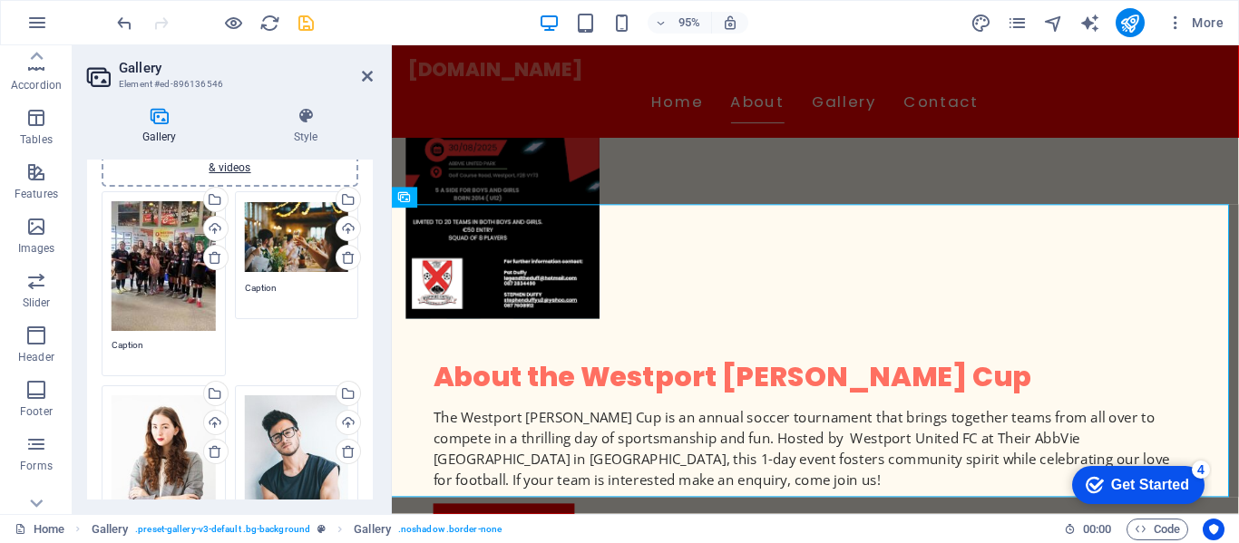
click at [142, 345] on textarea "Caption" at bounding box center [164, 351] width 104 height 27
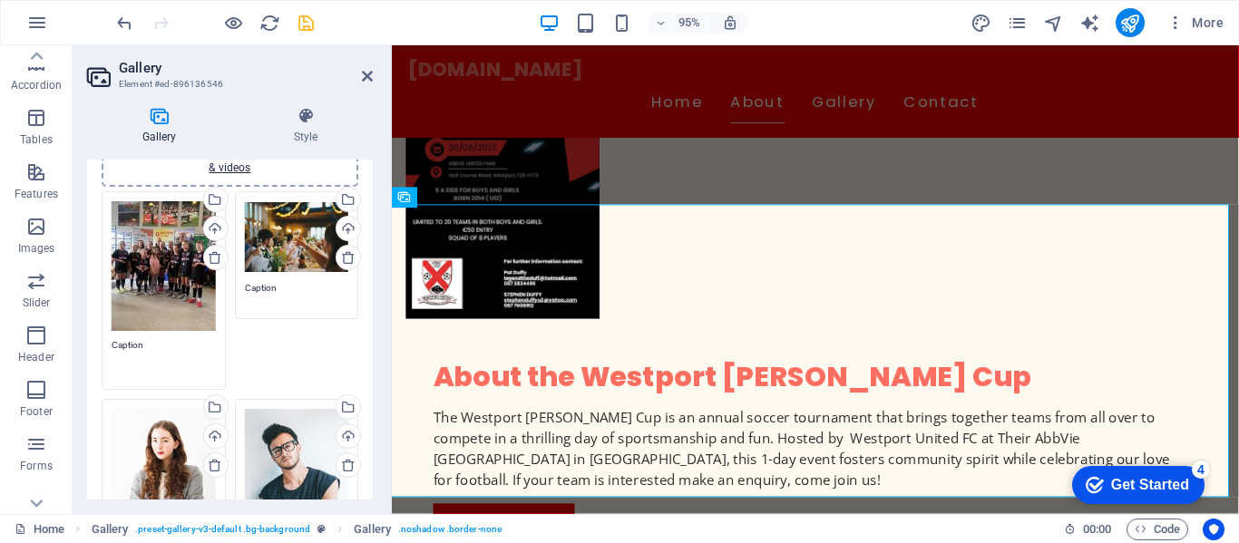
drag, startPoint x: 151, startPoint y: 344, endPoint x: 77, endPoint y: 325, distance: 76.7
click at [77, 325] on div "Gallery Style Image Drag files here, click to choose files or select files from…" at bounding box center [230, 303] width 315 height 422
click at [289, 257] on div "Drag files here, click to choose files or select files from Files or our free s…" at bounding box center [297, 237] width 104 height 73
type textarea "Corrib Celtic - 2025 [PERSON_NAME] Cup Winners - Girls u12"
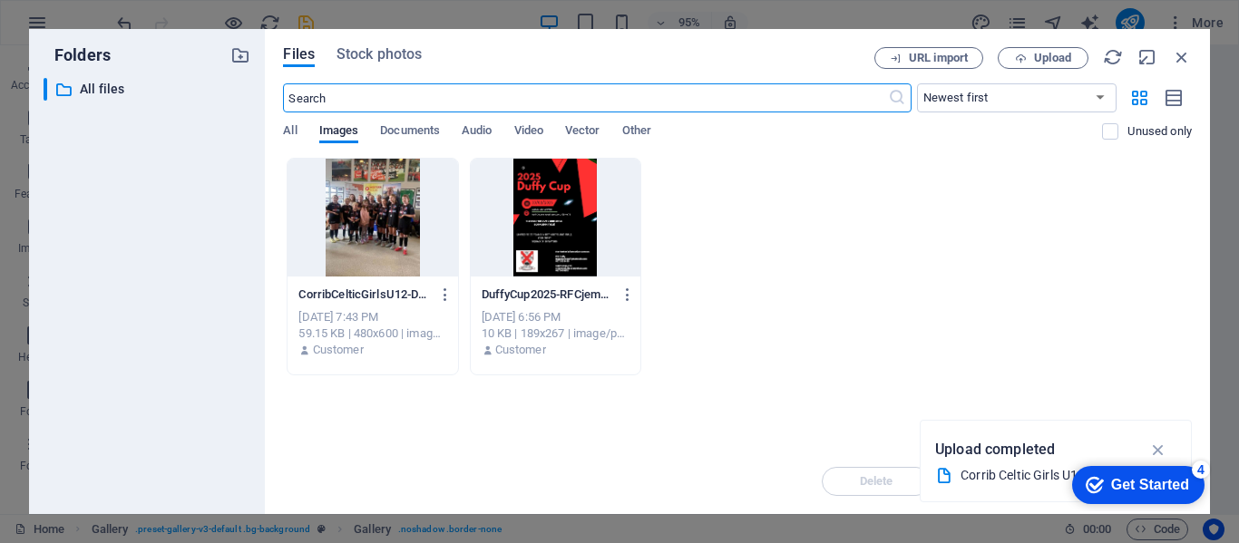
scroll to position [1056, 0]
click at [1180, 51] on icon "button" at bounding box center [1181, 57] width 20 height 20
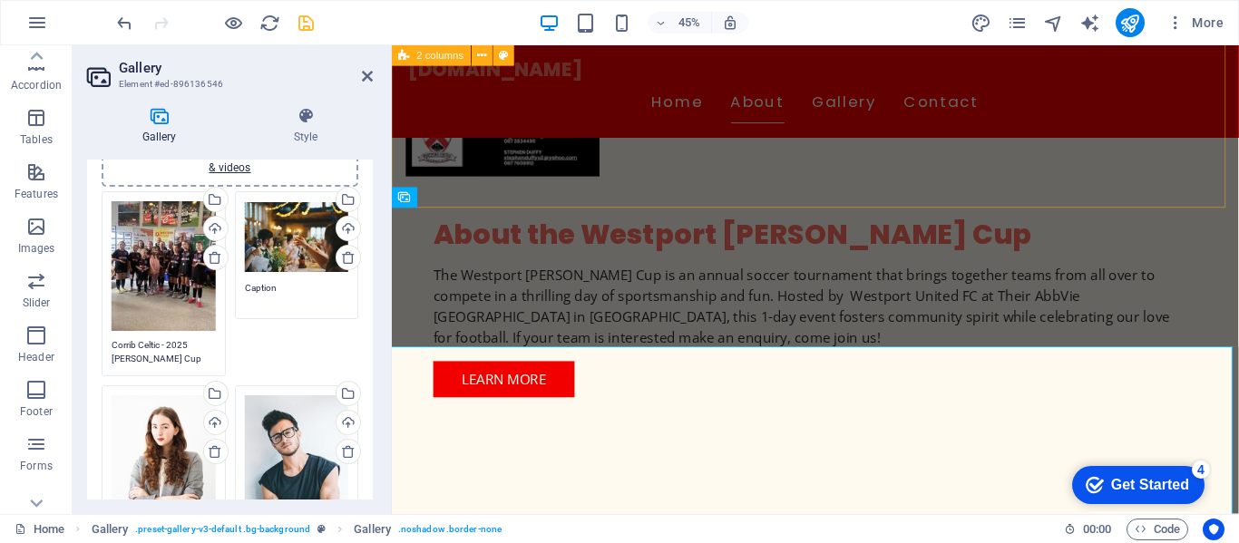
scroll to position [907, 0]
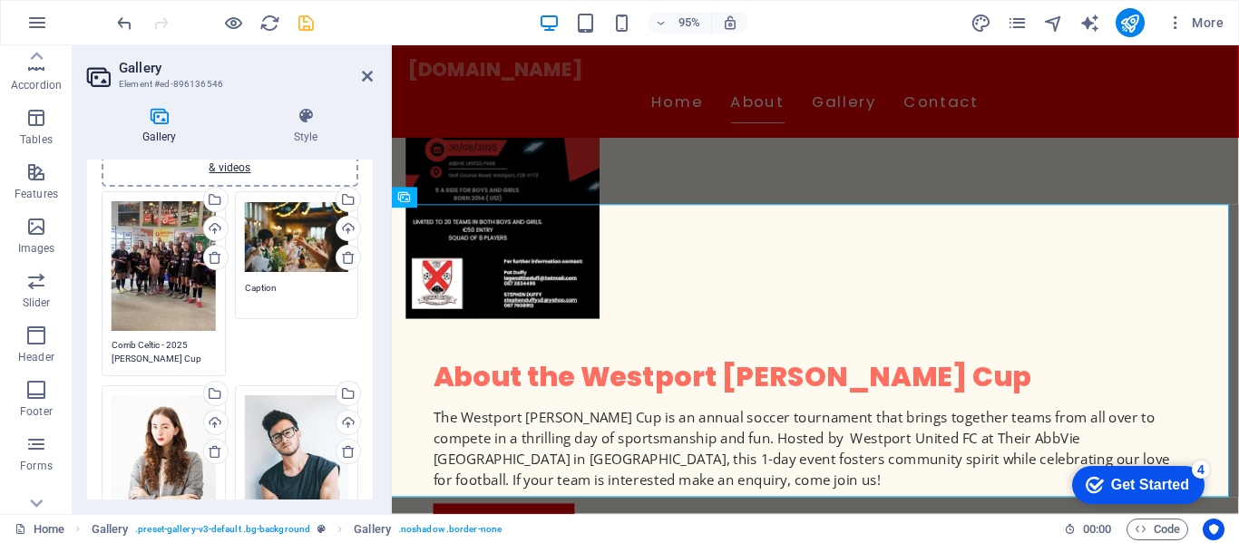
click at [153, 317] on div "Drag files here, click to choose files or select files from Files or our free s…" at bounding box center [164, 266] width 104 height 130
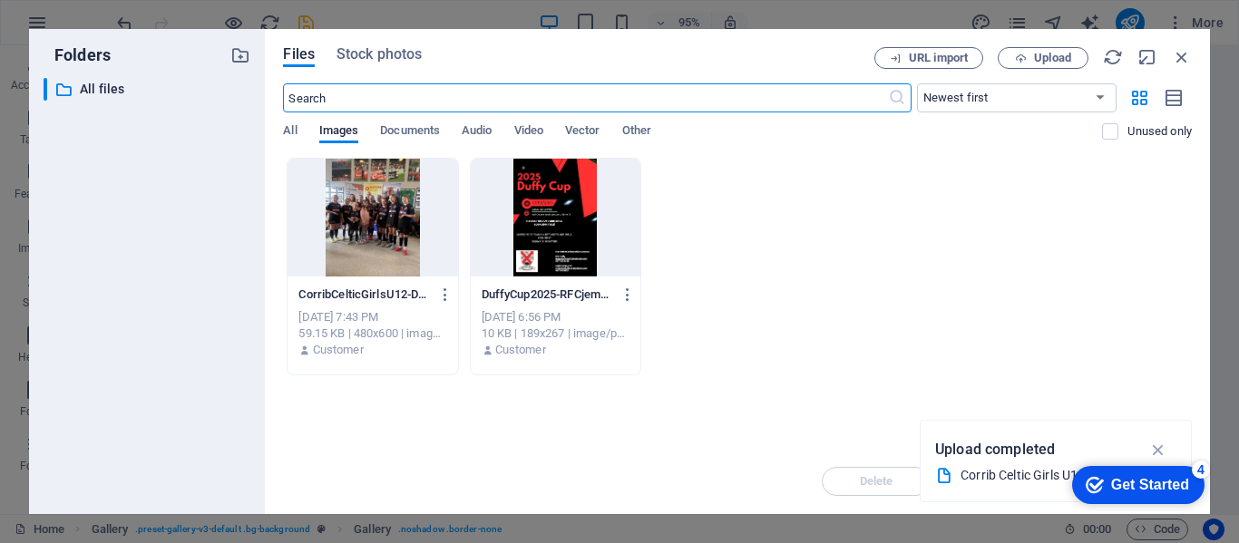
scroll to position [1056, 0]
click at [1189, 62] on icon "button" at bounding box center [1181, 57] width 20 height 20
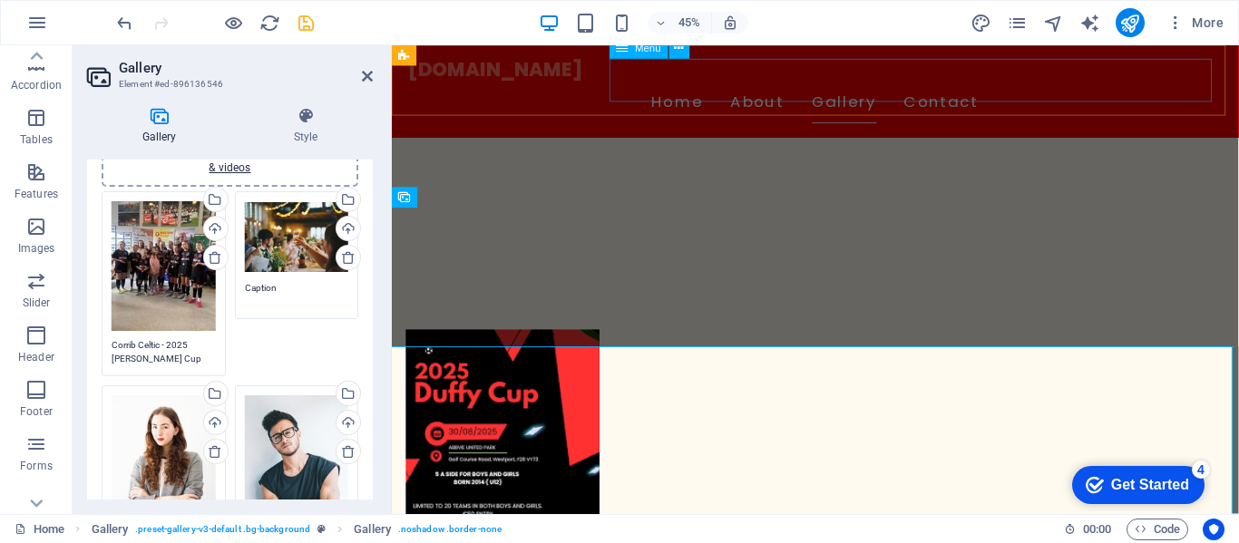
scroll to position [907, 0]
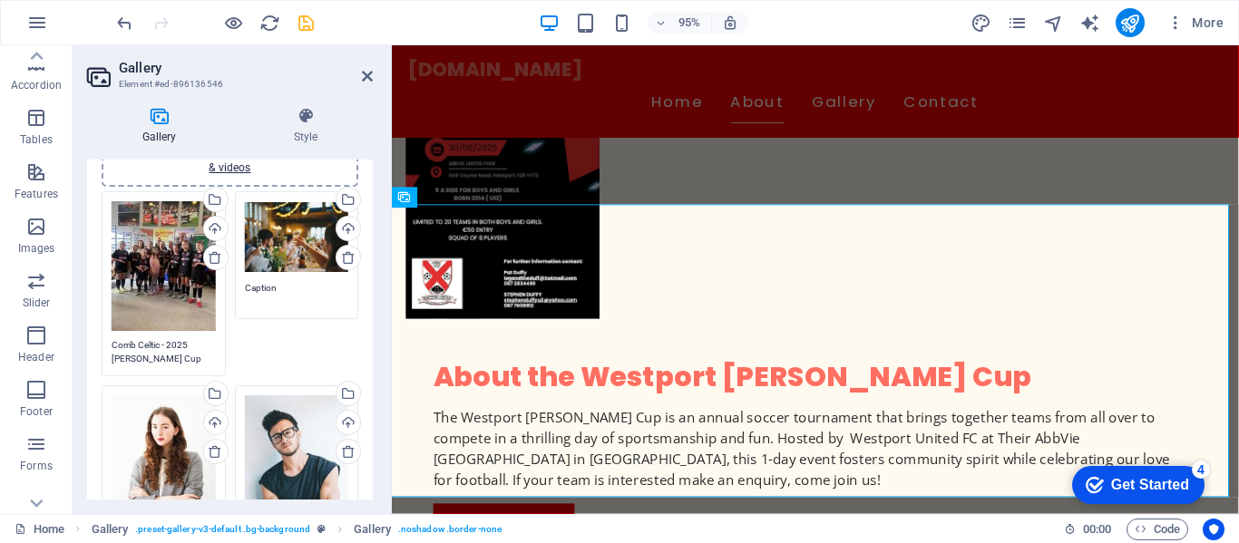
click at [142, 350] on textarea "Corrib Celtic - 2025 [PERSON_NAME] Cup Winners - Girls u12" at bounding box center [164, 351] width 104 height 27
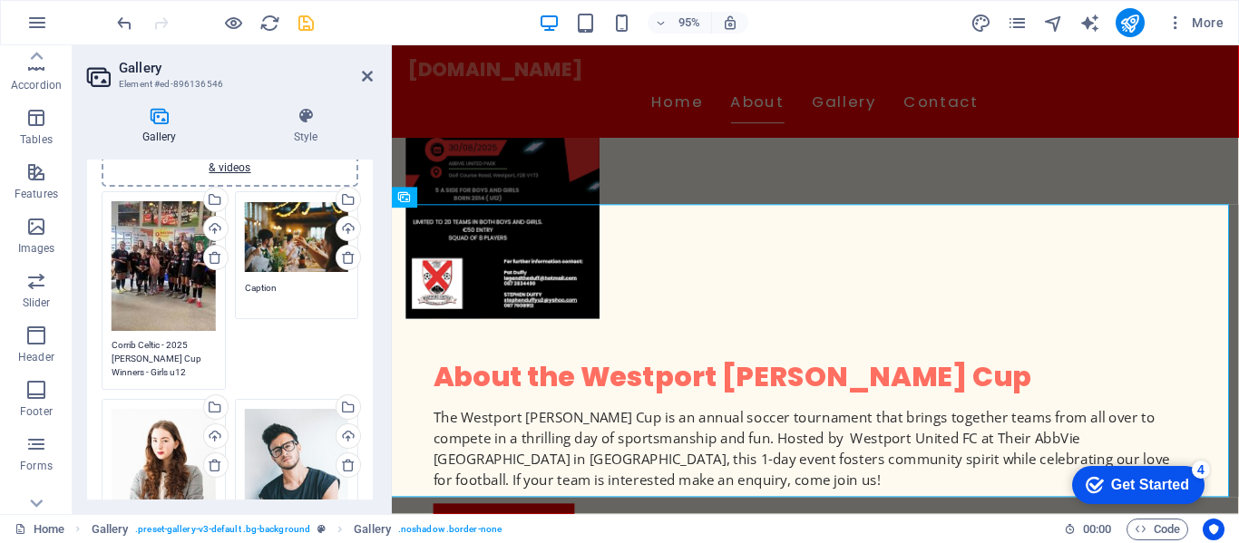
click at [167, 259] on div "Drag files here, click to choose files or select files from Files or our free s…" at bounding box center [164, 266] width 104 height 130
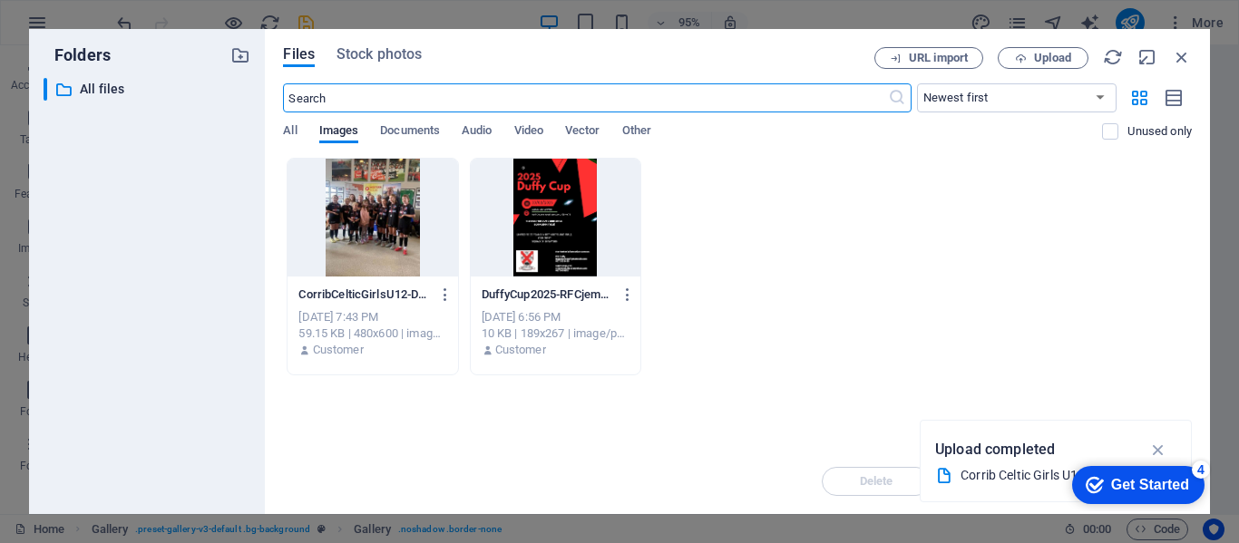
scroll to position [1056, 0]
click at [443, 296] on icon "button" at bounding box center [445, 295] width 17 height 16
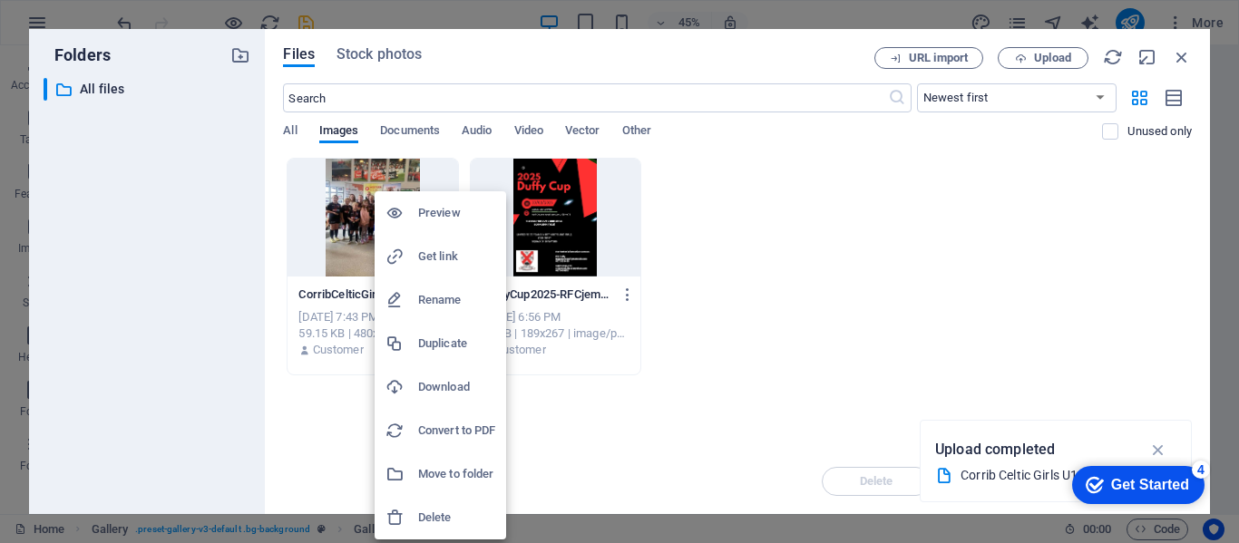
click at [439, 216] on h6 "Preview" at bounding box center [456, 213] width 77 height 22
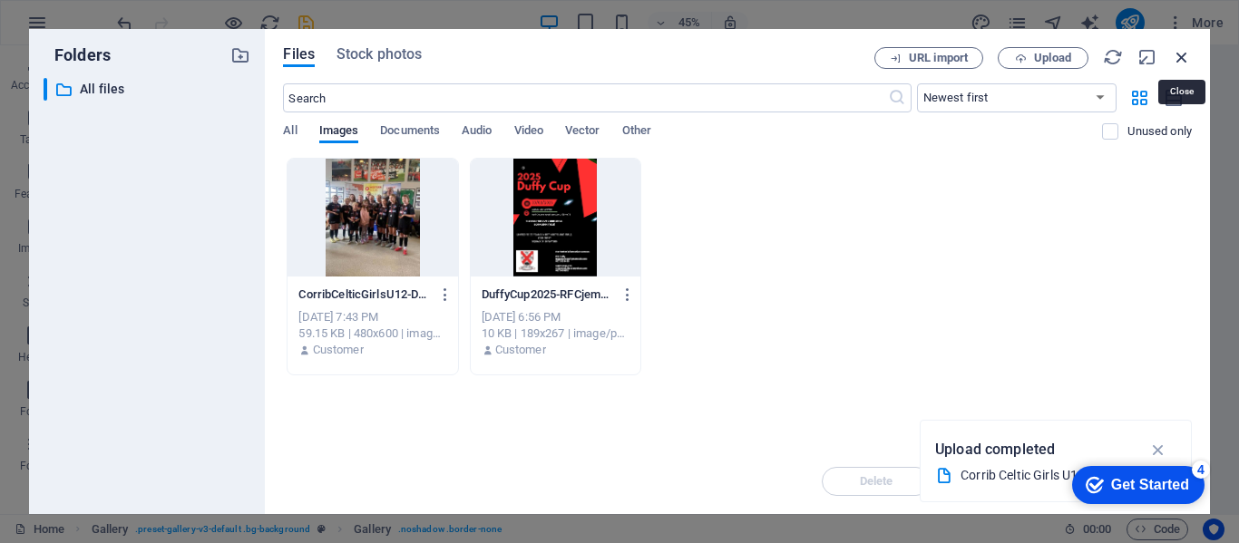
click at [1188, 53] on icon "button" at bounding box center [1181, 57] width 20 height 20
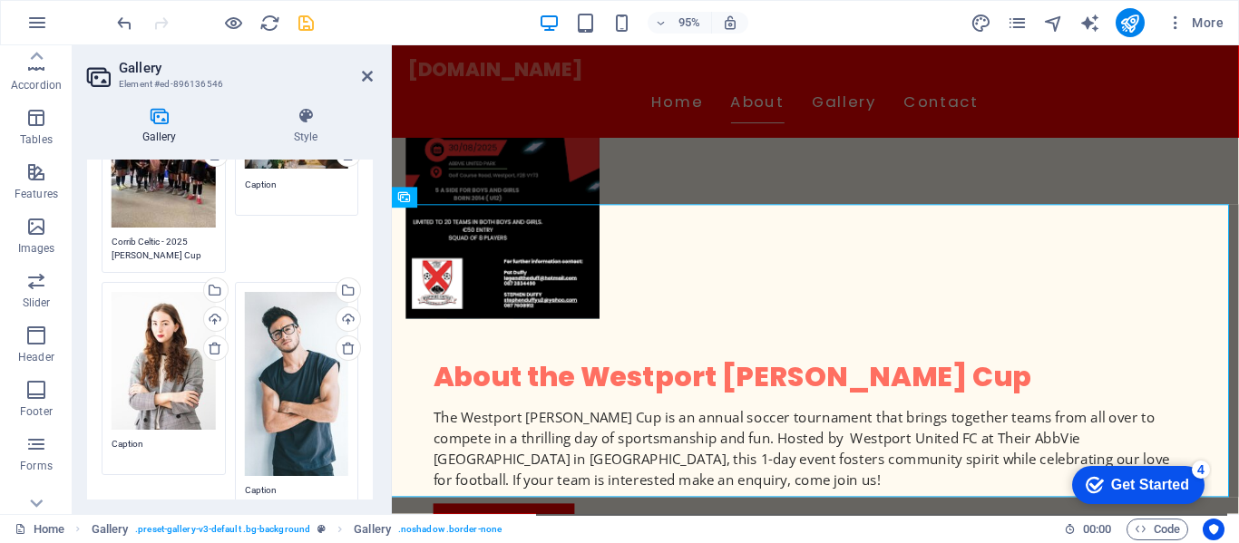
scroll to position [91, 0]
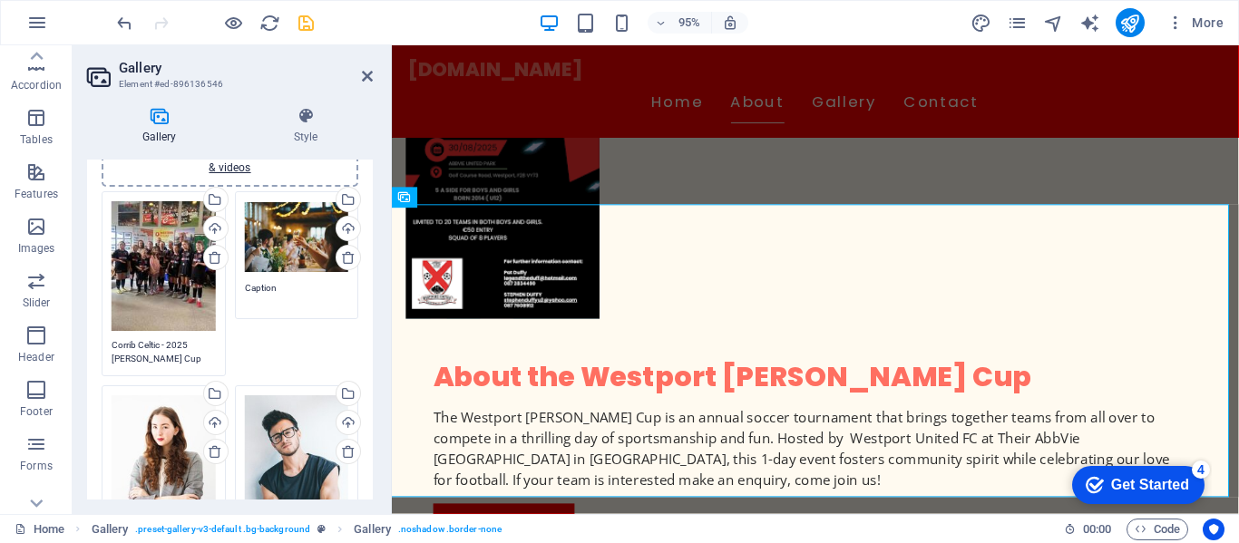
click at [281, 246] on div "Drag files here, click to choose files or select files from Files or our free s…" at bounding box center [297, 237] width 104 height 73
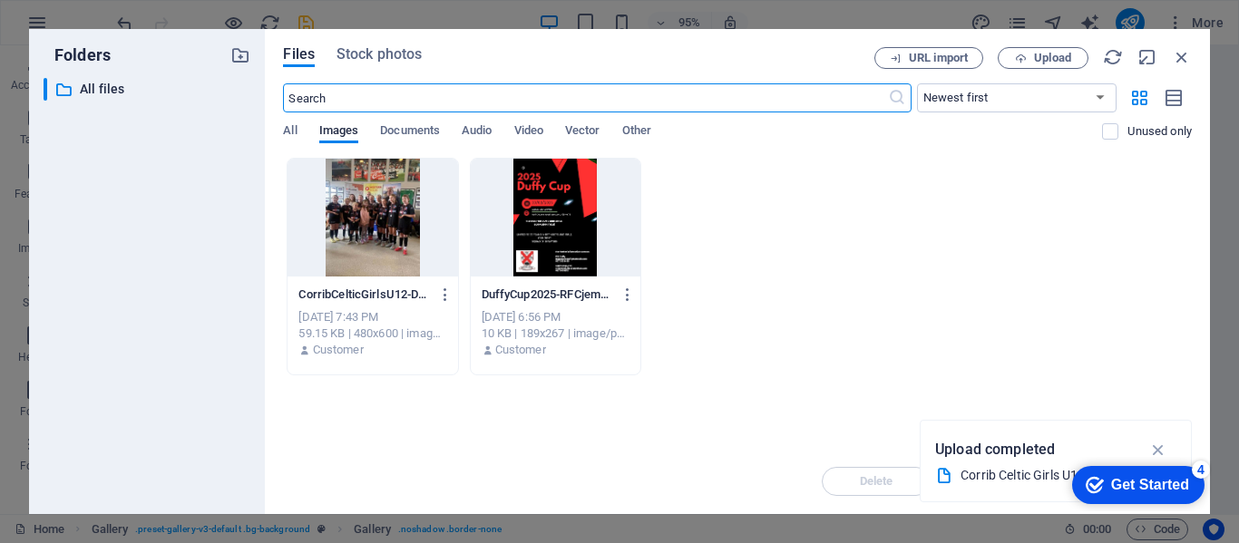
scroll to position [1056, 0]
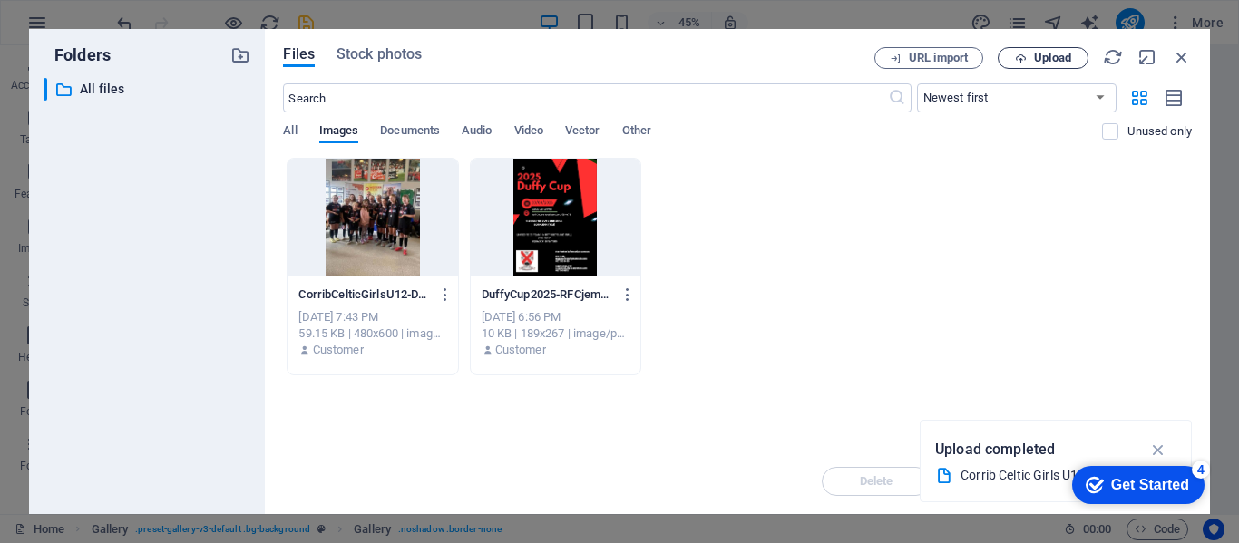
click at [1051, 60] on span "Upload" at bounding box center [1052, 58] width 37 height 11
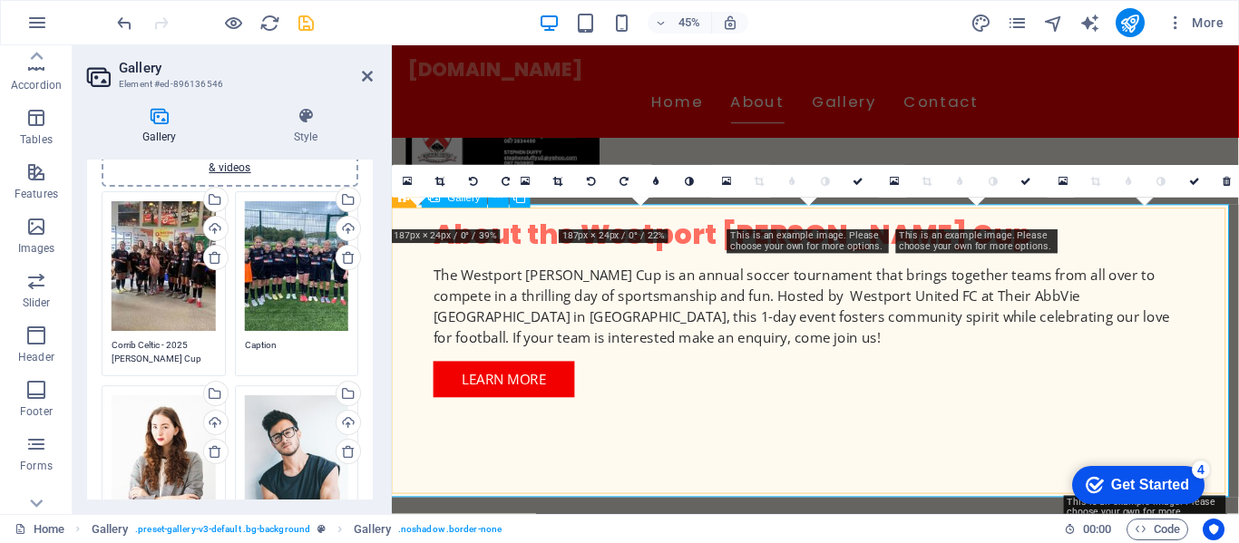
scroll to position [907, 0]
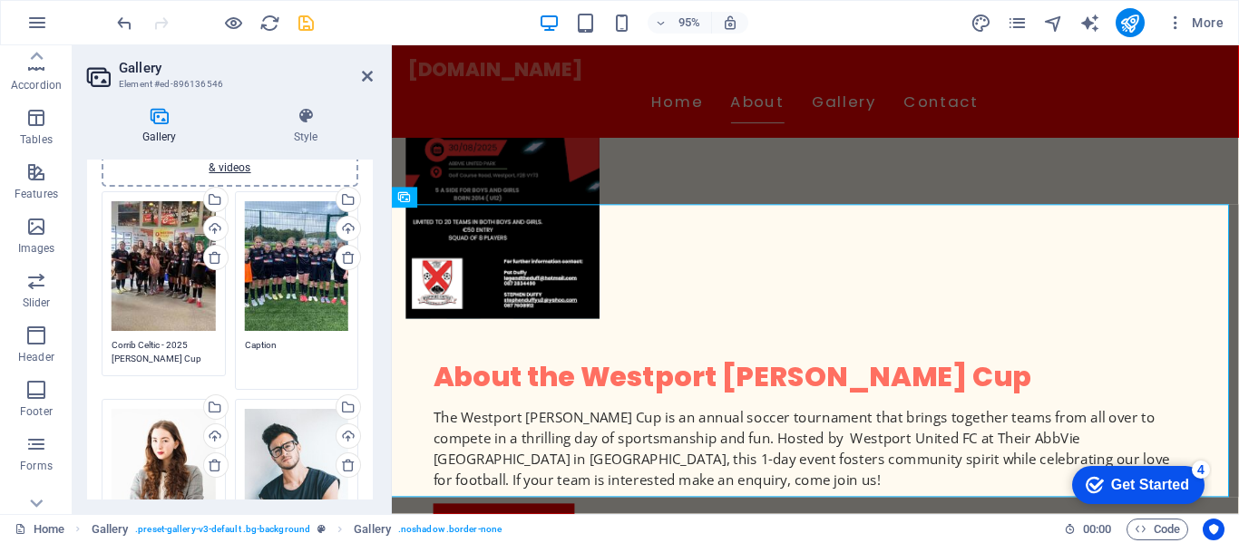
drag, startPoint x: 277, startPoint y: 341, endPoint x: 238, endPoint y: 343, distance: 39.0
click at [238, 343] on div "Drag files here, click to choose files or select files from Files or our free s…" at bounding box center [296, 291] width 133 height 208
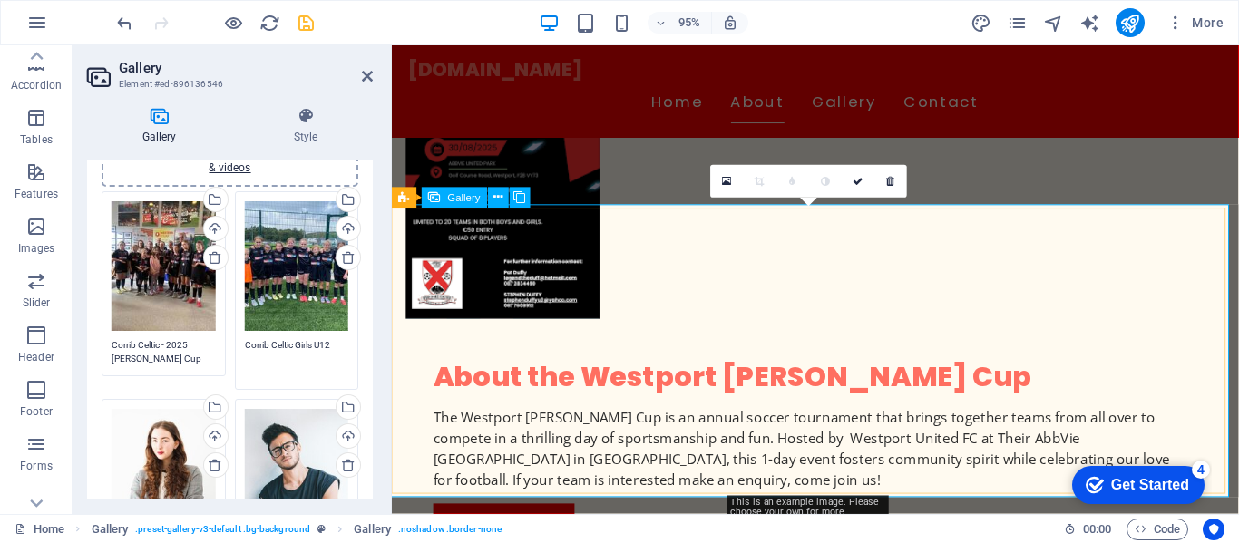
type textarea "Corrib Celtic Girls U12"
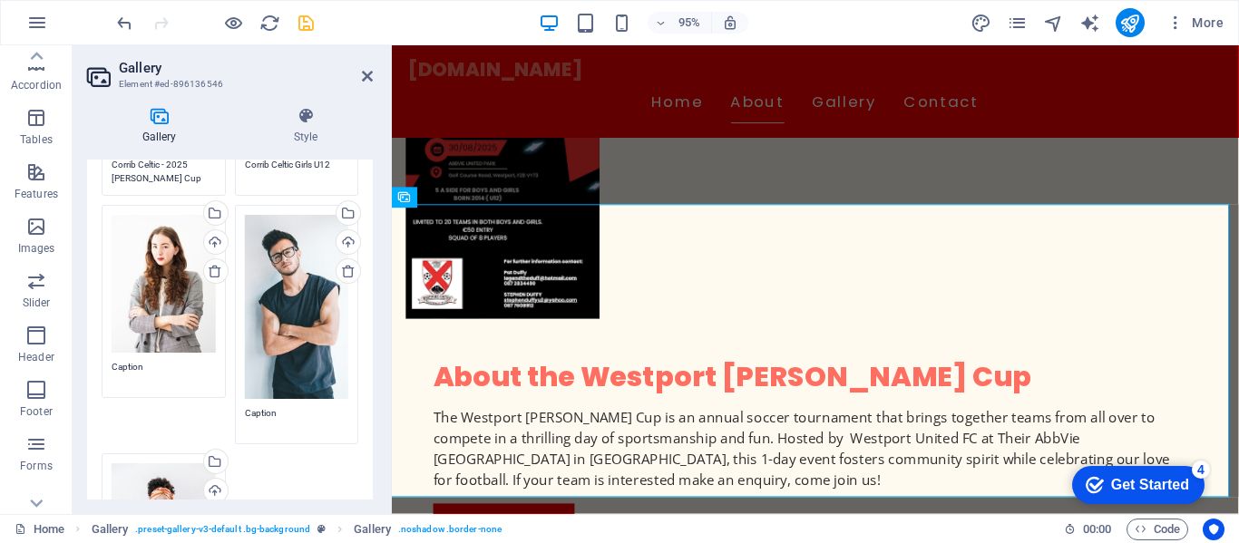
scroll to position [272, 0]
click at [211, 271] on icon at bounding box center [215, 270] width 15 height 15
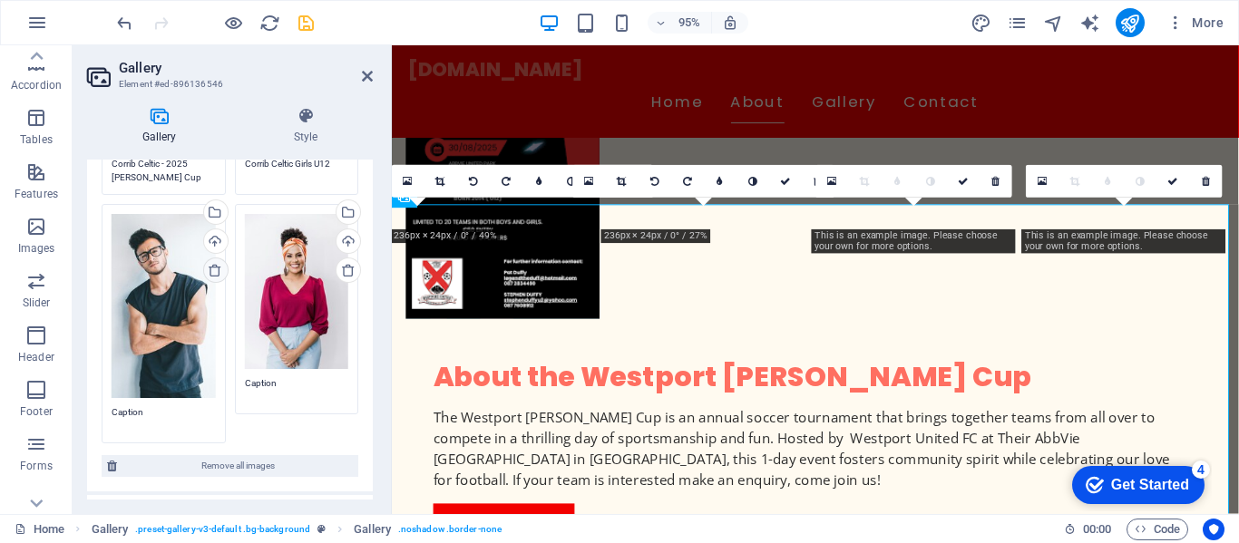
click at [212, 268] on icon at bounding box center [215, 270] width 15 height 15
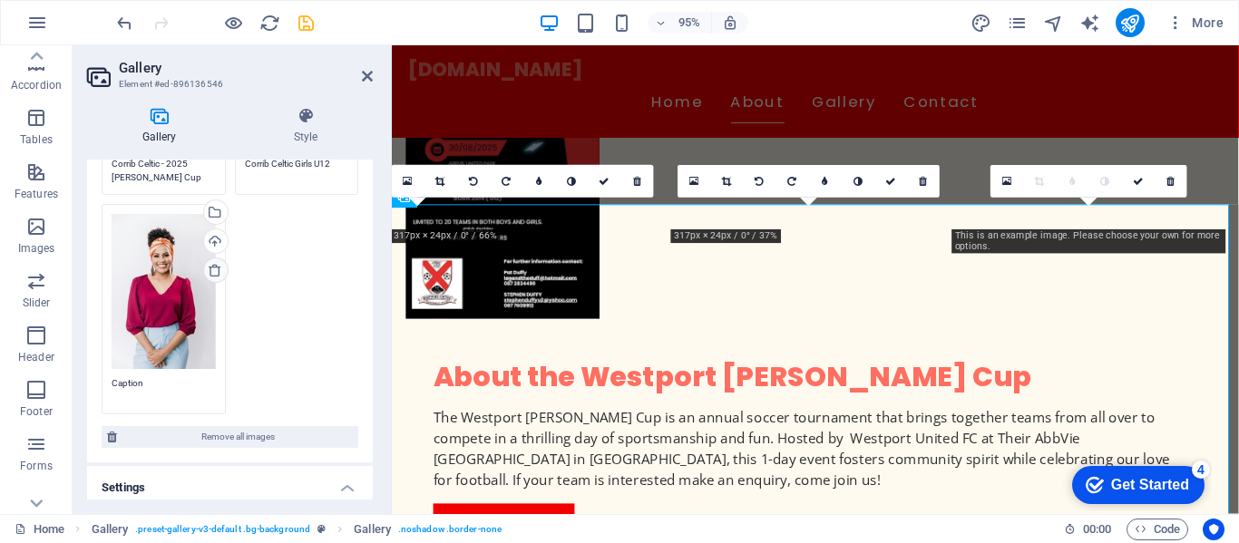
click at [212, 268] on icon at bounding box center [215, 270] width 15 height 15
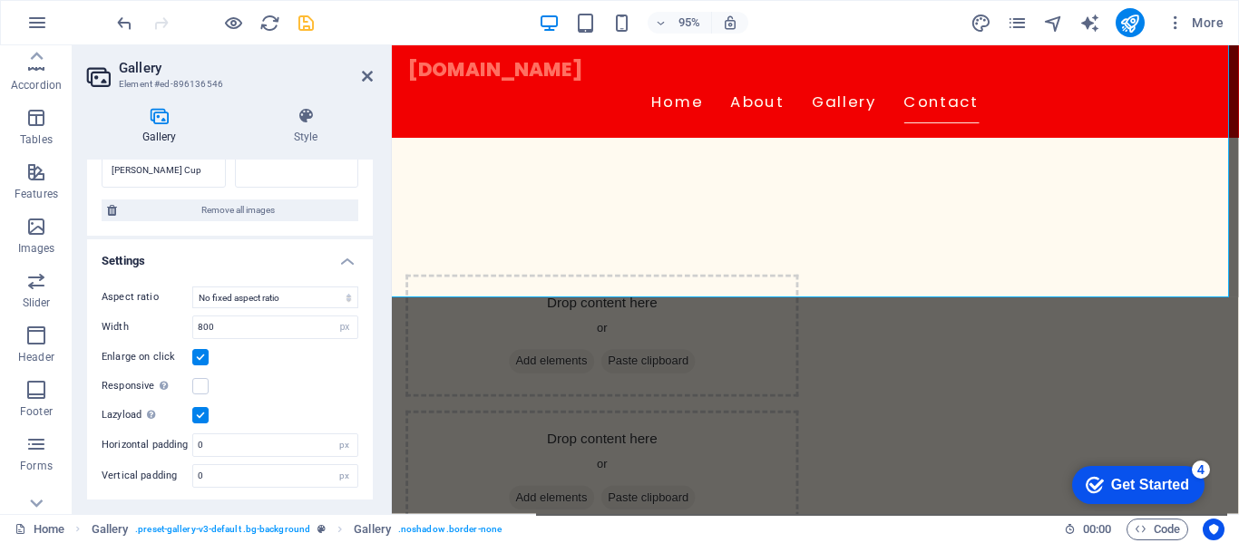
scroll to position [7, 0]
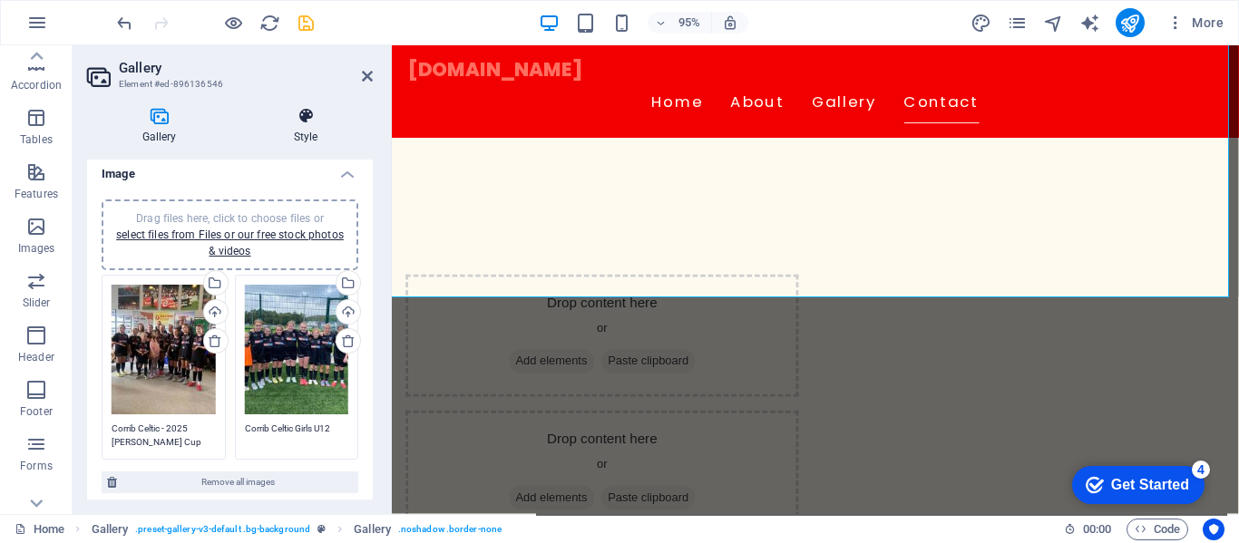
click at [301, 113] on icon at bounding box center [305, 116] width 134 height 18
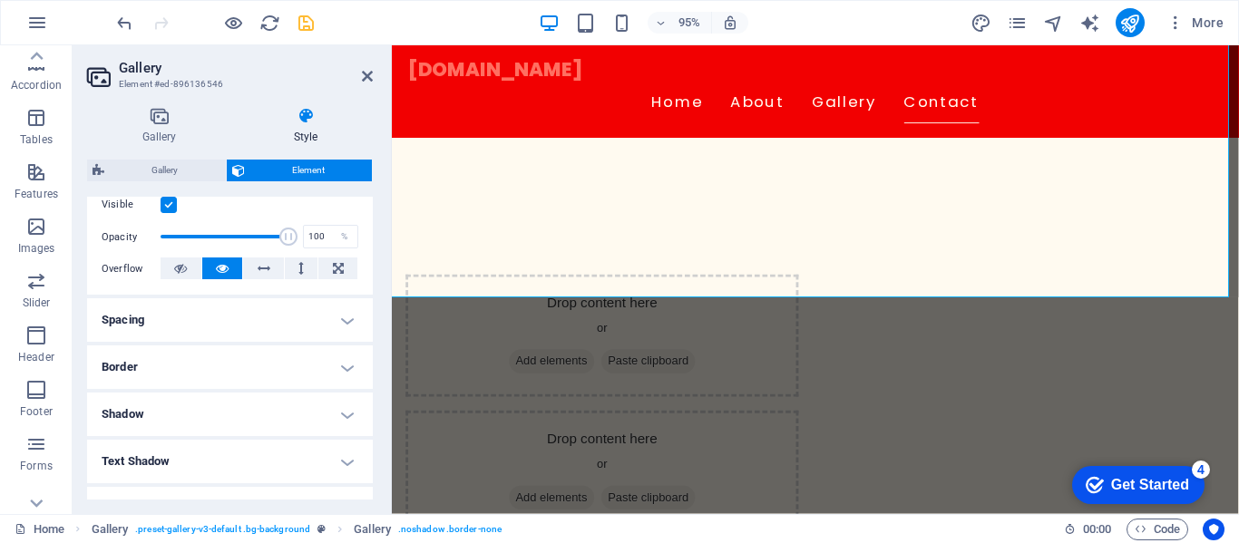
scroll to position [272, 0]
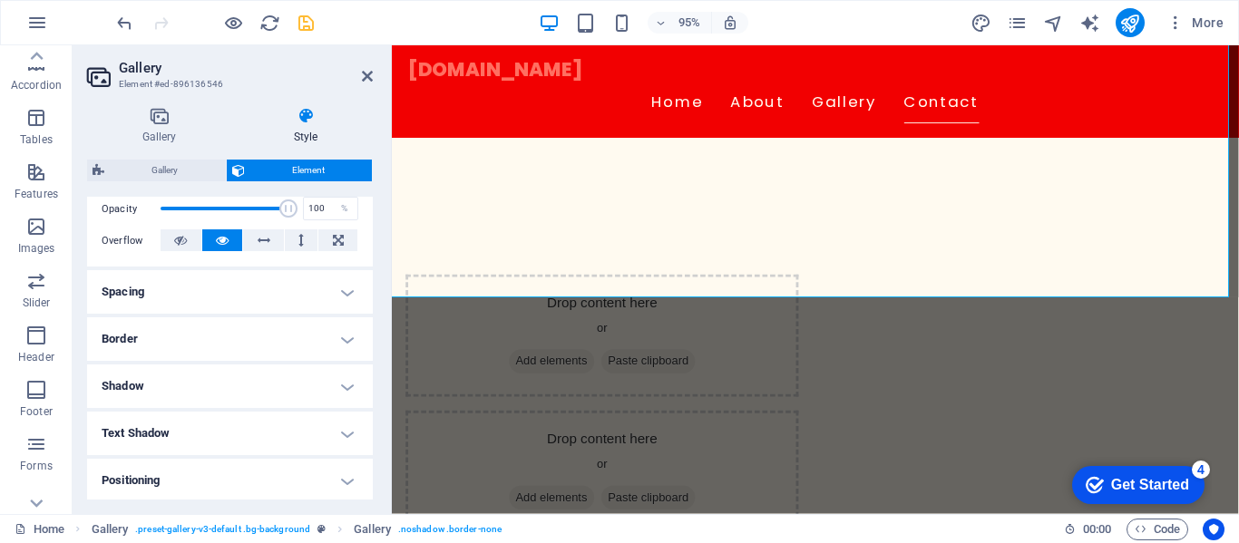
click at [320, 348] on h4 "Border" at bounding box center [230, 339] width 286 height 44
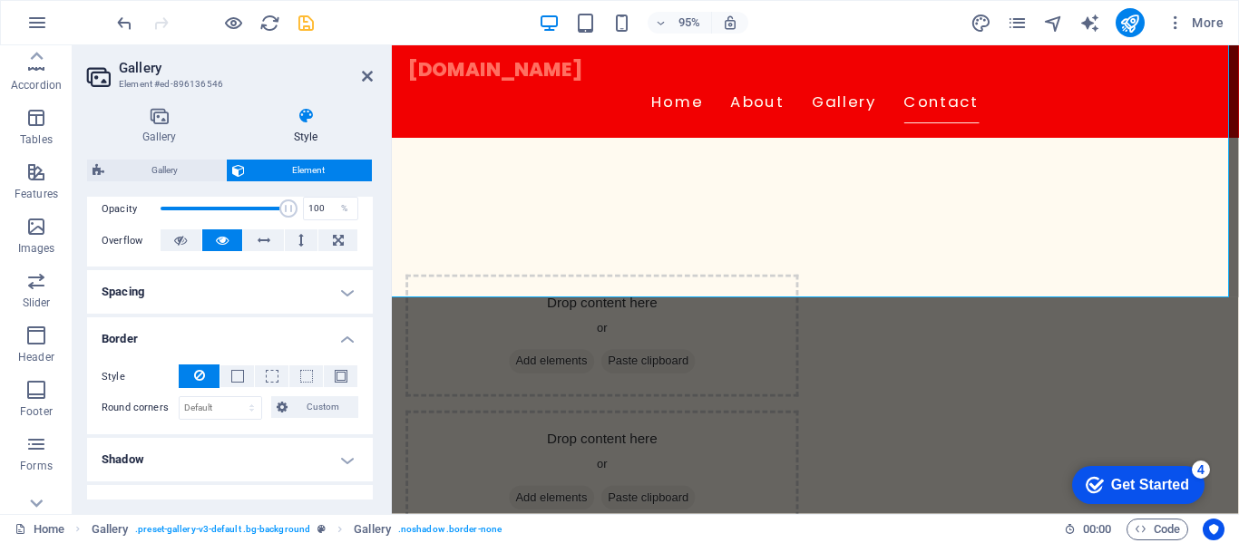
click at [336, 299] on h4 "Spacing" at bounding box center [230, 292] width 286 height 44
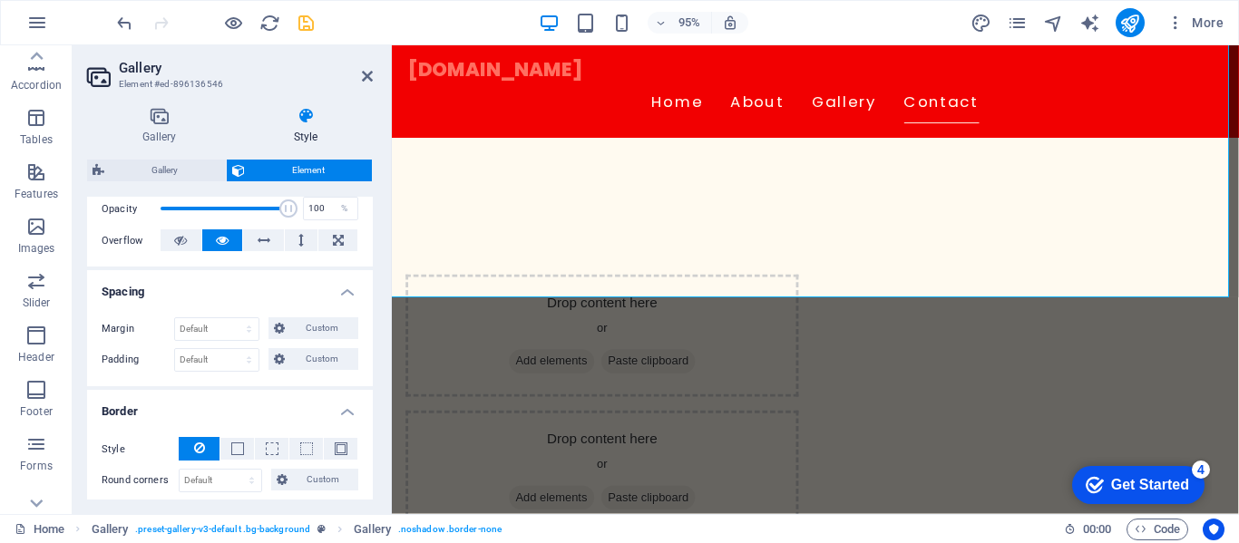
click at [336, 298] on h4 "Spacing" at bounding box center [230, 286] width 286 height 33
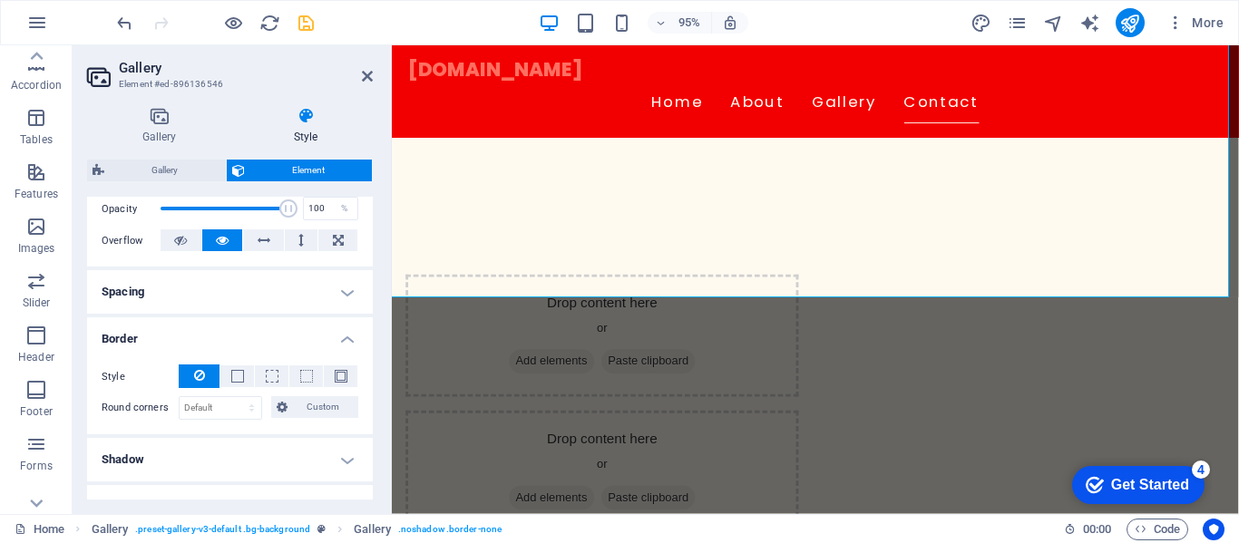
click at [339, 346] on h4 "Border" at bounding box center [230, 333] width 286 height 33
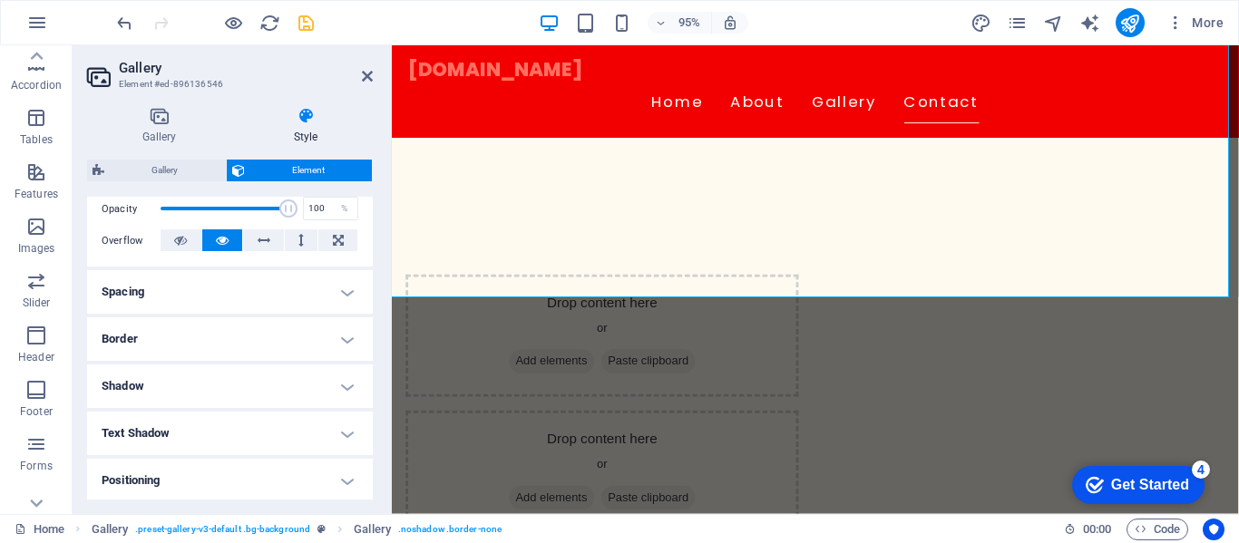
scroll to position [453, 0]
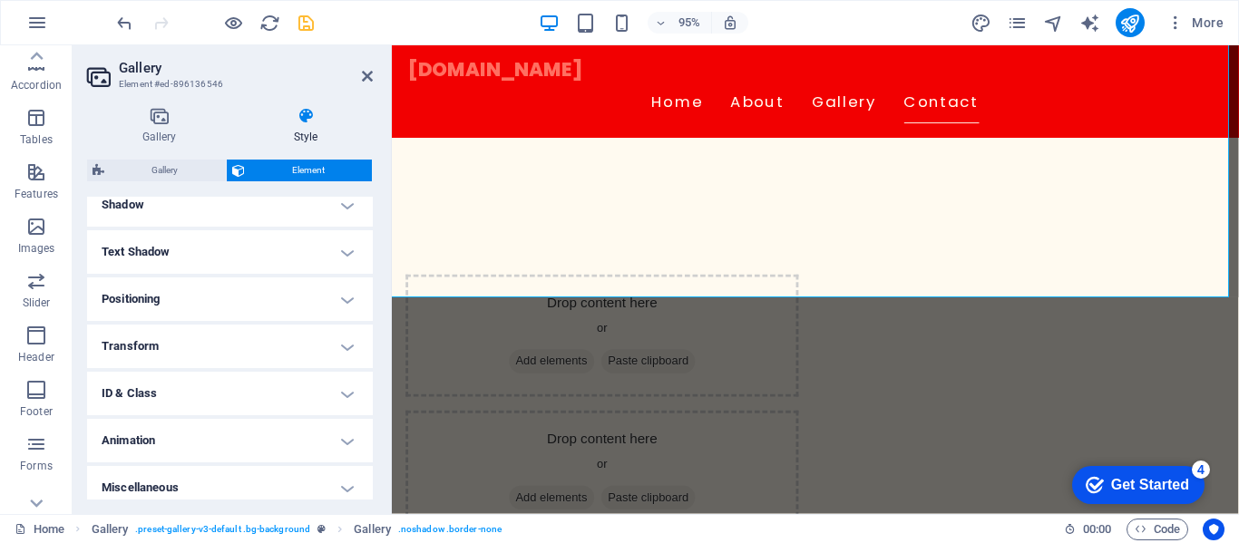
click at [333, 243] on h4 "Text Shadow" at bounding box center [230, 252] width 286 height 44
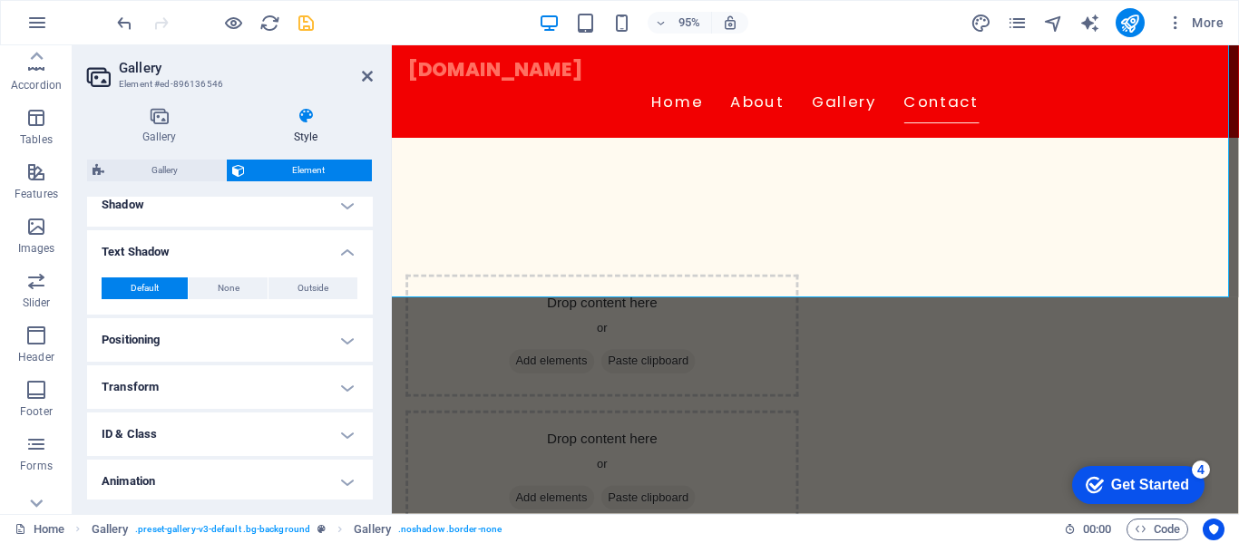
click at [334, 253] on h4 "Text Shadow" at bounding box center [230, 246] width 286 height 33
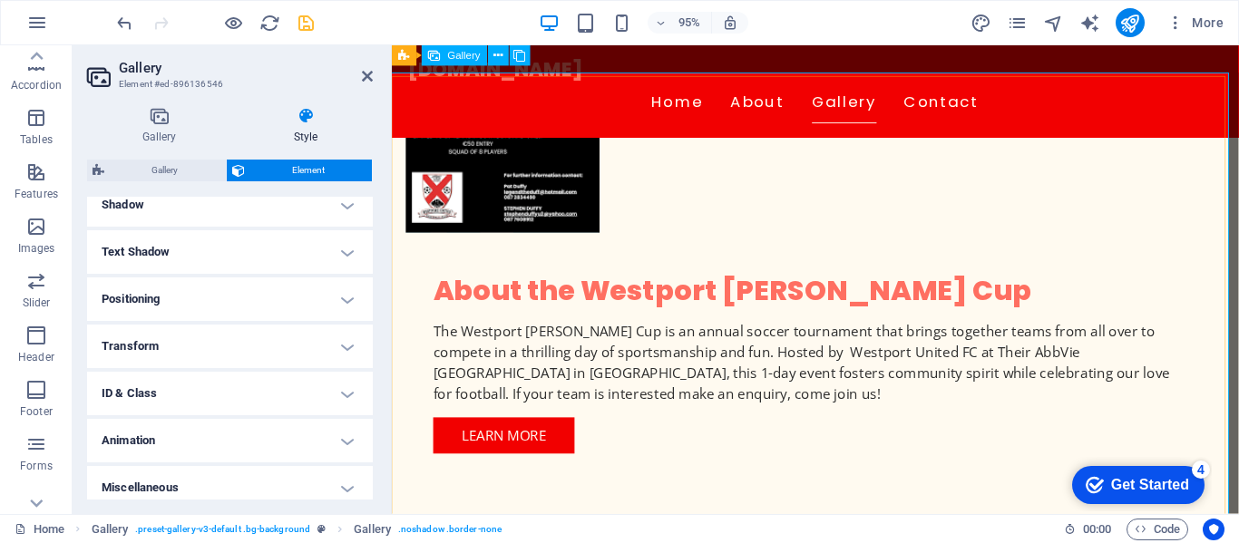
scroll to position [725, 0]
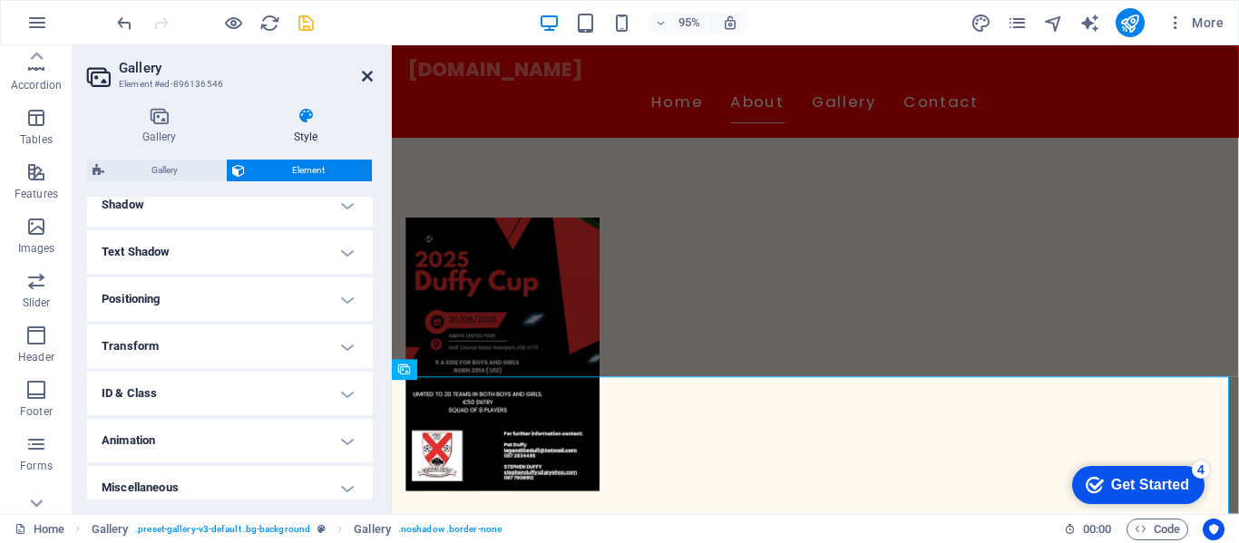
click at [370, 79] on aside "Gallery Element #ed-896136546 Gallery Style Image Drag files here, click to cho…" at bounding box center [232, 279] width 319 height 469
click at [370, 79] on icon at bounding box center [367, 76] width 11 height 15
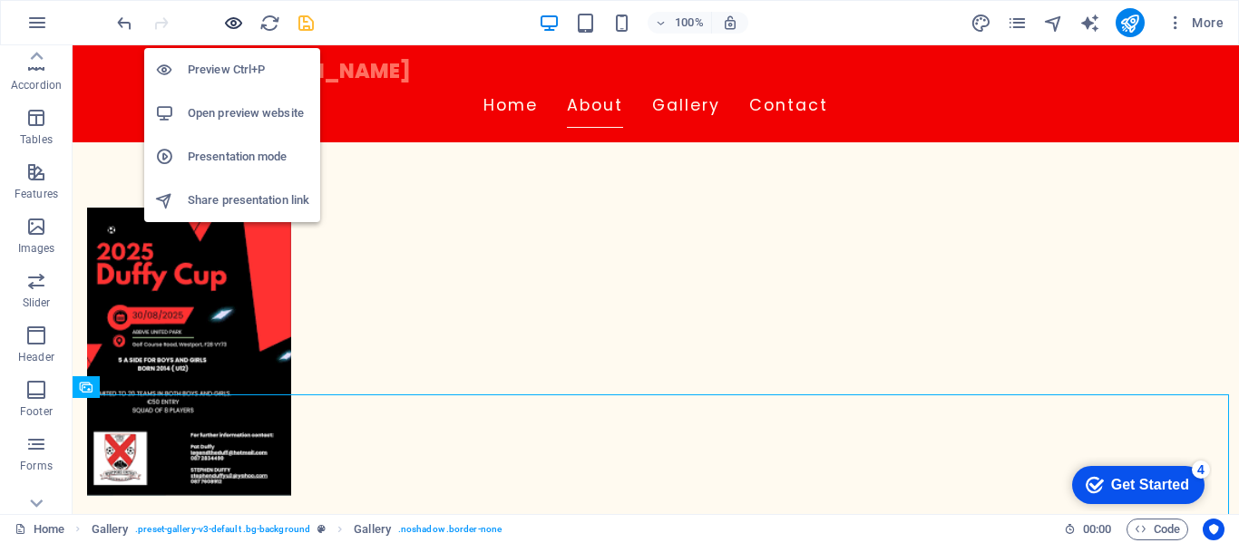
click at [232, 20] on icon "button" at bounding box center [233, 23] width 21 height 21
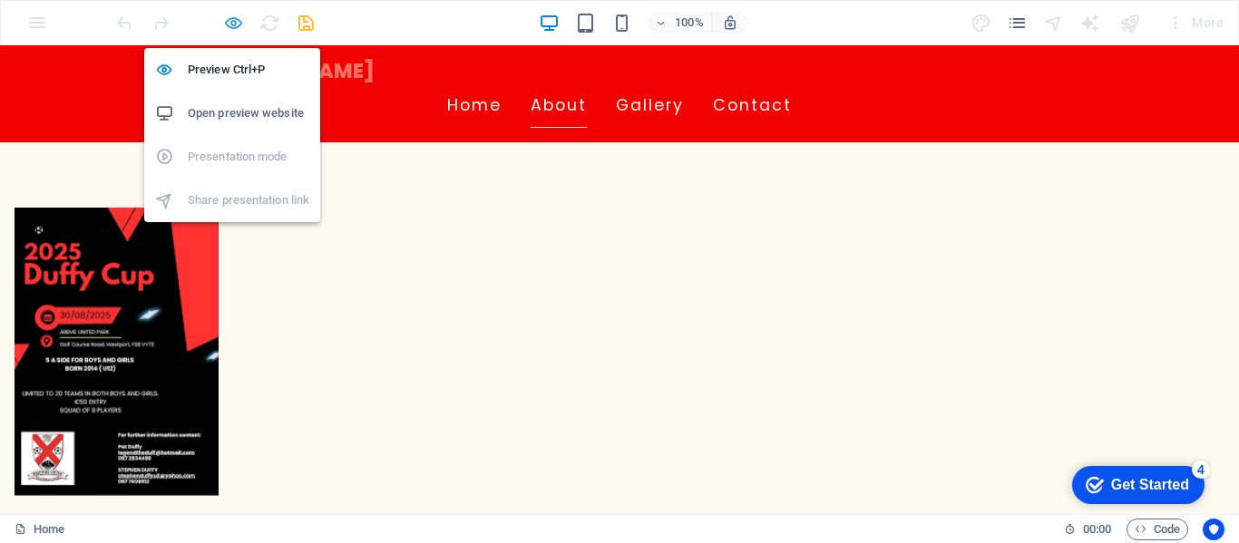
click at [223, 18] on icon "button" at bounding box center [233, 23] width 21 height 21
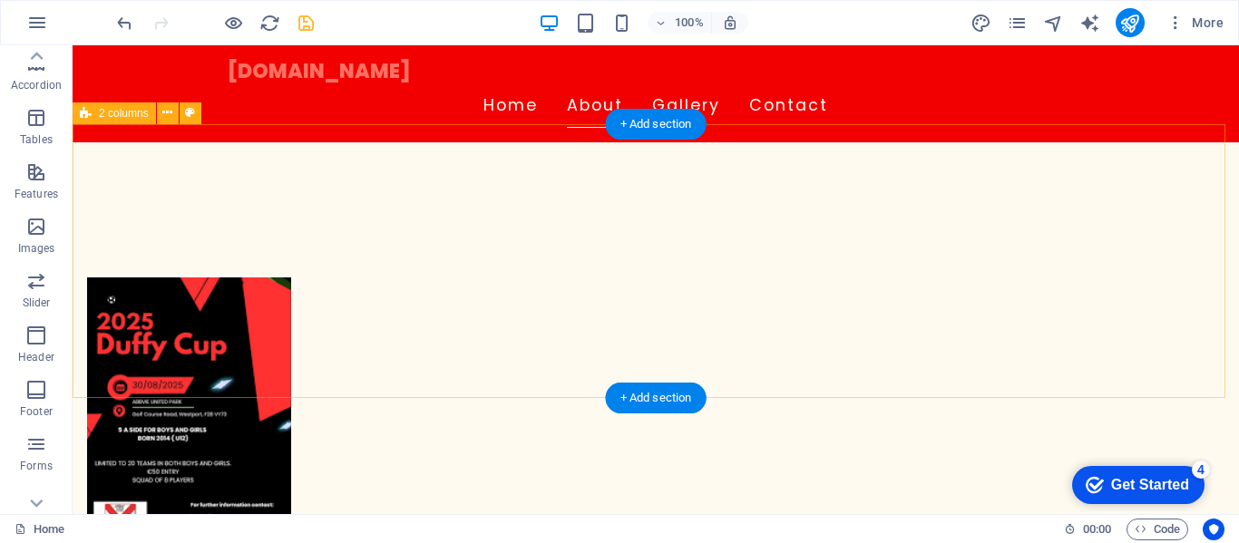
scroll to position [635, 0]
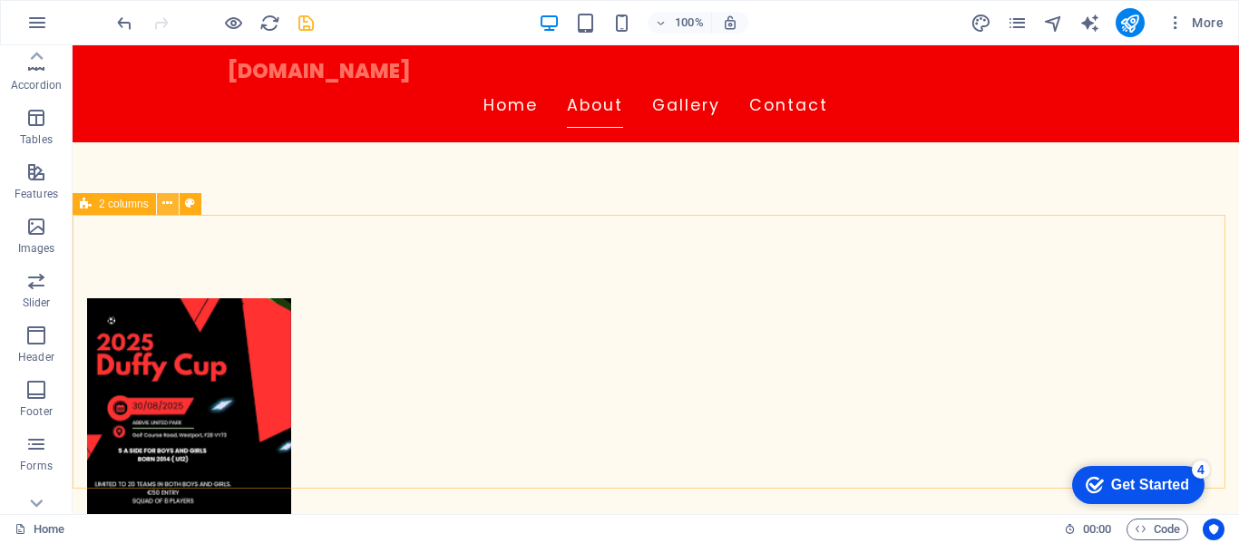
click at [162, 203] on icon at bounding box center [167, 203] width 10 height 19
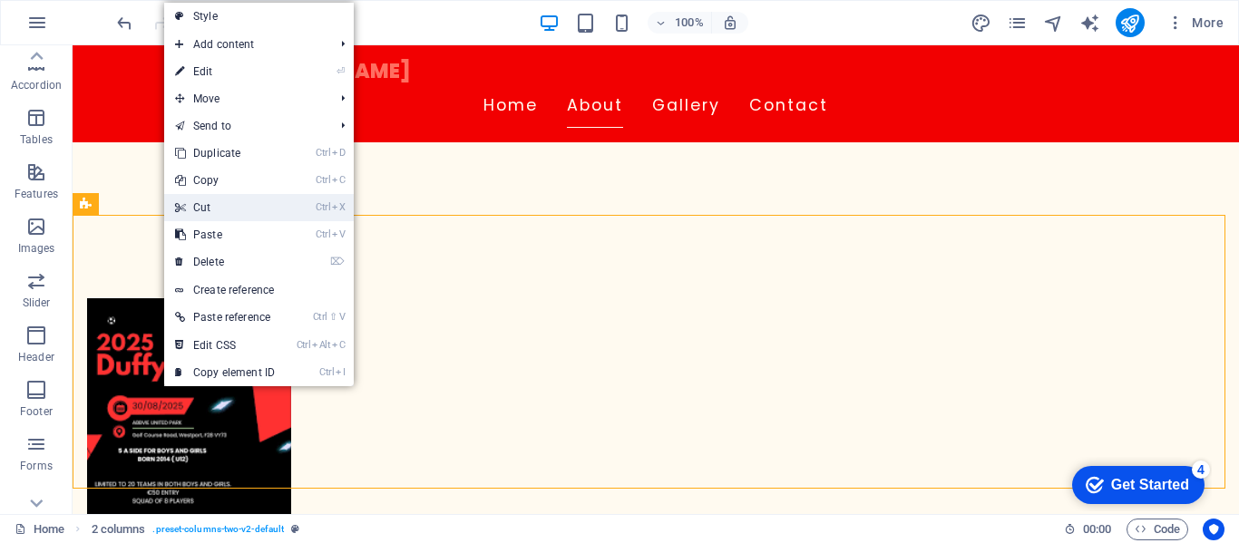
click at [219, 212] on link "Ctrl X Cut" at bounding box center [224, 207] width 121 height 27
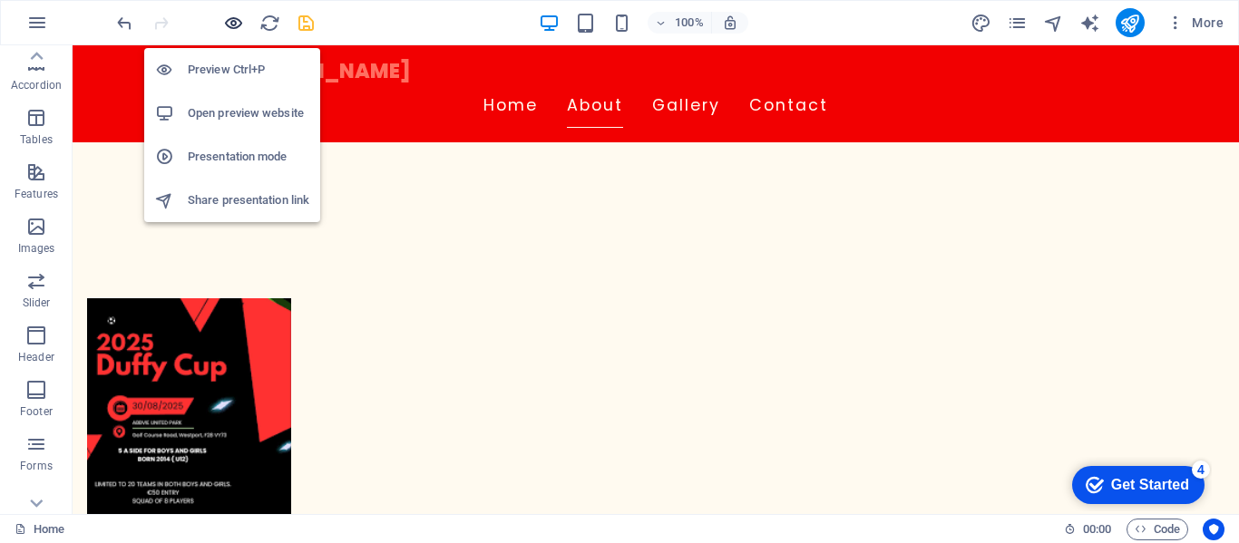
click at [228, 21] on icon "button" at bounding box center [233, 23] width 21 height 21
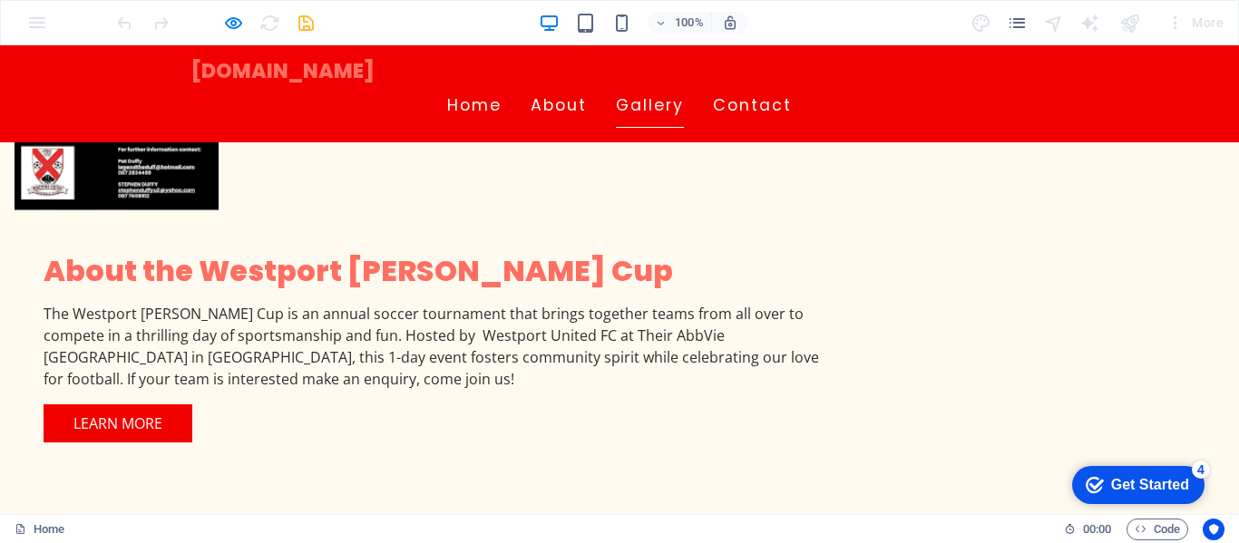
scroll to position [907, 0]
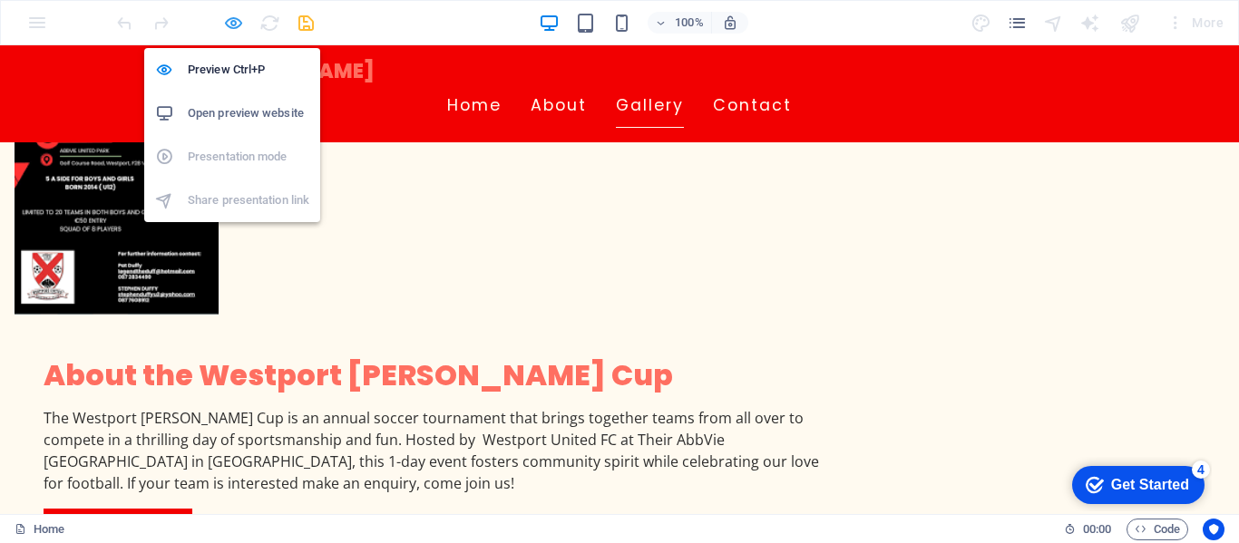
click at [236, 21] on icon "button" at bounding box center [233, 23] width 21 height 21
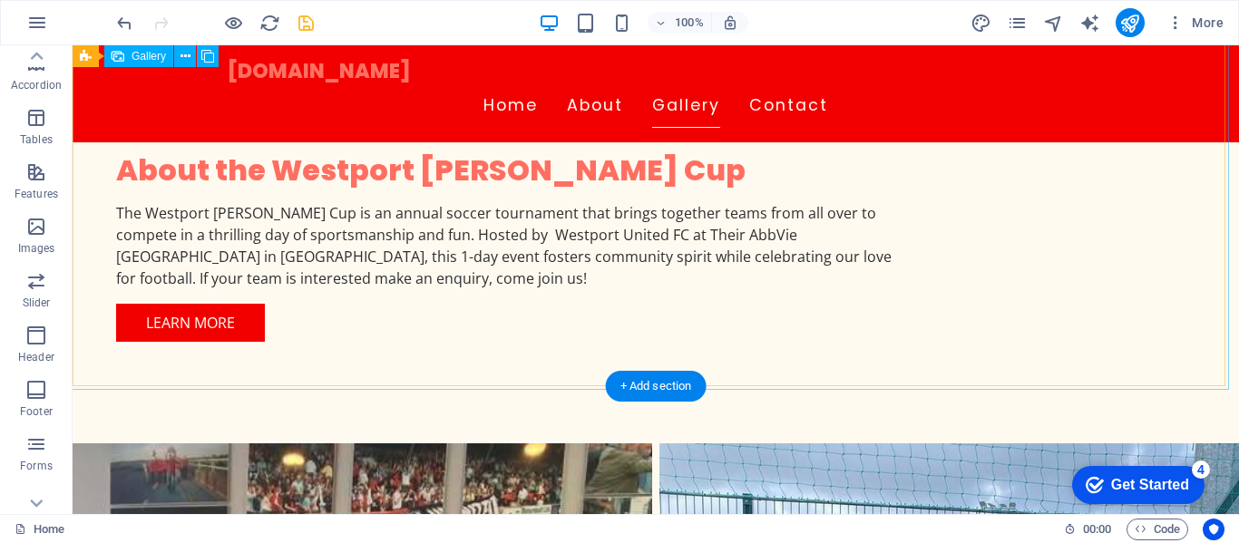
scroll to position [1088, 0]
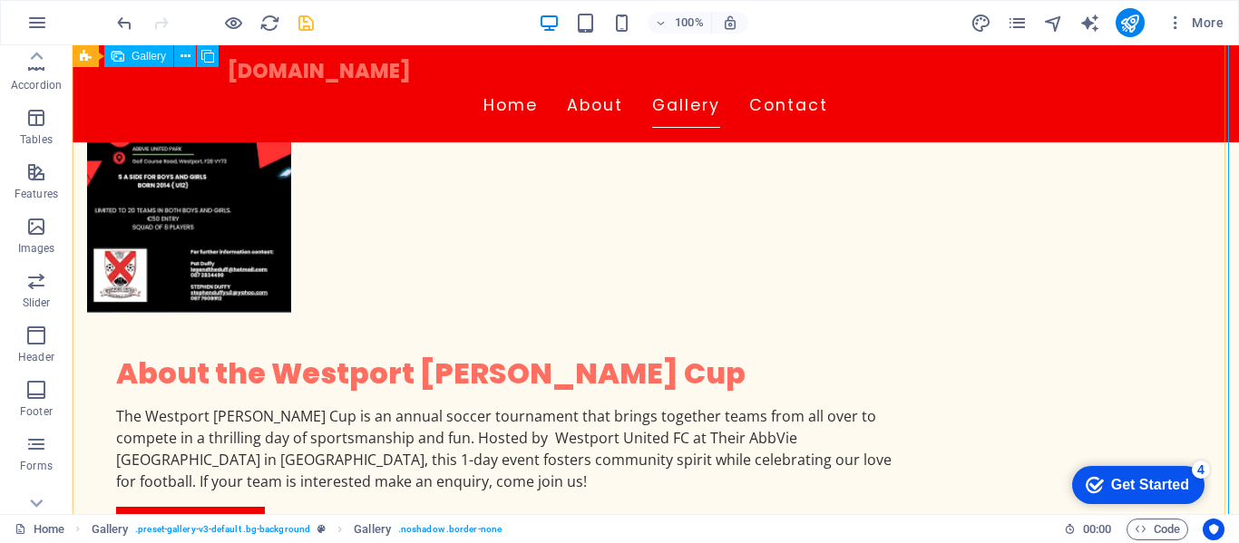
scroll to position [816, 0]
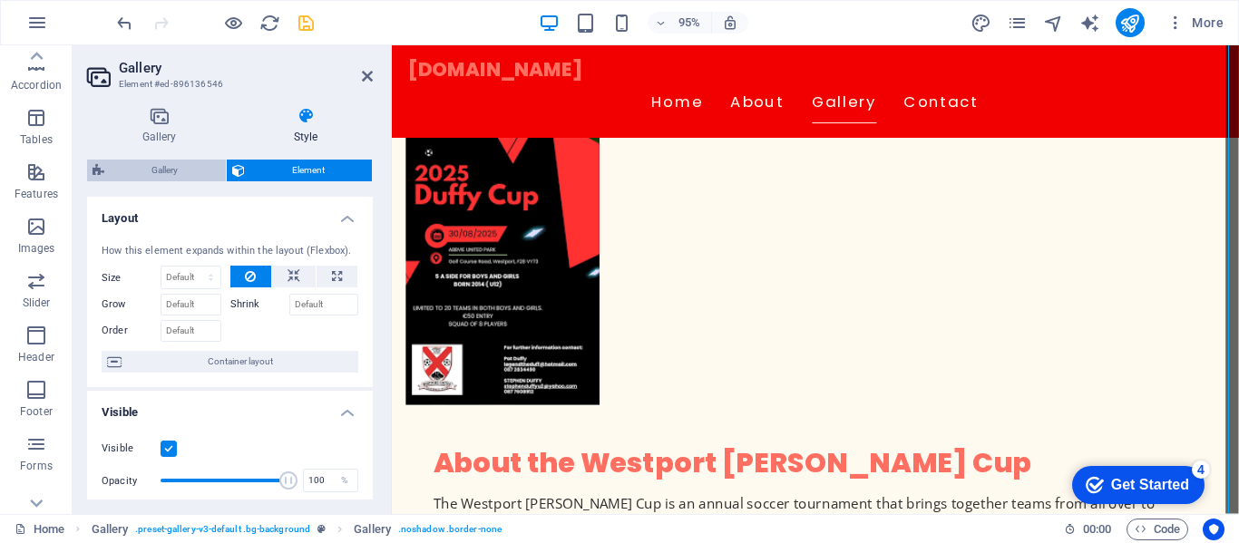
click at [170, 170] on span "Gallery" at bounding box center [165, 171] width 111 height 22
select select "rem"
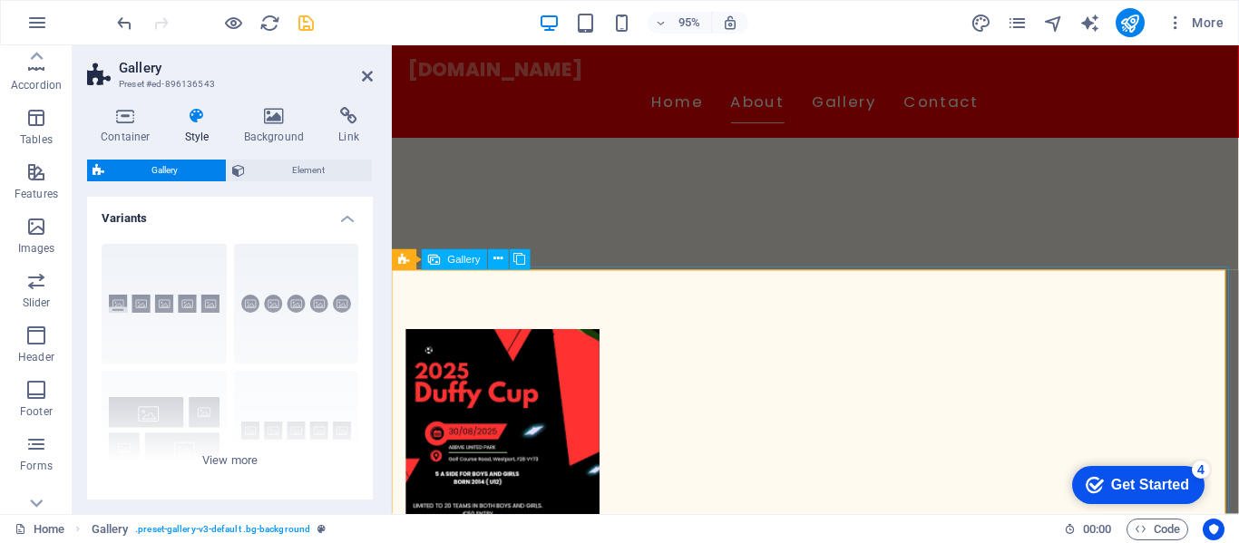
scroll to position [635, 0]
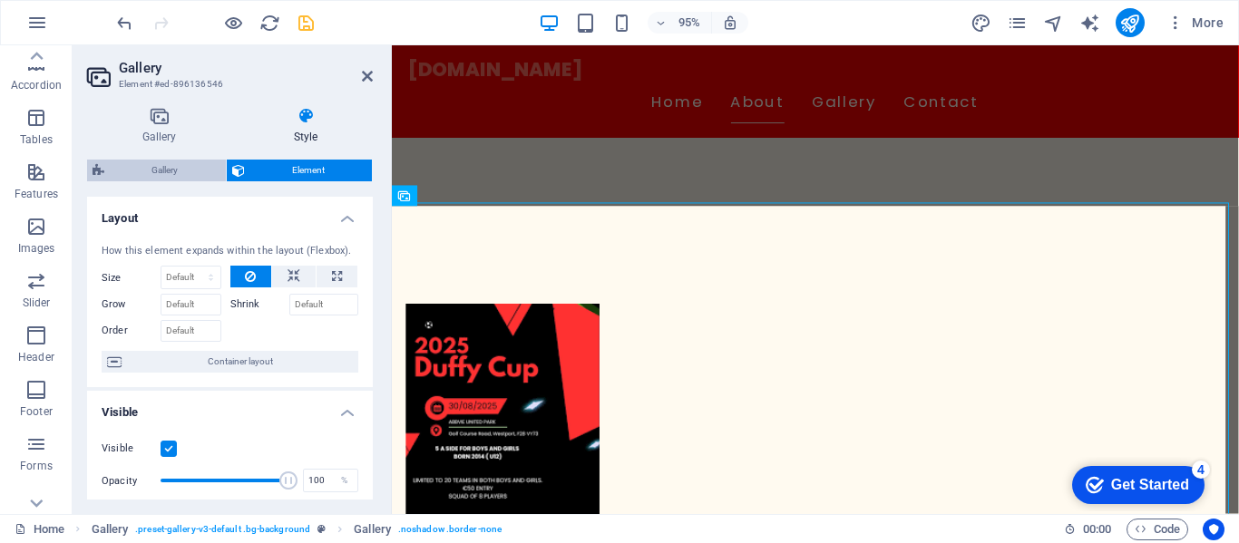
click at [163, 170] on span "Gallery" at bounding box center [165, 171] width 111 height 22
select select "rem"
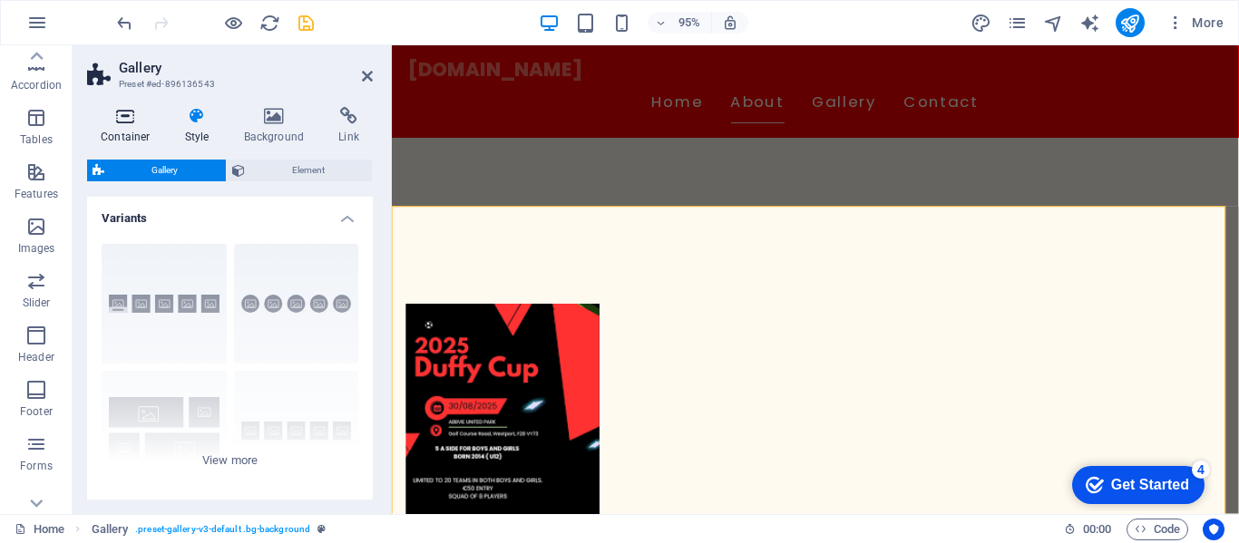
click at [136, 118] on icon at bounding box center [125, 116] width 77 height 18
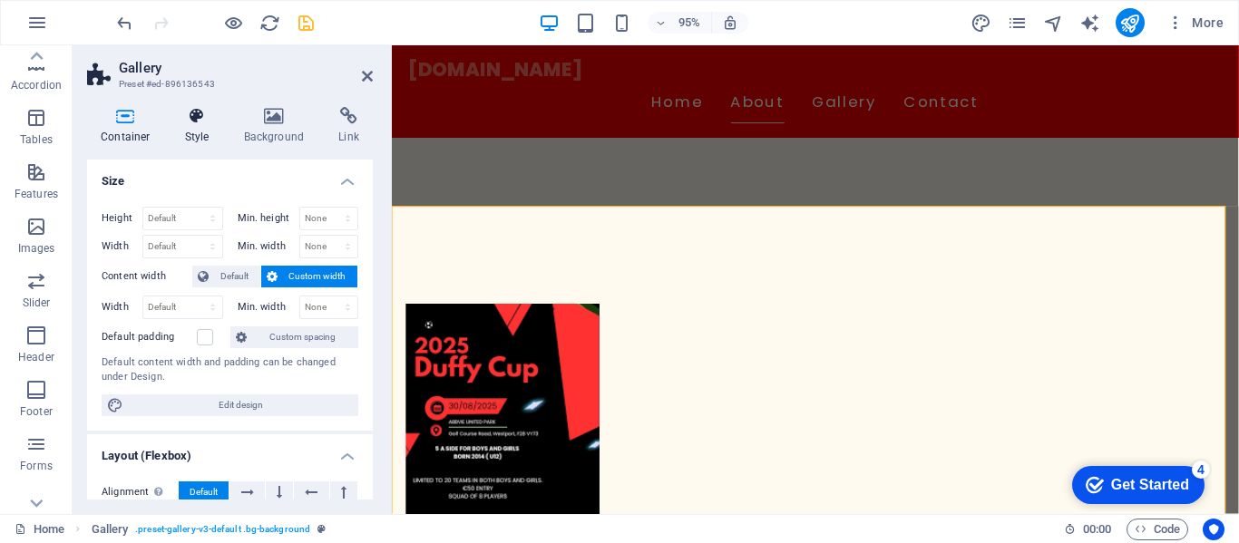
click at [198, 117] on icon at bounding box center [197, 116] width 52 height 18
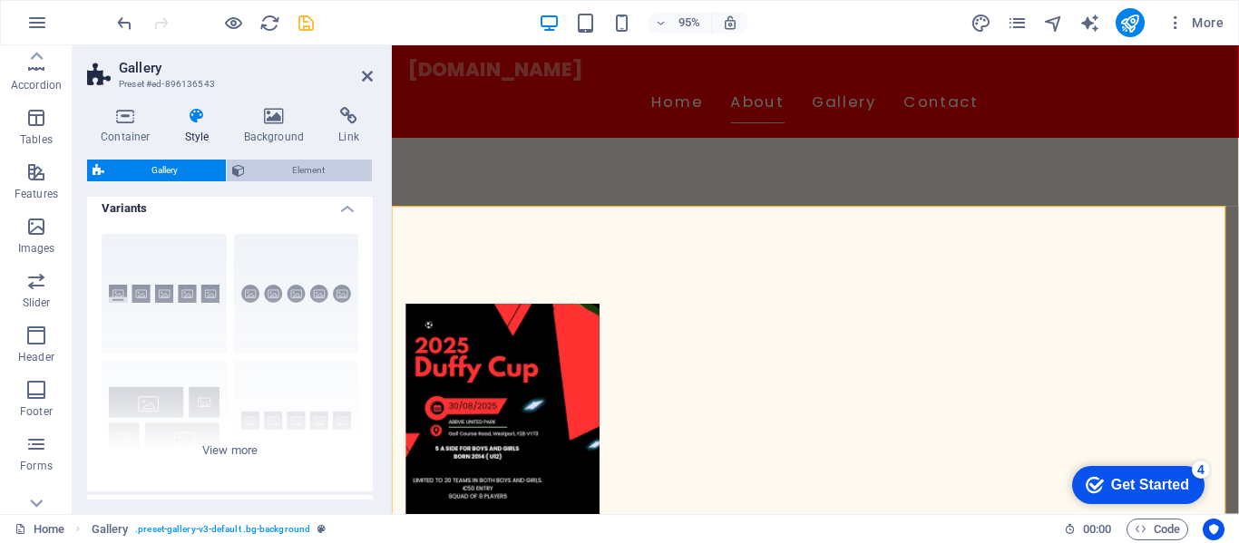
scroll to position [0, 0]
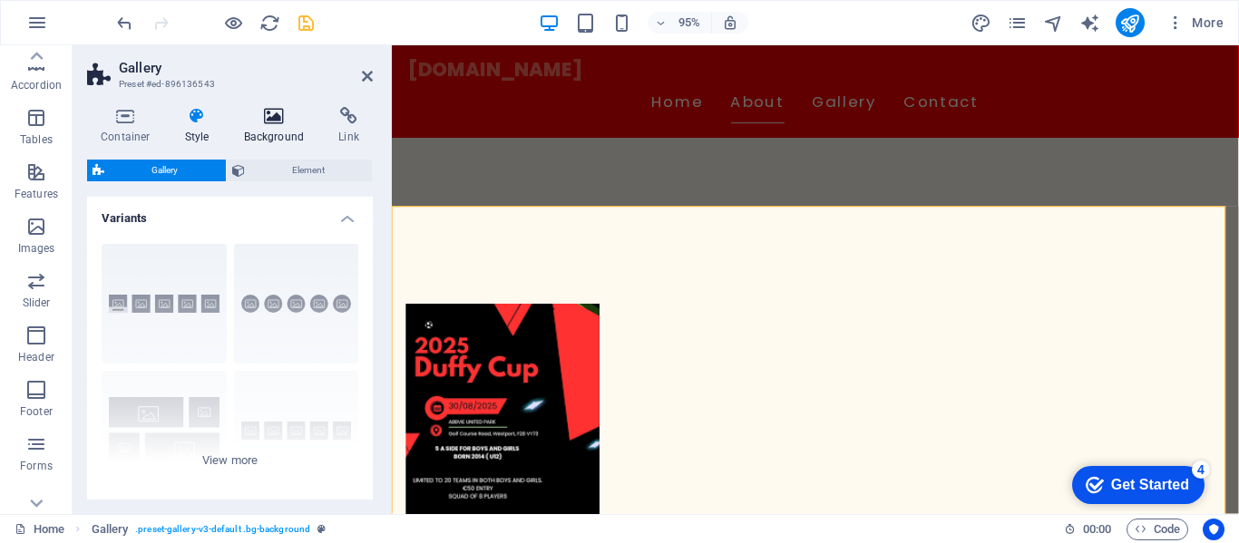
click at [267, 123] on icon at bounding box center [274, 116] width 88 height 18
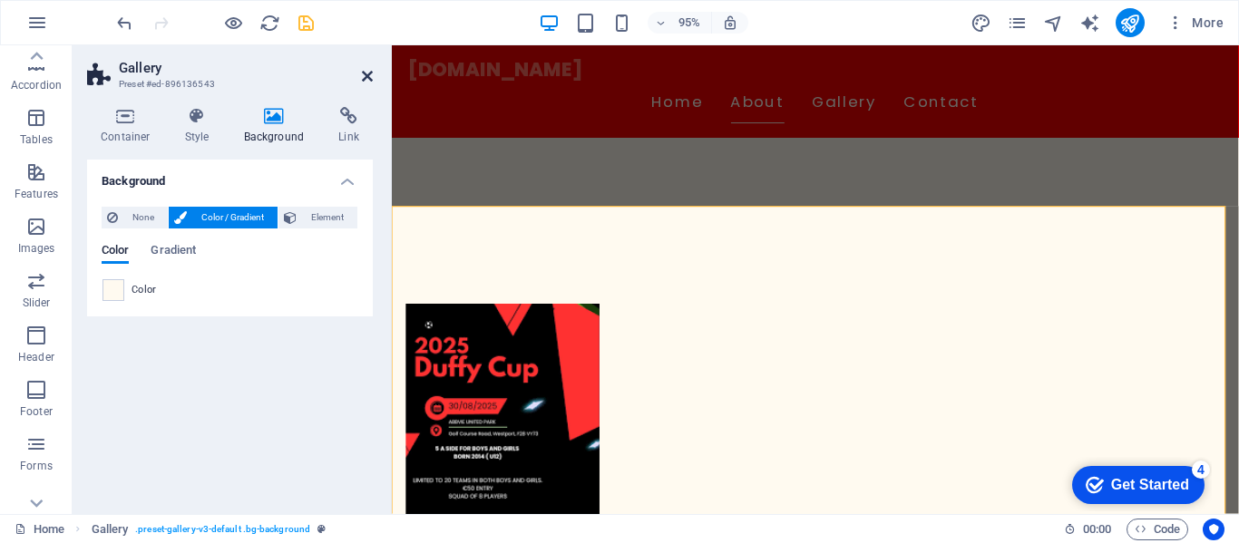
click at [371, 78] on icon at bounding box center [367, 76] width 11 height 15
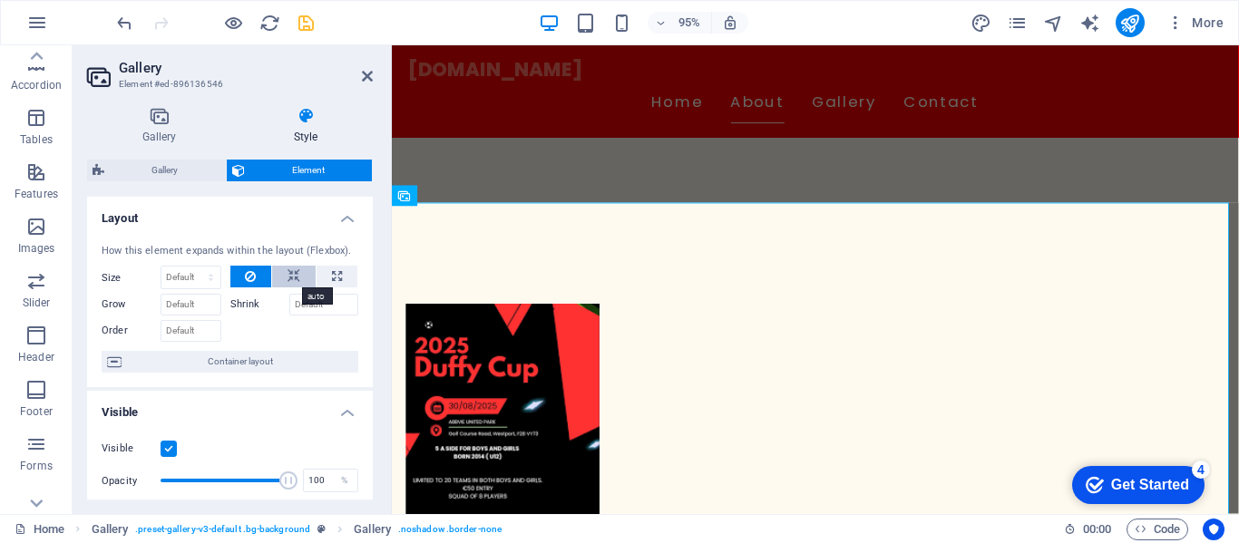
click at [287, 276] on icon at bounding box center [293, 277] width 13 height 22
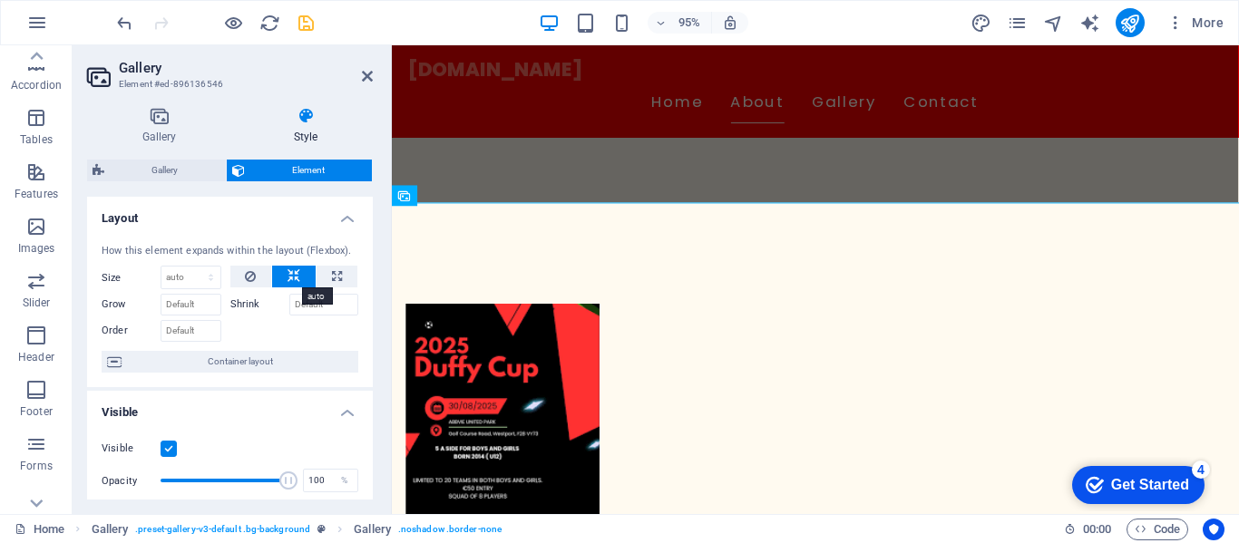
click at [297, 276] on button at bounding box center [294, 277] width 44 height 22
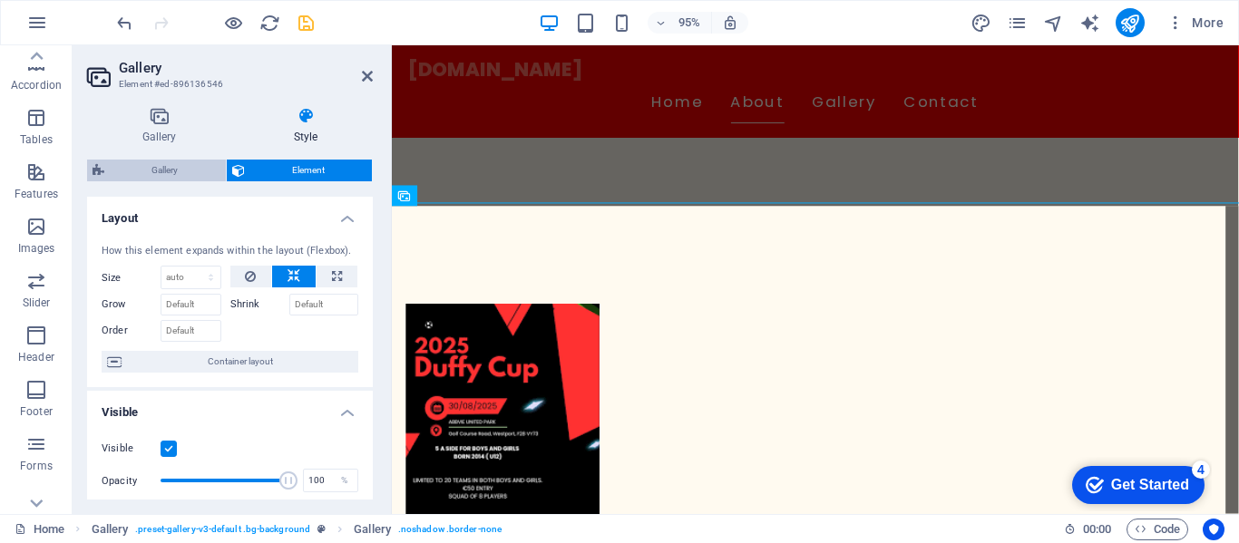
click at [99, 173] on icon at bounding box center [98, 171] width 12 height 22
select select "rem"
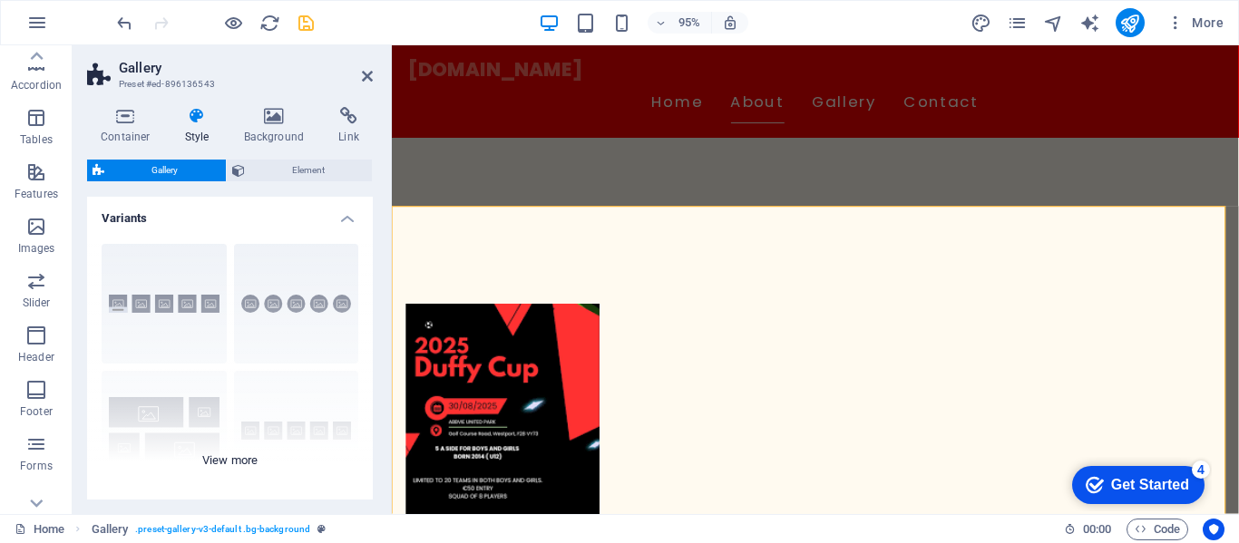
click at [161, 287] on div "Captions Circle Collage Default Grid Grid shifted" at bounding box center [230, 365] width 286 height 272
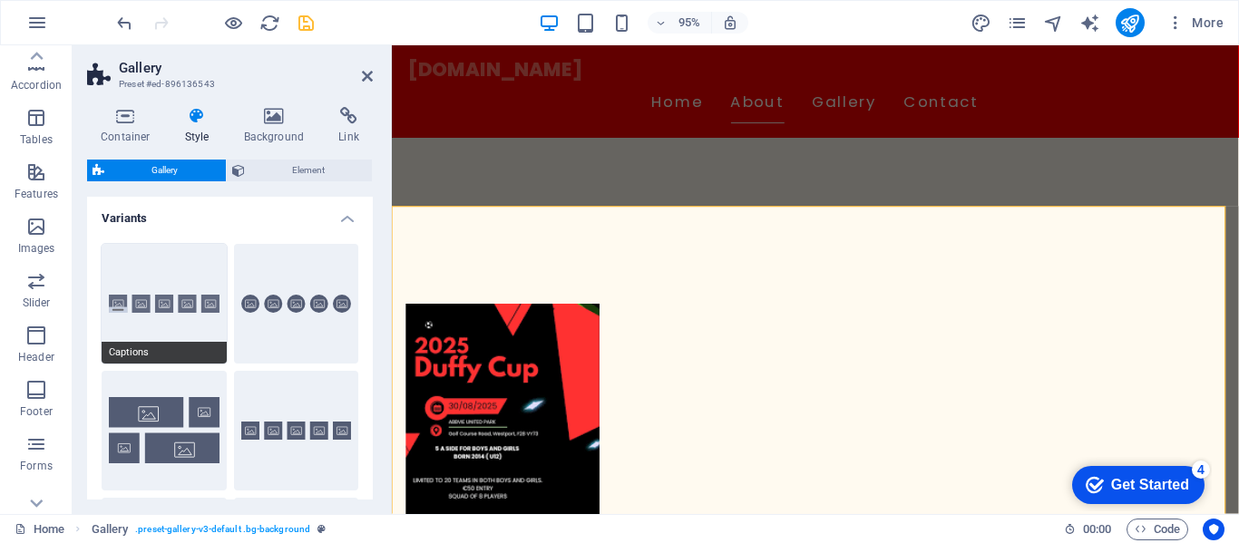
click at [160, 351] on span "Captions" at bounding box center [164, 353] width 125 height 22
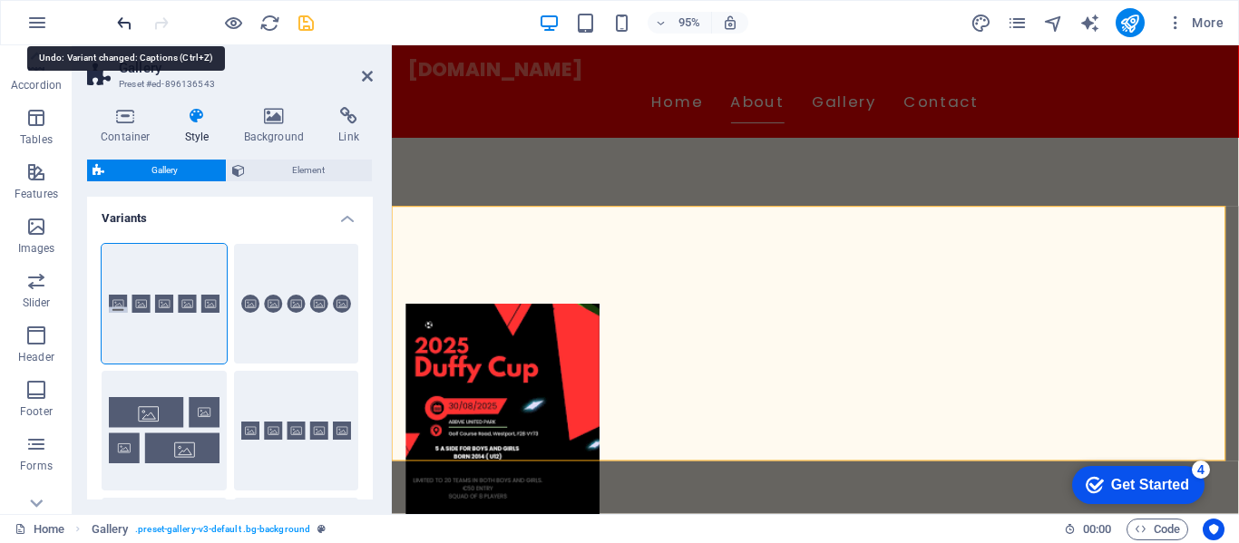
click at [131, 30] on icon "undo" at bounding box center [124, 23] width 21 height 21
type input "0.5"
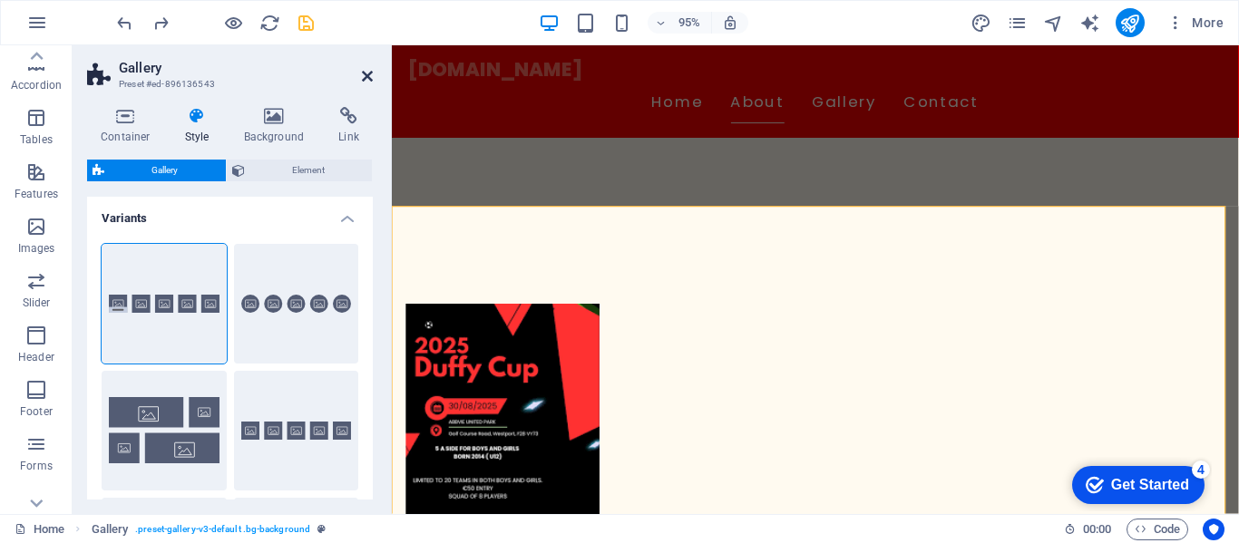
click at [366, 76] on icon at bounding box center [367, 76] width 11 height 15
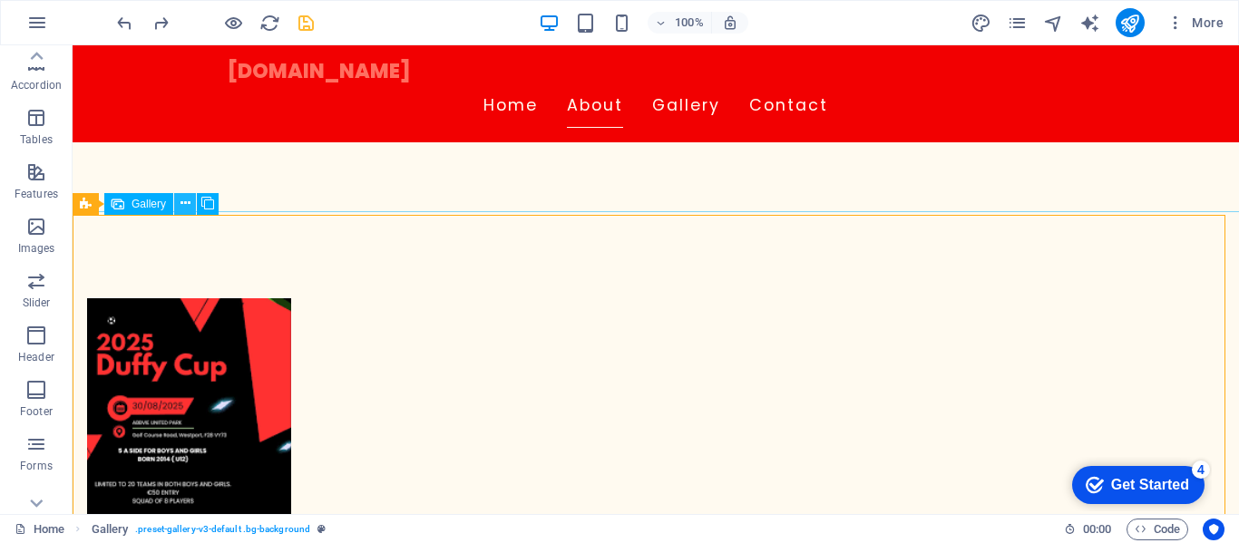
click at [184, 205] on icon at bounding box center [185, 203] width 10 height 19
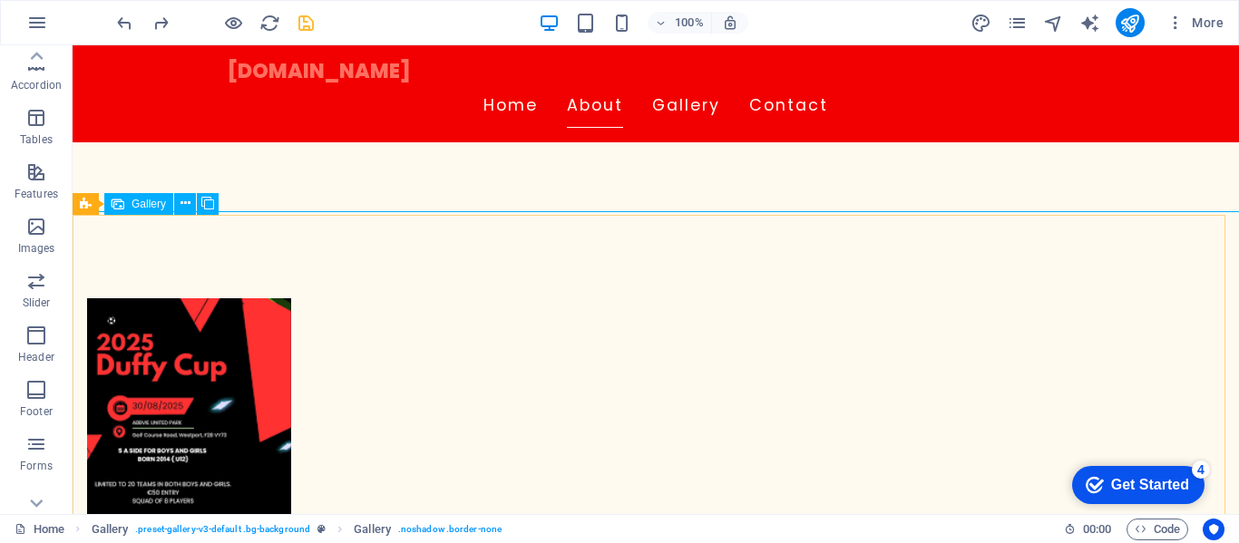
click at [140, 206] on span "Gallery" at bounding box center [148, 204] width 34 height 11
click at [92, 207] on div "Gallery" at bounding box center [107, 204] width 68 height 22
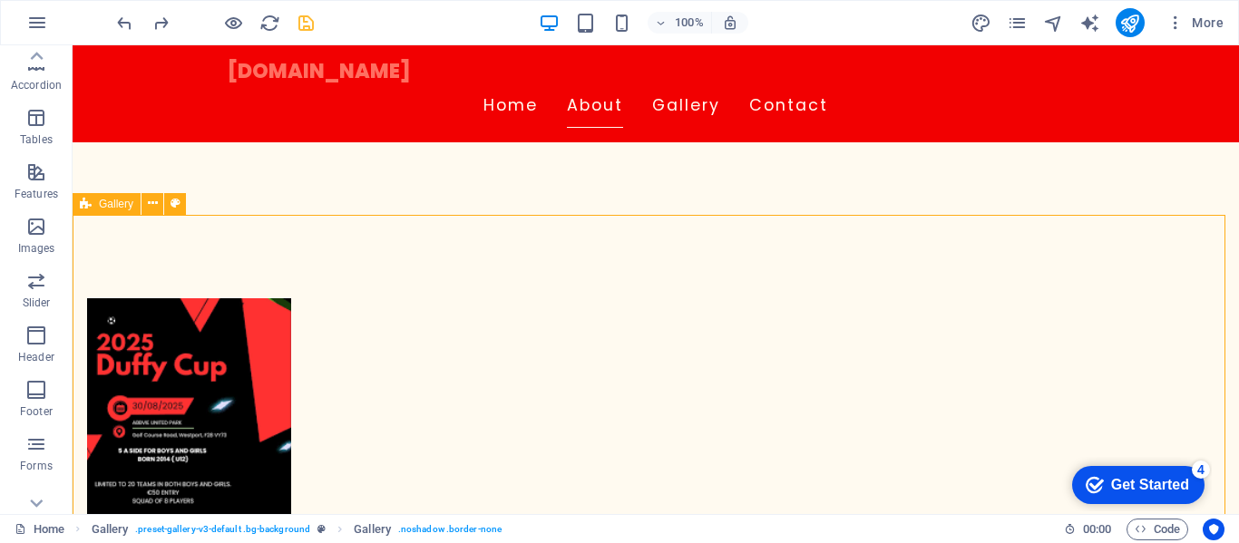
click at [92, 207] on div "Gallery" at bounding box center [107, 204] width 68 height 22
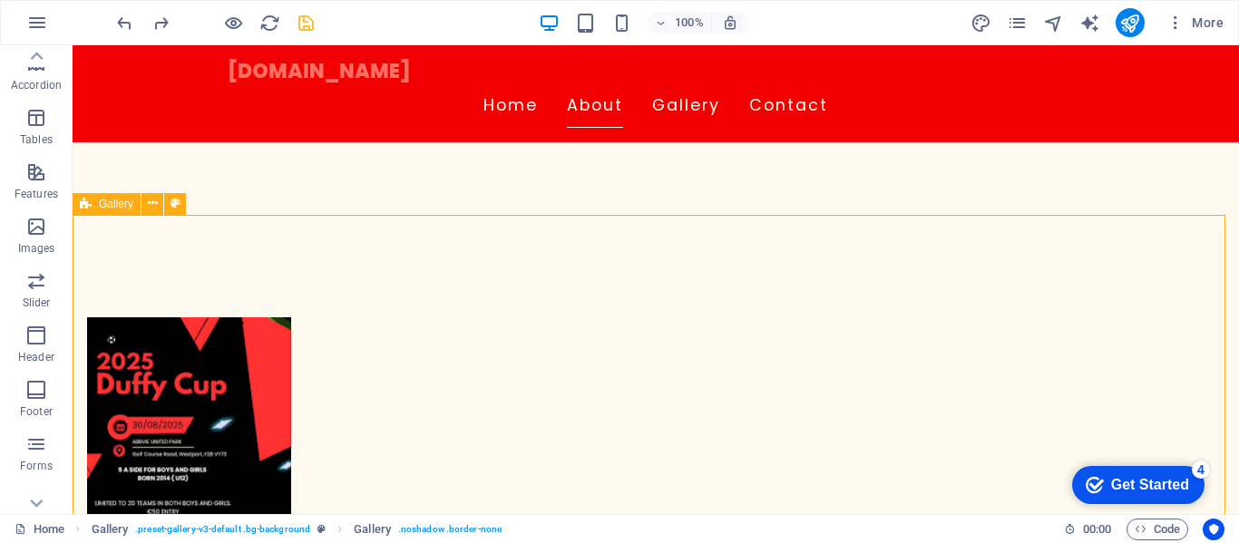
select select "rem"
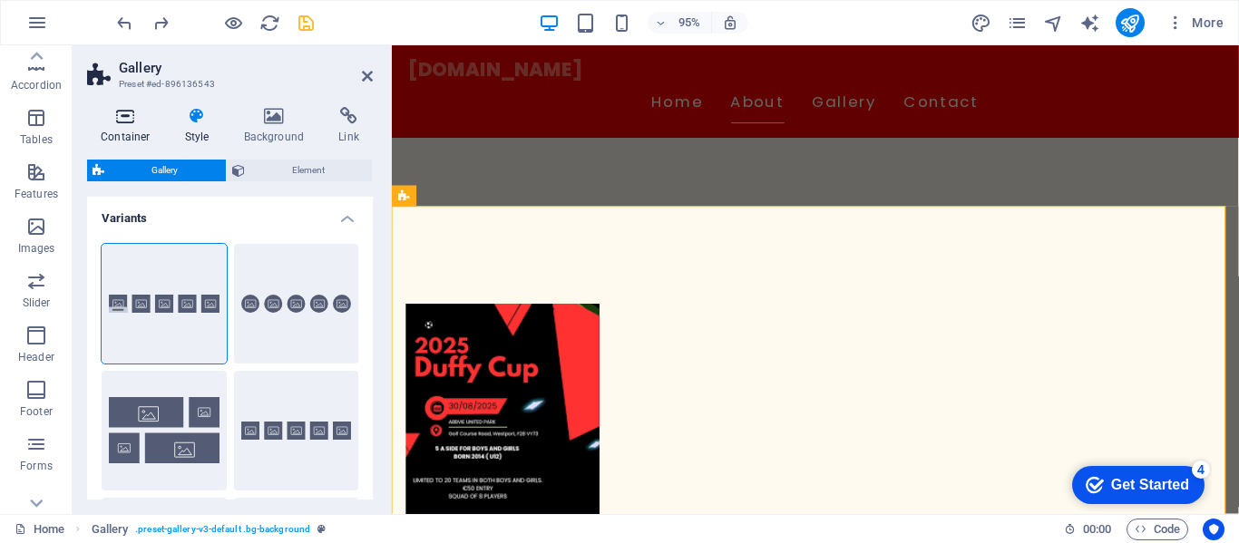
click at [118, 111] on icon at bounding box center [125, 116] width 77 height 18
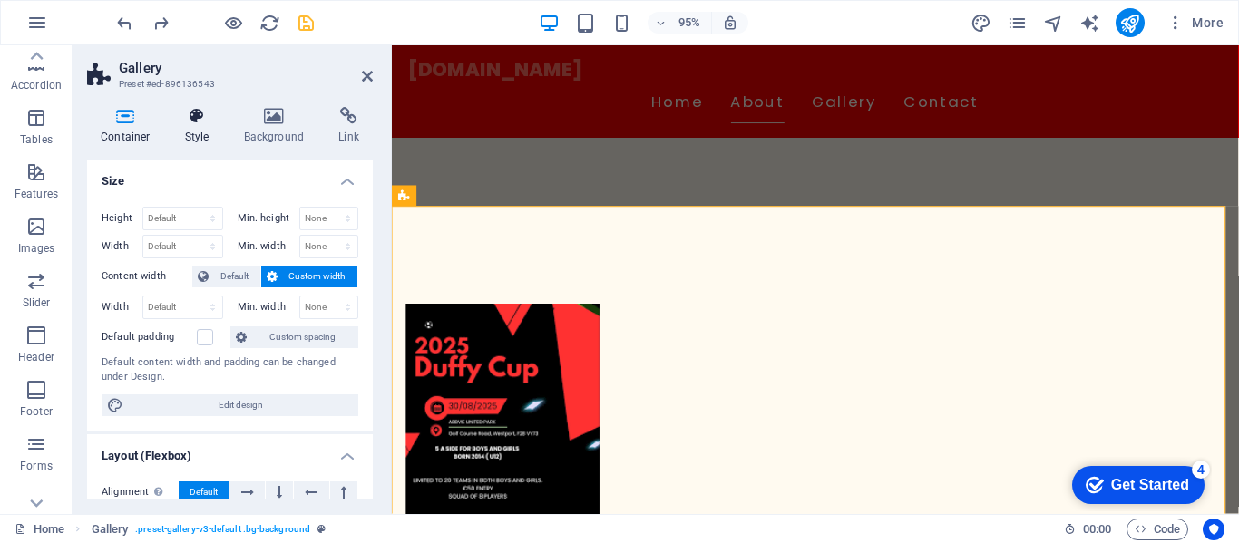
click at [193, 129] on h4 "Style" at bounding box center [200, 126] width 59 height 38
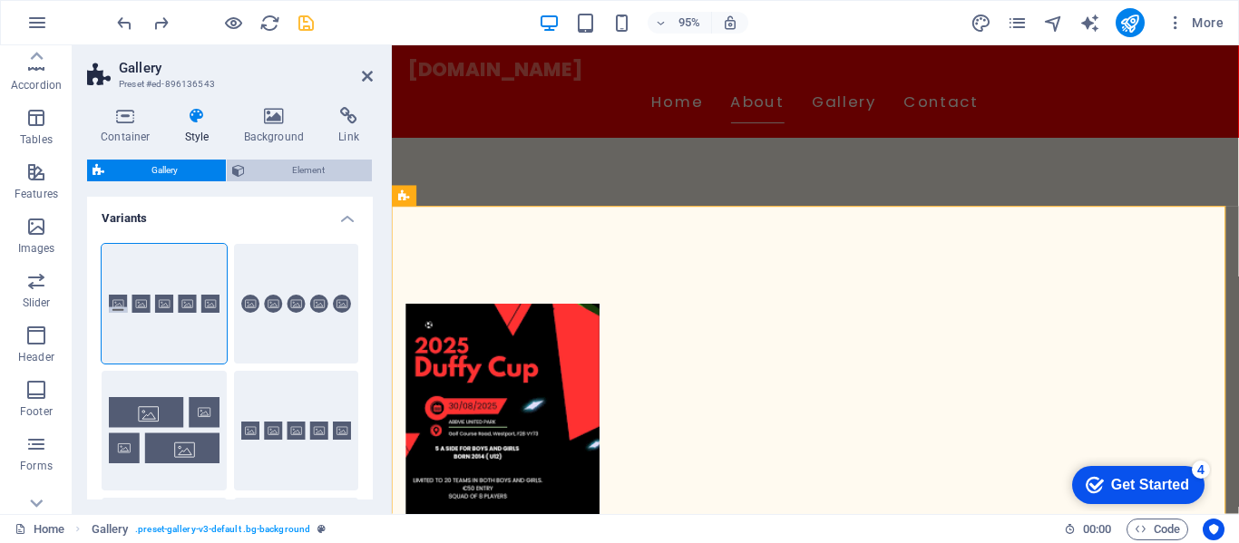
click at [279, 166] on span "Element" at bounding box center [308, 171] width 117 height 22
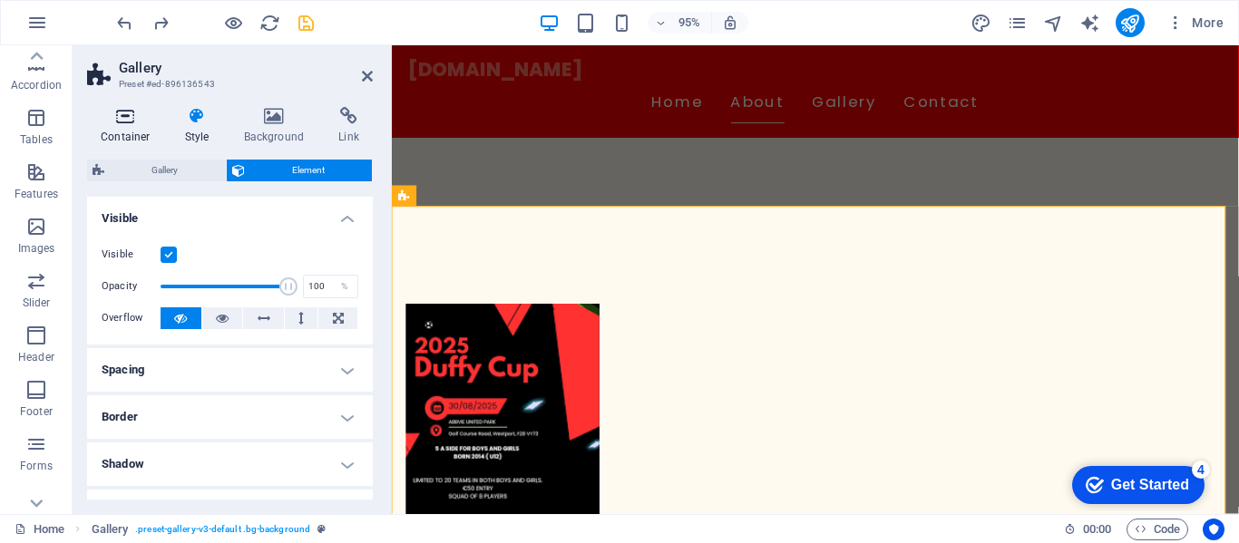
click at [131, 124] on icon at bounding box center [125, 116] width 77 height 18
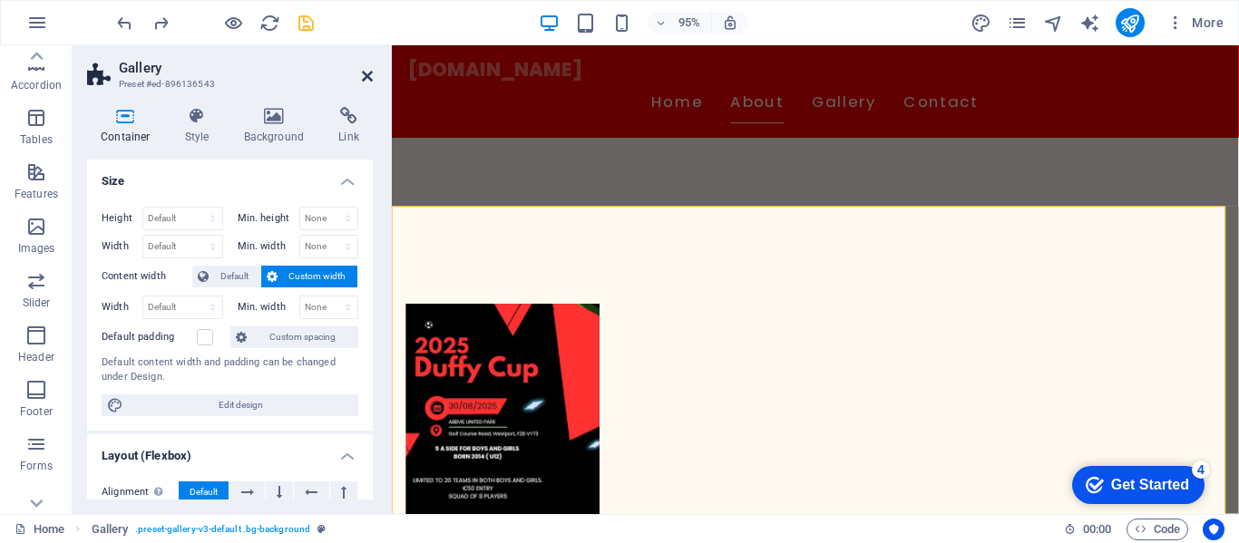
click at [363, 71] on icon at bounding box center [367, 76] width 11 height 15
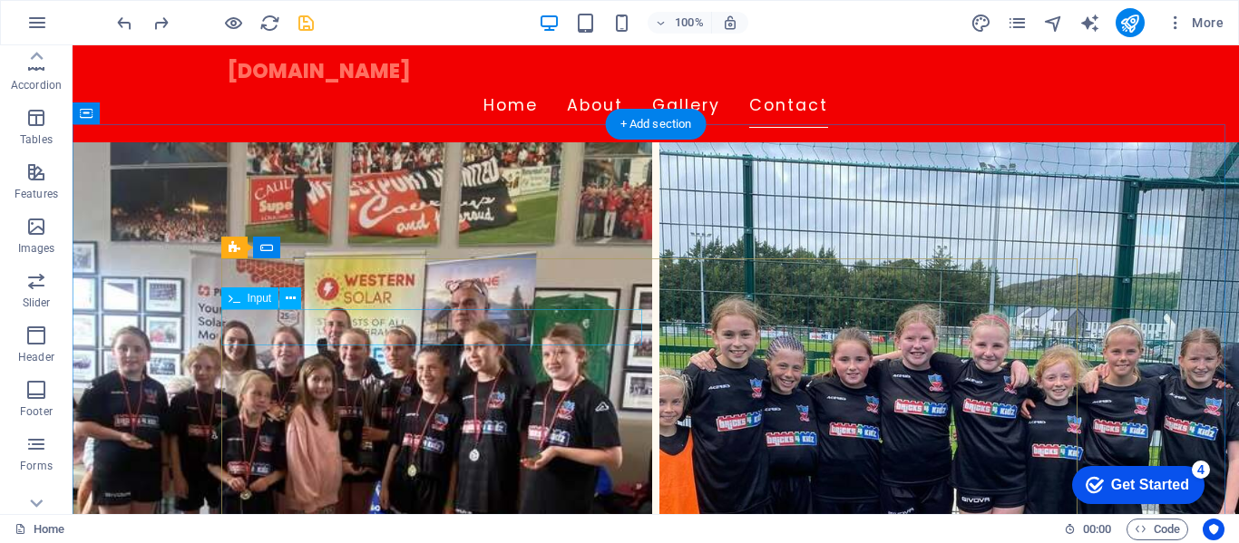
scroll to position [1360, 0]
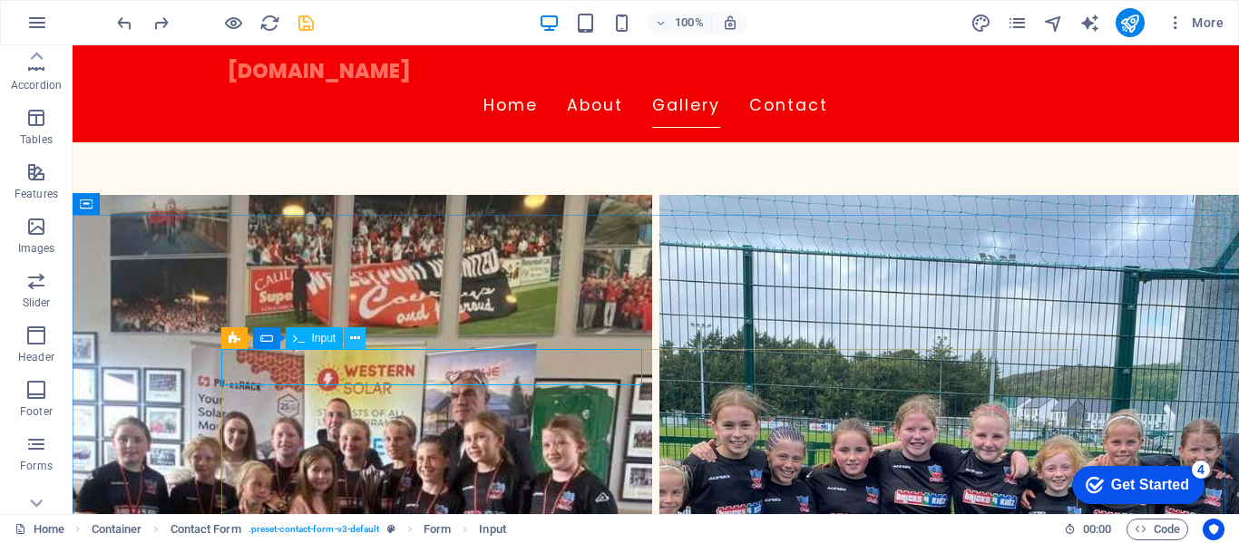
click at [354, 339] on icon at bounding box center [355, 338] width 10 height 19
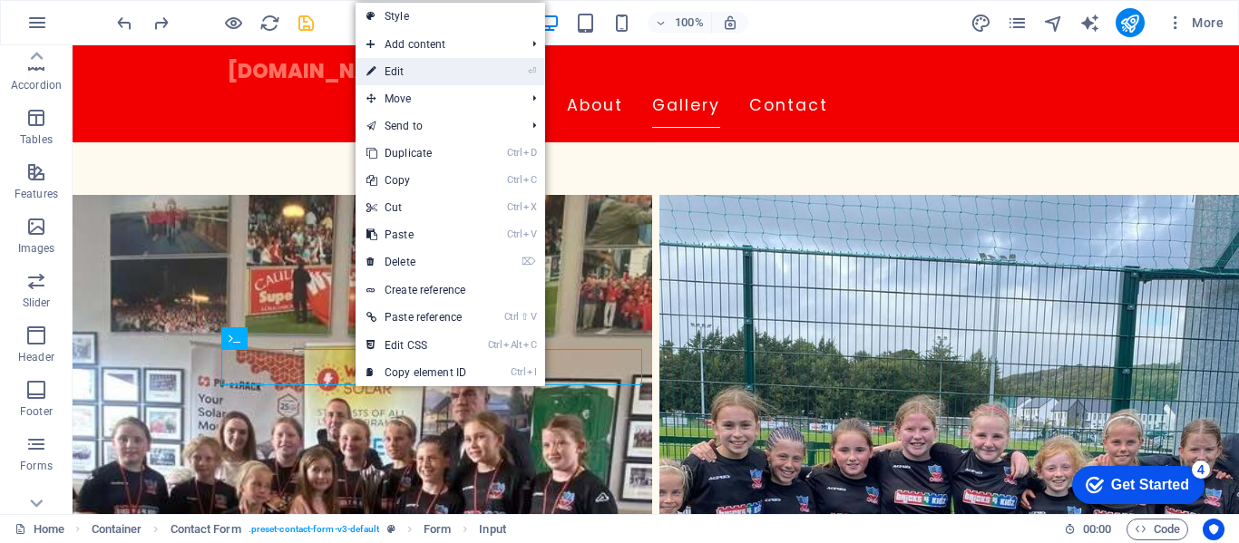
click at [403, 71] on link "⏎ Edit" at bounding box center [415, 71] width 121 height 27
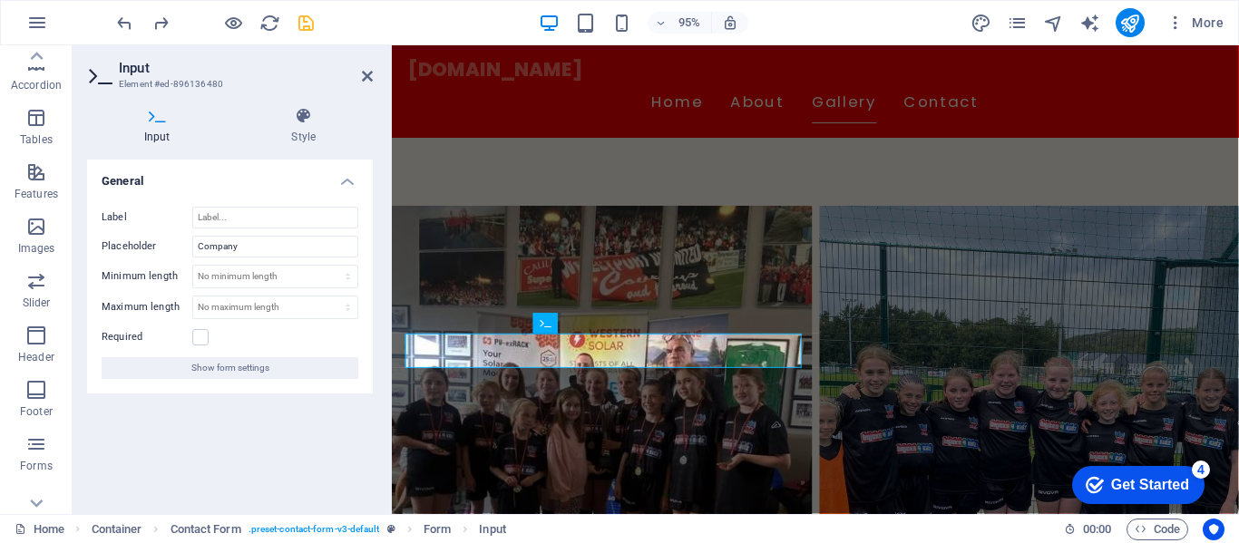
click at [349, 188] on h4 "General" at bounding box center [230, 176] width 286 height 33
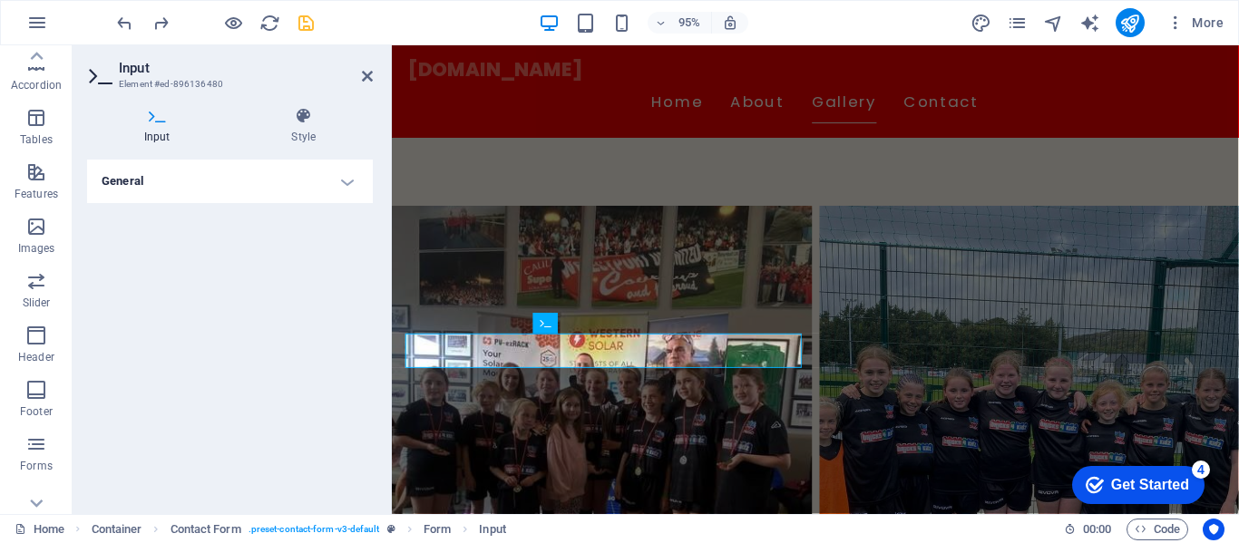
click at [349, 188] on h4 "General" at bounding box center [230, 182] width 286 height 44
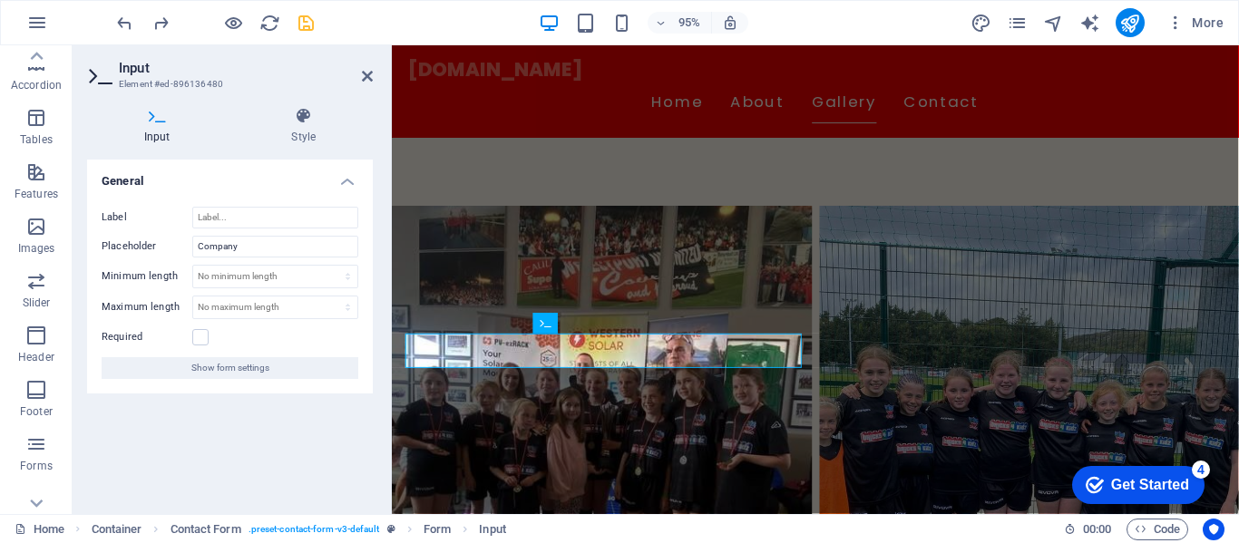
click at [154, 125] on h4 "Input" at bounding box center [161, 126] width 148 height 38
click at [304, 129] on h4 "Style" at bounding box center [304, 126] width 139 height 38
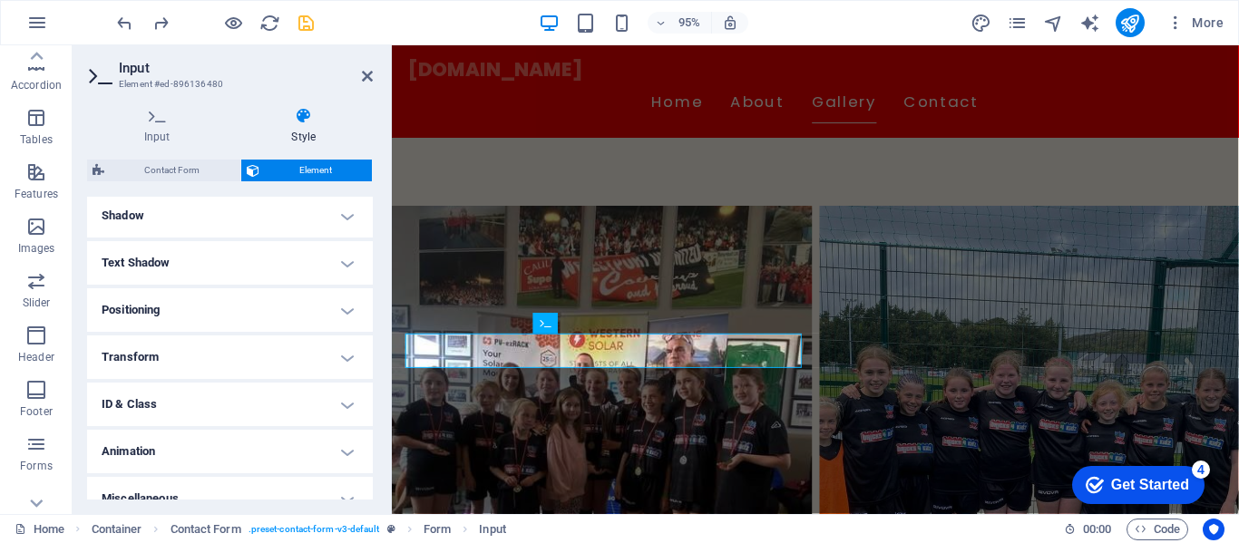
scroll to position [463, 0]
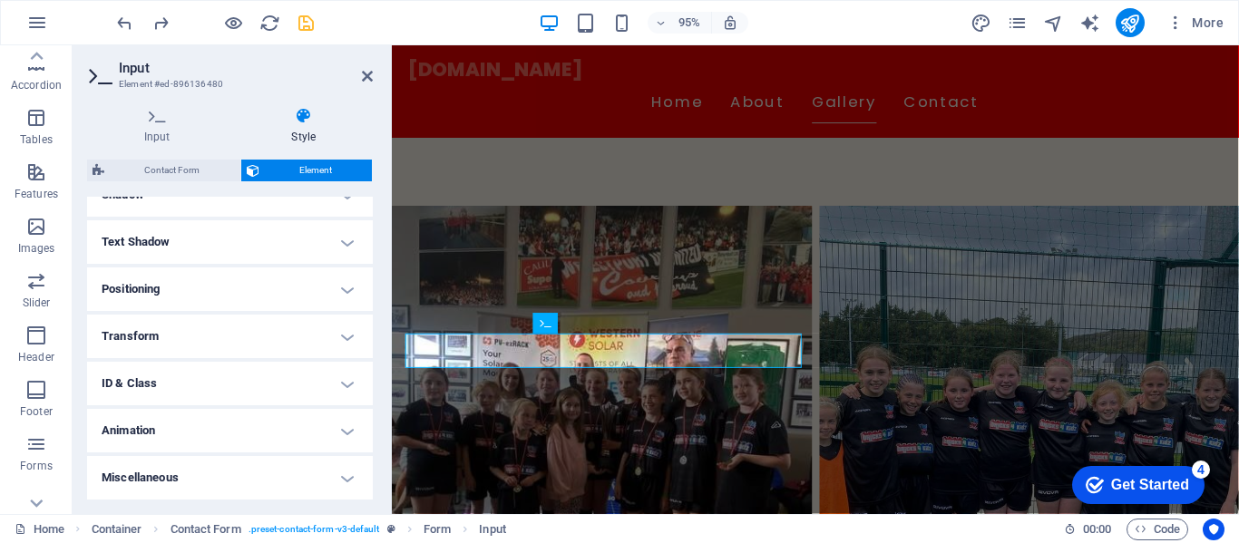
click at [277, 347] on h4 "Transform" at bounding box center [230, 337] width 286 height 44
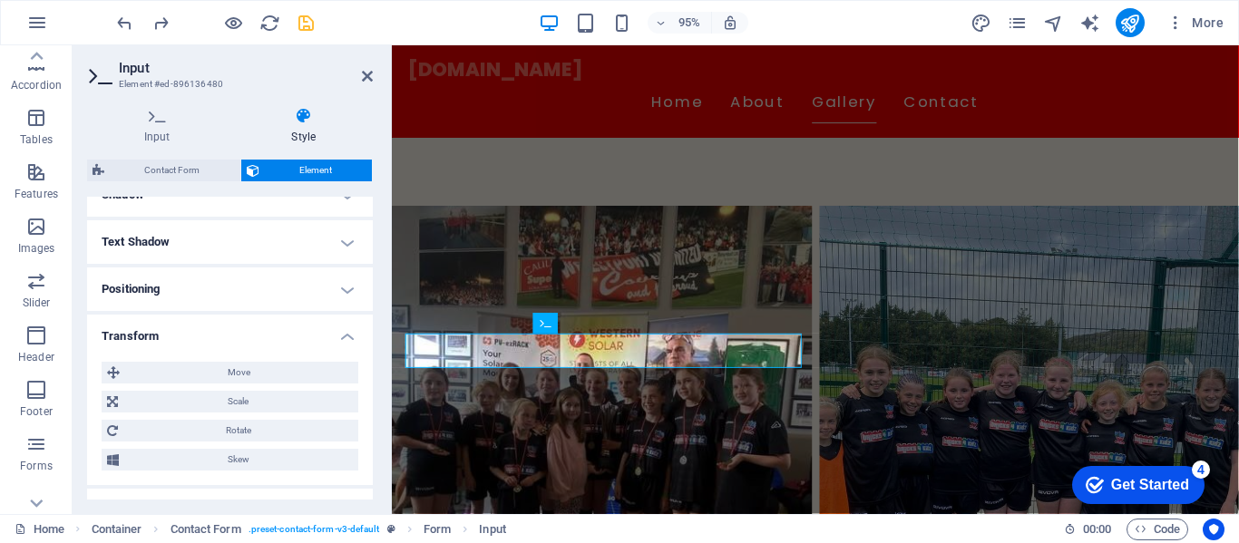
click at [277, 347] on div "Move X offset 0 px rem % em vh vw Y offset 0 px rem % em vh vw Scale Zoom 100 %…" at bounding box center [230, 416] width 286 height 138
click at [341, 329] on h4 "Transform" at bounding box center [230, 331] width 286 height 33
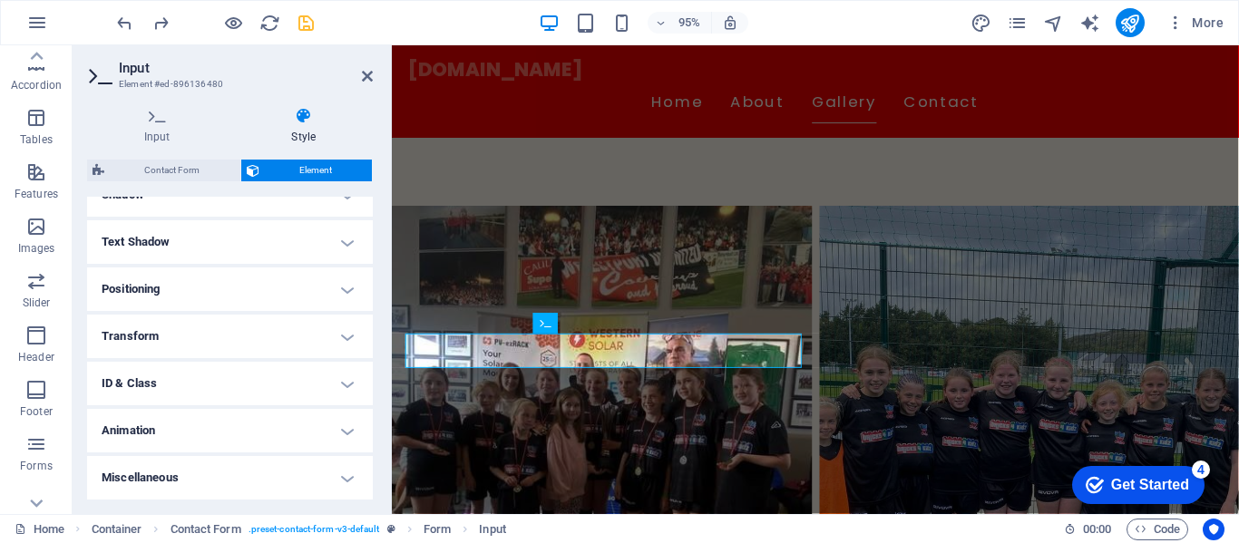
click at [328, 471] on h4 "Miscellaneous" at bounding box center [230, 478] width 286 height 44
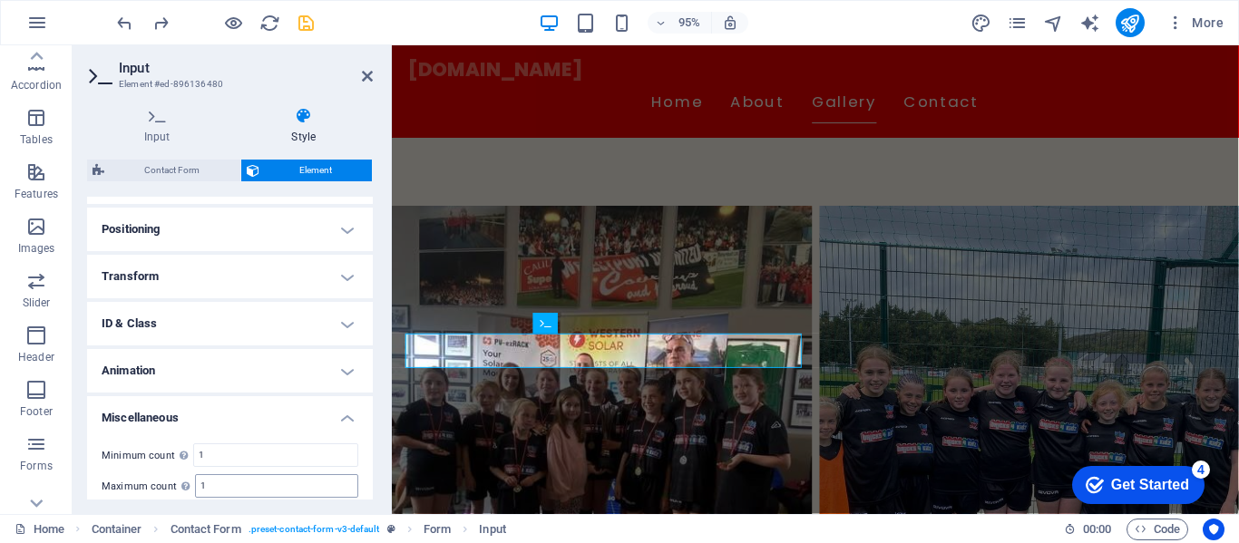
scroll to position [576, 0]
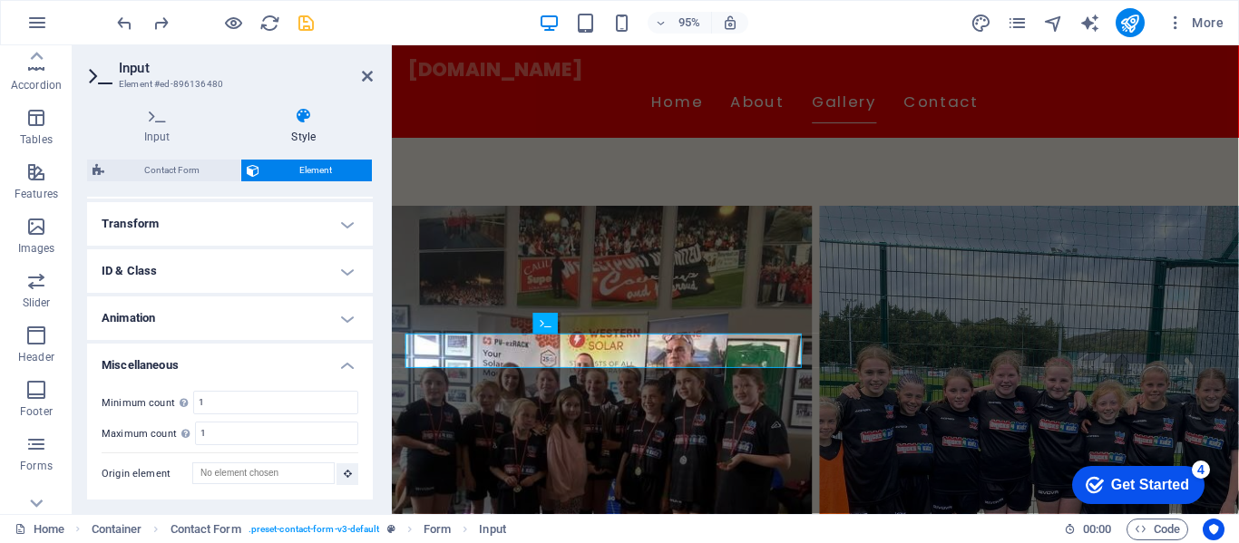
click at [347, 365] on h4 "Miscellaneous" at bounding box center [230, 360] width 286 height 33
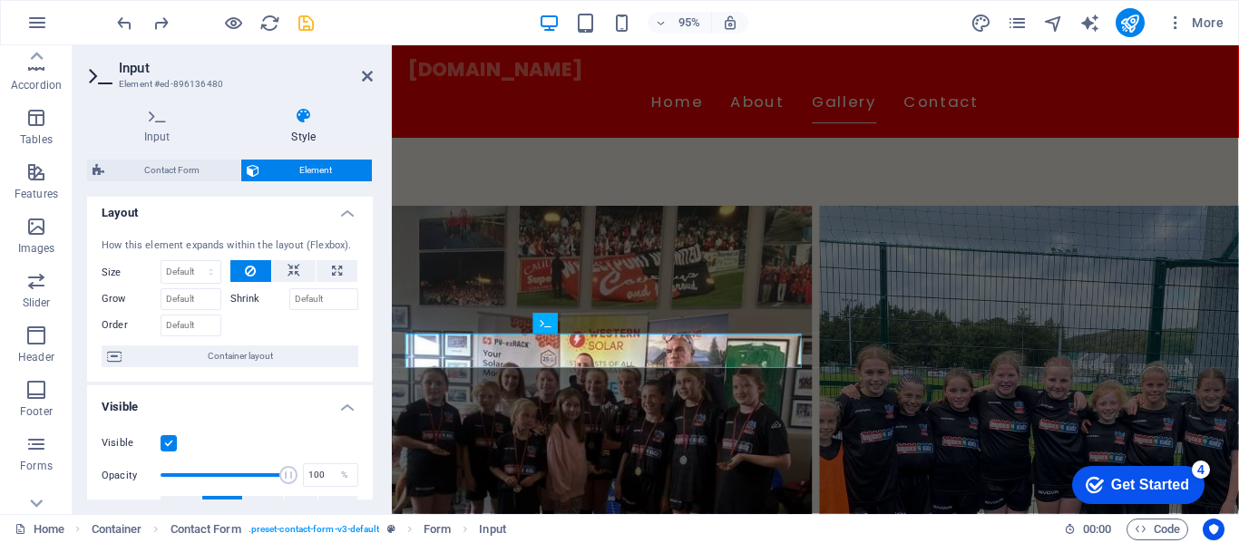
scroll to position [0, 0]
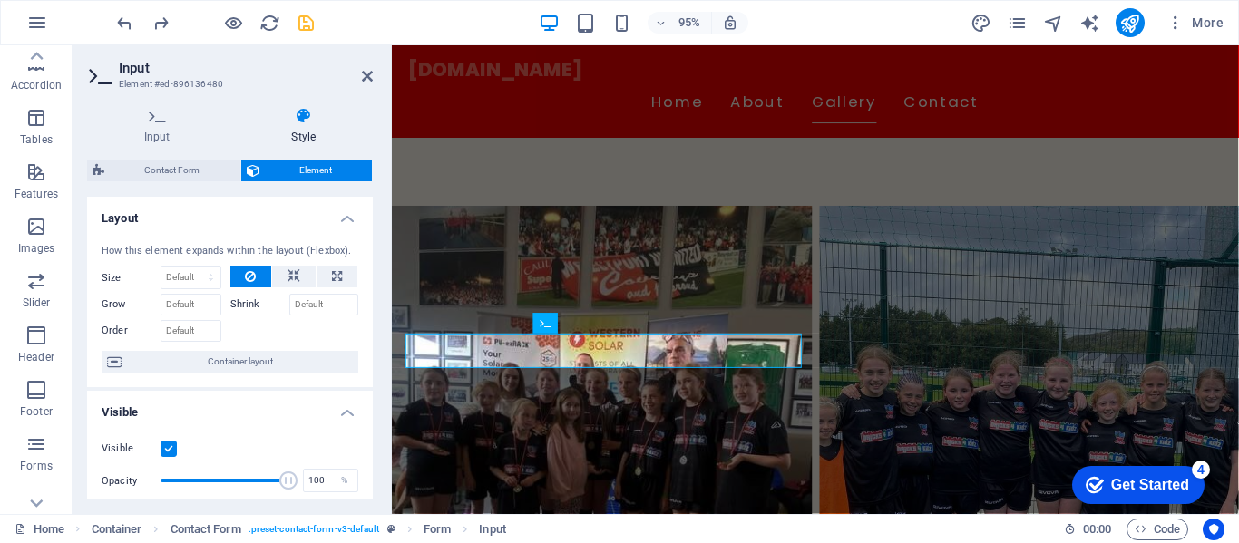
click at [374, 73] on aside "Input Element #ed-896136480 Input Style General Label Placeholder Company Minim…" at bounding box center [232, 279] width 319 height 469
click at [374, 77] on aside "Input Element #ed-896136480 Input Style General Label Placeholder Company Minim…" at bounding box center [232, 279] width 319 height 469
click at [362, 77] on icon at bounding box center [367, 76] width 11 height 15
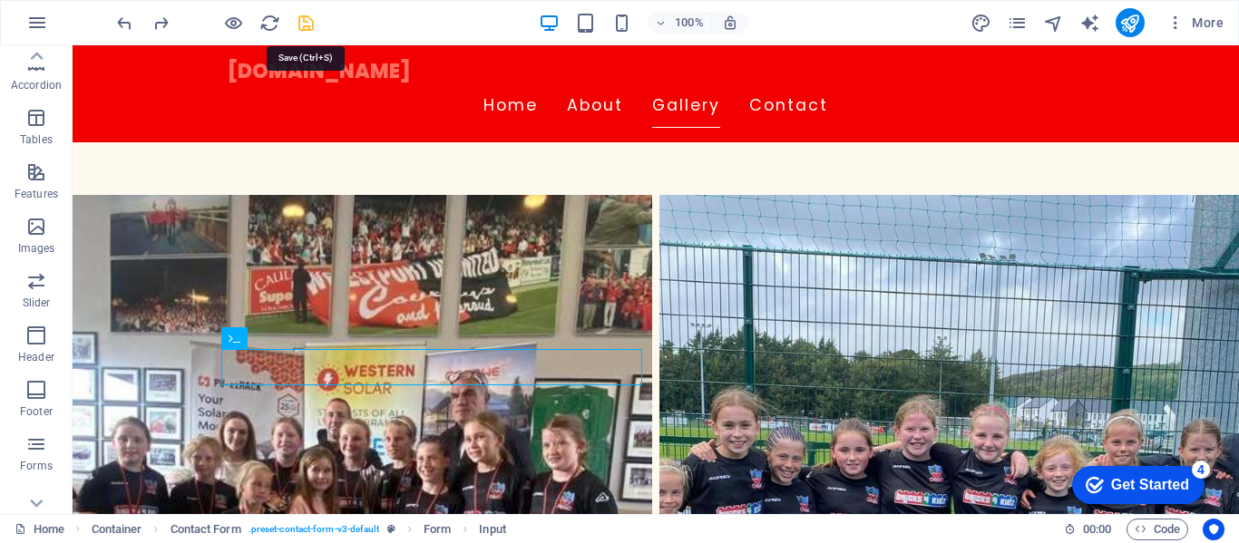
click at [305, 22] on icon "save" at bounding box center [306, 23] width 21 height 21
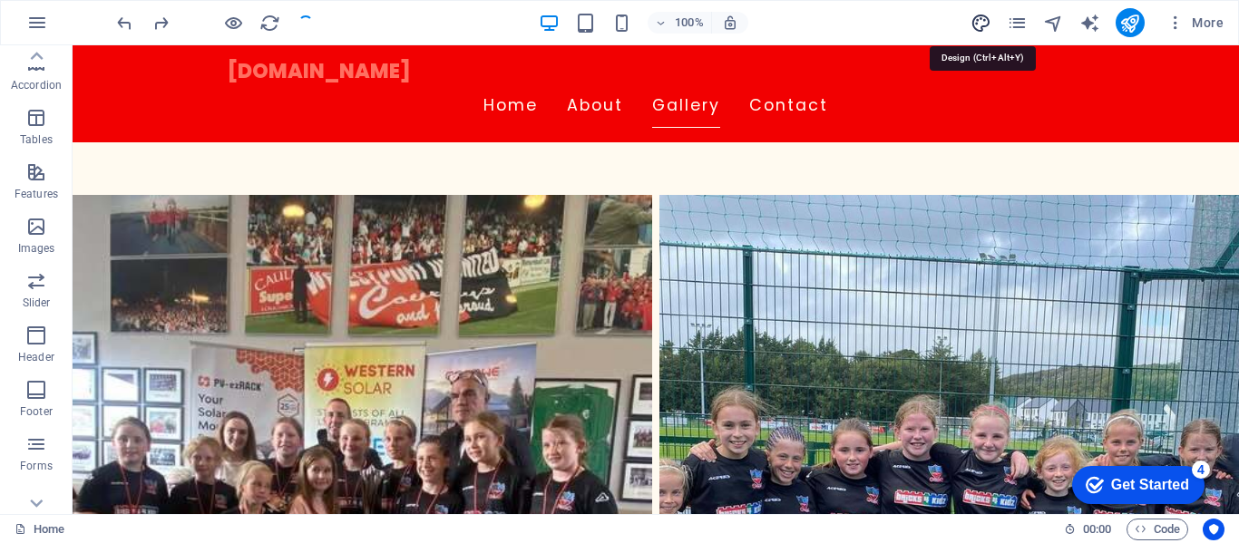
click at [986, 21] on icon "design" at bounding box center [980, 23] width 21 height 21
select select "px"
select select "200"
select select "px"
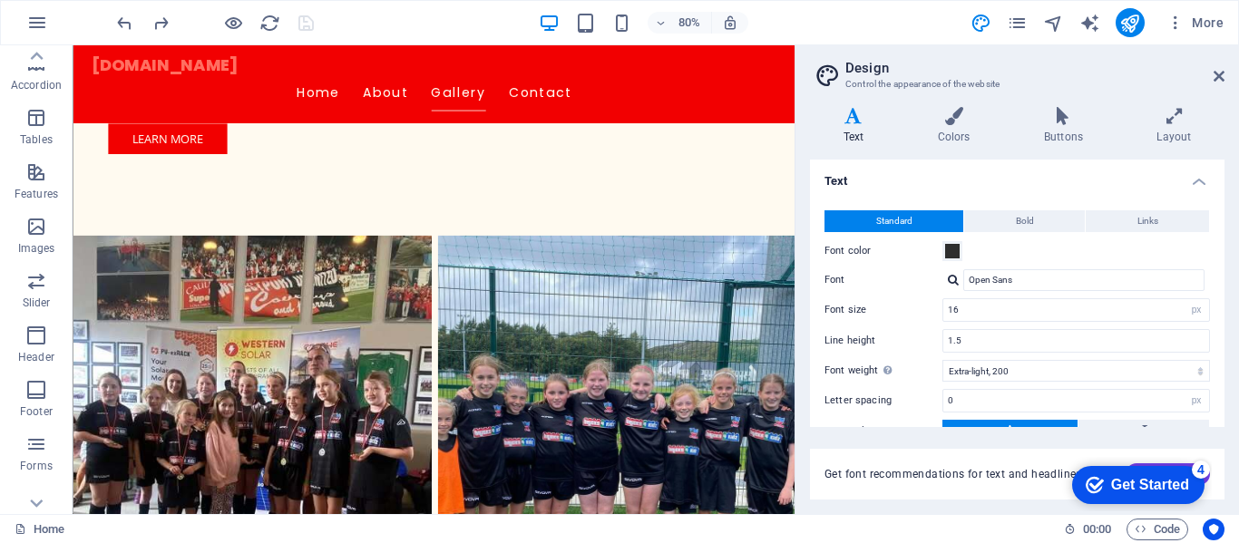
click at [1216, 67] on h2 "Design" at bounding box center [1034, 68] width 379 height 16
click at [51, 22] on button "button" at bounding box center [37, 23] width 44 height 44
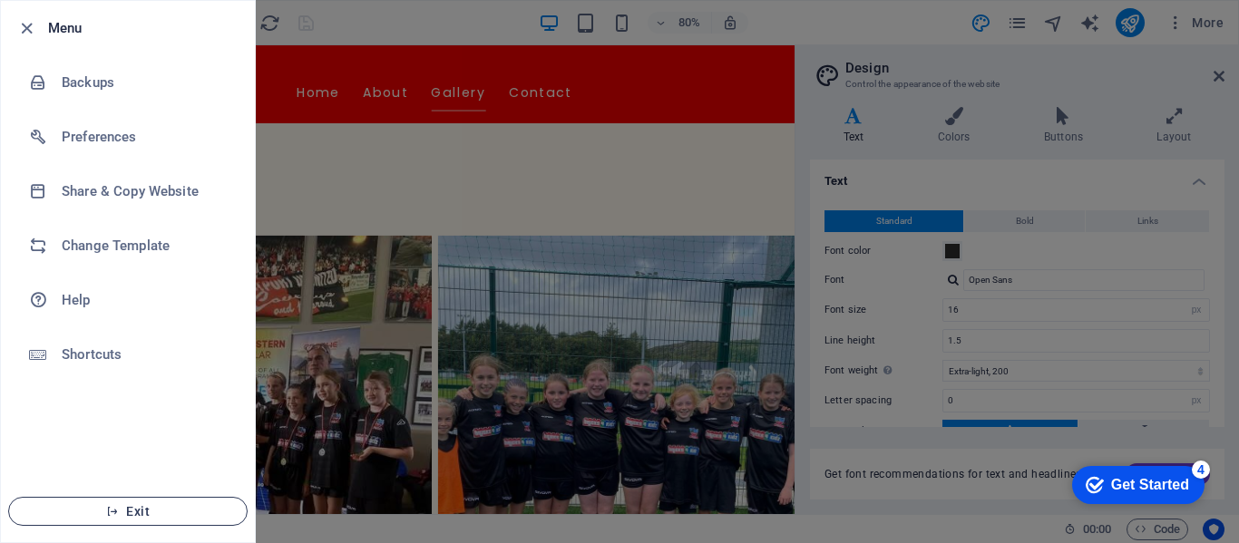
click at [140, 507] on span "Exit" at bounding box center [128, 511] width 209 height 15
